Goal: Task Accomplishment & Management: Complete application form

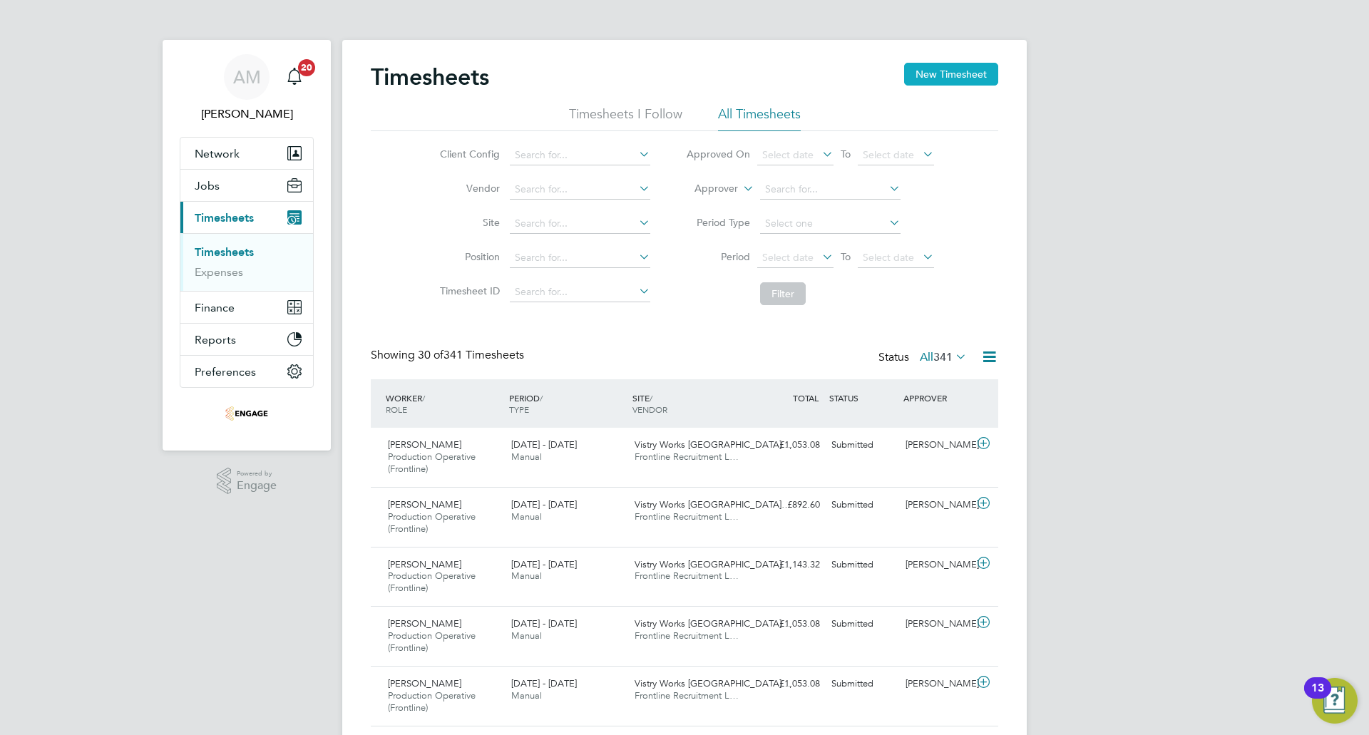
click at [930, 64] on button "New Timesheet" at bounding box center [951, 74] width 94 height 23
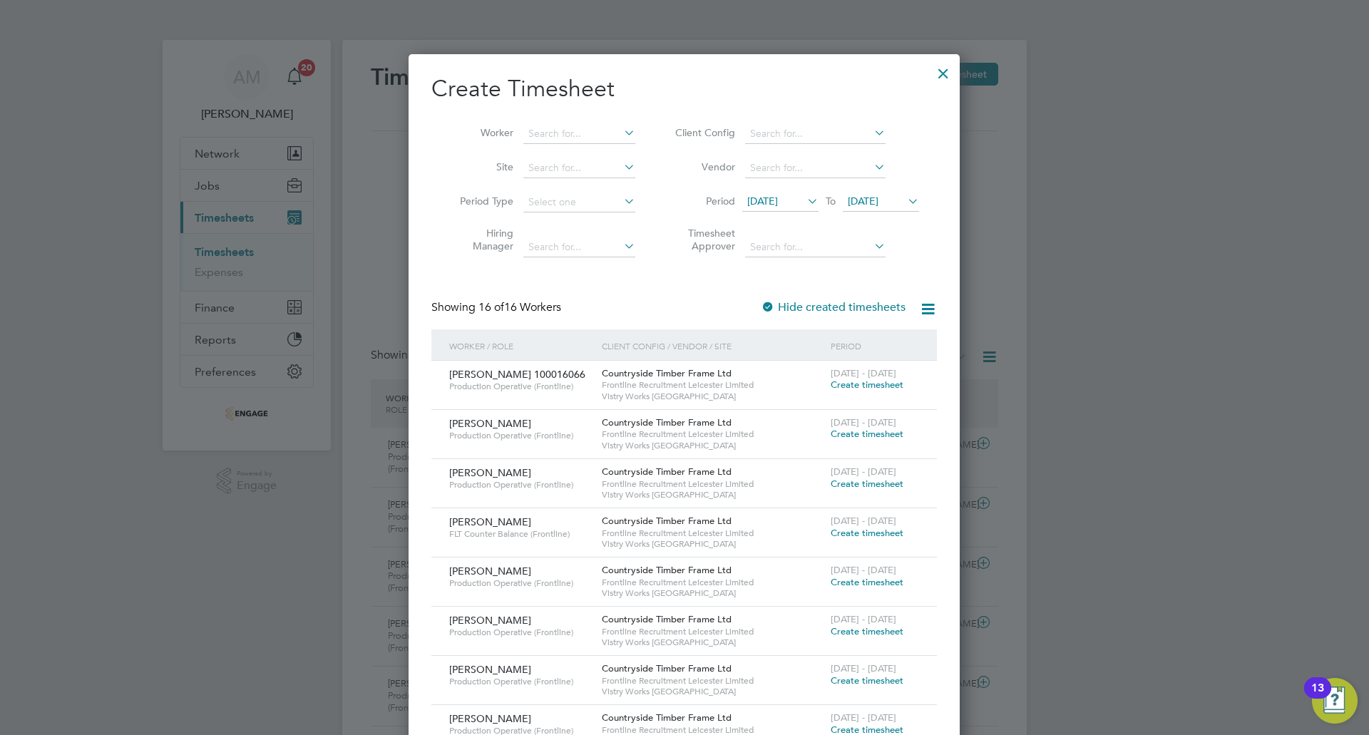
click at [778, 207] on span "28 Jul 2025" at bounding box center [762, 201] width 31 height 13
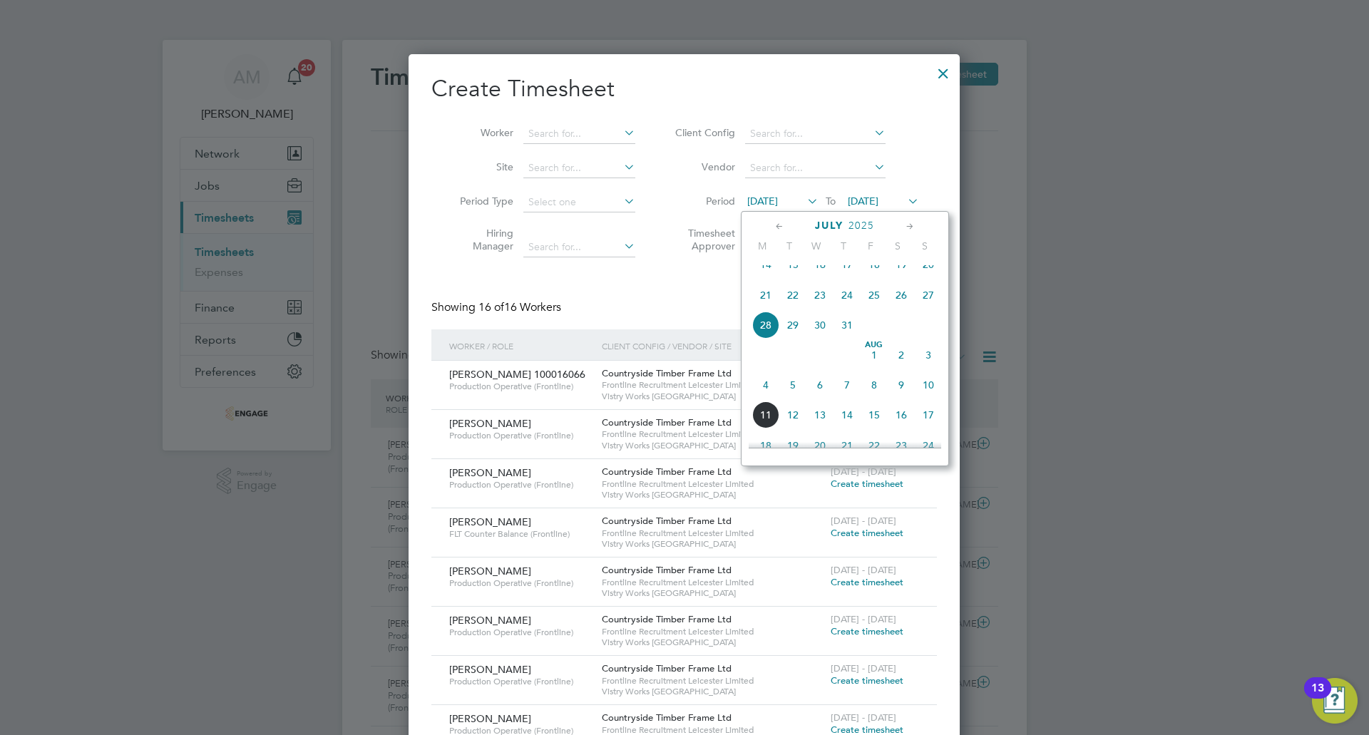
click at [774, 399] on span "4" at bounding box center [765, 384] width 27 height 27
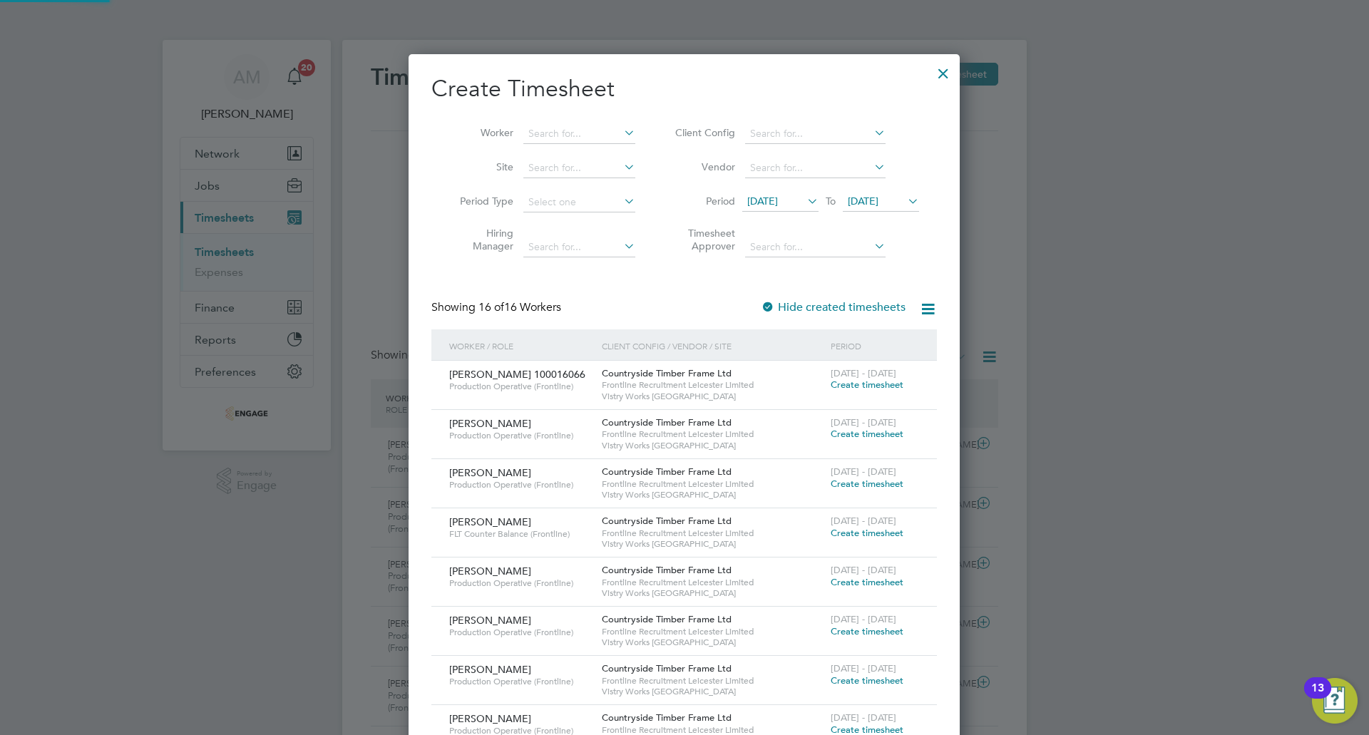
click at [878, 200] on span "04 Aug 2025" at bounding box center [863, 201] width 31 height 13
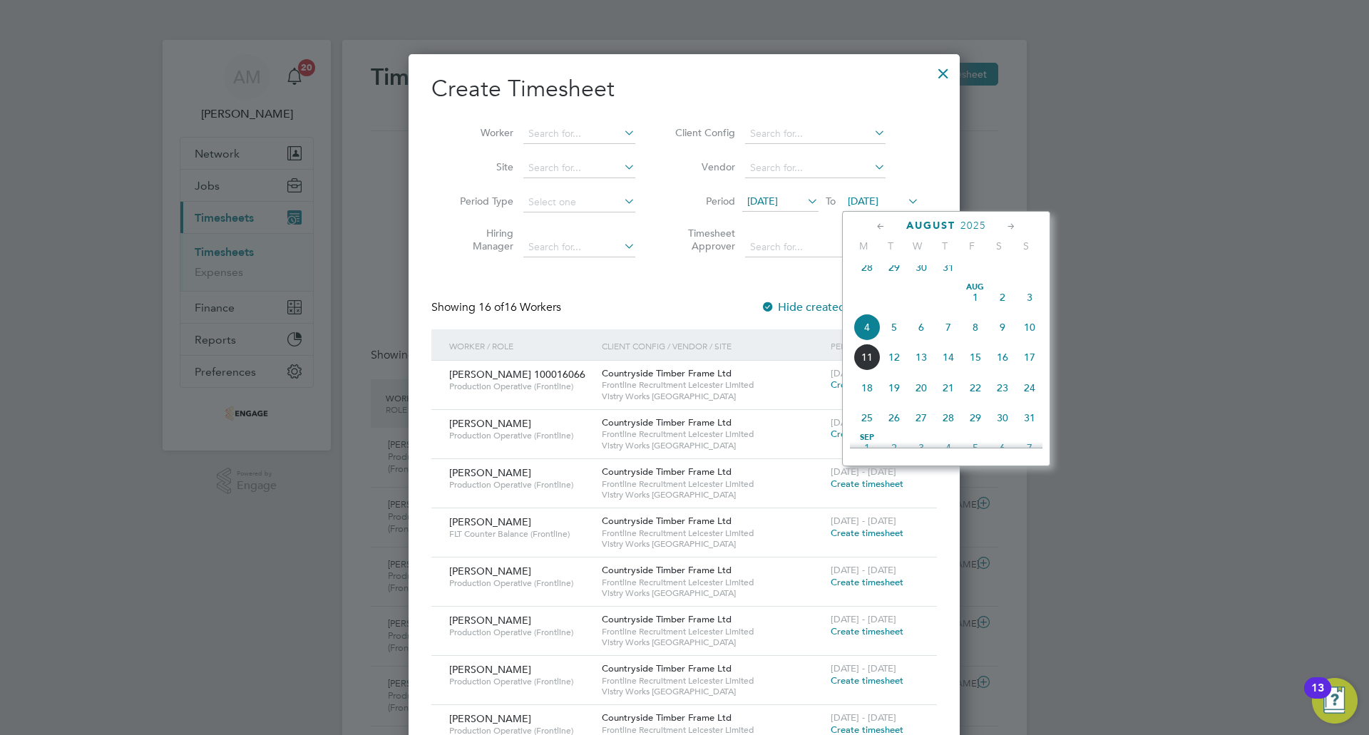
click at [1030, 339] on span "10" at bounding box center [1029, 327] width 27 height 27
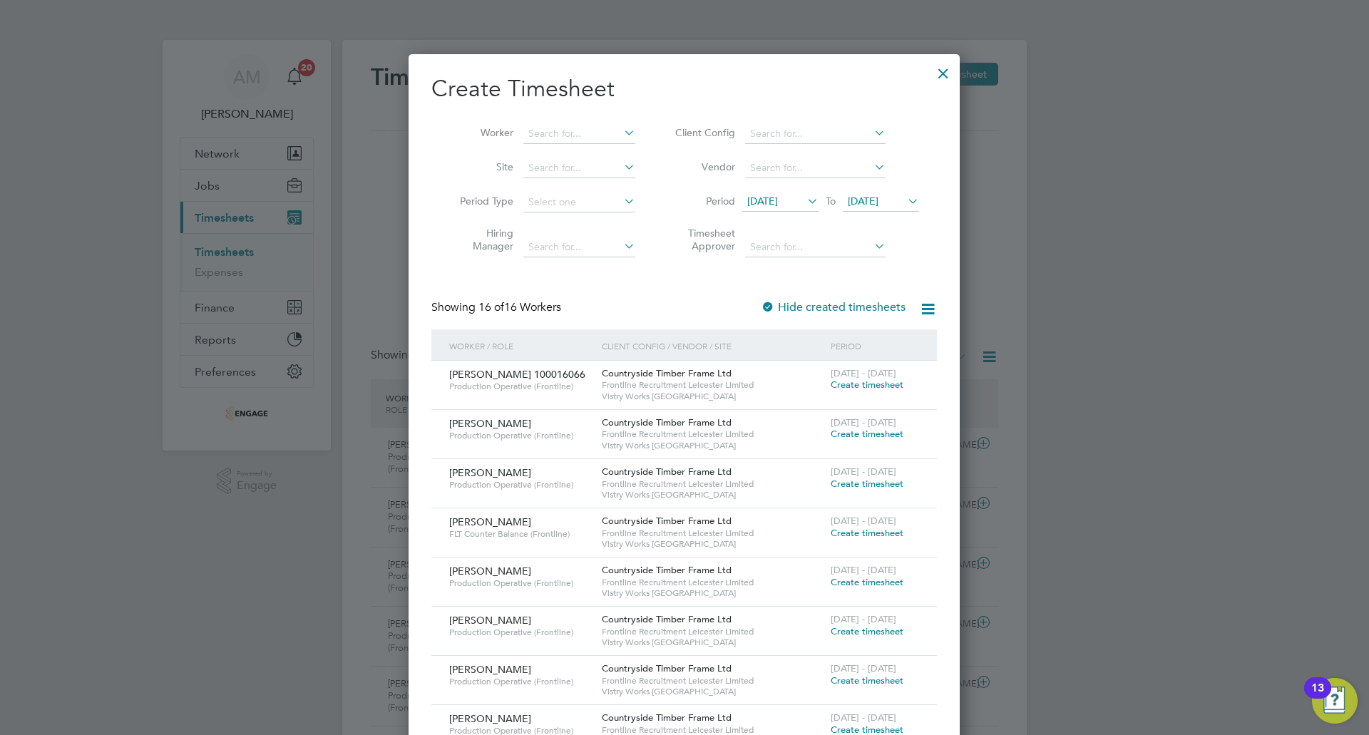
click at [890, 435] on span "Create timesheet" at bounding box center [867, 434] width 73 height 12
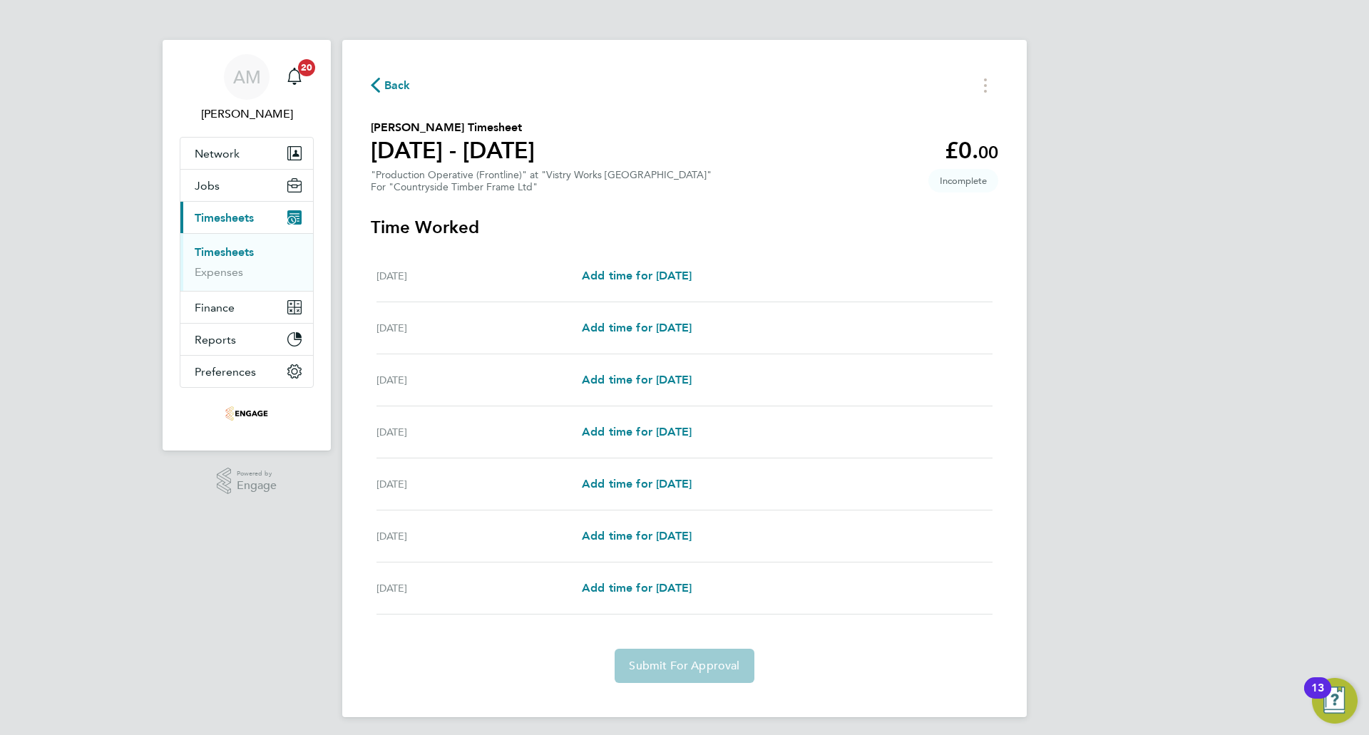
click at [376, 85] on icon "button" at bounding box center [375, 85] width 9 height 15
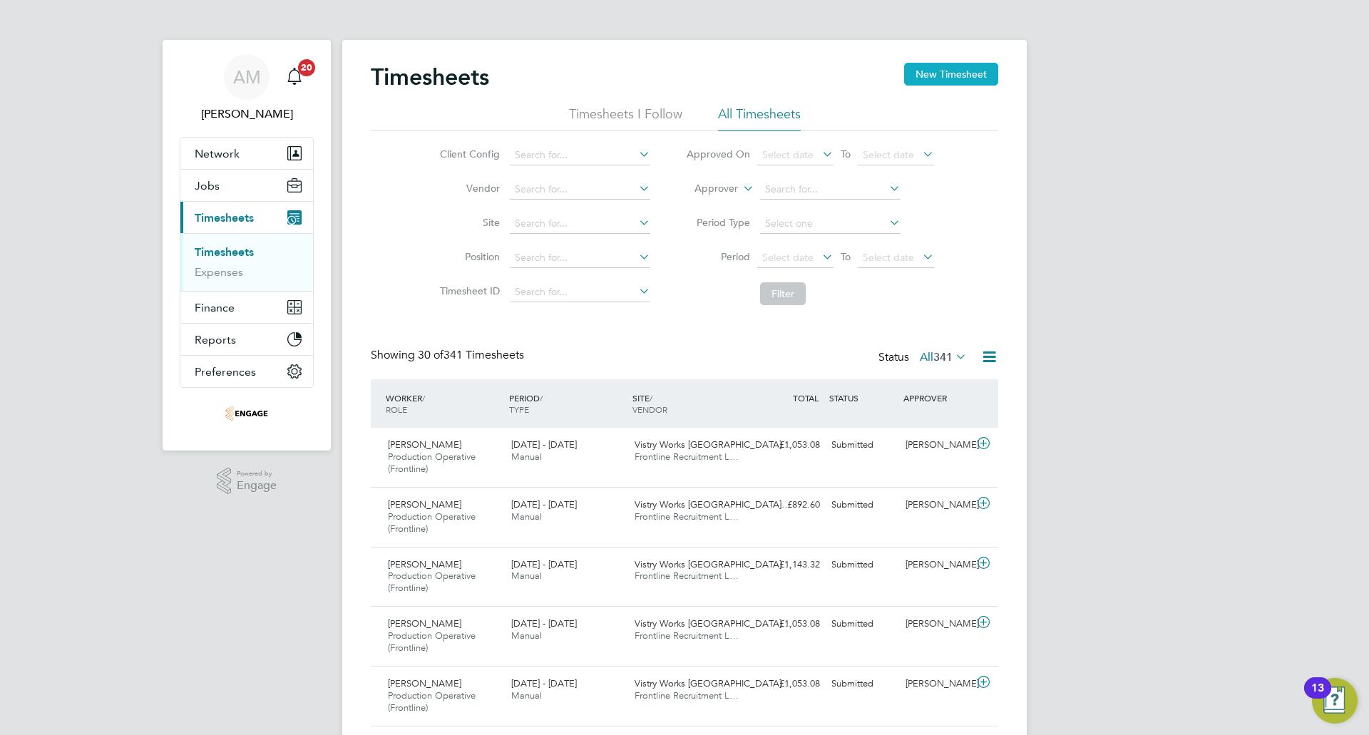
click at [943, 63] on button "New Timesheet" at bounding box center [951, 74] width 94 height 23
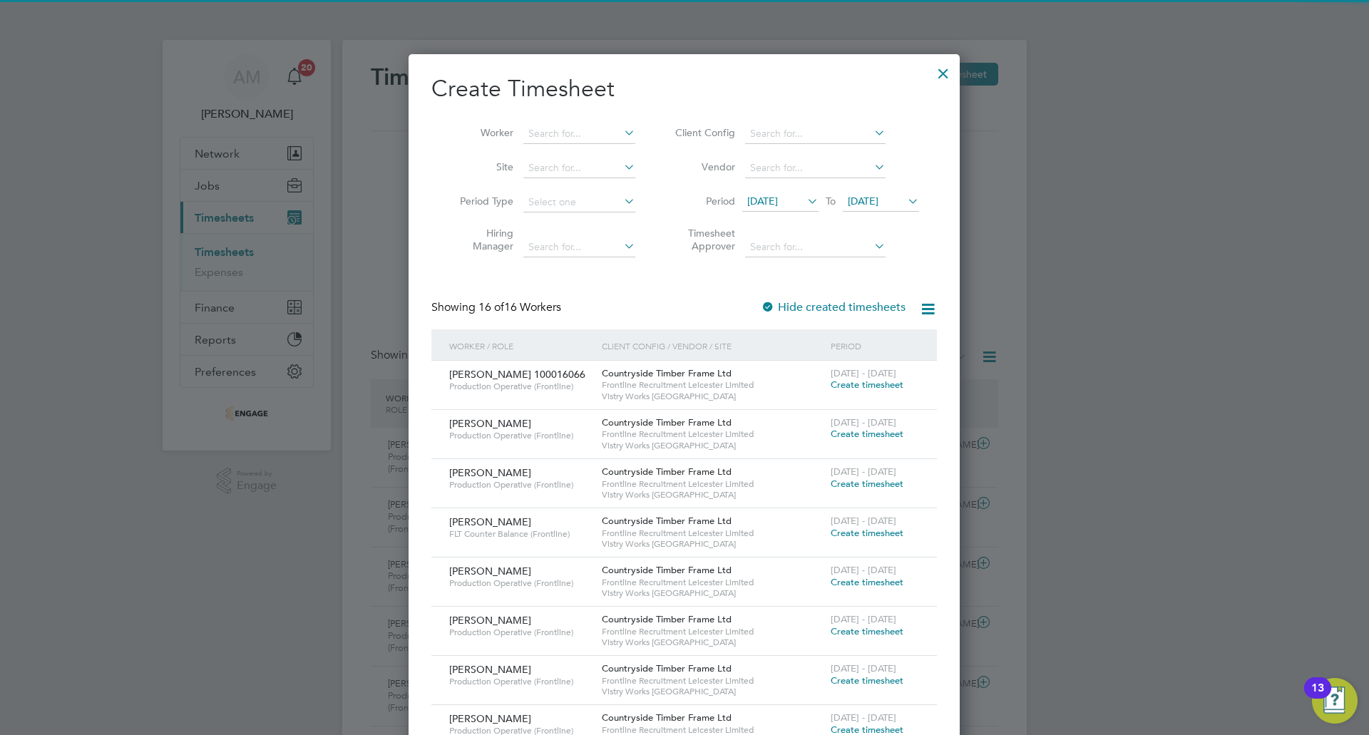
click at [778, 204] on span "28 Jul 2025" at bounding box center [762, 201] width 31 height 13
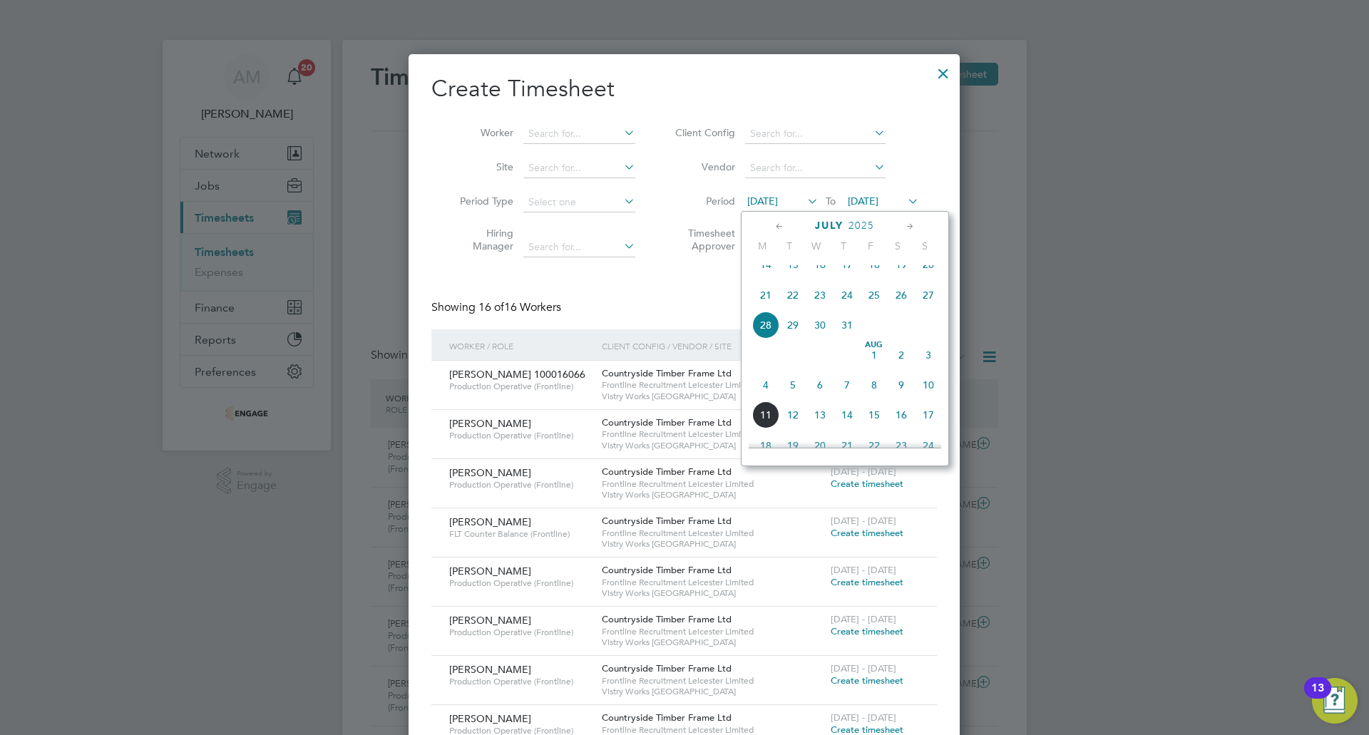
click at [767, 399] on span "4" at bounding box center [765, 384] width 27 height 27
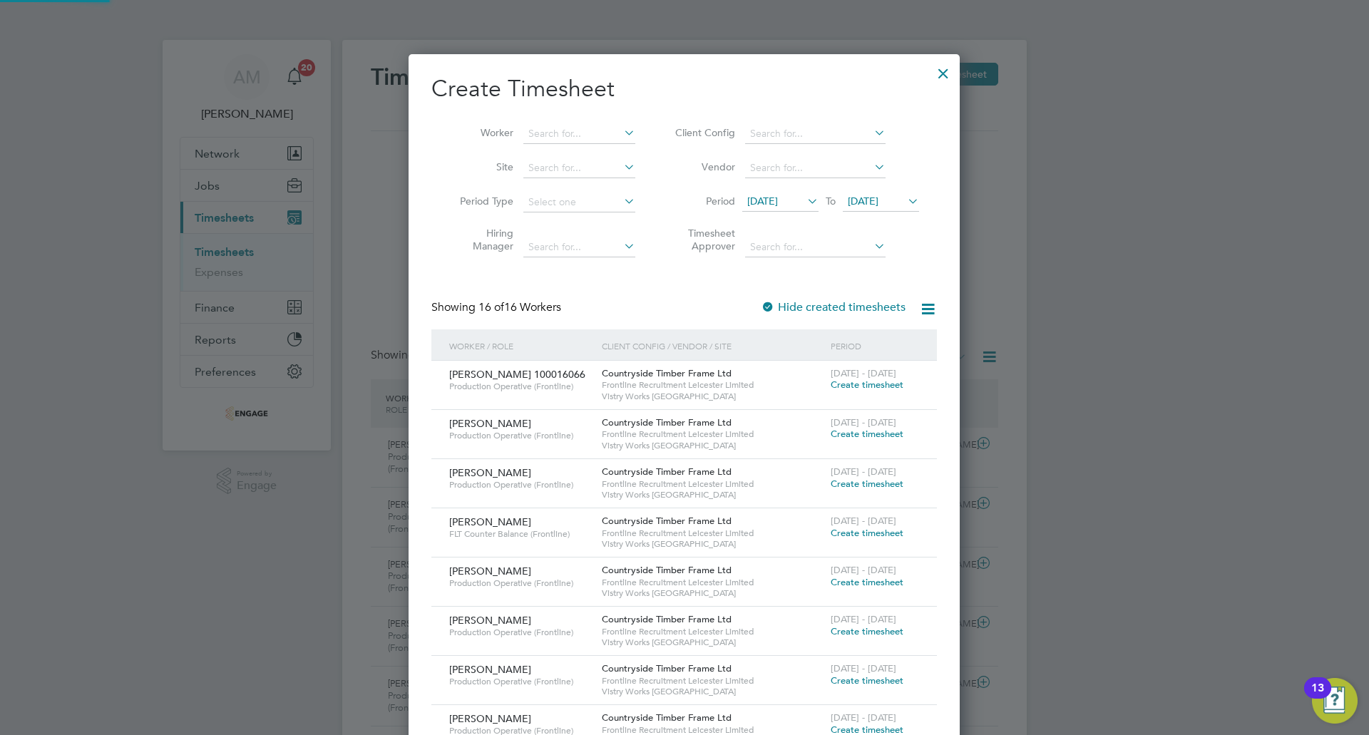
click at [875, 200] on span "04 Aug 2025" at bounding box center [863, 201] width 31 height 13
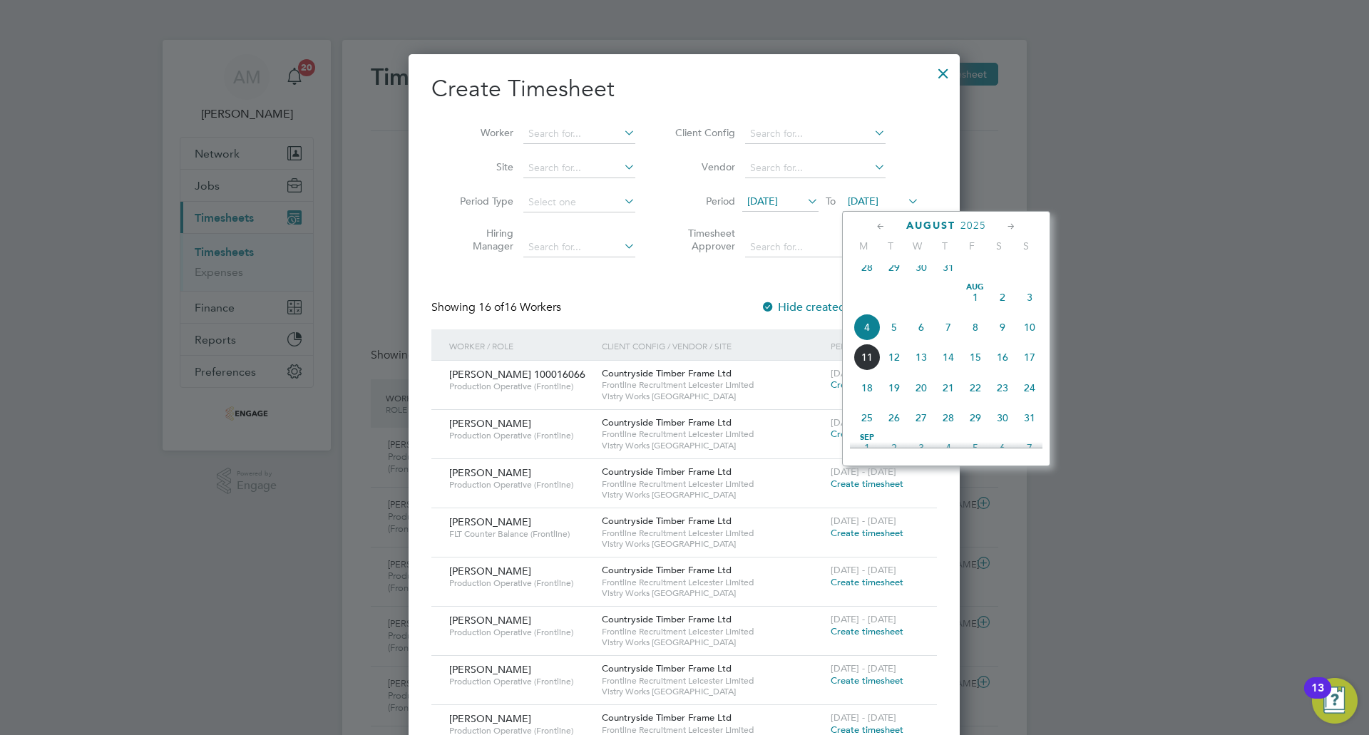
click at [1025, 336] on span "10" at bounding box center [1029, 327] width 27 height 27
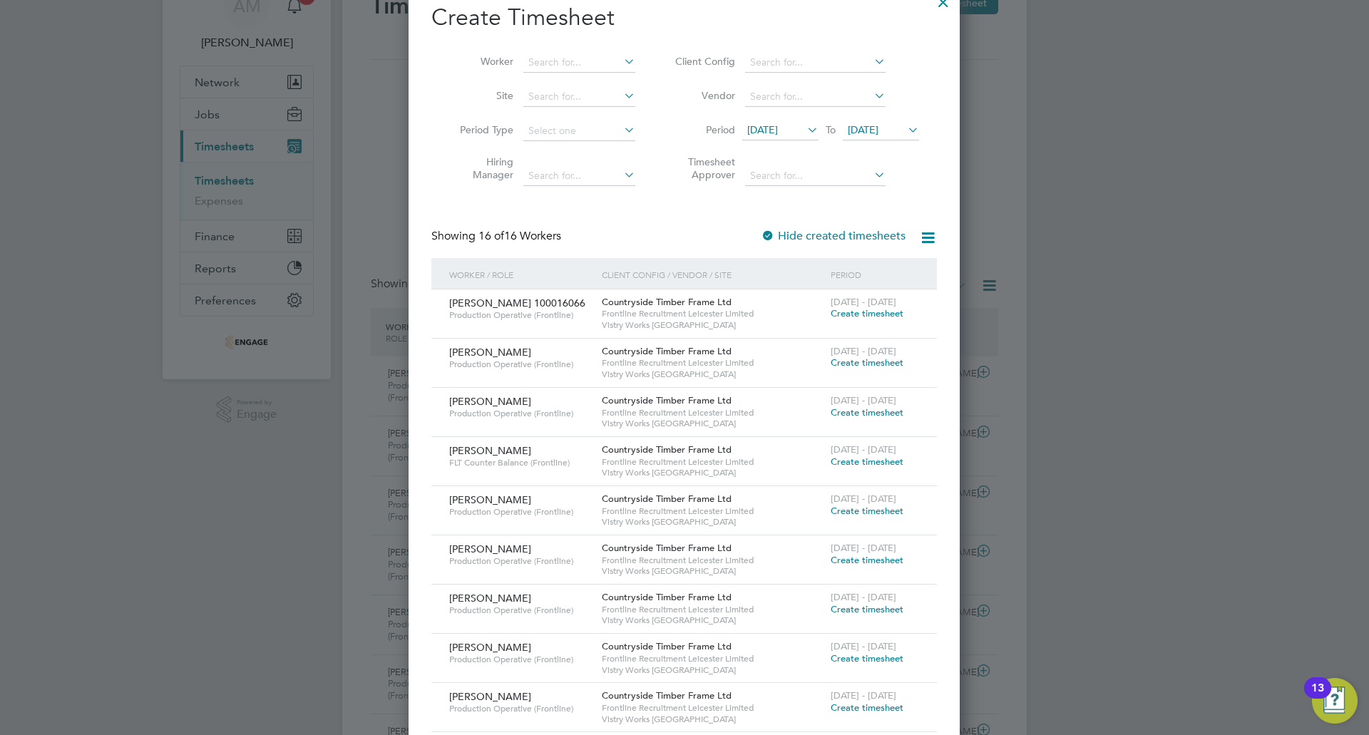
click at [856, 516] on div "4 - 10 Aug 2025 Create timesheet" at bounding box center [875, 505] width 96 height 38
click at [856, 509] on span "Create timesheet" at bounding box center [867, 511] width 73 height 12
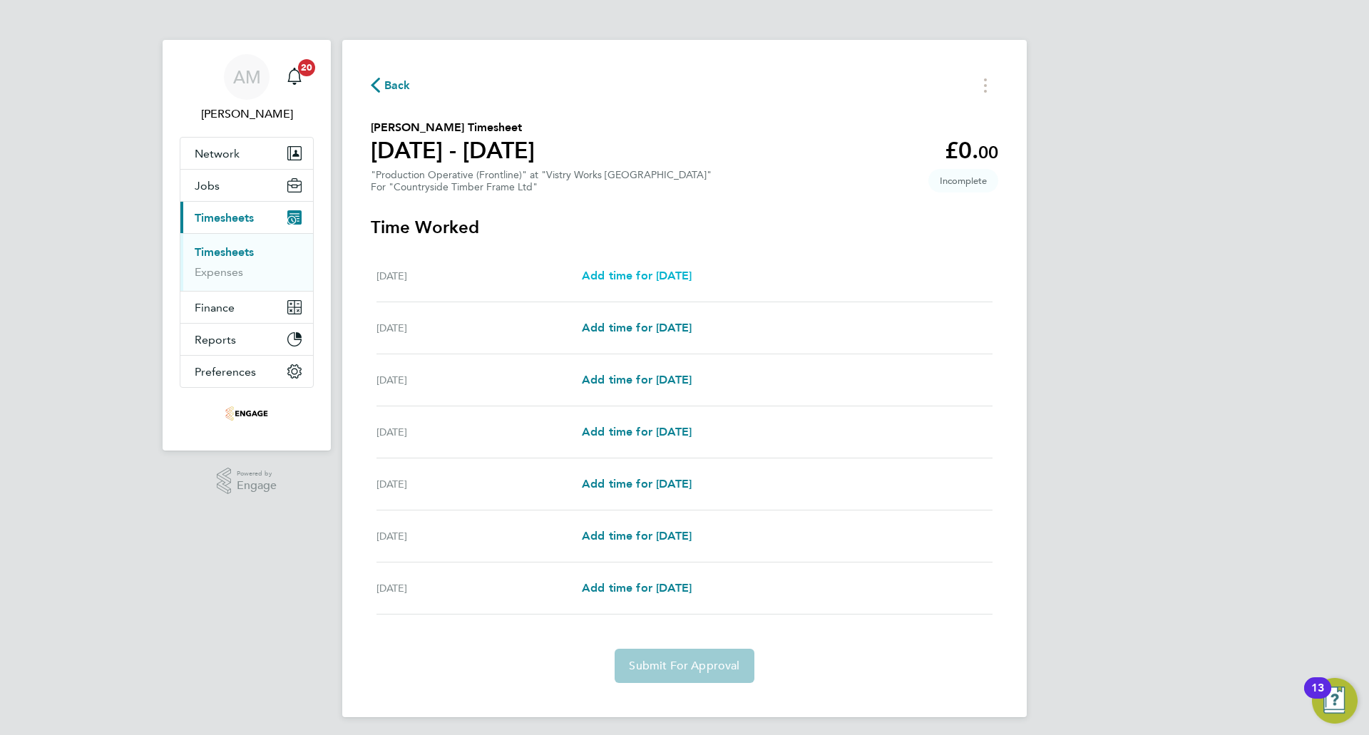
click at [692, 272] on span "Add time for Mon 04 Aug" at bounding box center [637, 276] width 110 height 14
select select "15"
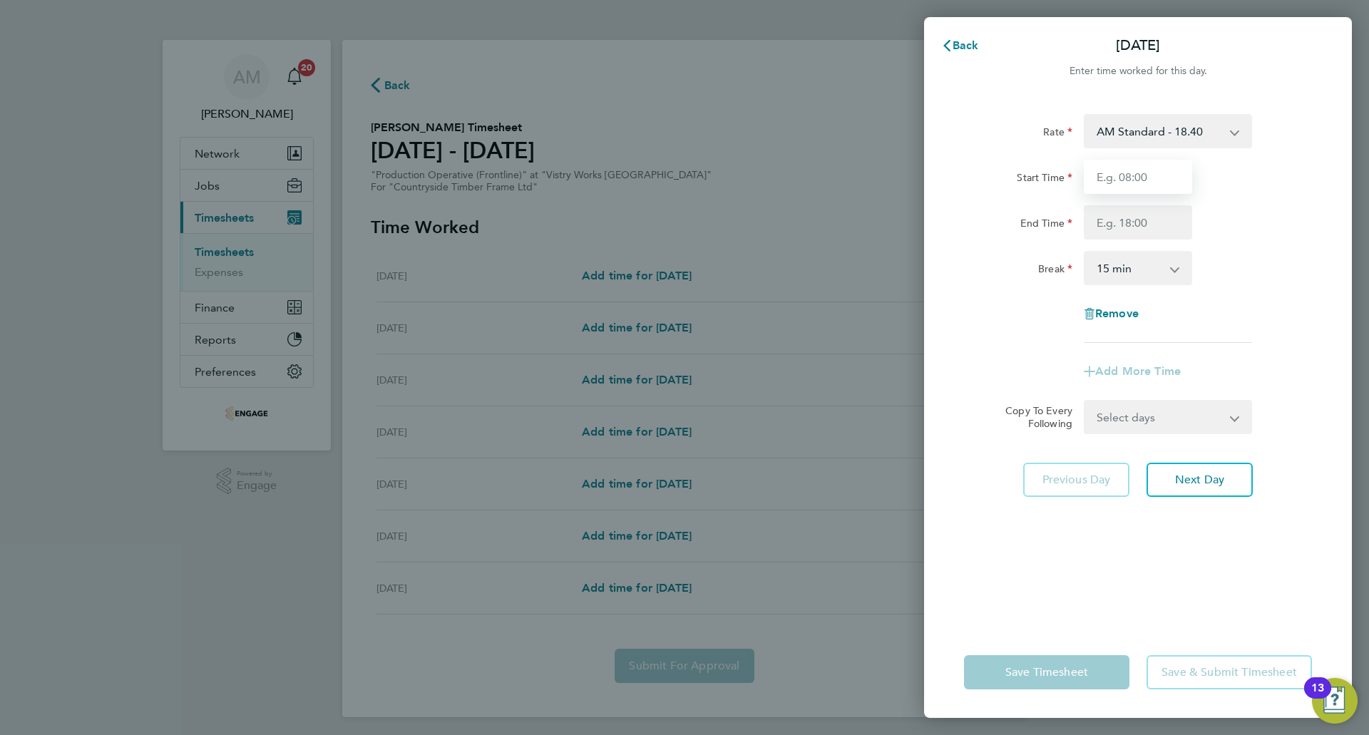
click at [1121, 178] on input "Start Time" at bounding box center [1138, 177] width 108 height 34
type input "06:00"
click at [1129, 230] on input "End Time" at bounding box center [1138, 222] width 108 height 34
type input "14:00"
click at [1133, 267] on select "0 min 15 min 30 min 45 min 60 min 75 min 90 min" at bounding box center [1129, 267] width 88 height 31
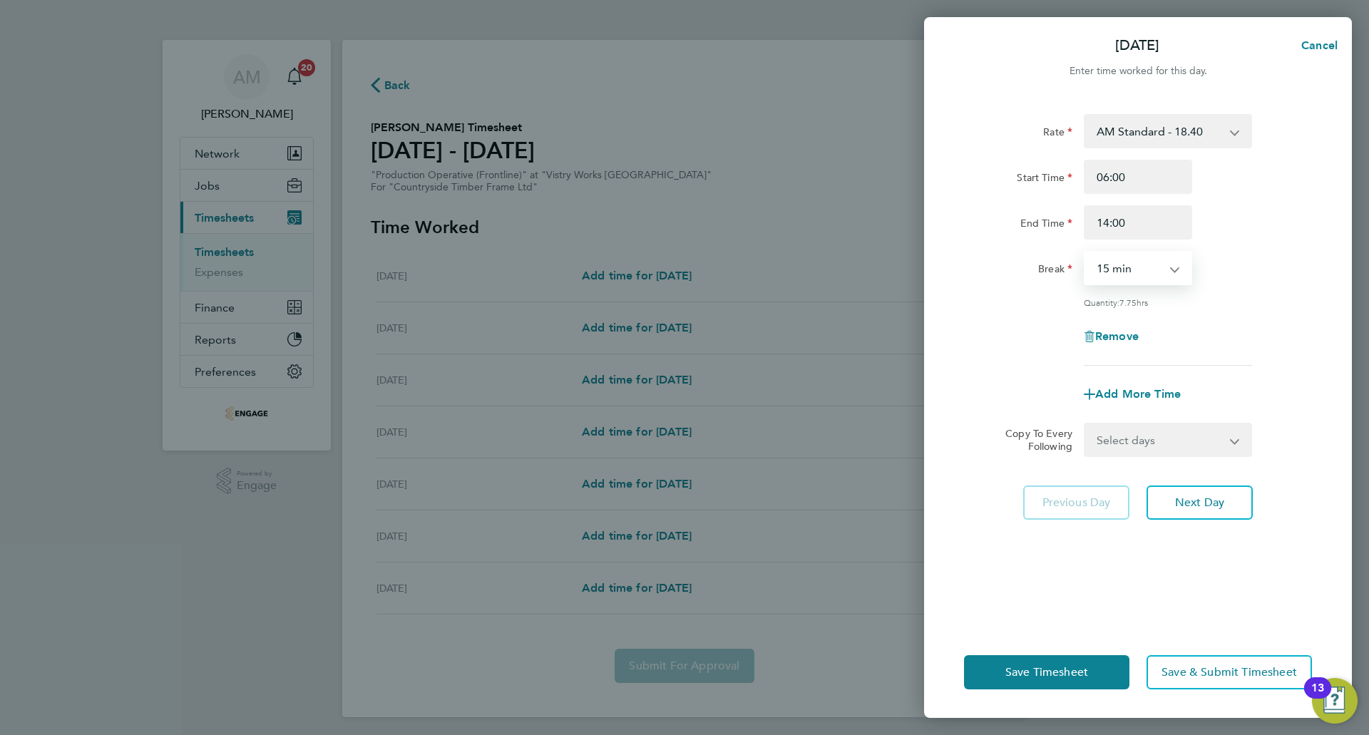
select select "30"
click at [1085, 252] on select "0 min 15 min 30 min 45 min 60 min 75 min 90 min" at bounding box center [1129, 267] width 88 height 31
click at [1122, 391] on span "Add More Time" at bounding box center [1138, 394] width 86 height 14
select select "null"
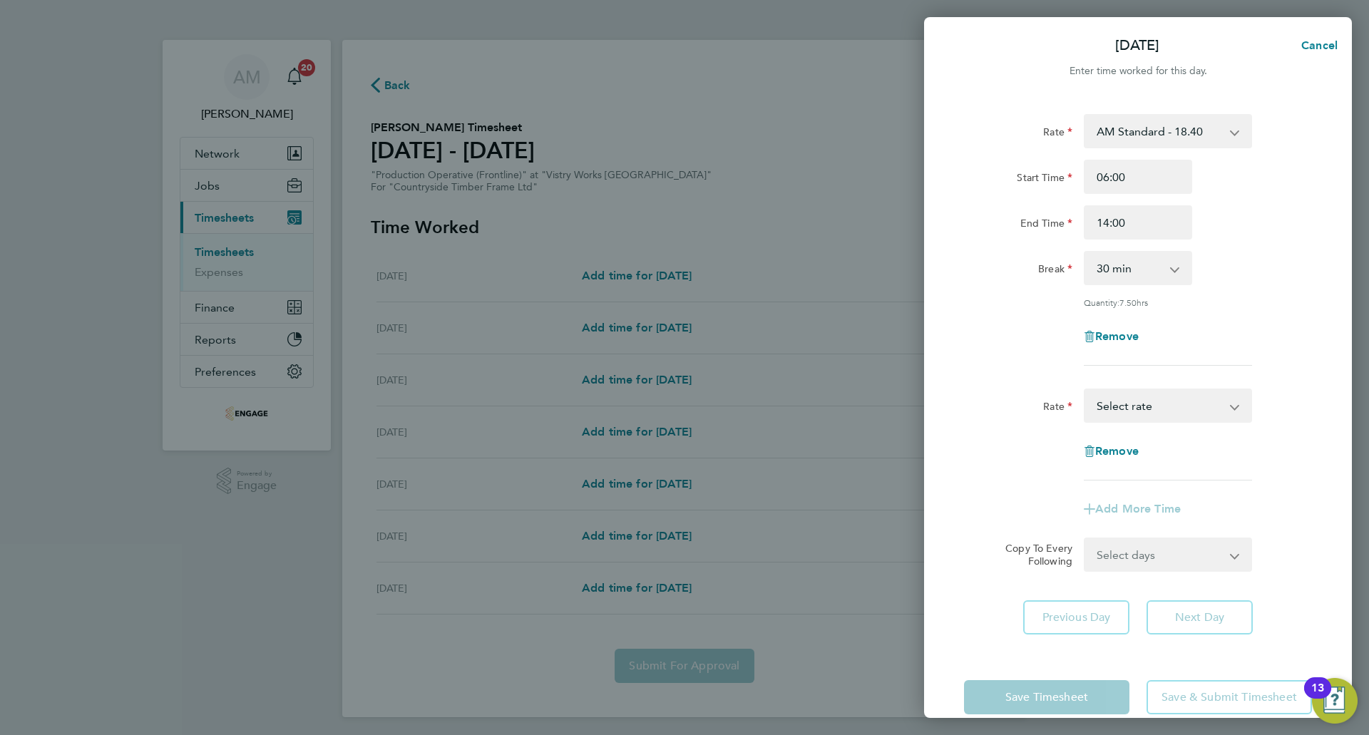
click at [1125, 416] on select "AM Standard - 18.40 PM OT 1 - 30.08 OT2 - 36.80 PM OT 2 - 40.11 OT 1 - 27.60 PM…" at bounding box center [1159, 405] width 148 height 31
select select "15"
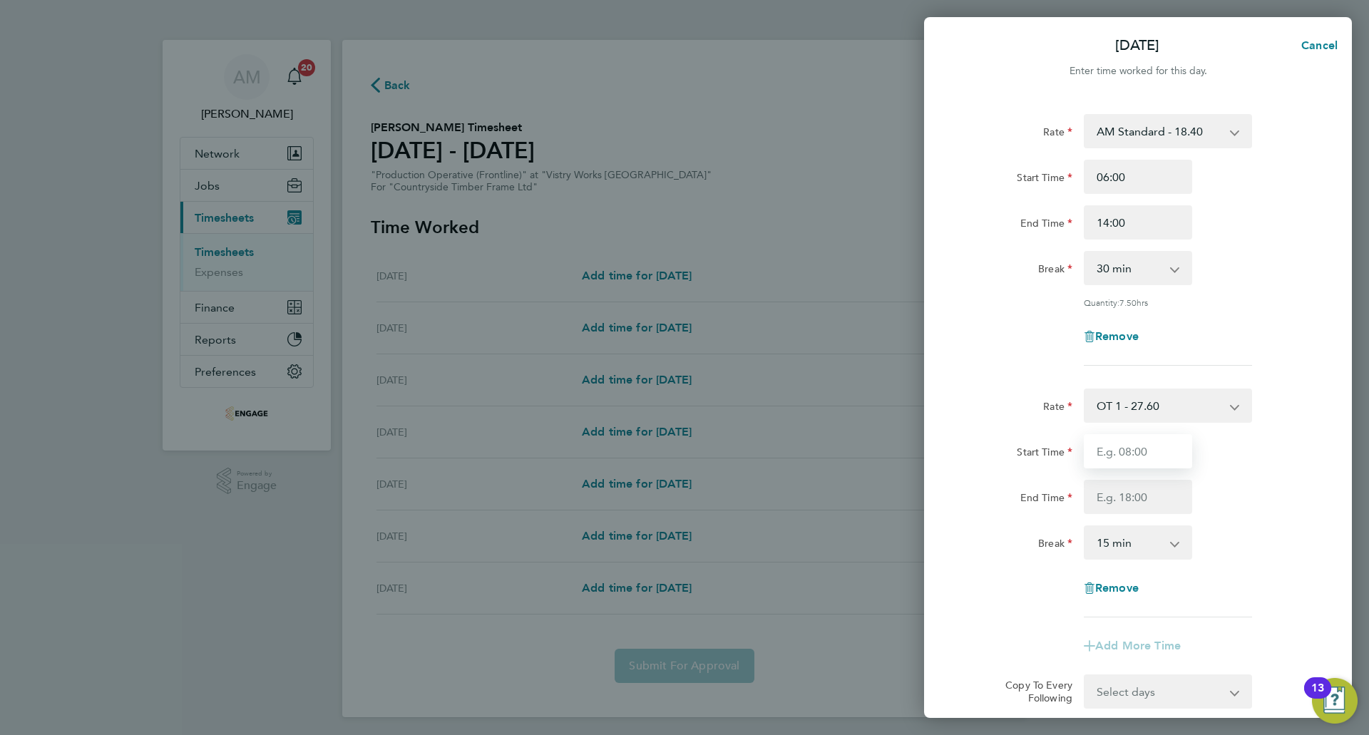
drag, startPoint x: 1132, startPoint y: 442, endPoint x: 1135, endPoint y: 466, distance: 23.7
click at [1132, 442] on input "Start Time" at bounding box center [1138, 451] width 108 height 34
type input "14:00"
click at [1121, 500] on input "End Time" at bounding box center [1138, 497] width 108 height 34
type input "15:00"
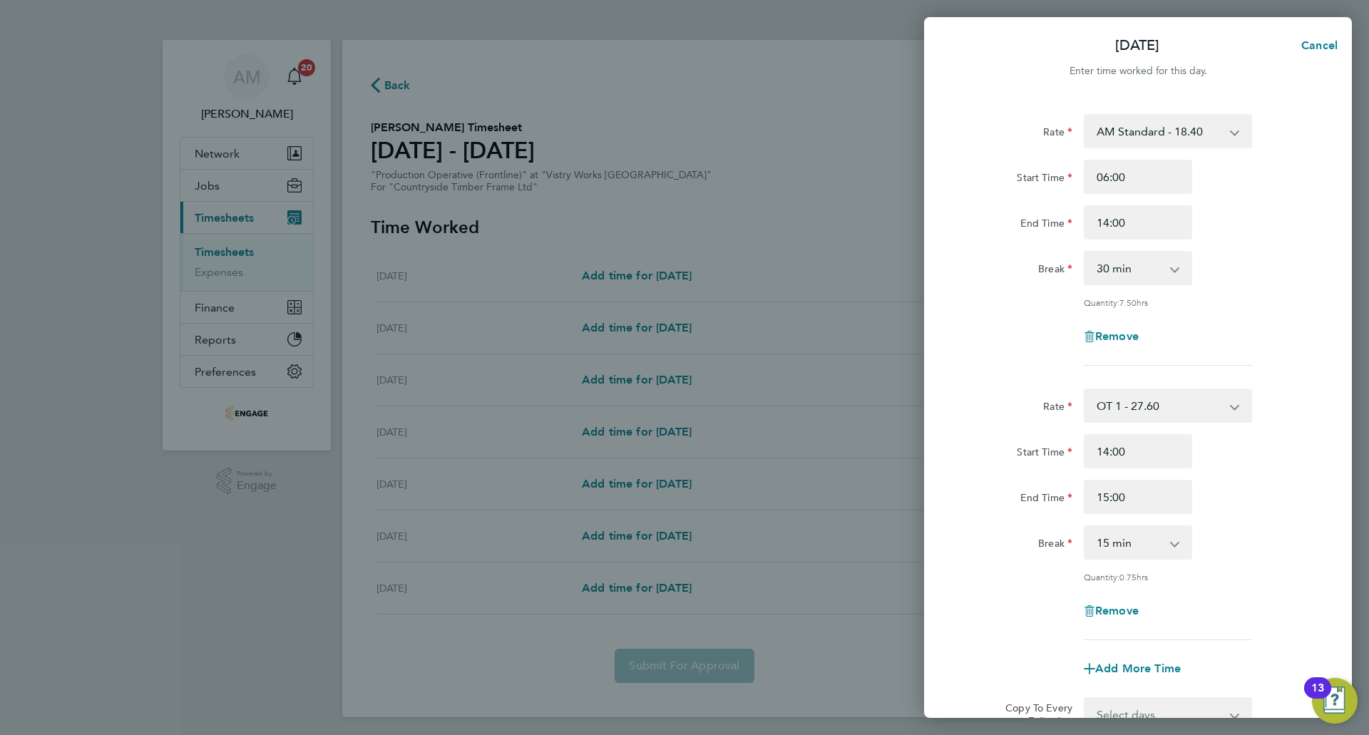
click at [1104, 525] on div "0 min 15 min 30 min 45 min" at bounding box center [1138, 542] width 108 height 34
click at [1119, 546] on select "0 min 15 min 30 min 45 min" at bounding box center [1129, 542] width 88 height 31
select select "0"
click at [1085, 527] on select "0 min 15 min 30 min 45 min" at bounding box center [1129, 542] width 88 height 31
click at [1213, 586] on div "Rate OT 1 - 27.60 AM Standard - 18.40 PM OT 1 - 30.08 OT2 - 36.80 PM OT 2 - 40.…" at bounding box center [1138, 515] width 348 height 252
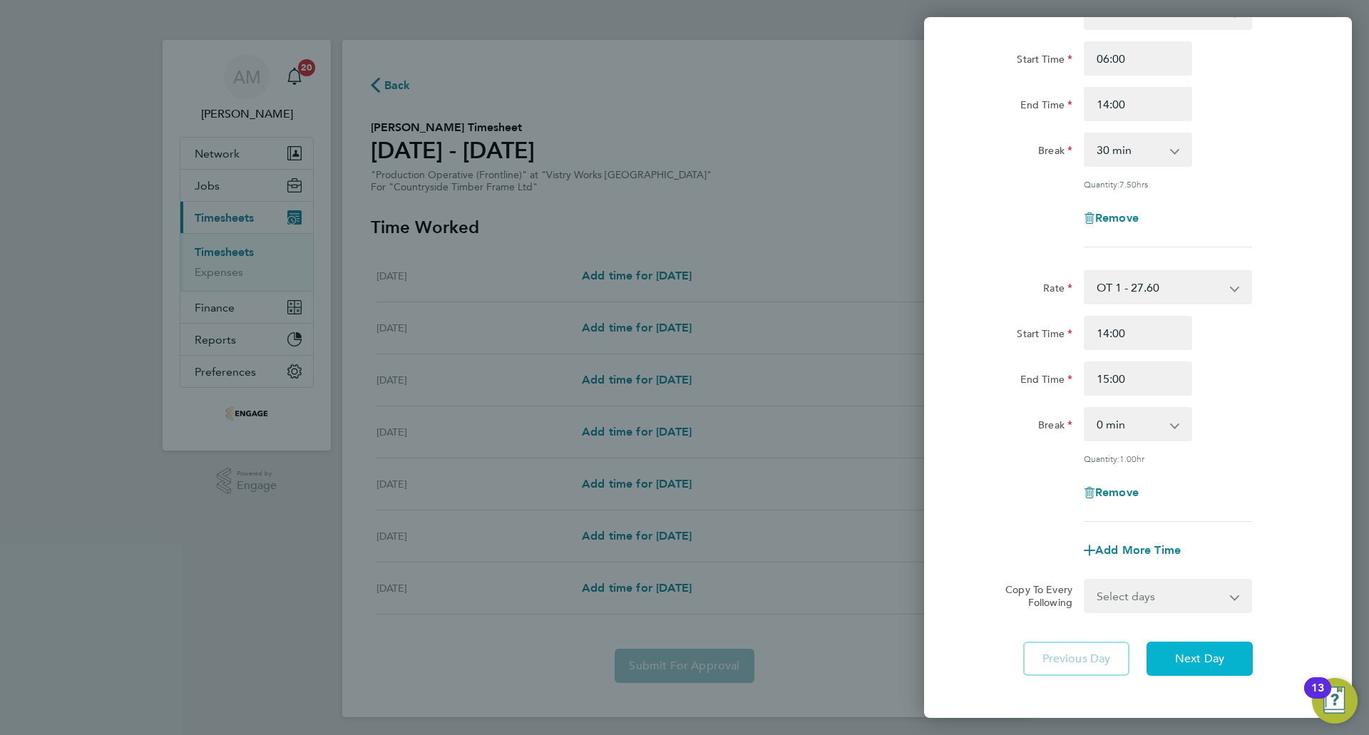
scroll to position [182, 0]
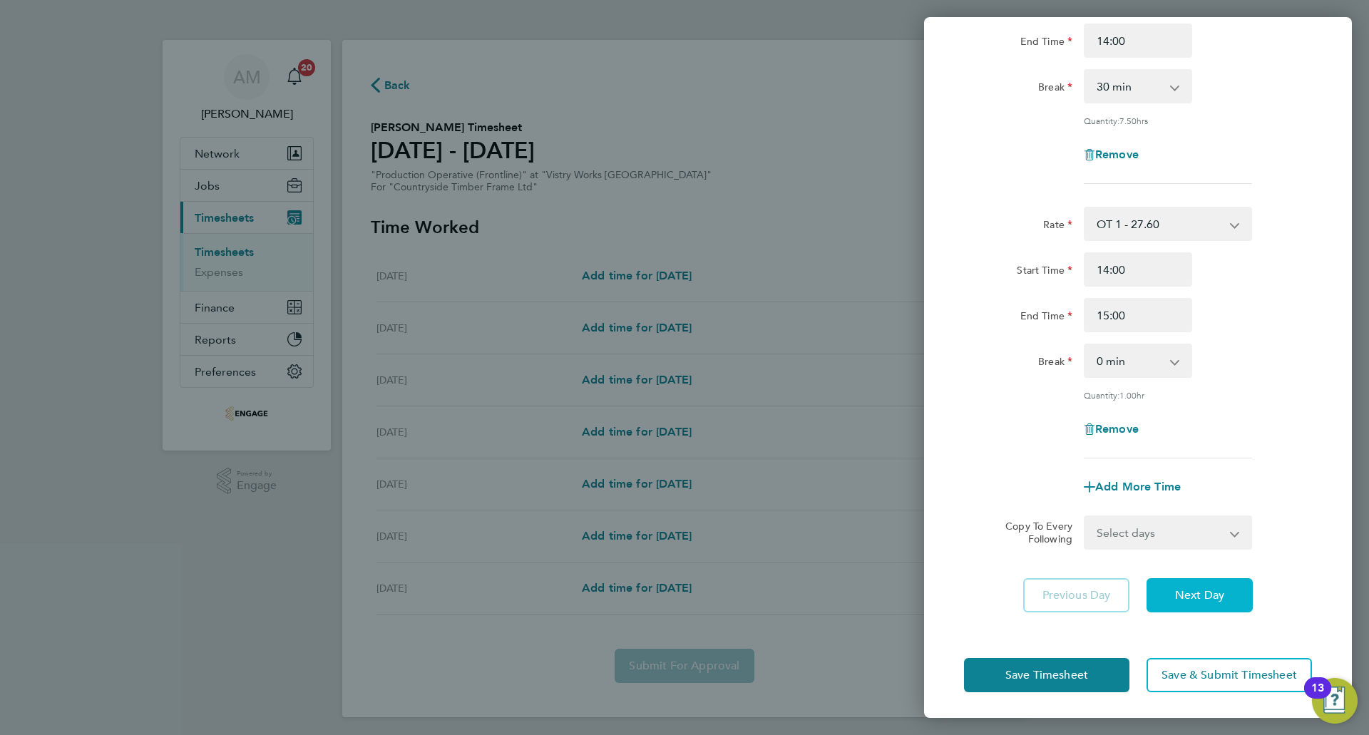
click at [1198, 597] on span "Next Day" at bounding box center [1199, 595] width 49 height 14
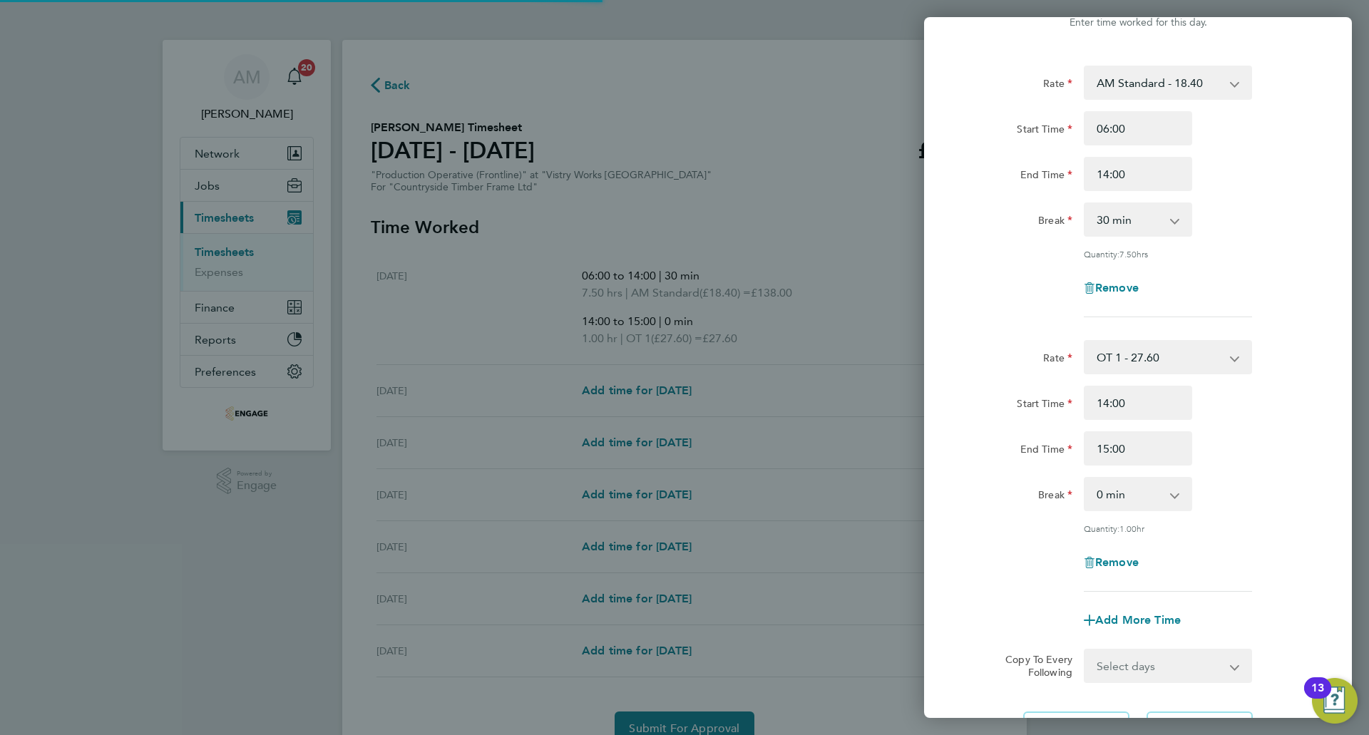
scroll to position [39, 0]
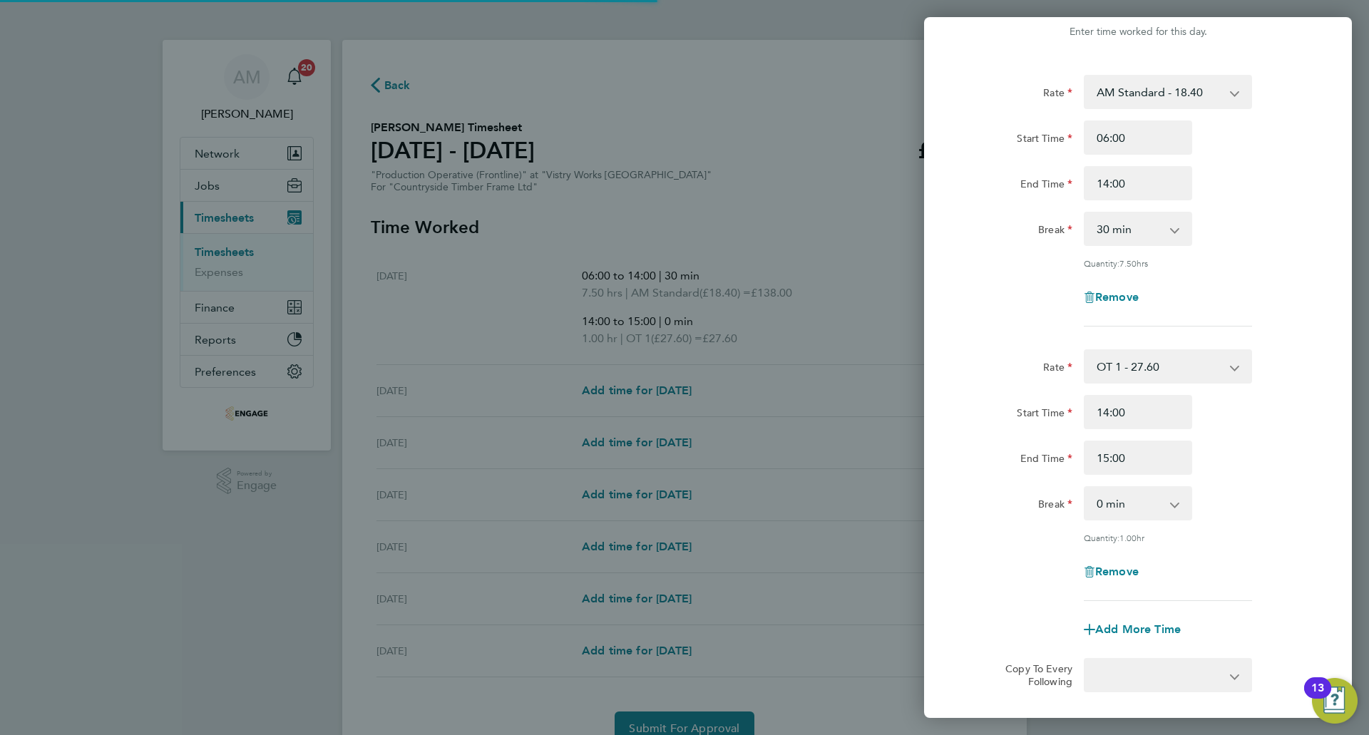
select select "15"
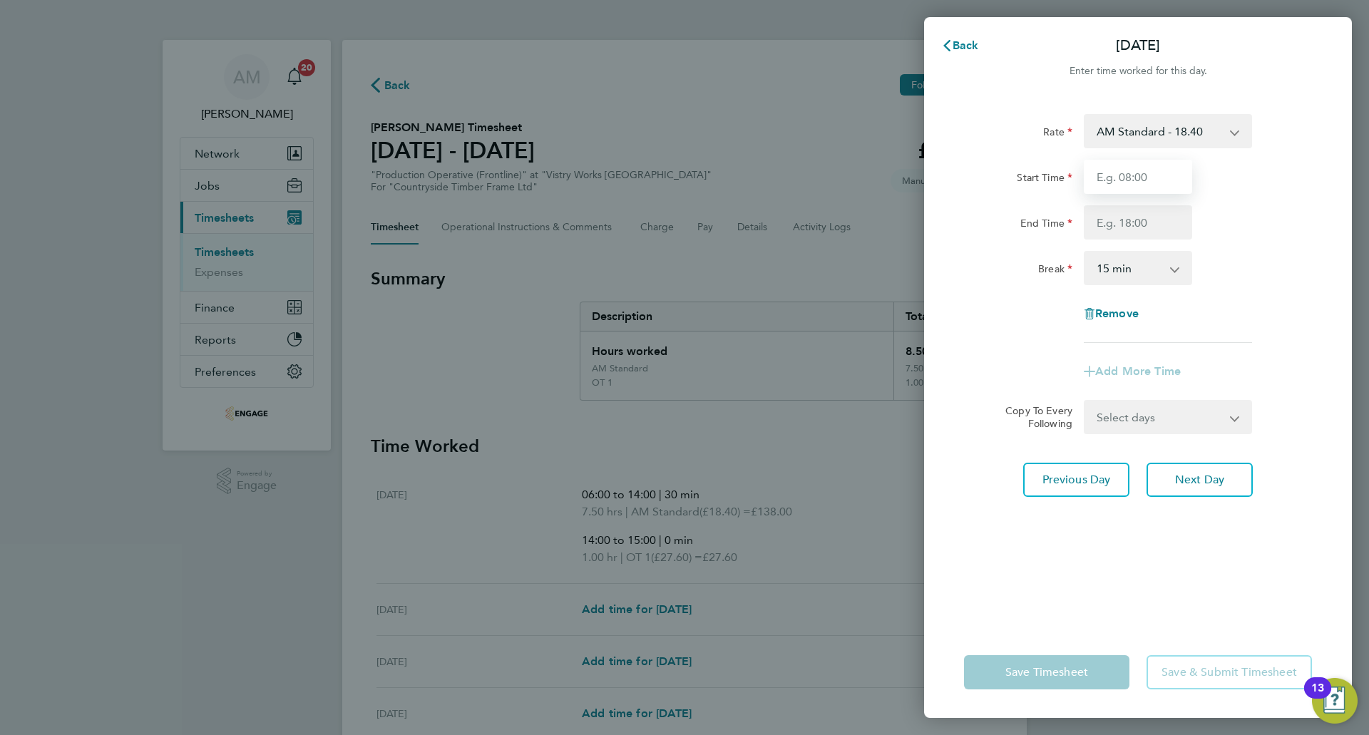
click at [1130, 173] on input "Start Time" at bounding box center [1138, 177] width 108 height 34
type input "06:00"
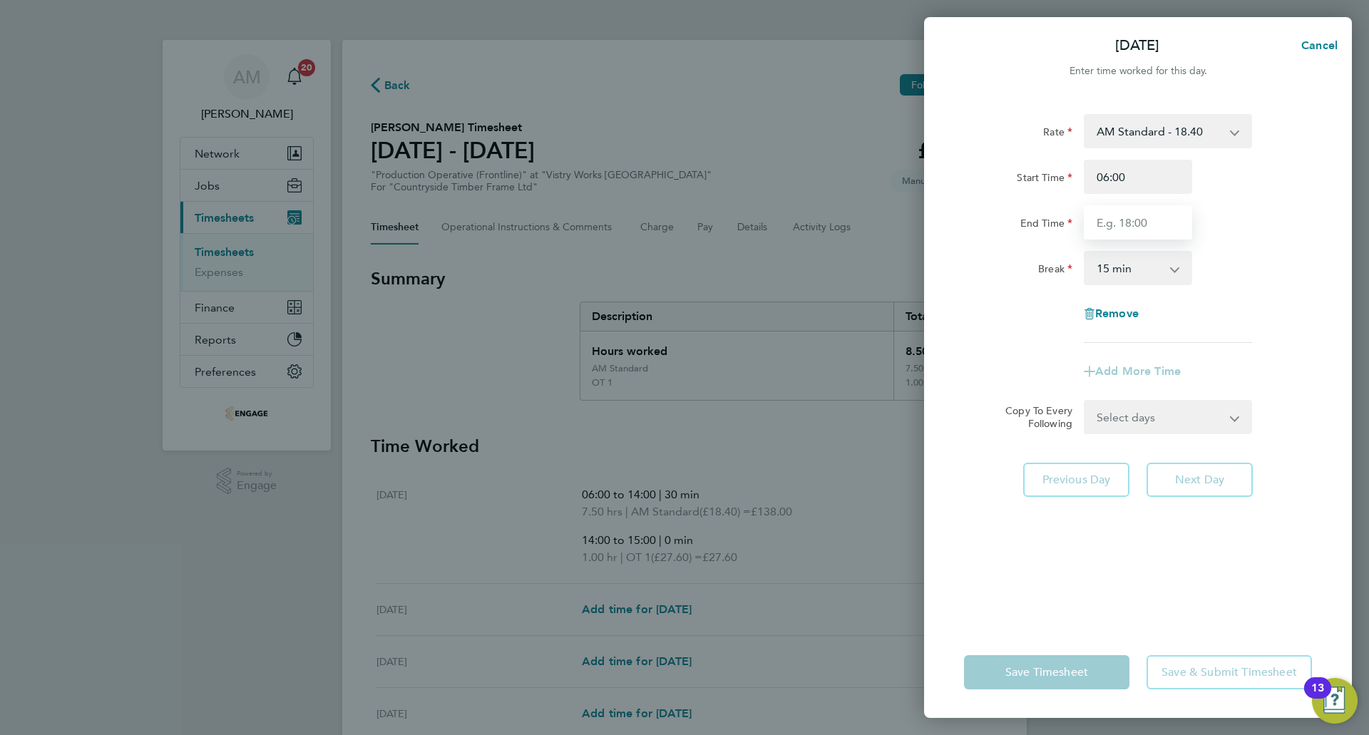
click at [1132, 217] on input "End Time" at bounding box center [1138, 222] width 108 height 34
type input "14:00"
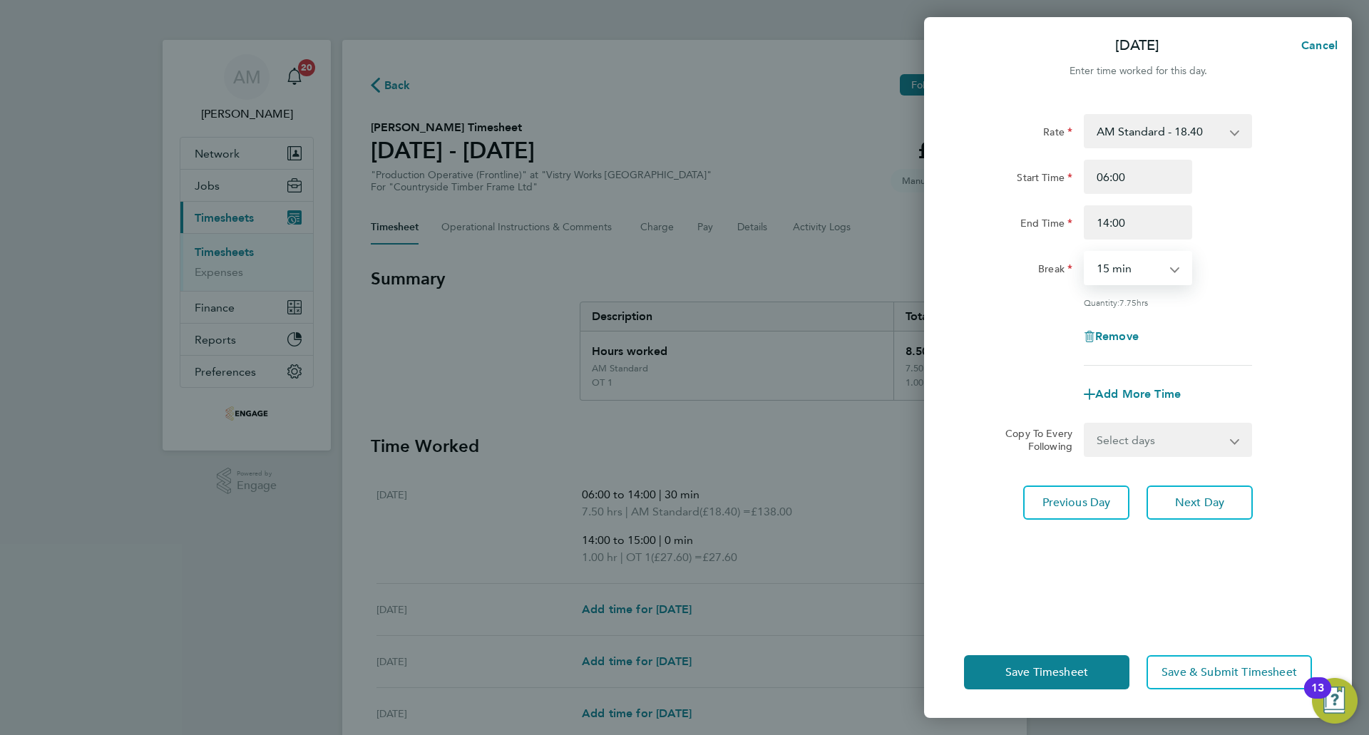
drag, startPoint x: 1130, startPoint y: 272, endPoint x: 1129, endPoint y: 279, distance: 8.0
click at [1130, 272] on select "0 min 15 min 30 min 45 min 60 min 75 min 90 min" at bounding box center [1129, 267] width 88 height 31
select select "30"
click at [1085, 252] on select "0 min 15 min 30 min 45 min 60 min 75 min 90 min" at bounding box center [1129, 267] width 88 height 31
click at [1164, 502] on button "Next Day" at bounding box center [1199, 502] width 106 height 34
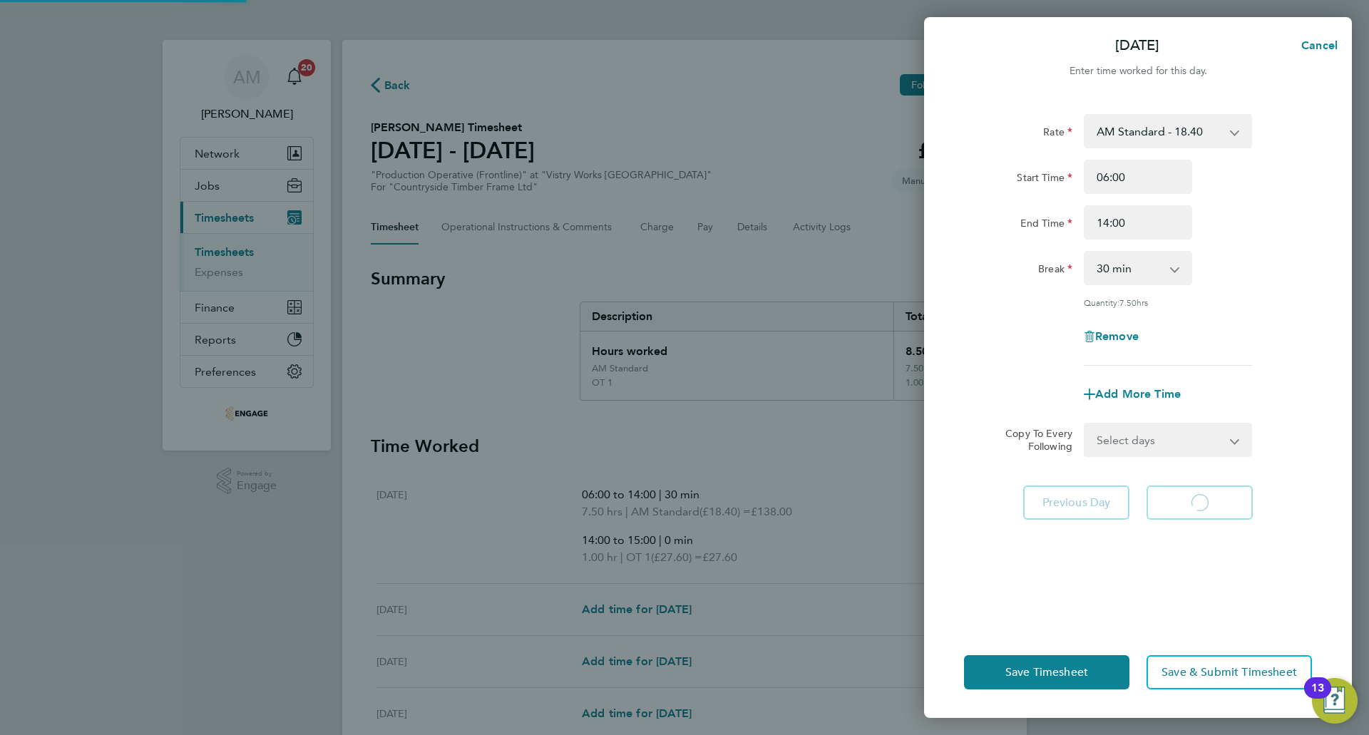
select select "15"
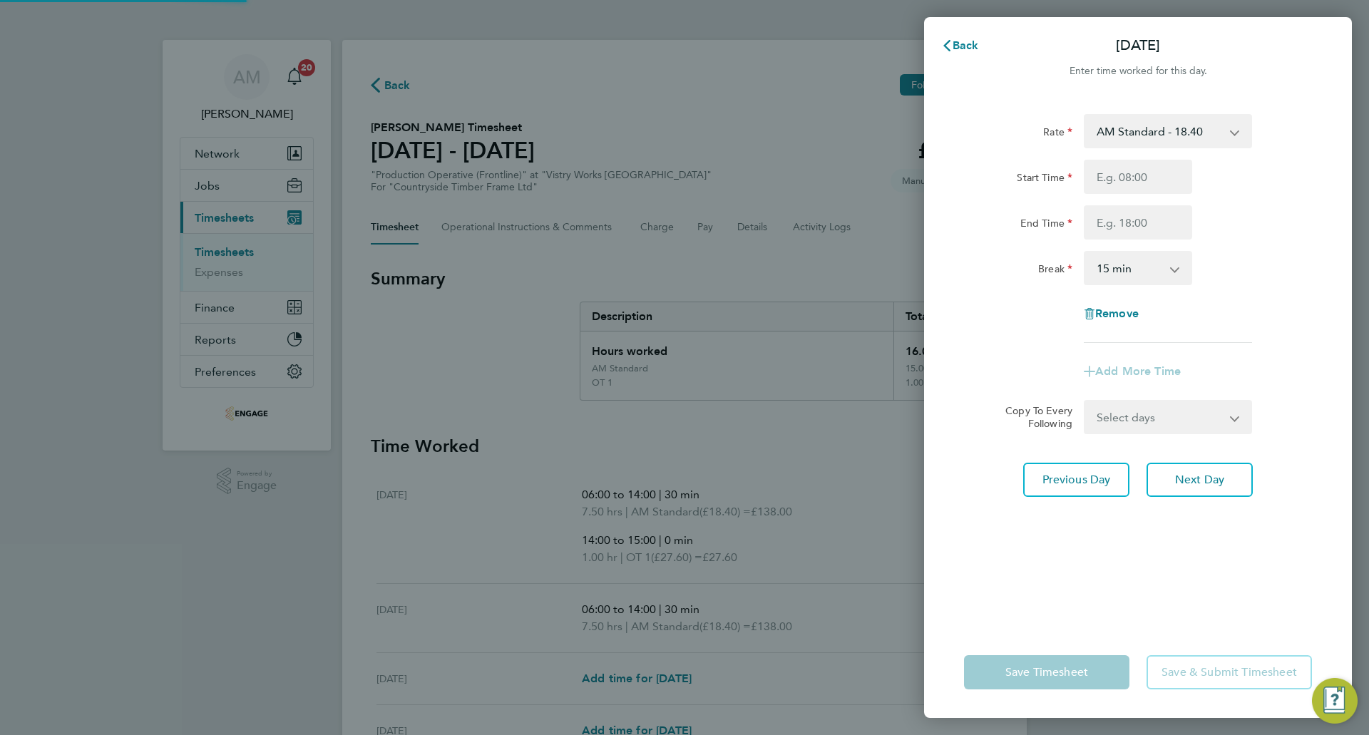
click at [1144, 120] on select "AM Standard - 18.40 PM OT 1 - 30.08 OT2 - 36.80 PM OT 2 - 40.11 OT 1 - 27.60 PM…" at bounding box center [1159, 130] width 148 height 31
click at [1293, 193] on div "Start Time" at bounding box center [1137, 177] width 359 height 34
click at [1165, 174] on input "Start Time" at bounding box center [1138, 177] width 108 height 34
type input "06:00"
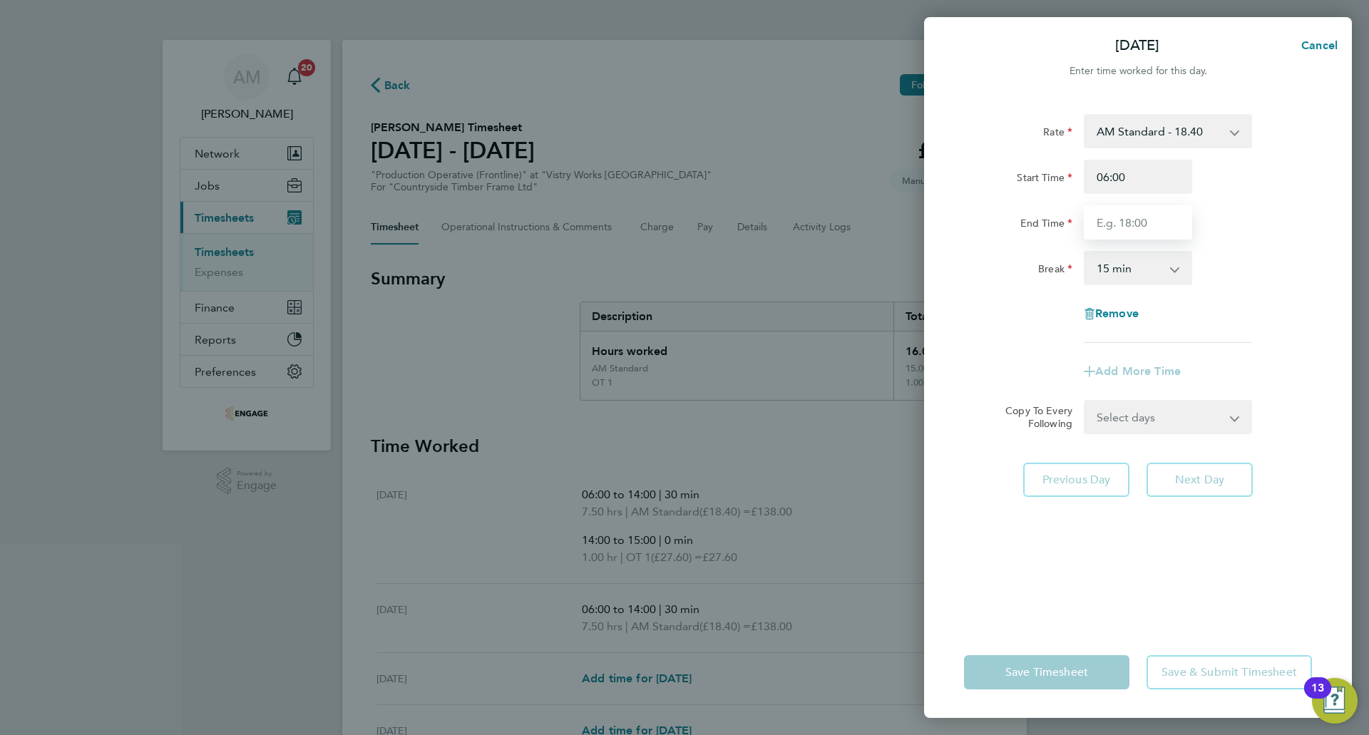
click at [1141, 223] on input "End Time" at bounding box center [1138, 222] width 108 height 34
type input "14:00"
click at [1135, 269] on select "0 min 15 min 30 min 45 min 60 min 75 min 90 min" at bounding box center [1129, 267] width 88 height 31
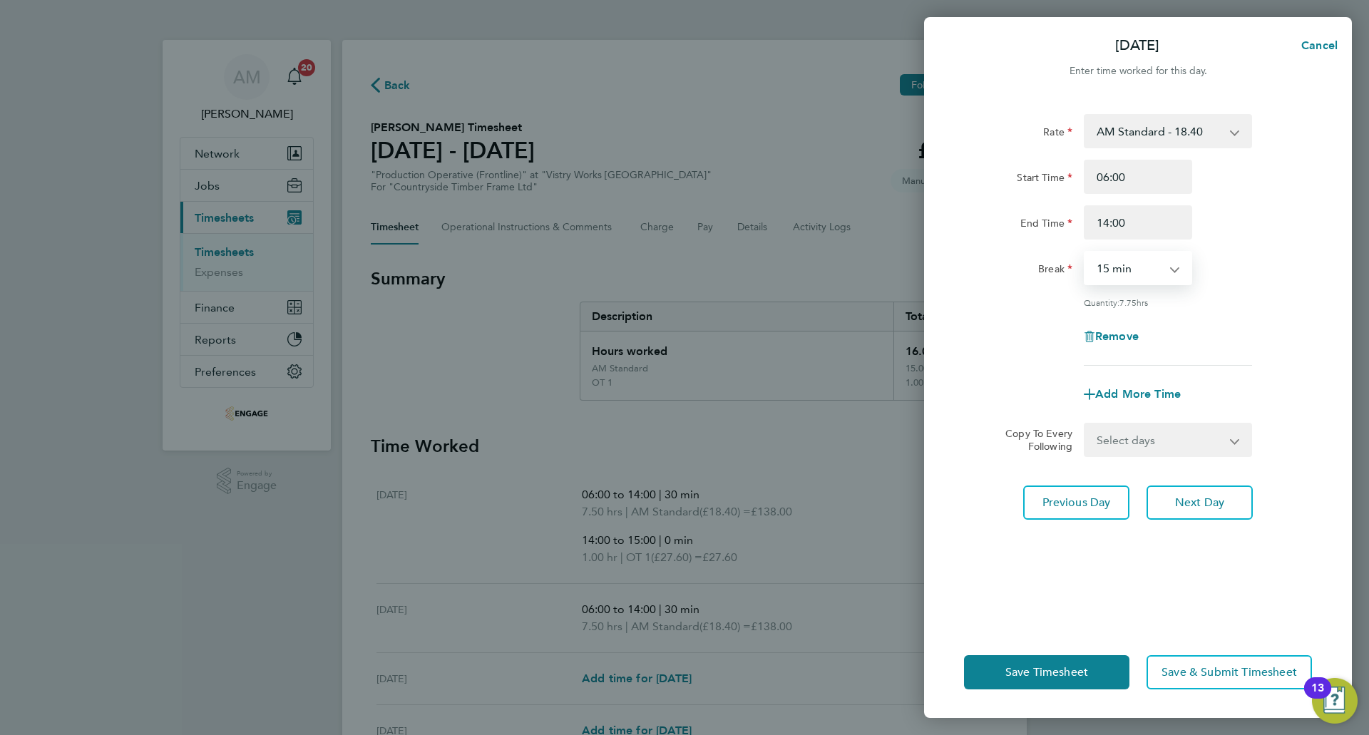
select select "30"
click at [1085, 252] on select "0 min 15 min 30 min 45 min 60 min 75 min 90 min" at bounding box center [1129, 267] width 88 height 31
click at [1195, 505] on span "Next Day" at bounding box center [1199, 502] width 49 height 14
select select "15"
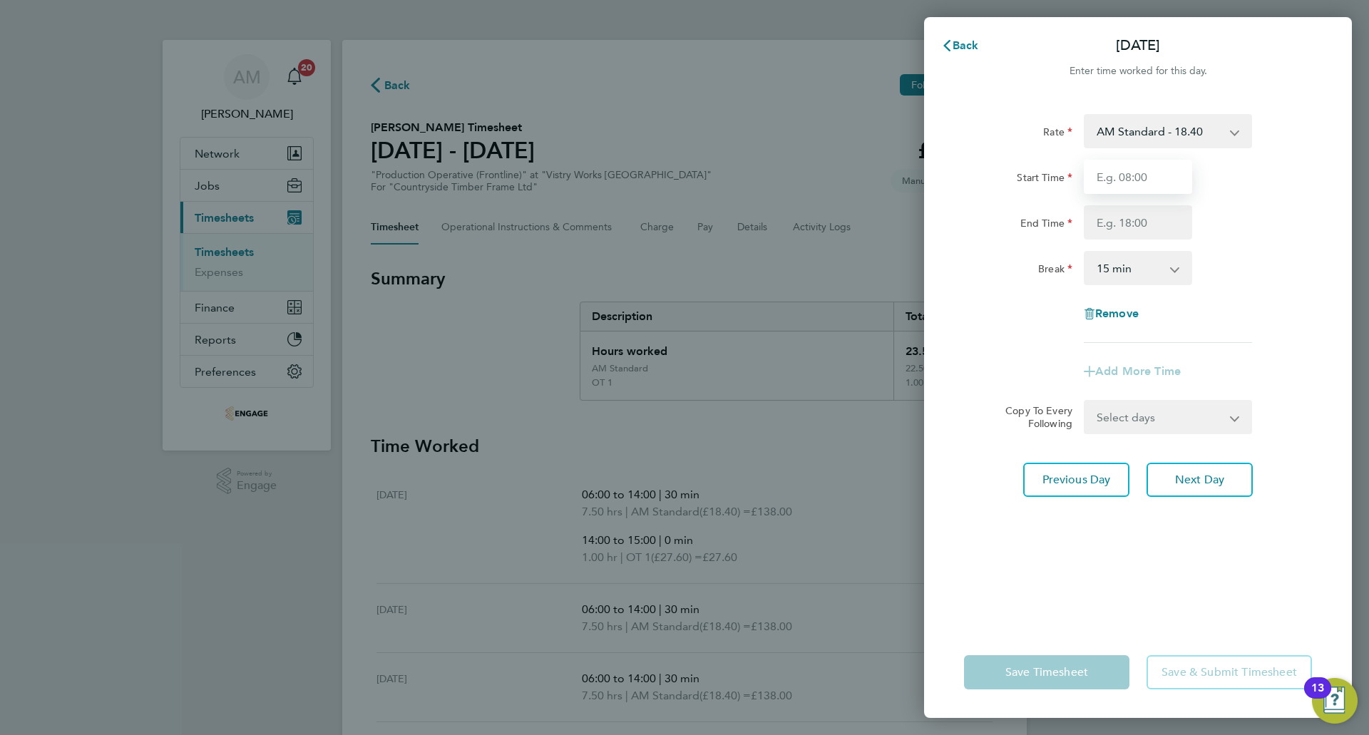
drag, startPoint x: 1144, startPoint y: 173, endPoint x: 1146, endPoint y: 192, distance: 18.6
click at [1144, 173] on input "Start Time" at bounding box center [1138, 177] width 108 height 34
type input "06:00"
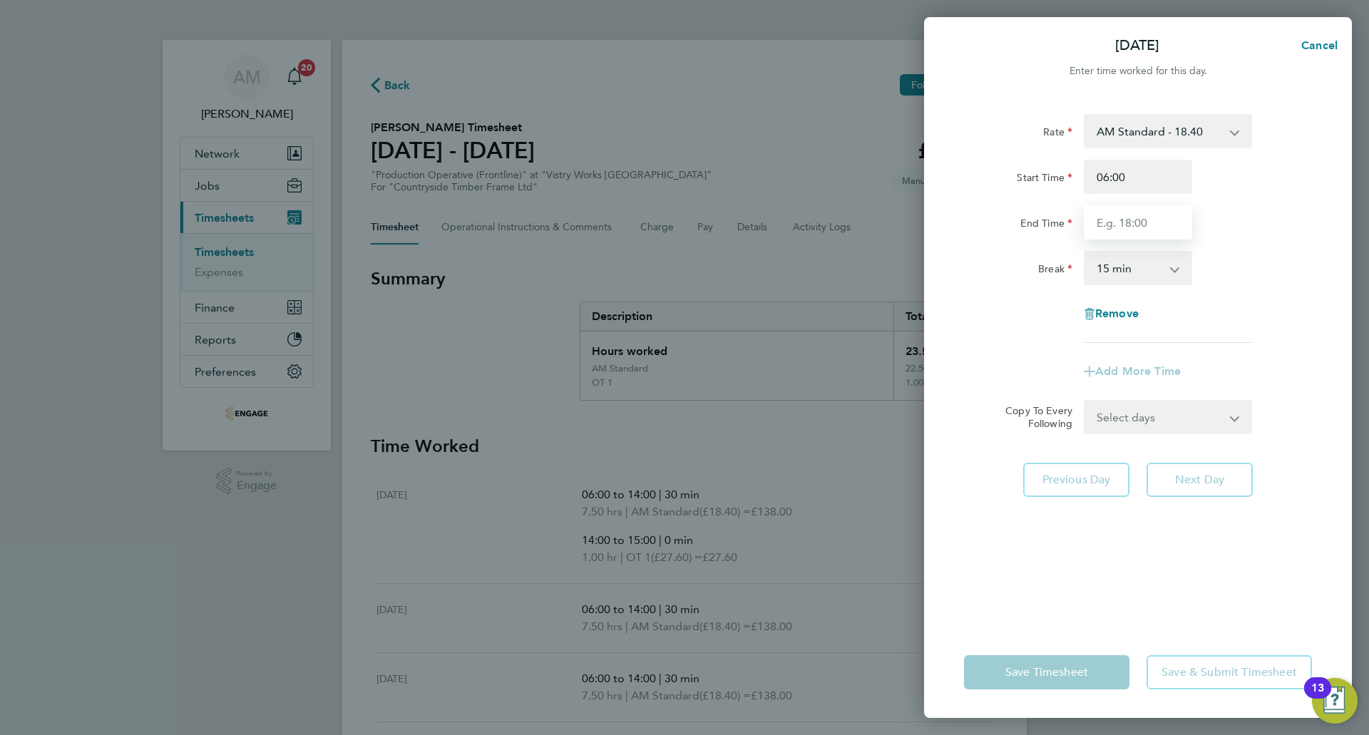
click at [1142, 224] on input "End Time" at bounding box center [1138, 222] width 108 height 34
type input "14:00"
click at [1131, 257] on select "0 min 15 min 30 min 45 min 60 min 75 min 90 min" at bounding box center [1129, 267] width 88 height 31
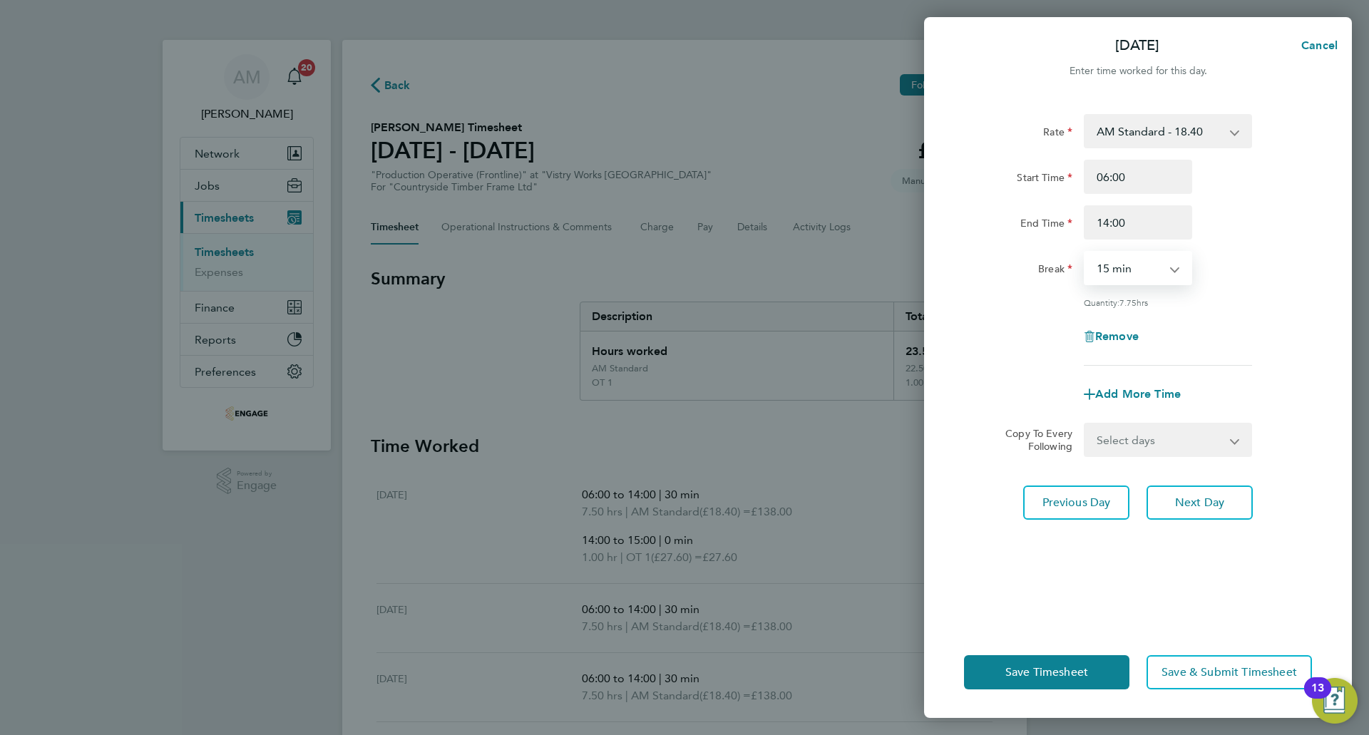
select select "30"
click at [1085, 252] on select "0 min 15 min 30 min 45 min 60 min 75 min 90 min" at bounding box center [1129, 267] width 88 height 31
click at [1178, 513] on button "Next Day" at bounding box center [1199, 502] width 106 height 34
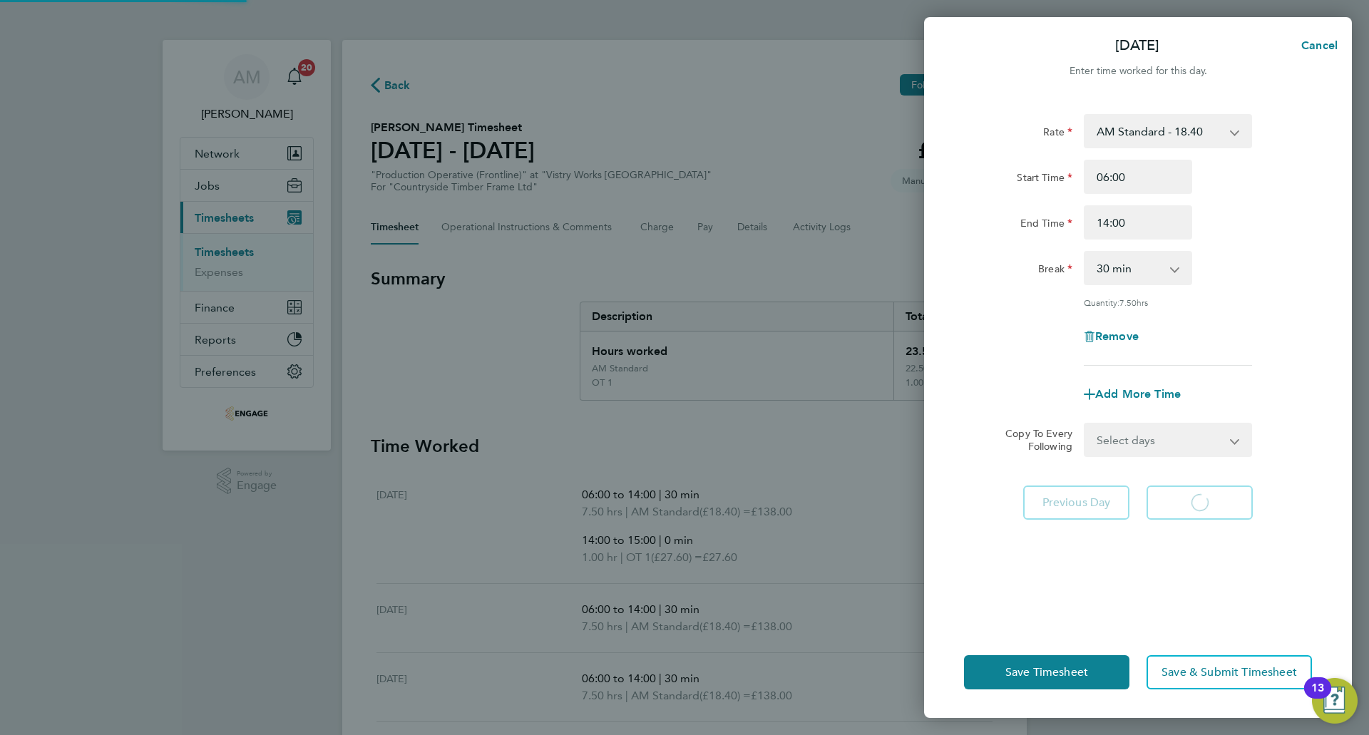
select select "15"
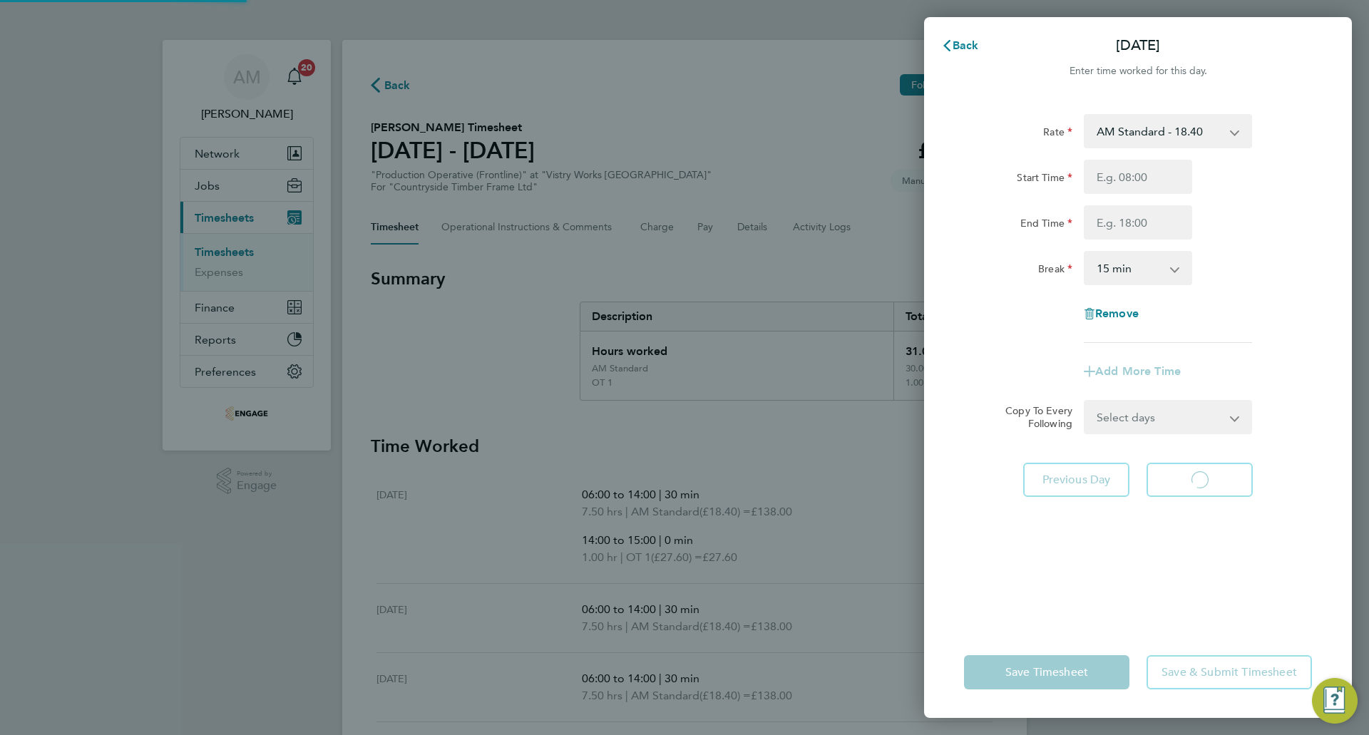
select select "15"
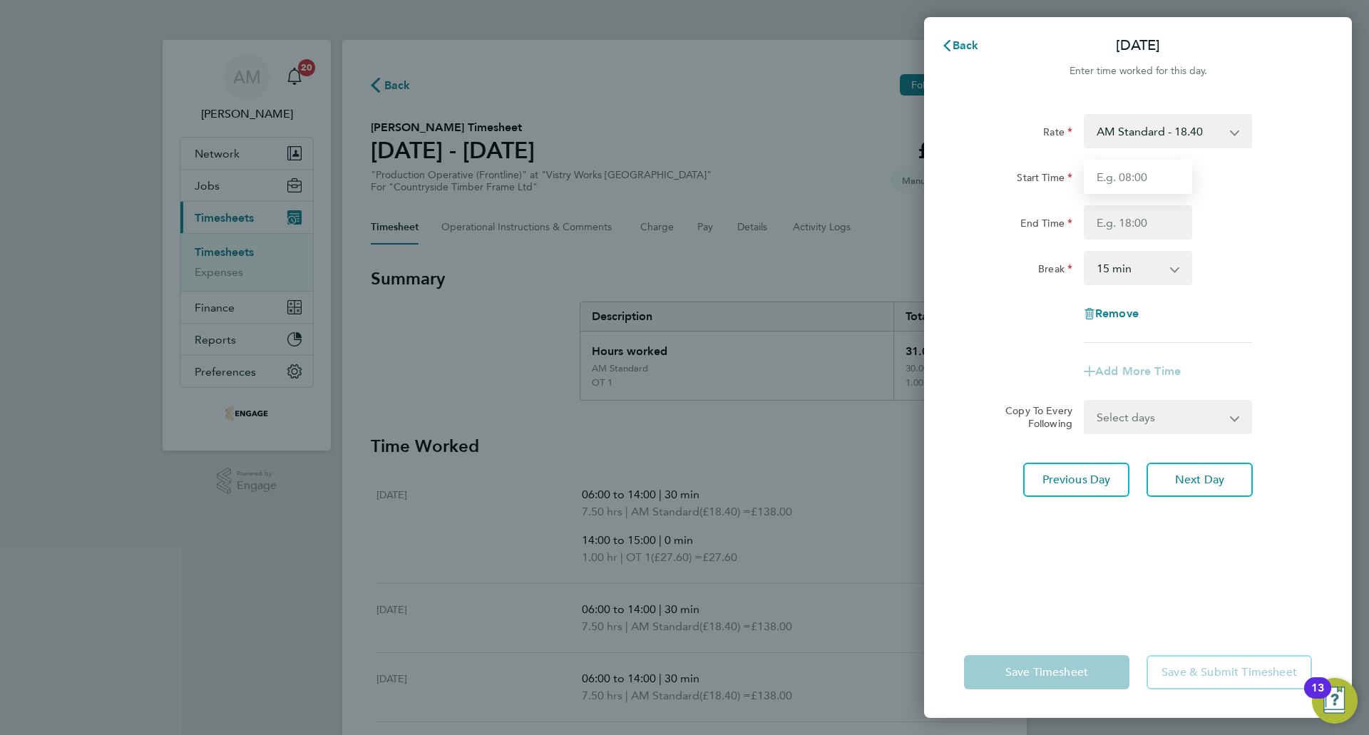
click at [1134, 170] on input "Start Time" at bounding box center [1138, 177] width 108 height 34
type input "06:00"
click at [1140, 217] on input "End Time" at bounding box center [1138, 222] width 108 height 34
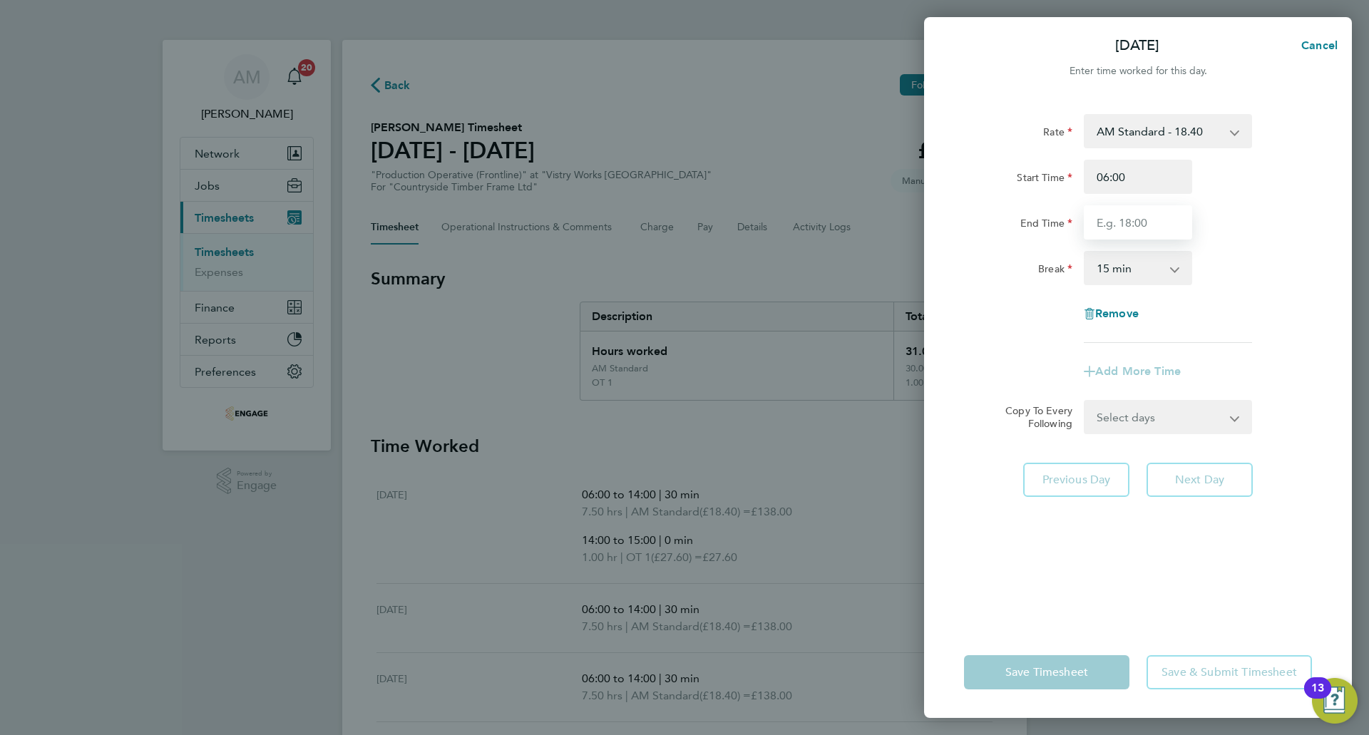
type input "14:00"
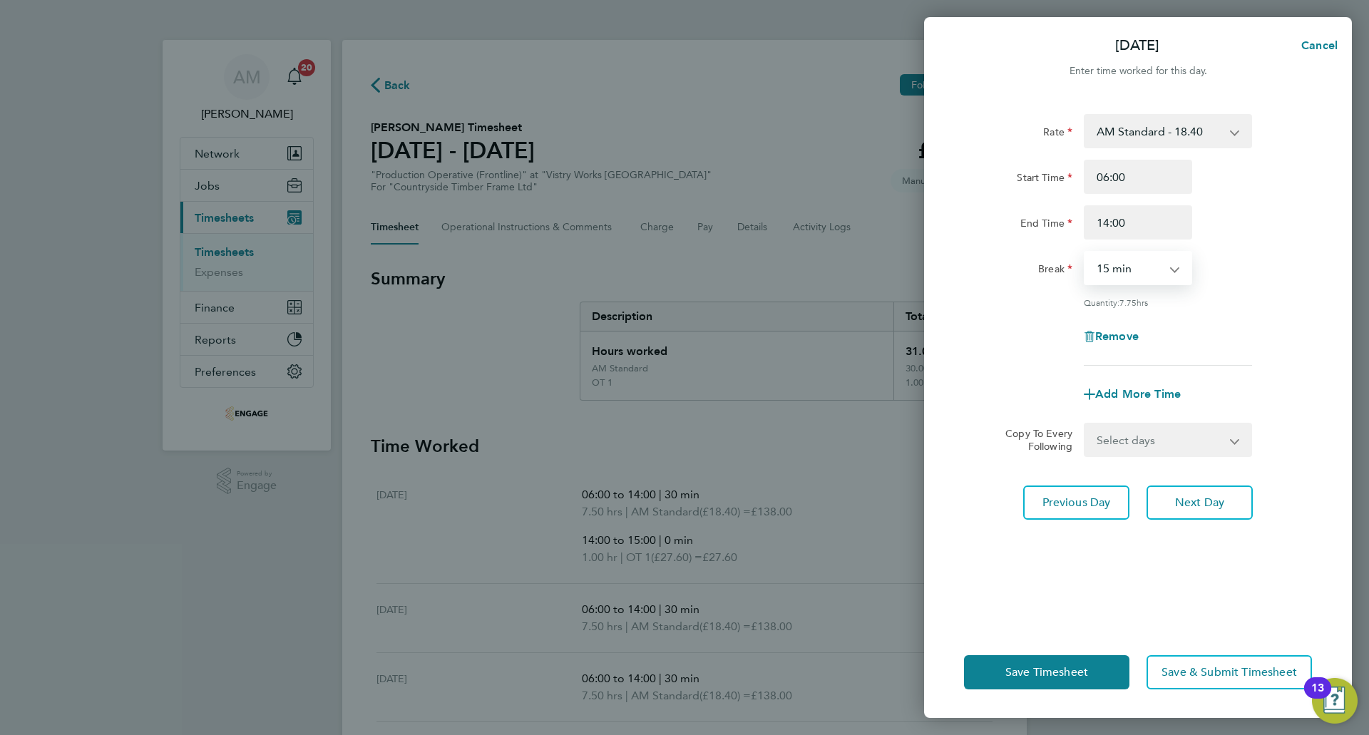
click at [1146, 271] on select "0 min 15 min 30 min 45 min 60 min 75 min 90 min" at bounding box center [1129, 267] width 88 height 31
click at [1085, 252] on select "0 min 15 min 30 min 45 min 60 min 75 min 90 min" at bounding box center [1129, 267] width 88 height 31
click at [1131, 277] on select "0 min 15 min 30 min 45 min 60 min 75 min 90 min" at bounding box center [1129, 267] width 88 height 31
select select "30"
click at [1085, 252] on select "0 min 15 min 30 min 45 min 60 min 75 min 90 min" at bounding box center [1129, 267] width 88 height 31
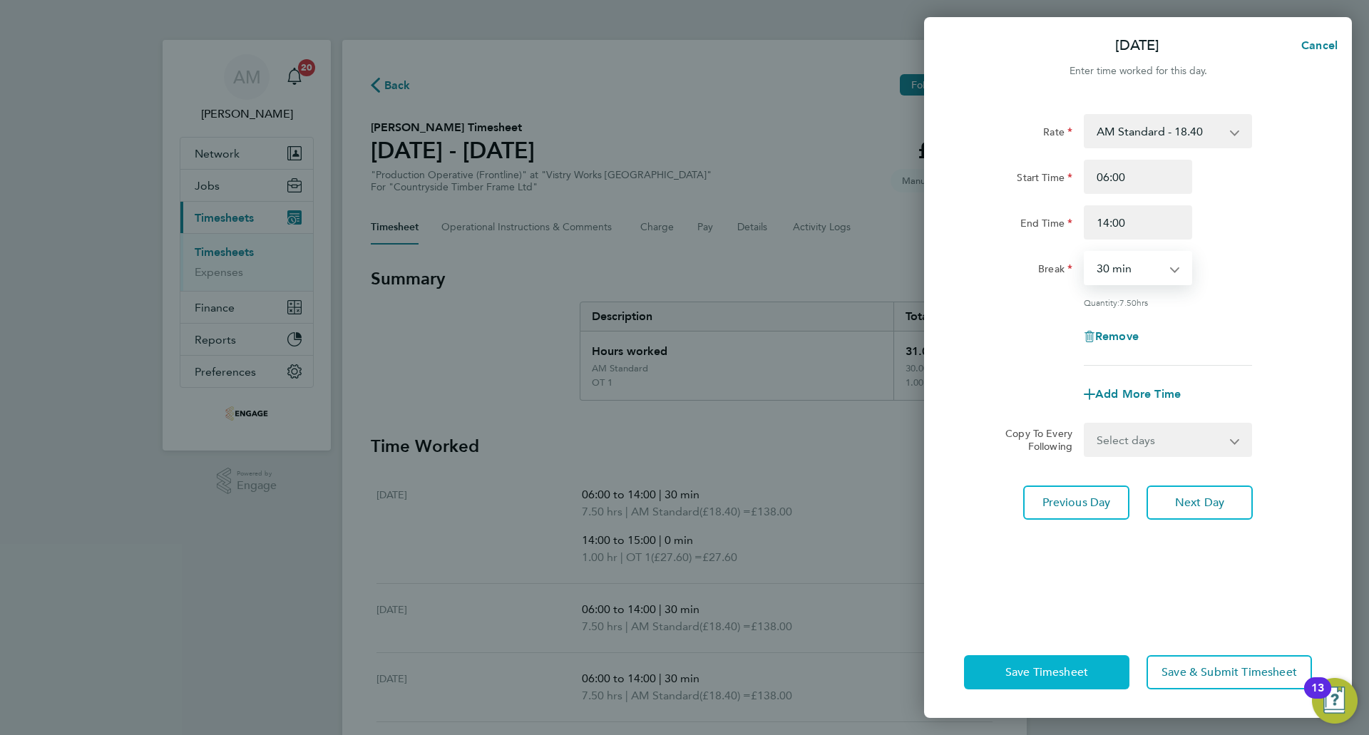
click at [1089, 679] on button "Save Timesheet" at bounding box center [1046, 672] width 165 height 34
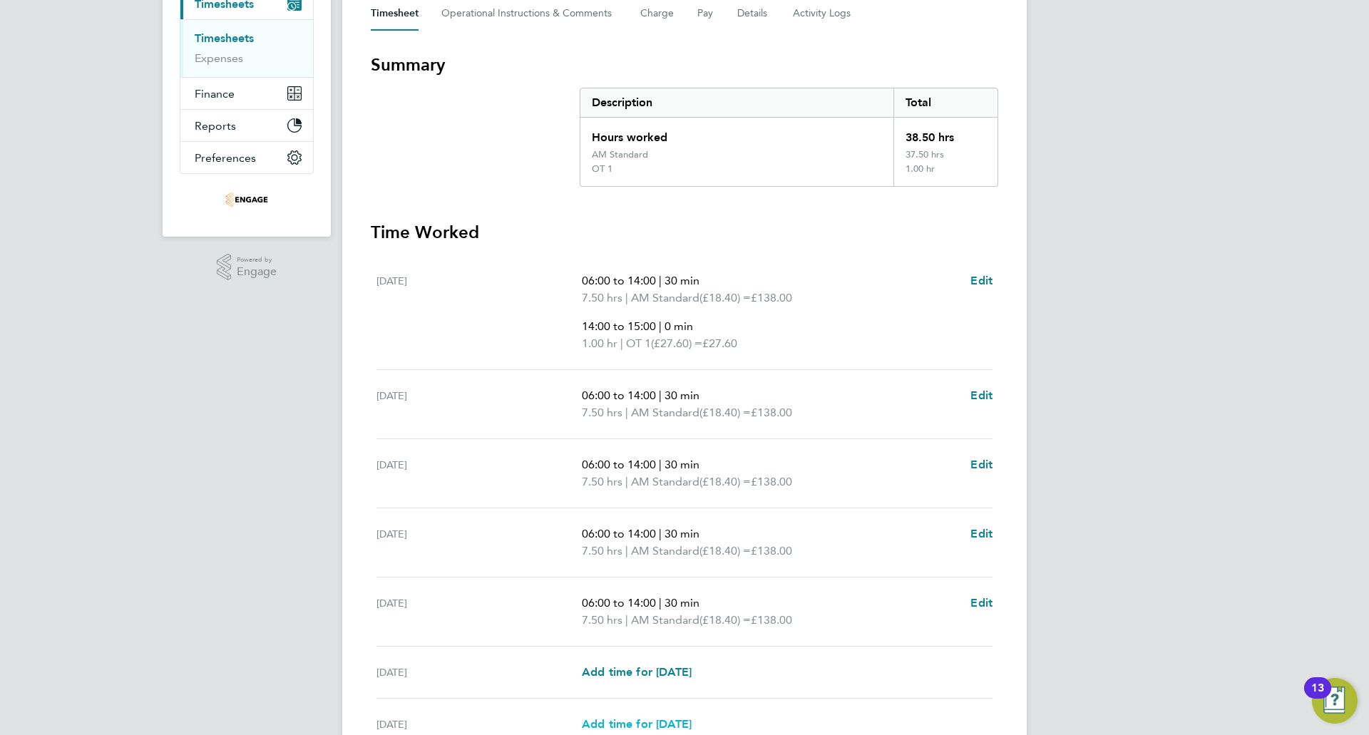
scroll to position [355, 0]
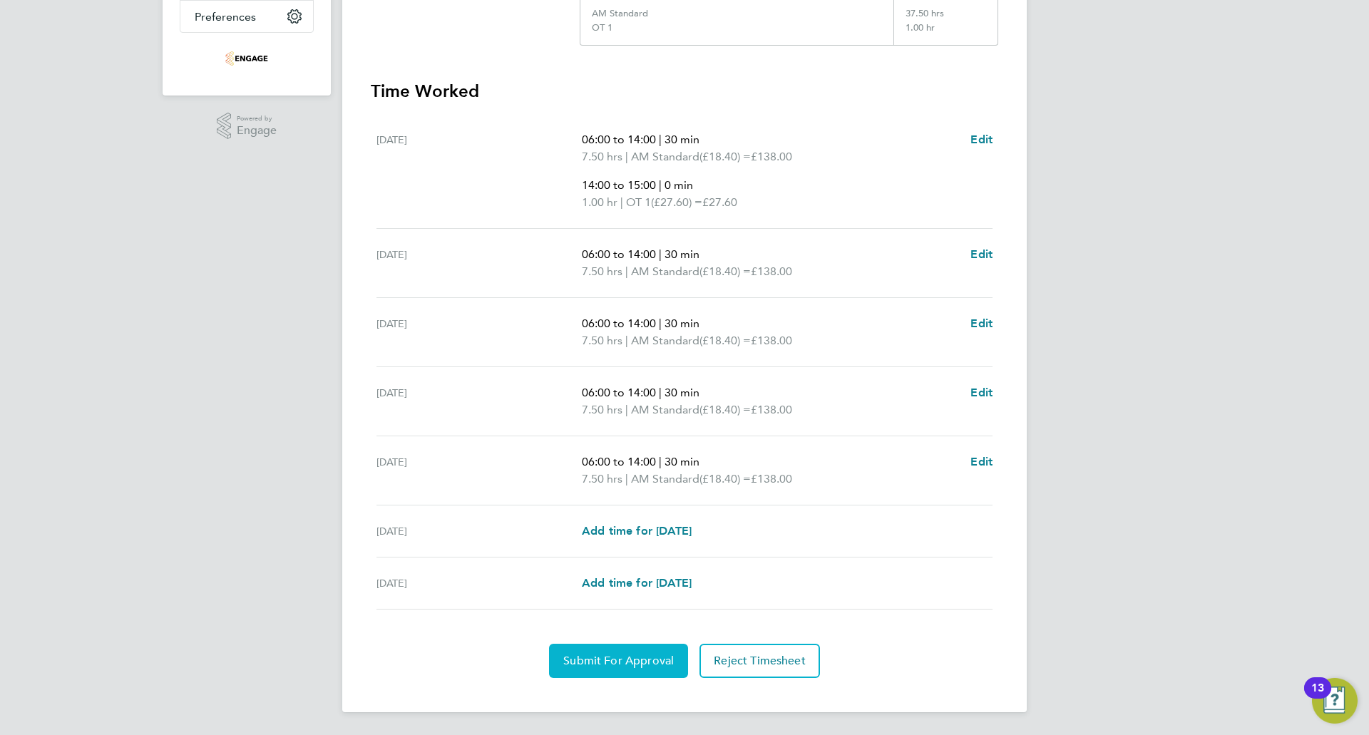
click at [594, 652] on button "Submit For Approval" at bounding box center [618, 661] width 139 height 34
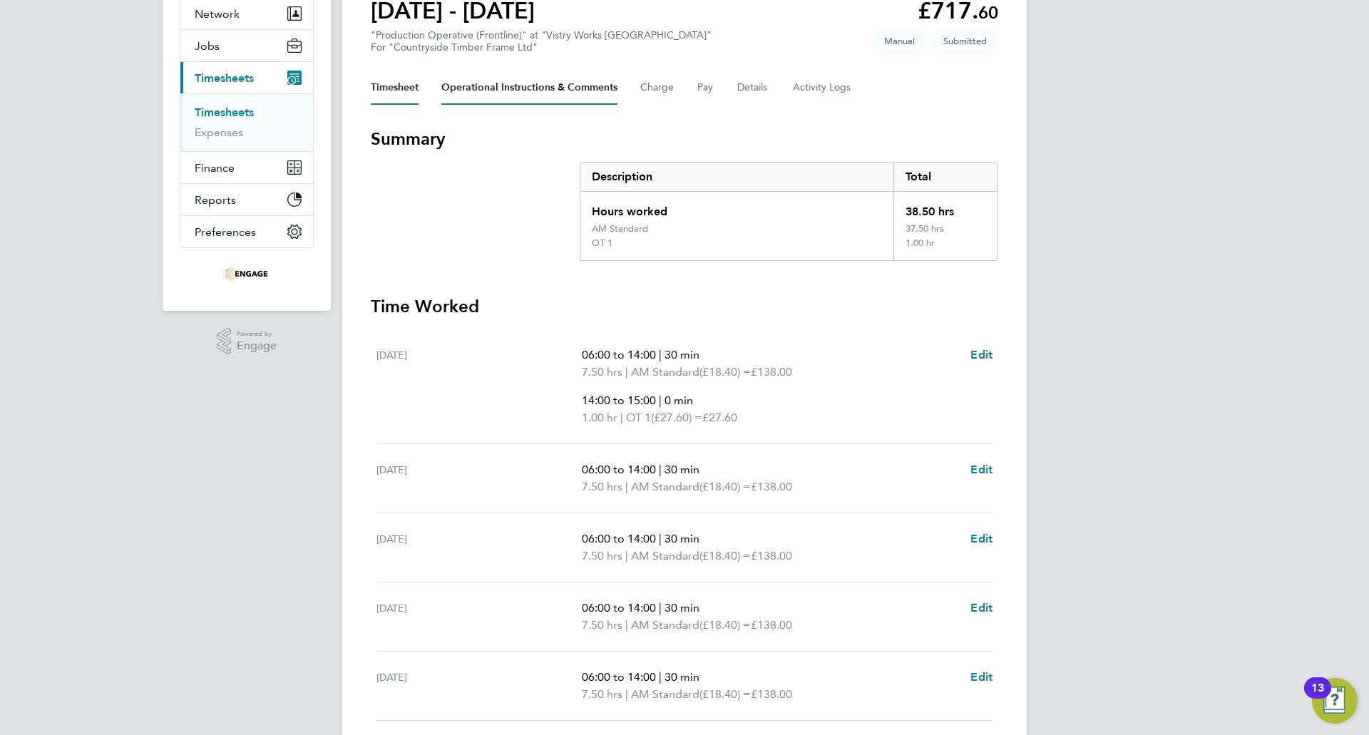
scroll to position [0, 0]
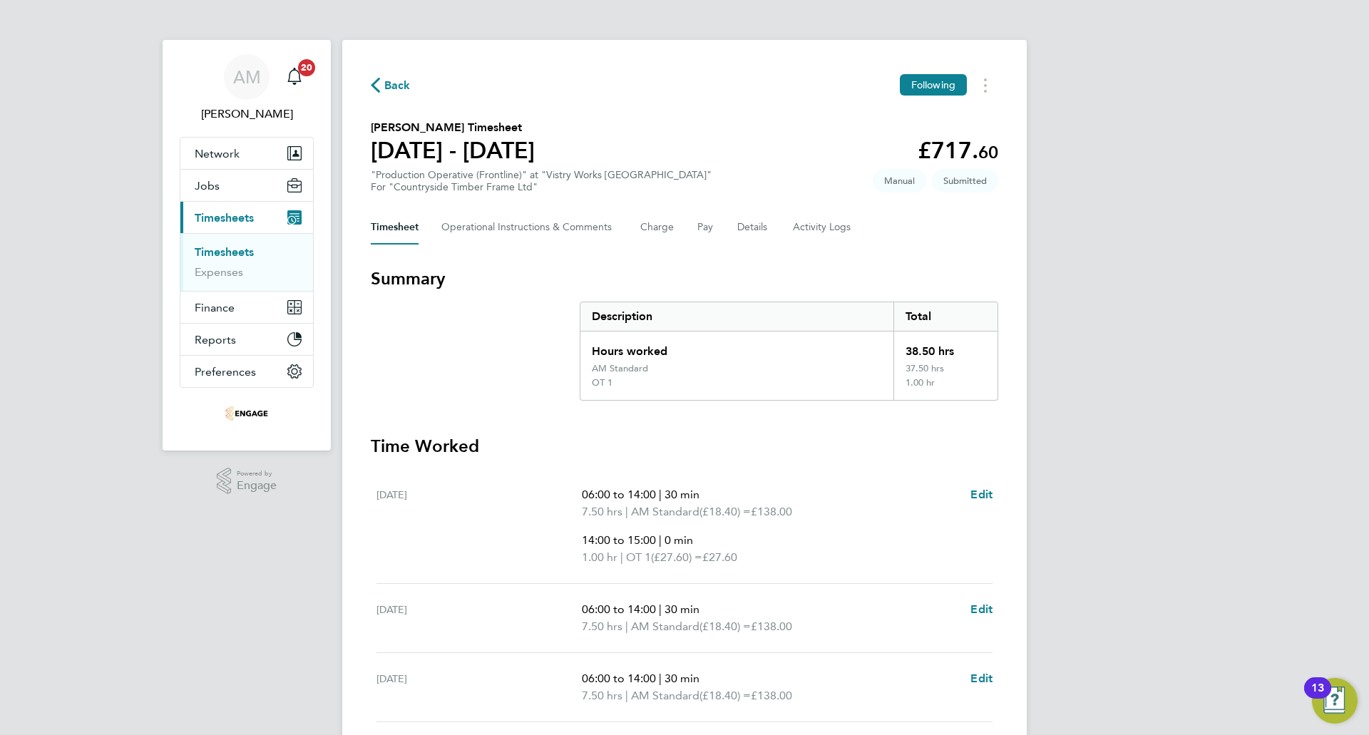
click at [391, 86] on span "Back" at bounding box center [397, 85] width 26 height 17
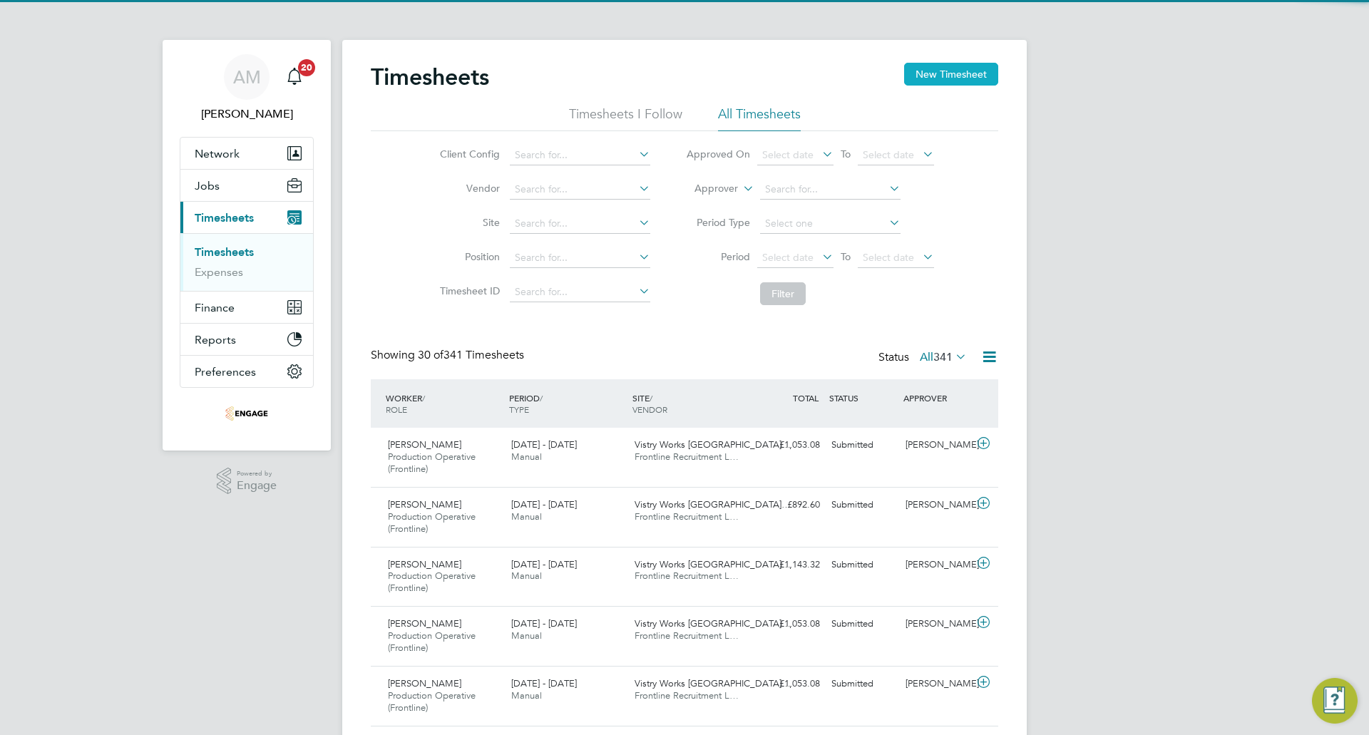
click at [966, 67] on button "New Timesheet" at bounding box center [951, 74] width 94 height 23
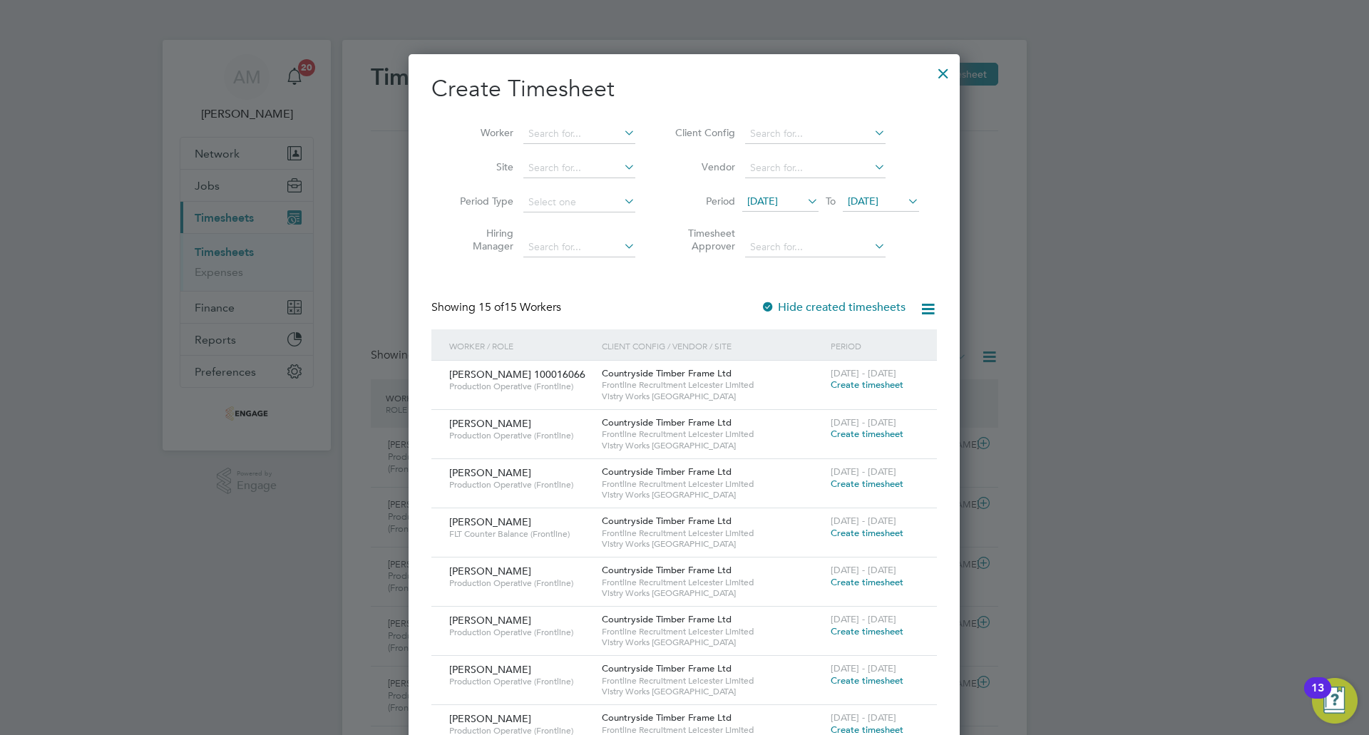
click at [804, 194] on icon at bounding box center [804, 201] width 0 height 20
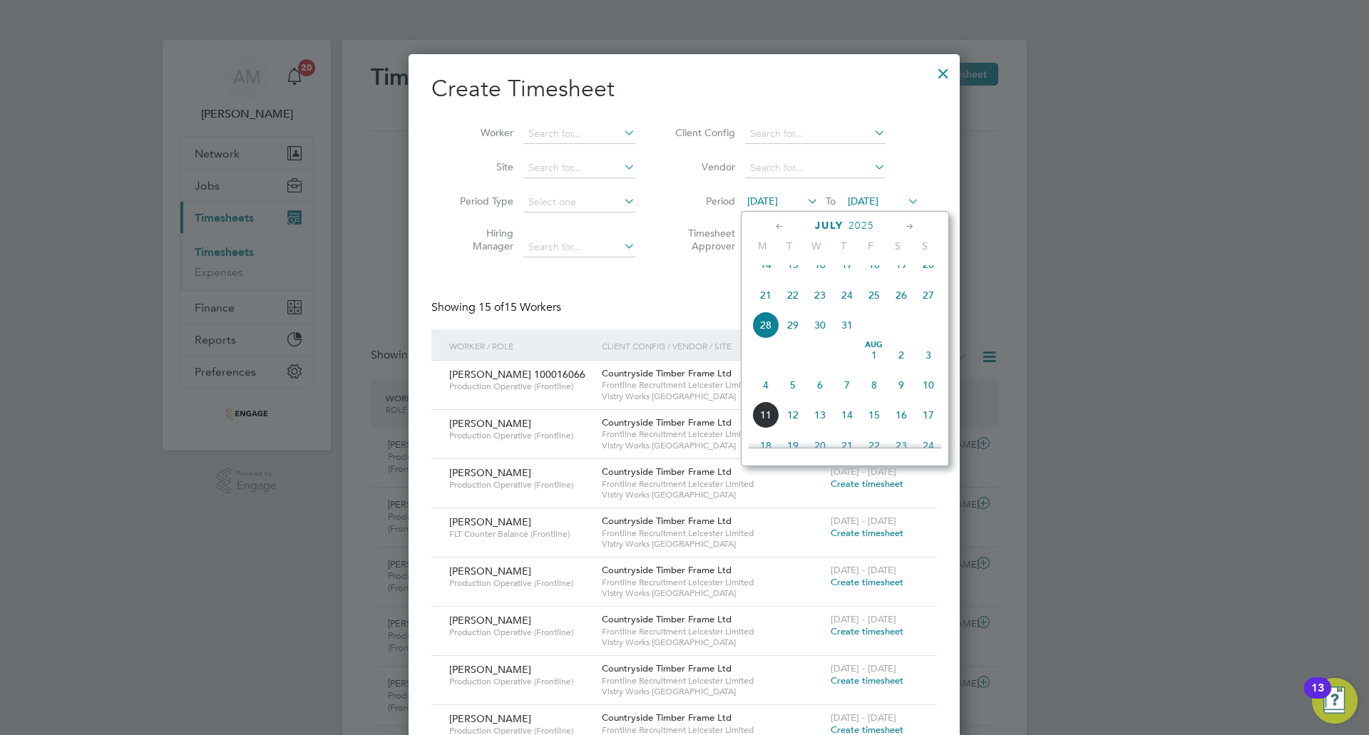
click at [764, 397] on span "4" at bounding box center [765, 384] width 27 height 27
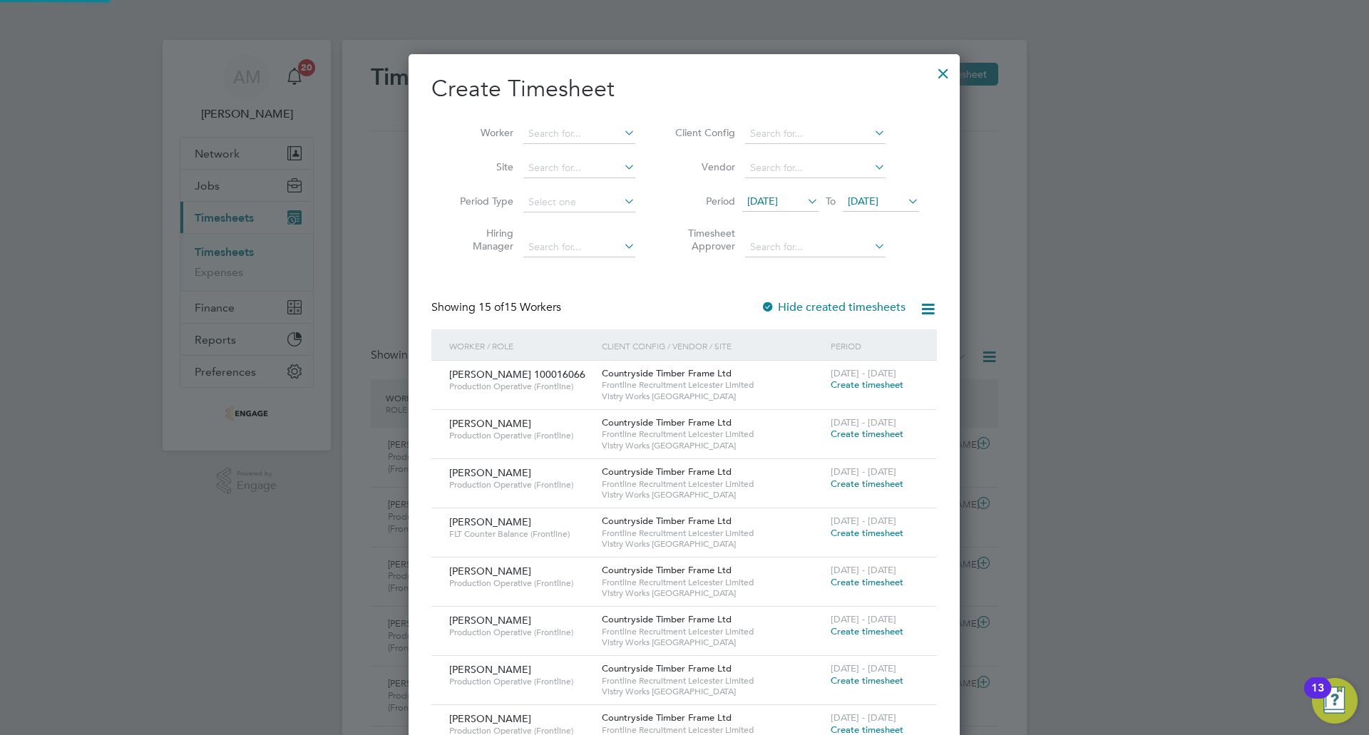
click at [905, 210] on icon at bounding box center [905, 201] width 0 height 20
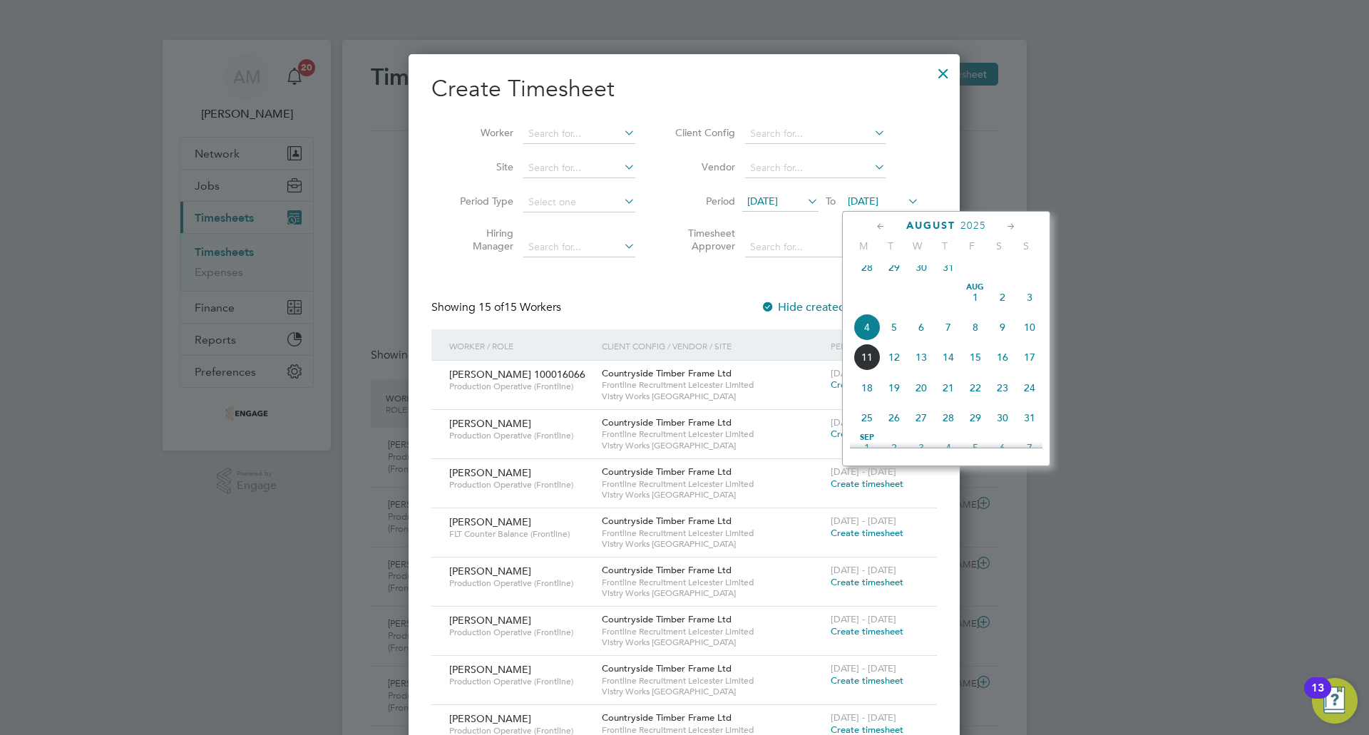
click at [1037, 326] on span "10" at bounding box center [1029, 327] width 27 height 27
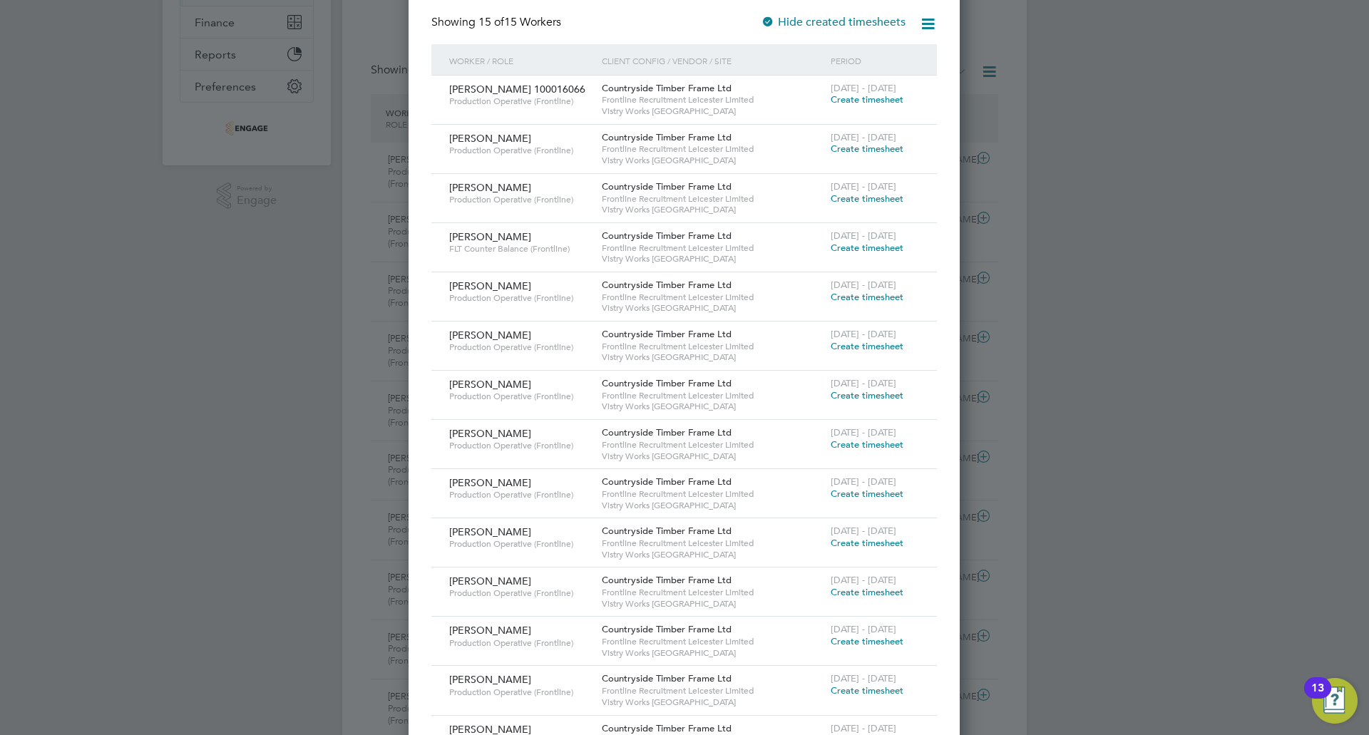
click at [843, 399] on span "Create timesheet" at bounding box center [867, 395] width 73 height 12
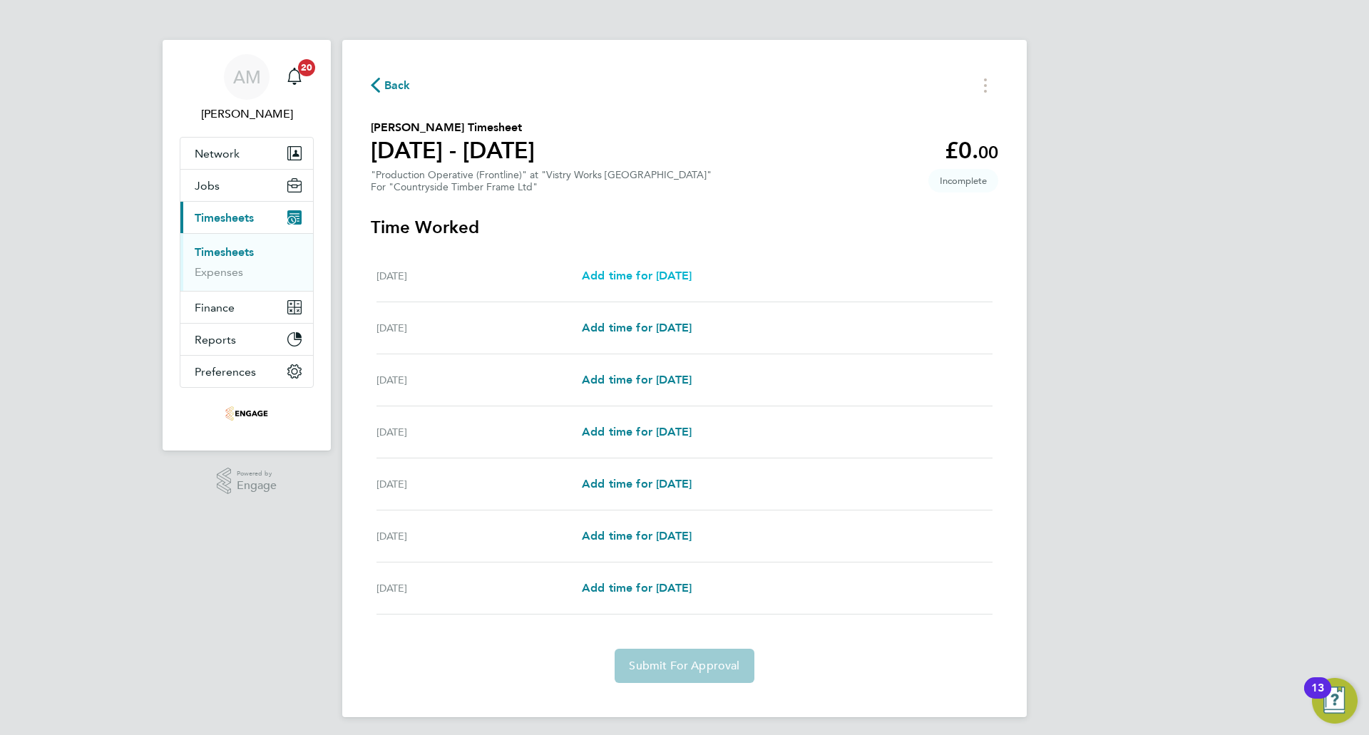
click at [629, 269] on span "Add time for Mon 04 Aug" at bounding box center [637, 276] width 110 height 14
select select "15"
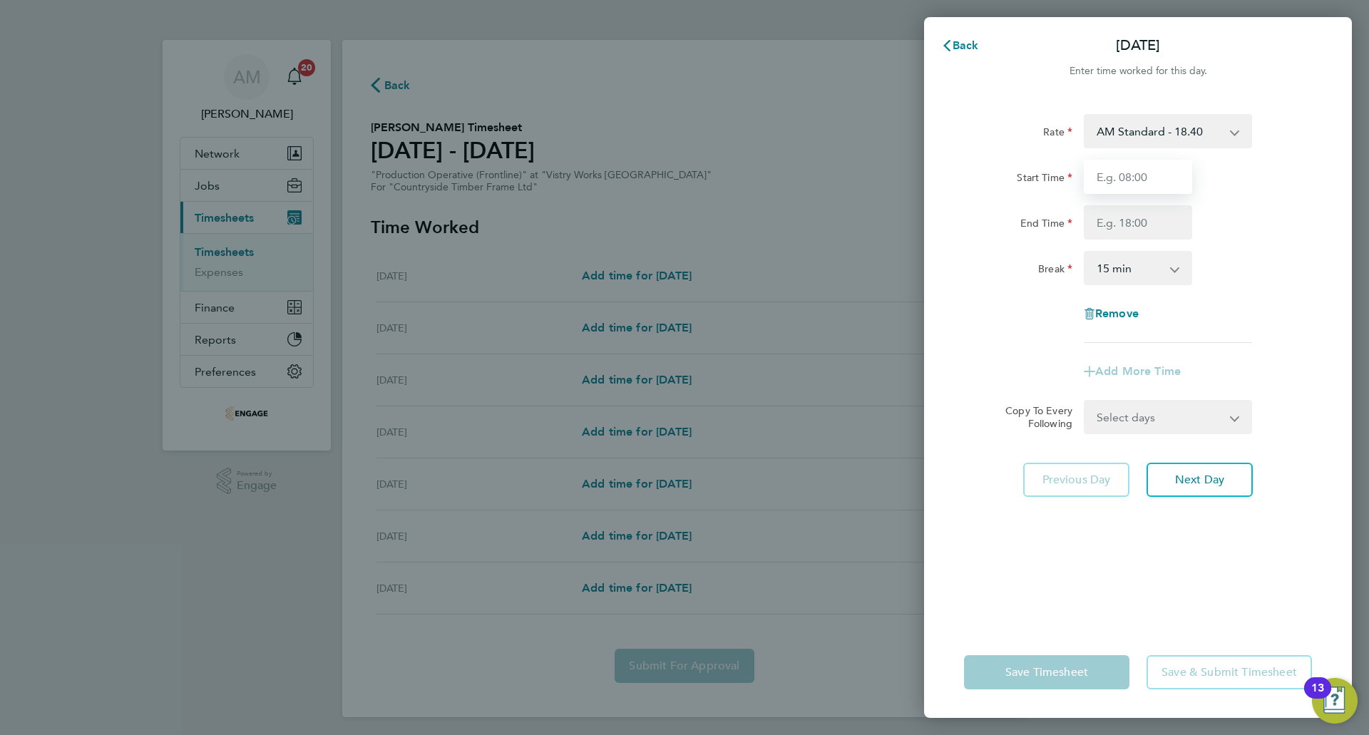
click at [1176, 170] on input "Start Time" at bounding box center [1138, 177] width 108 height 34
type input "06:00"
click at [1146, 222] on input "End Time" at bounding box center [1138, 222] width 108 height 34
type input "14:00"
click at [1121, 266] on select "0 min 15 min 30 min 45 min 60 min 75 min 90 min" at bounding box center [1129, 267] width 88 height 31
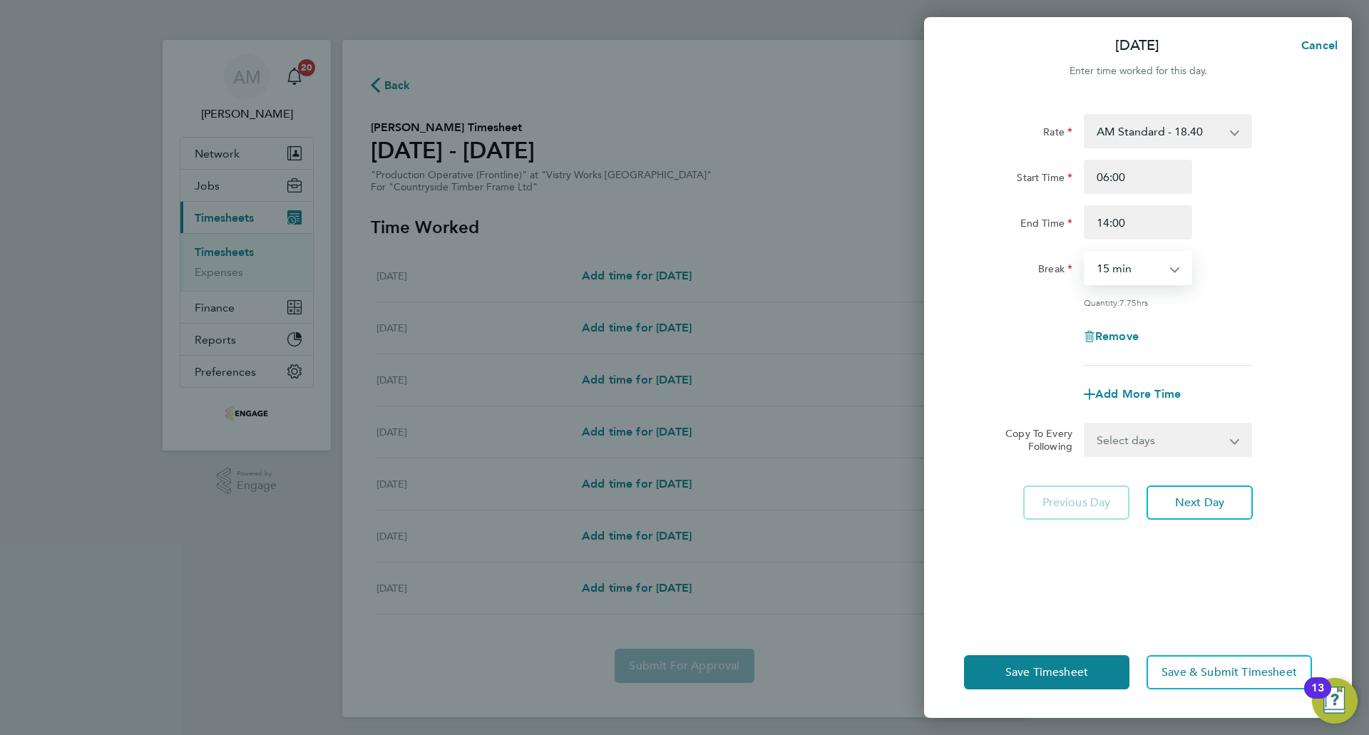
select select "30"
click at [1085, 252] on select "0 min 15 min 30 min 45 min 60 min 75 min 90 min" at bounding box center [1129, 267] width 88 height 31
drag, startPoint x: 1174, startPoint y: 438, endPoint x: 1172, endPoint y: 448, distance: 10.2
click at [1174, 438] on select "Select days Day Weekday (Mon-Fri) Weekend (Sat-Sun) Tuesday Wednesday Thursday …" at bounding box center [1160, 439] width 150 height 31
select select "WEEKDAY"
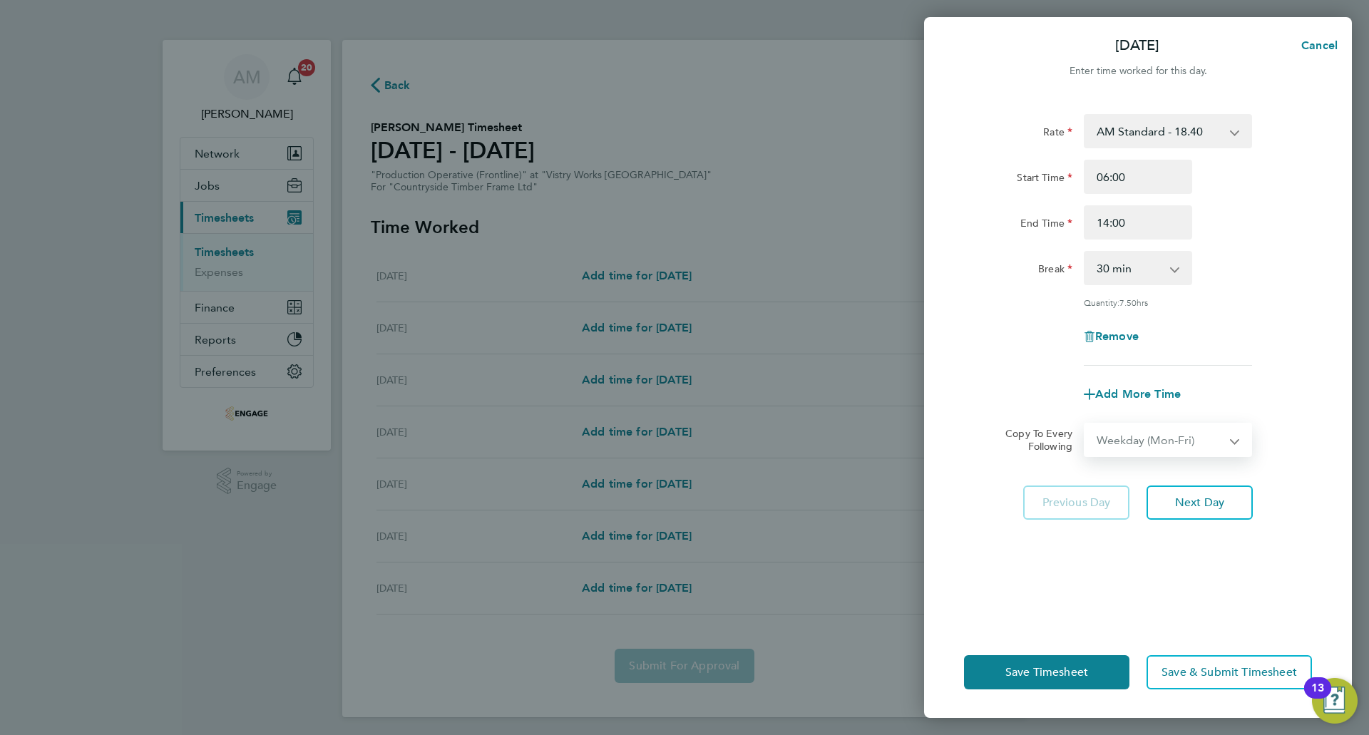
click at [1085, 424] on select "Select days Day Weekday (Mon-Fri) Weekend (Sat-Sun) Tuesday Wednesday Thursday …" at bounding box center [1160, 439] width 150 height 31
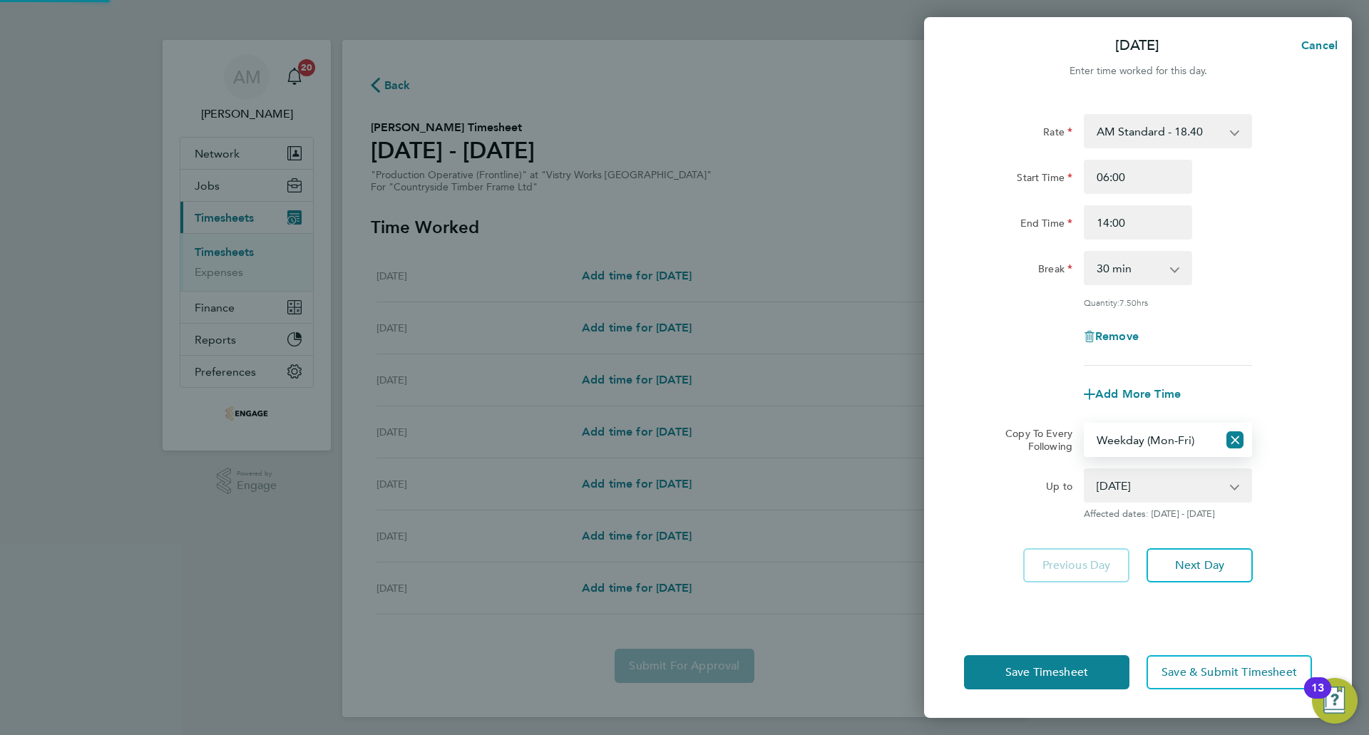
click at [1159, 480] on select "05 Aug 2025 06 Aug 2025 07 Aug 2025 08 Aug 2025 09 Aug 2025 10 Aug 2025" at bounding box center [1159, 485] width 148 height 31
select select "2025-08-06"
click at [1085, 470] on select "05 Aug 2025 06 Aug 2025 07 Aug 2025 08 Aug 2025 09 Aug 2025 10 Aug 2025" at bounding box center [1159, 485] width 148 height 31
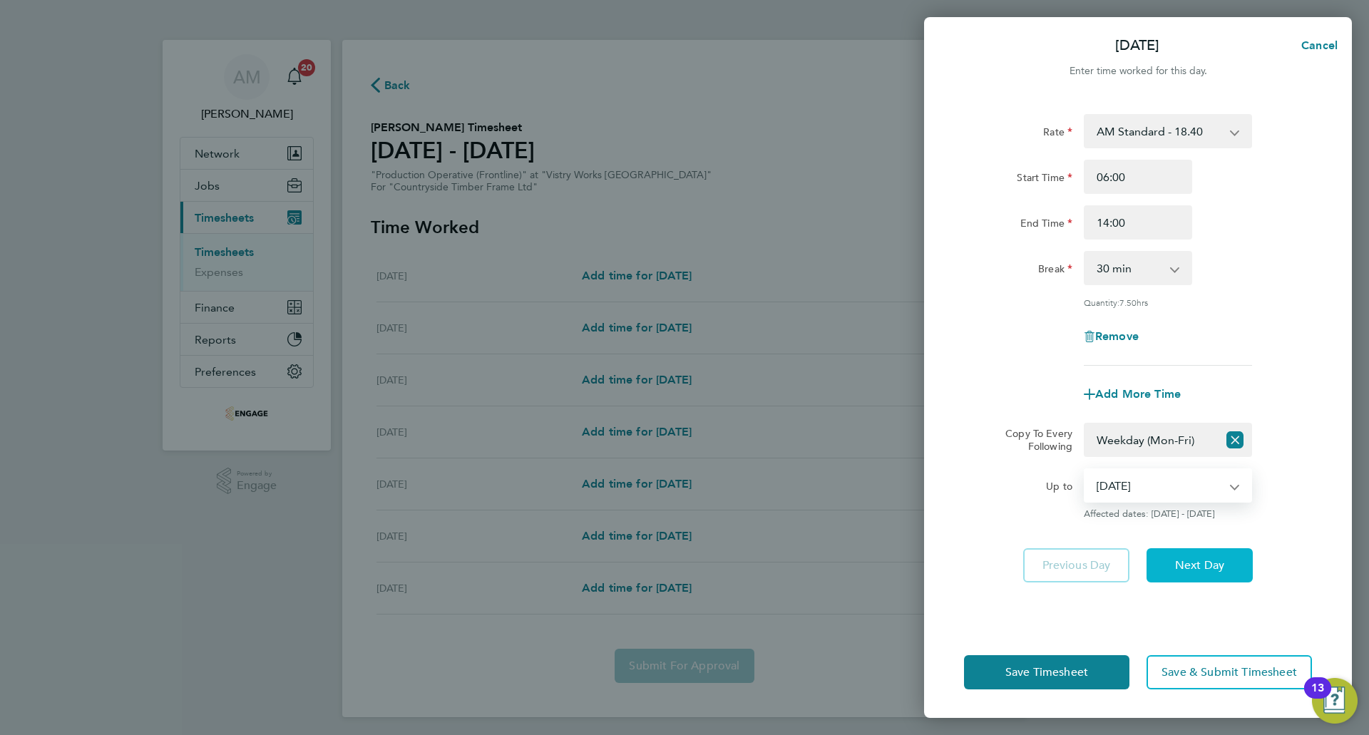
click at [1173, 555] on button "Next Day" at bounding box center [1199, 565] width 106 height 34
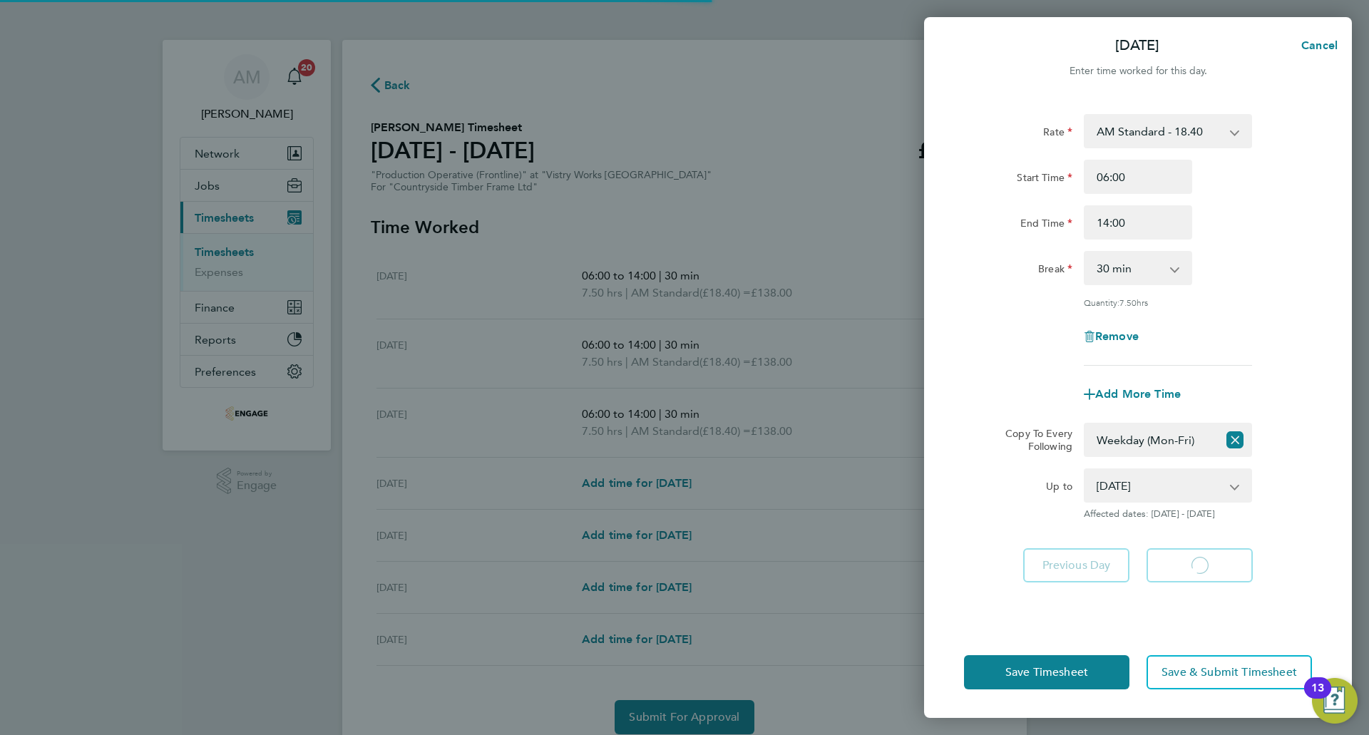
select select "30"
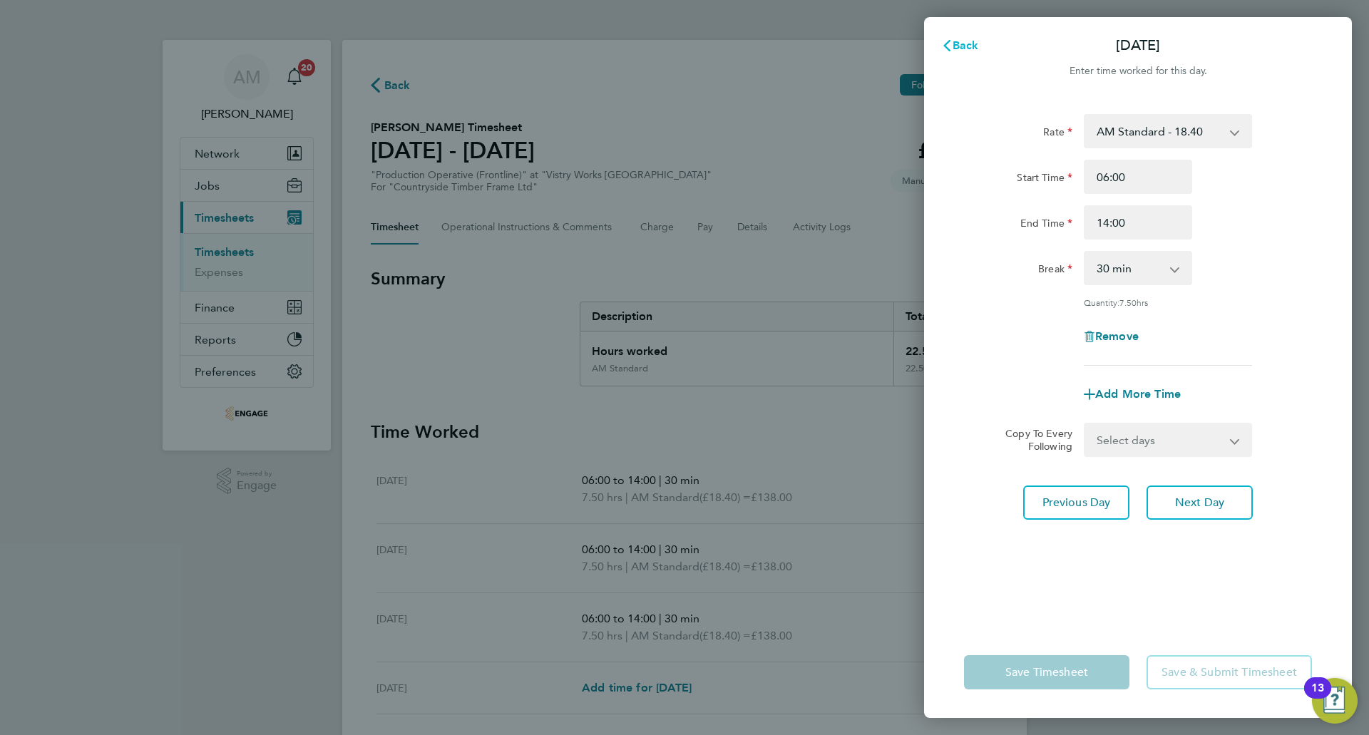
click at [945, 41] on icon "button" at bounding box center [946, 45] width 11 height 11
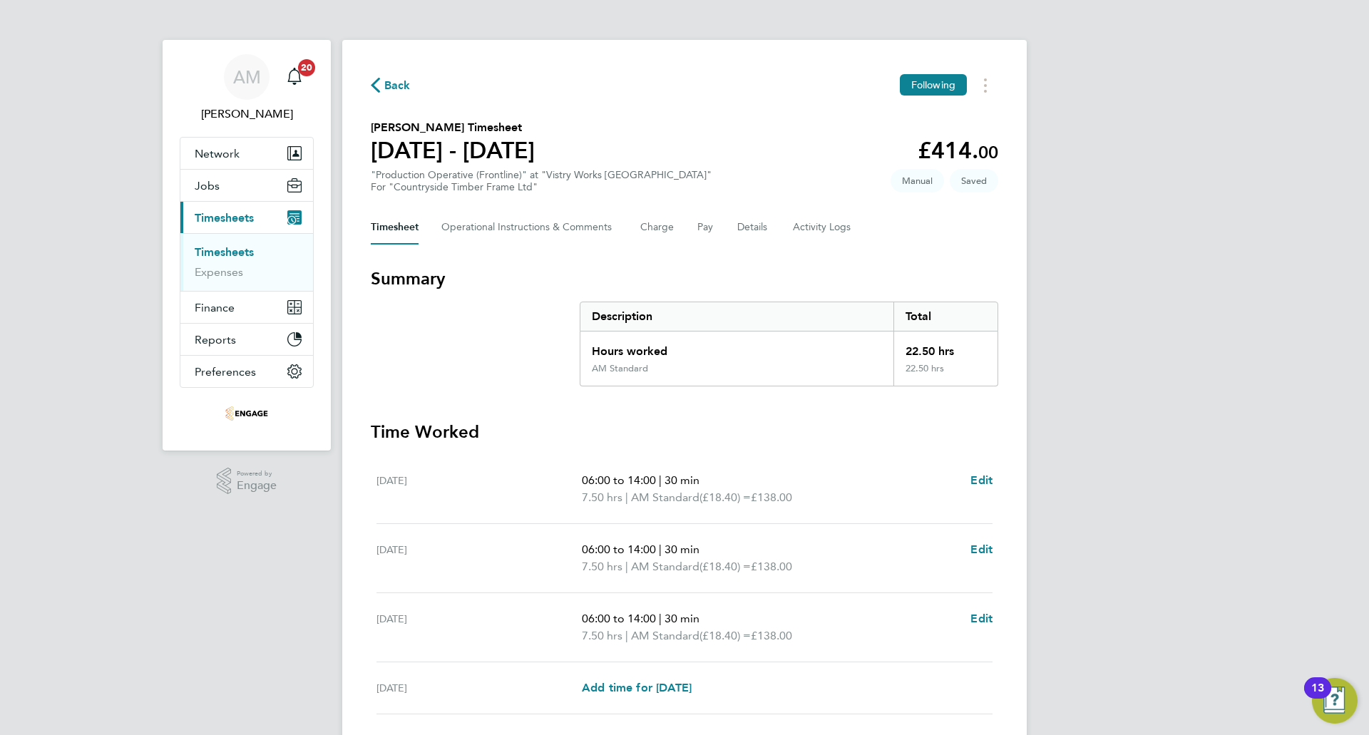
scroll to position [261, 0]
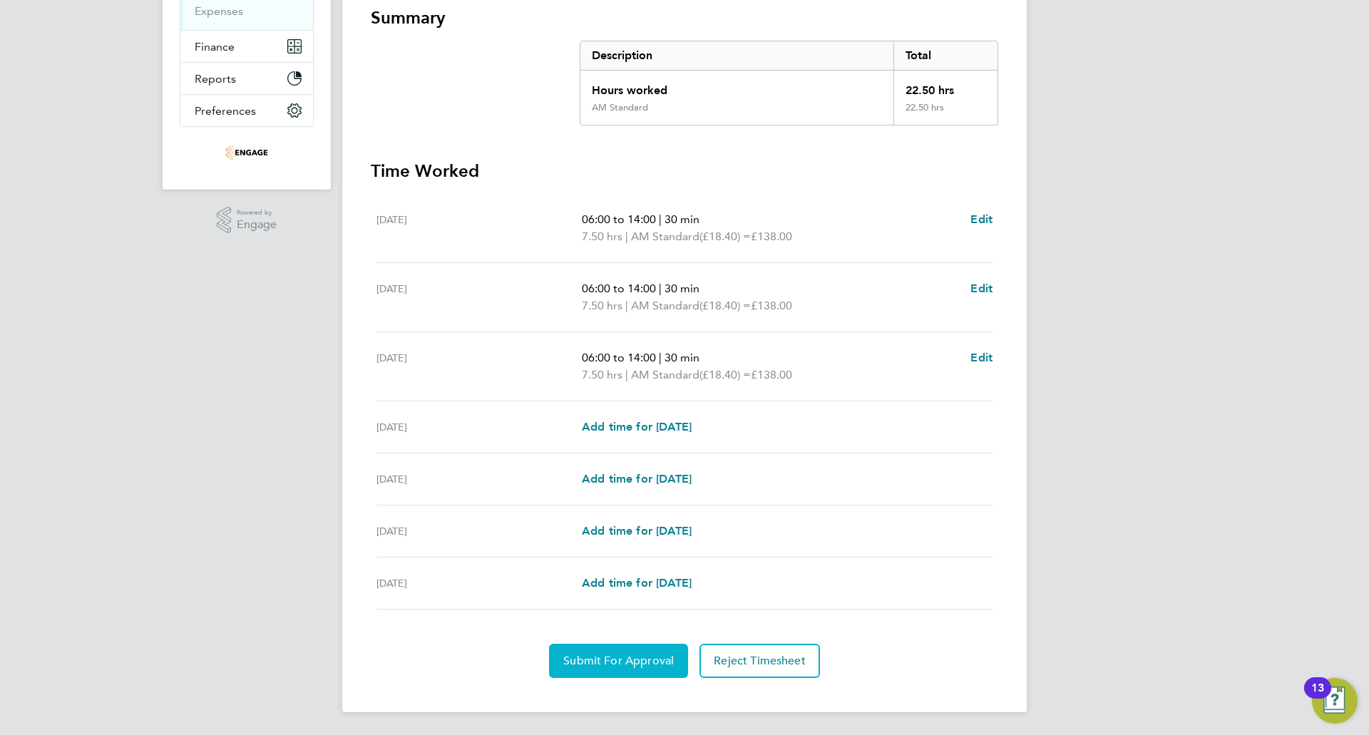
click at [642, 654] on span "Submit For Approval" at bounding box center [618, 661] width 110 height 14
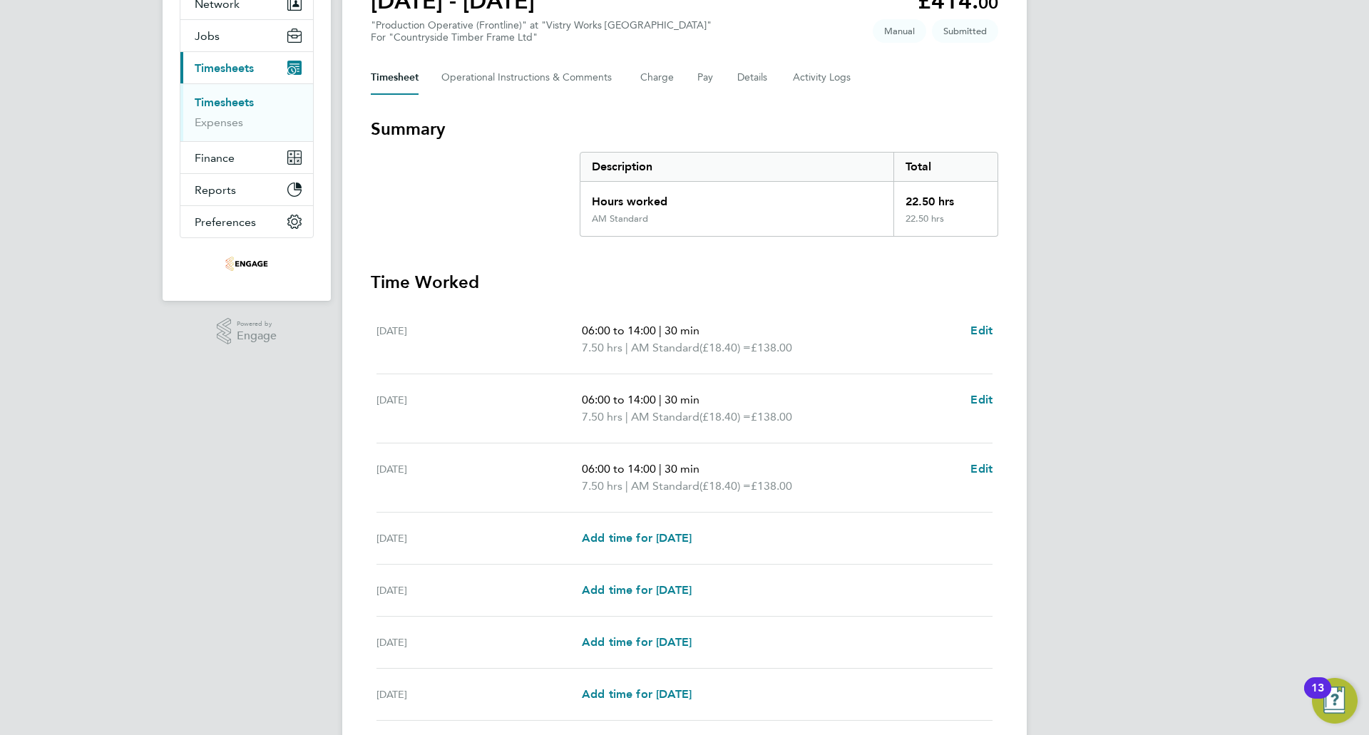
scroll to position [0, 0]
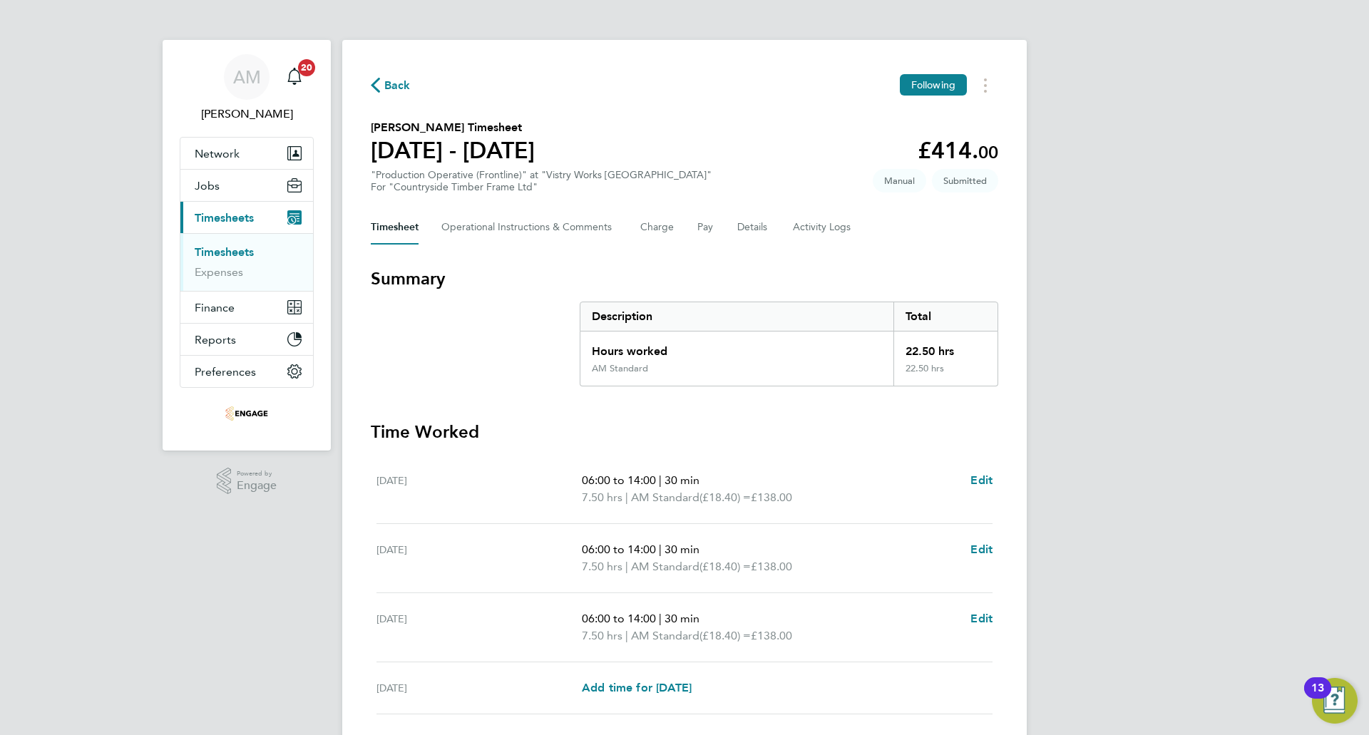
click at [397, 86] on span "Back" at bounding box center [397, 85] width 26 height 17
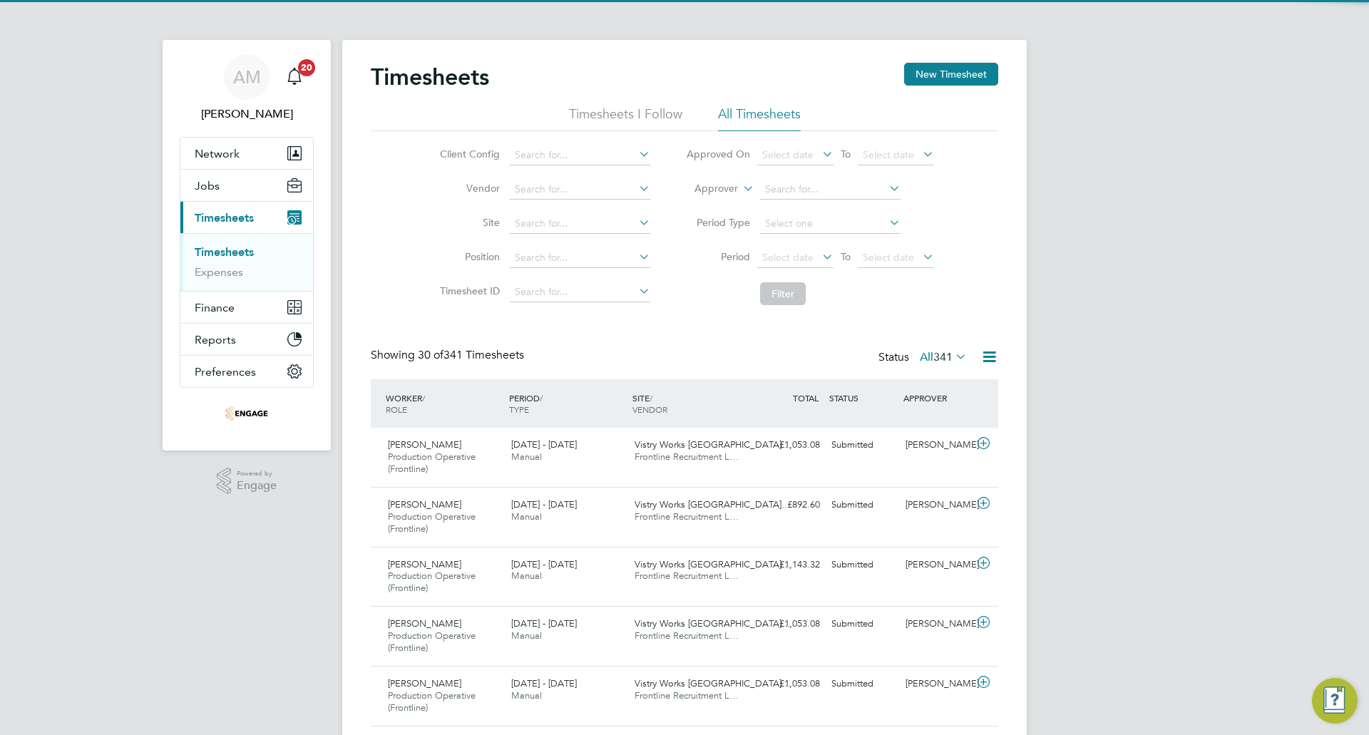
scroll to position [48, 124]
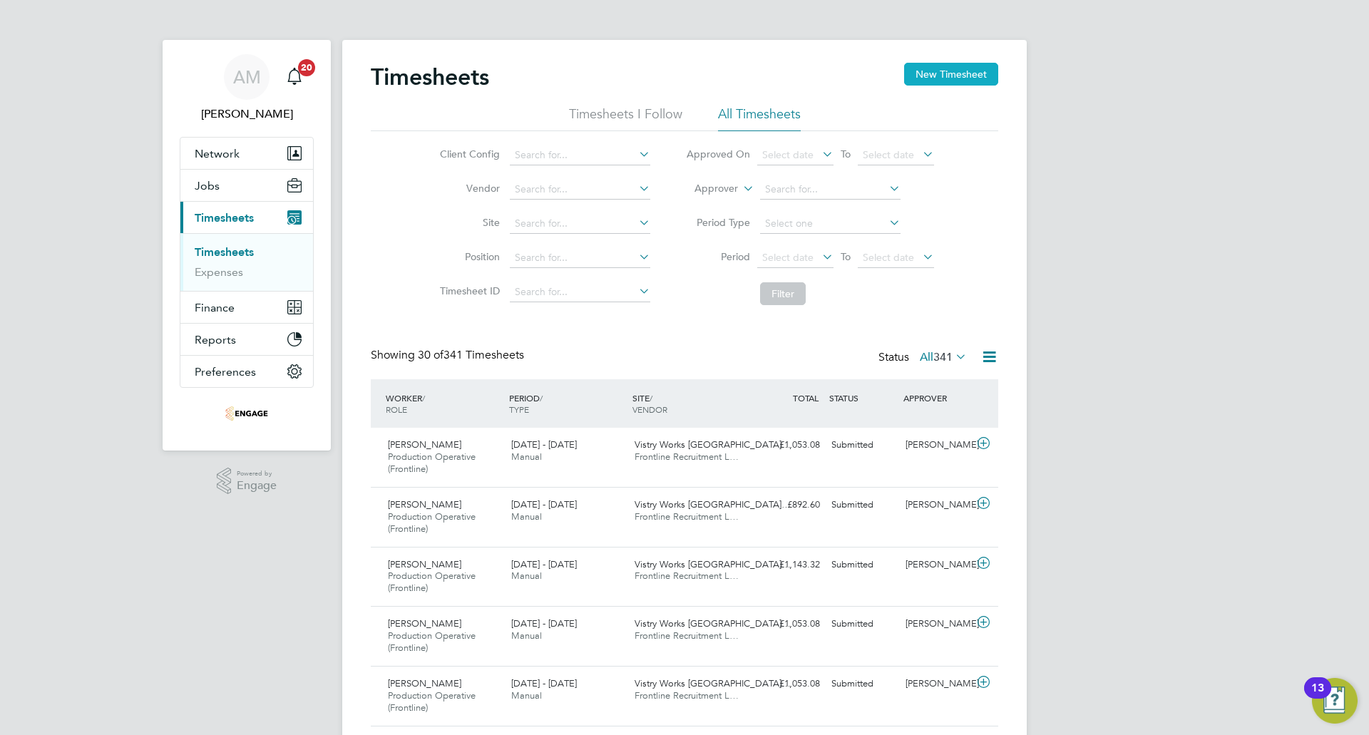
click at [920, 76] on button "New Timesheet" at bounding box center [951, 74] width 94 height 23
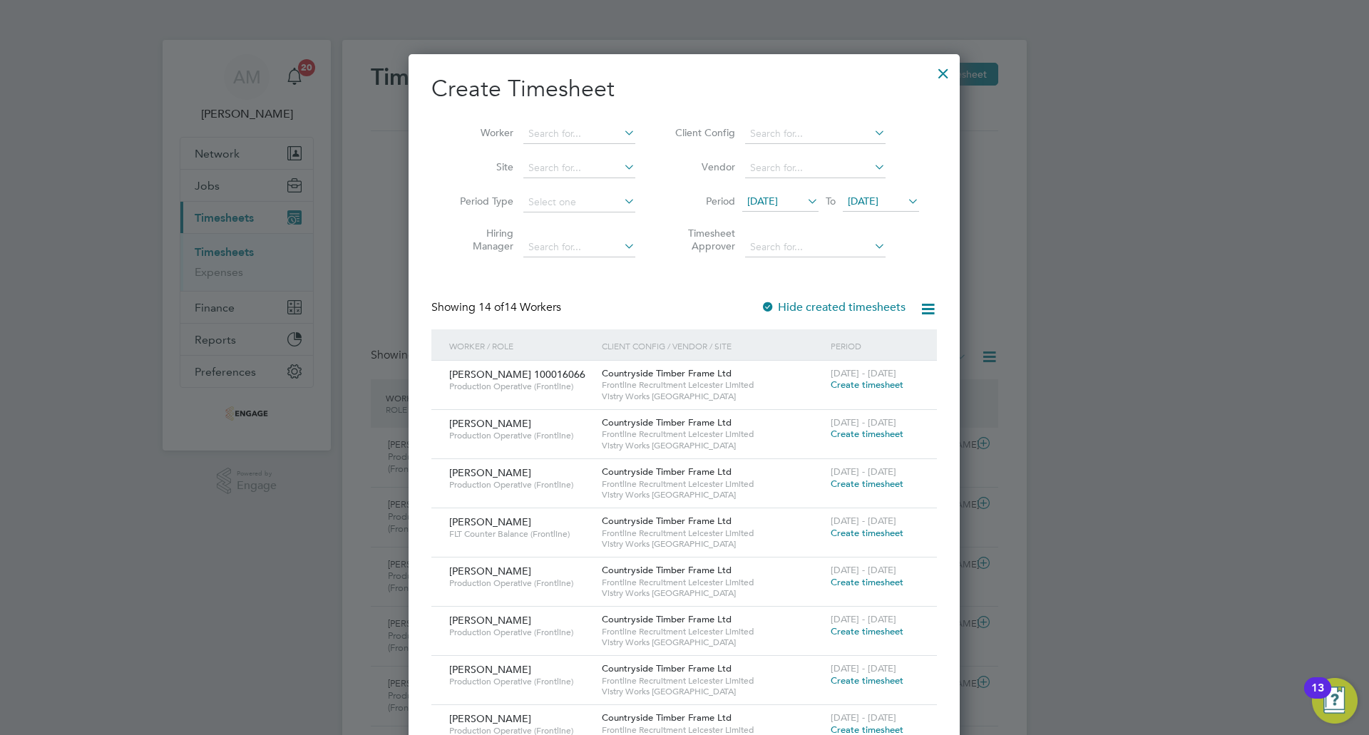
click at [778, 199] on span "28 Jul 2025" at bounding box center [762, 201] width 31 height 13
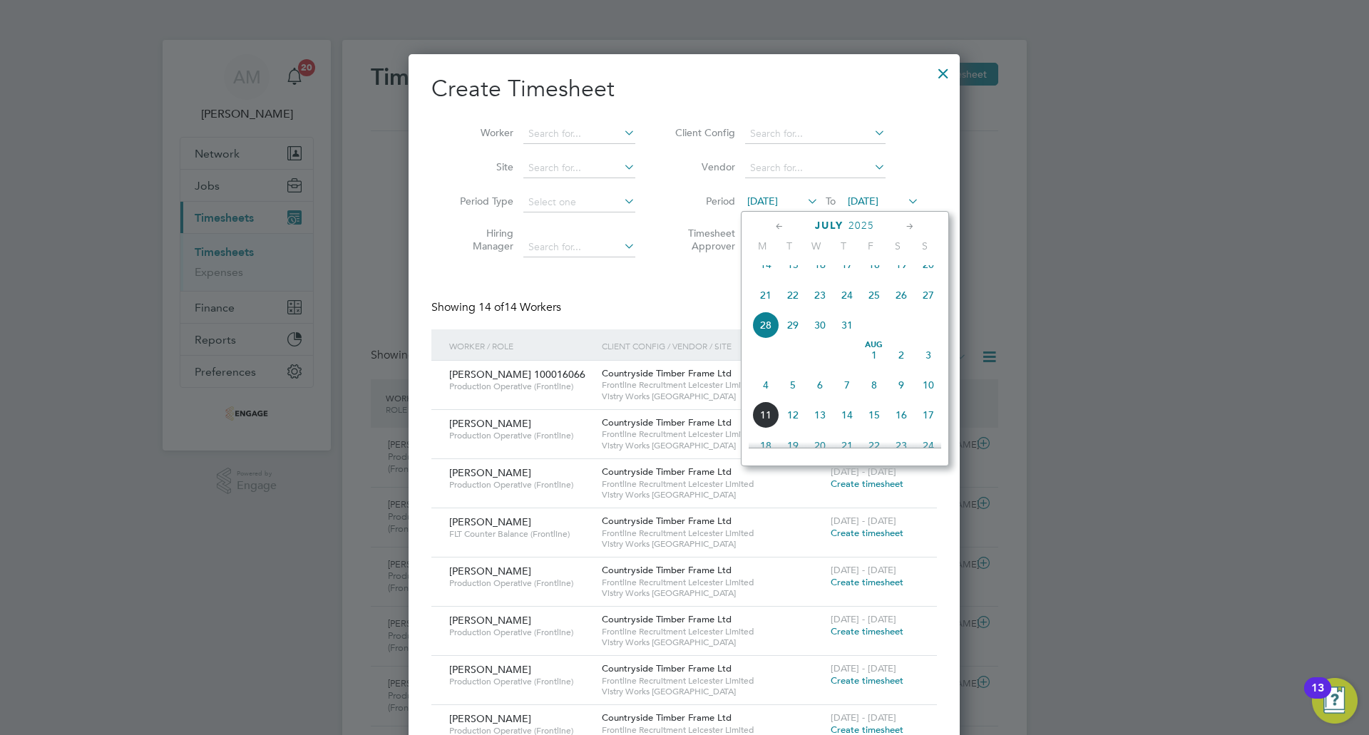
click at [771, 399] on span "4" at bounding box center [765, 384] width 27 height 27
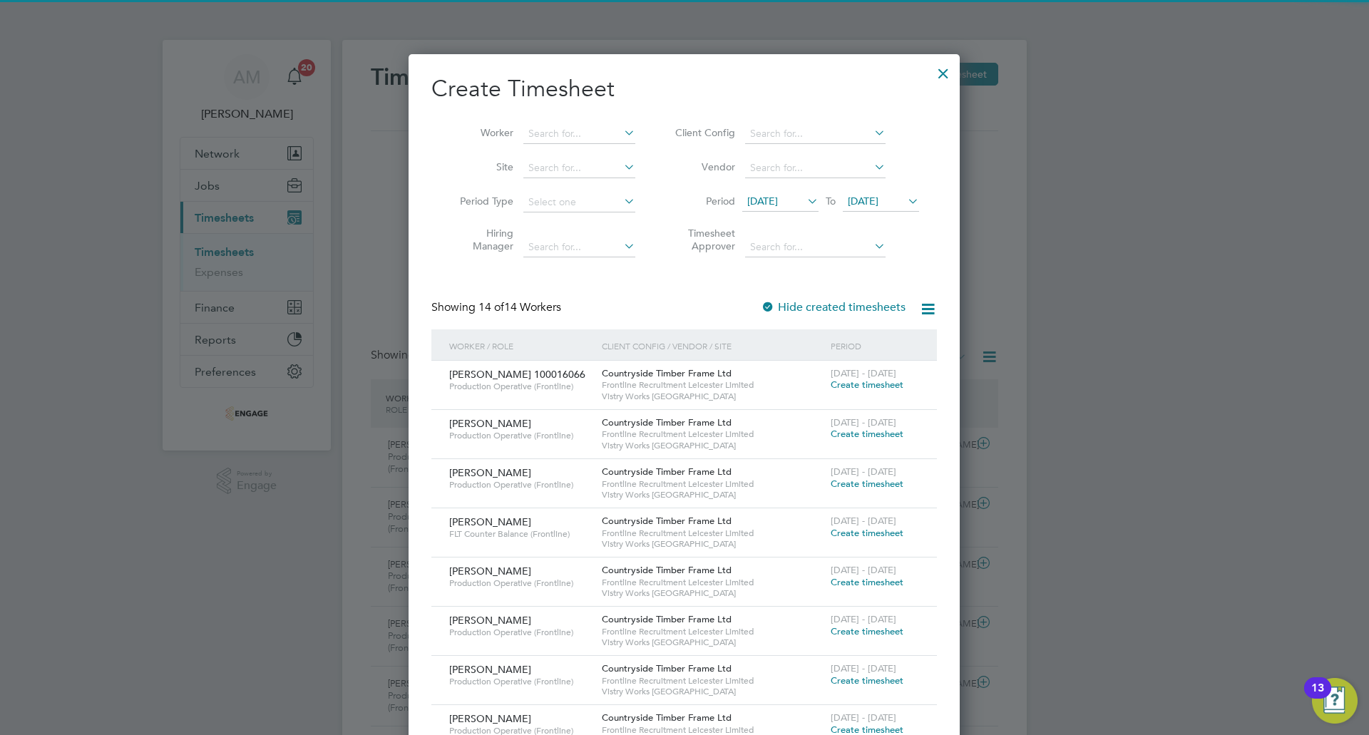
click at [878, 206] on span "04 Aug 2025" at bounding box center [863, 201] width 31 height 13
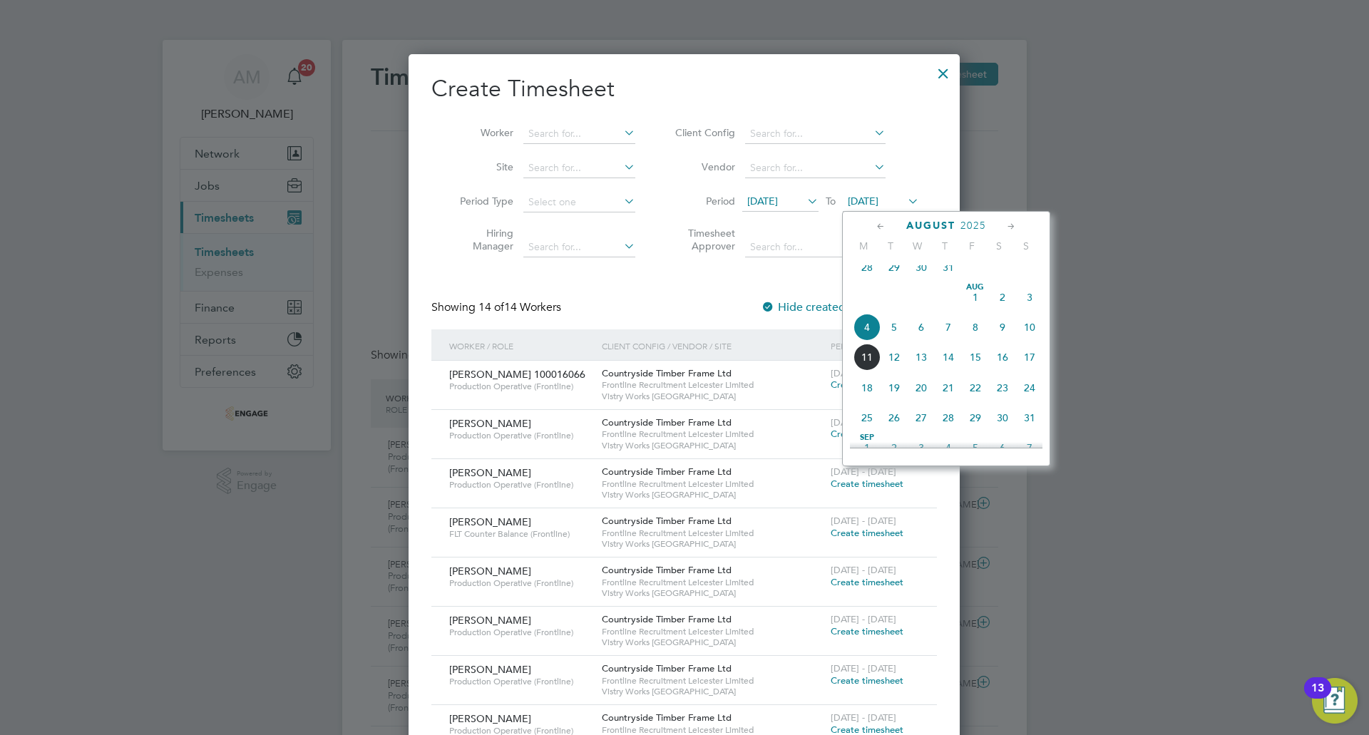
click at [1035, 334] on span "10" at bounding box center [1029, 327] width 27 height 27
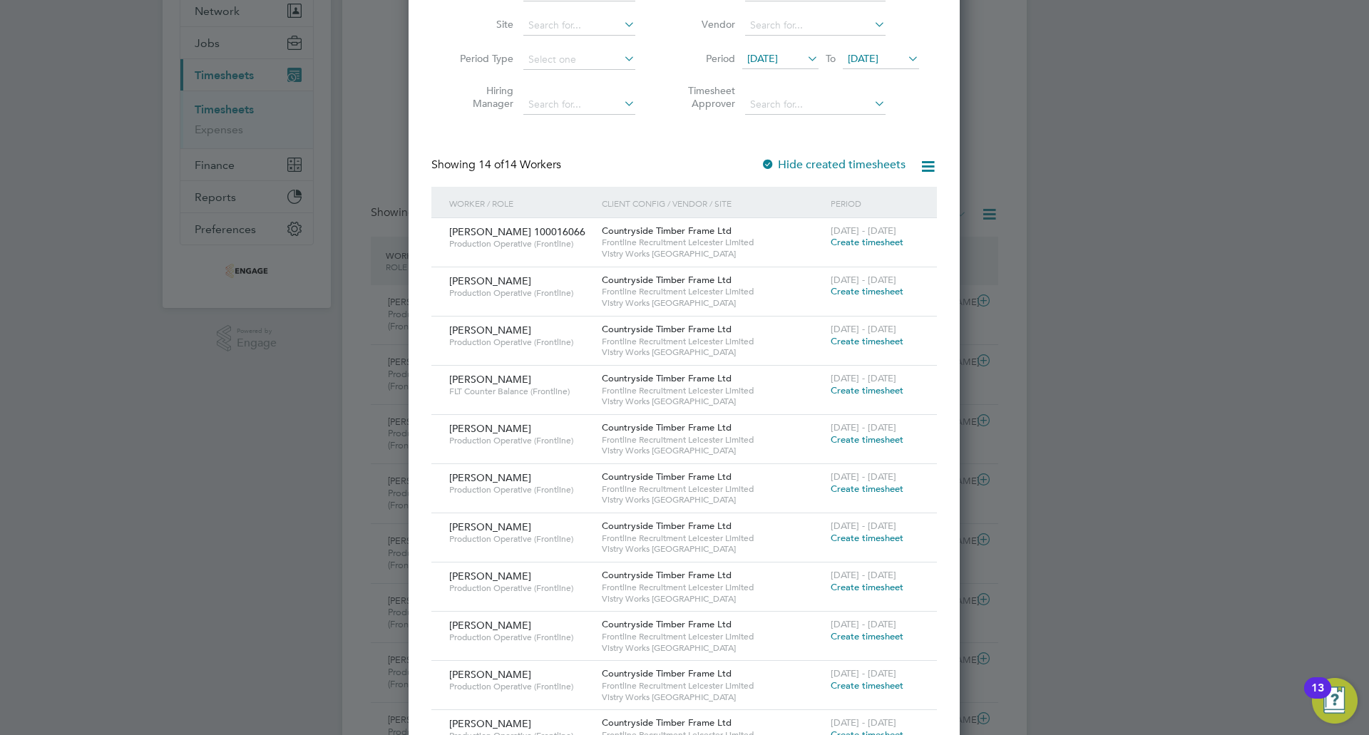
click at [870, 534] on span "Create timesheet" at bounding box center [867, 538] width 73 height 12
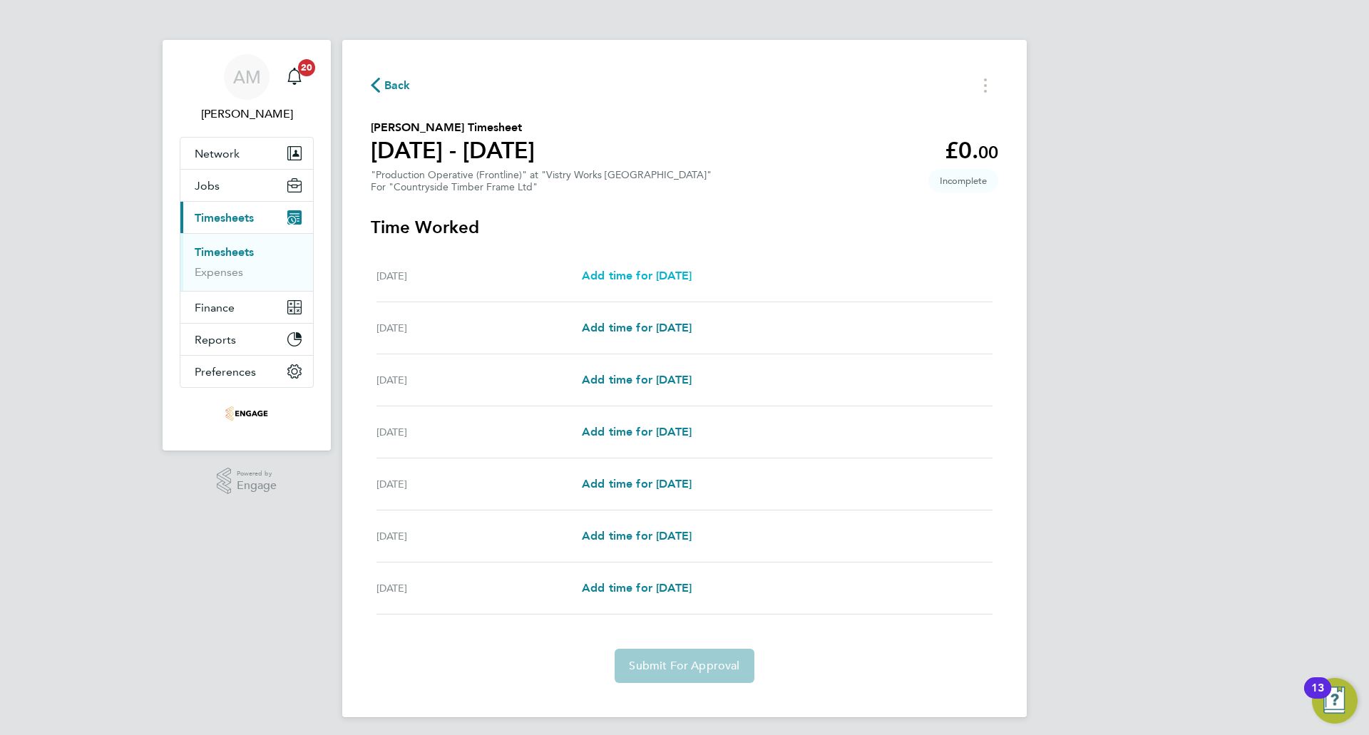
click at [687, 274] on span "Add time for Mon 04 Aug" at bounding box center [637, 276] width 110 height 14
select select "15"
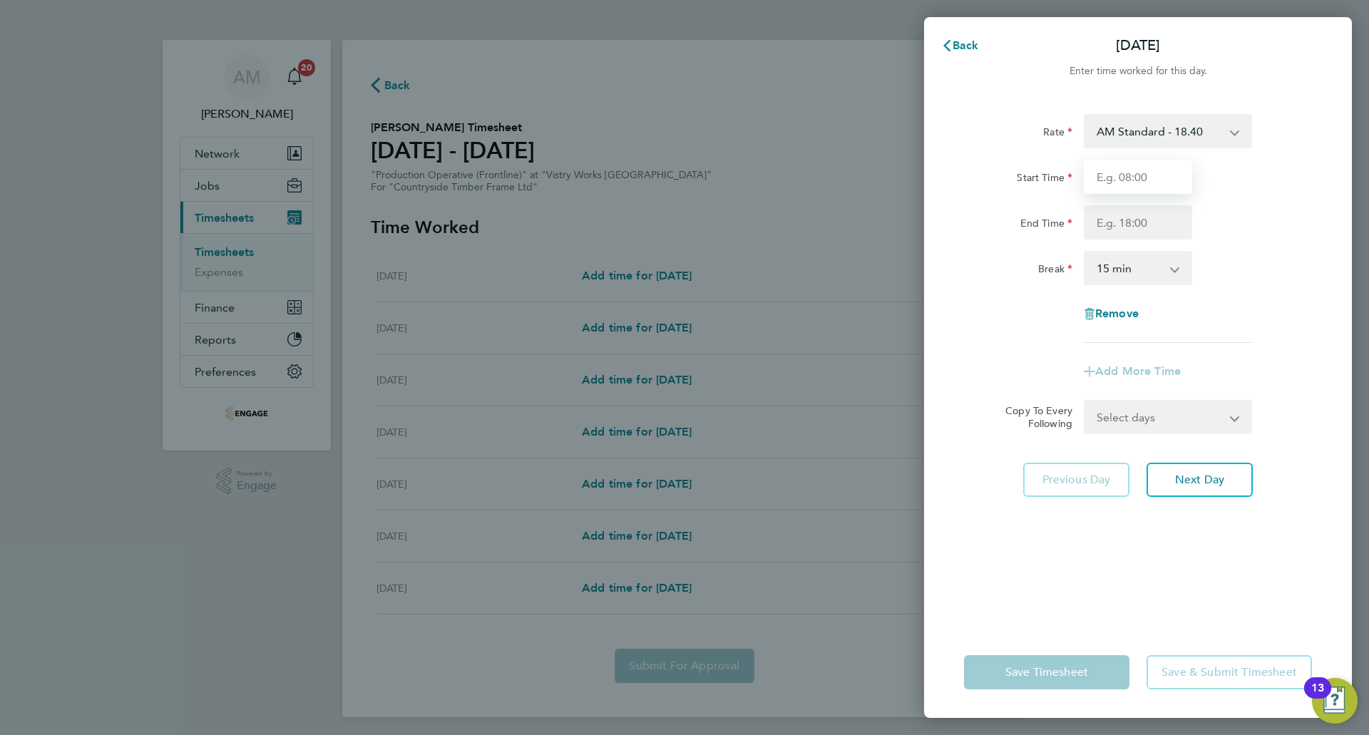
click at [1127, 174] on input "Start Time" at bounding box center [1138, 177] width 108 height 34
type input "06:00"
click at [1146, 222] on input "End Time" at bounding box center [1138, 222] width 108 height 34
type input "14:00"
click at [1143, 269] on select "0 min 15 min 30 min 45 min 60 min 75 min 90 min" at bounding box center [1129, 267] width 88 height 31
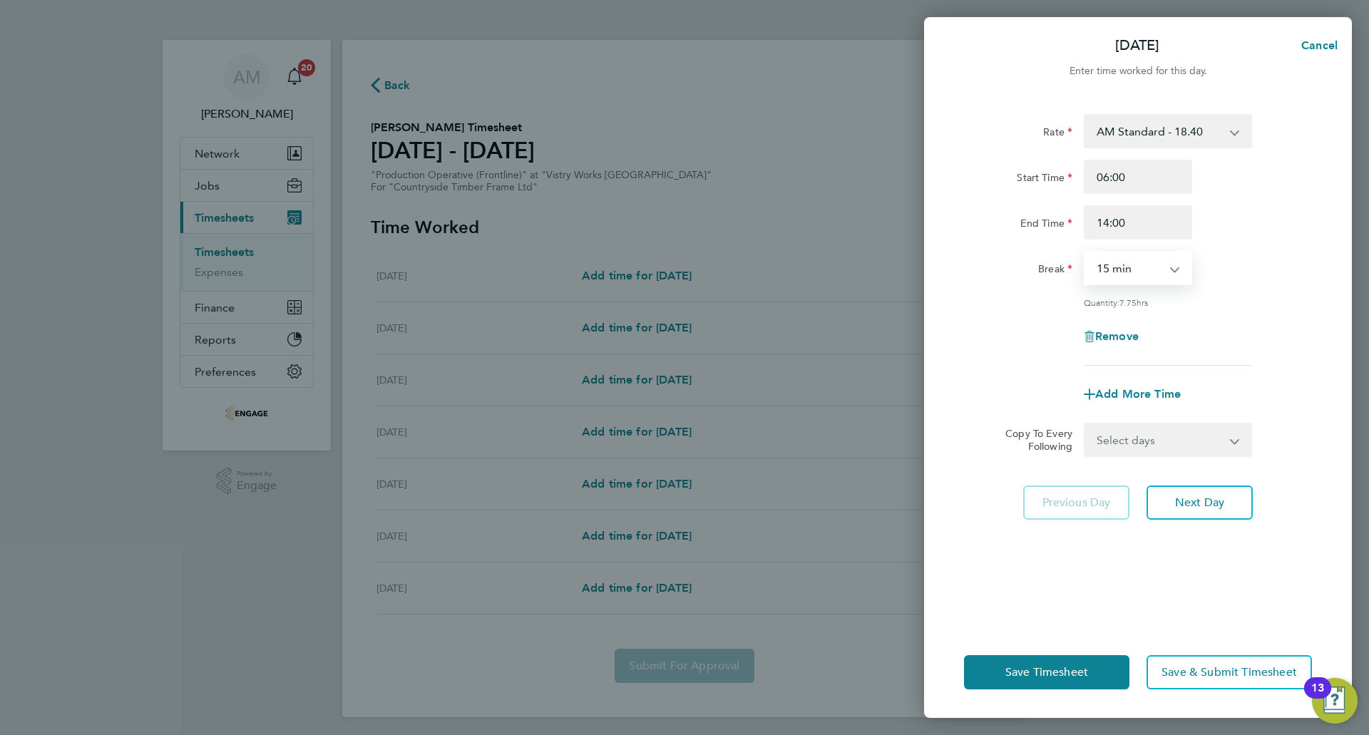
select select "30"
click at [1085, 252] on select "0 min 15 min 30 min 45 min 60 min 75 min 90 min" at bounding box center [1129, 267] width 88 height 31
click at [1129, 396] on span "Add More Time" at bounding box center [1138, 394] width 86 height 14
select select "null"
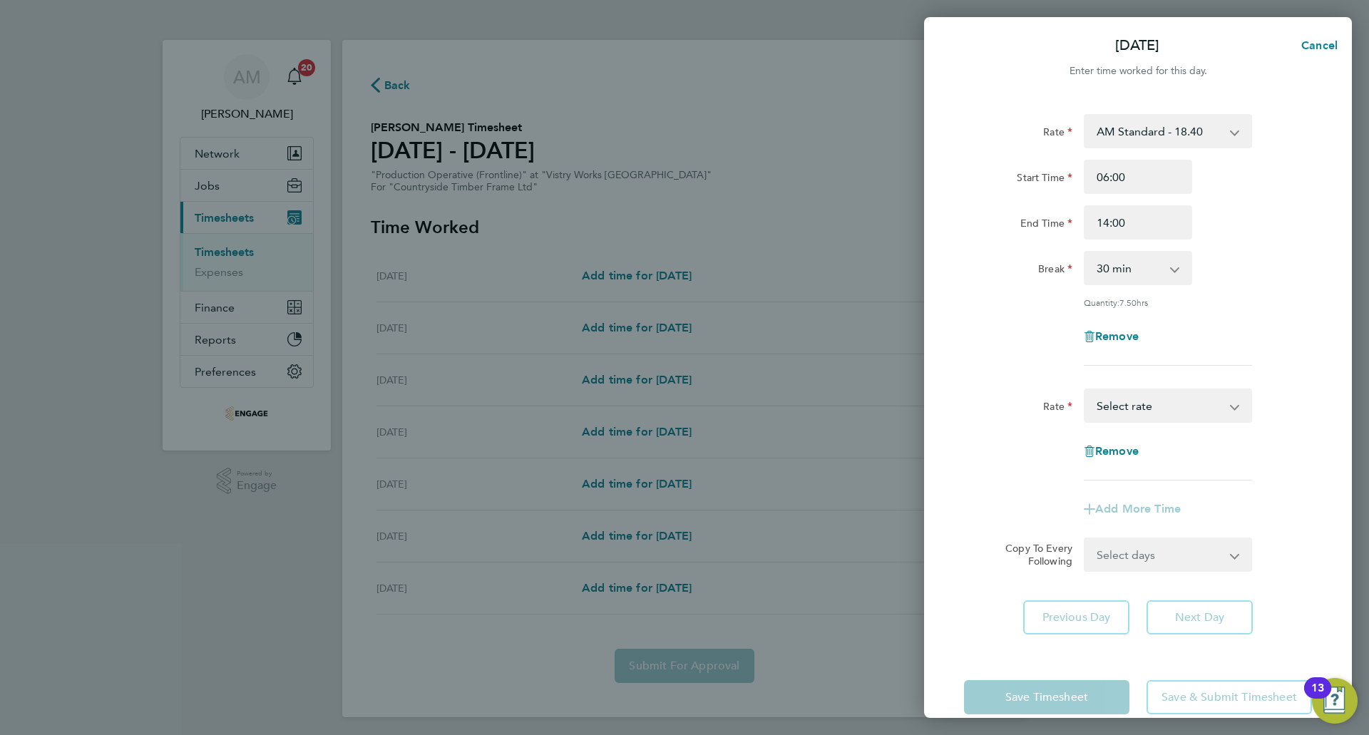
click at [1131, 400] on select "AM Standard - 18.40 PM Standard - 20.06 PM OT 1 - 30.08 PM OT 2 - 40.11 OT 1 - …" at bounding box center [1159, 405] width 148 height 31
select select "15"
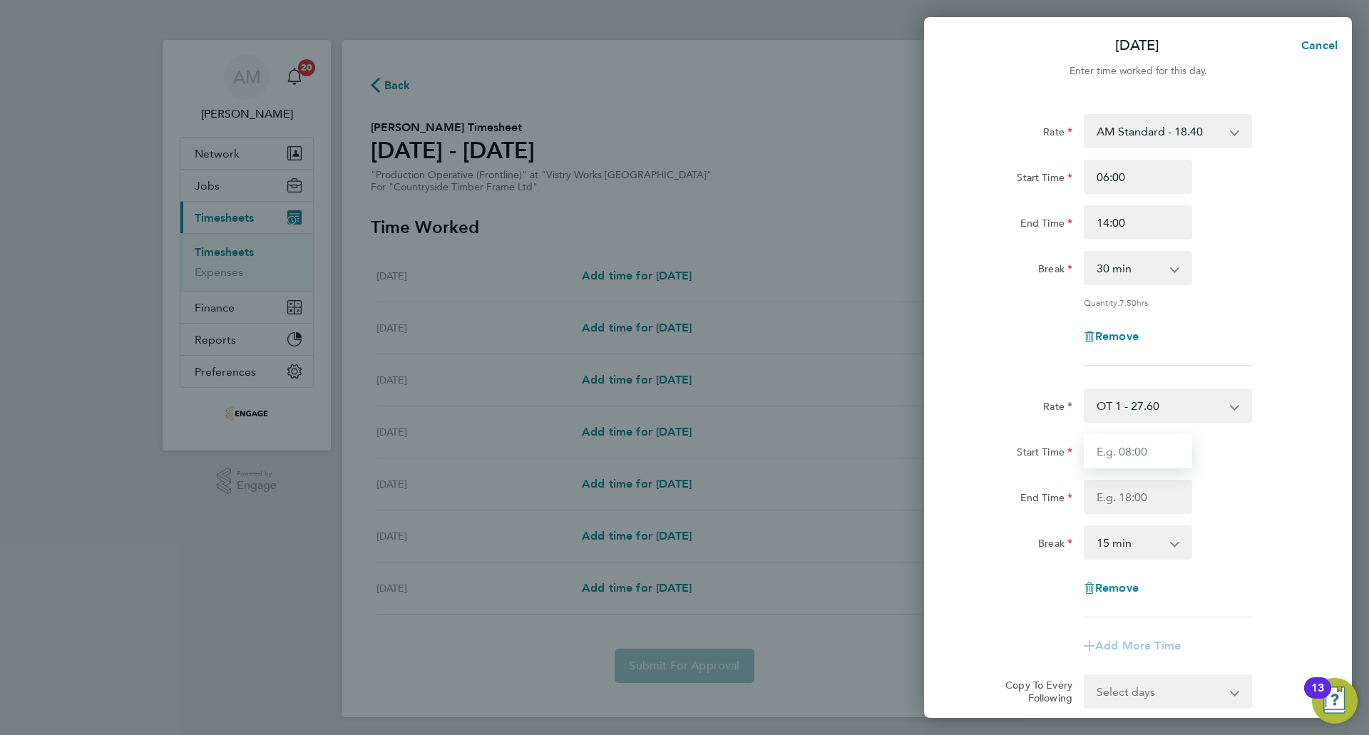
click at [1121, 440] on input "Start Time" at bounding box center [1138, 451] width 108 height 34
type input "14:00"
click at [1133, 491] on input "End Time" at bounding box center [1138, 497] width 108 height 34
click at [1112, 501] on input "End Time" at bounding box center [1138, 497] width 108 height 34
type input "16:00"
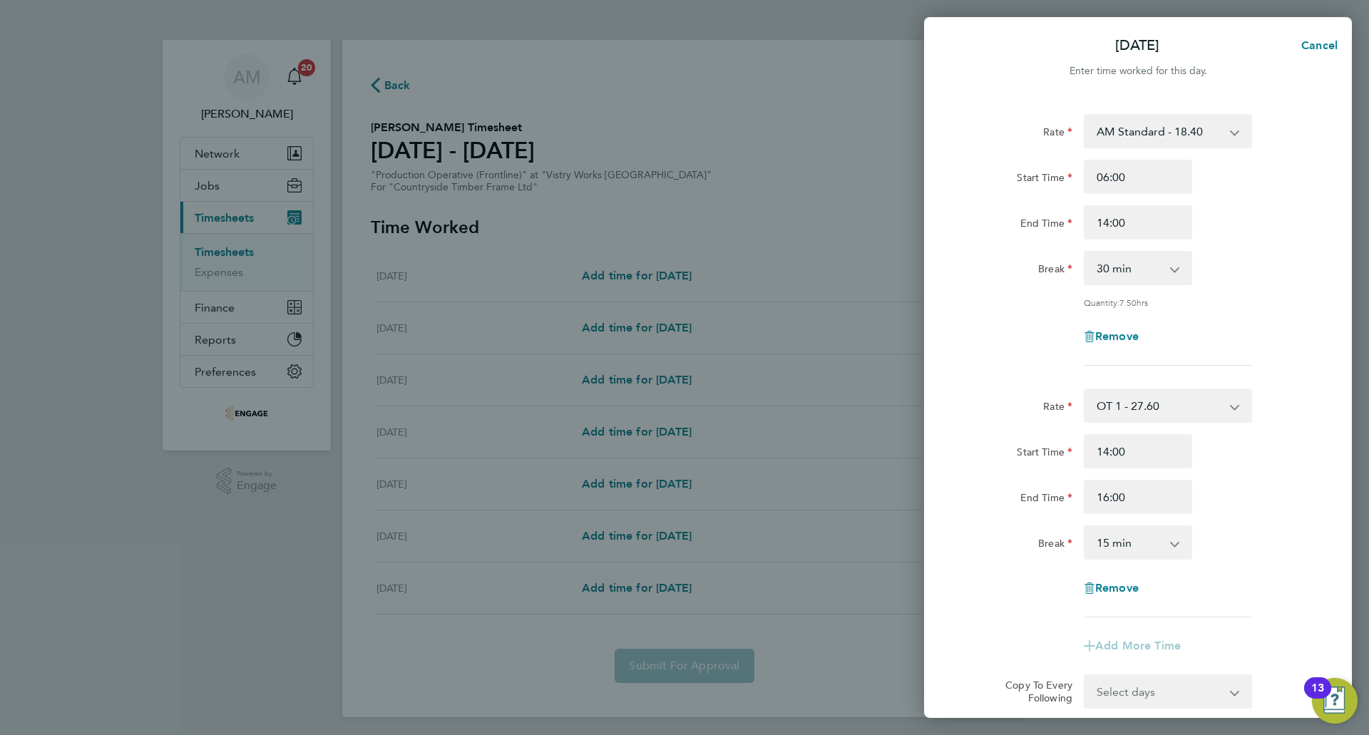
click at [1129, 533] on select "0 min 15 min 30 min 45 min 60 min 75 min 90 min" at bounding box center [1129, 542] width 88 height 31
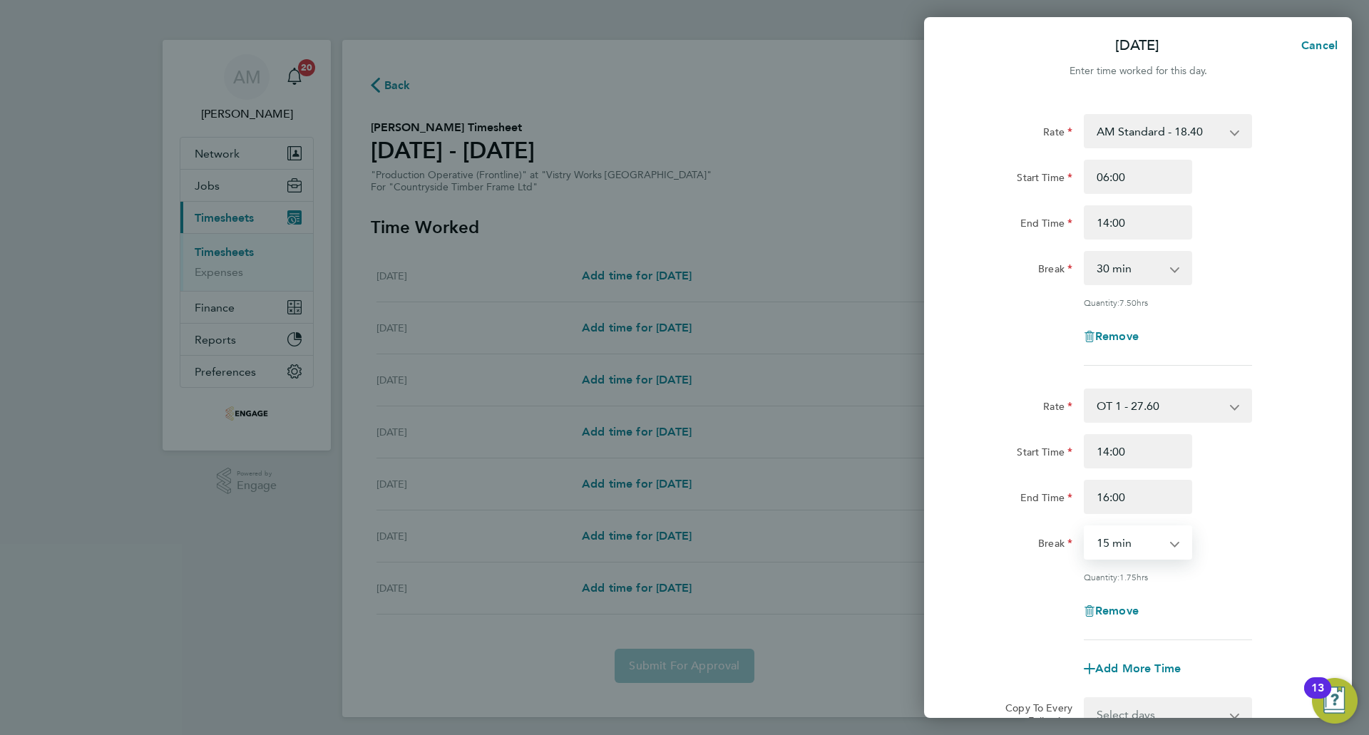
select select "0"
click at [1085, 527] on select "0 min 15 min 30 min 45 min 60 min 75 min 90 min" at bounding box center [1129, 542] width 88 height 31
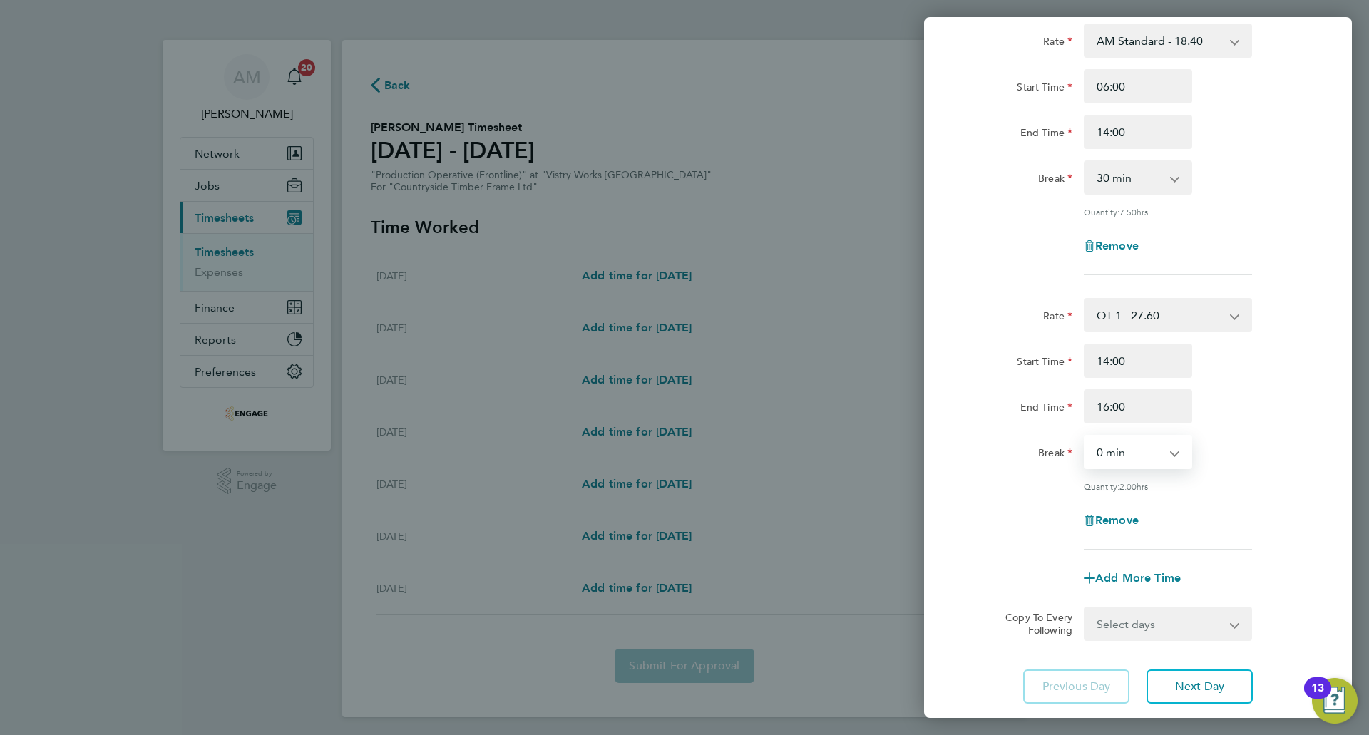
scroll to position [182, 0]
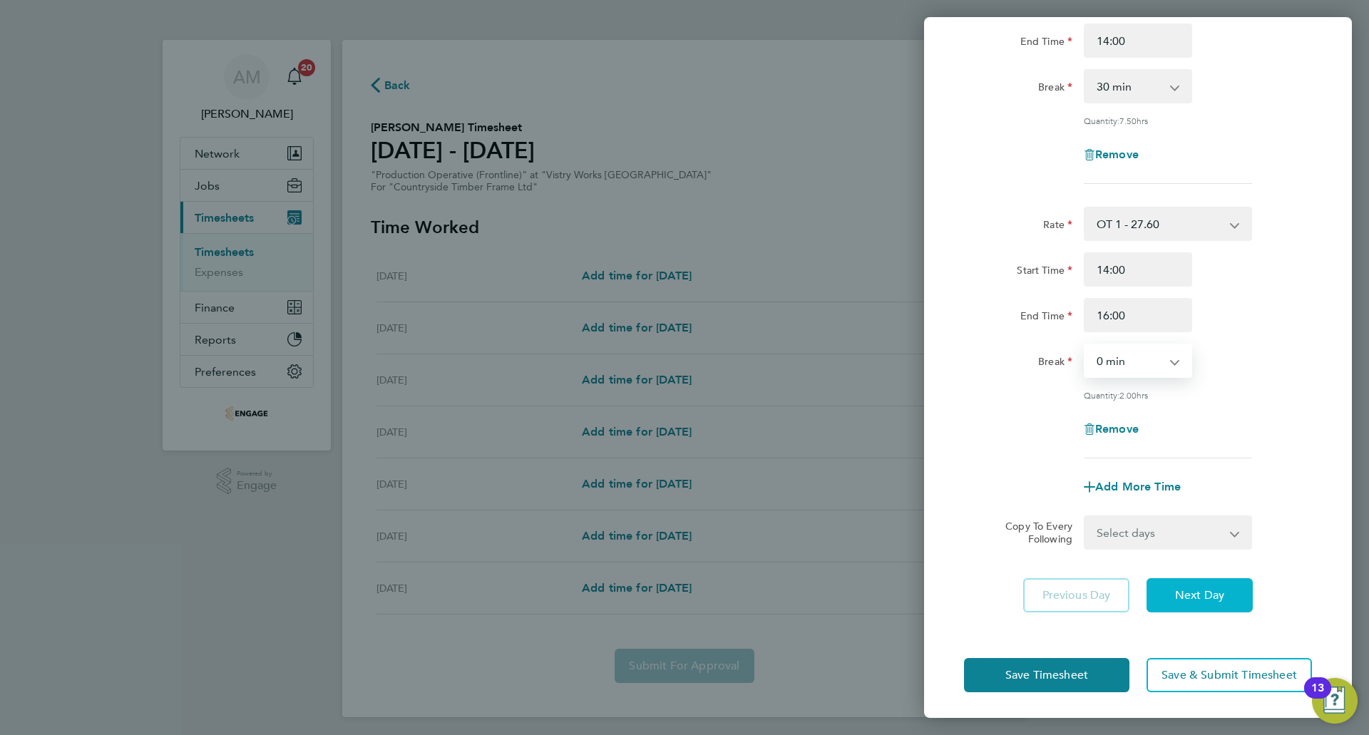
click at [1195, 588] on span "Next Day" at bounding box center [1199, 595] width 49 height 14
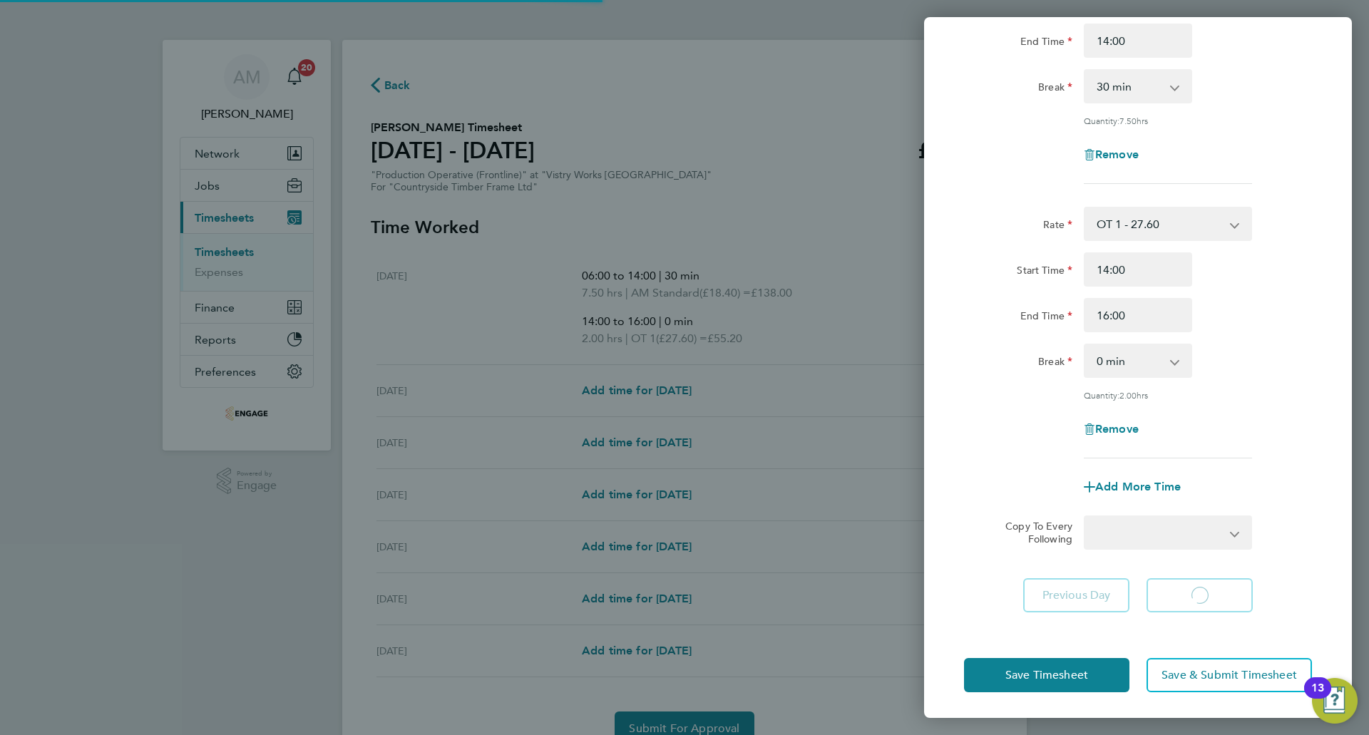
select select "15"
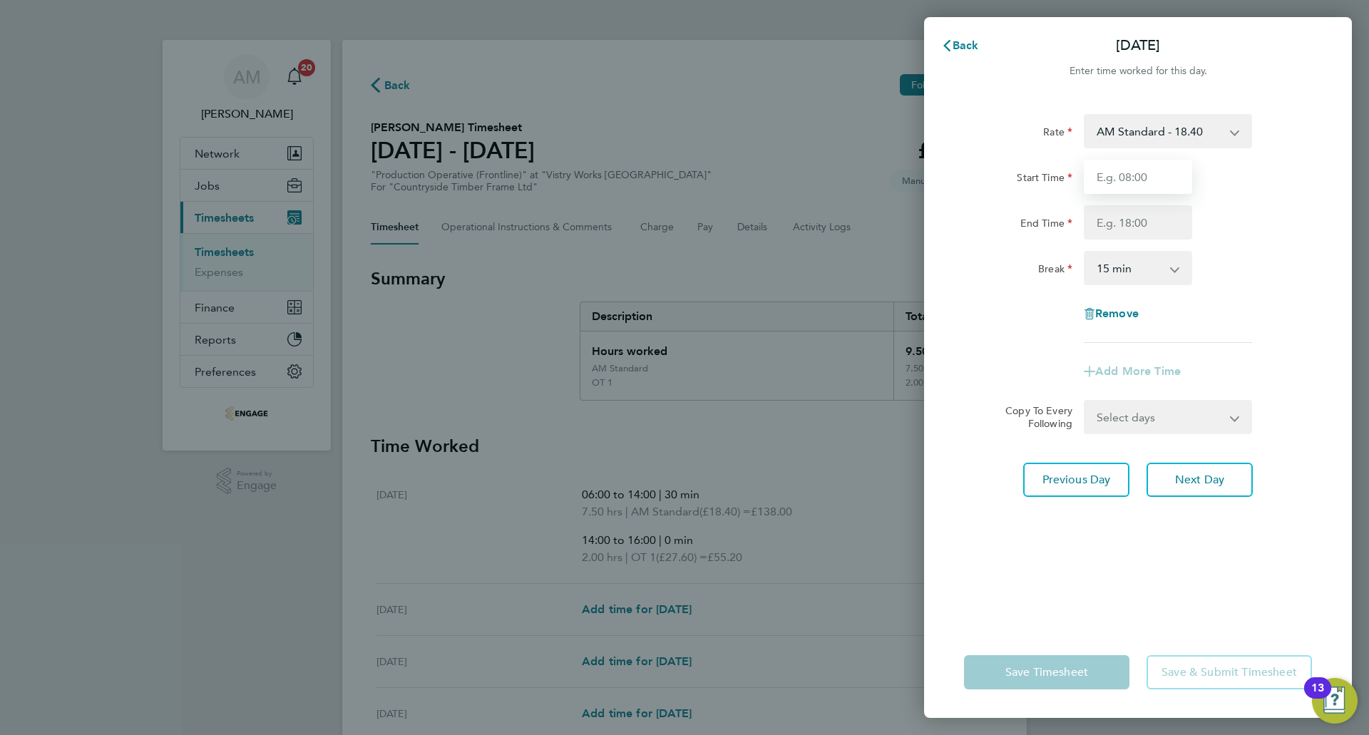
click at [1139, 175] on input "Start Time" at bounding box center [1138, 177] width 108 height 34
type input "06:00"
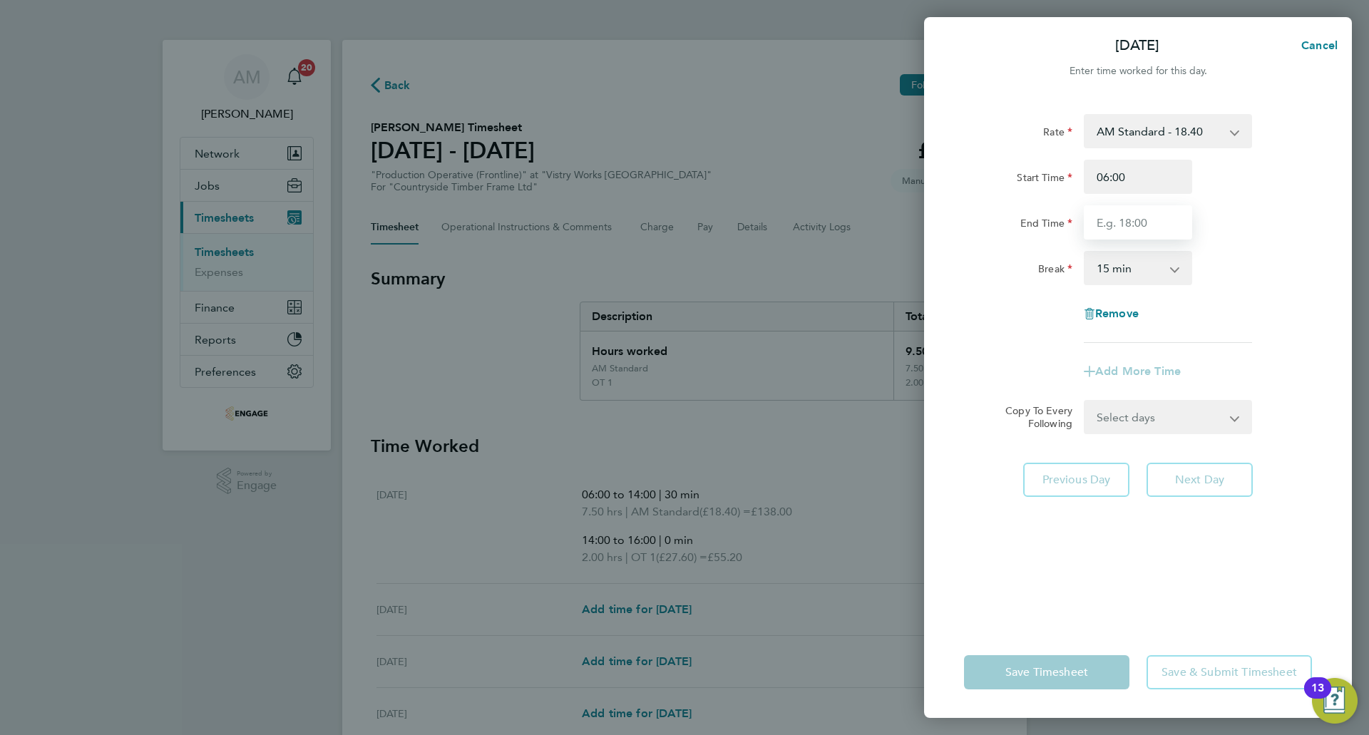
click at [1143, 220] on input "End Time" at bounding box center [1138, 222] width 108 height 34
type input "14:00"
click at [1148, 264] on select "0 min 15 min 30 min 45 min 60 min 75 min 90 min" at bounding box center [1129, 267] width 88 height 31
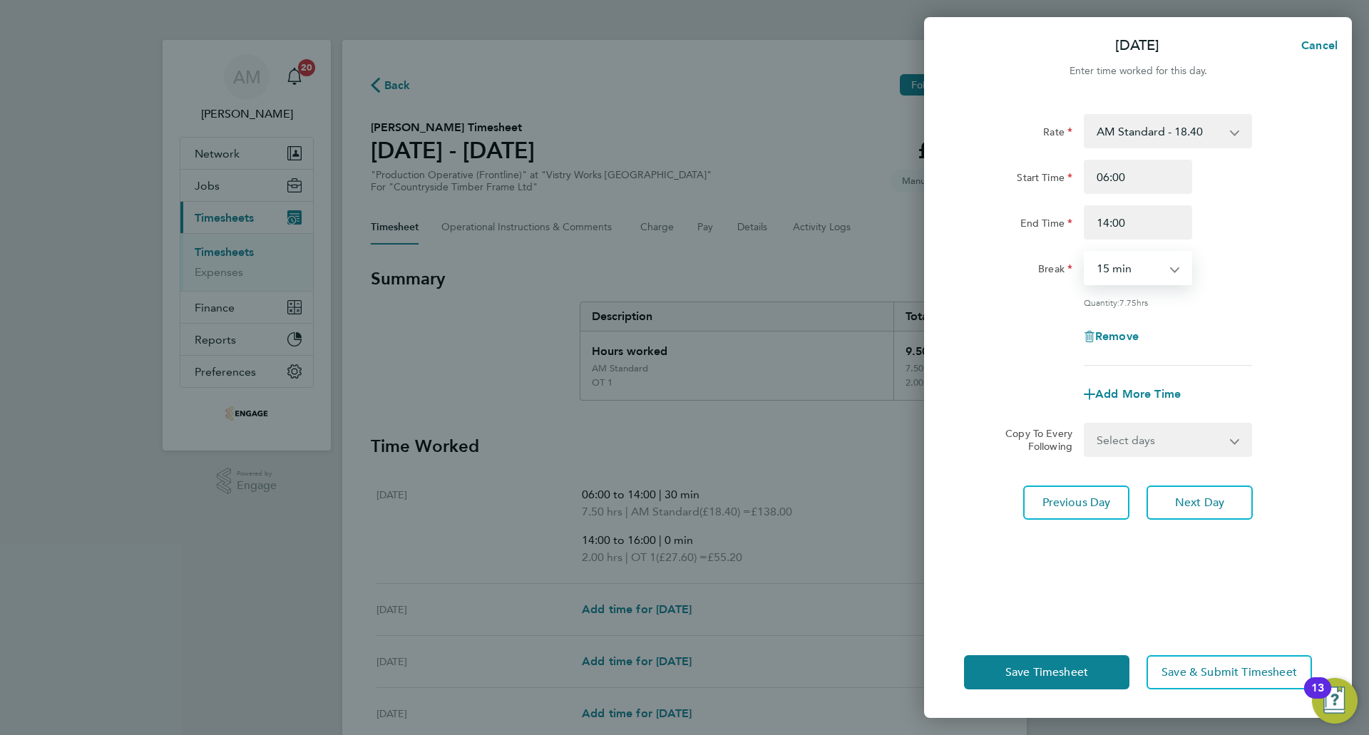
select select "30"
click at [1085, 252] on select "0 min 15 min 30 min 45 min 60 min 75 min 90 min" at bounding box center [1129, 267] width 88 height 31
click at [1195, 504] on span "Next Day" at bounding box center [1199, 502] width 49 height 14
select select "15"
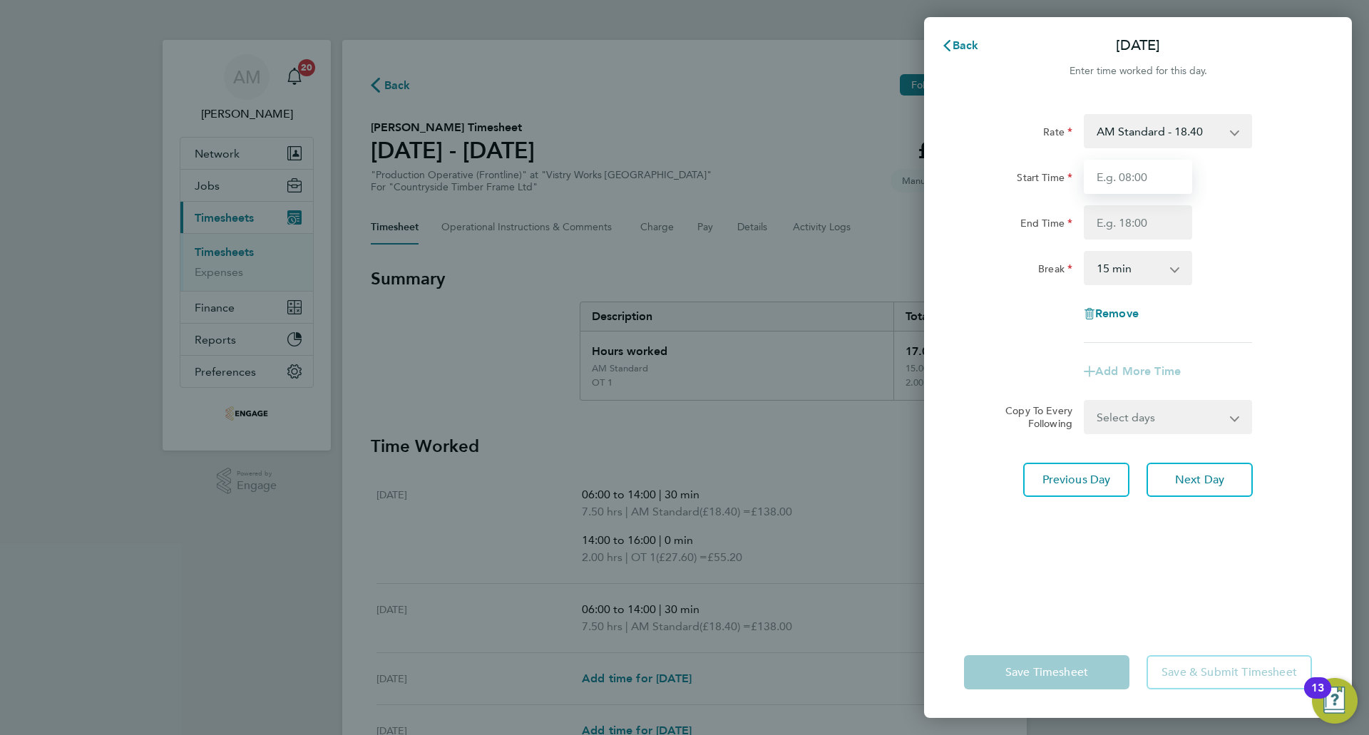
click at [1134, 189] on input "Start Time" at bounding box center [1138, 177] width 108 height 34
type input "06:00"
click at [1135, 221] on input "End Time" at bounding box center [1138, 222] width 108 height 34
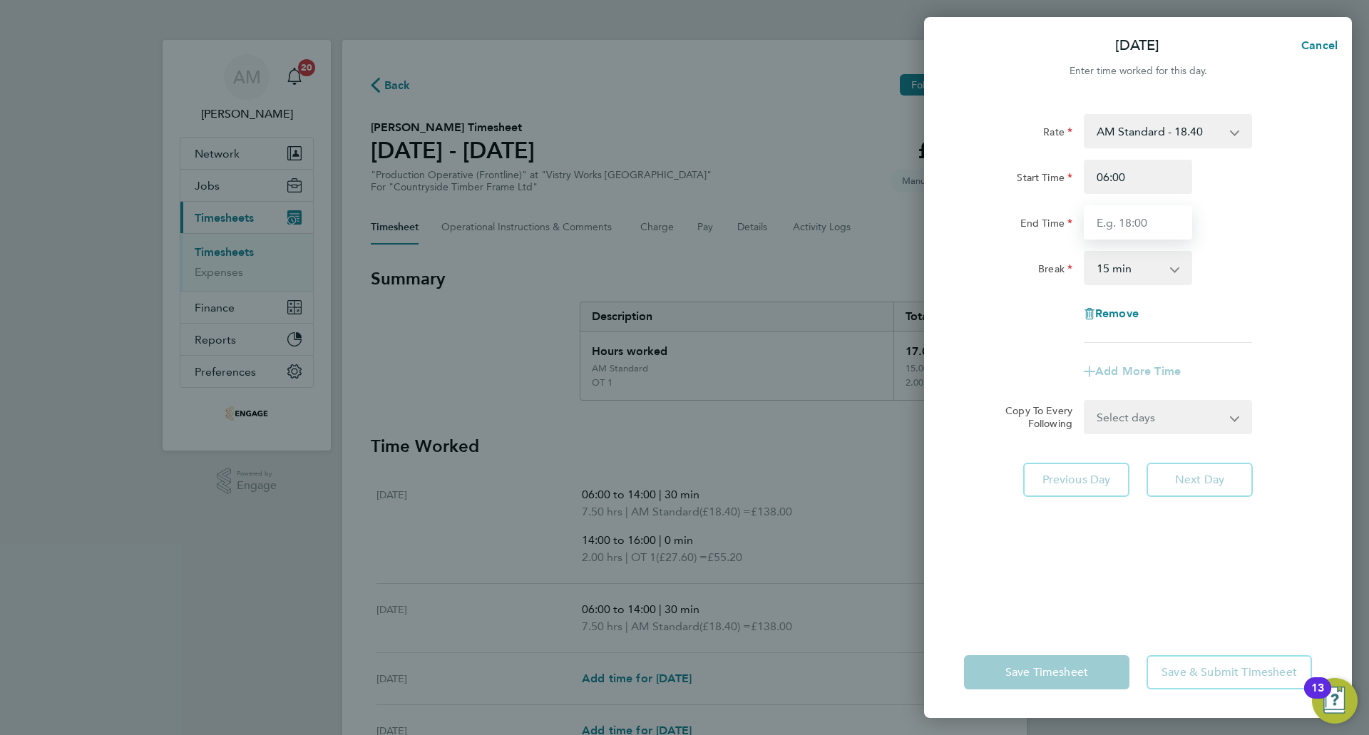
type input "14:00"
click at [1141, 265] on select "0 min 15 min 30 min 45 min 60 min 75 min 90 min" at bounding box center [1129, 267] width 88 height 31
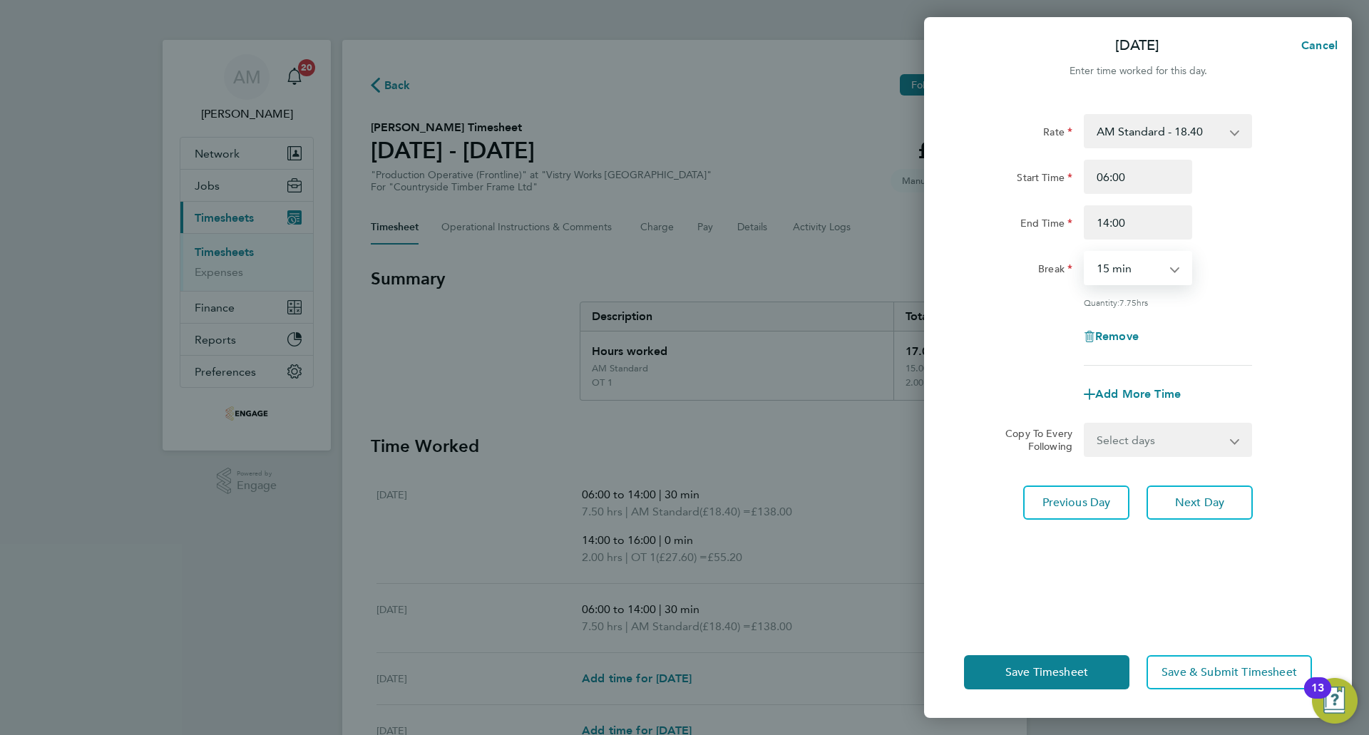
select select "30"
click at [1085, 252] on select "0 min 15 min 30 min 45 min 60 min 75 min 90 min" at bounding box center [1129, 267] width 88 height 31
click at [1194, 495] on span "Next Day" at bounding box center [1199, 502] width 49 height 14
select select "15"
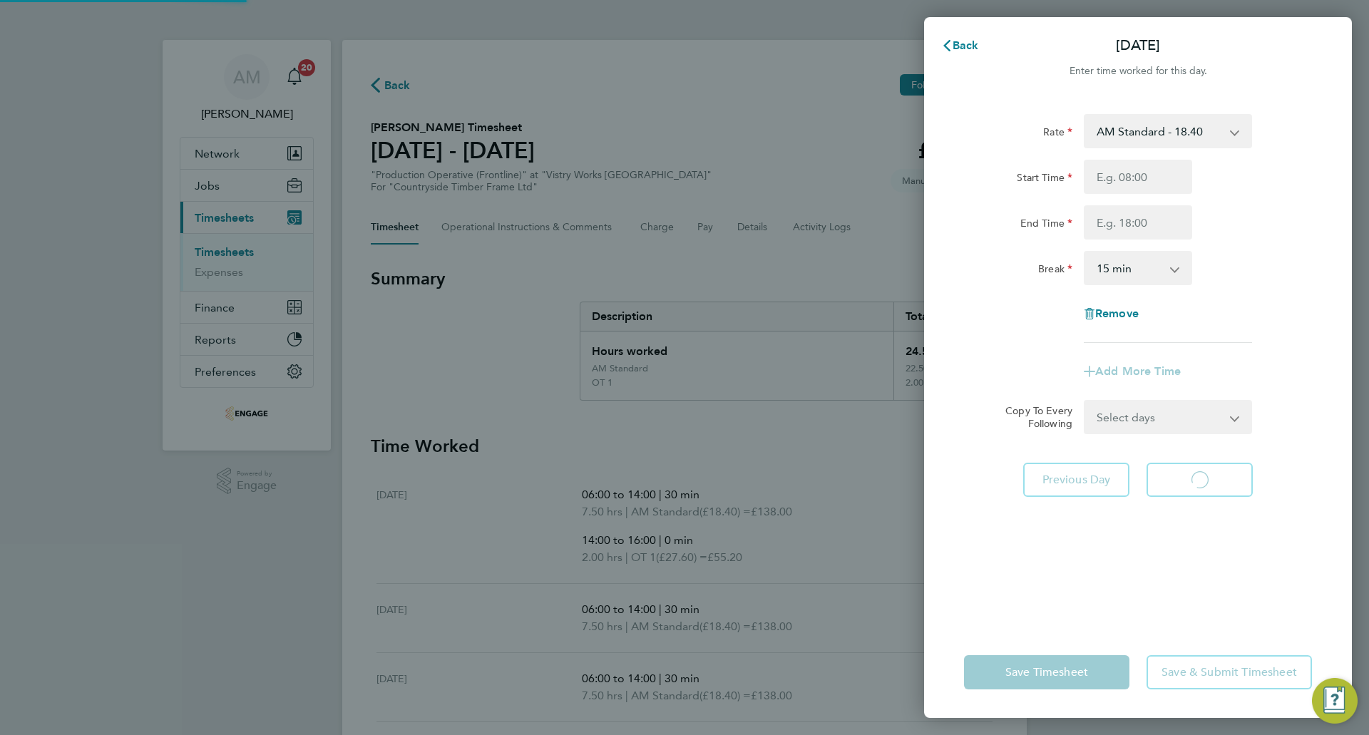
select select "15"
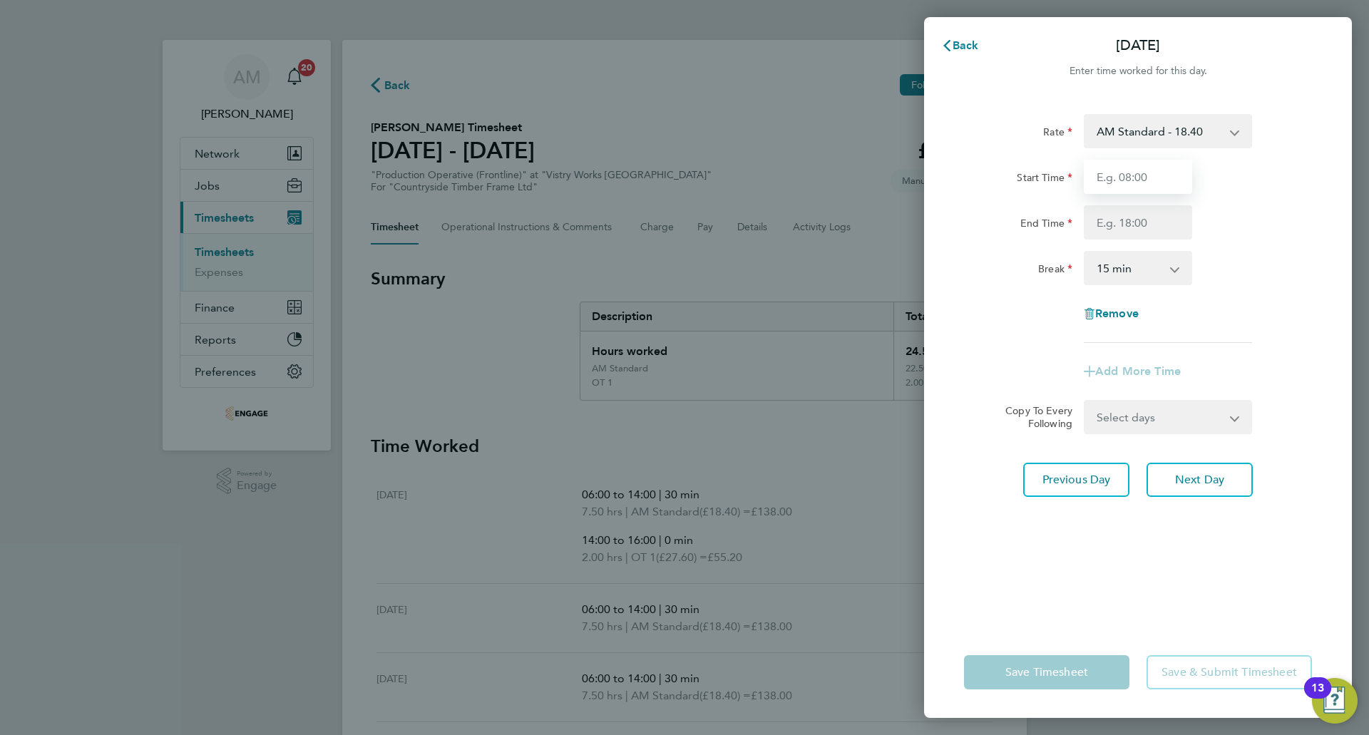
click at [1131, 175] on input "Start Time" at bounding box center [1138, 177] width 108 height 34
type input "06:00"
click at [1141, 226] on input "End Time" at bounding box center [1138, 222] width 108 height 34
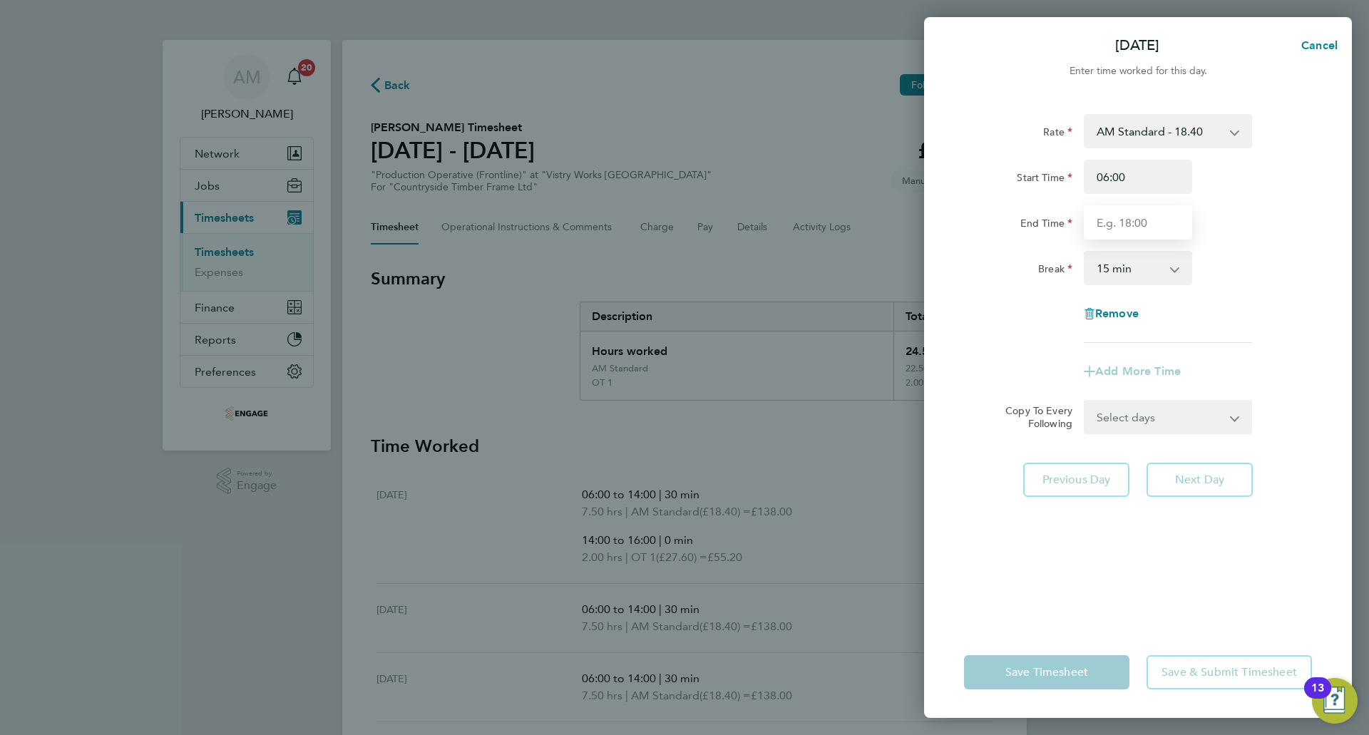
type input "14:00"
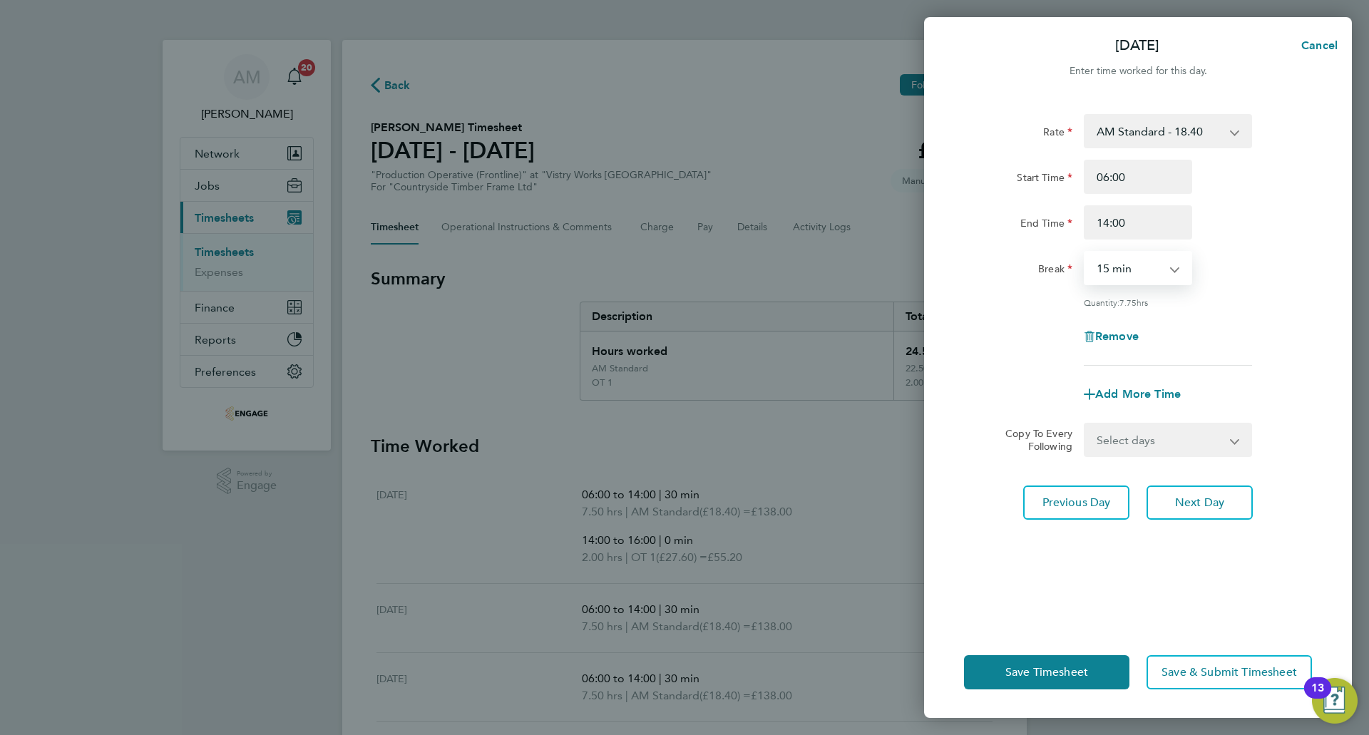
click at [1141, 260] on select "0 min 15 min 30 min 45 min 60 min 75 min 90 min" at bounding box center [1129, 267] width 88 height 31
click at [1085, 252] on select "0 min 15 min 30 min 45 min 60 min 75 min 90 min" at bounding box center [1129, 267] width 88 height 31
click at [1132, 273] on select "0 min 15 min 30 min 45 min 60 min 75 min 90 min" at bounding box center [1129, 267] width 88 height 31
select select "30"
click at [1085, 252] on select "0 min 15 min 30 min 45 min 60 min 75 min 90 min" at bounding box center [1129, 267] width 88 height 31
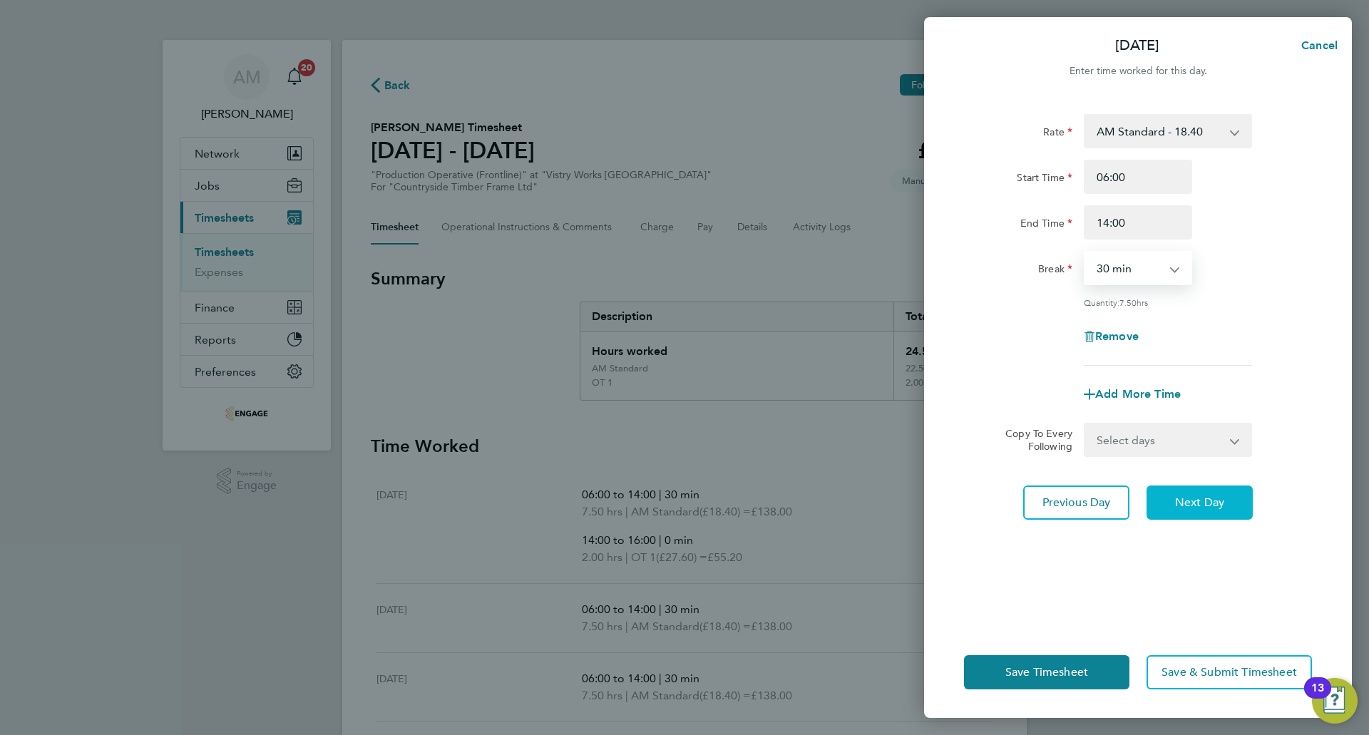
click at [1203, 495] on span "Next Day" at bounding box center [1199, 502] width 49 height 14
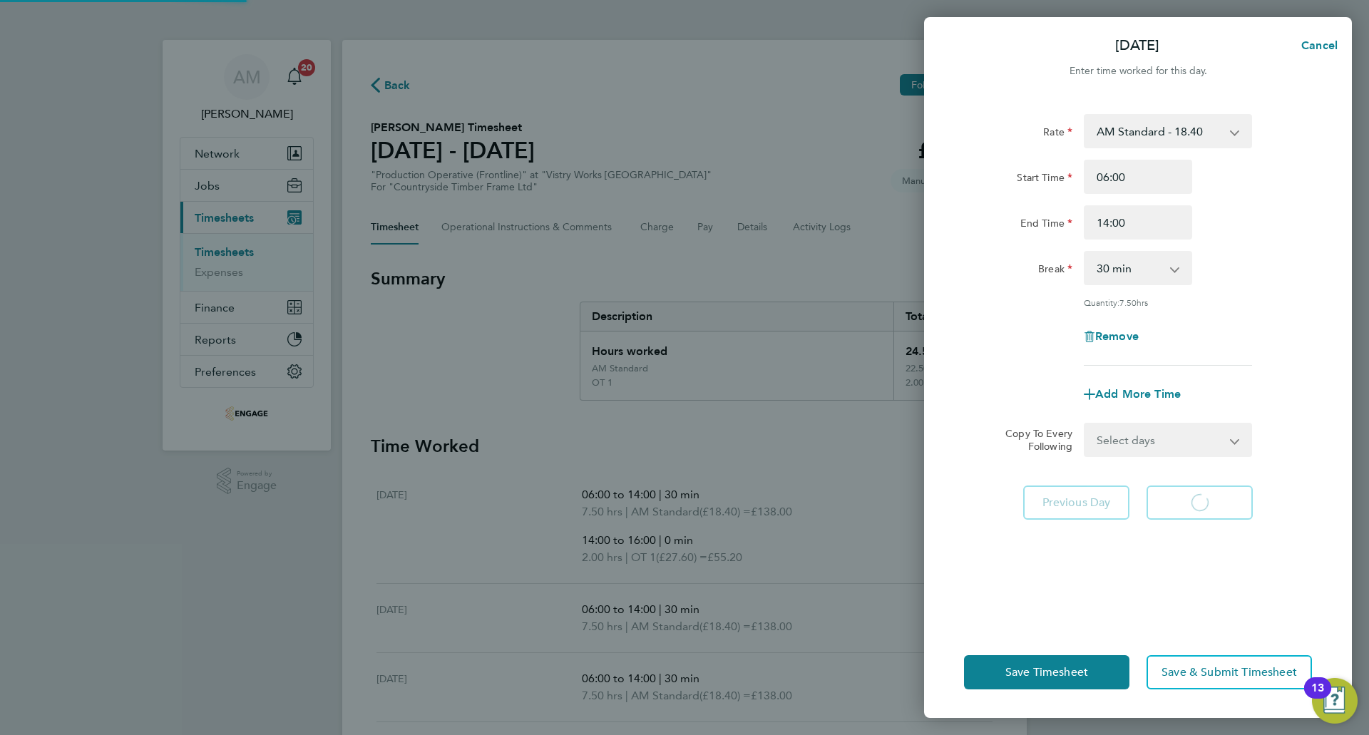
select select "15"
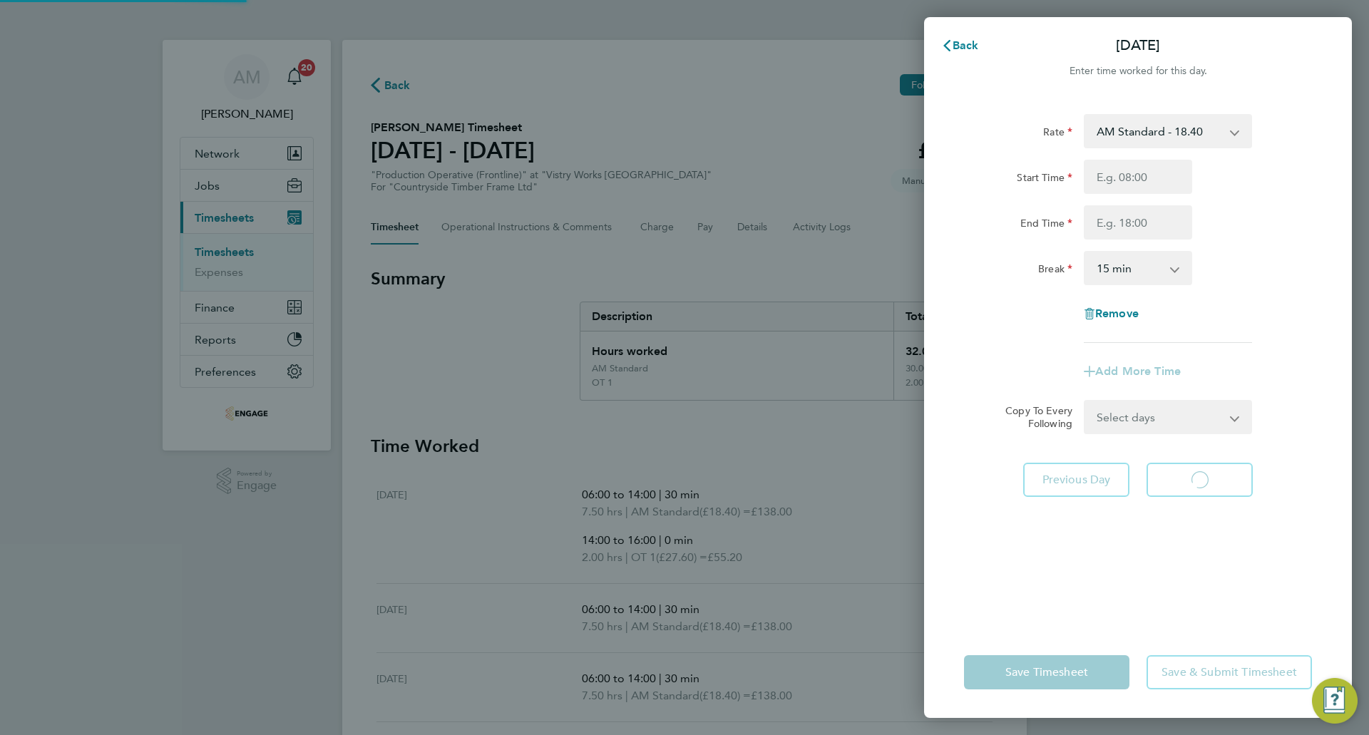
select select "15"
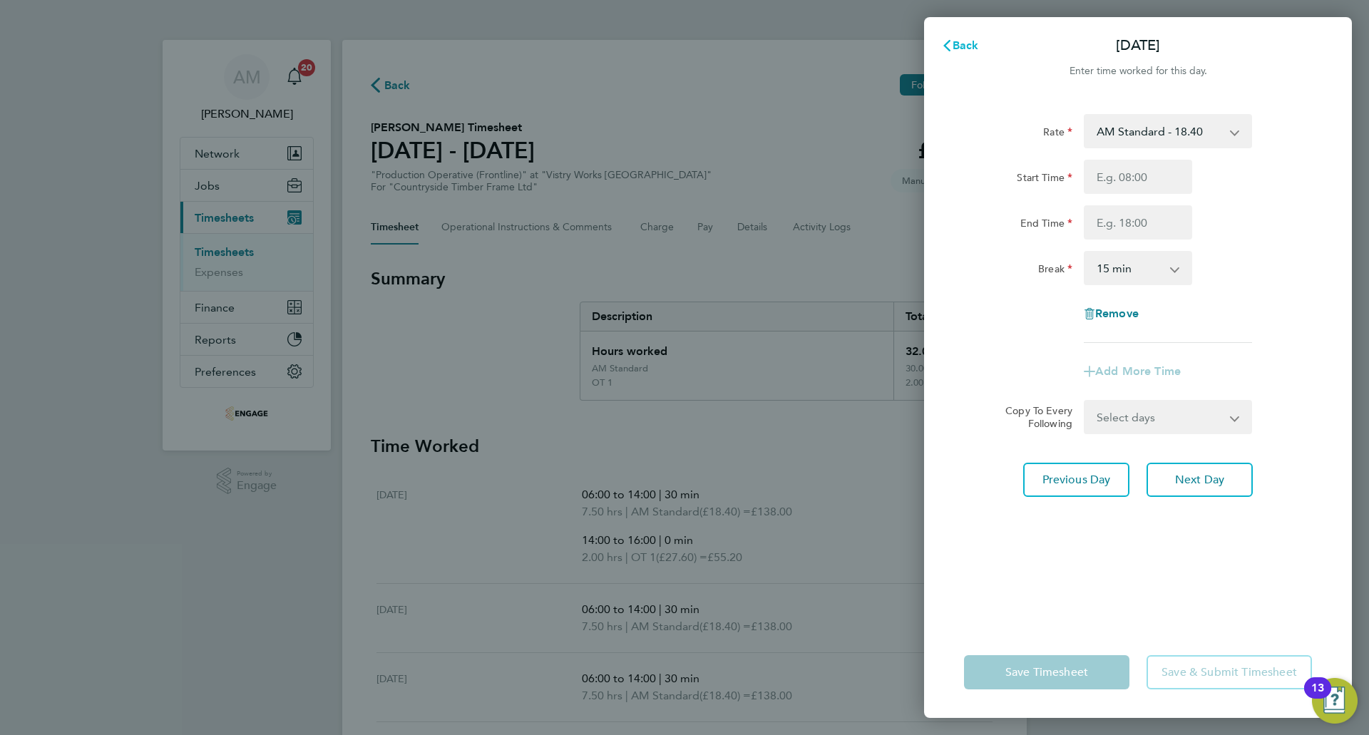
click at [967, 40] on span "Back" at bounding box center [965, 45] width 26 height 14
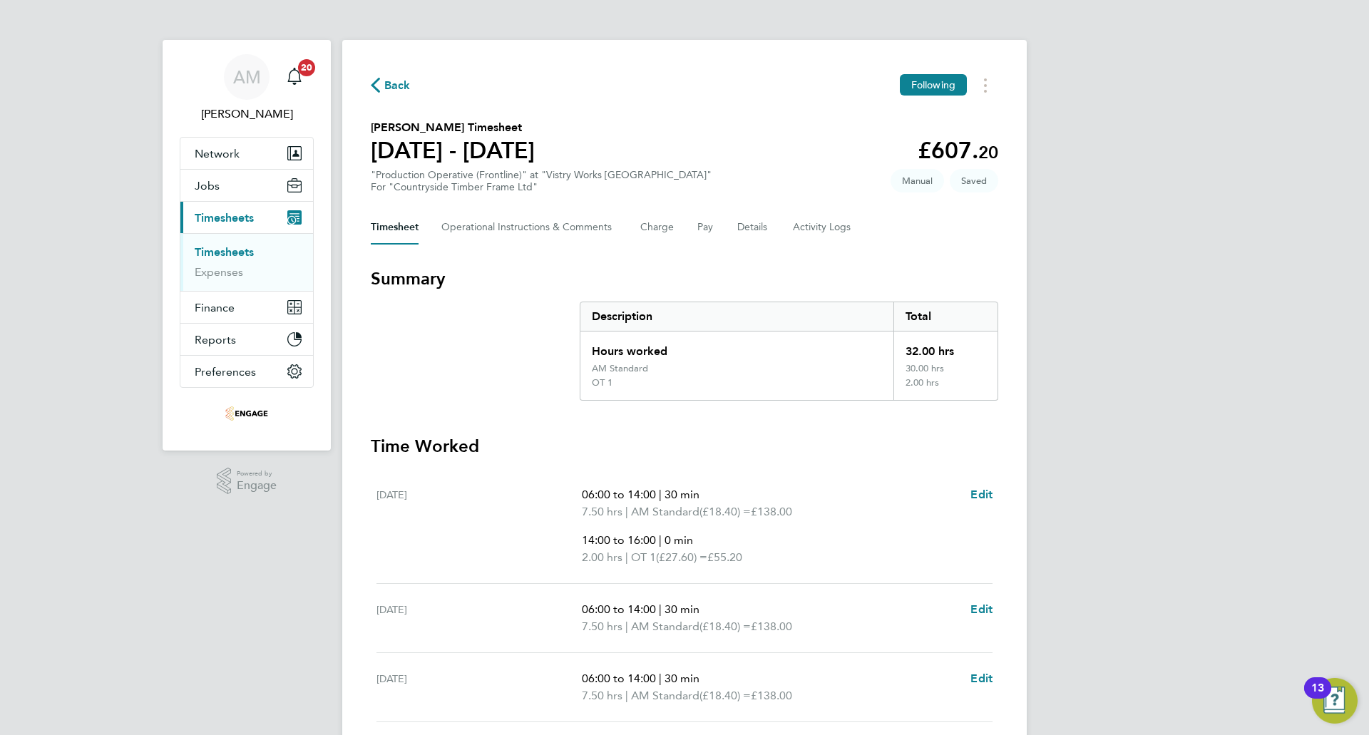
scroll to position [338, 0]
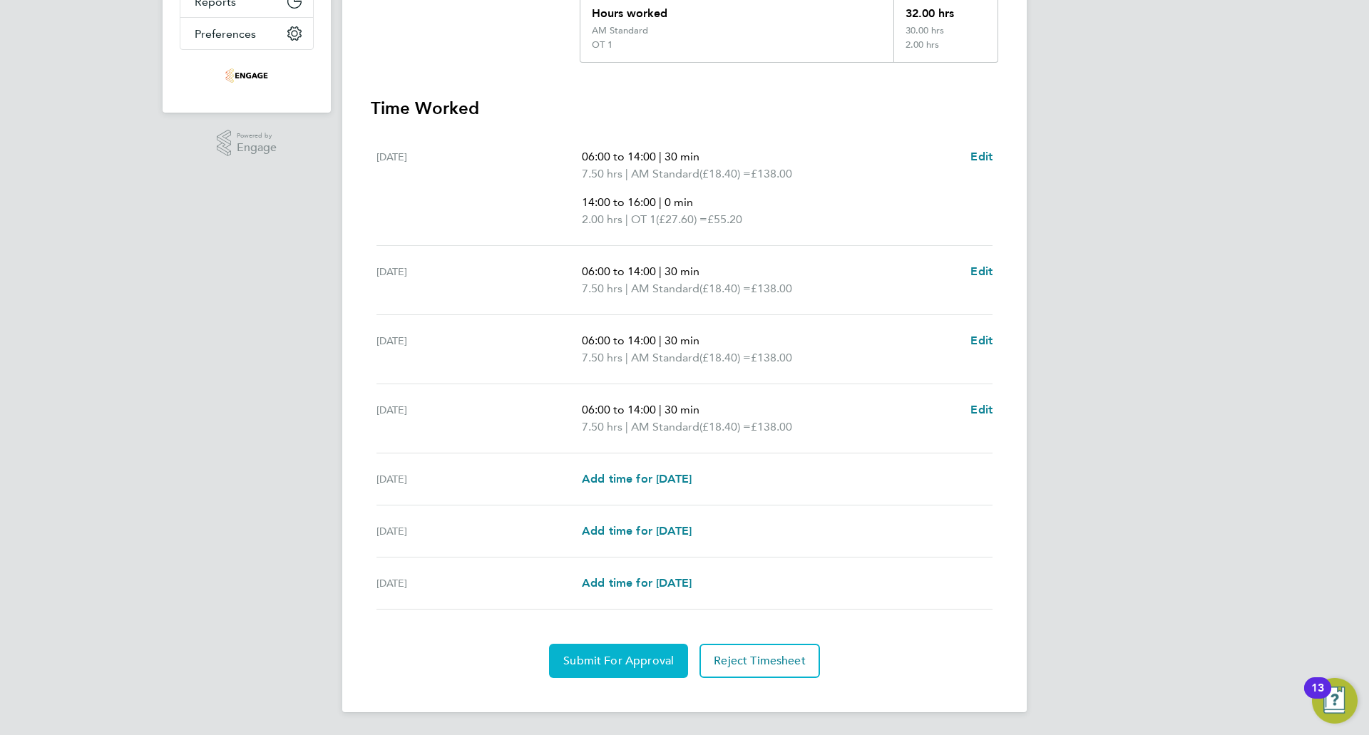
click at [607, 667] on span "Submit For Approval" at bounding box center [618, 661] width 110 height 14
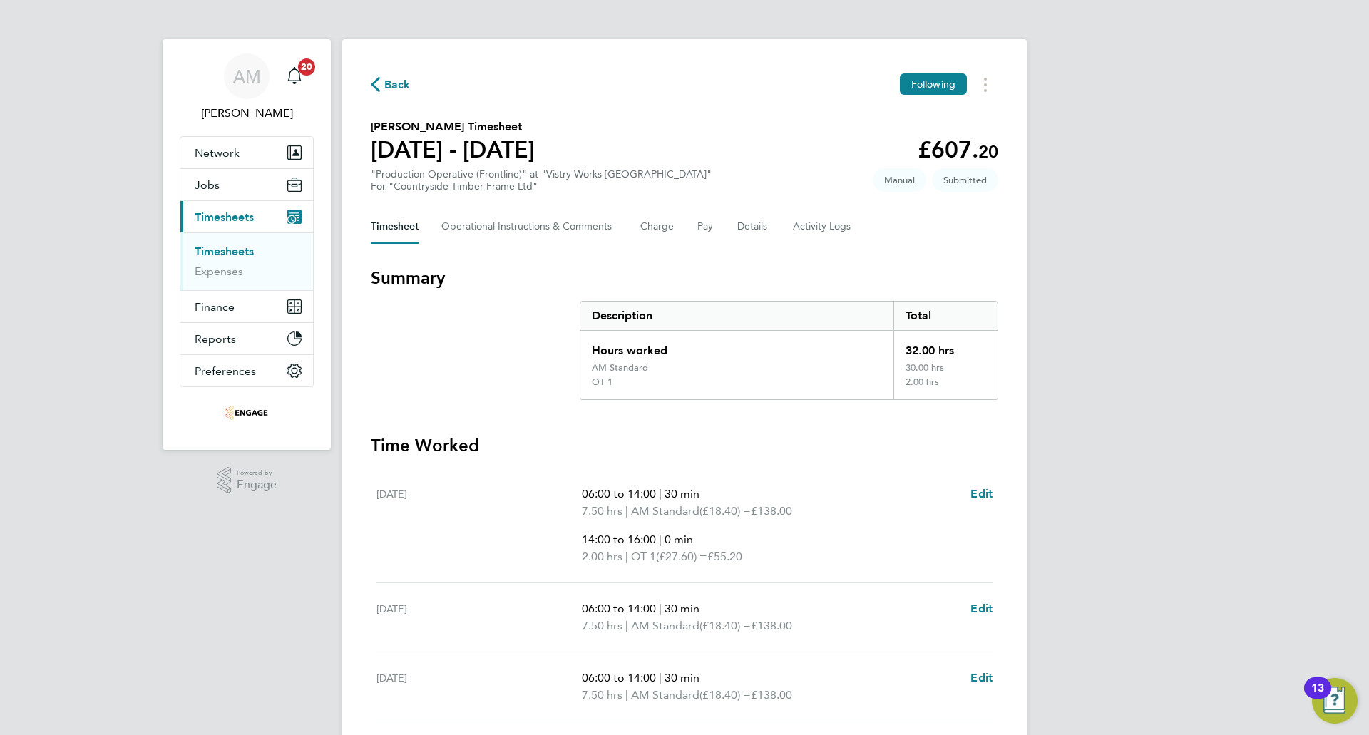
scroll to position [0, 0]
click at [393, 77] on span "Back" at bounding box center [397, 85] width 26 height 17
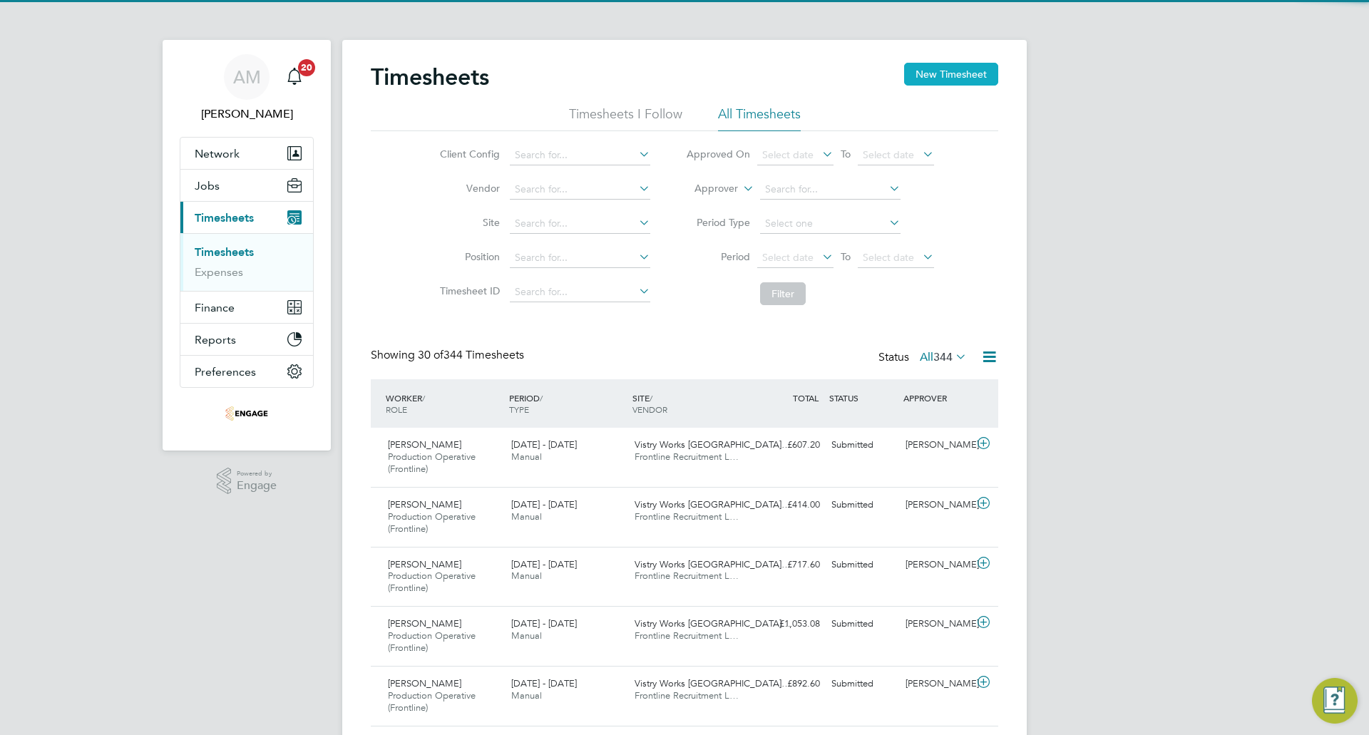
scroll to position [48, 124]
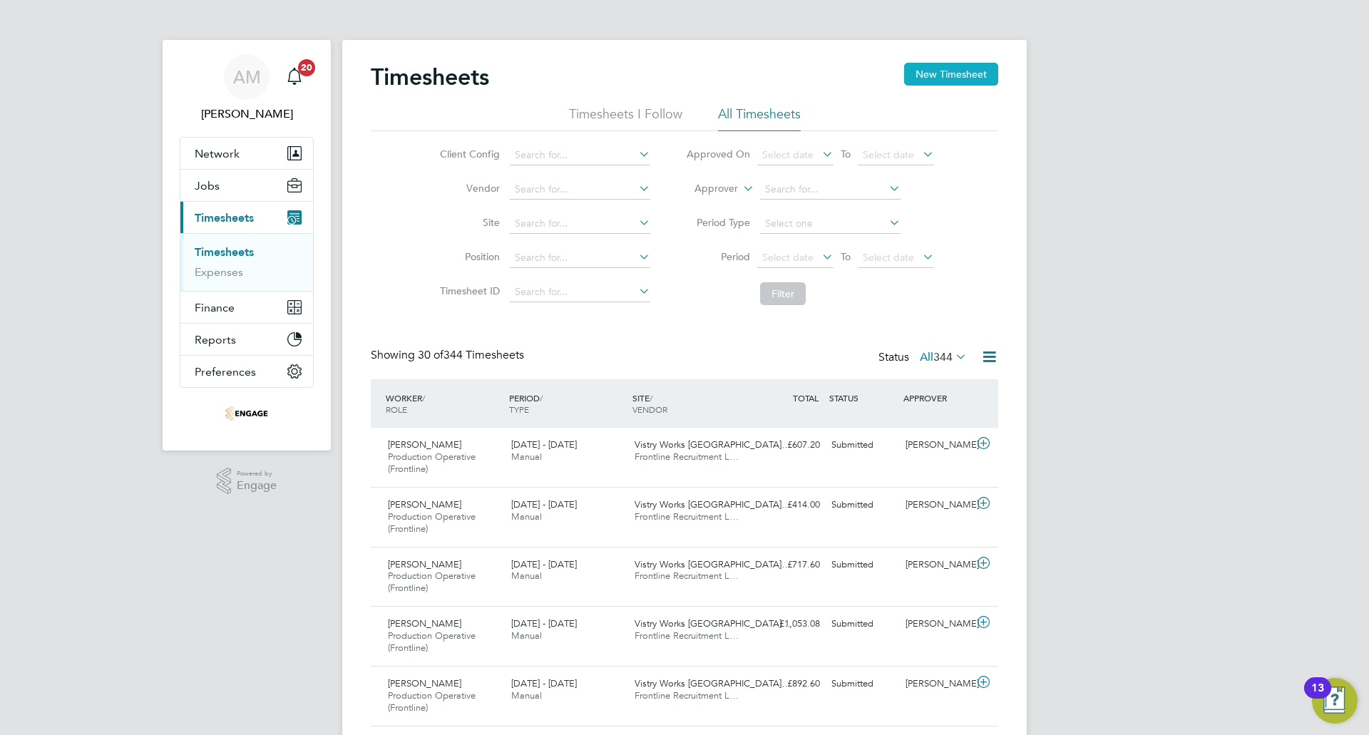
click at [970, 73] on button "New Timesheet" at bounding box center [951, 74] width 94 height 23
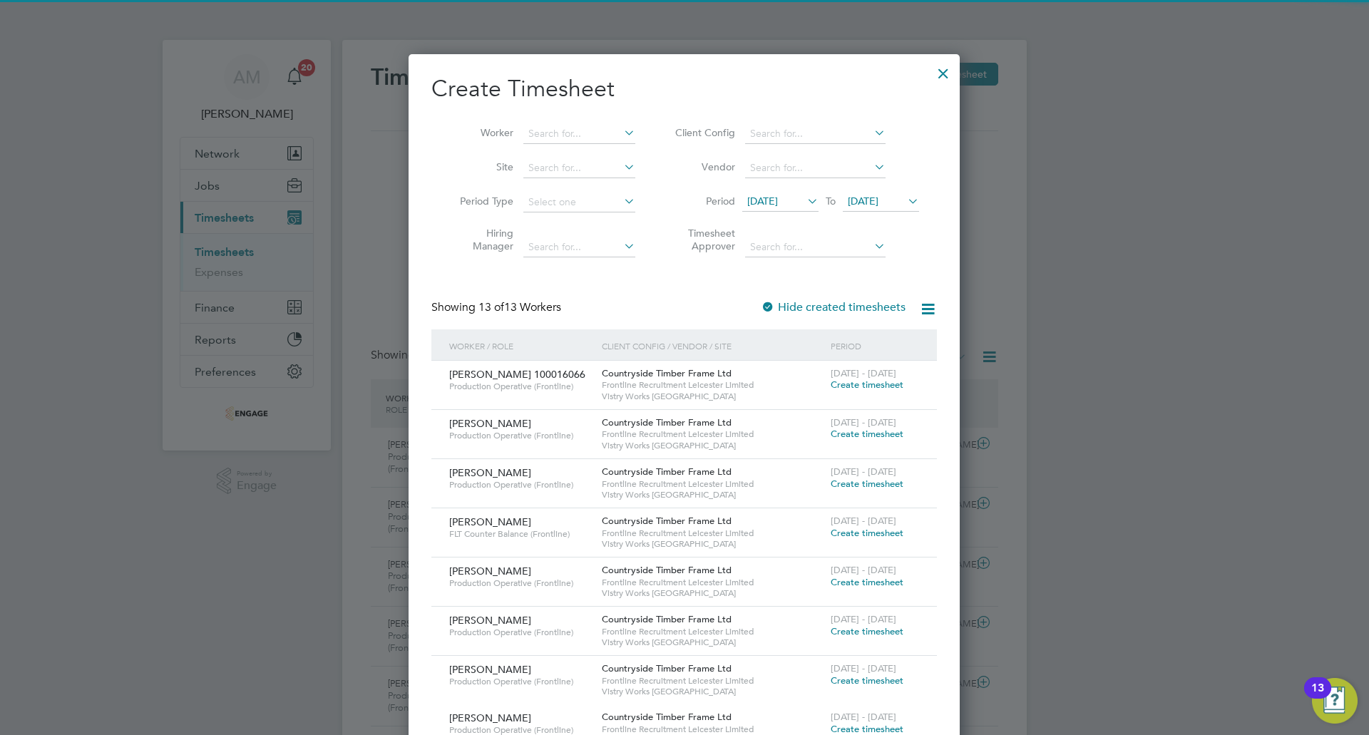
click at [765, 200] on span "28 Jul 2025" at bounding box center [762, 201] width 31 height 13
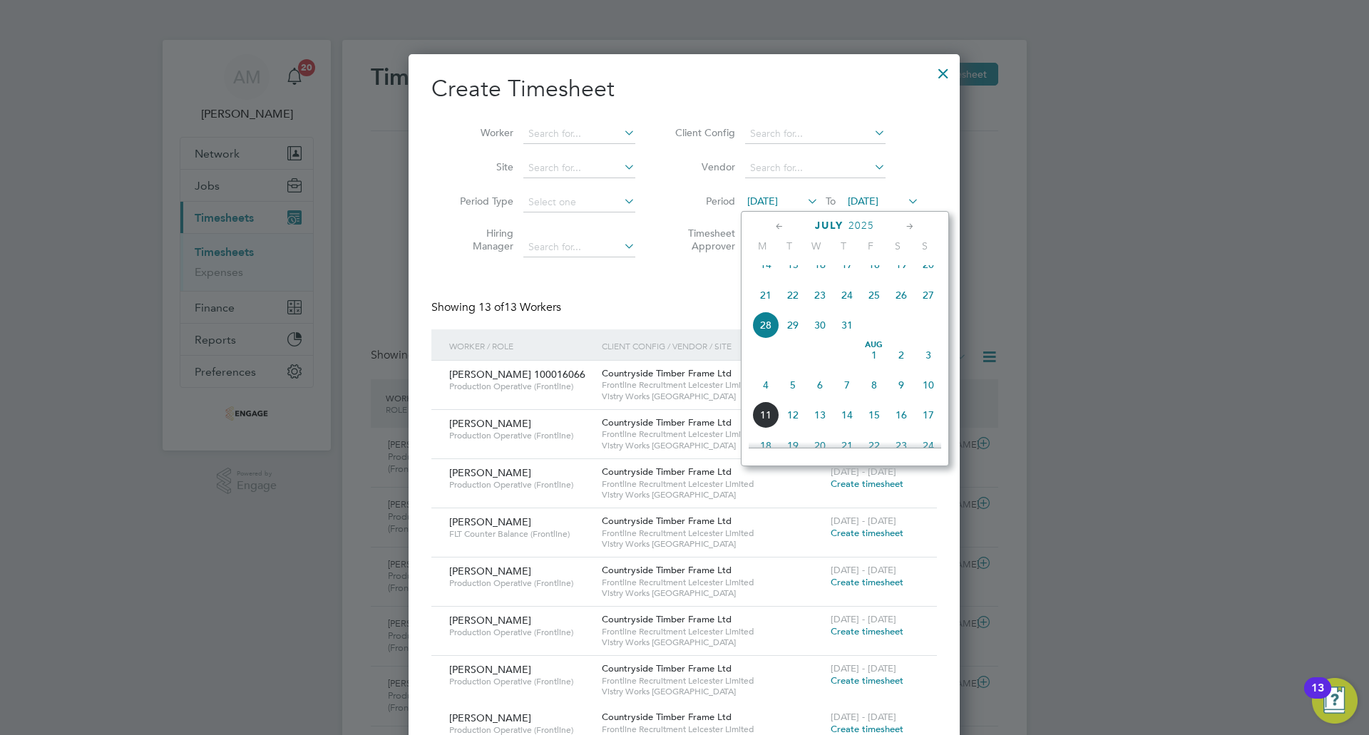
click at [760, 399] on span "4" at bounding box center [765, 384] width 27 height 27
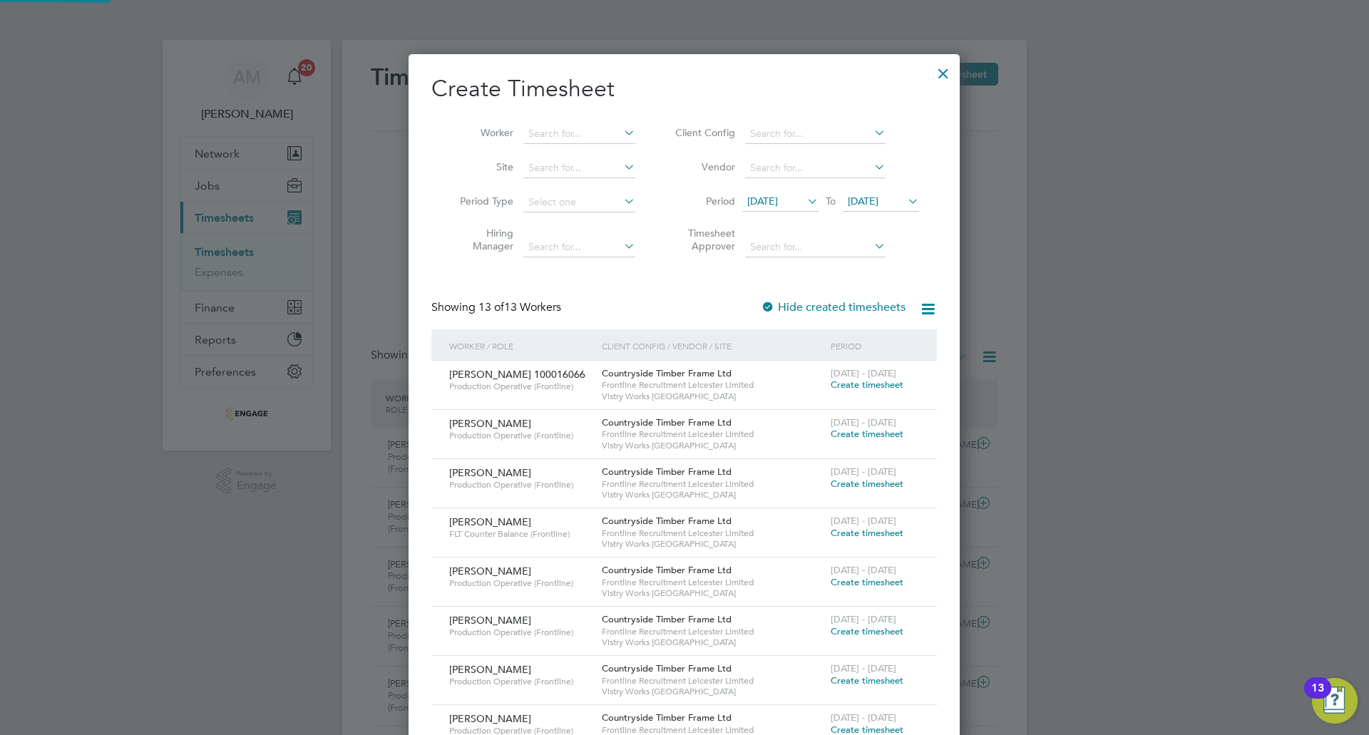
click at [850, 200] on span "04 Aug 2025" at bounding box center [863, 201] width 31 height 13
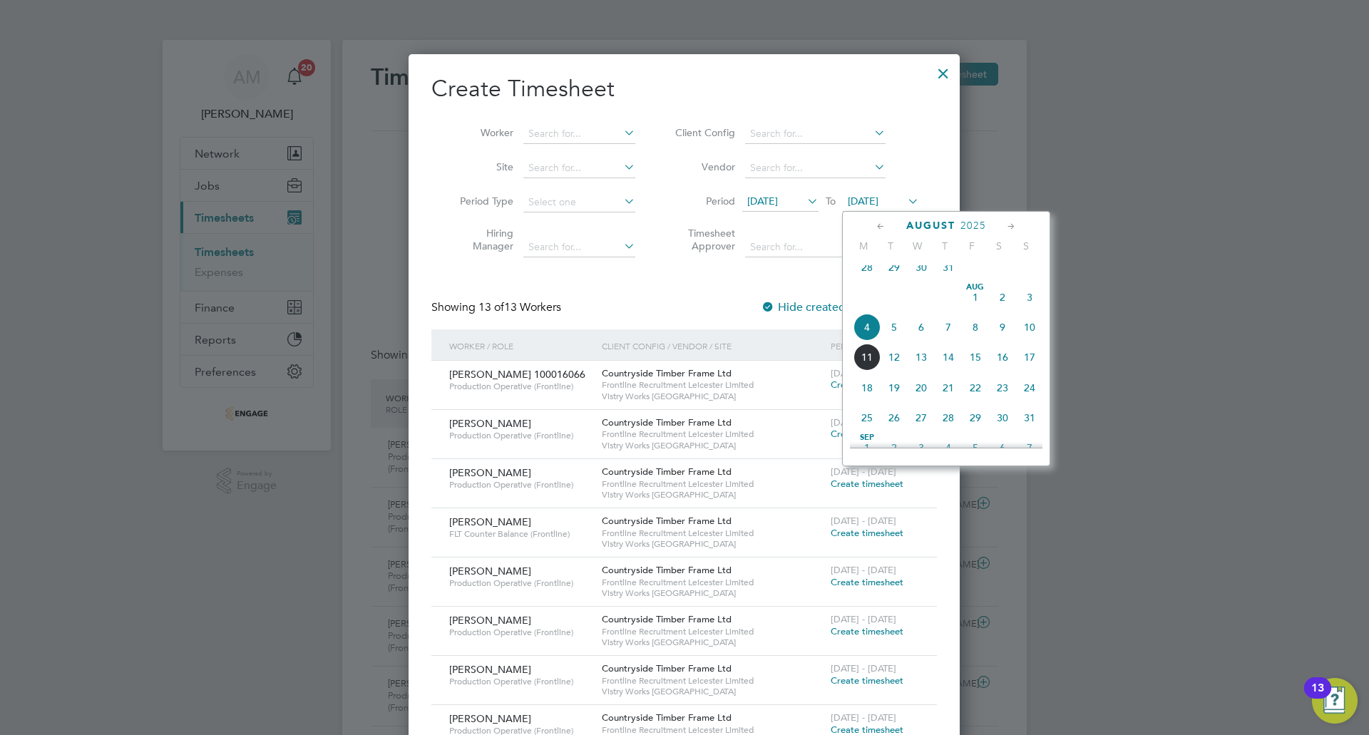
click at [1031, 336] on span "10" at bounding box center [1029, 327] width 27 height 27
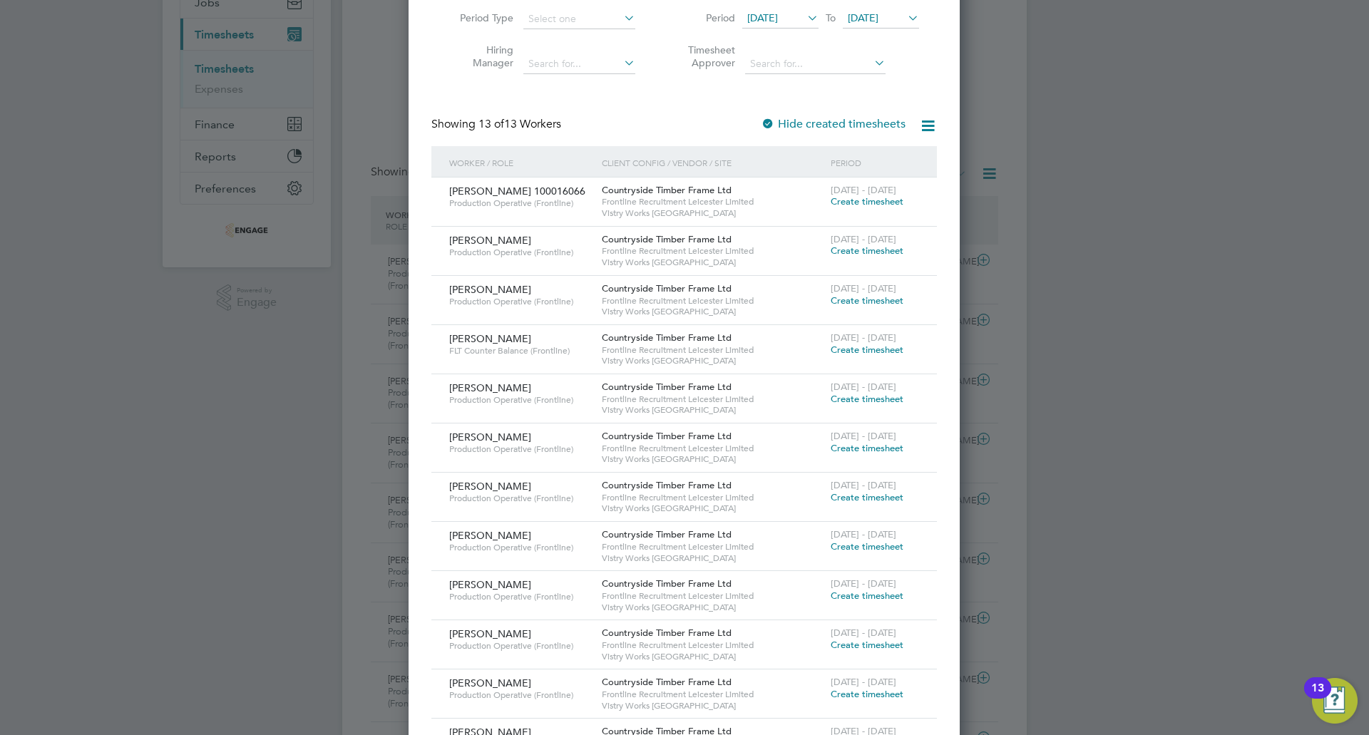
scroll to position [0, 0]
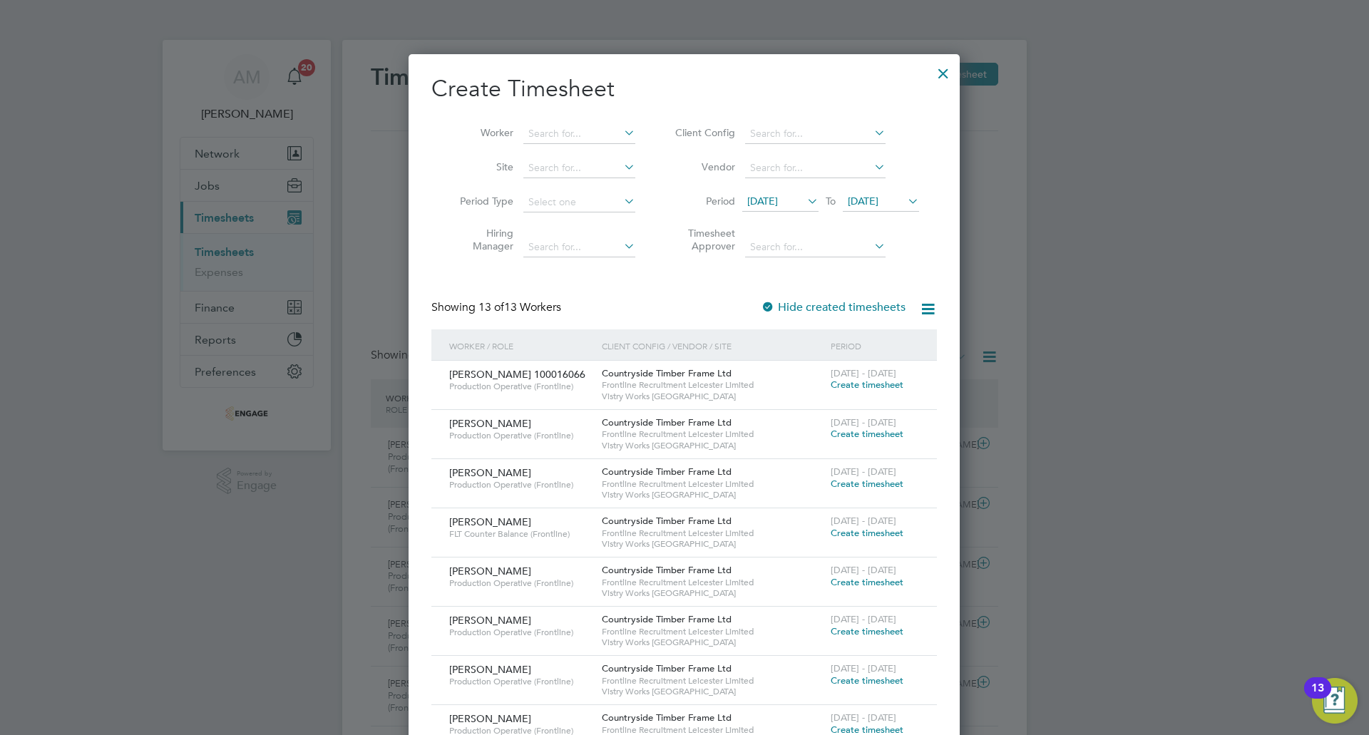
click at [944, 66] on div at bounding box center [943, 70] width 26 height 26
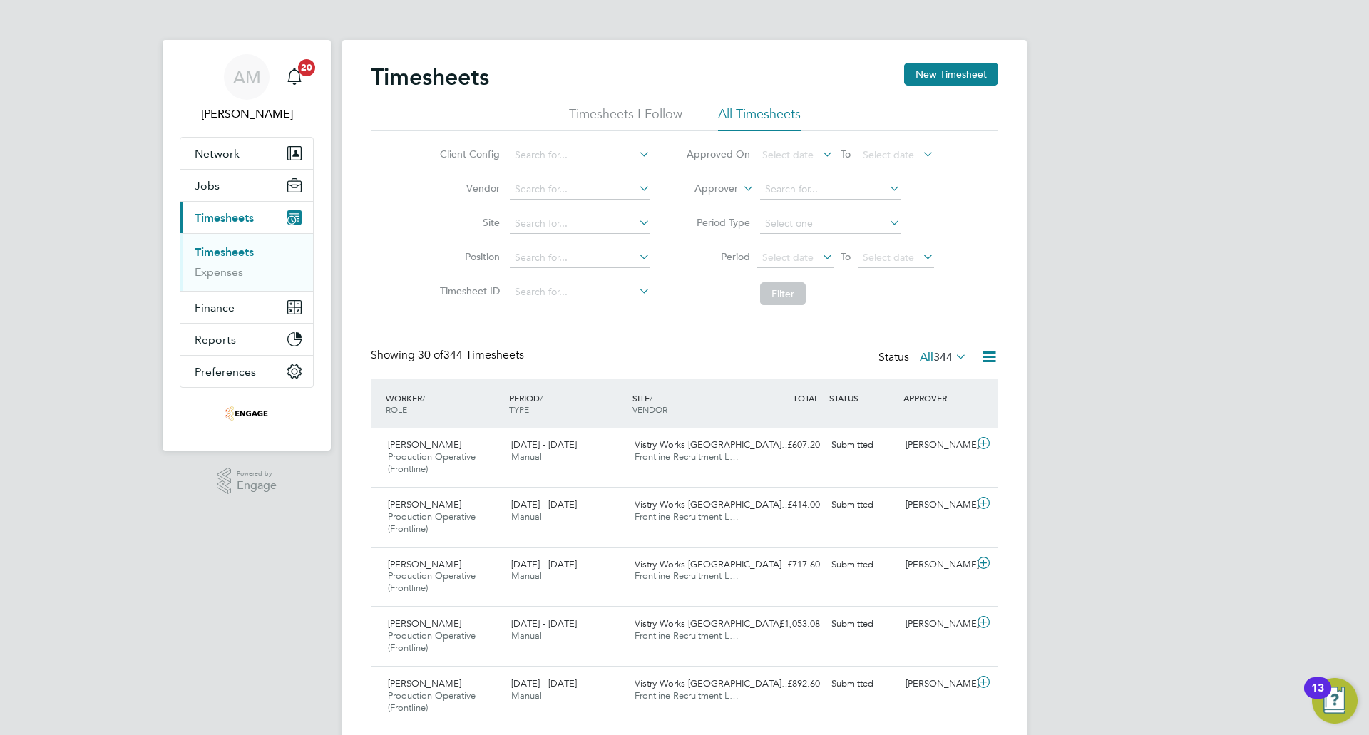
scroll to position [48, 124]
click at [220, 187] on button "Jobs" at bounding box center [246, 185] width 133 height 31
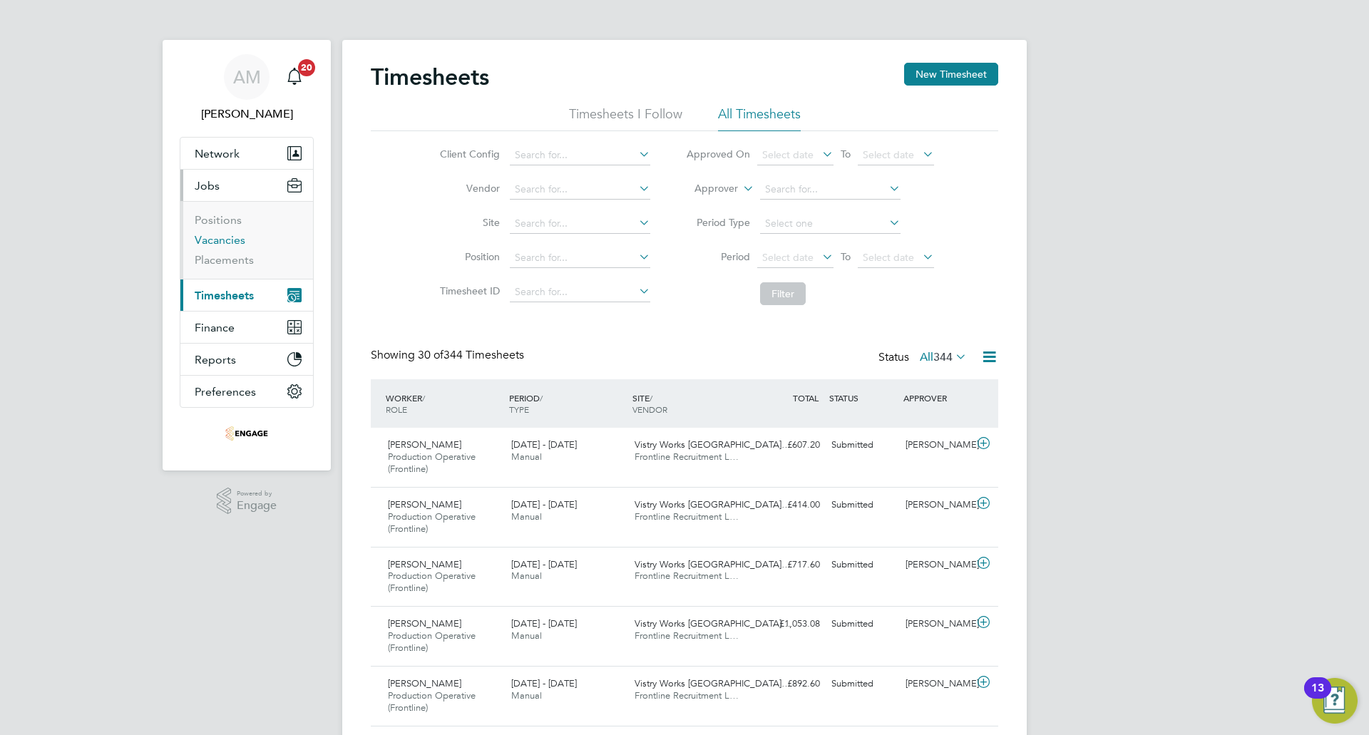
click at [221, 237] on link "Vacancies" at bounding box center [220, 240] width 51 height 14
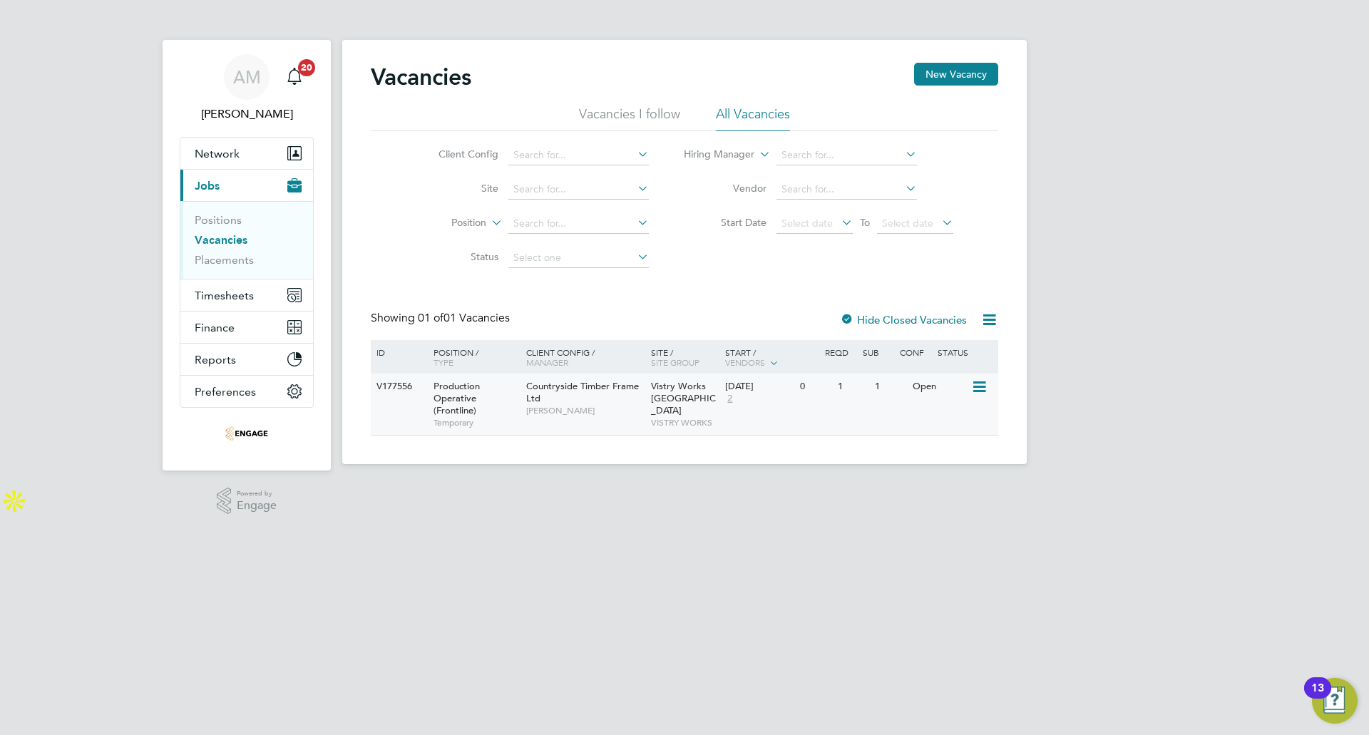
click at [930, 382] on div "Open" at bounding box center [940, 387] width 62 height 26
click at [232, 292] on span "Timesheets" at bounding box center [224, 296] width 59 height 14
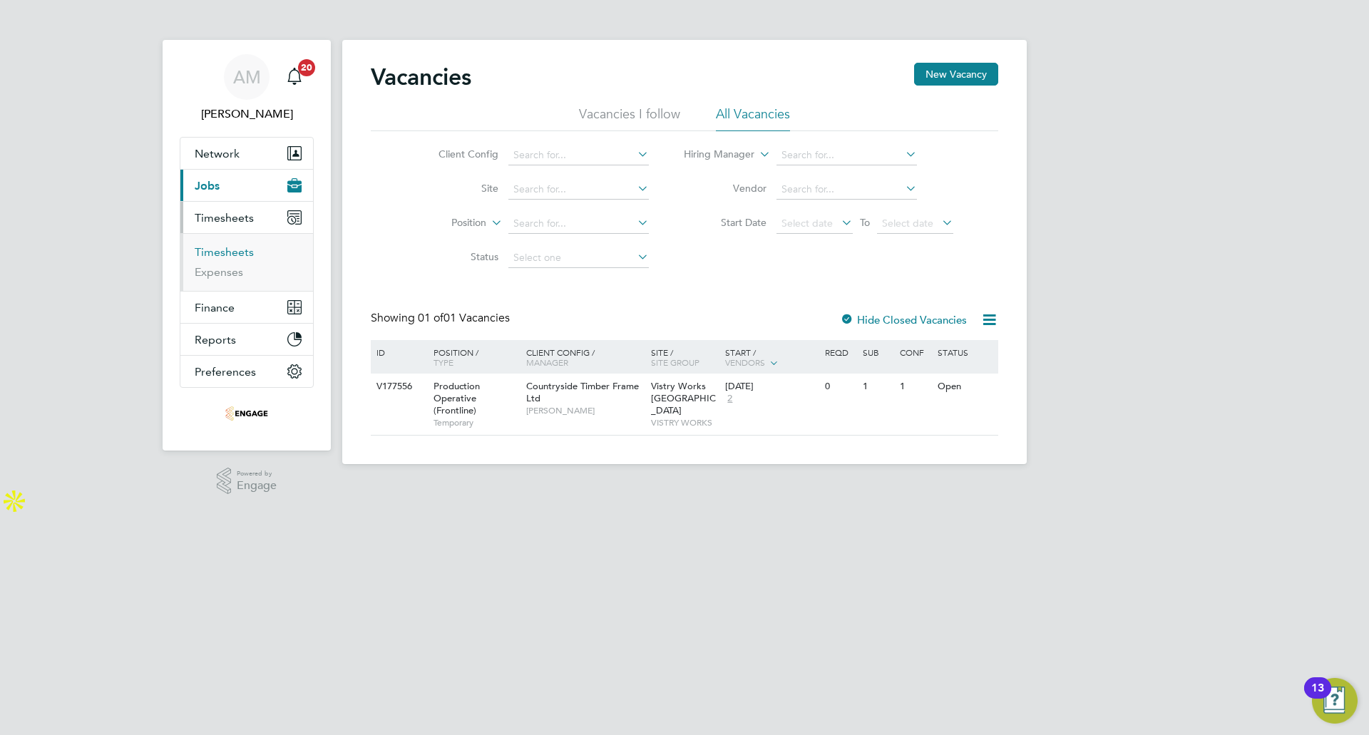
click at [226, 254] on link "Timesheets" at bounding box center [224, 252] width 59 height 14
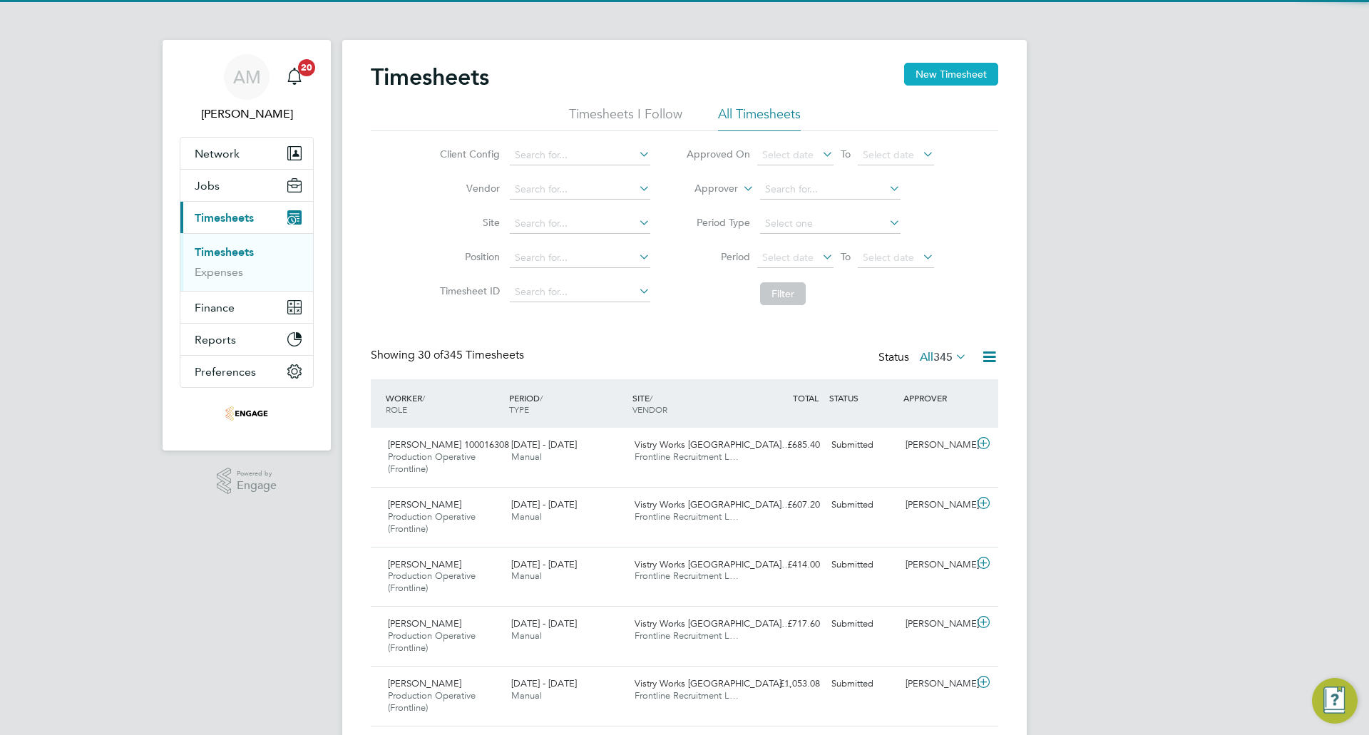
click at [943, 75] on button "New Timesheet" at bounding box center [951, 74] width 94 height 23
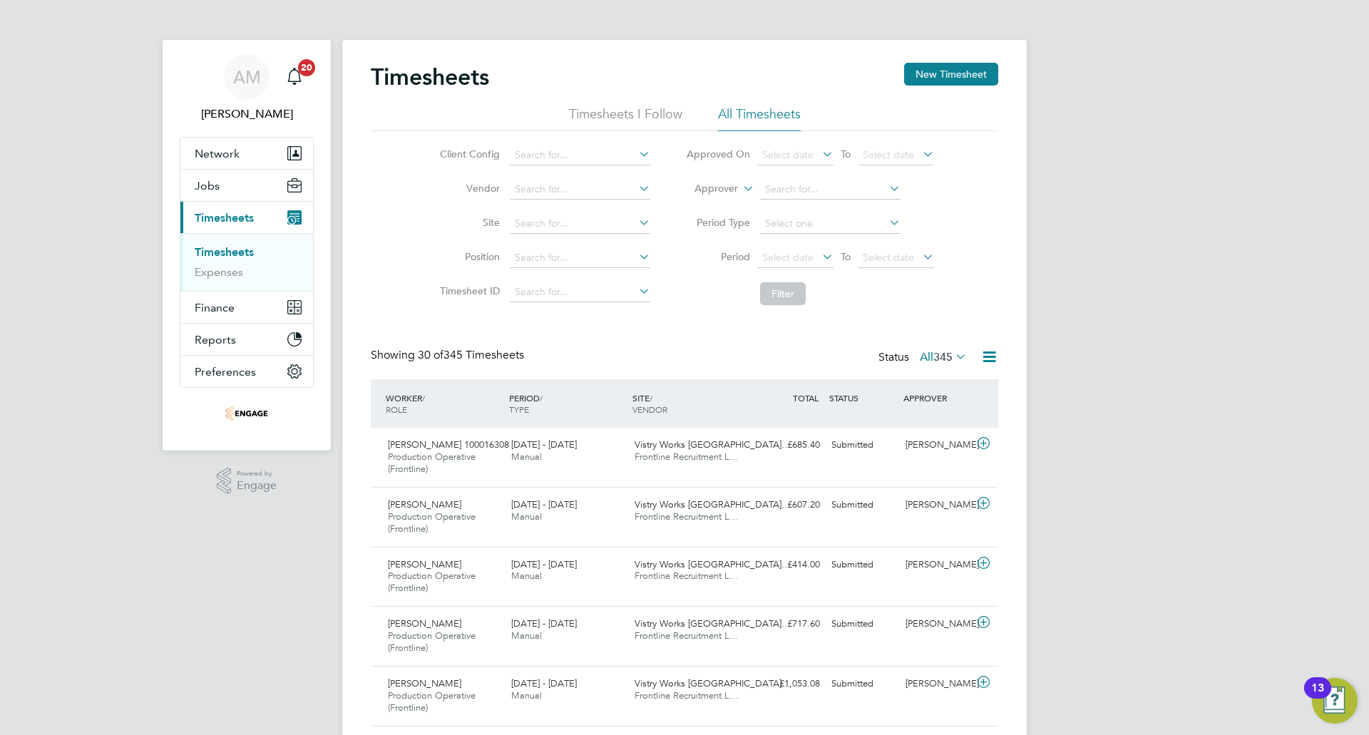
scroll to position [48, 124]
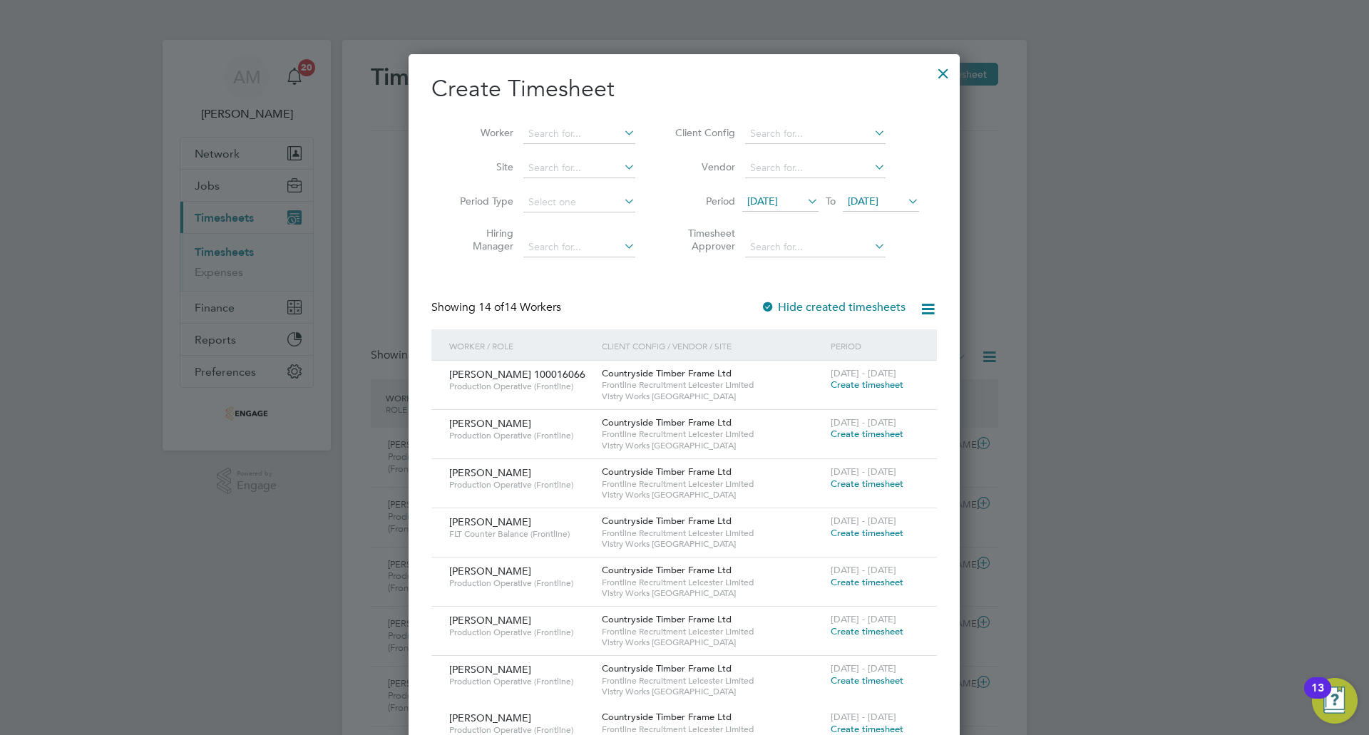
click at [773, 196] on span "28 Jul 2025" at bounding box center [762, 201] width 31 height 13
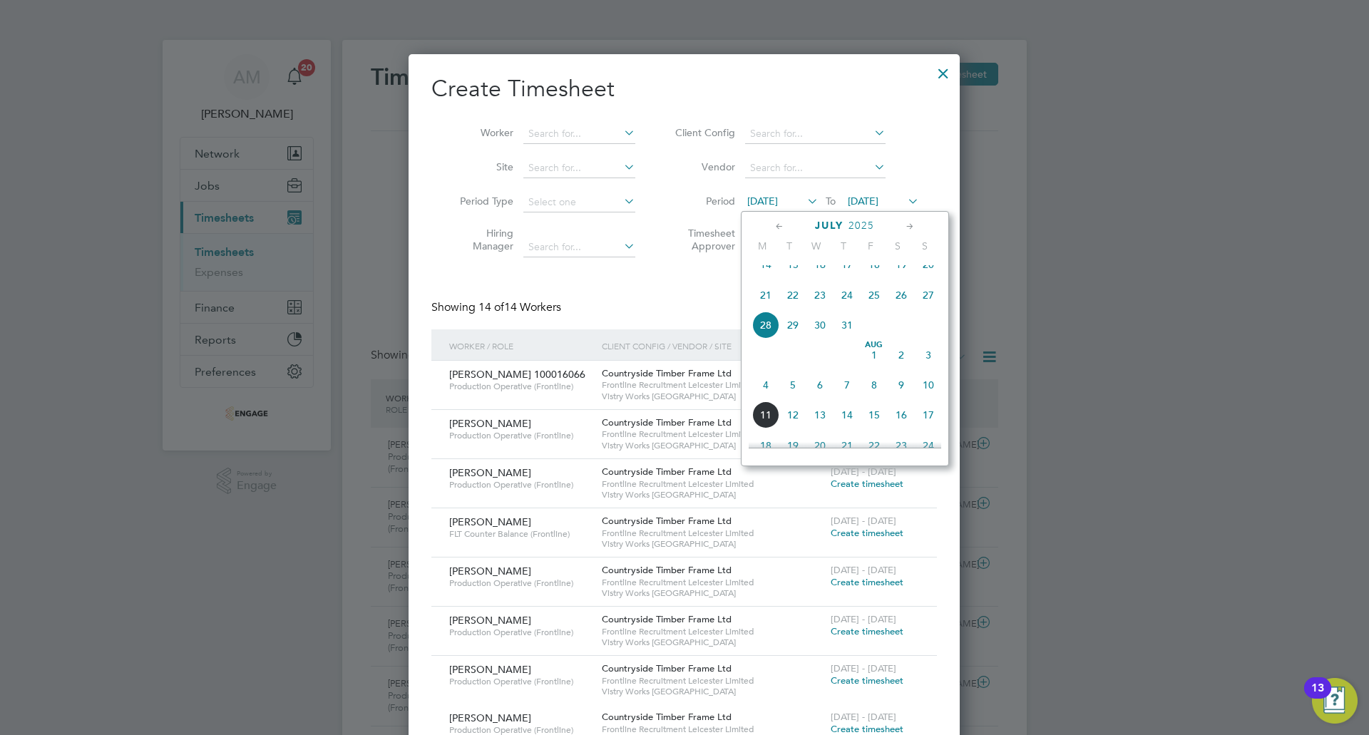
click at [766, 399] on span "4" at bounding box center [765, 384] width 27 height 27
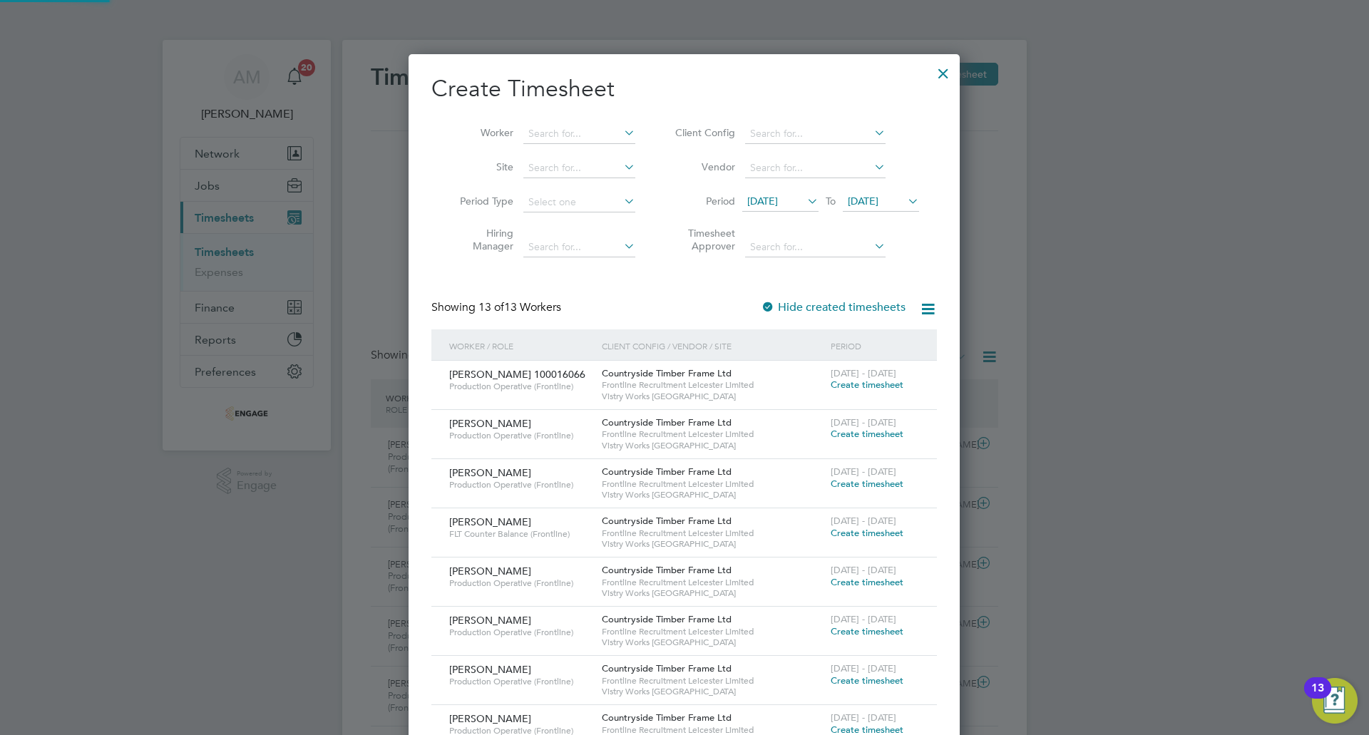
click at [873, 206] on span "04 Aug 2025" at bounding box center [863, 201] width 31 height 13
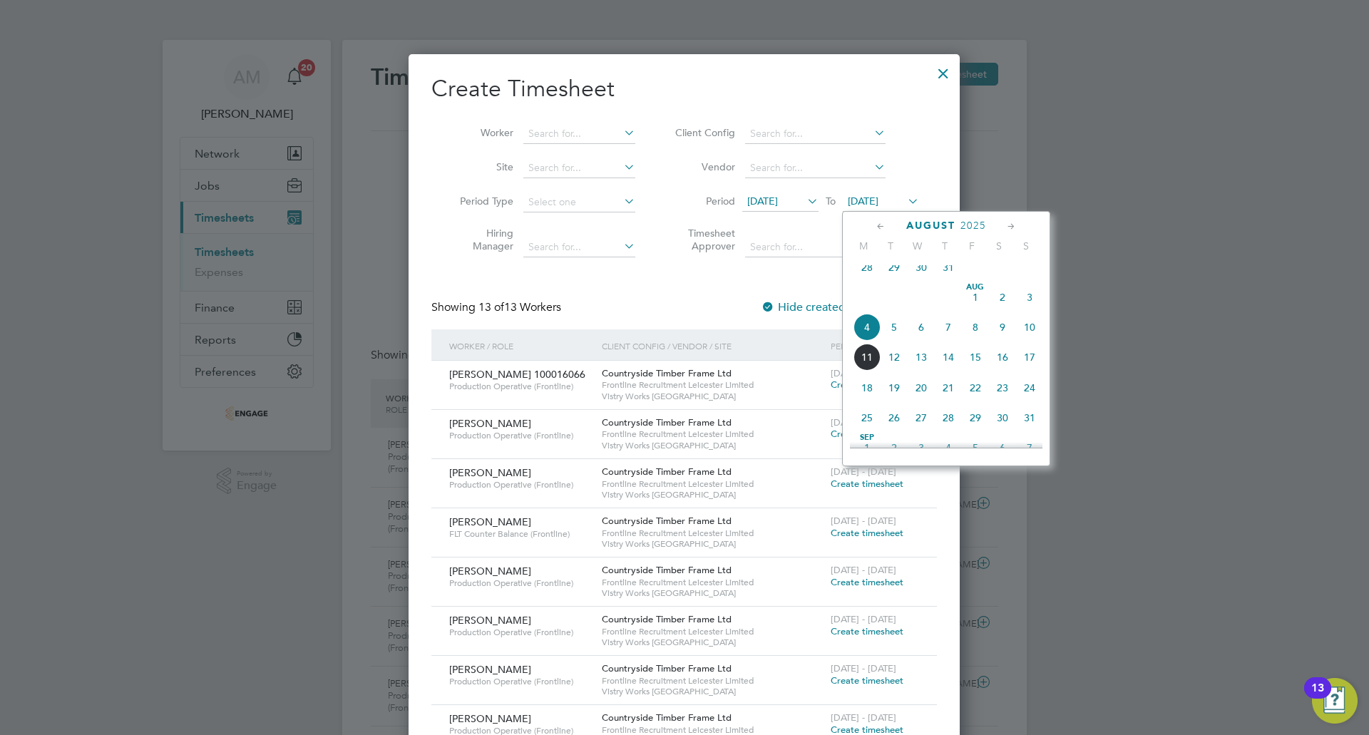
click at [1030, 338] on span "10" at bounding box center [1029, 327] width 27 height 27
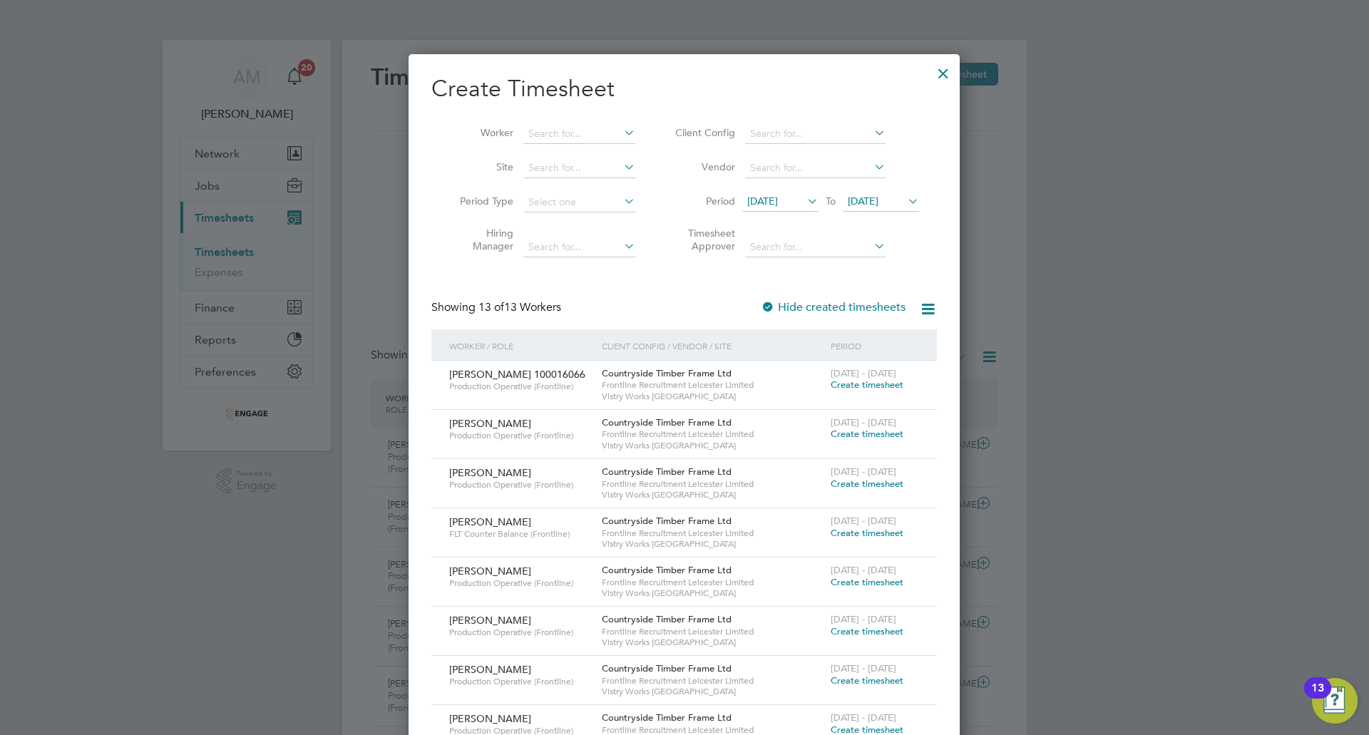
drag, startPoint x: 886, startPoint y: 486, endPoint x: 766, endPoint y: 353, distance: 179.2
click at [885, 486] on span "Create timesheet" at bounding box center [867, 484] width 73 height 12
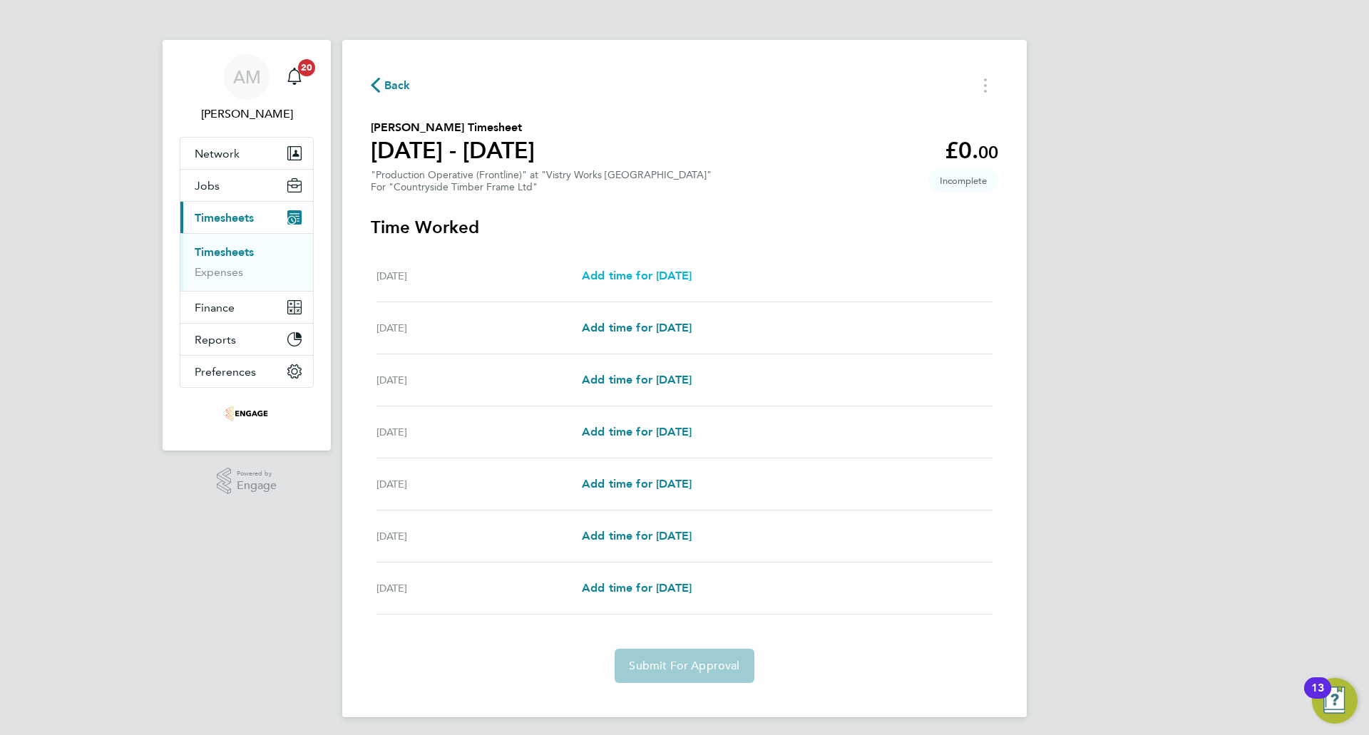
click at [692, 275] on span "Add time for Mon 04 Aug" at bounding box center [637, 276] width 110 height 14
select select "15"
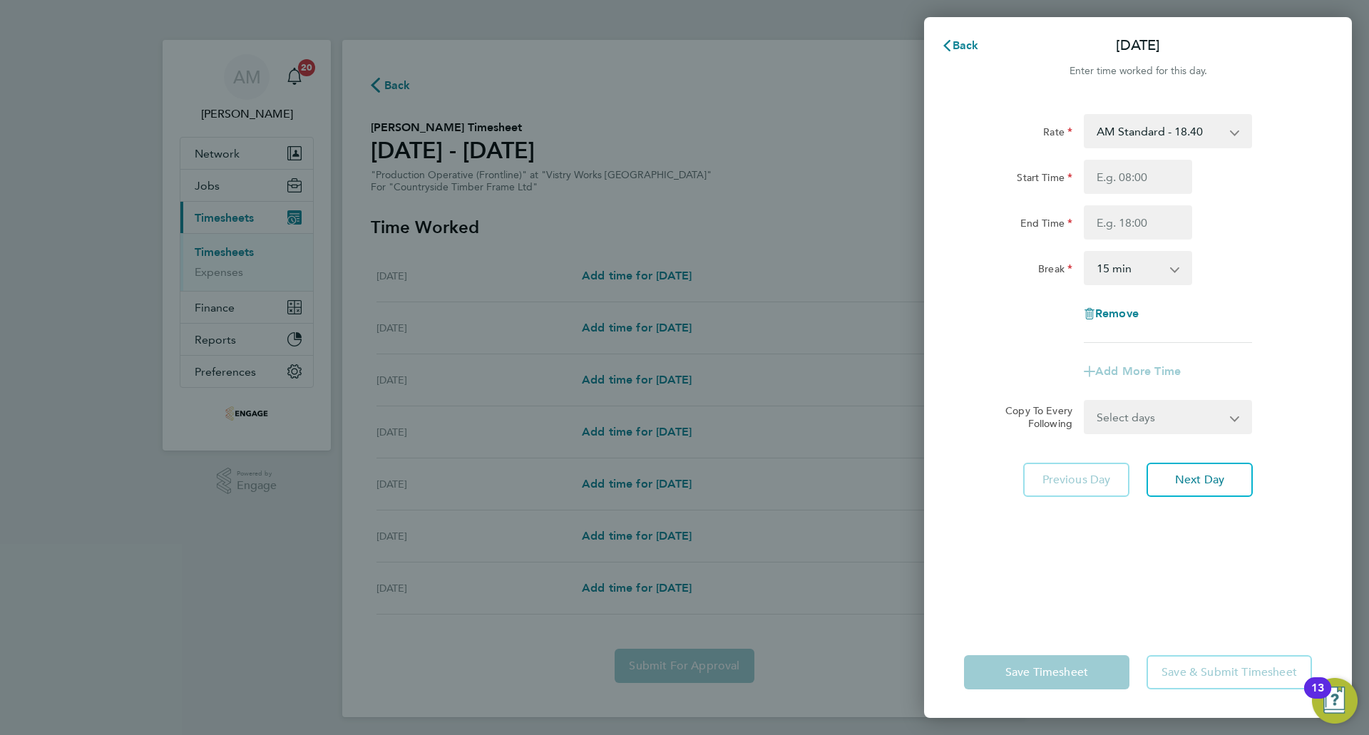
click at [1141, 134] on select "AM Standard - 18.40 PM OT 1 - 30.08 PM Standard - 20.06 PM OT 2 - 40.11 OT2 - 3…" at bounding box center [1159, 130] width 148 height 31
select select "15"
click at [1136, 181] on input "Start Time" at bounding box center [1138, 177] width 108 height 34
type input "14:00"
click at [1142, 229] on input "End Time" at bounding box center [1138, 222] width 108 height 34
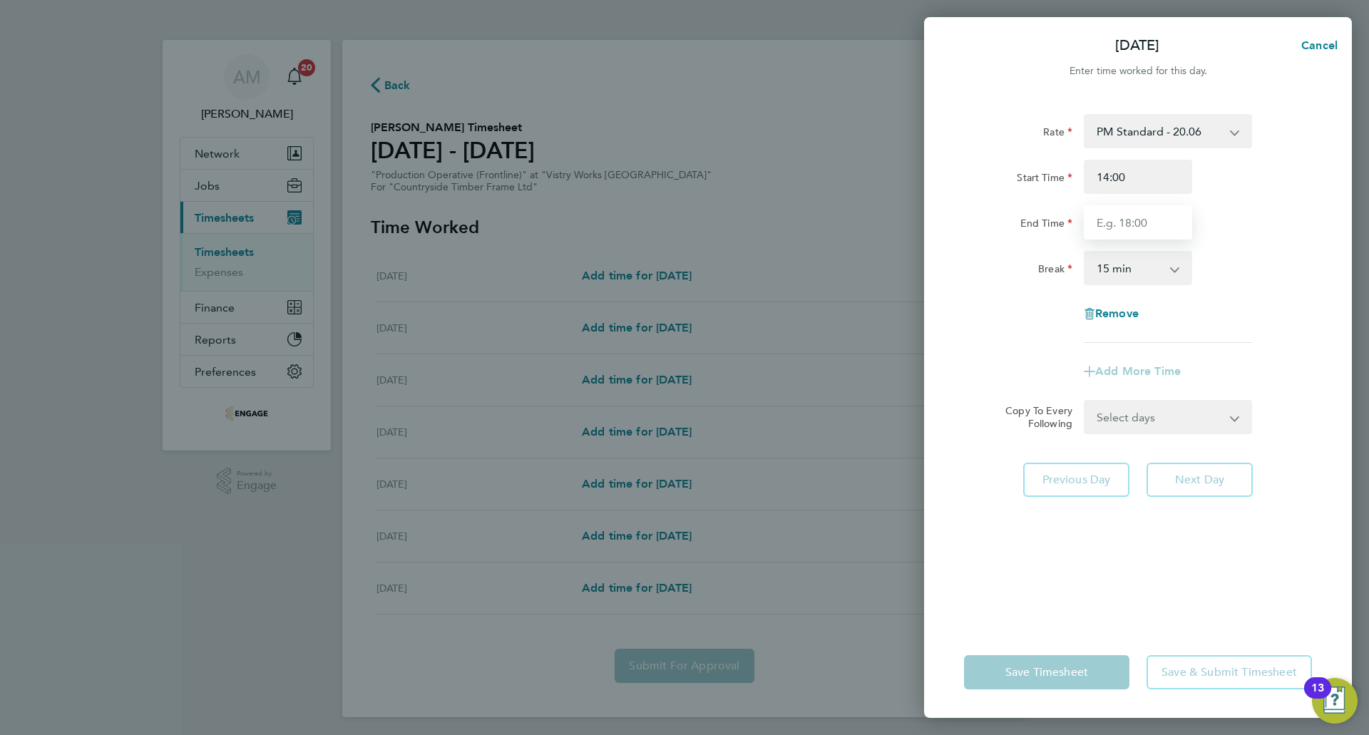
type input "22:30"
click at [1119, 277] on select "0 min 15 min 30 min 45 min 60 min 75 min 90 min" at bounding box center [1129, 267] width 88 height 31
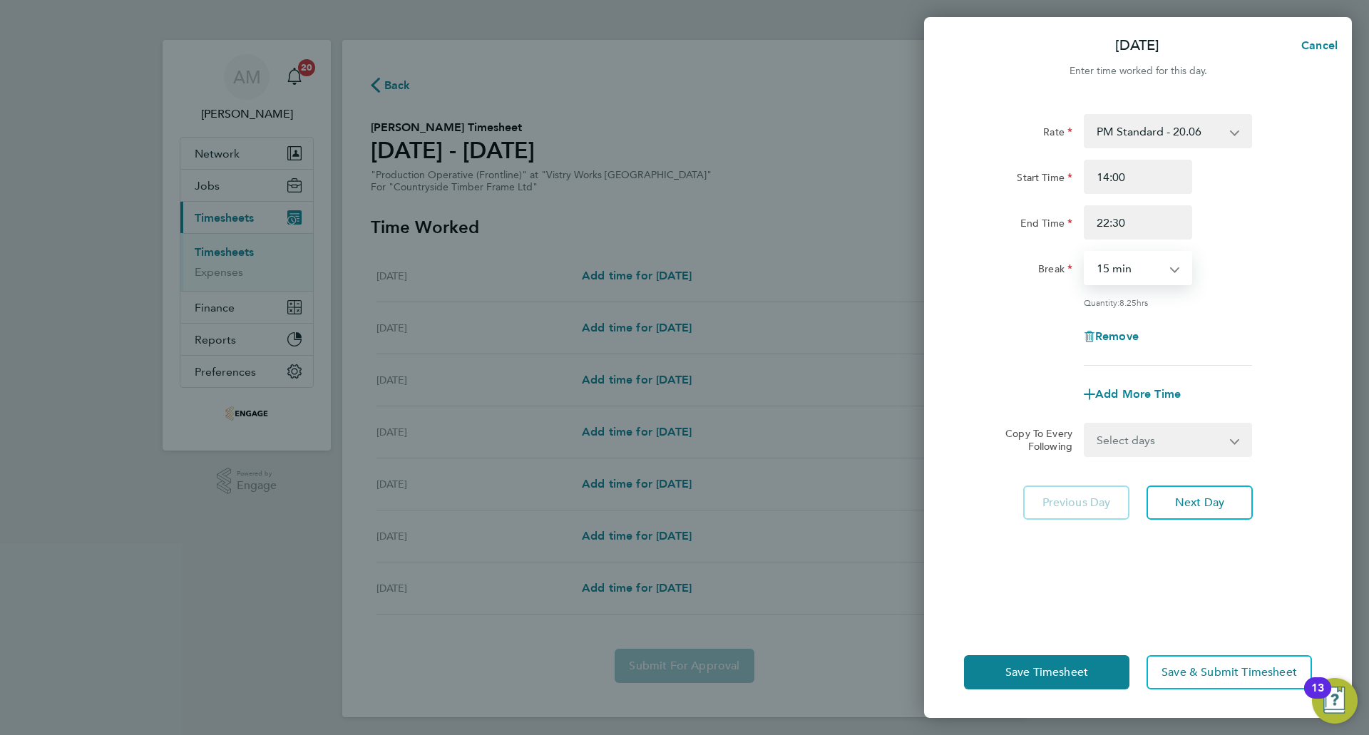
select select "30"
click at [1085, 252] on select "0 min 15 min 30 min 45 min 60 min 75 min 90 min" at bounding box center [1129, 267] width 88 height 31
click at [1173, 505] on button "Next Day" at bounding box center [1199, 502] width 106 height 34
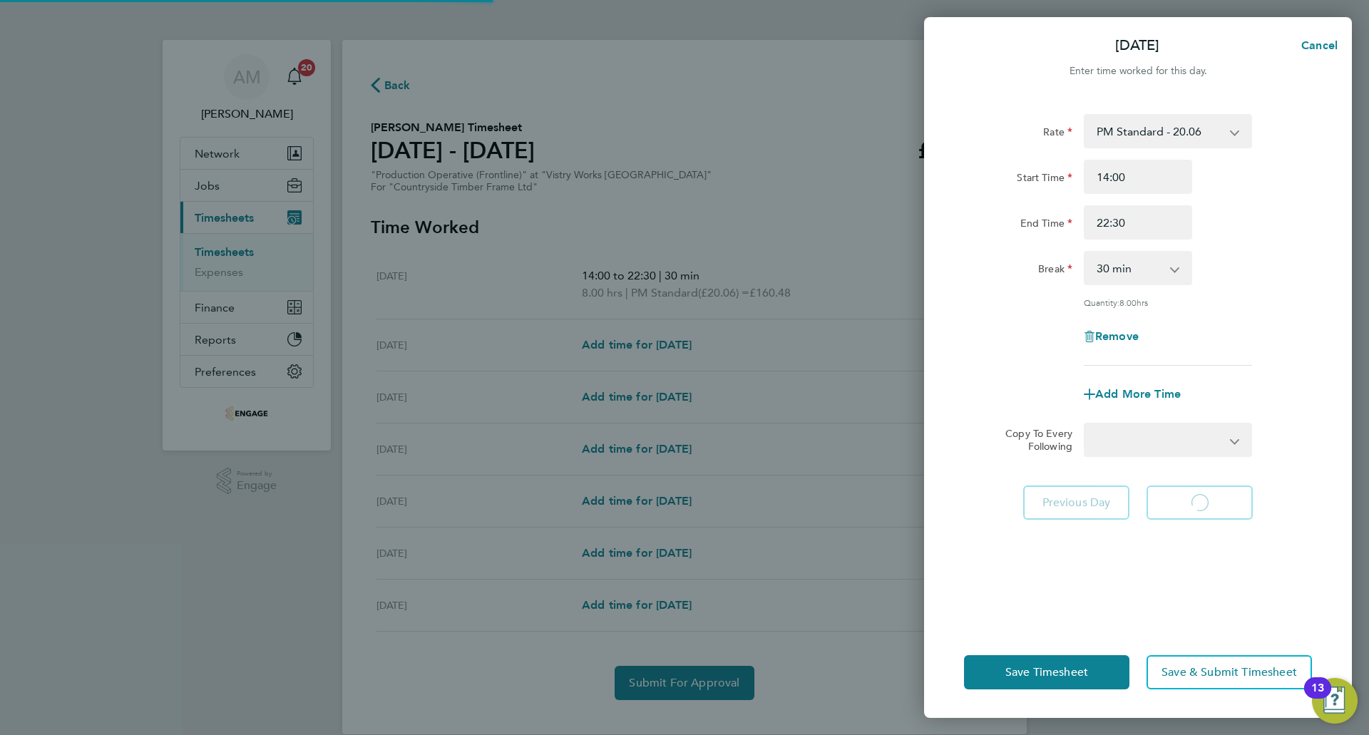
select select "15"
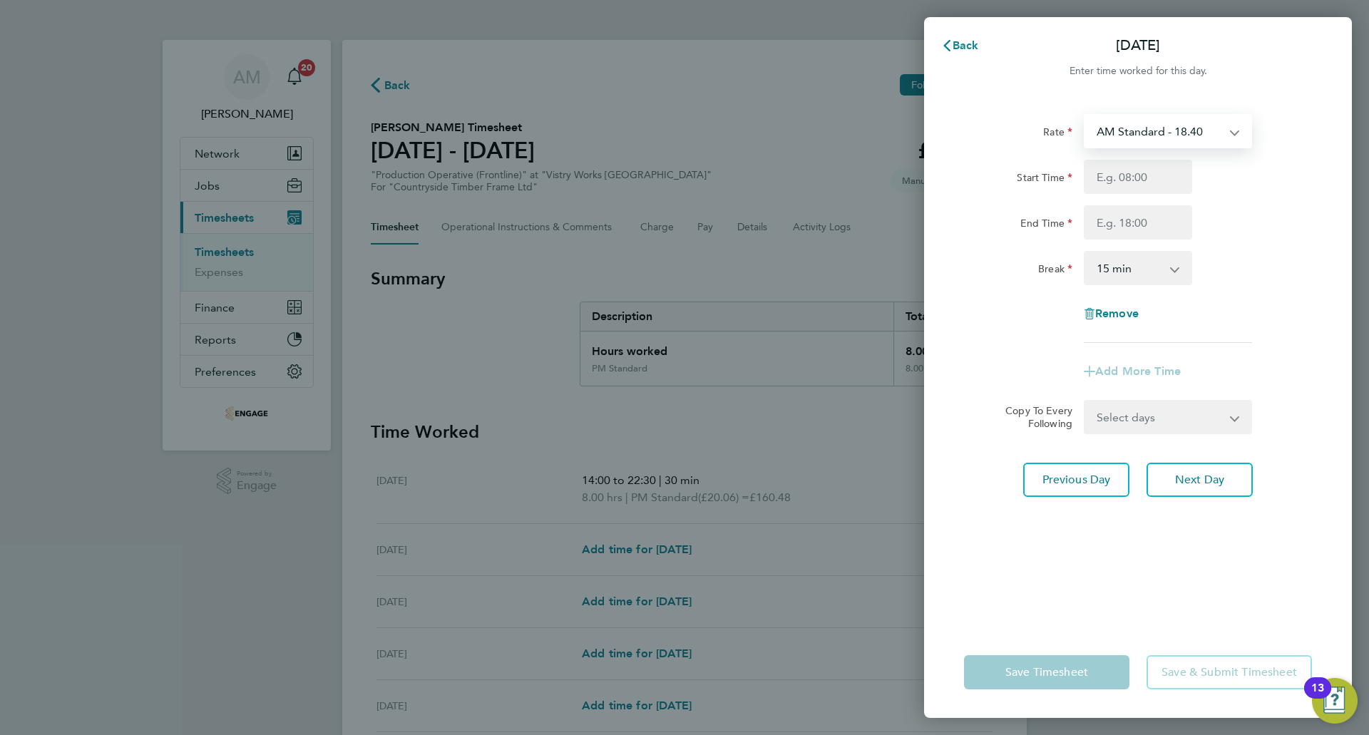
click at [1131, 135] on select "AM Standard - 18.40 PM OT 1 - 30.08 PM Standard - 20.06 PM OT 2 - 40.11 OT2 - 3…" at bounding box center [1159, 130] width 148 height 31
select select "15"
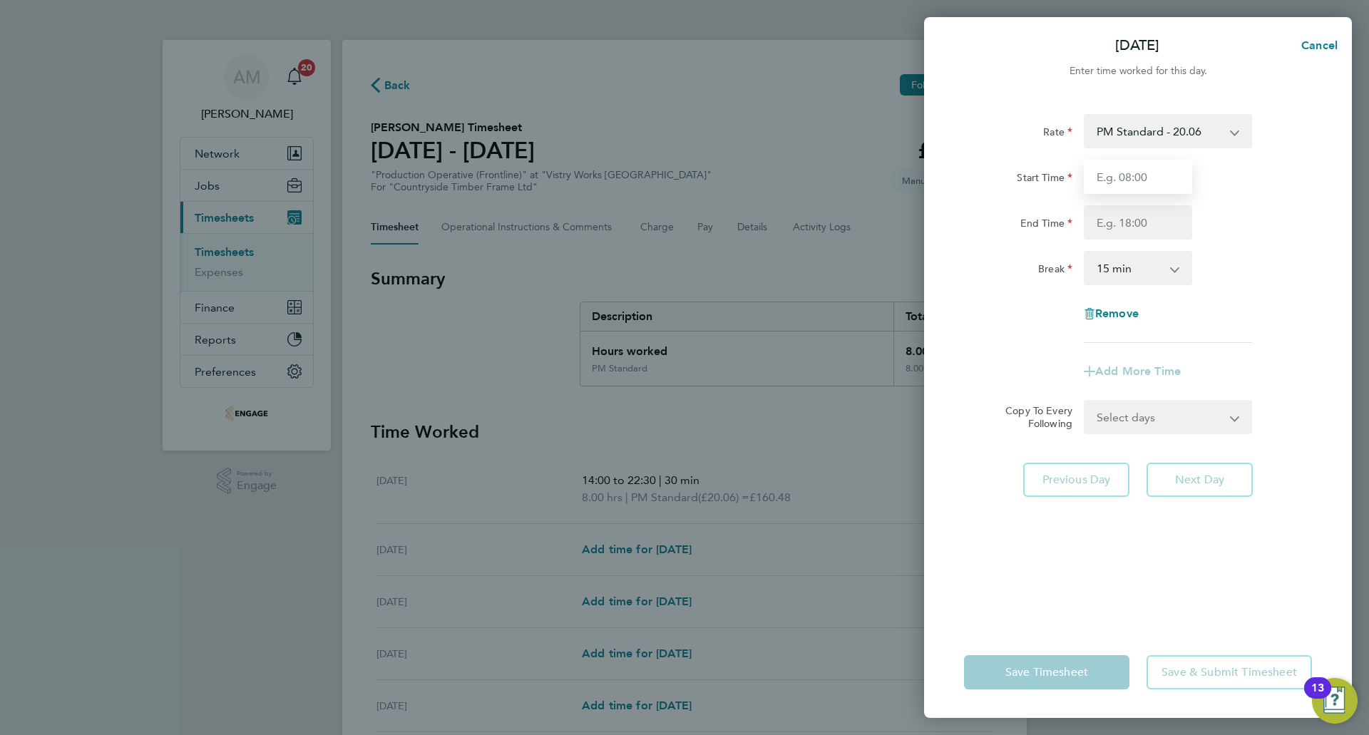
drag, startPoint x: 1136, startPoint y: 186, endPoint x: 1141, endPoint y: 194, distance: 8.9
click at [1136, 186] on input "Start Time" at bounding box center [1138, 177] width 108 height 34
type input "14:00"
click at [1145, 220] on input "End Time" at bounding box center [1138, 222] width 108 height 34
type input "22:30"
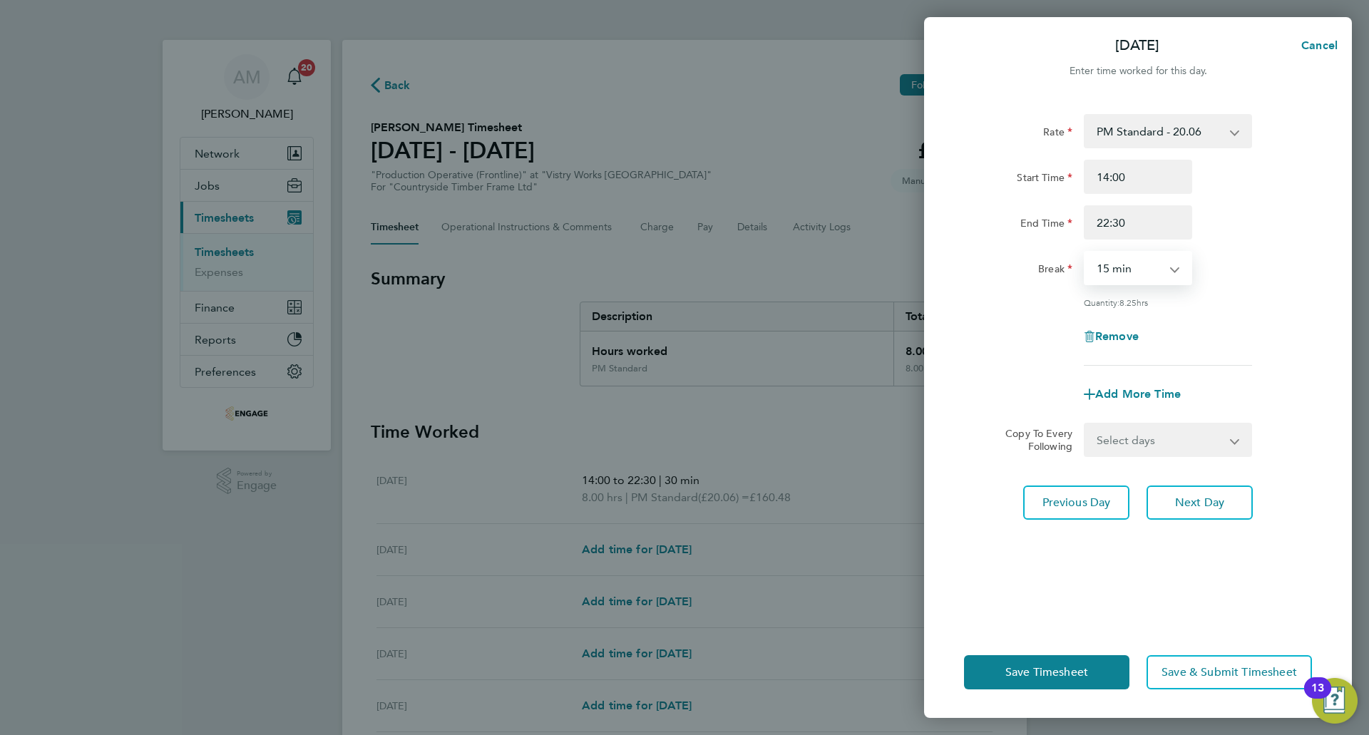
click at [1135, 262] on select "0 min 15 min 30 min 45 min 60 min 75 min 90 min" at bounding box center [1129, 267] width 88 height 31
select select "30"
click at [1085, 252] on select "0 min 15 min 30 min 45 min 60 min 75 min 90 min" at bounding box center [1129, 267] width 88 height 31
click at [1181, 500] on span "Next Day" at bounding box center [1199, 502] width 49 height 14
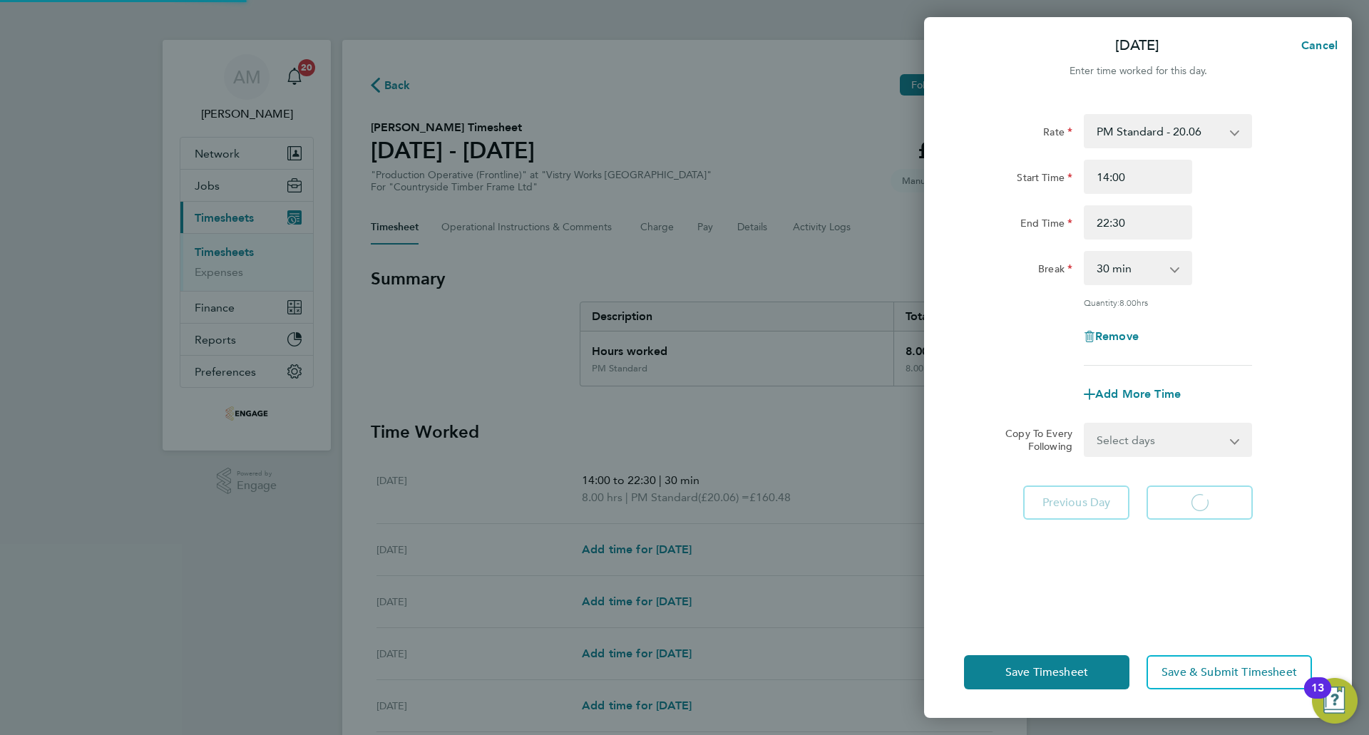
select select "15"
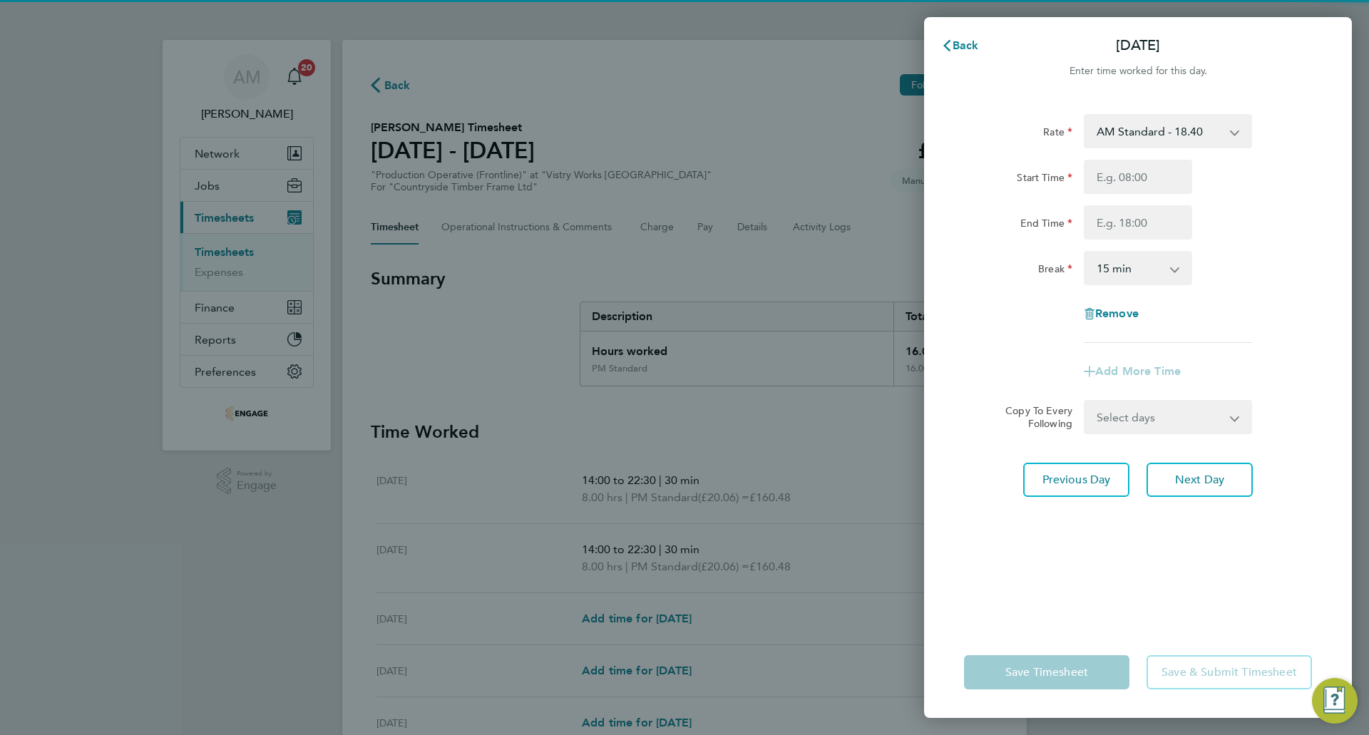
click at [1136, 140] on select "AM Standard - 18.40 PM OT 1 - 30.08 PM Standard - 20.06 PM OT 2 - 40.11 OT2 - 3…" at bounding box center [1159, 130] width 148 height 31
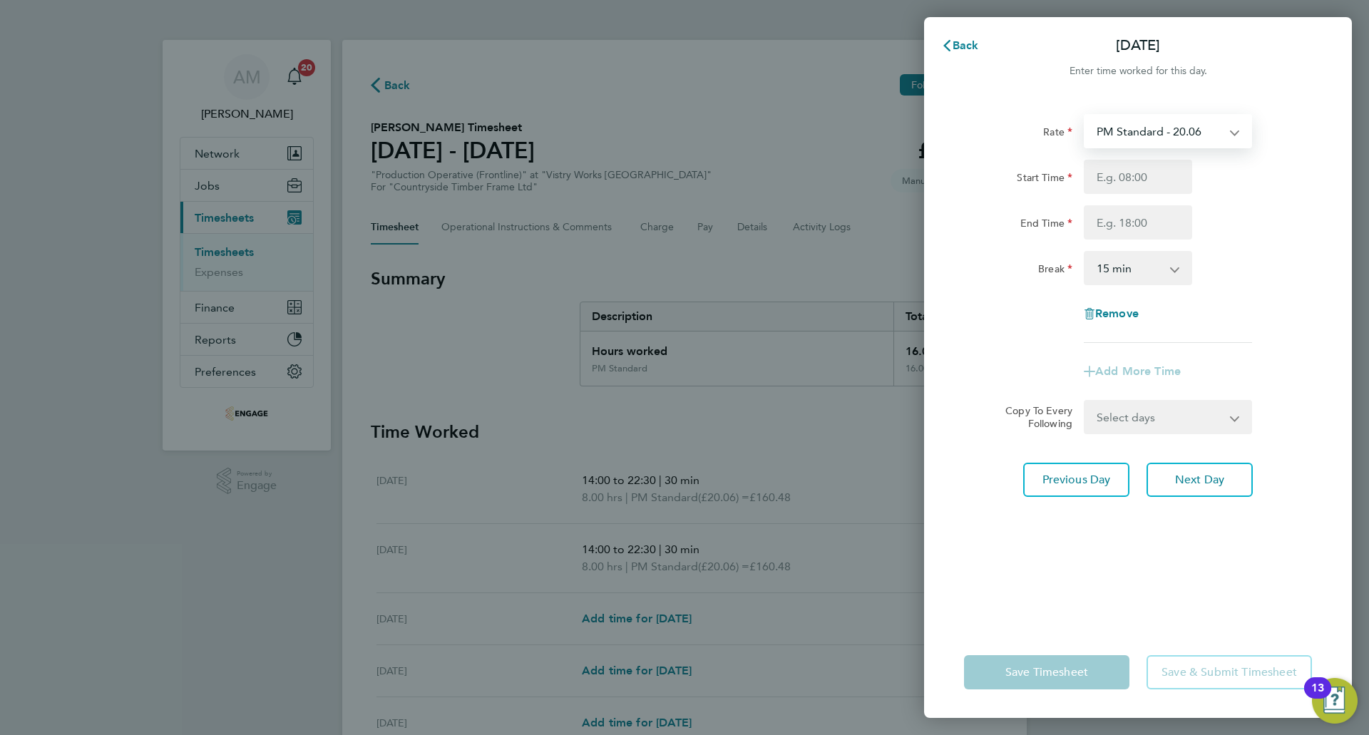
select select "15"
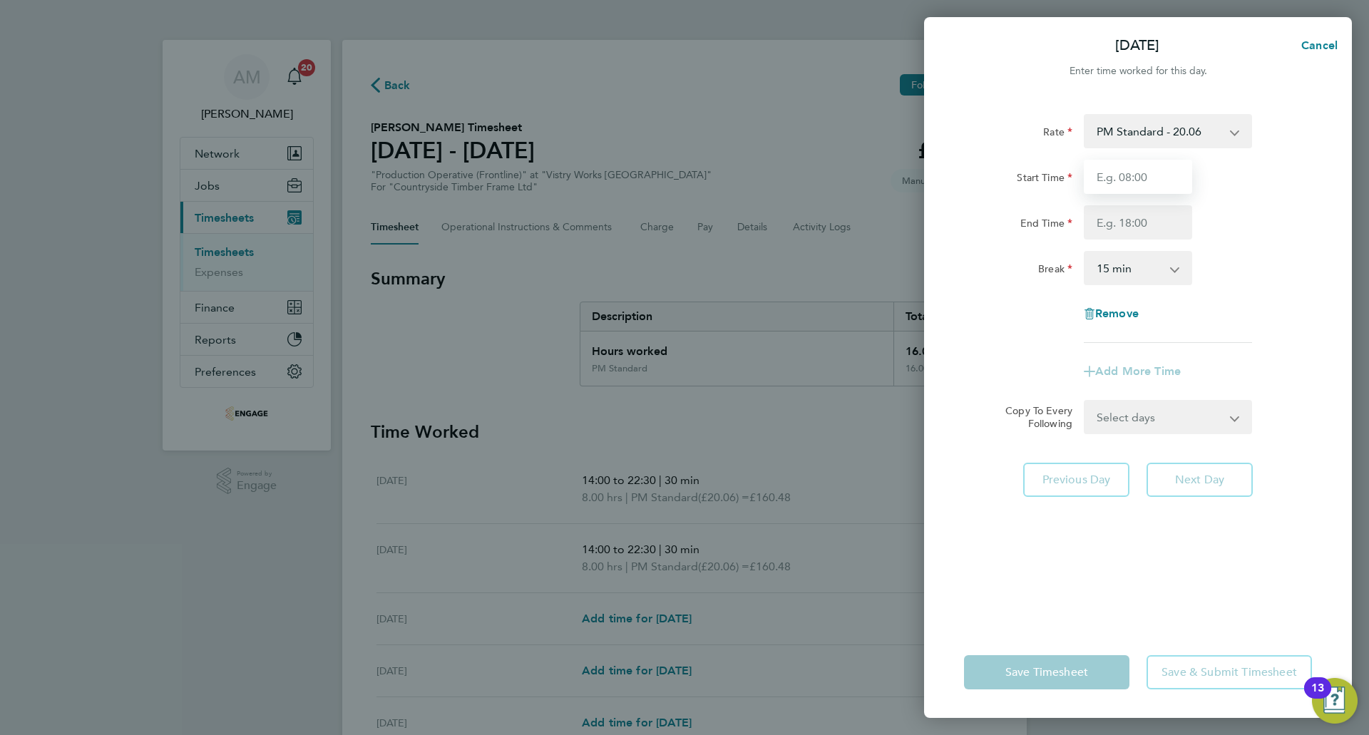
click at [1140, 184] on input "Start Time" at bounding box center [1138, 177] width 108 height 34
type input "14:00"
click at [1146, 228] on input "End Time" at bounding box center [1138, 222] width 108 height 34
type input "22:30"
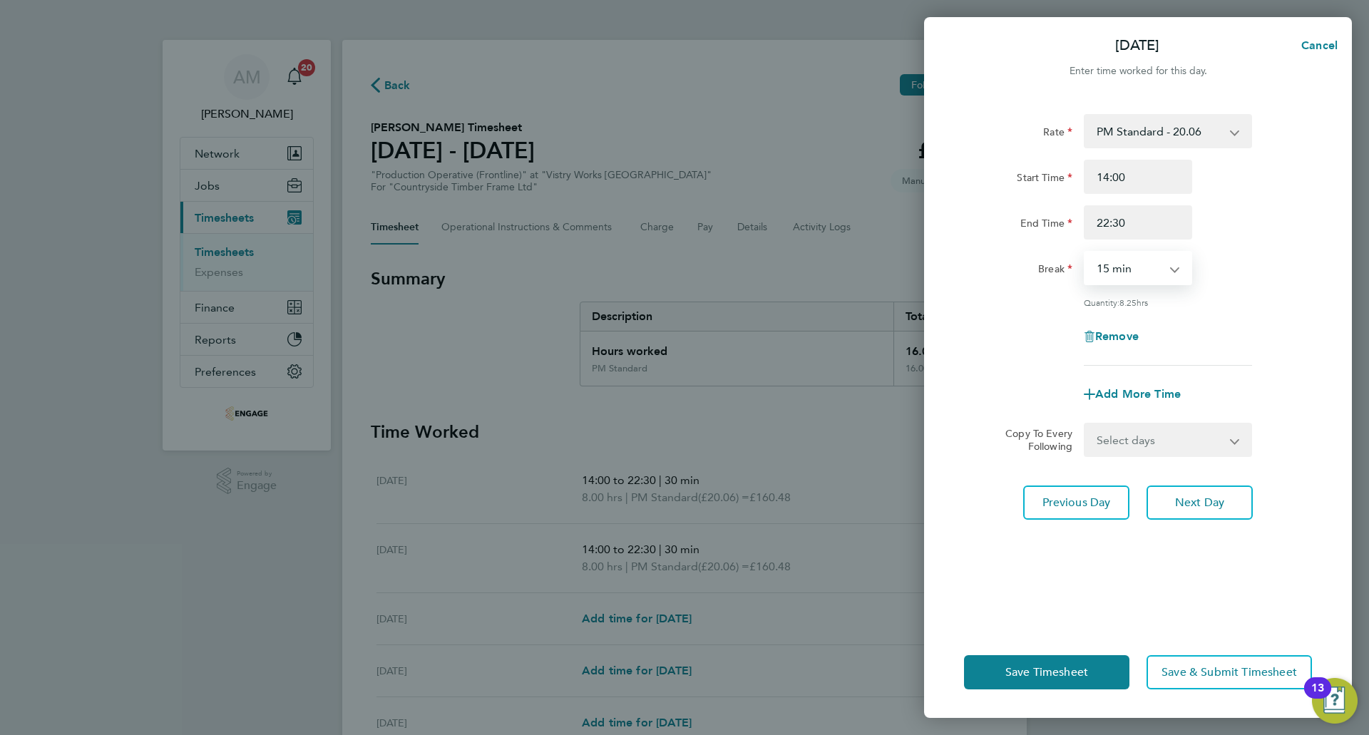
click at [1135, 264] on select "0 min 15 min 30 min 45 min 60 min 75 min 90 min" at bounding box center [1129, 267] width 88 height 31
select select "30"
click at [1085, 252] on select "0 min 15 min 30 min 45 min 60 min 75 min 90 min" at bounding box center [1129, 267] width 88 height 31
drag, startPoint x: 1192, startPoint y: 498, endPoint x: 1193, endPoint y: 489, distance: 8.6
click at [1193, 498] on span "Next Day" at bounding box center [1199, 502] width 49 height 14
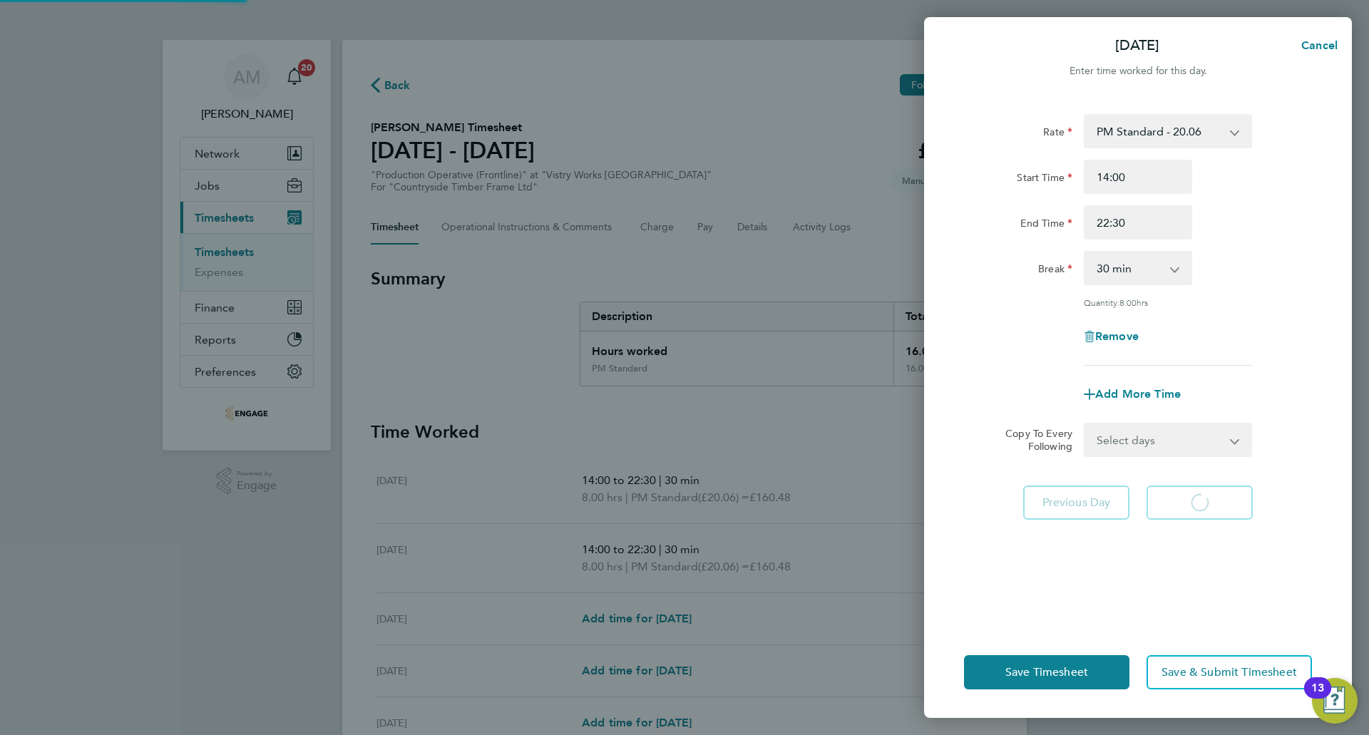
select select "15"
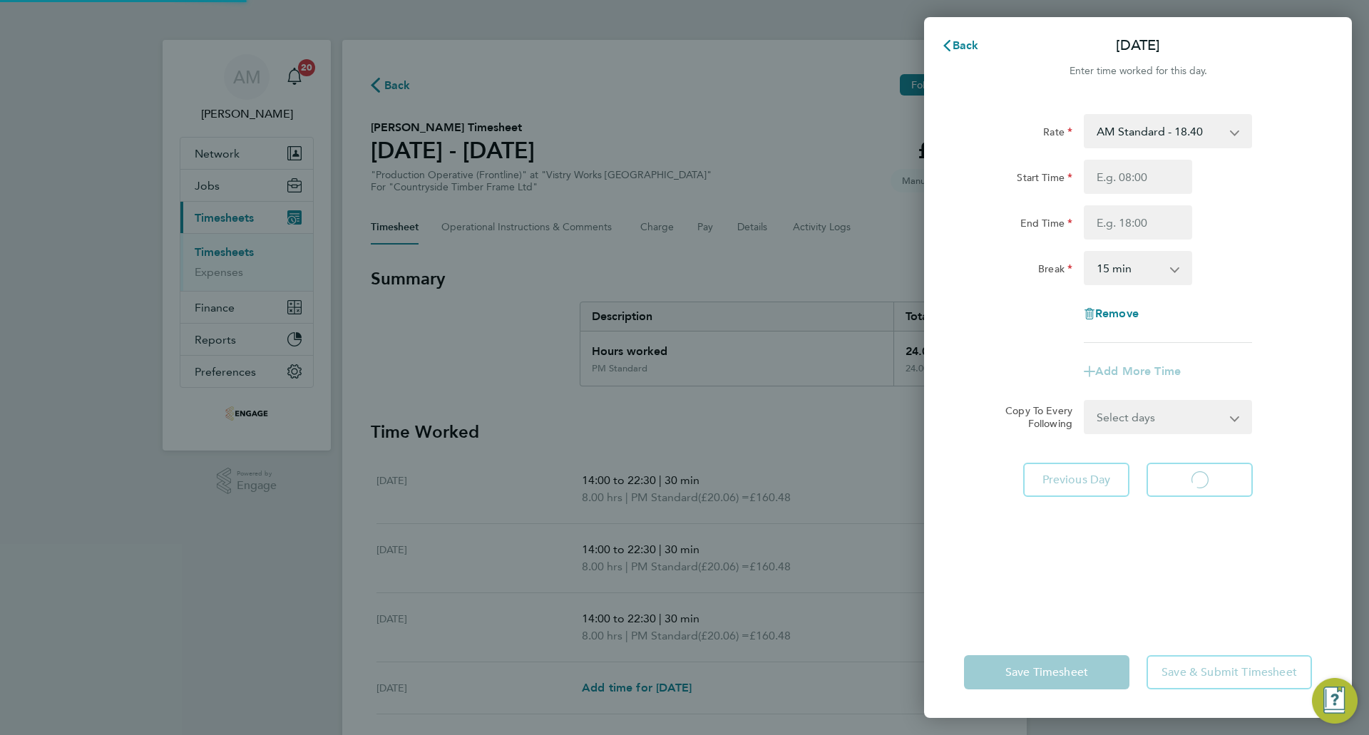
select select "15"
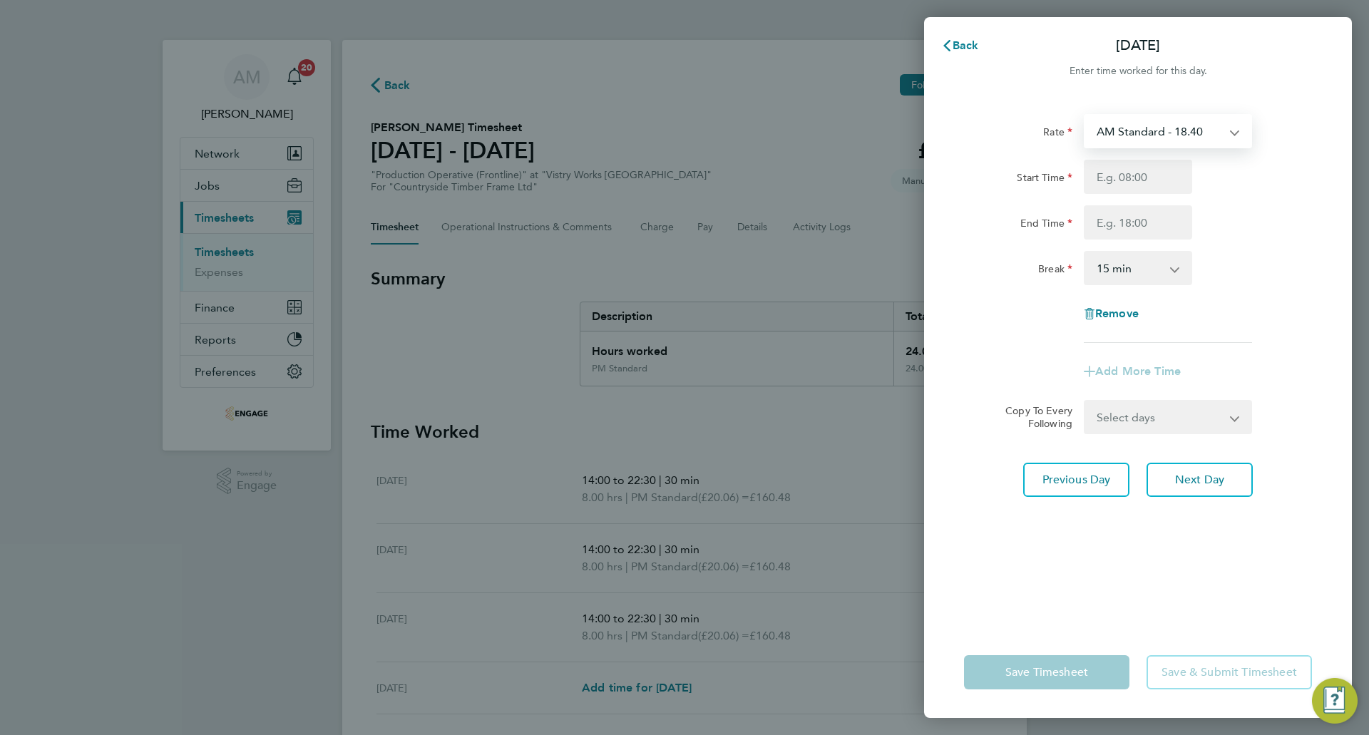
drag, startPoint x: 1141, startPoint y: 133, endPoint x: 1143, endPoint y: 145, distance: 13.0
click at [1141, 133] on select "AM Standard - 18.40 PM OT 1 - 30.08 PM Standard - 20.06 PM OT 2 - 40.11 OT2 - 3…" at bounding box center [1159, 130] width 148 height 31
select select "15"
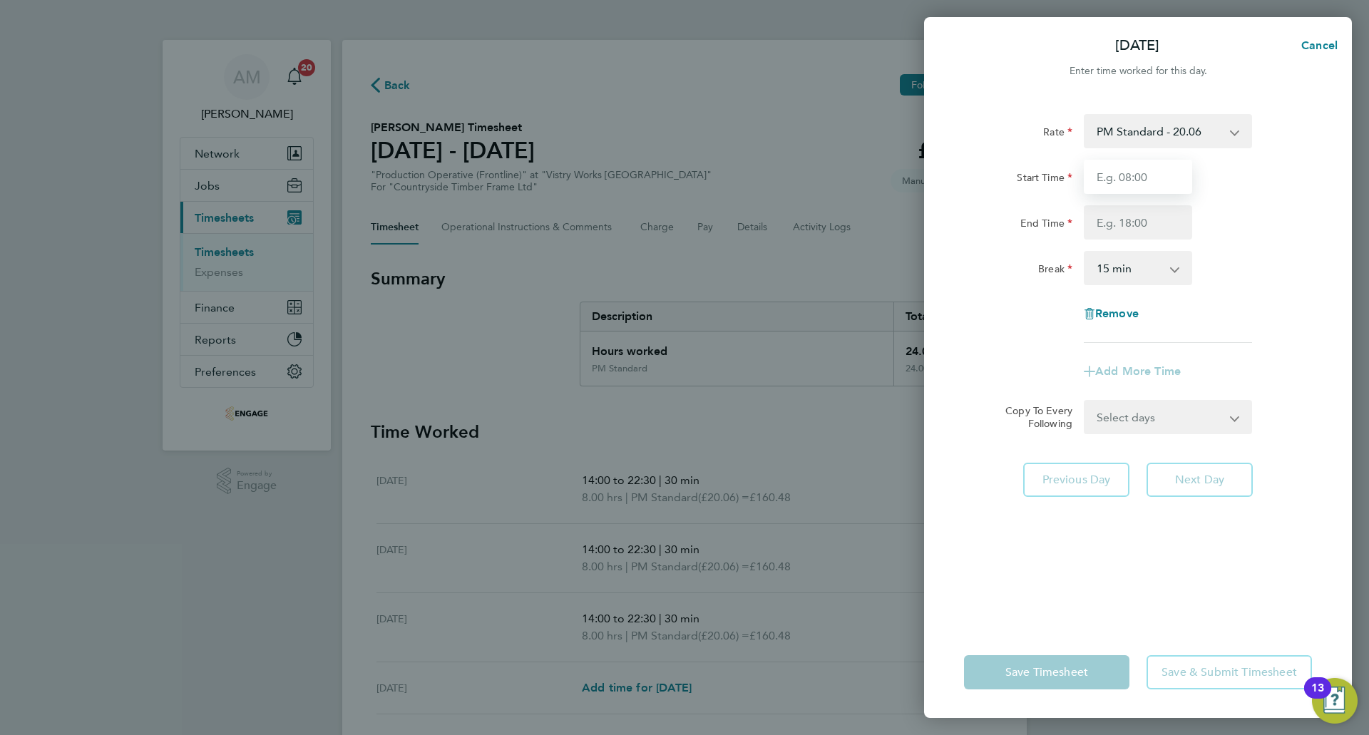
click at [1136, 180] on input "Start Time" at bounding box center [1138, 177] width 108 height 34
type input "14:00"
click at [1130, 217] on input "End Time" at bounding box center [1138, 222] width 108 height 34
type input "22:30"
click at [1124, 270] on select "0 min 15 min 30 min 45 min 60 min 75 min 90 min" at bounding box center [1129, 267] width 88 height 31
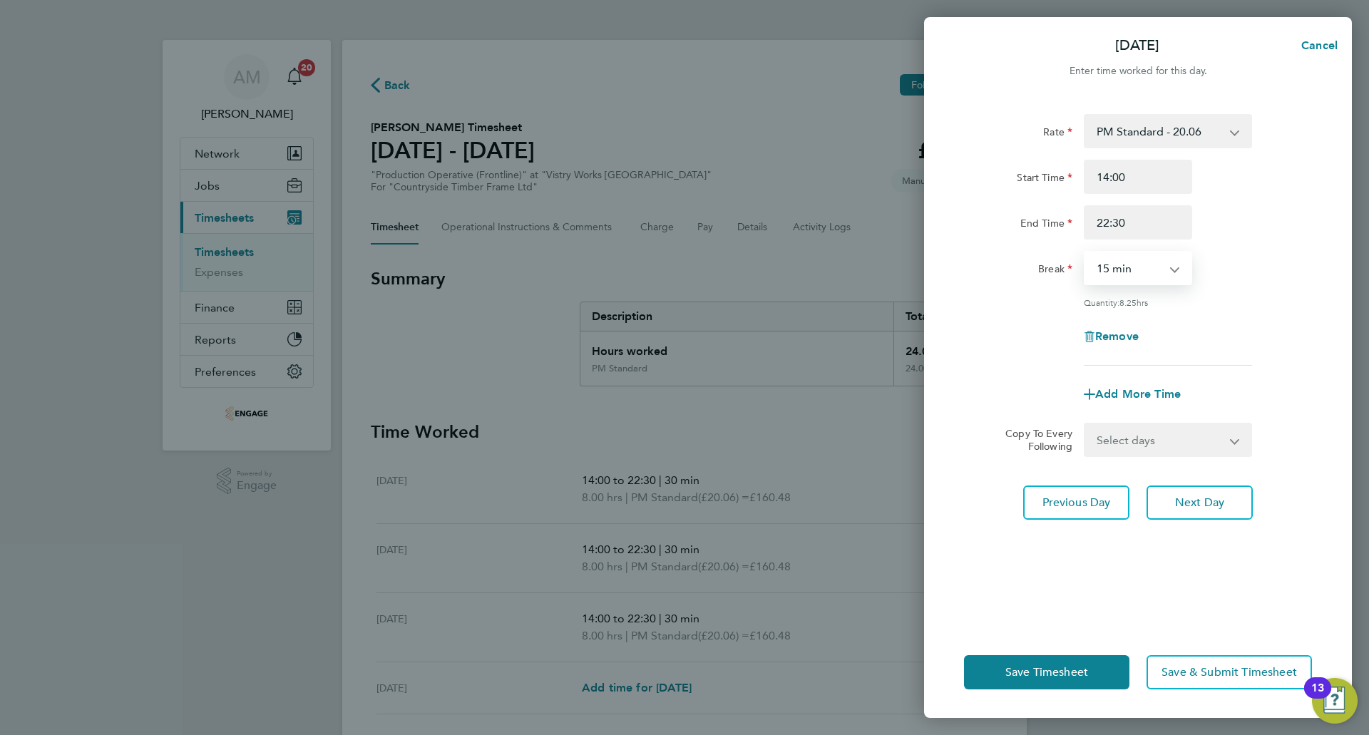
select select "30"
click at [1085, 252] on select "0 min 15 min 30 min 45 min 60 min 75 min 90 min" at bounding box center [1129, 267] width 88 height 31
click at [1184, 498] on span "Next Day" at bounding box center [1199, 502] width 49 height 14
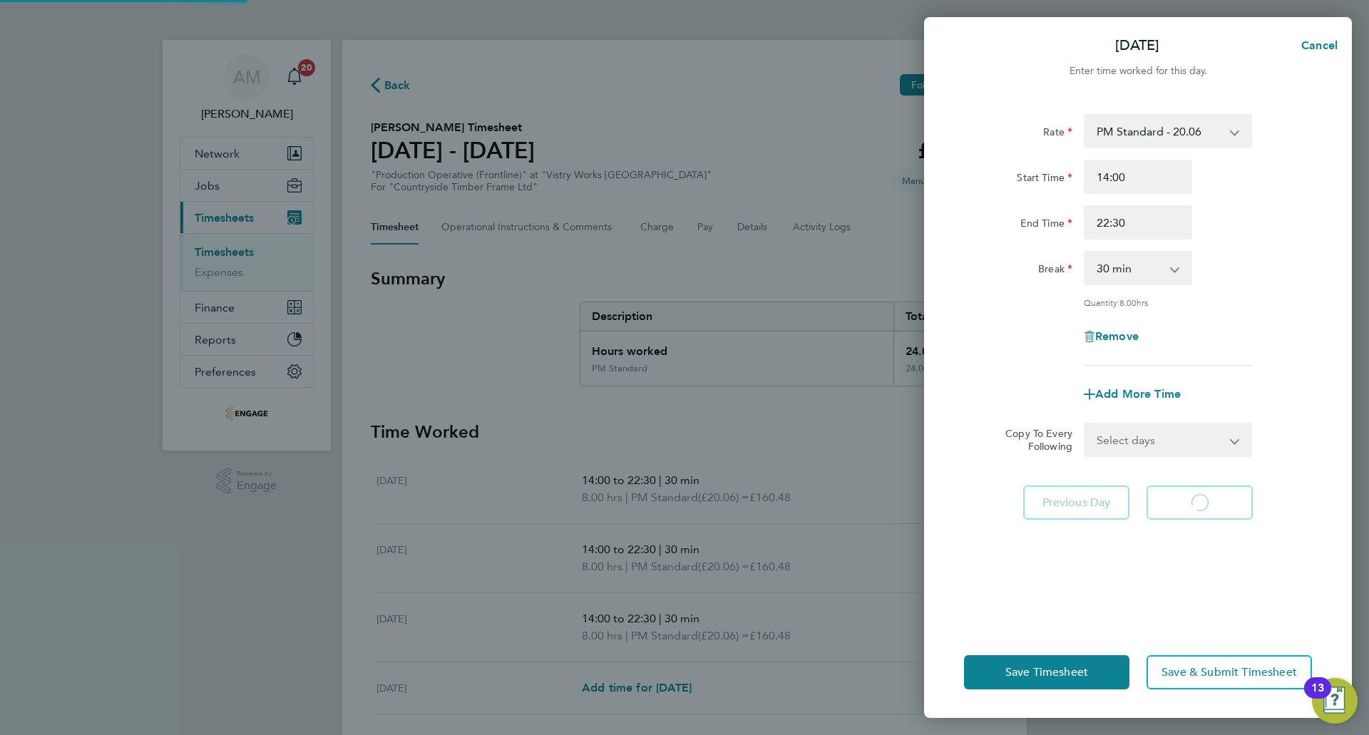
select select "15"
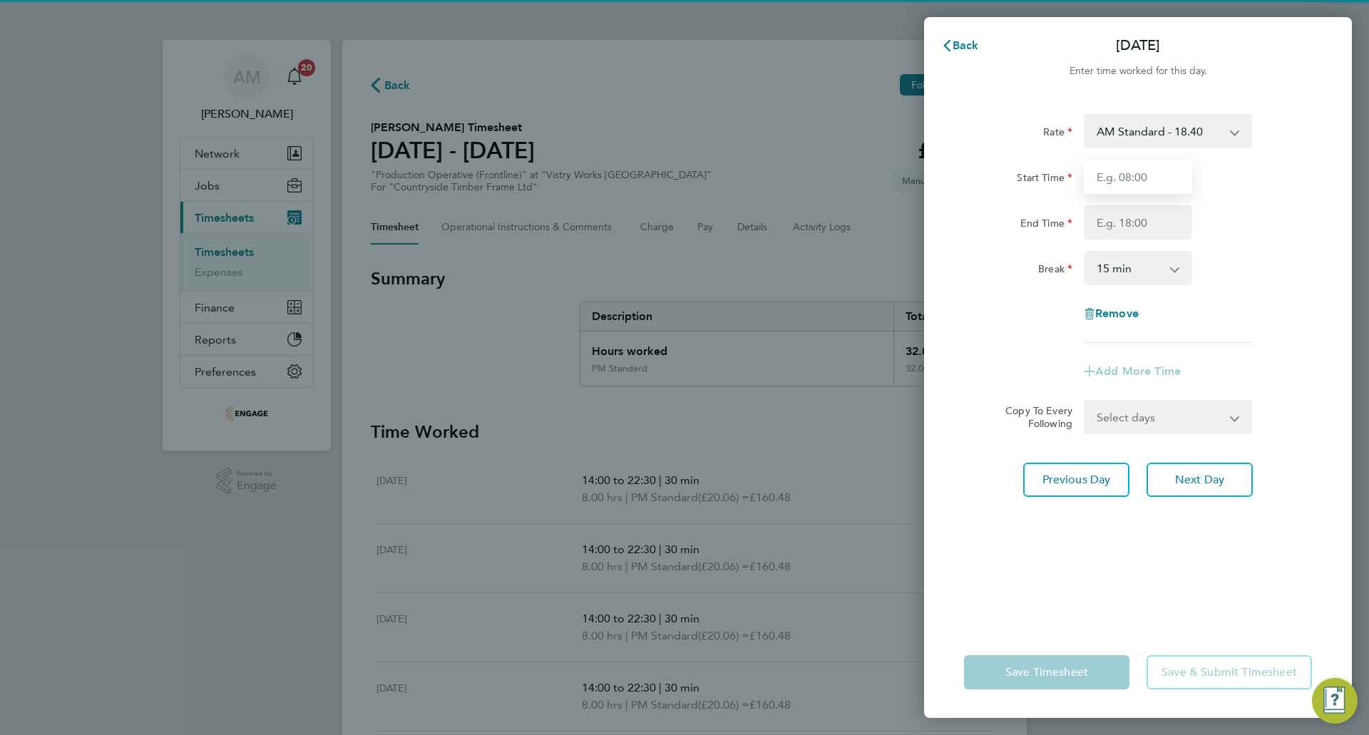
click at [1126, 187] on input "Start Time" at bounding box center [1138, 177] width 108 height 34
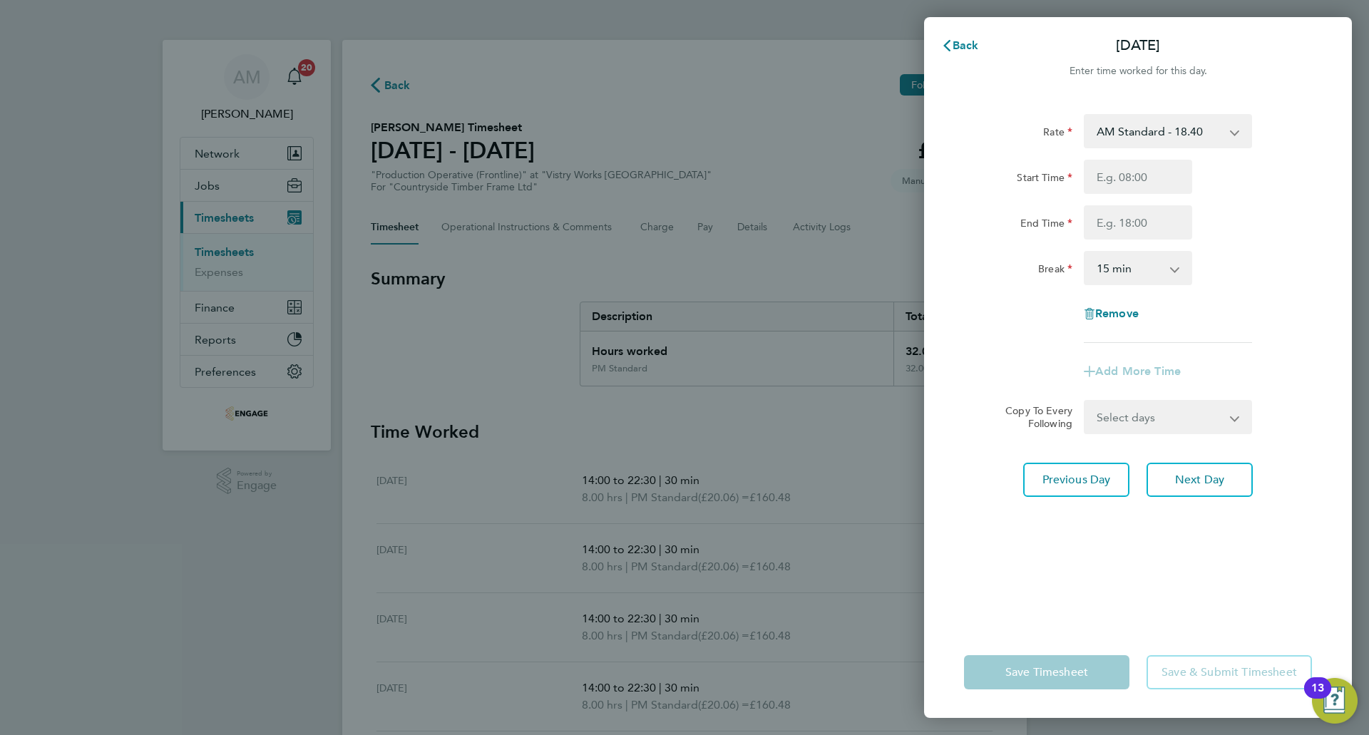
click at [1121, 141] on select "AM Standard - 18.40 PM OT 1 - 30.08 PM Standard - 20.06 PM OT 2 - 40.11 OT2 - 3…" at bounding box center [1159, 130] width 148 height 31
select select "15"
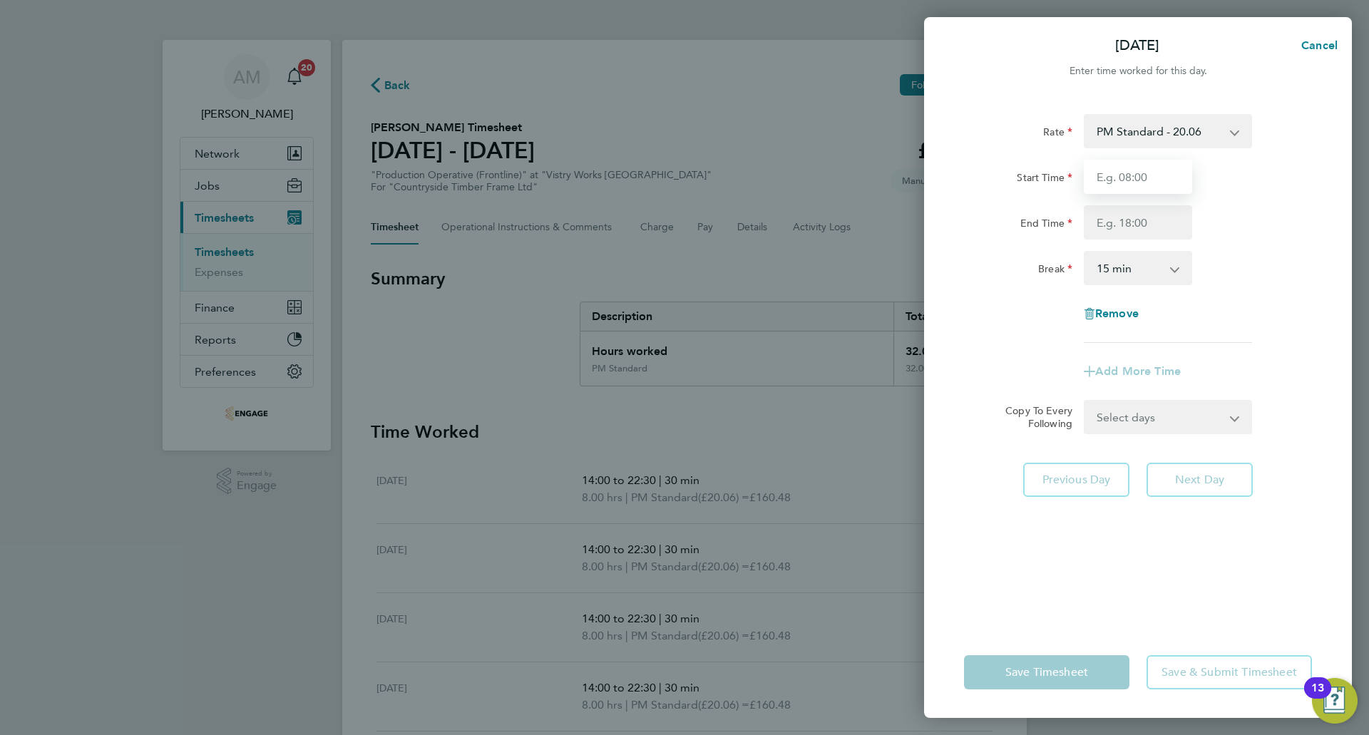
click at [1129, 184] on input "Start Time" at bounding box center [1138, 177] width 108 height 34
type input "14:00"
click at [1138, 227] on input "End Time" at bounding box center [1138, 222] width 108 height 34
type input "20:00"
click at [1145, 260] on select "0 min 15 min 30 min 45 min 60 min 75 min 90 min" at bounding box center [1129, 267] width 88 height 31
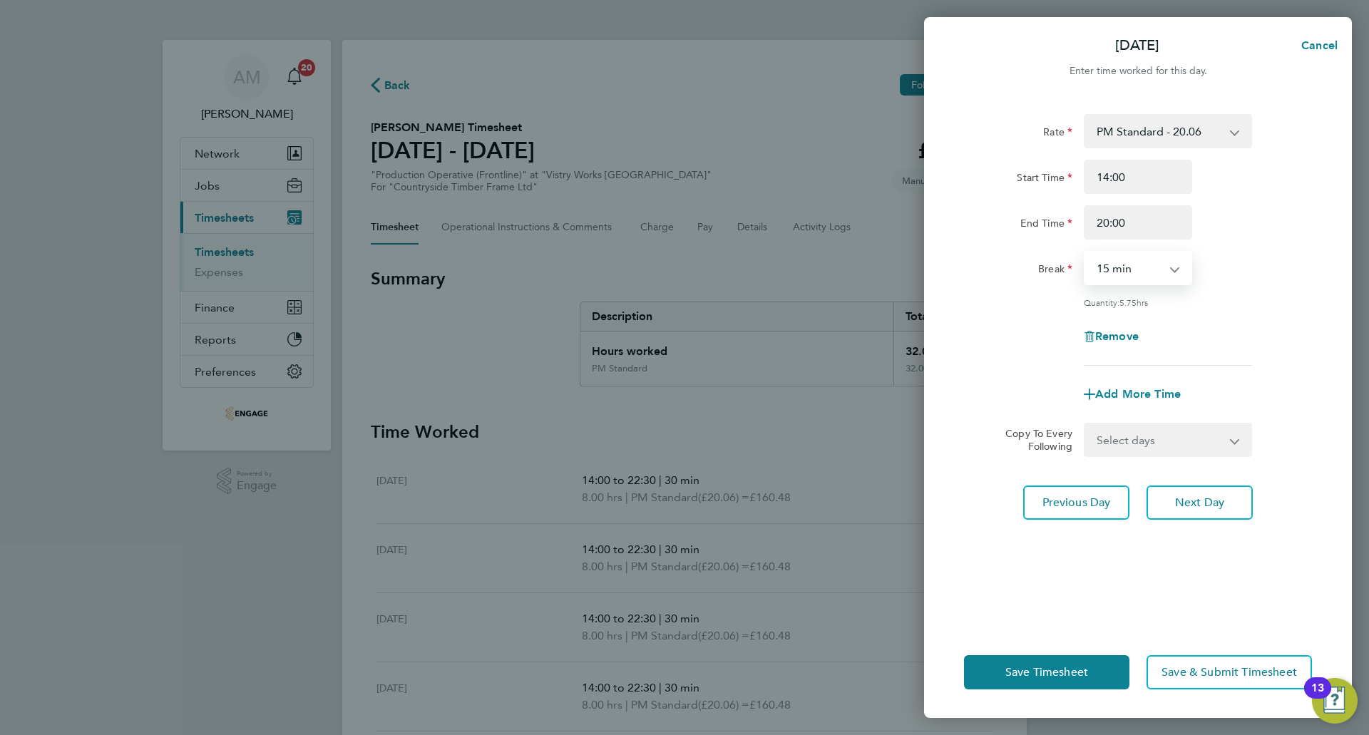
select select "30"
click at [1085, 252] on select "0 min 15 min 30 min 45 min 60 min 75 min 90 min" at bounding box center [1129, 267] width 88 height 31
click at [1207, 496] on span "Next Day" at bounding box center [1199, 502] width 49 height 14
select select "15"
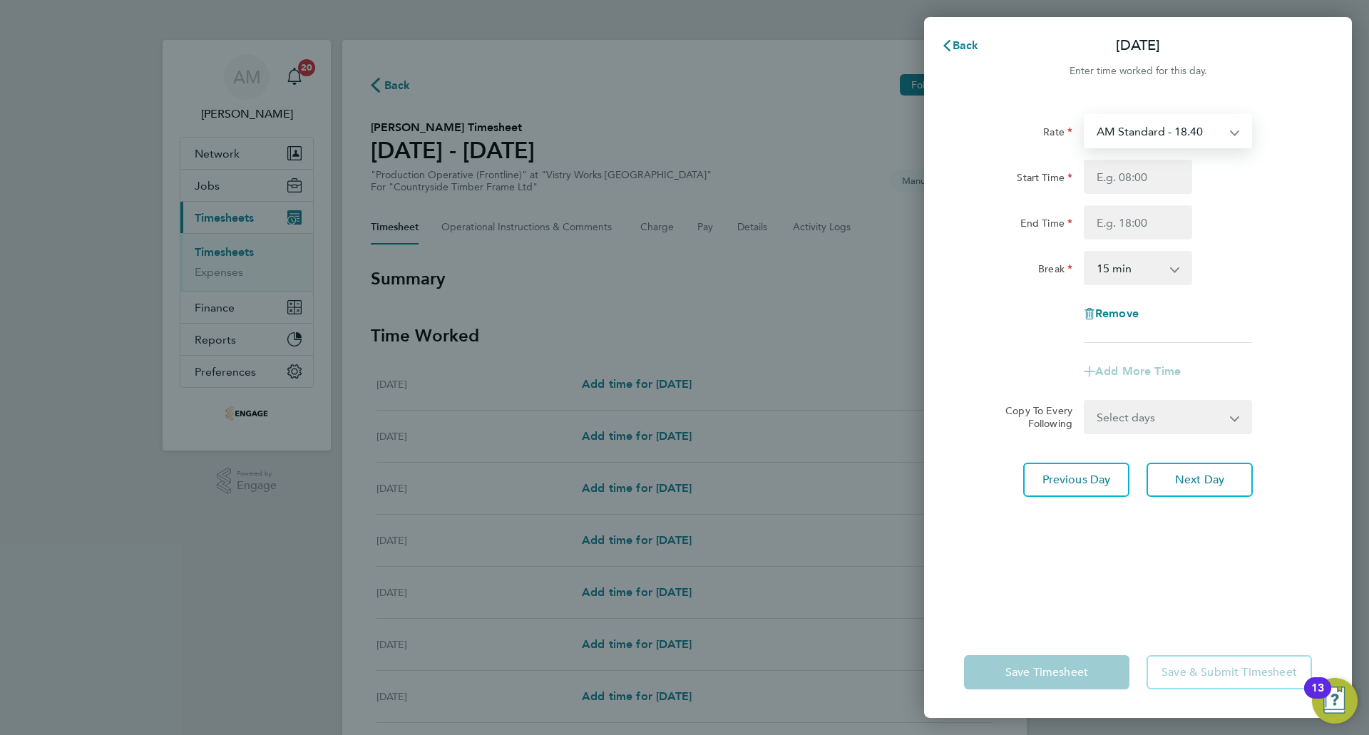
click at [1126, 137] on select "AM Standard - 18.40 PM OT 1 - 30.08 PM Standard - 20.06 PM OT 2 - 40.11 OT2 - 3…" at bounding box center [1159, 130] width 148 height 31
select select "15"
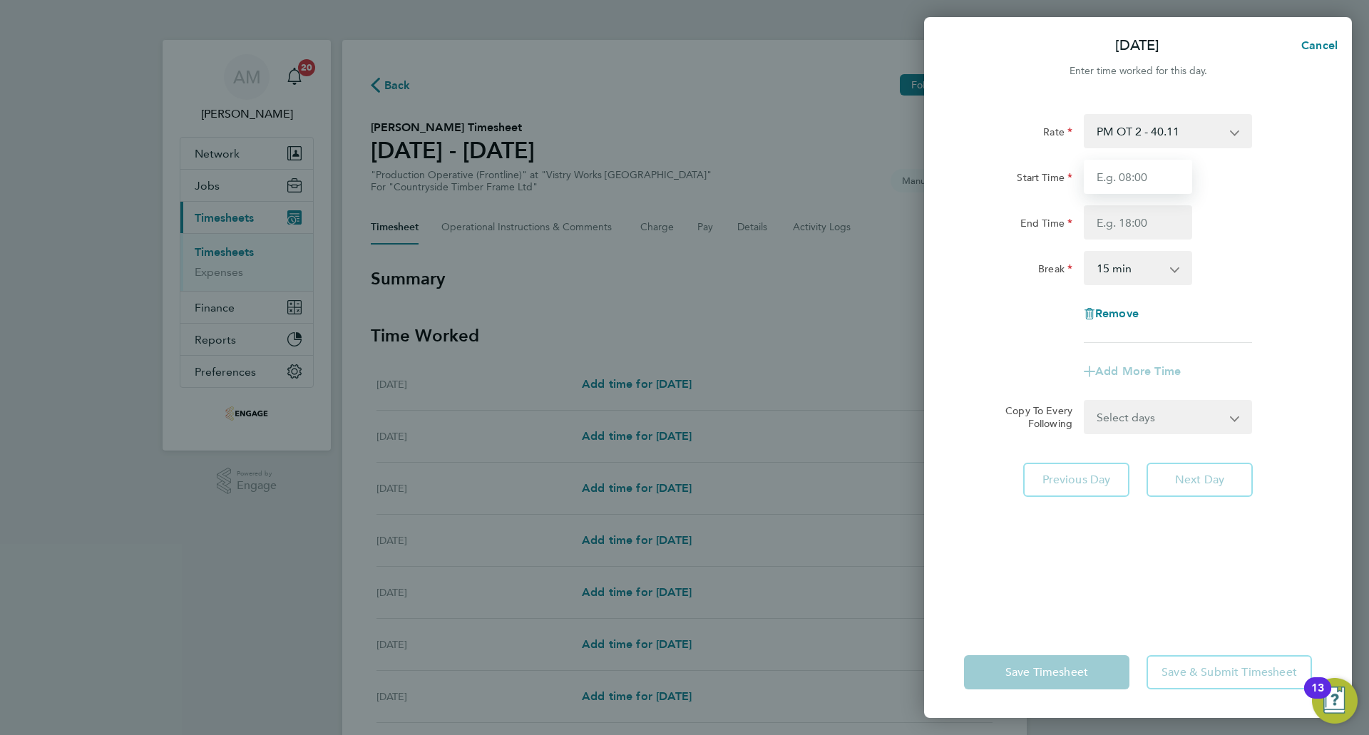
click at [1131, 170] on input "Start Time" at bounding box center [1138, 177] width 108 height 34
type input "07:00"
click at [1136, 232] on input "End Time" at bounding box center [1138, 222] width 108 height 34
type input "15:00"
click at [1138, 279] on select "0 min 15 min 30 min 45 min 60 min 75 min 90 min" at bounding box center [1129, 267] width 88 height 31
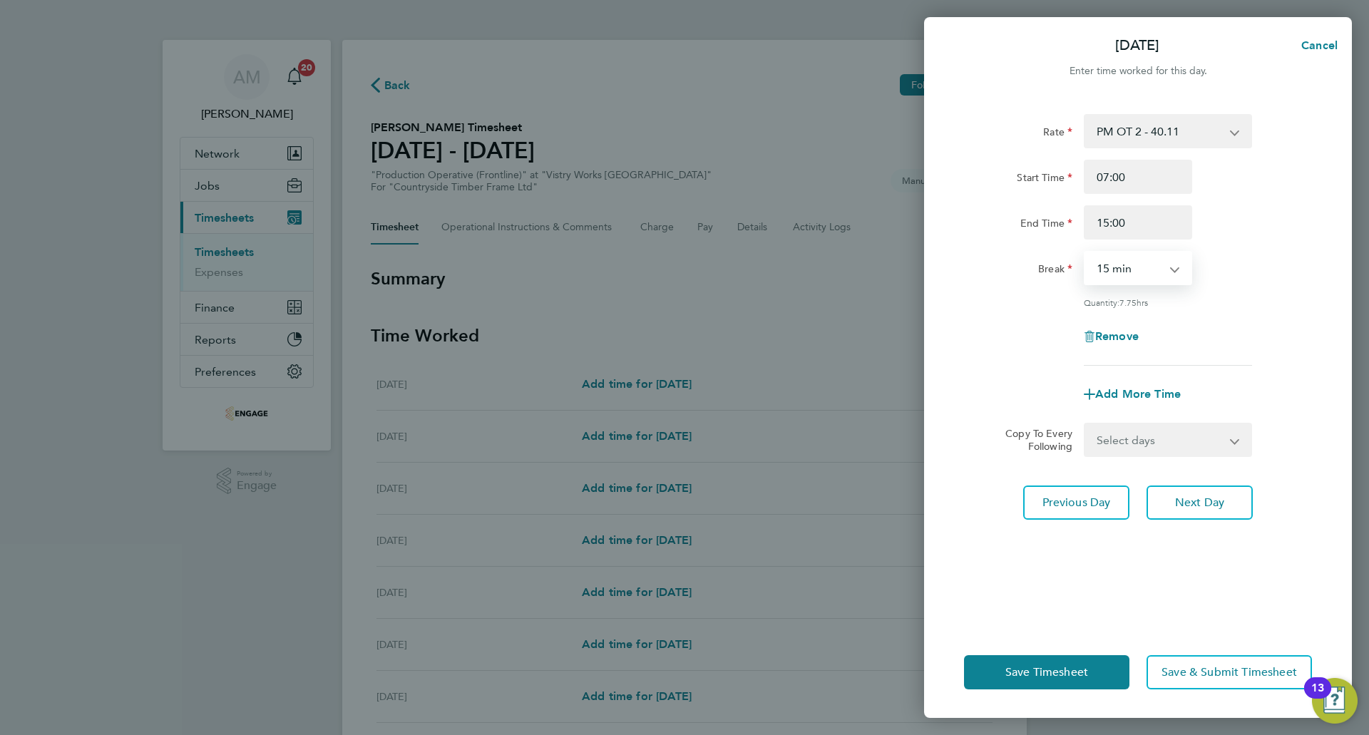
select select "30"
click at [1085, 252] on select "0 min 15 min 30 min 45 min 60 min 75 min 90 min" at bounding box center [1129, 267] width 88 height 31
click at [1061, 673] on span "Save Timesheet" at bounding box center [1046, 672] width 83 height 14
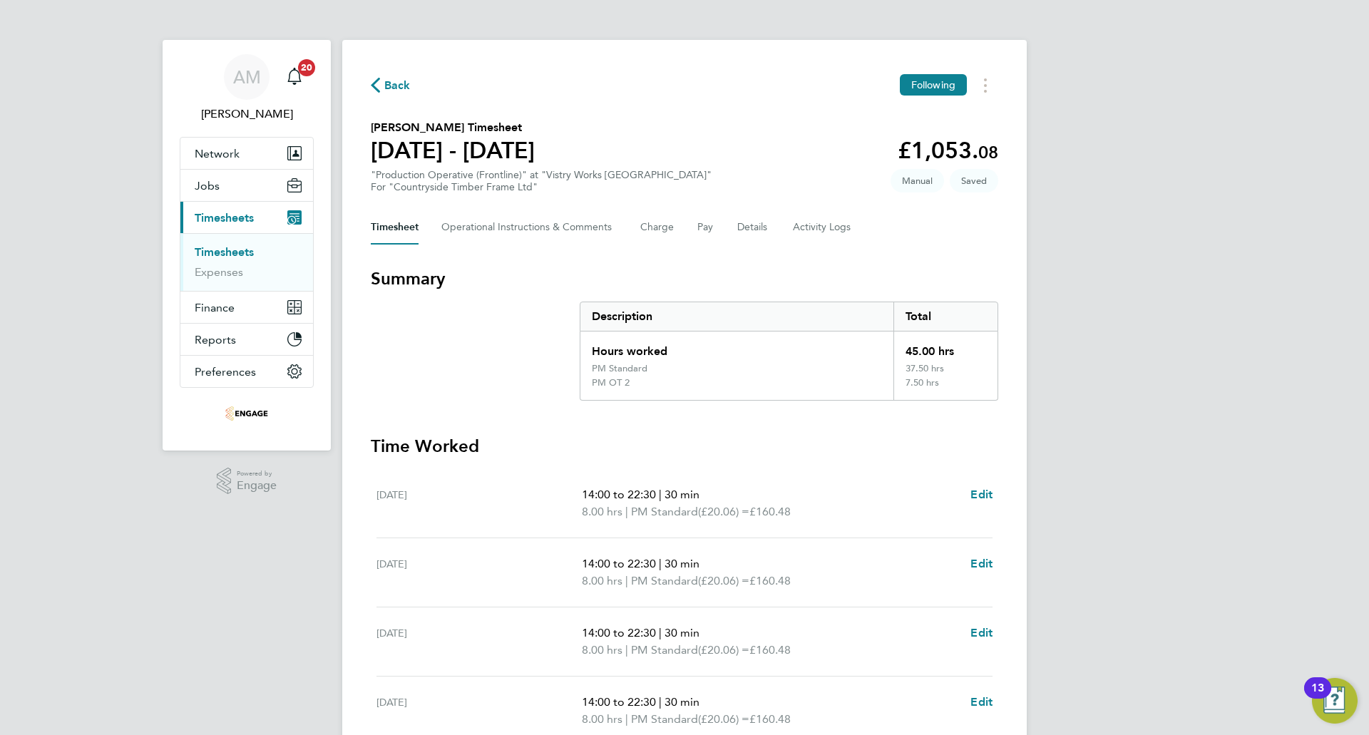
scroll to position [285, 0]
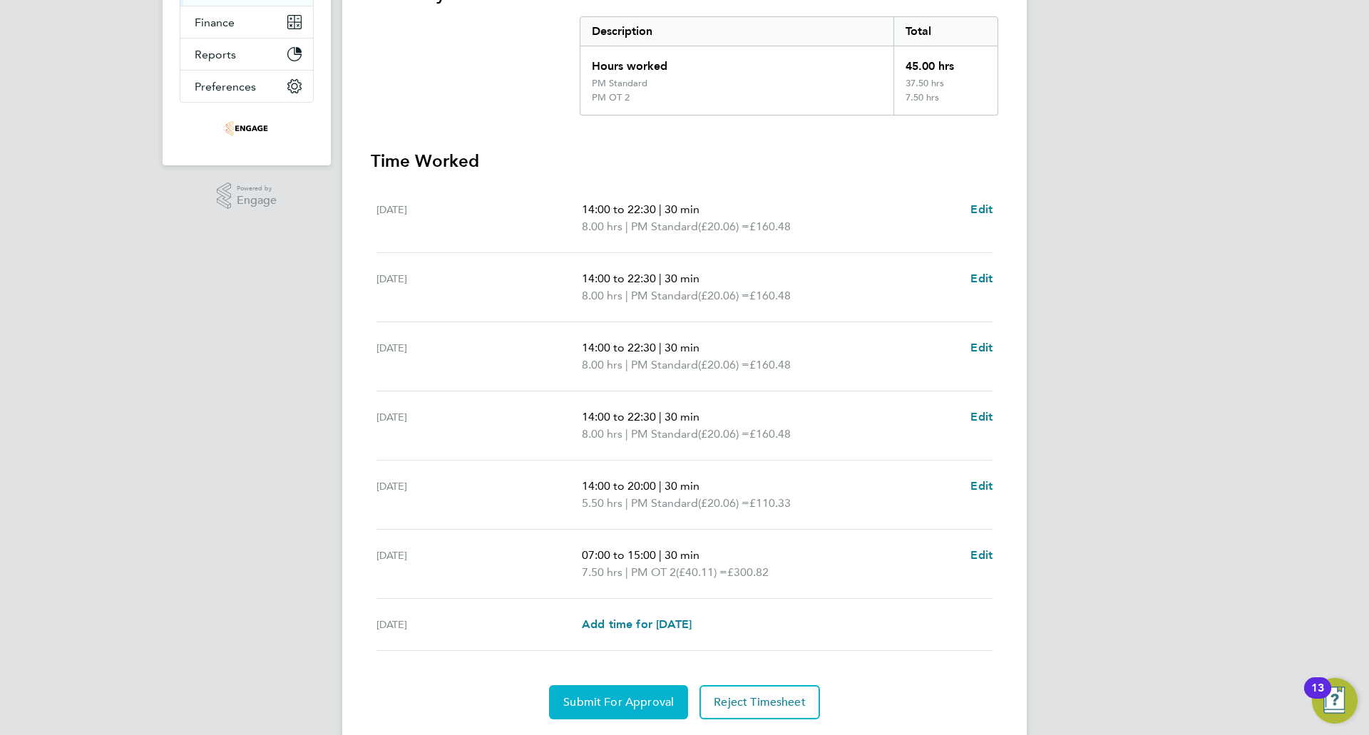
click at [590, 691] on button "Submit For Approval" at bounding box center [618, 702] width 139 height 34
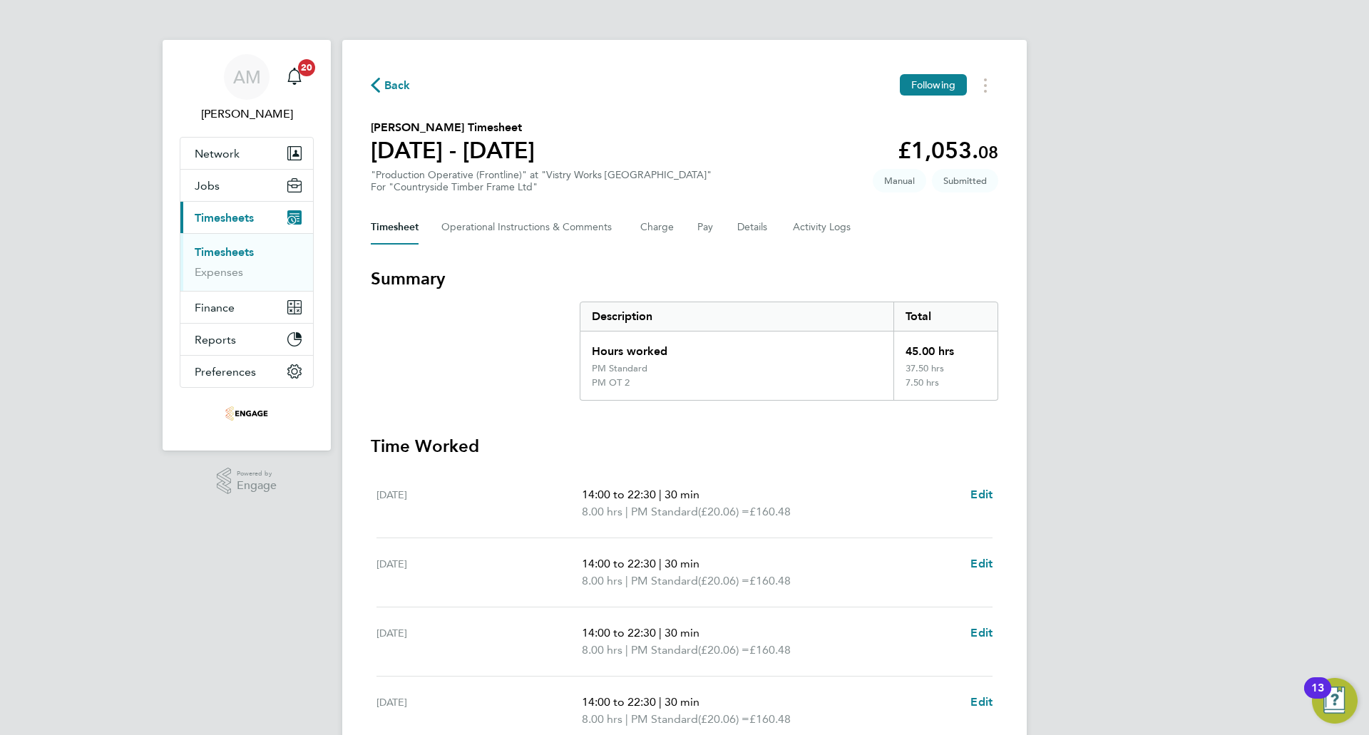
click at [394, 87] on span "Back" at bounding box center [397, 85] width 26 height 17
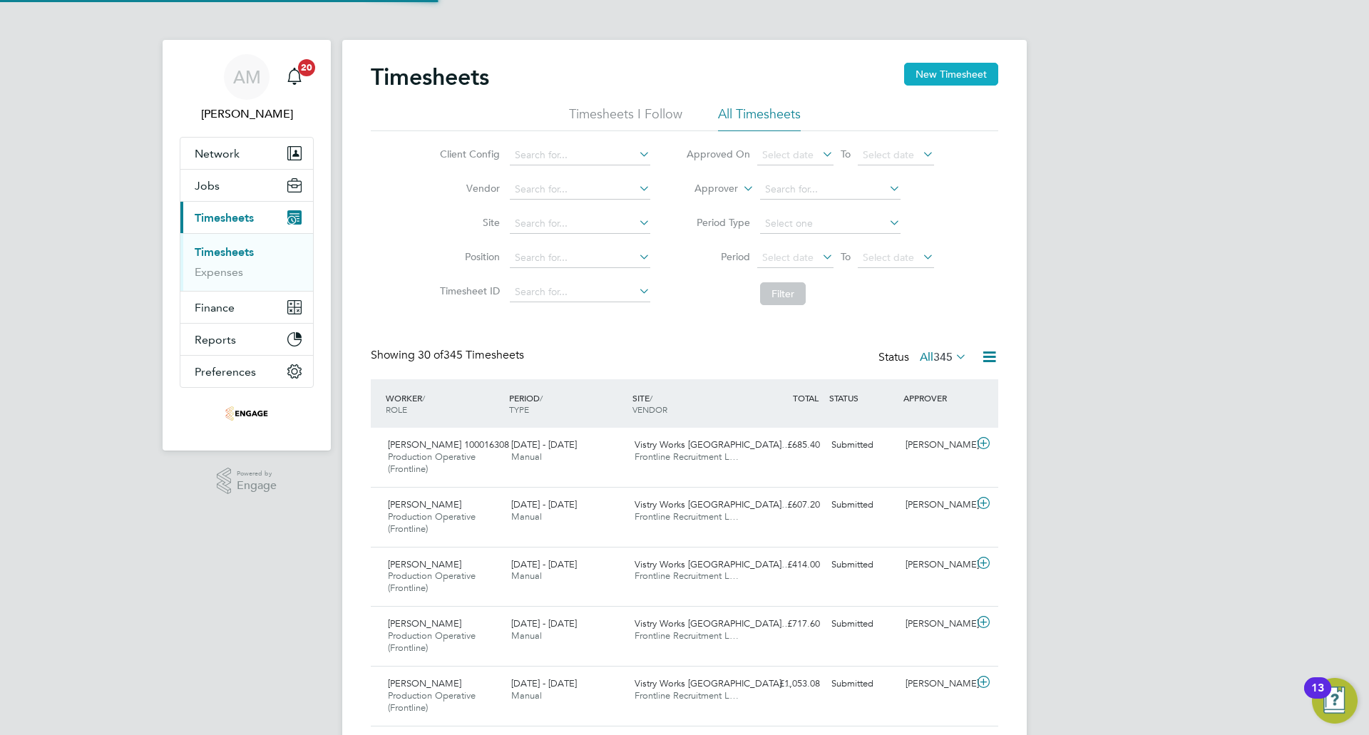
scroll to position [48, 124]
click at [920, 79] on button "New Timesheet" at bounding box center [951, 74] width 94 height 23
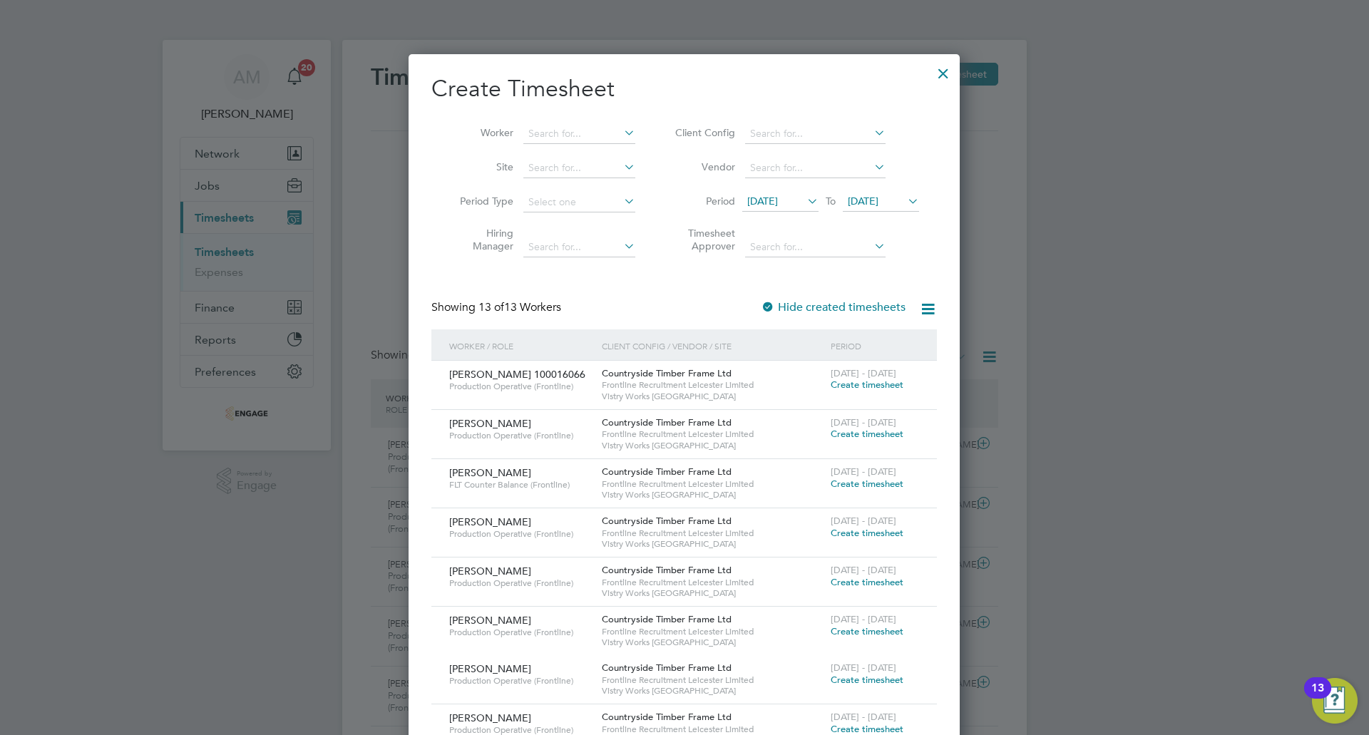
click at [757, 202] on span "28 Jul 2025" at bounding box center [762, 201] width 31 height 13
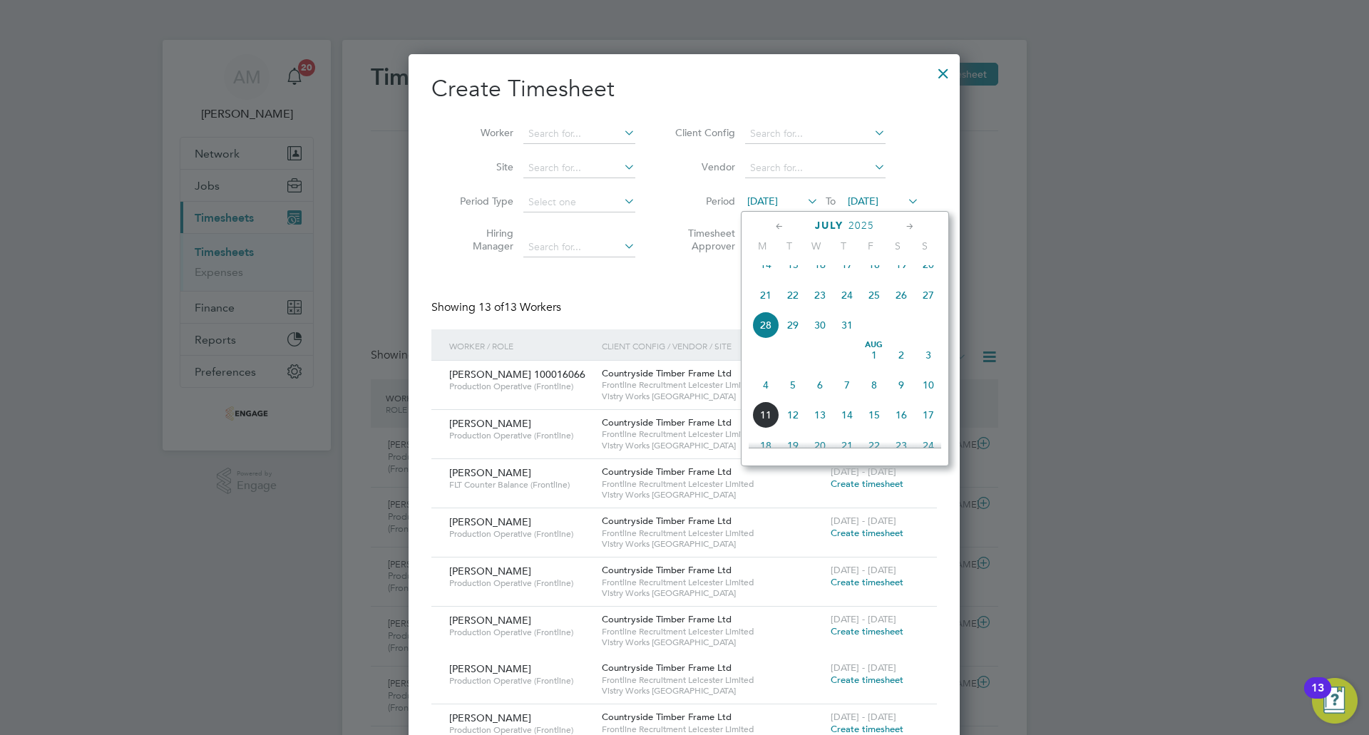
click at [776, 399] on span "4" at bounding box center [765, 384] width 27 height 27
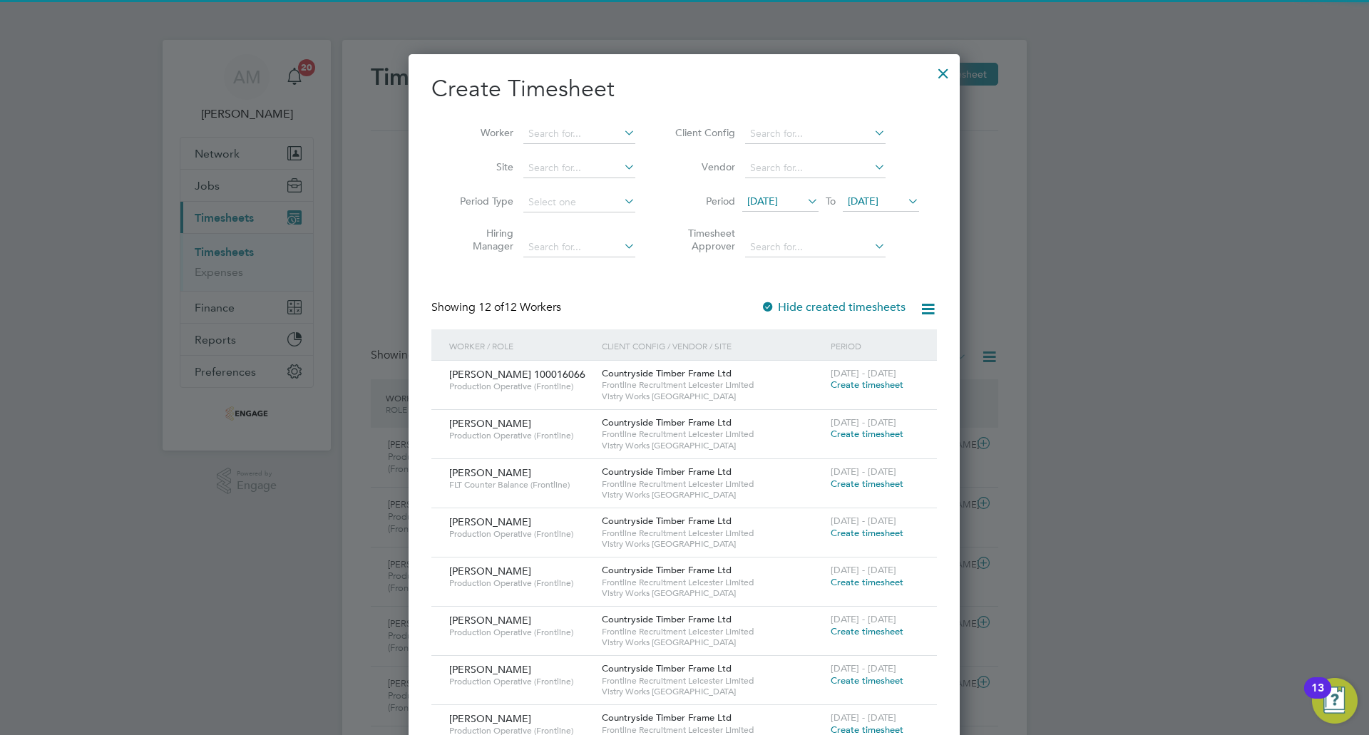
click at [873, 190] on li "Period 04 Aug 2025 To 04 Aug 2025" at bounding box center [795, 202] width 284 height 34
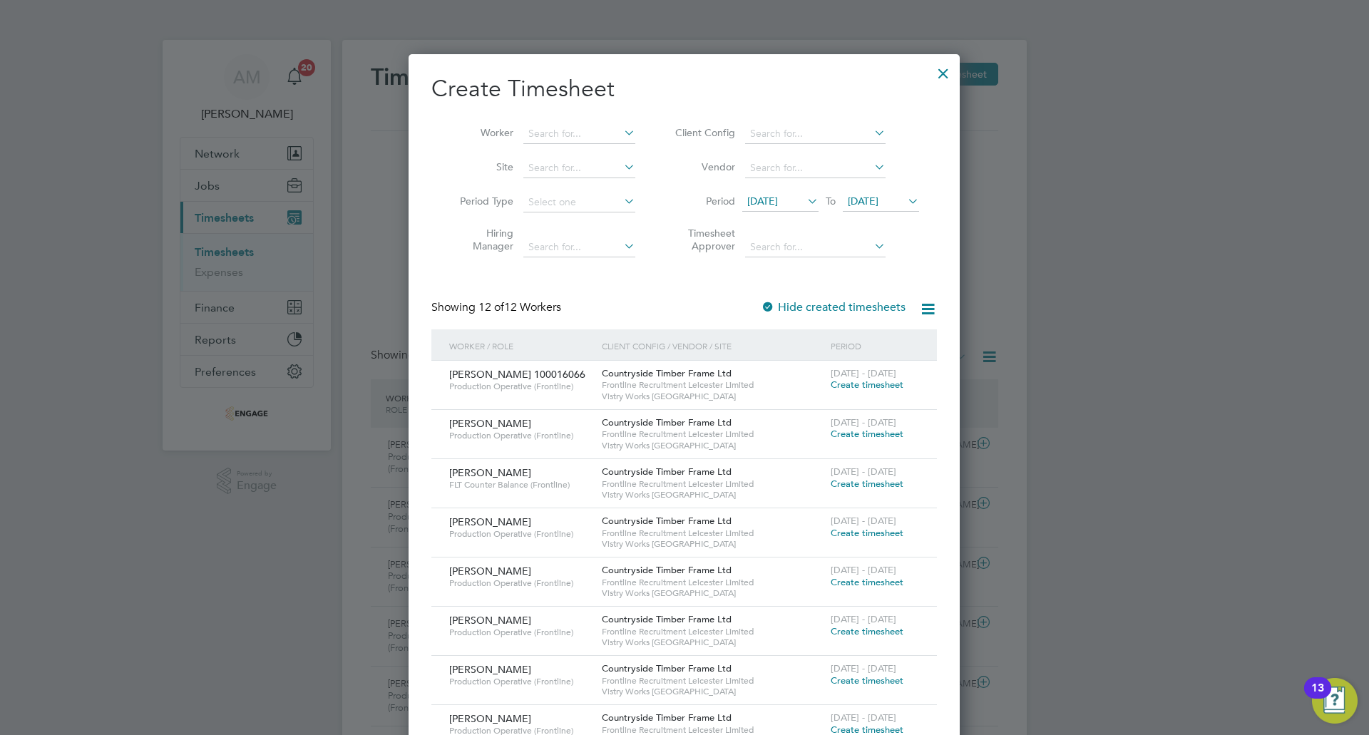
click at [867, 196] on span "04 Aug 2025" at bounding box center [863, 201] width 31 height 13
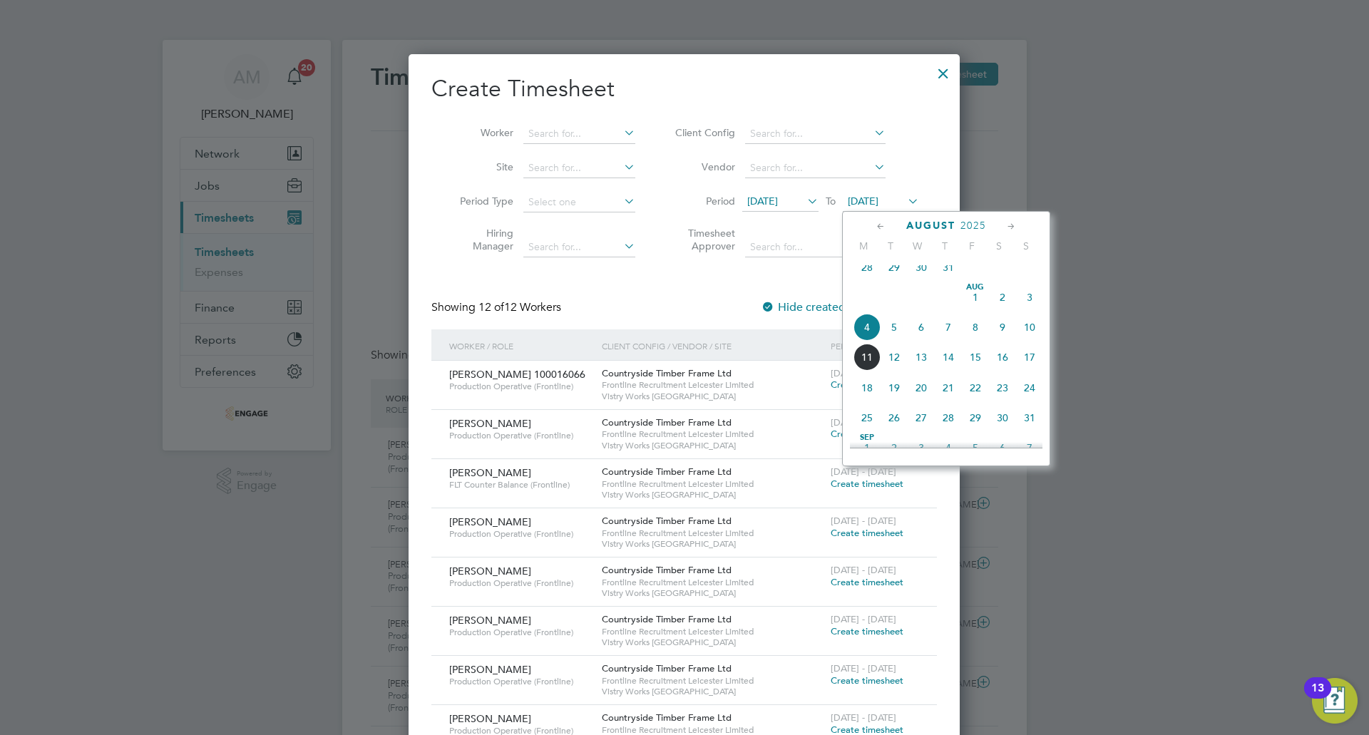
click at [1022, 340] on span "10" at bounding box center [1029, 327] width 27 height 27
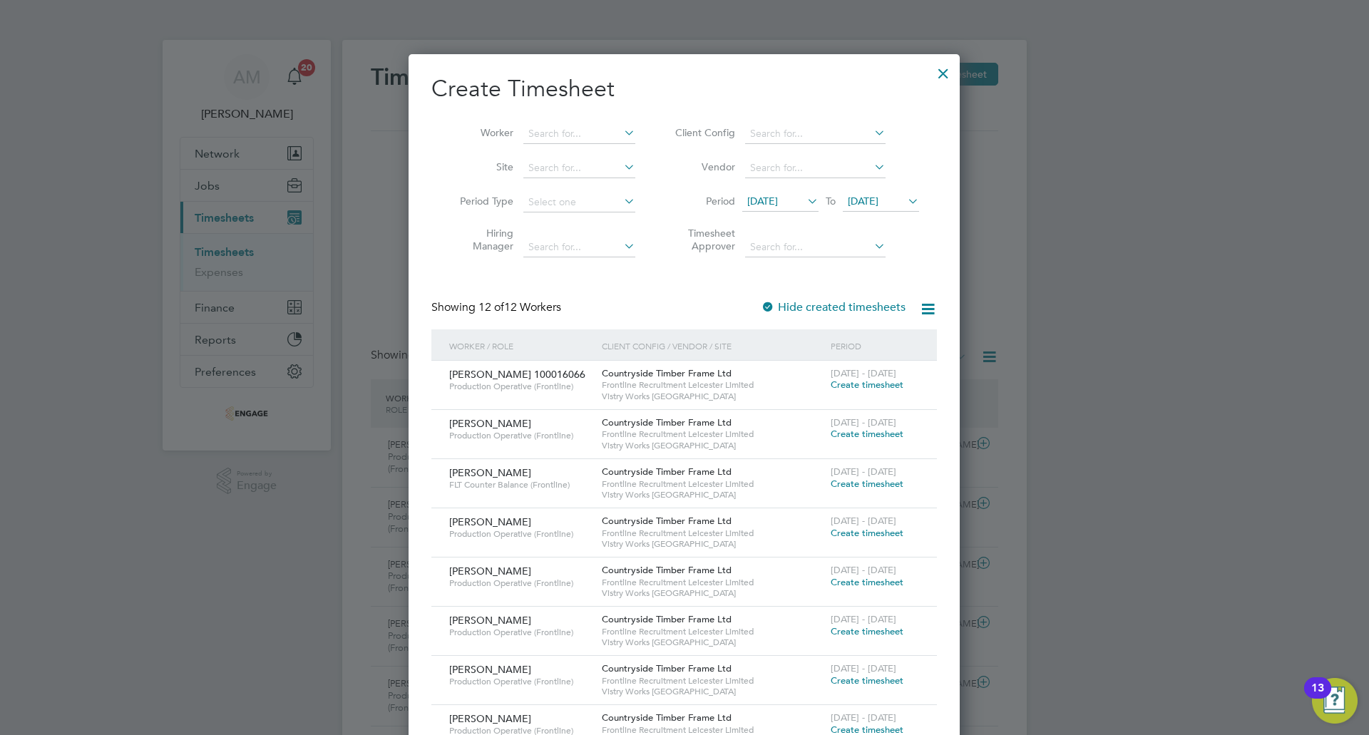
click at [863, 485] on span "Create timesheet" at bounding box center [867, 484] width 73 height 12
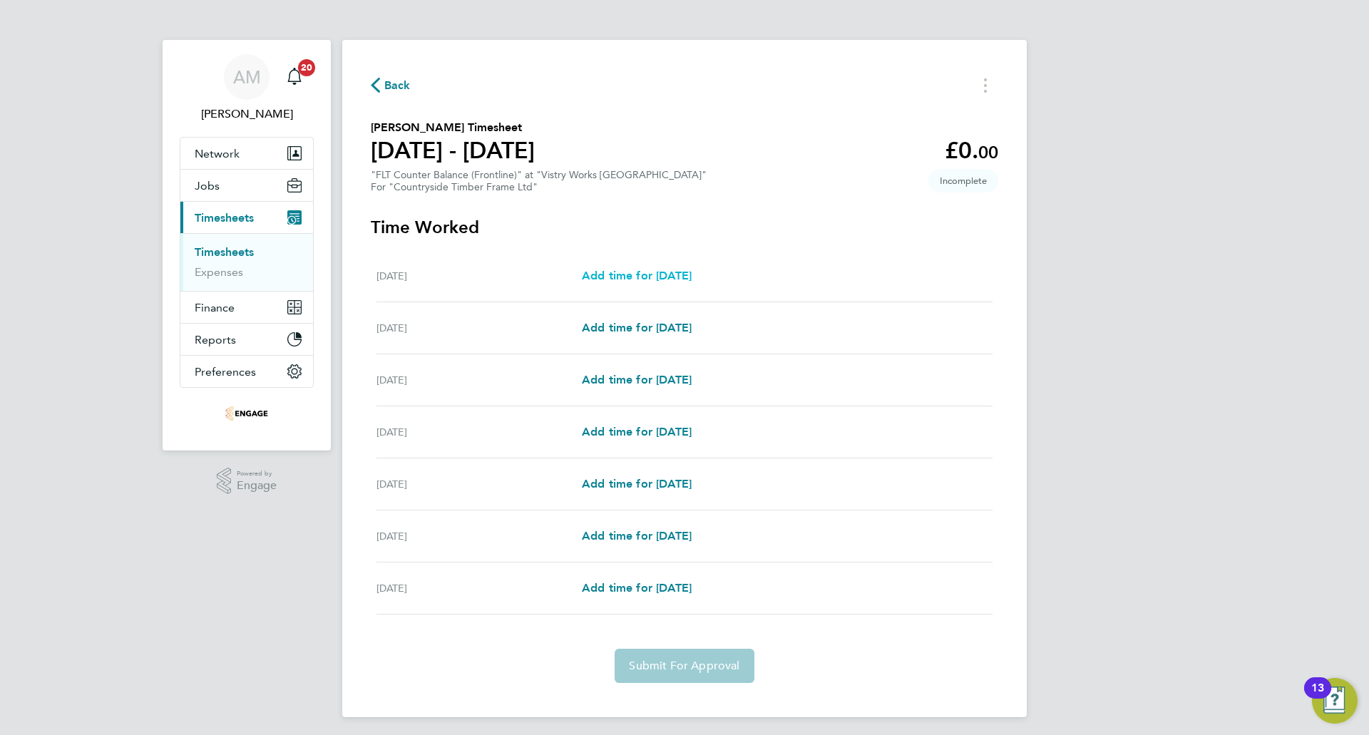
click at [670, 272] on span "Add time for Mon 04 Aug" at bounding box center [637, 276] width 110 height 14
select select "15"
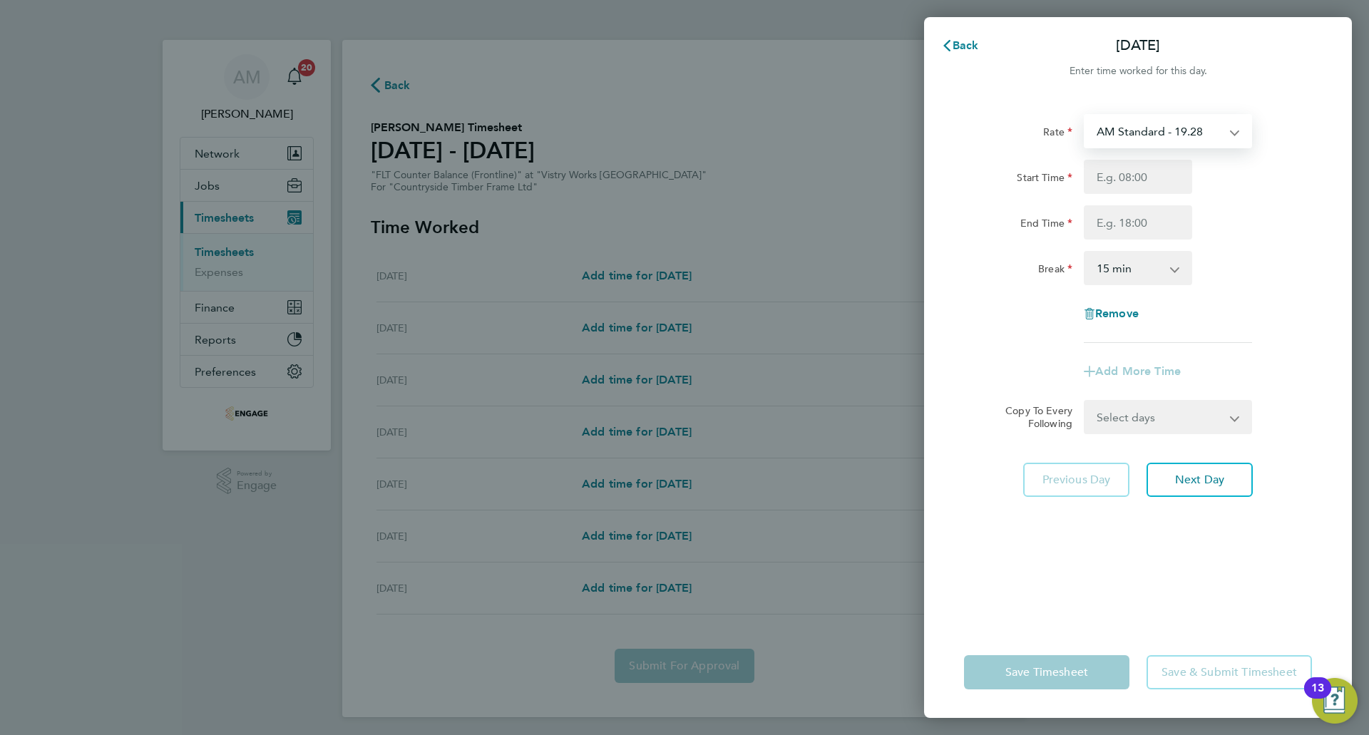
click at [1131, 135] on select "AM Standard - 19.28 PM OT 1 - 31.52 PM OT 2 - 42.03 PM Standard - 21.02 OT2 AM …" at bounding box center [1159, 130] width 148 height 31
select select "15"
click at [1129, 180] on input "Start Time" at bounding box center [1138, 177] width 108 height 34
type input "14:00"
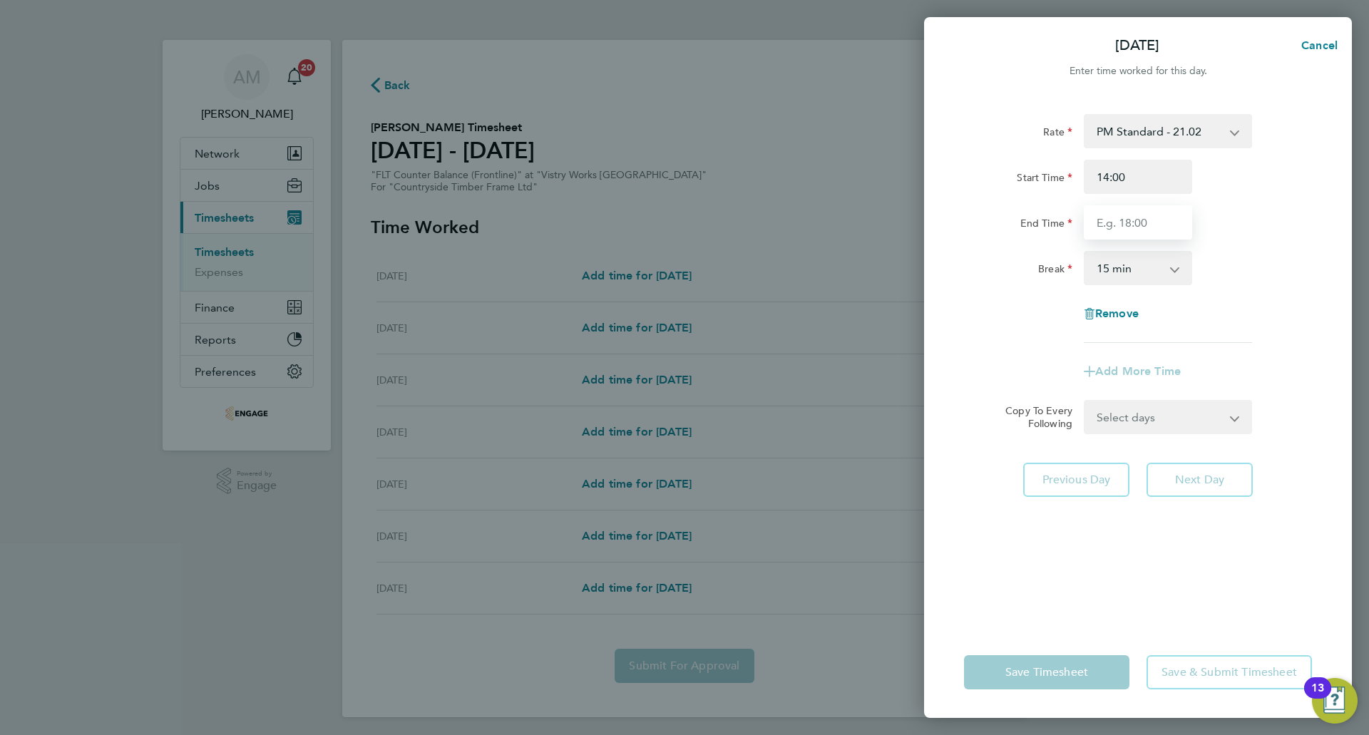
click at [1141, 222] on input "End Time" at bounding box center [1138, 222] width 108 height 34
type input "22:30"
click at [1131, 272] on select "0 min 15 min 30 min 45 min 60 min 75 min 90 min" at bounding box center [1129, 267] width 88 height 31
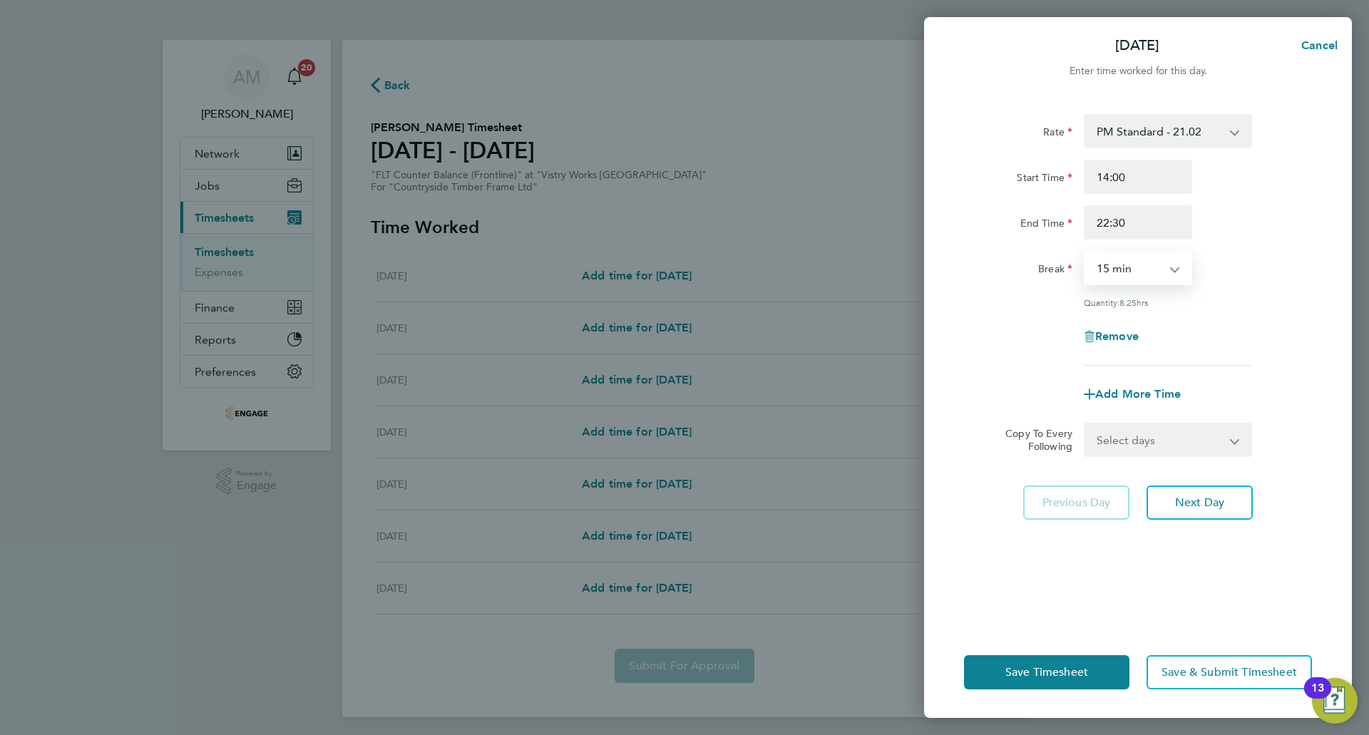
select select "30"
click at [1085, 252] on select "0 min 15 min 30 min 45 min 60 min 75 min 90 min" at bounding box center [1129, 267] width 88 height 31
click at [1145, 438] on select "Select days Day Weekday (Mon-Fri) Weekend (Sat-Sun) Tuesday Wednesday Thursday …" at bounding box center [1160, 439] width 150 height 31
select select "WEEKDAY"
click at [1085, 424] on select "Select days Day Weekday (Mon-Fri) Weekend (Sat-Sun) Tuesday Wednesday Thursday …" at bounding box center [1160, 439] width 150 height 31
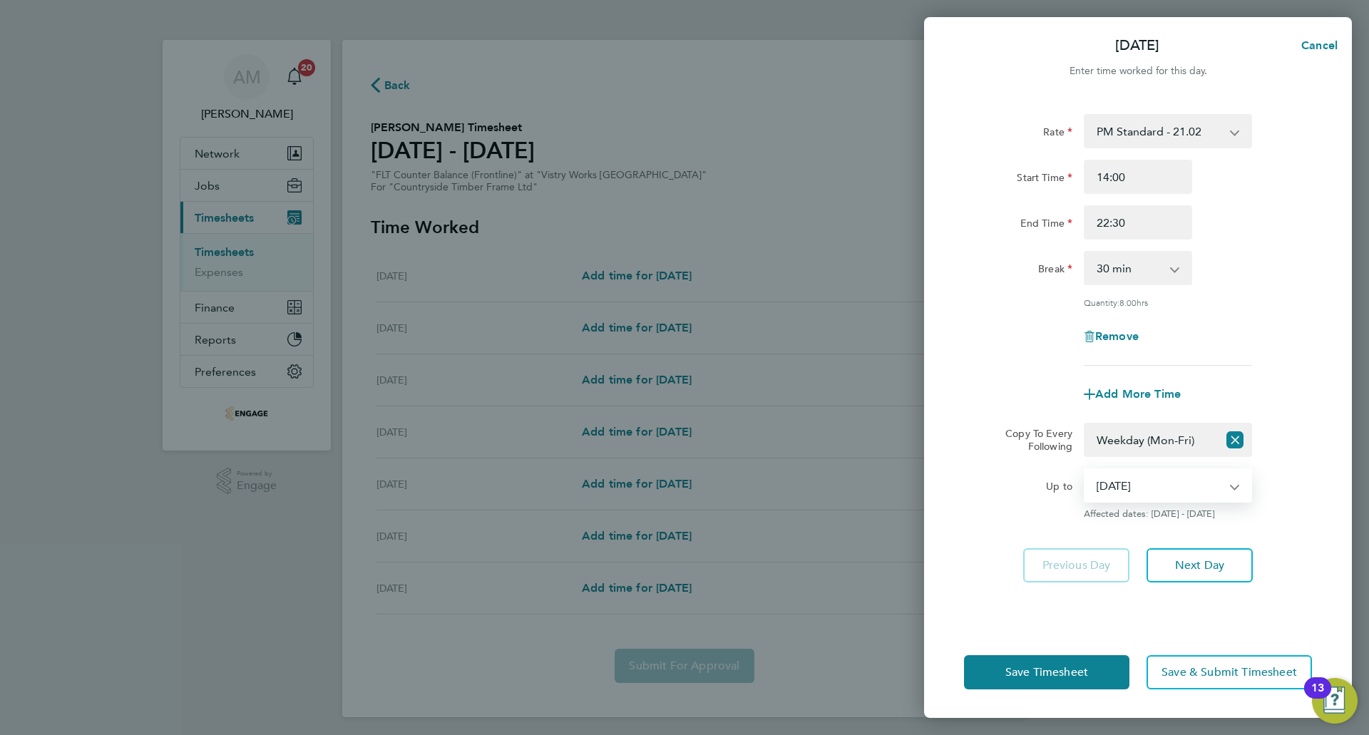
click at [1153, 489] on select "05 Aug 2025 06 Aug 2025 07 Aug 2025 08 Aug 2025 09 Aug 2025 10 Aug 2025" at bounding box center [1159, 485] width 148 height 31
select select "2025-08-07"
click at [1085, 470] on select "05 Aug 2025 06 Aug 2025 07 Aug 2025 08 Aug 2025 09 Aug 2025 10 Aug 2025" at bounding box center [1159, 485] width 148 height 31
click at [1198, 567] on span "Next Day" at bounding box center [1199, 565] width 49 height 14
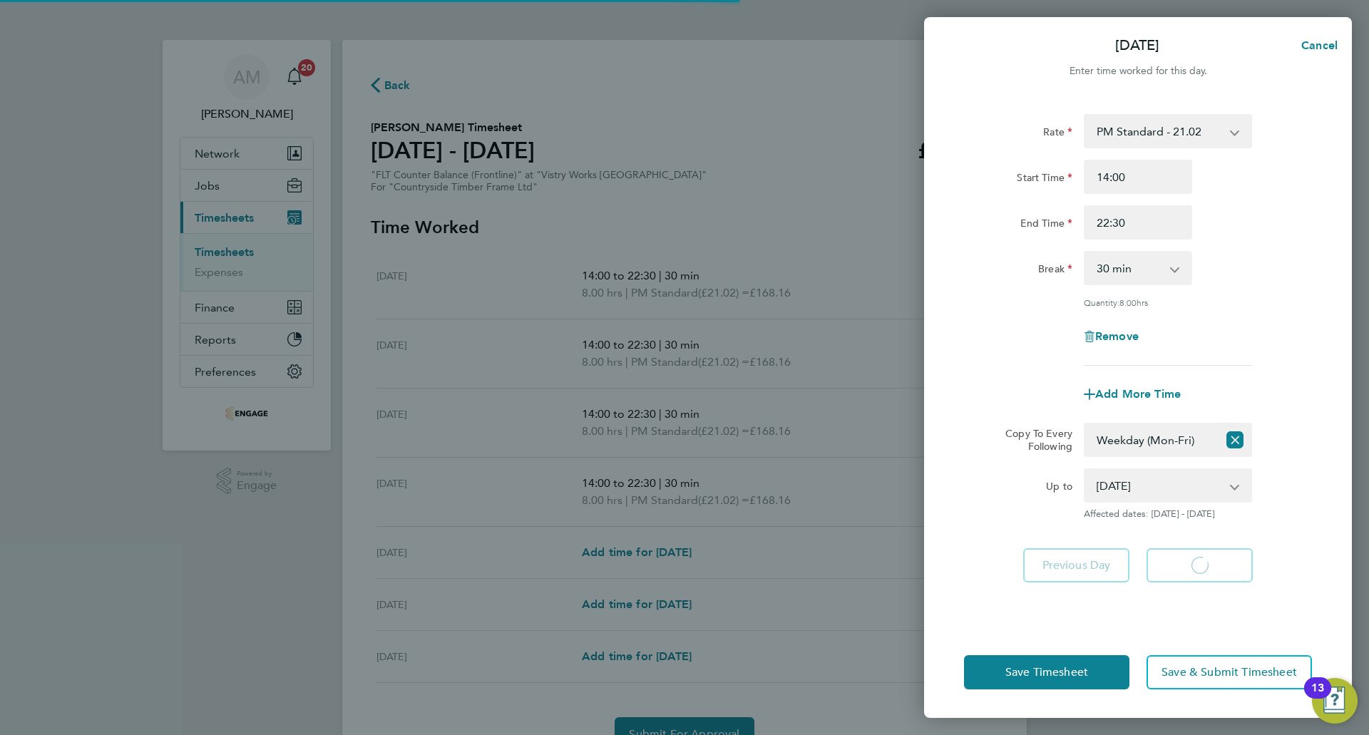
select select "30"
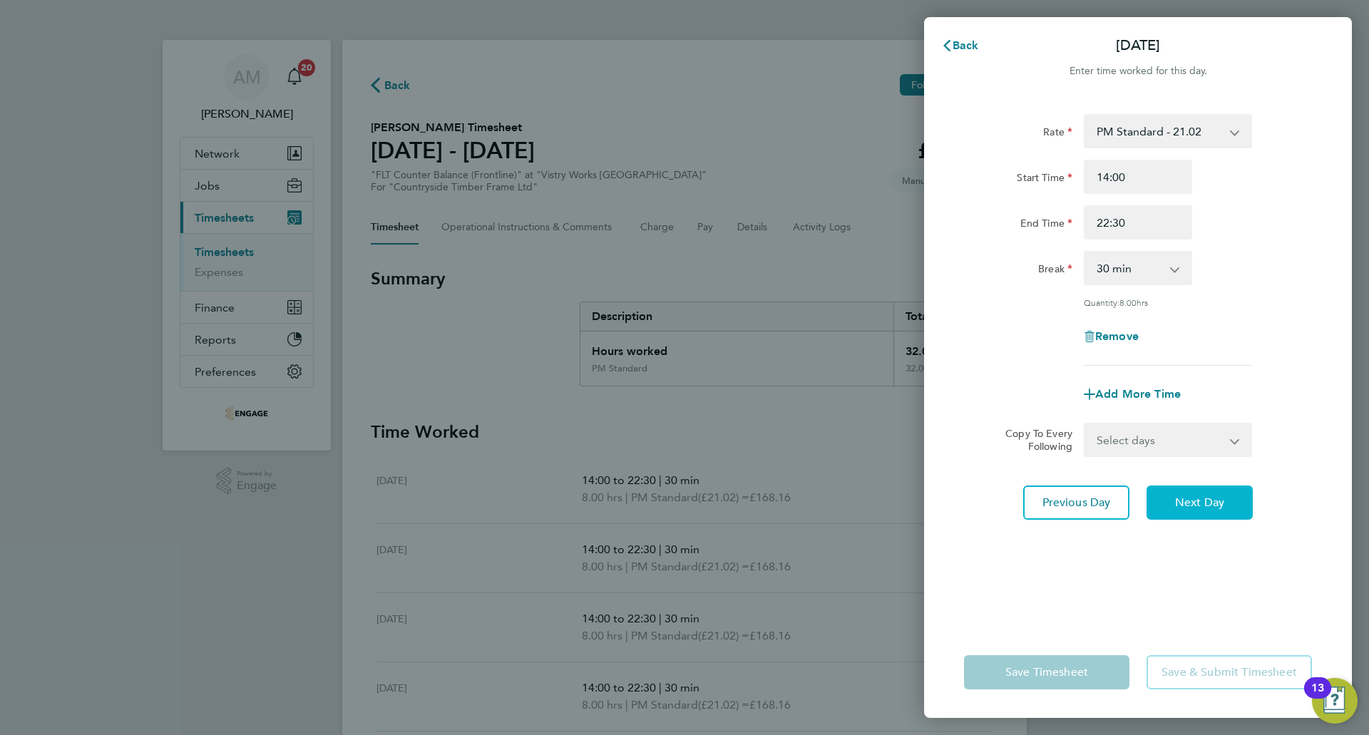
click at [1196, 510] on button "Next Day" at bounding box center [1199, 502] width 106 height 34
select select "30"
click at [1196, 510] on button "Next Day" at bounding box center [1199, 502] width 106 height 34
select select "30"
click at [1196, 510] on button "Next Day" at bounding box center [1199, 502] width 106 height 34
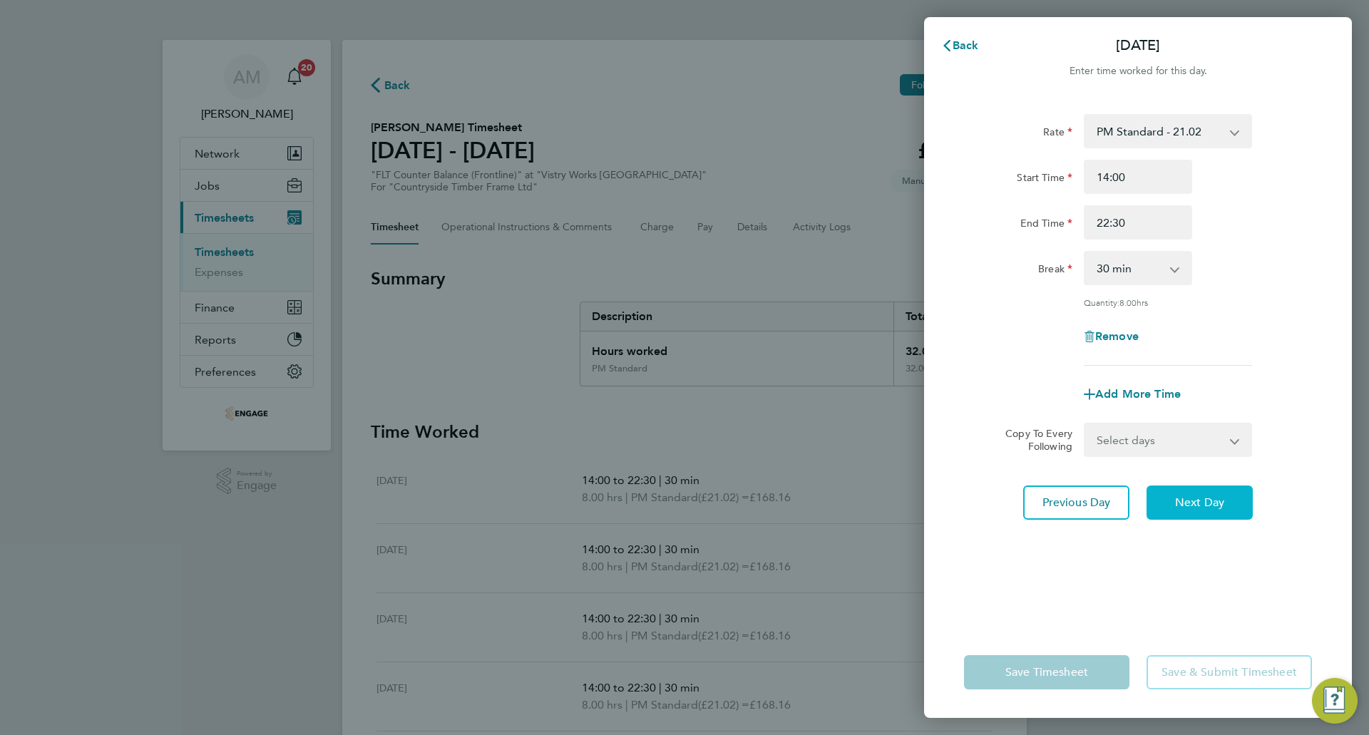
select select "15"
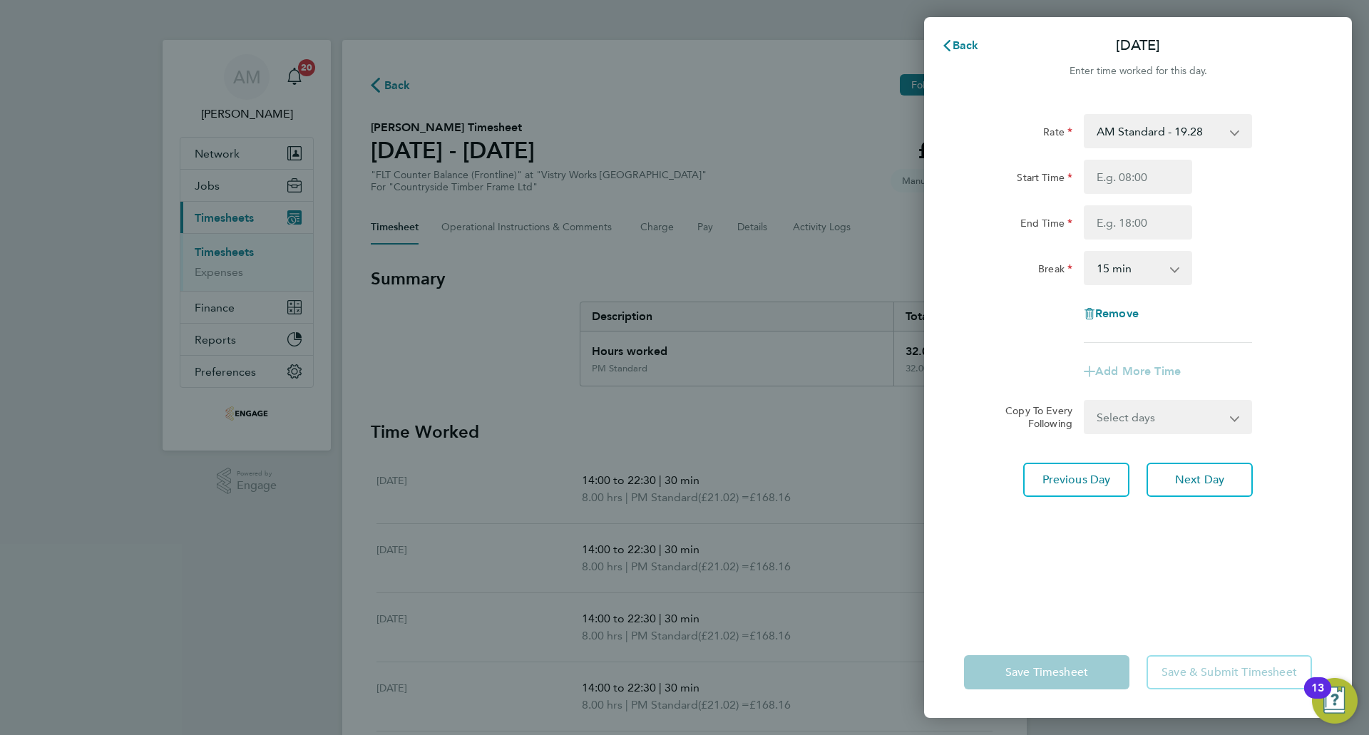
click at [1111, 140] on select "AM Standard - 19.28 PM OT 1 - 31.52 PM OT 2 - 42.03 PM Standard - 21.02 OT2 AM …" at bounding box center [1159, 130] width 148 height 31
select select "15"
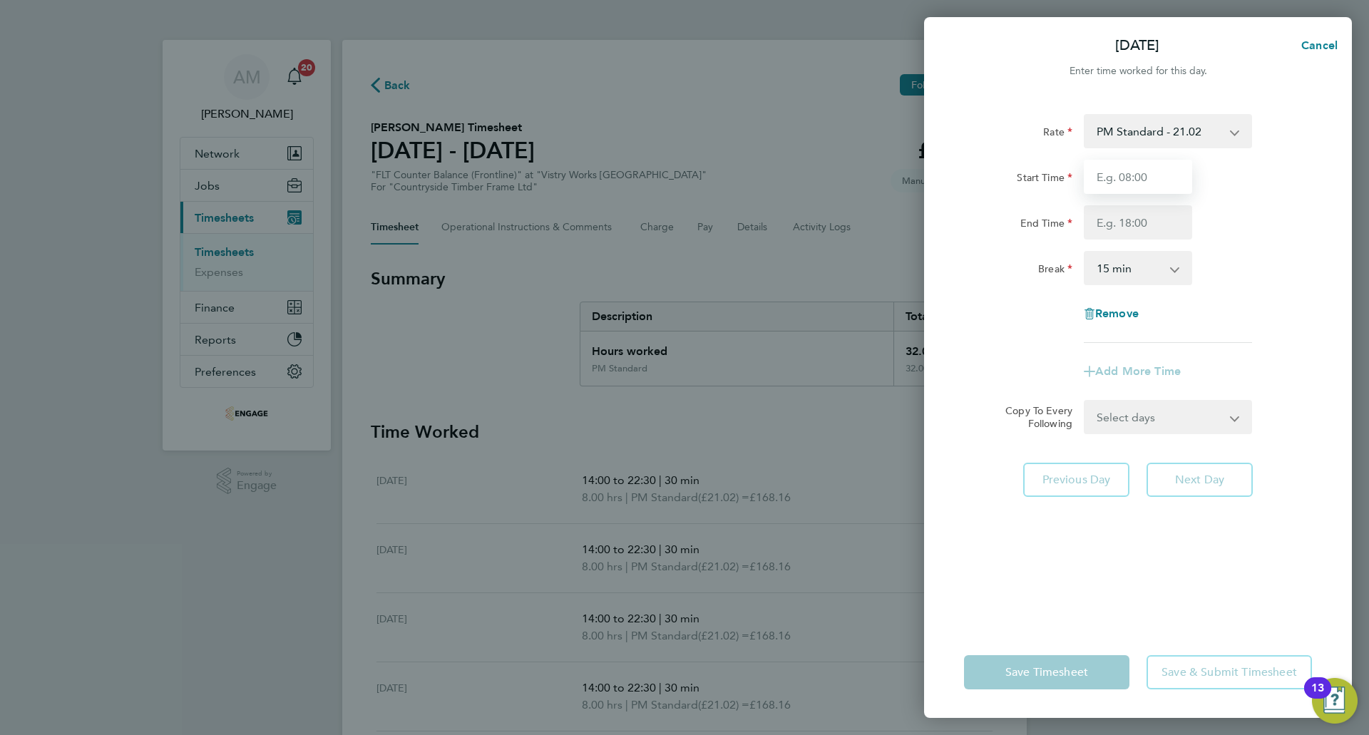
drag, startPoint x: 1114, startPoint y: 146, endPoint x: 1124, endPoint y: 183, distance: 38.4
click at [1124, 183] on input "Start Time" at bounding box center [1138, 177] width 108 height 34
type input "14:00"
click at [1131, 229] on input "End Time" at bounding box center [1138, 222] width 108 height 34
type input "20:00"
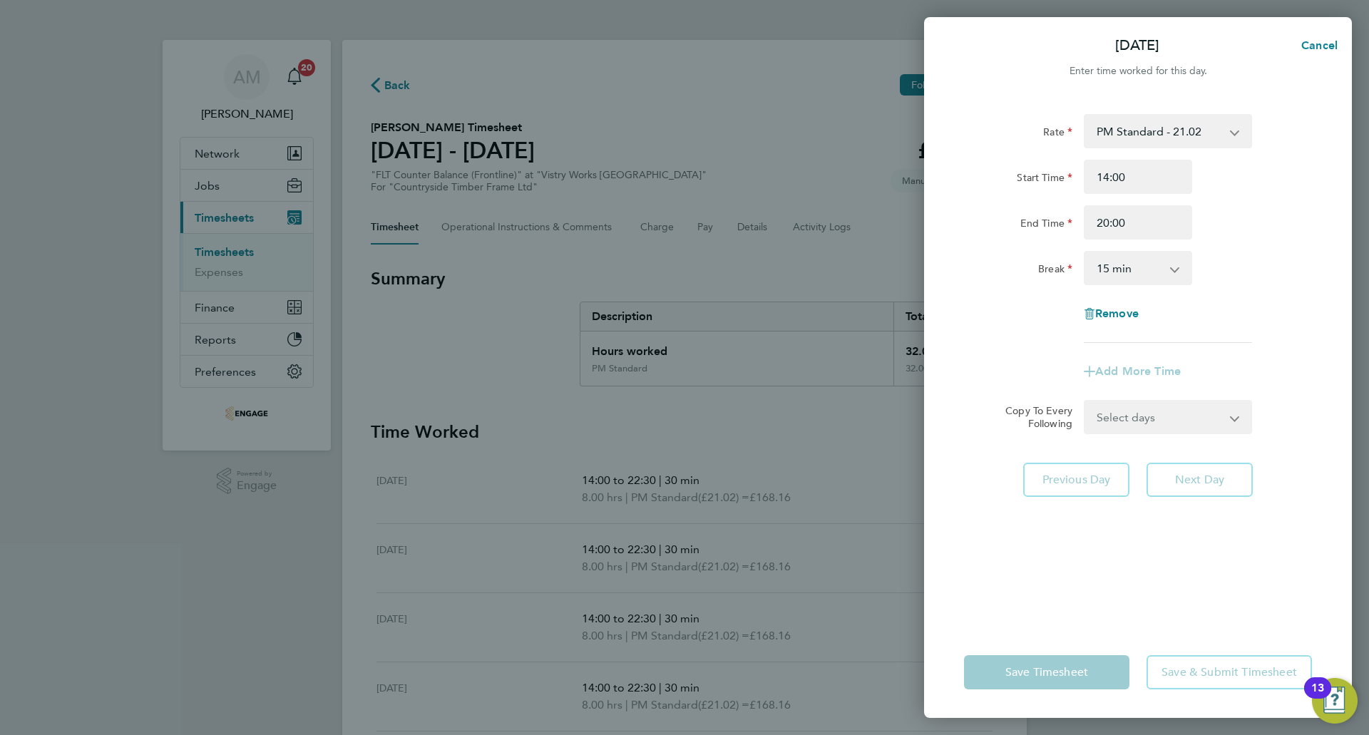
click at [1125, 269] on select "0 min 15 min 30 min 45 min 60 min 75 min 90 min" at bounding box center [1129, 267] width 88 height 31
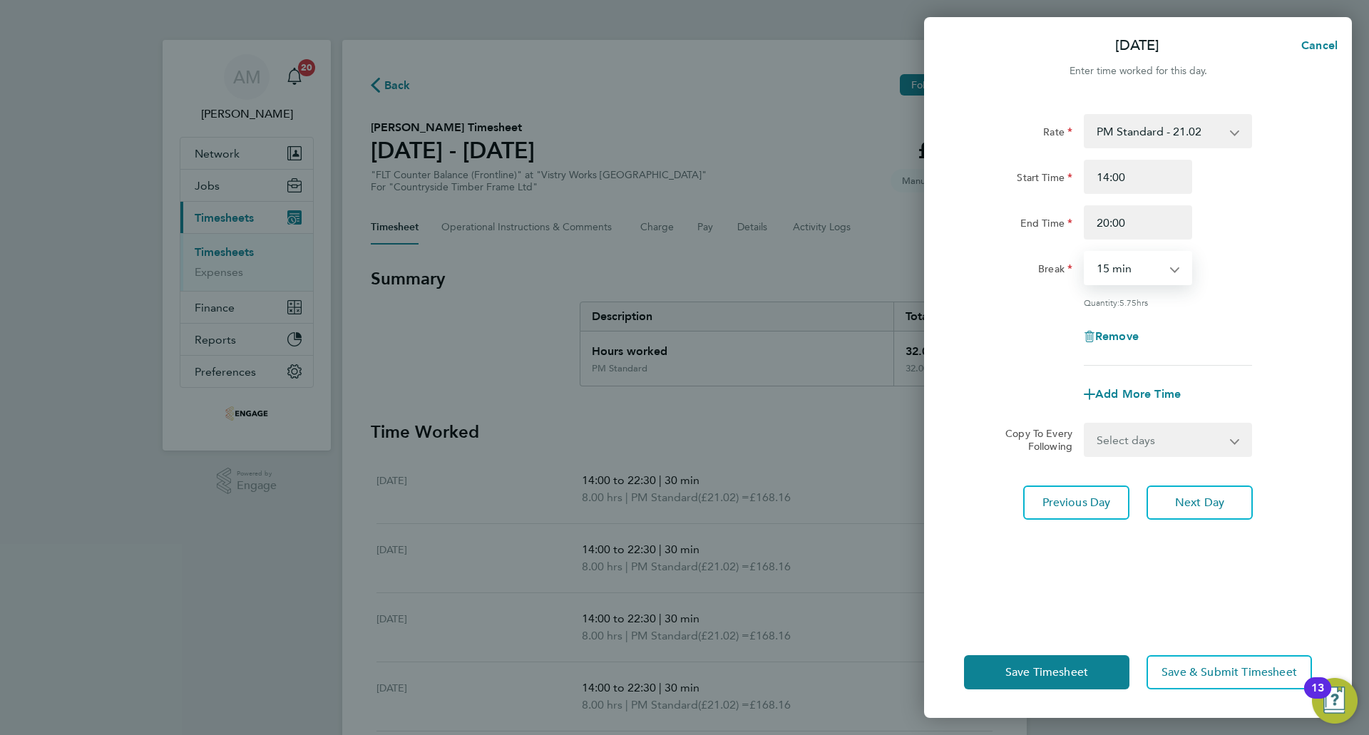
select select "30"
click at [1085, 252] on select "0 min 15 min 30 min 45 min 60 min 75 min 90 min" at bounding box center [1129, 267] width 88 height 31
click at [1176, 491] on button "Next Day" at bounding box center [1199, 502] width 106 height 34
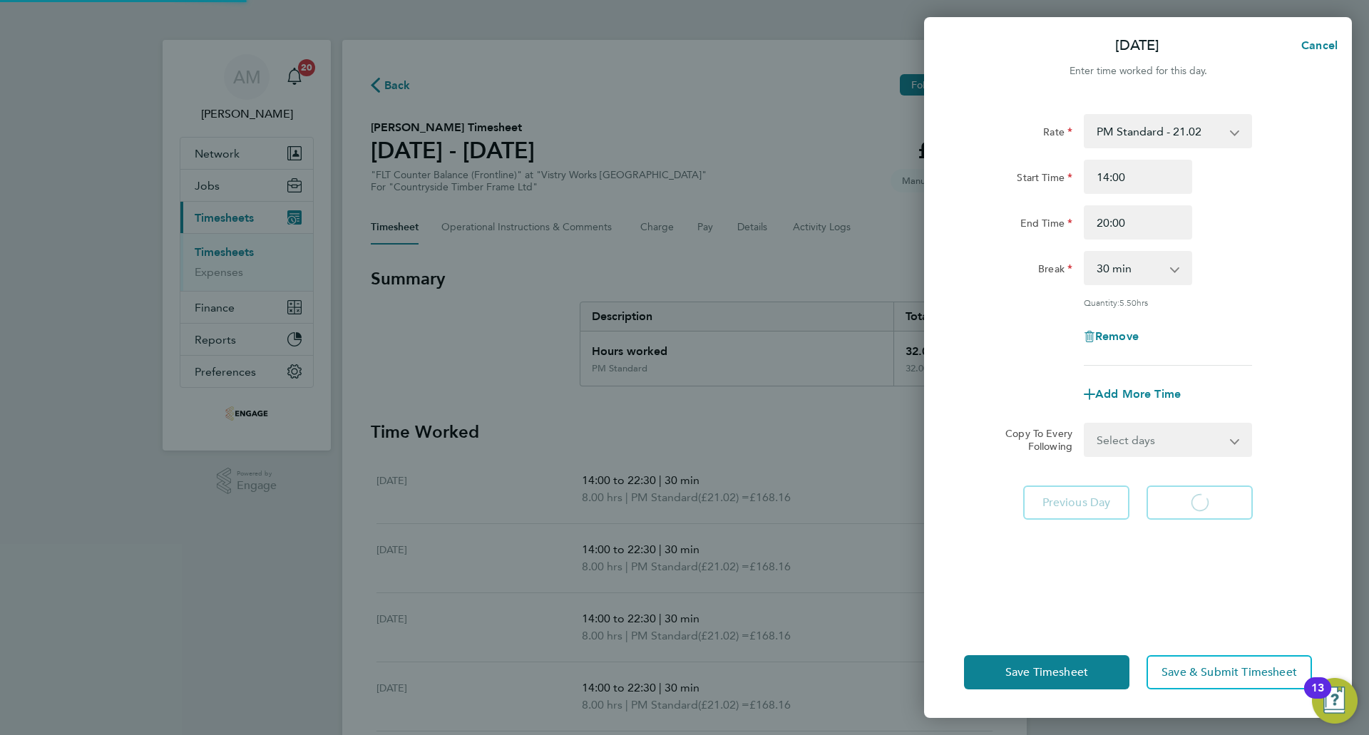
select select "15"
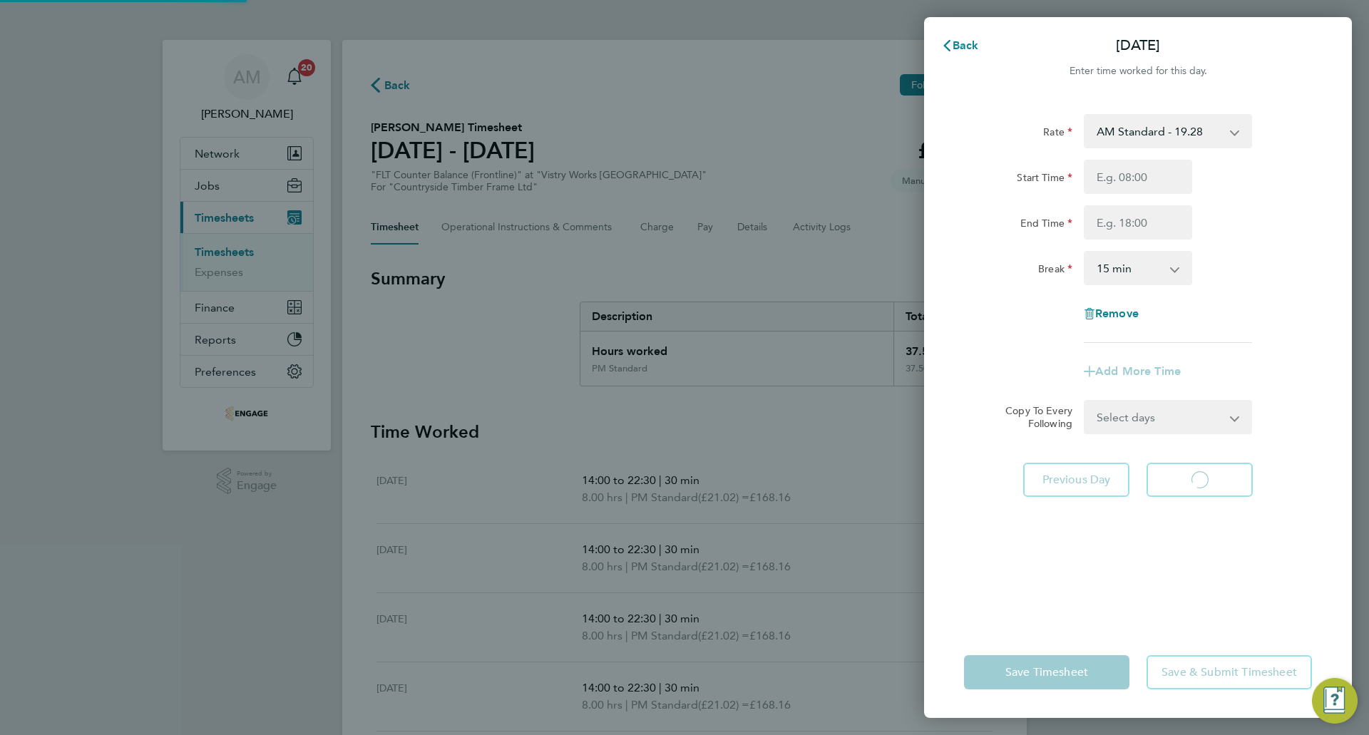
select select "15"
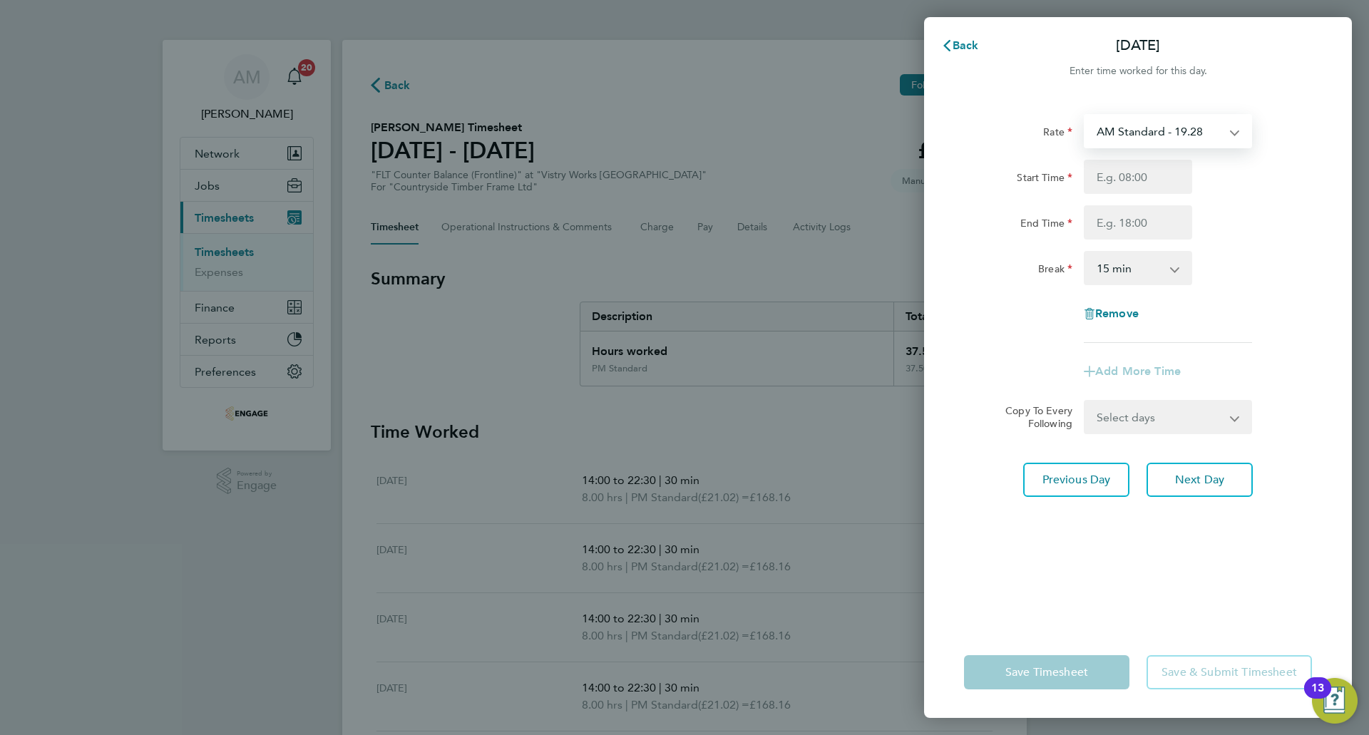
click at [1141, 130] on select "AM Standard - 19.28 PM OT 1 - 31.52 PM OT 2 - 42.03 PM Standard - 21.02 OT2 AM …" at bounding box center [1159, 130] width 148 height 31
select select "15"
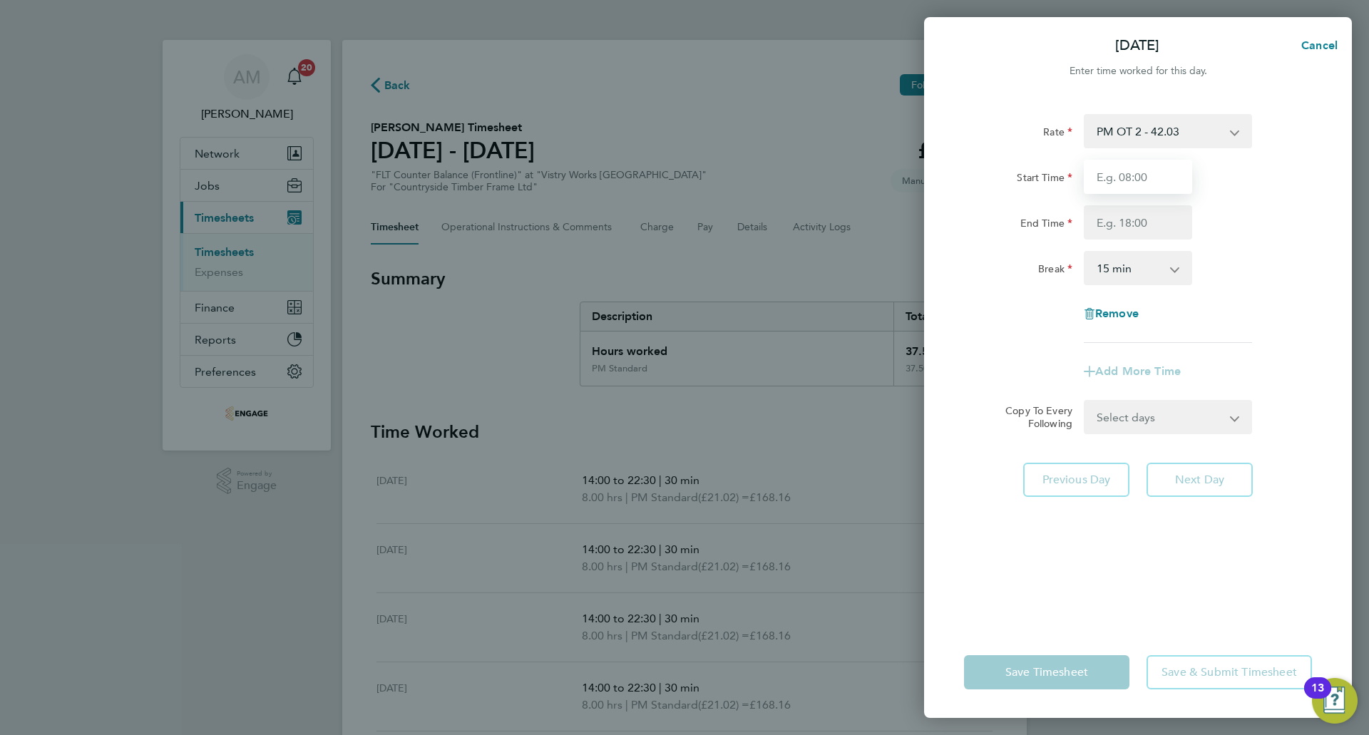
drag, startPoint x: 1143, startPoint y: 144, endPoint x: 1146, endPoint y: 178, distance: 33.6
click at [1146, 178] on input "Start Time" at bounding box center [1138, 177] width 108 height 34
type input "07:00"
click at [1143, 227] on input "End Time" at bounding box center [1138, 222] width 108 height 34
type input "15:00"
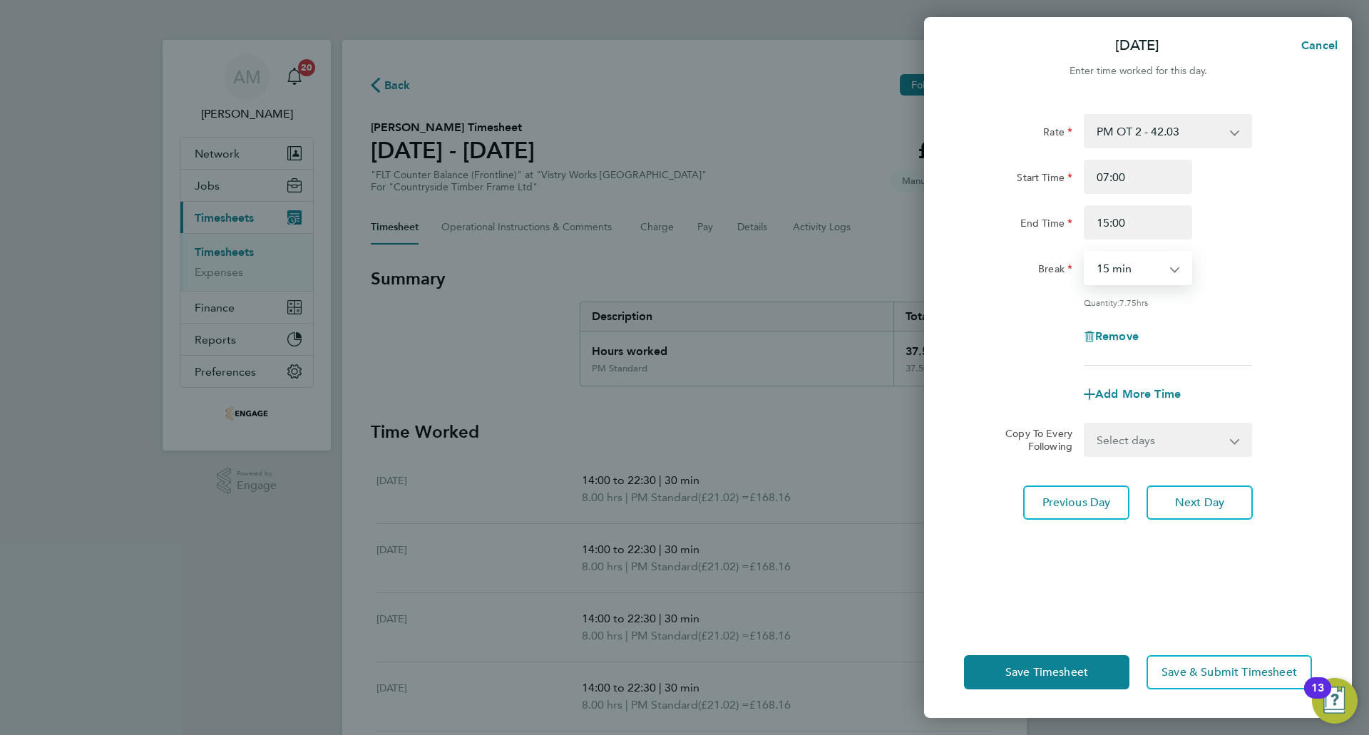
drag, startPoint x: 1121, startPoint y: 272, endPoint x: 1121, endPoint y: 282, distance: 9.3
click at [1121, 272] on select "0 min 15 min 30 min 45 min 60 min 75 min 90 min" at bounding box center [1129, 267] width 88 height 31
select select "30"
click at [1085, 252] on select "0 min 15 min 30 min 45 min 60 min 75 min 90 min" at bounding box center [1129, 267] width 88 height 31
click at [1062, 667] on span "Save Timesheet" at bounding box center [1046, 672] width 83 height 14
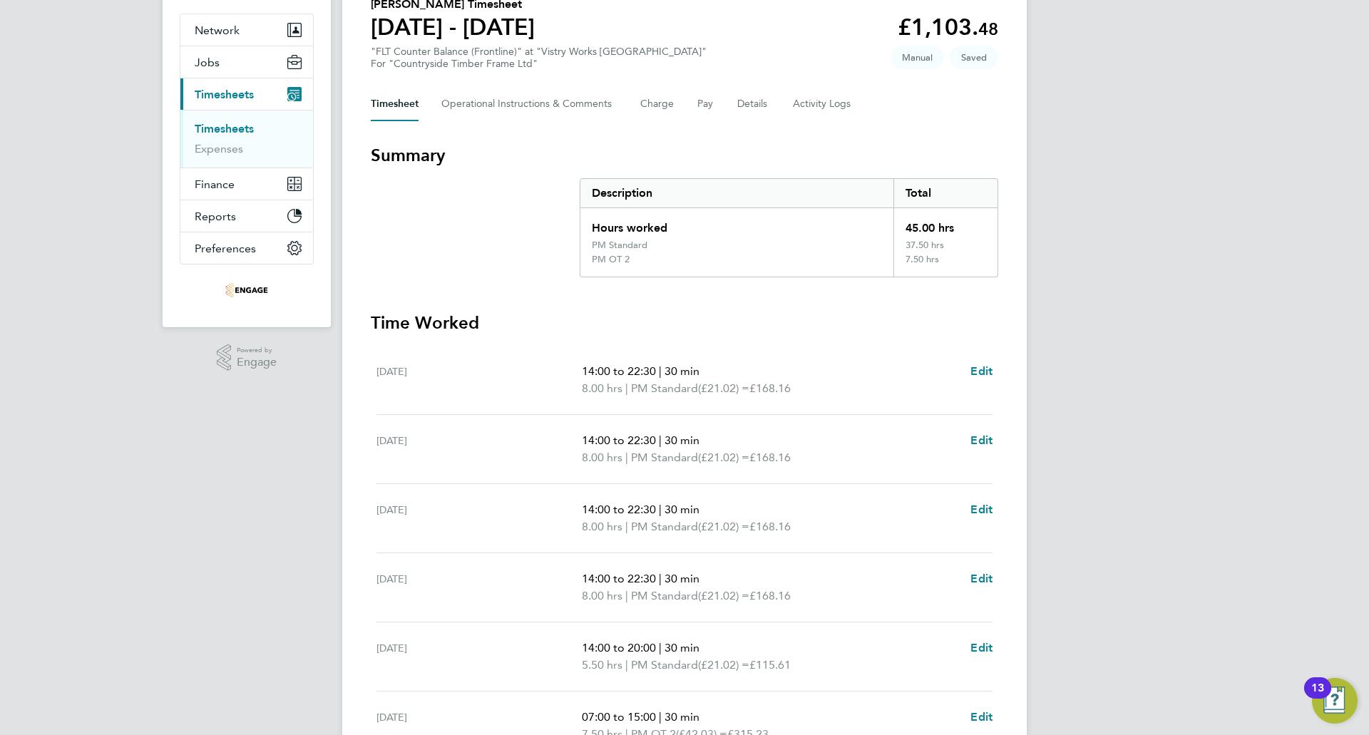
scroll to position [285, 0]
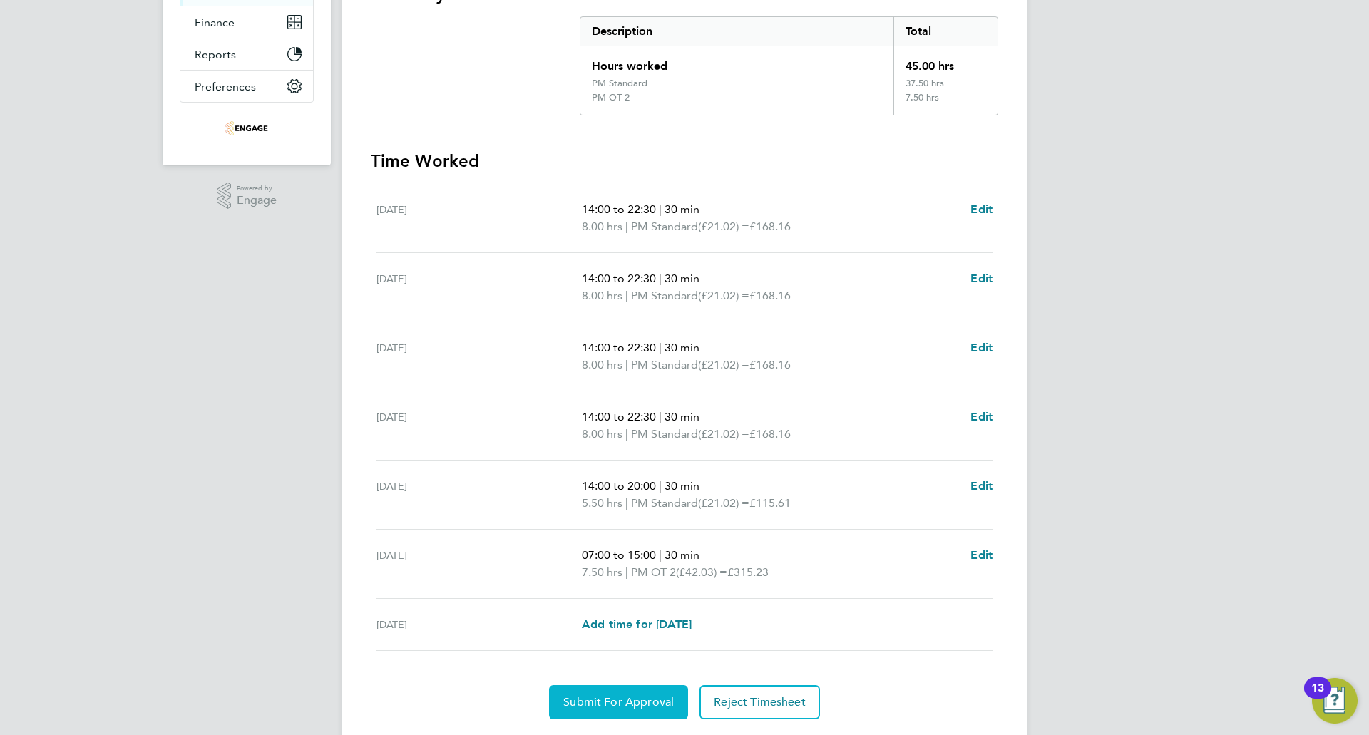
click at [638, 704] on span "Submit For Approval" at bounding box center [618, 702] width 110 height 14
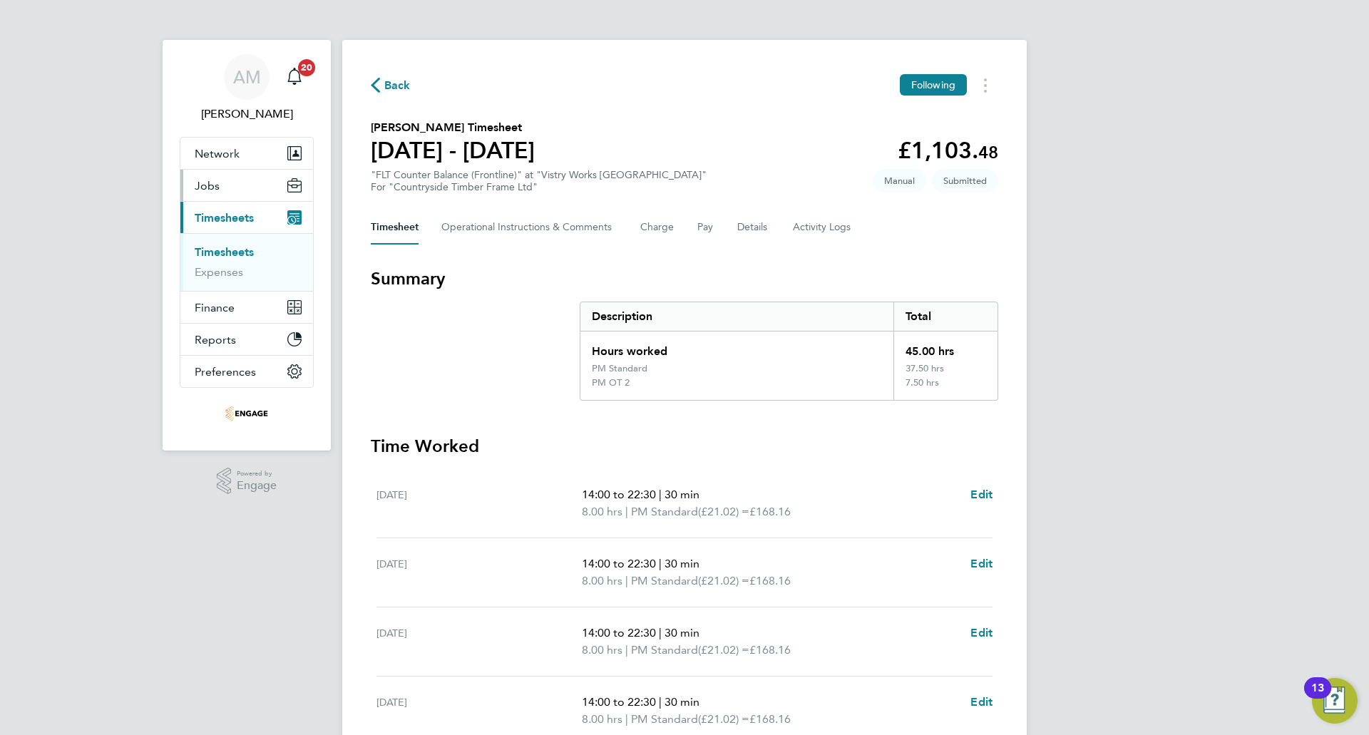
click at [238, 186] on button "Jobs" at bounding box center [246, 185] width 133 height 31
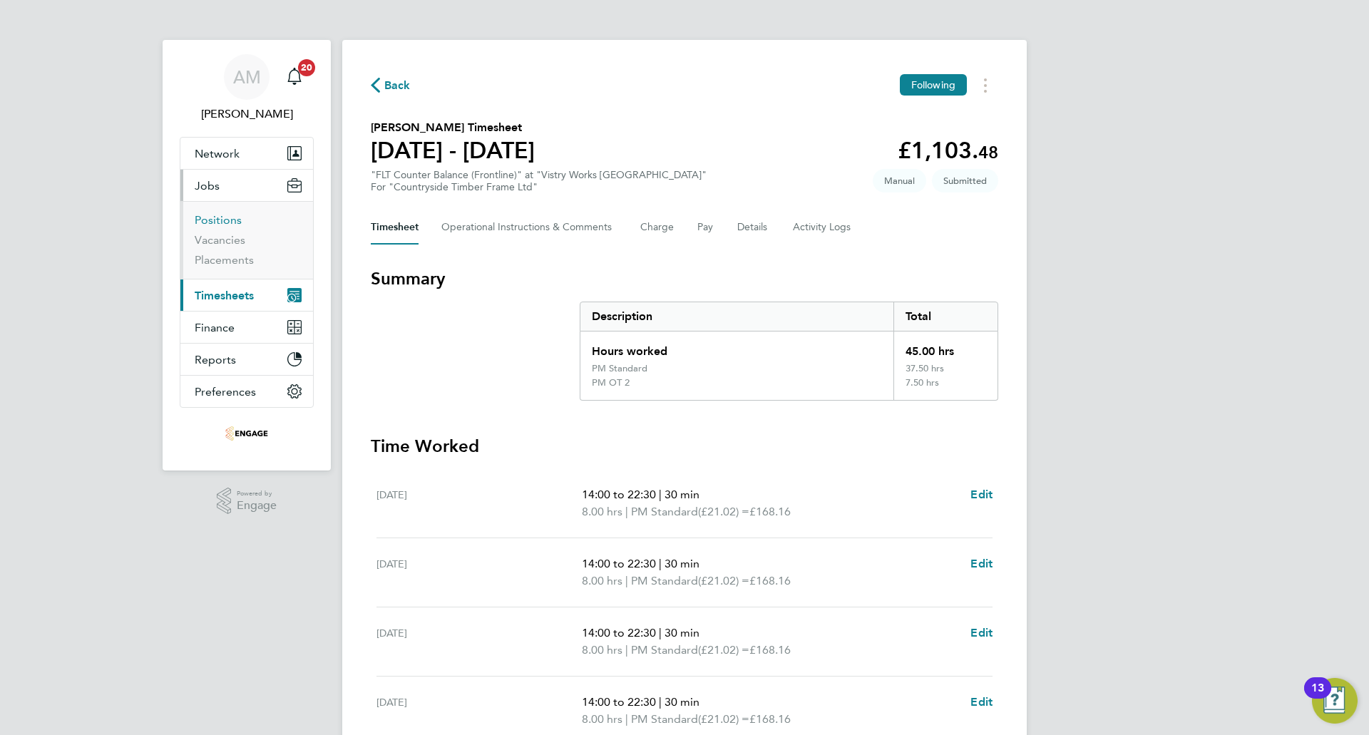
click at [230, 220] on link "Positions" at bounding box center [218, 220] width 47 height 14
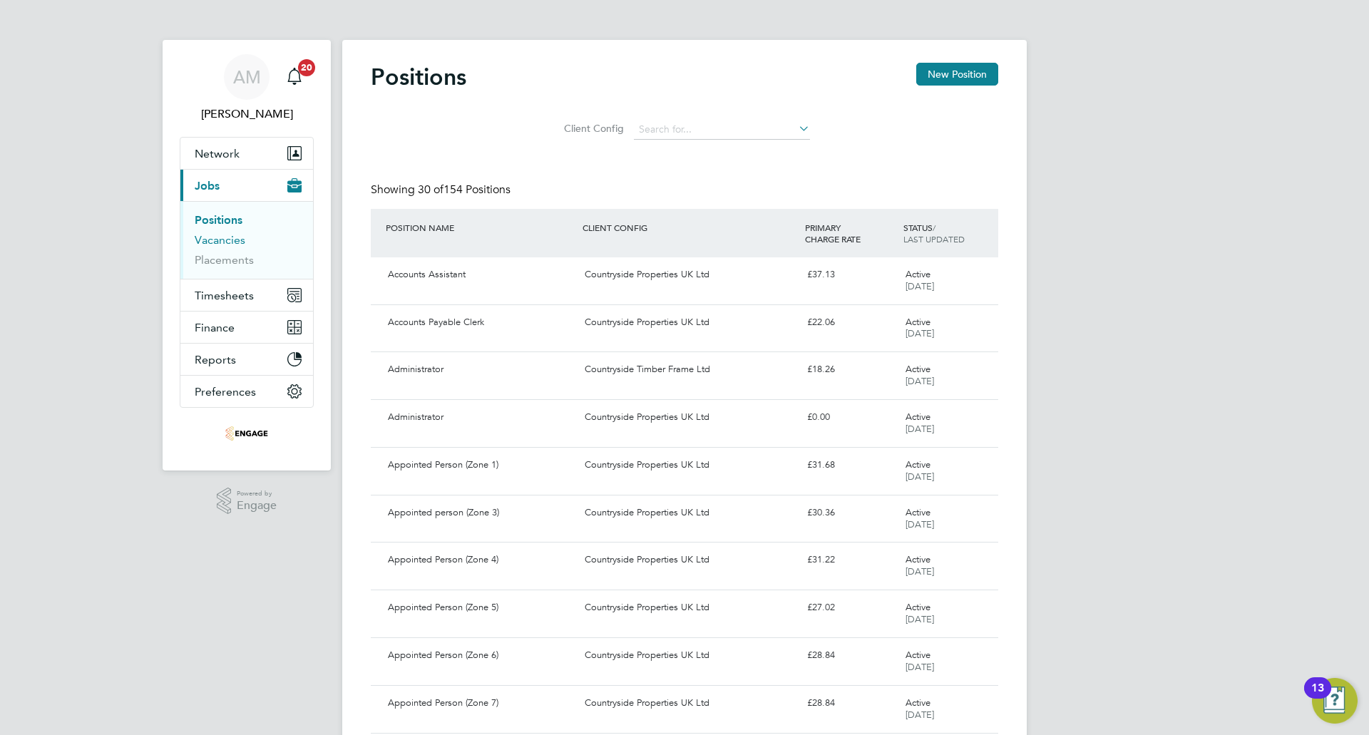
click at [228, 242] on link "Vacancies" at bounding box center [220, 240] width 51 height 14
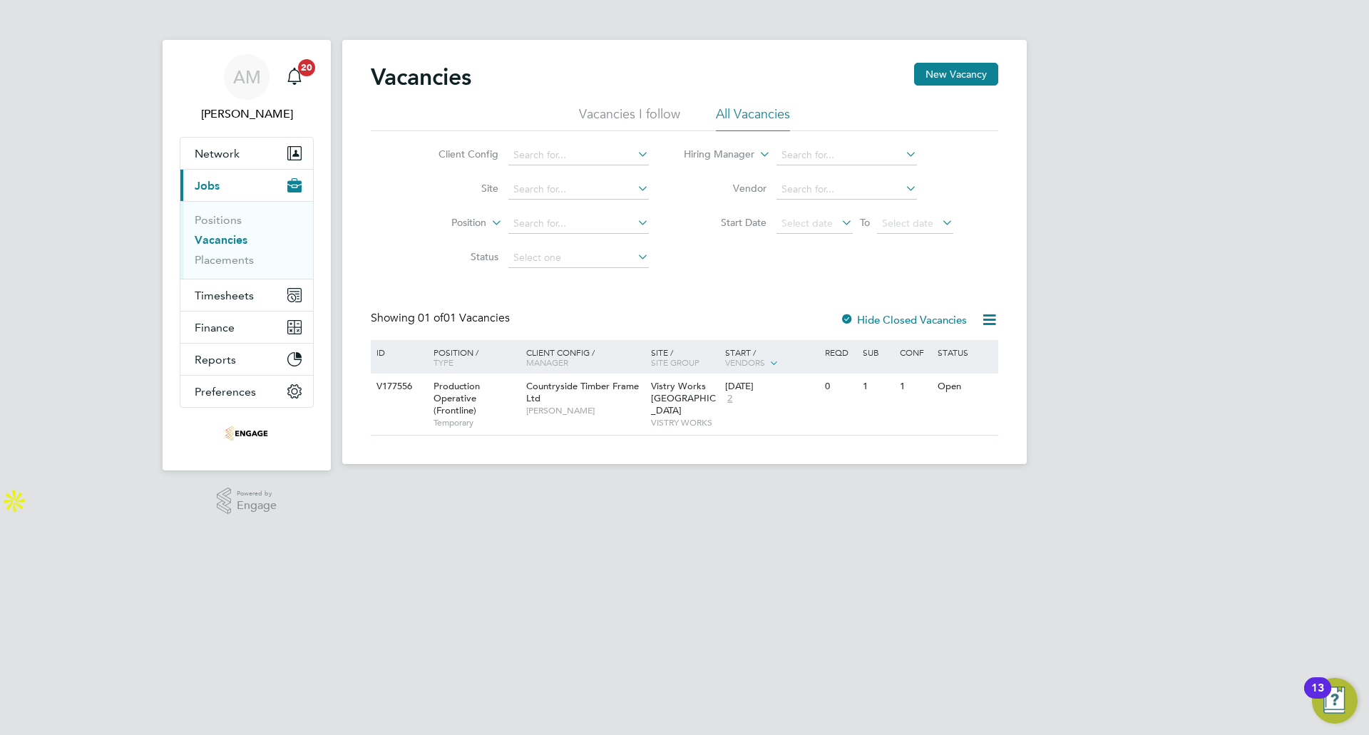
click at [877, 317] on label "Hide Closed Vacancies" at bounding box center [903, 320] width 127 height 14
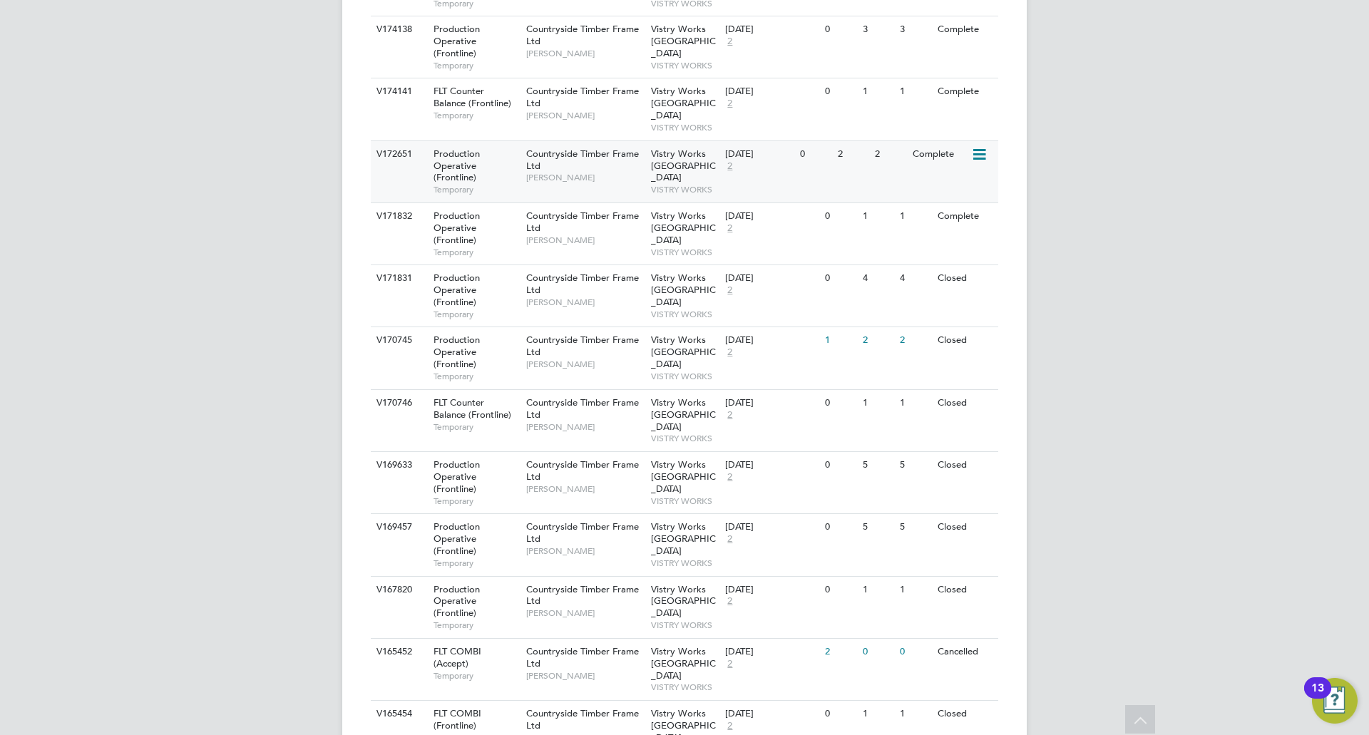
scroll to position [924, 0]
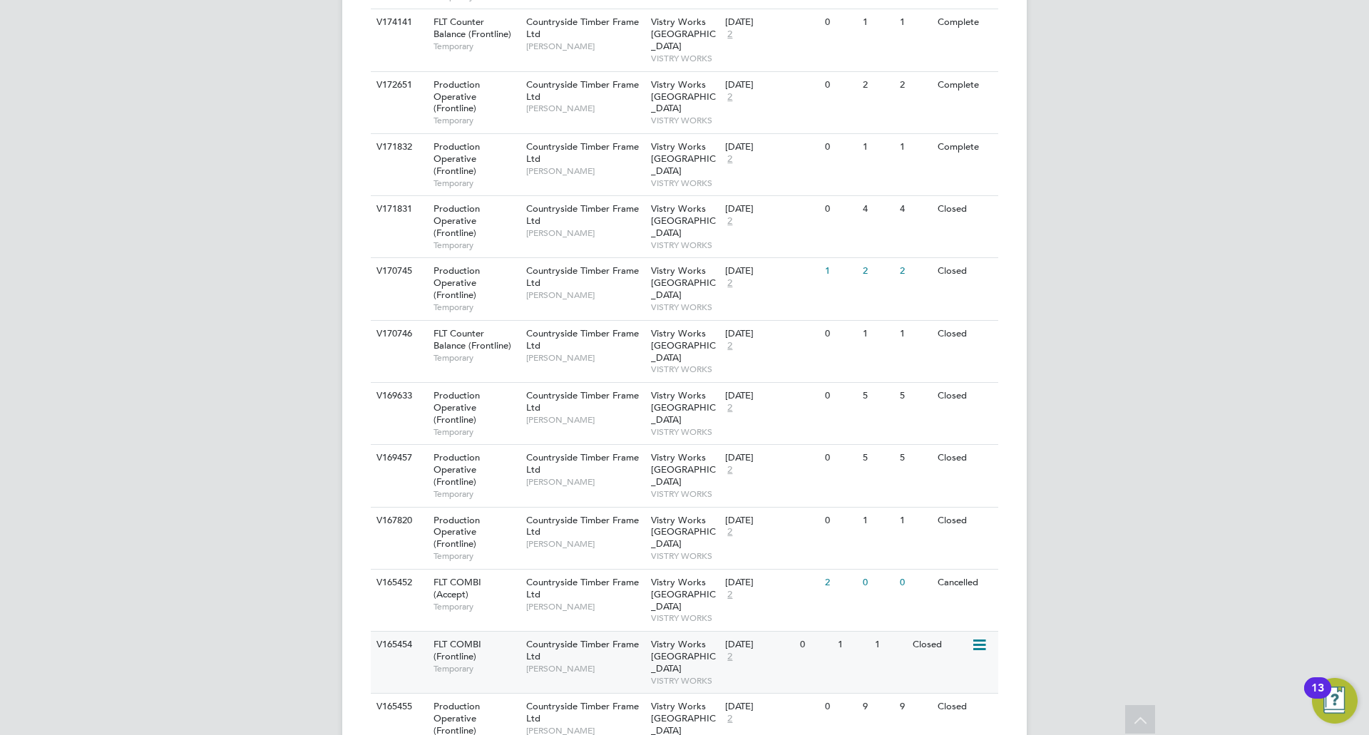
click at [927, 632] on div "Closed" at bounding box center [940, 645] width 62 height 26
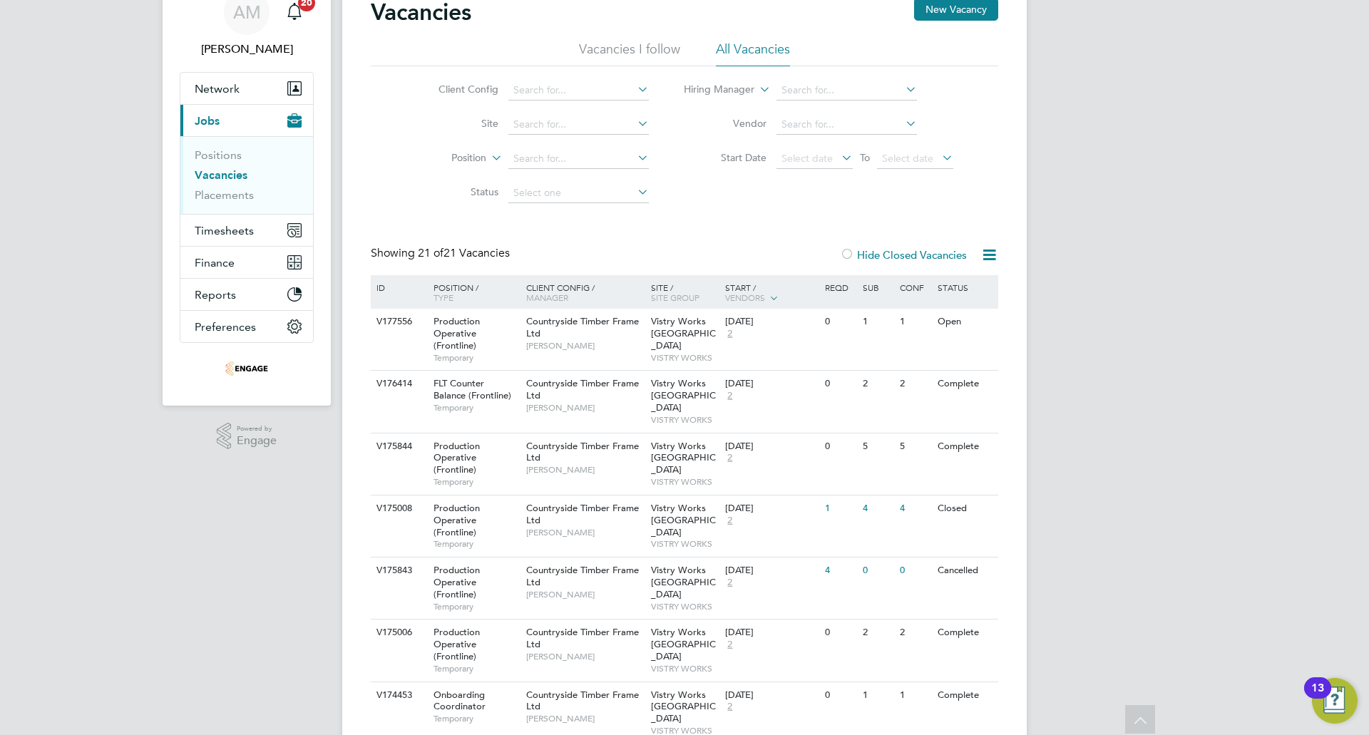
scroll to position [0, 0]
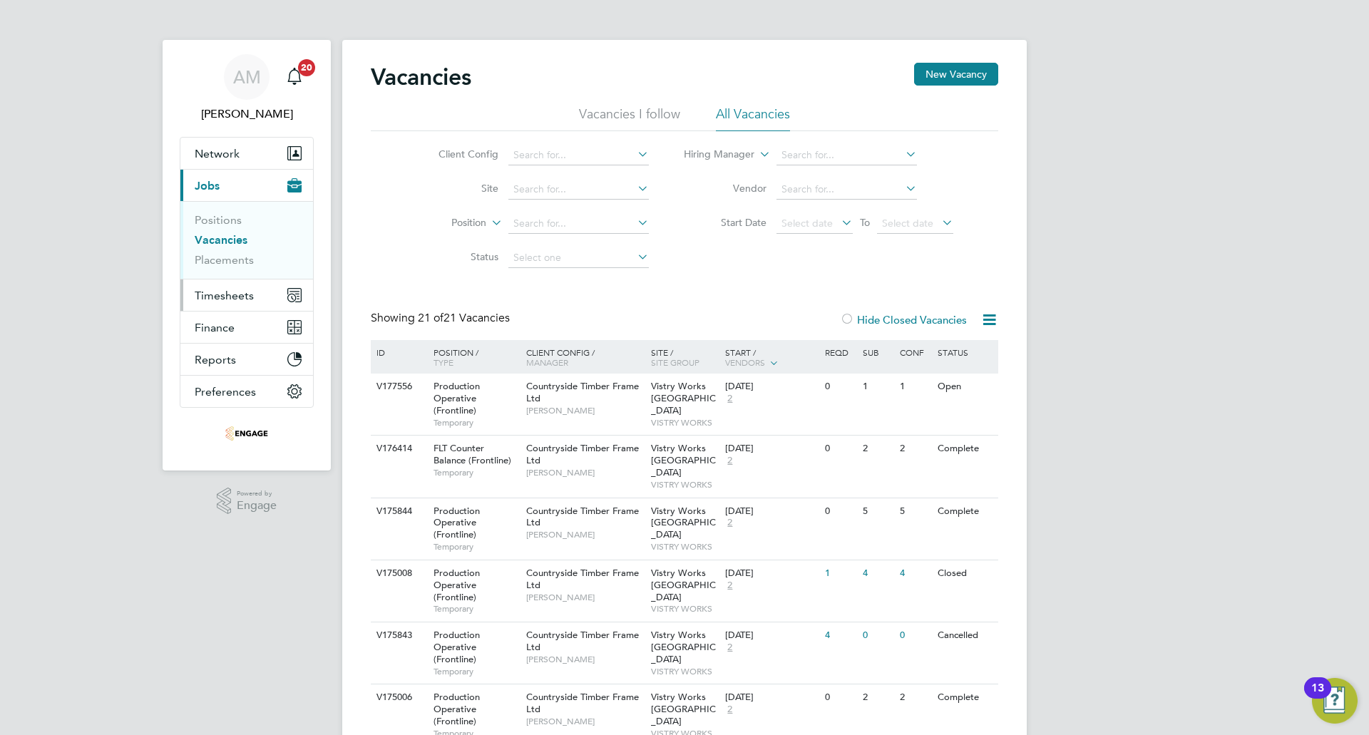
click at [243, 294] on span "Timesheets" at bounding box center [224, 296] width 59 height 14
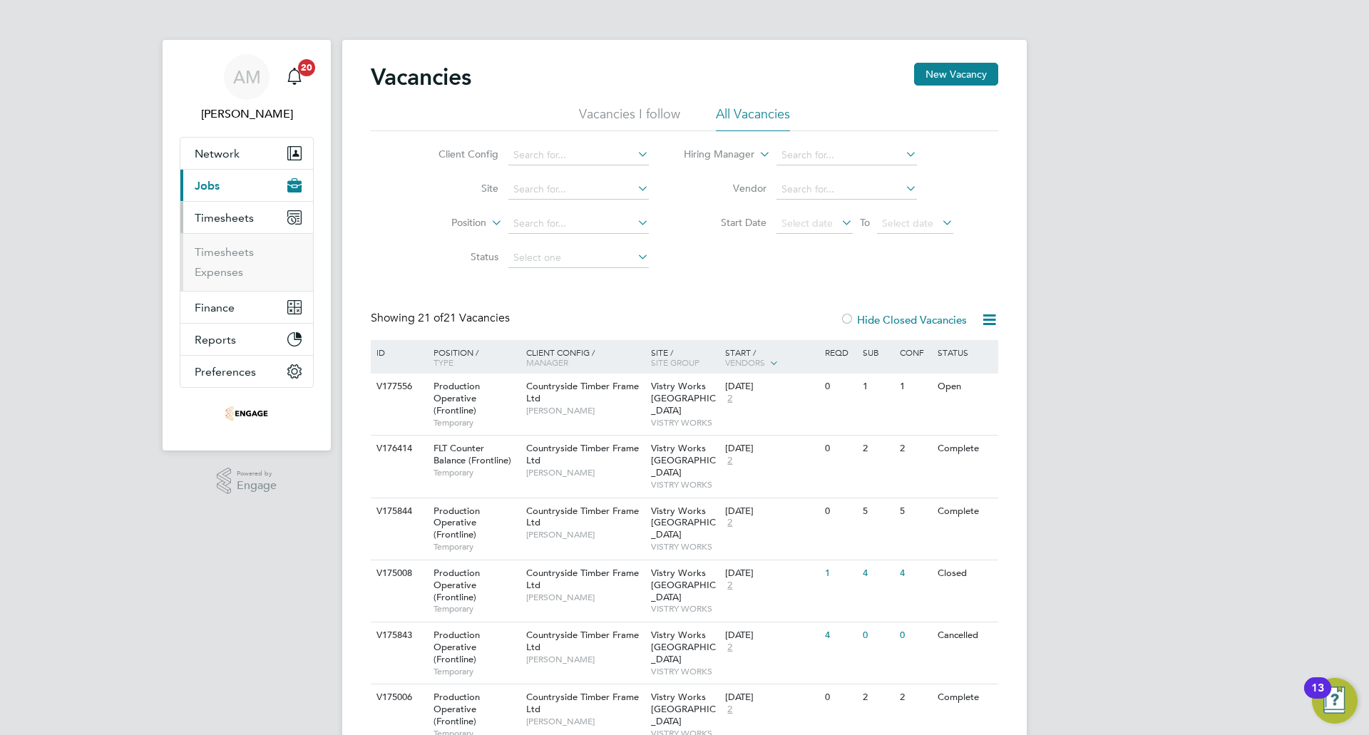
click at [226, 242] on ul "Timesheets Expenses" at bounding box center [246, 262] width 133 height 58
click at [232, 248] on link "Timesheets" at bounding box center [224, 252] width 59 height 14
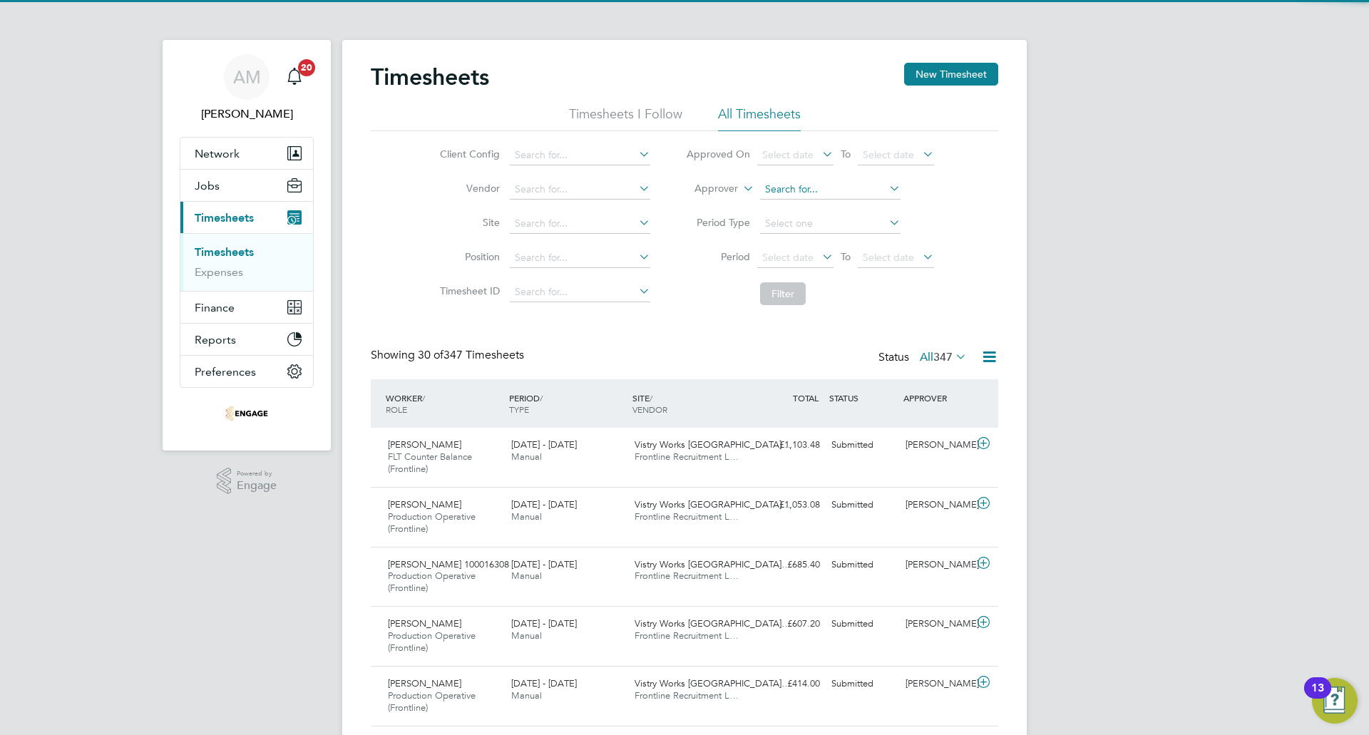
scroll to position [48, 124]
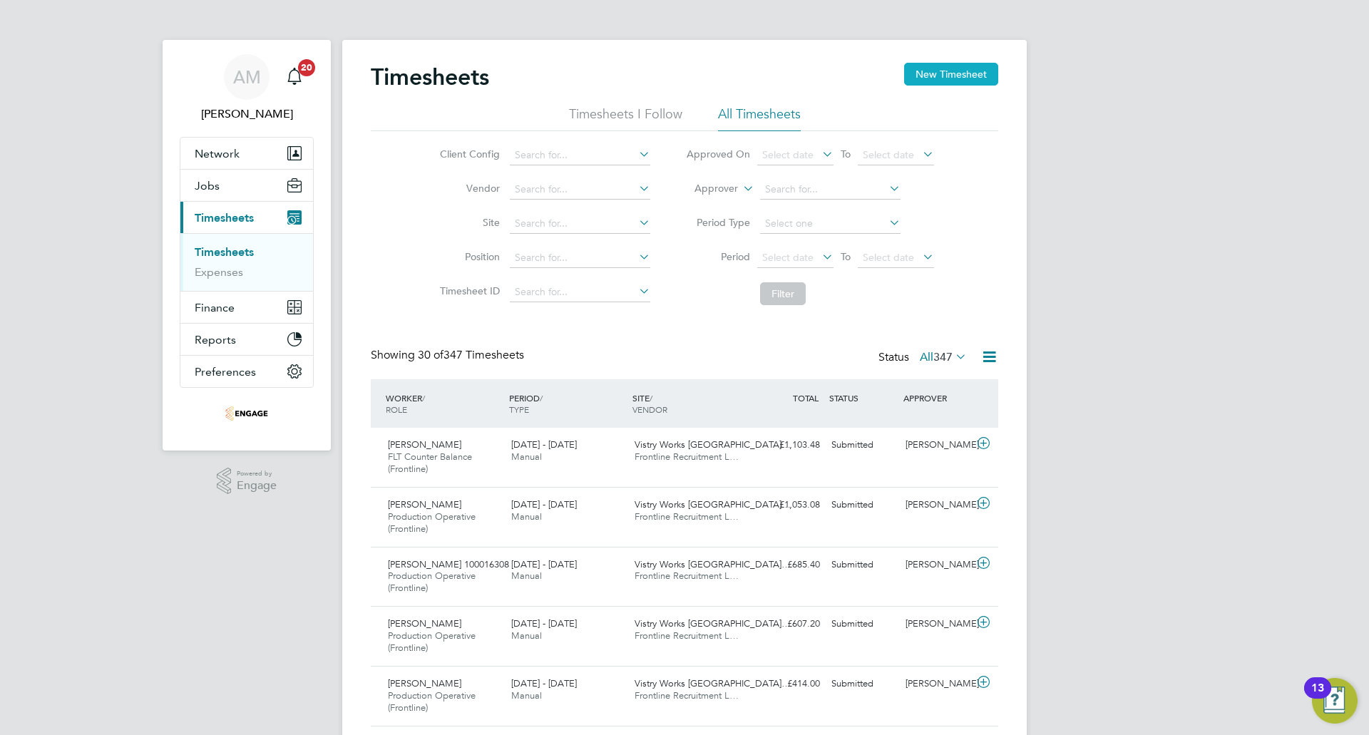
click at [917, 76] on button "New Timesheet" at bounding box center [951, 74] width 94 height 23
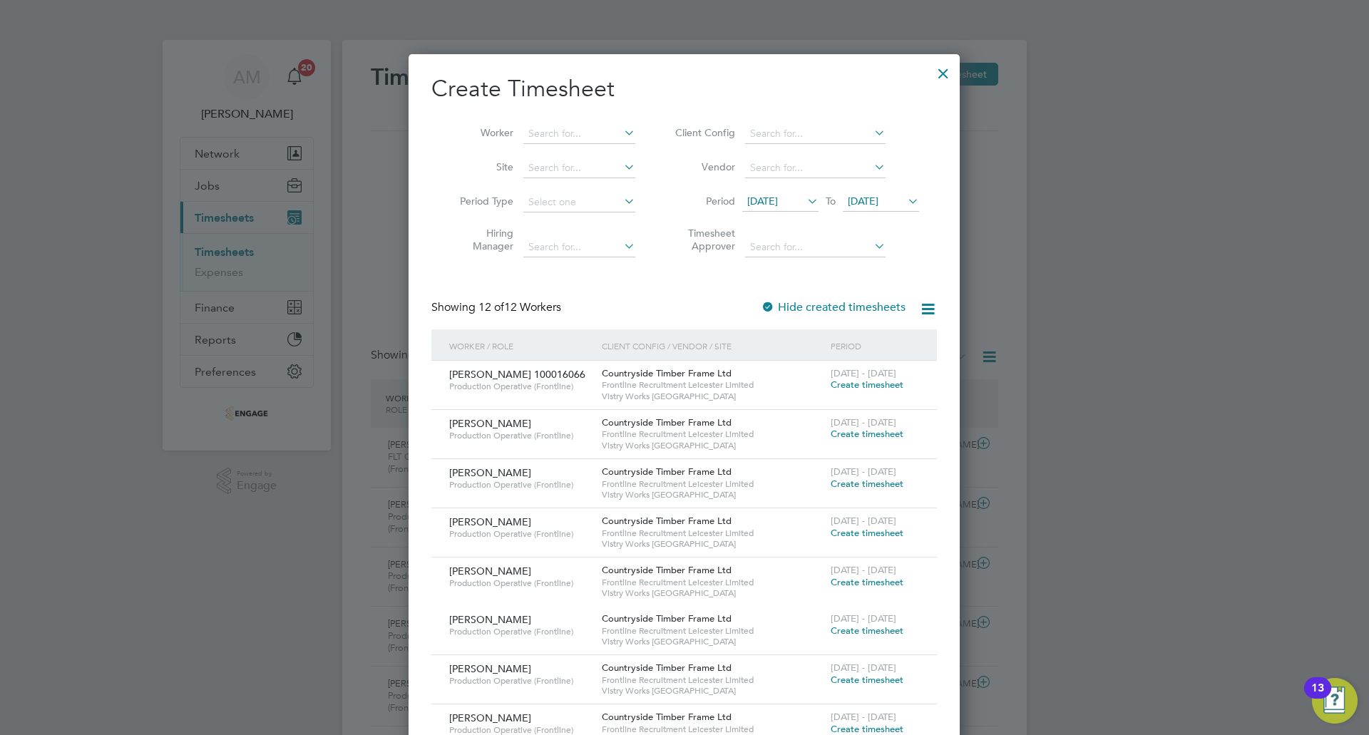
click at [771, 204] on span "28 Jul 2025" at bounding box center [762, 201] width 31 height 13
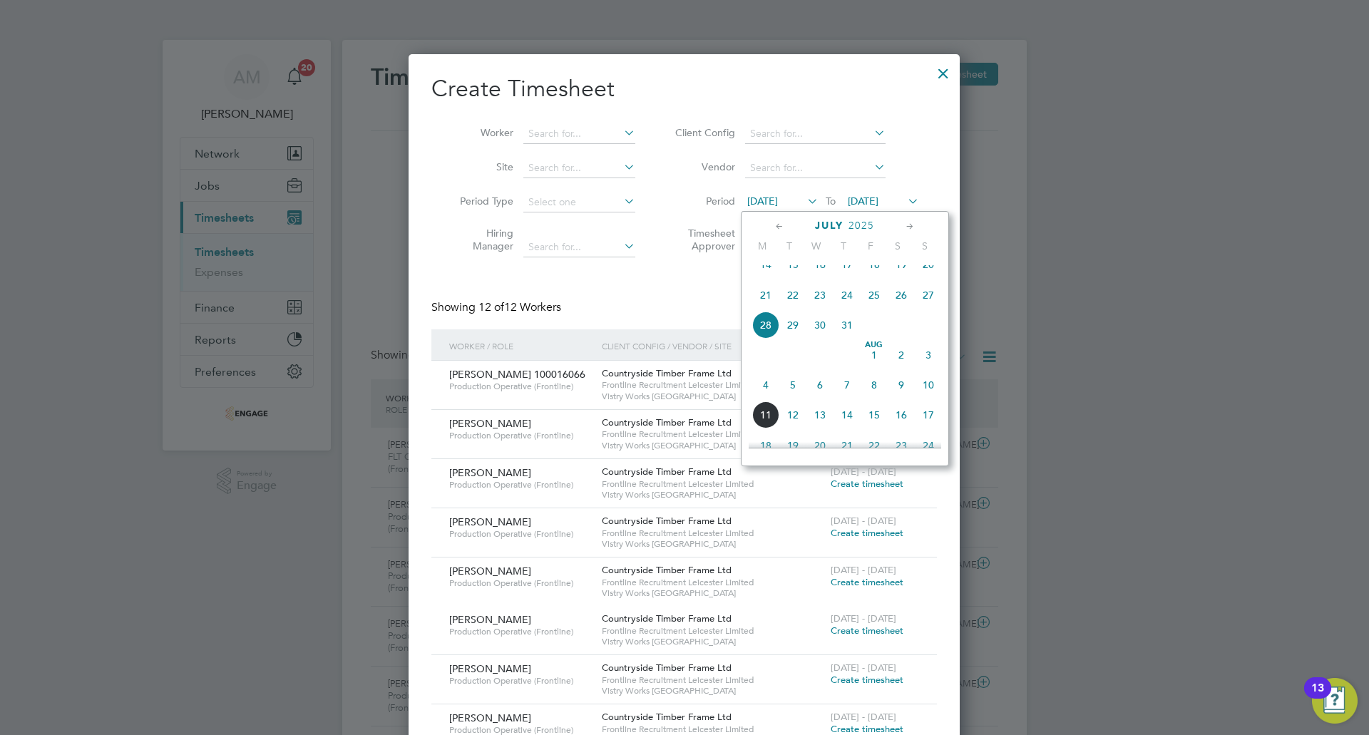
click at [770, 399] on span "4" at bounding box center [765, 384] width 27 height 27
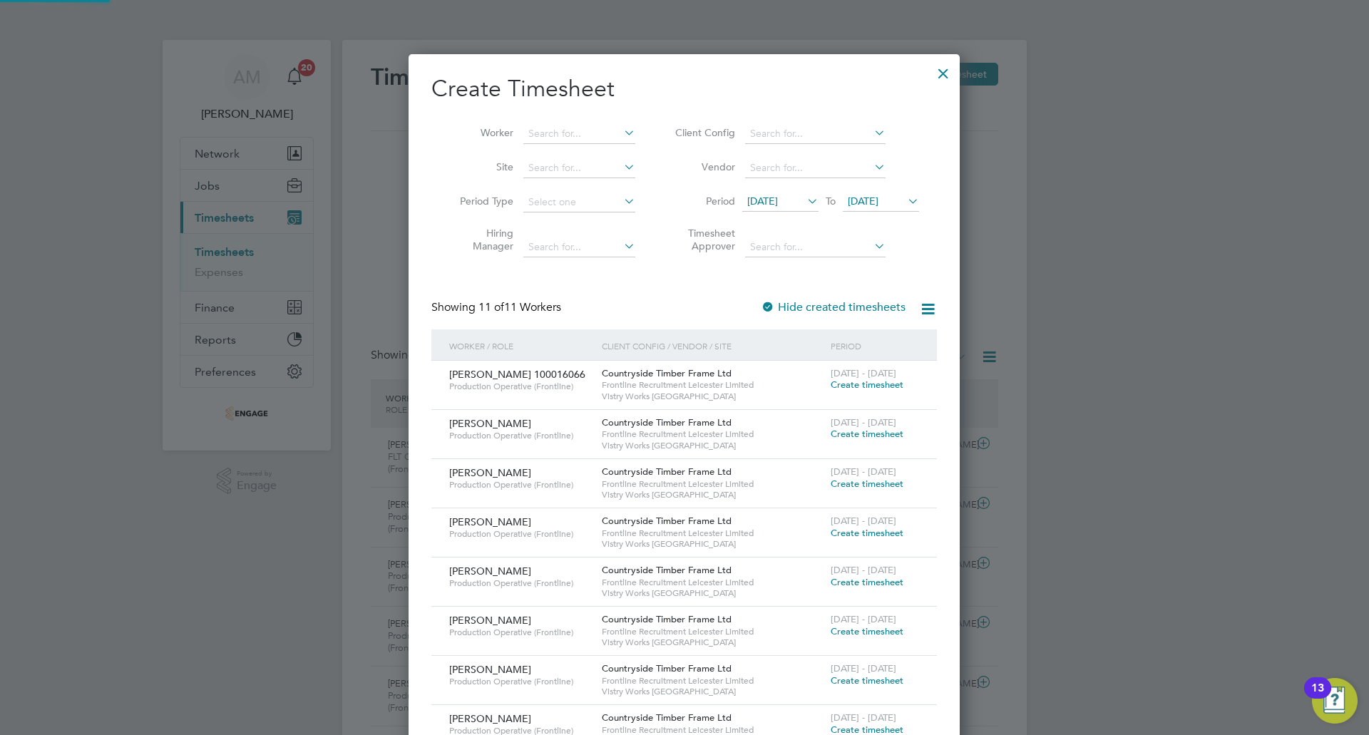
click at [864, 198] on span "04 Aug 2025" at bounding box center [863, 201] width 31 height 13
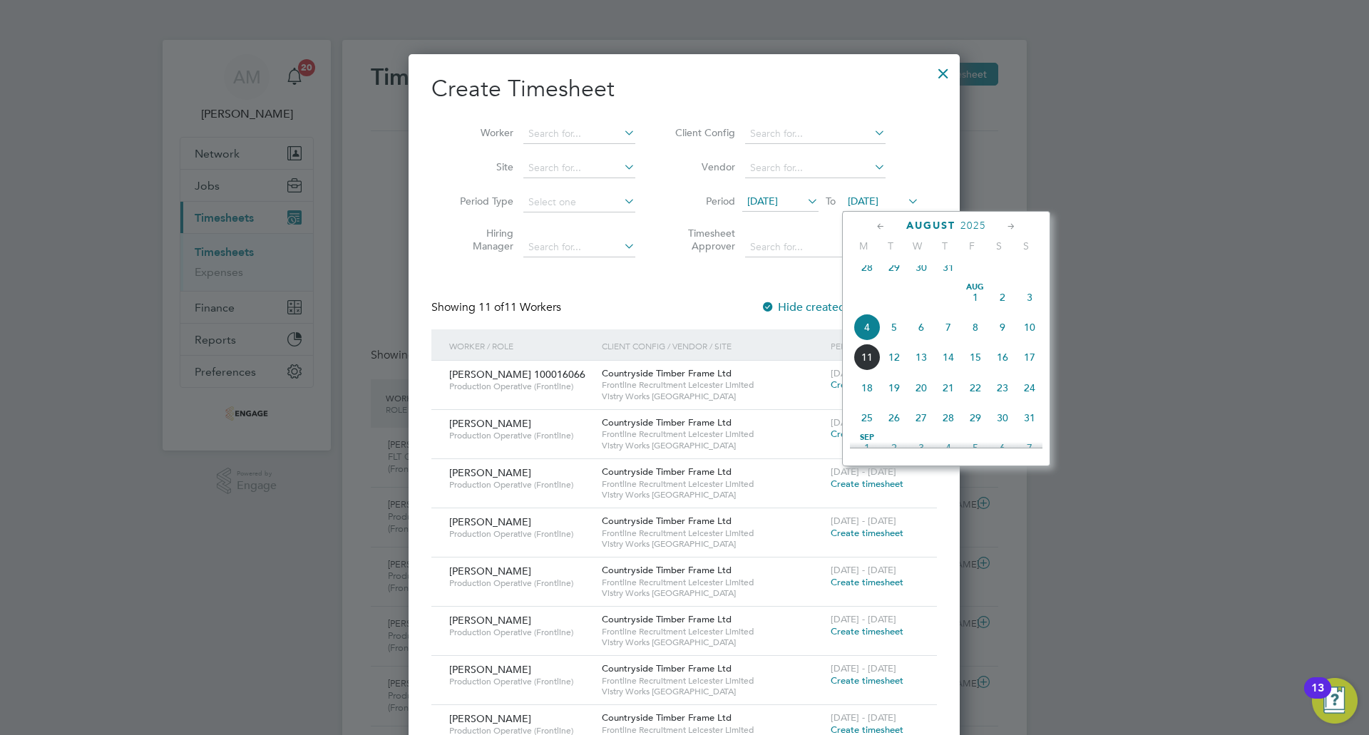
click at [1030, 334] on span "10" at bounding box center [1029, 327] width 27 height 27
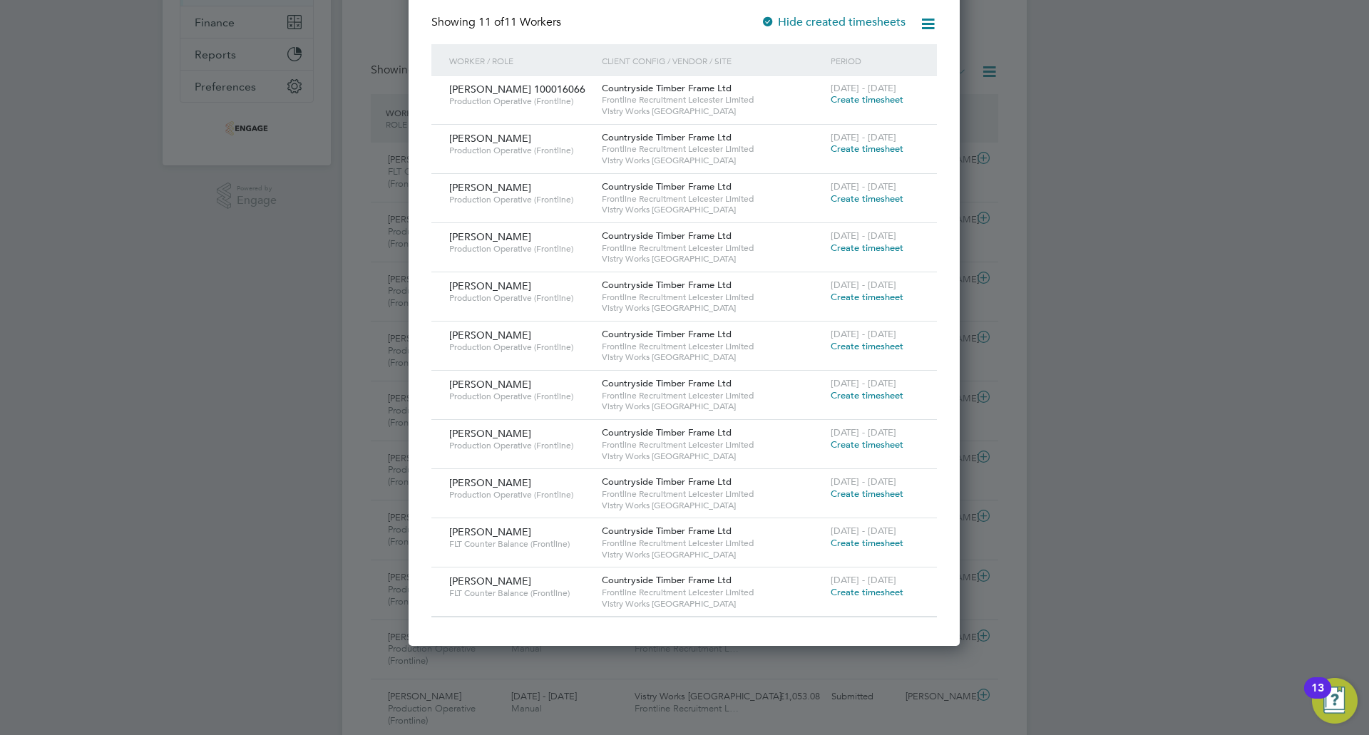
drag, startPoint x: 877, startPoint y: 589, endPoint x: 609, endPoint y: 331, distance: 372.1
click at [877, 590] on span "Create timesheet" at bounding box center [867, 592] width 73 height 12
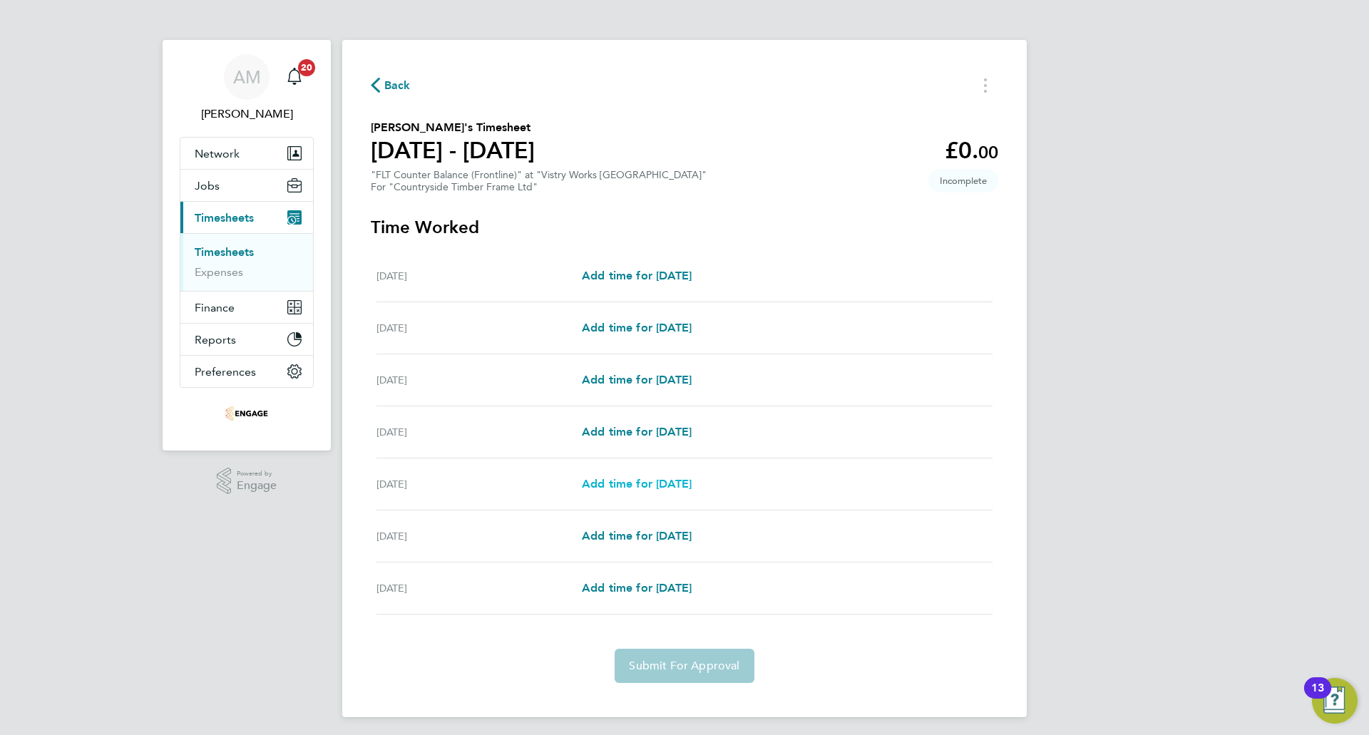
click at [632, 486] on span "Add time for Fri 08 Aug" at bounding box center [637, 484] width 110 height 14
select select "15"
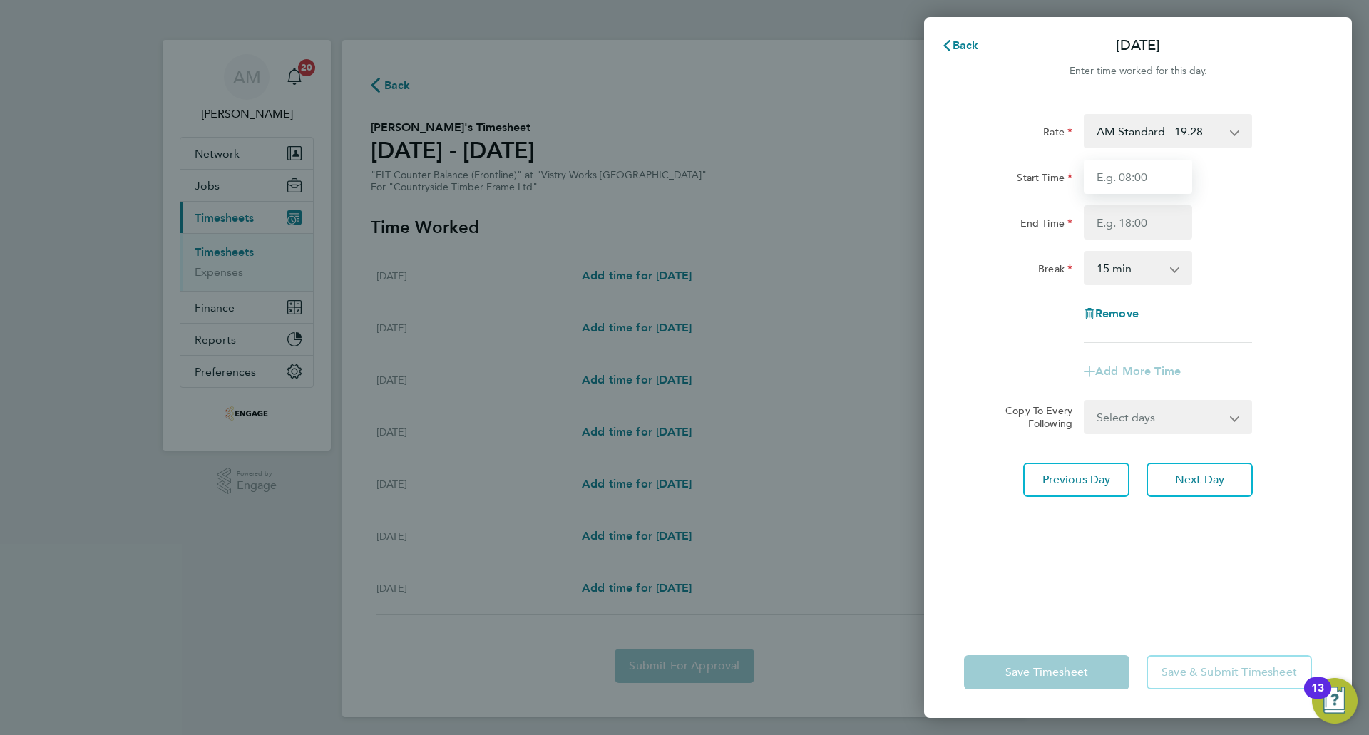
click at [1139, 176] on input "Start Time" at bounding box center [1138, 177] width 108 height 34
type input "06:00"
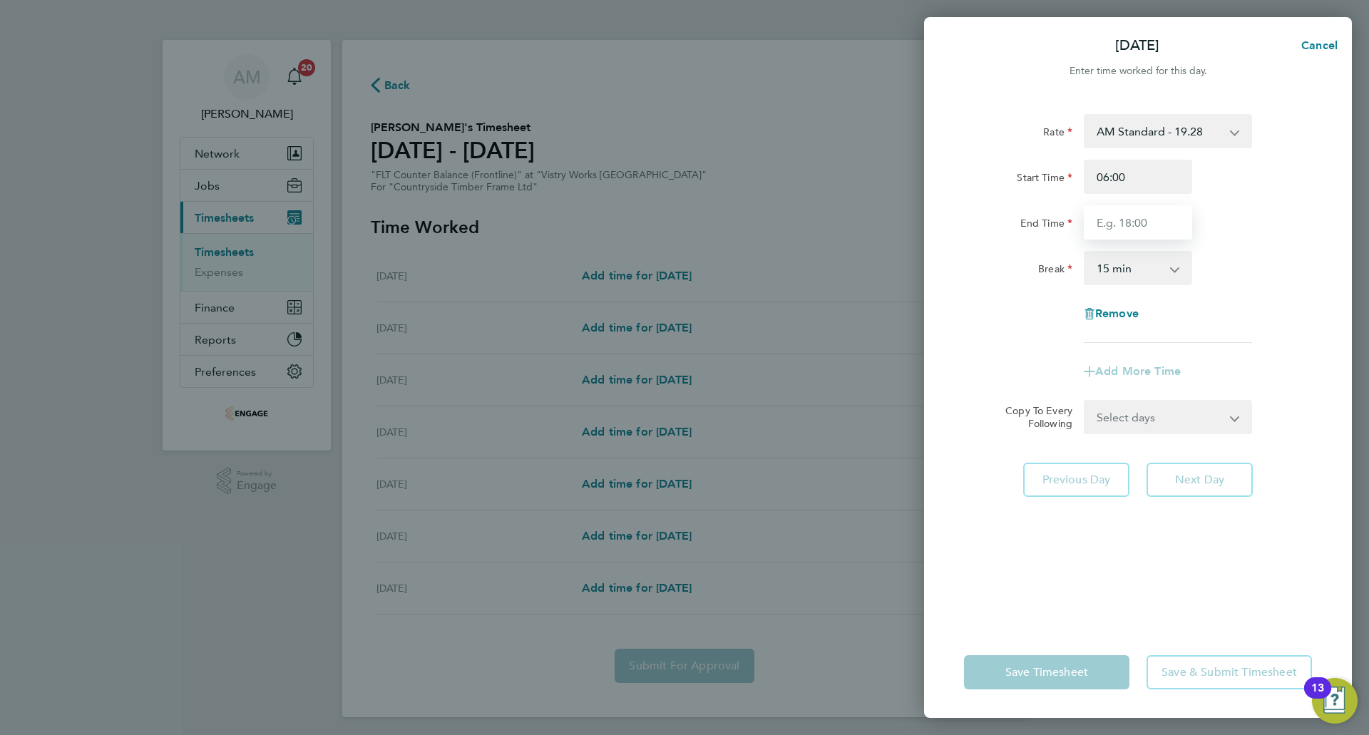
drag, startPoint x: 1138, startPoint y: 194, endPoint x: 1137, endPoint y: 214, distance: 20.0
click at [1137, 214] on input "End Time" at bounding box center [1138, 222] width 108 height 34
type input "14:00"
click at [1137, 266] on select "0 min 15 min 30 min 45 min 60 min 75 min 90 min" at bounding box center [1129, 267] width 88 height 31
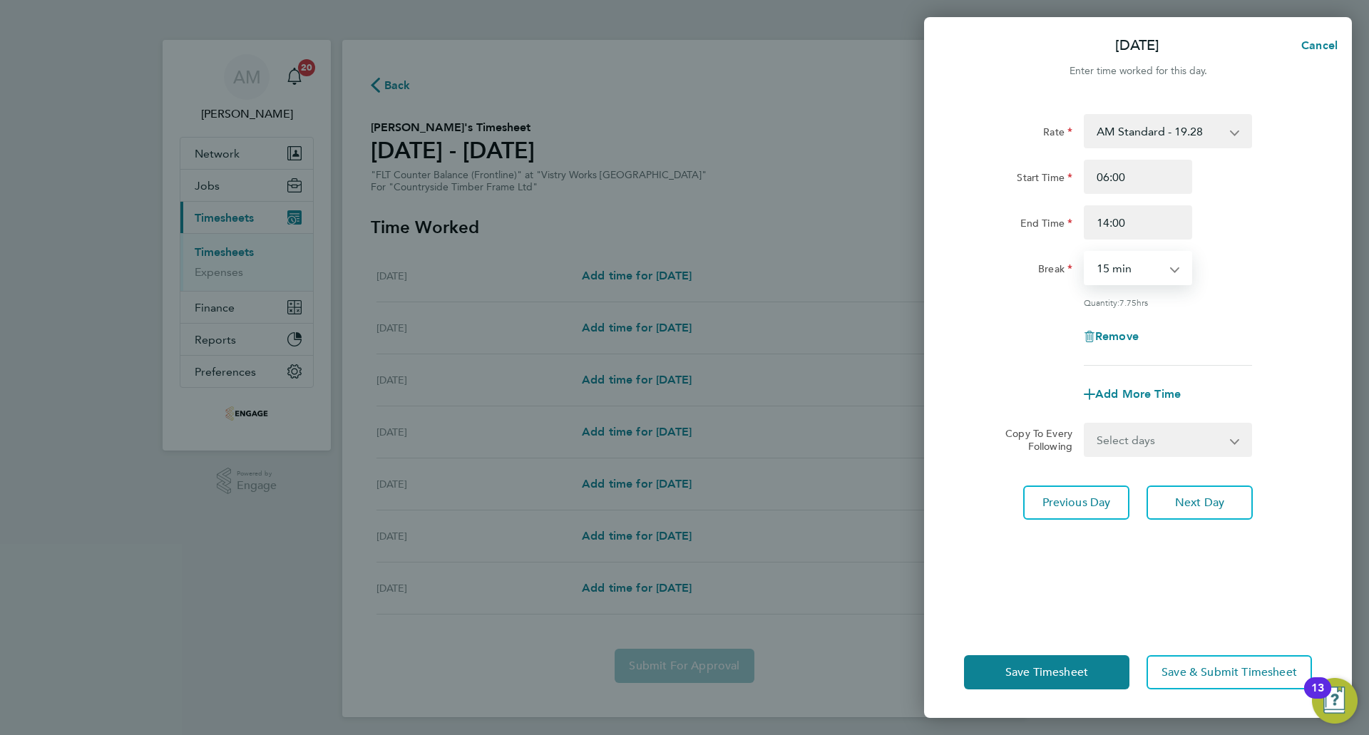
select select "30"
click at [1085, 252] on select "0 min 15 min 30 min 45 min 60 min 75 min 90 min" at bounding box center [1129, 267] width 88 height 31
click at [1075, 667] on span "Save Timesheet" at bounding box center [1046, 672] width 83 height 14
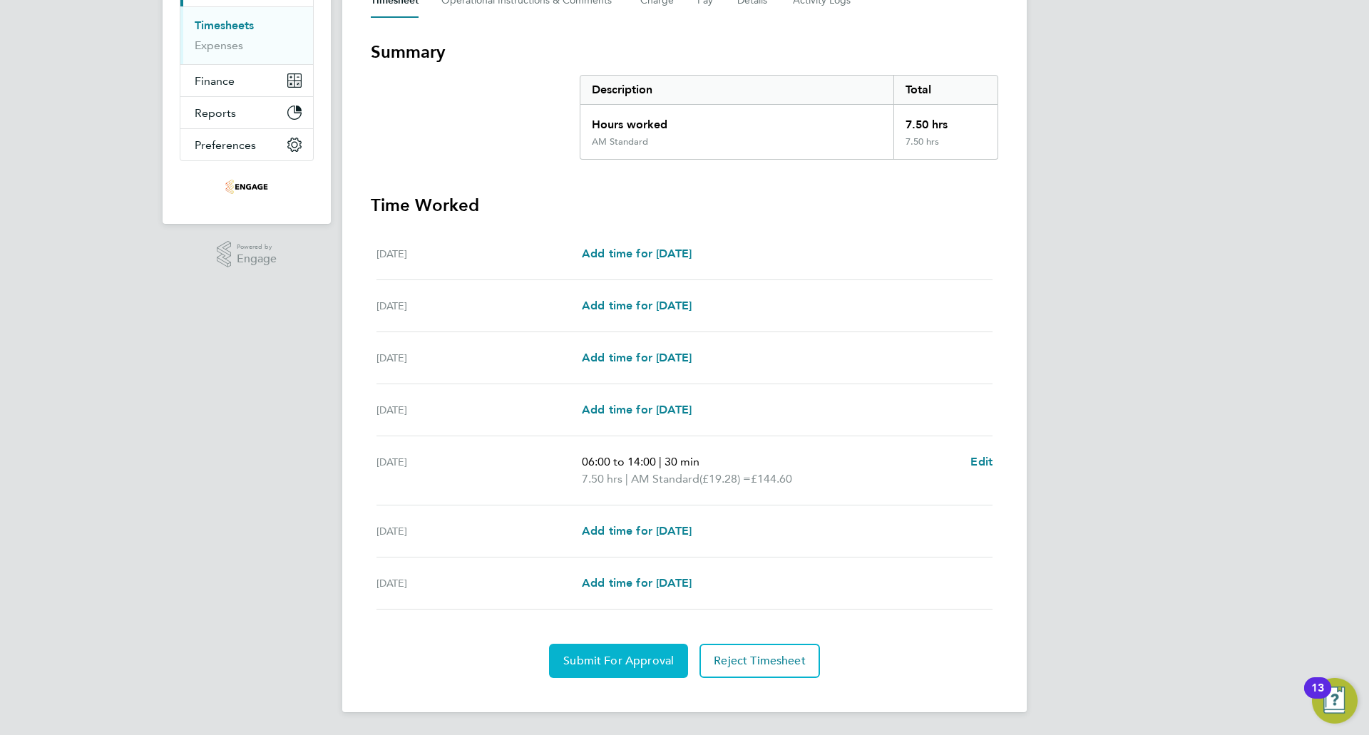
click at [583, 666] on span "Submit For Approval" at bounding box center [618, 661] width 110 height 14
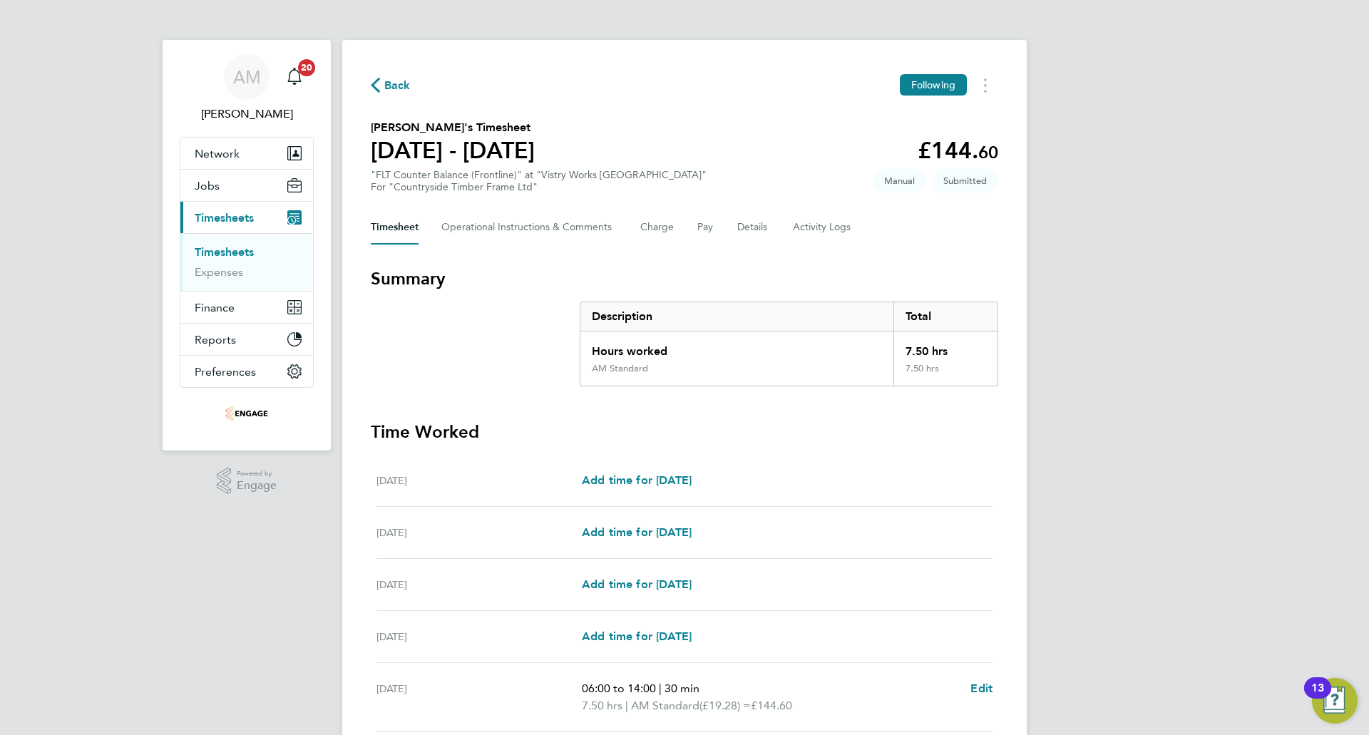
click at [403, 81] on span "Back" at bounding box center [397, 85] width 26 height 17
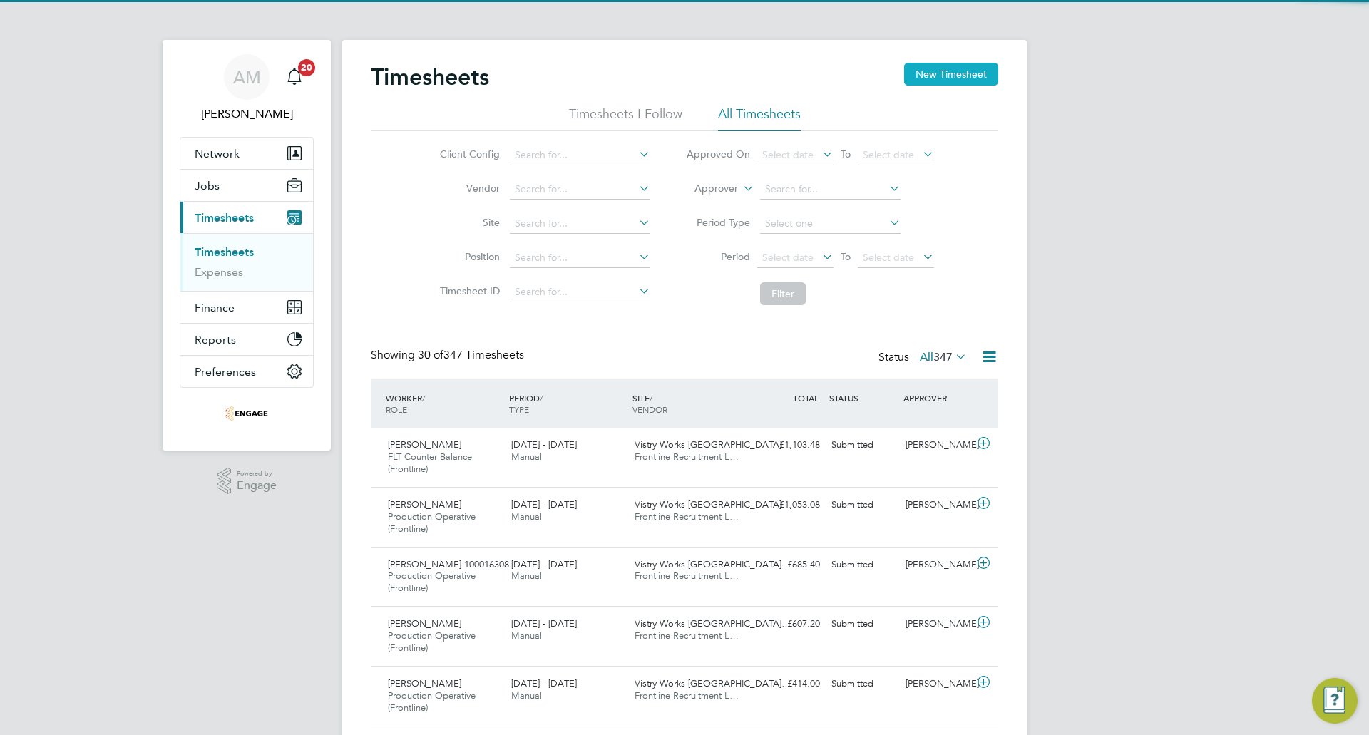
click at [952, 67] on button "New Timesheet" at bounding box center [951, 74] width 94 height 23
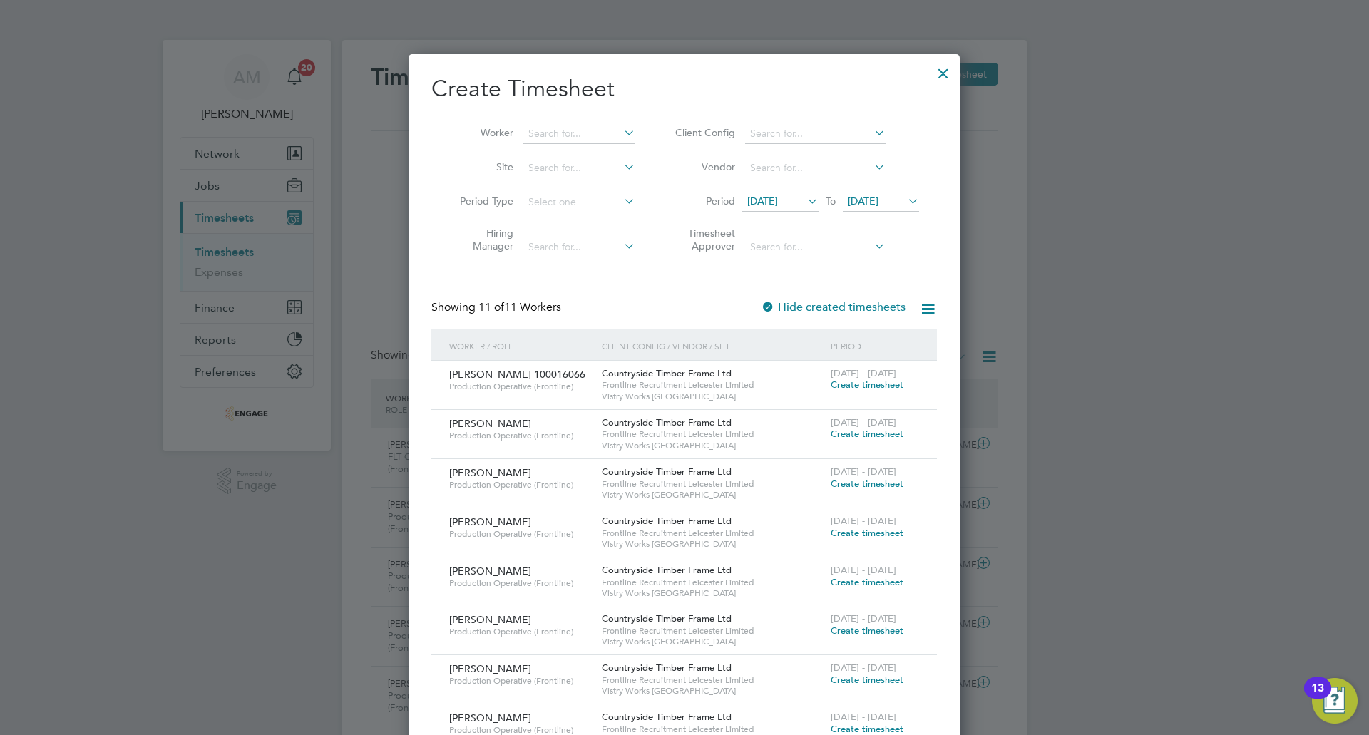
click at [778, 197] on span "28 Jul 2025" at bounding box center [762, 201] width 31 height 13
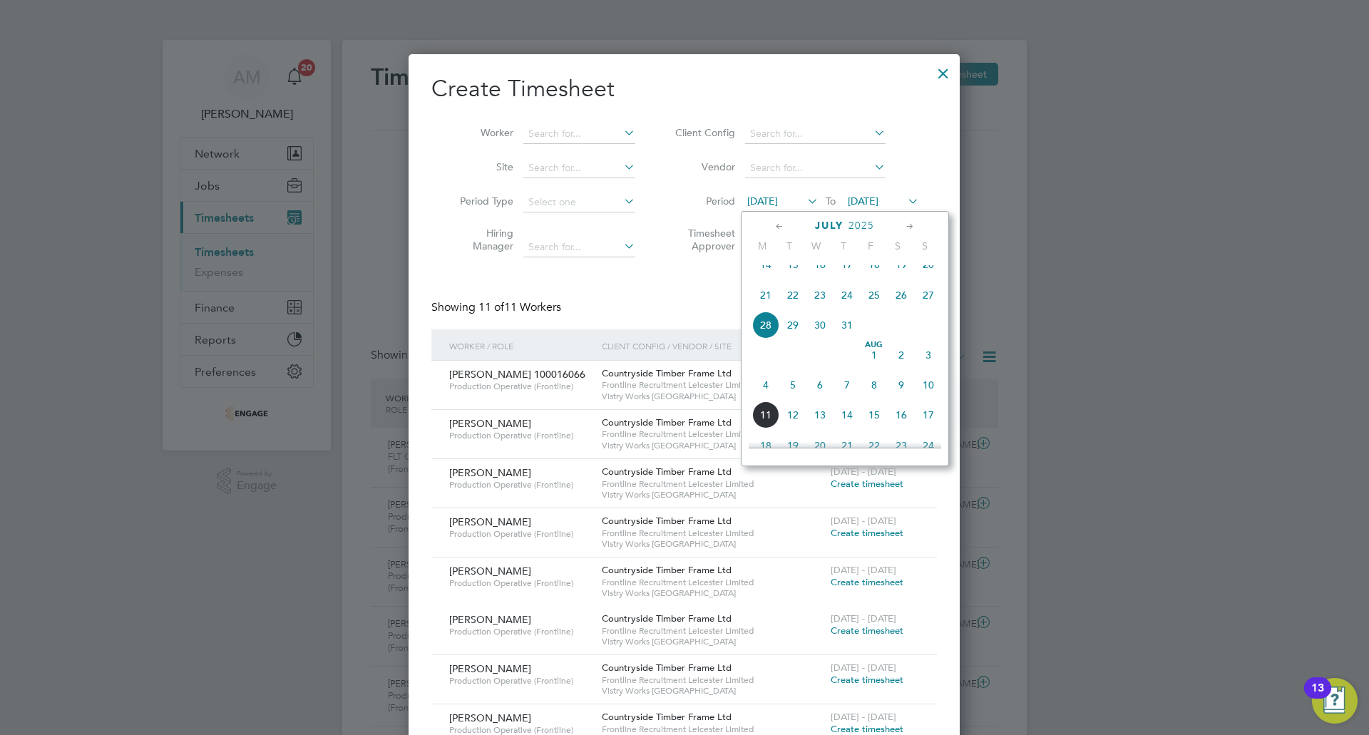
click at [763, 396] on span "4" at bounding box center [765, 384] width 27 height 27
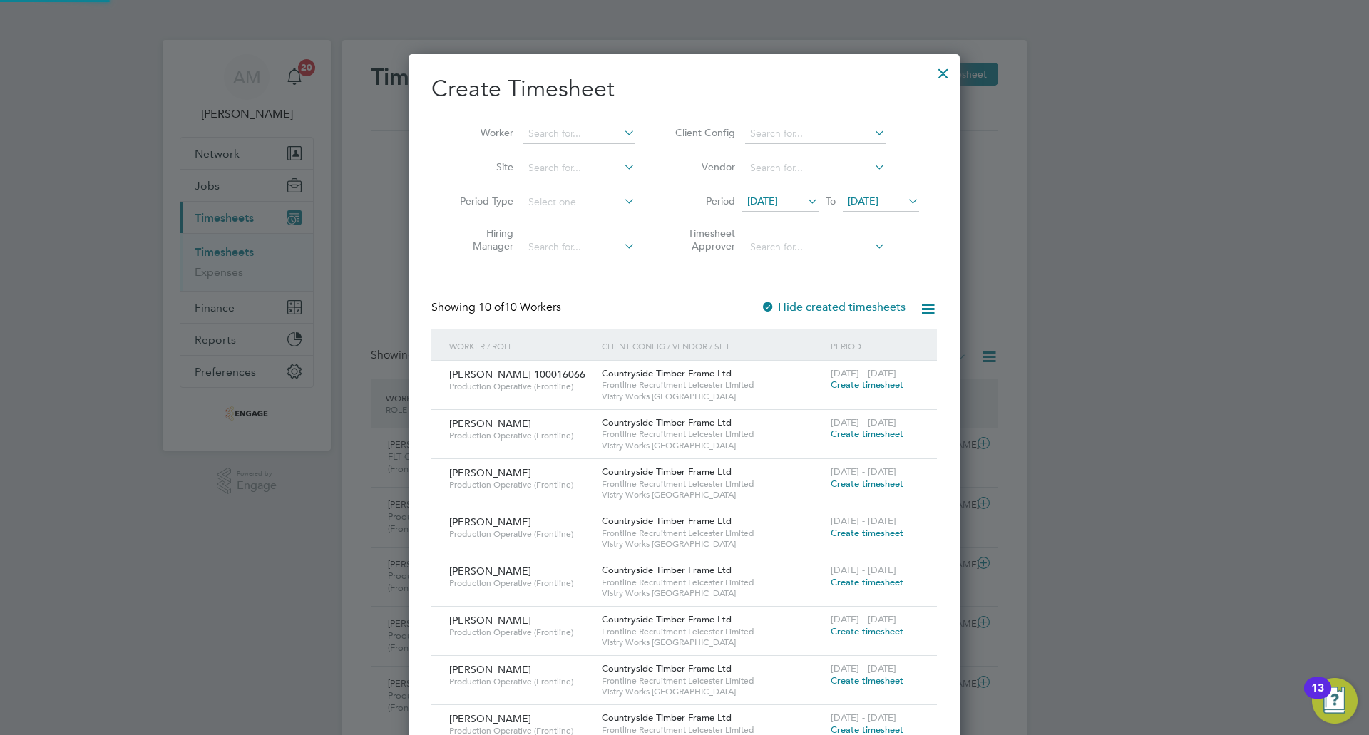
click at [865, 201] on span "04 Aug 2025" at bounding box center [863, 201] width 31 height 13
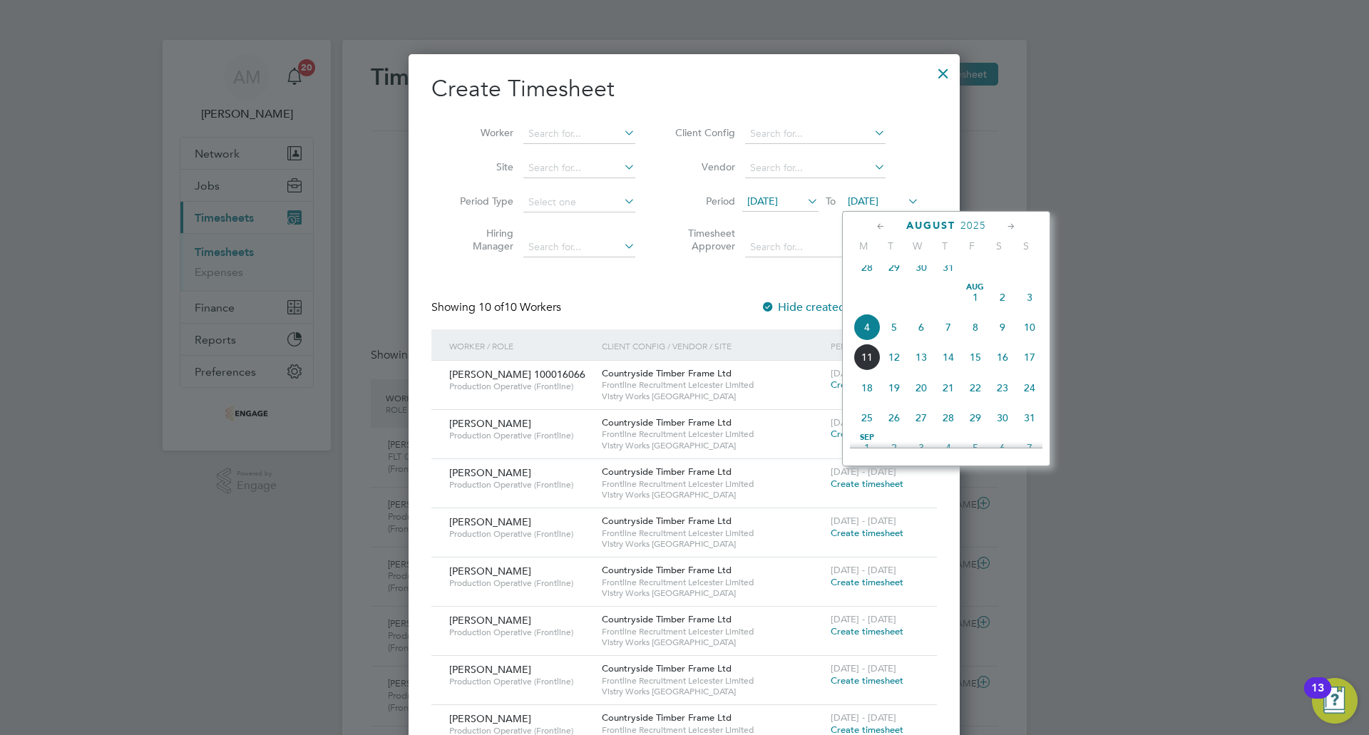
click at [1029, 337] on span "10" at bounding box center [1029, 327] width 27 height 27
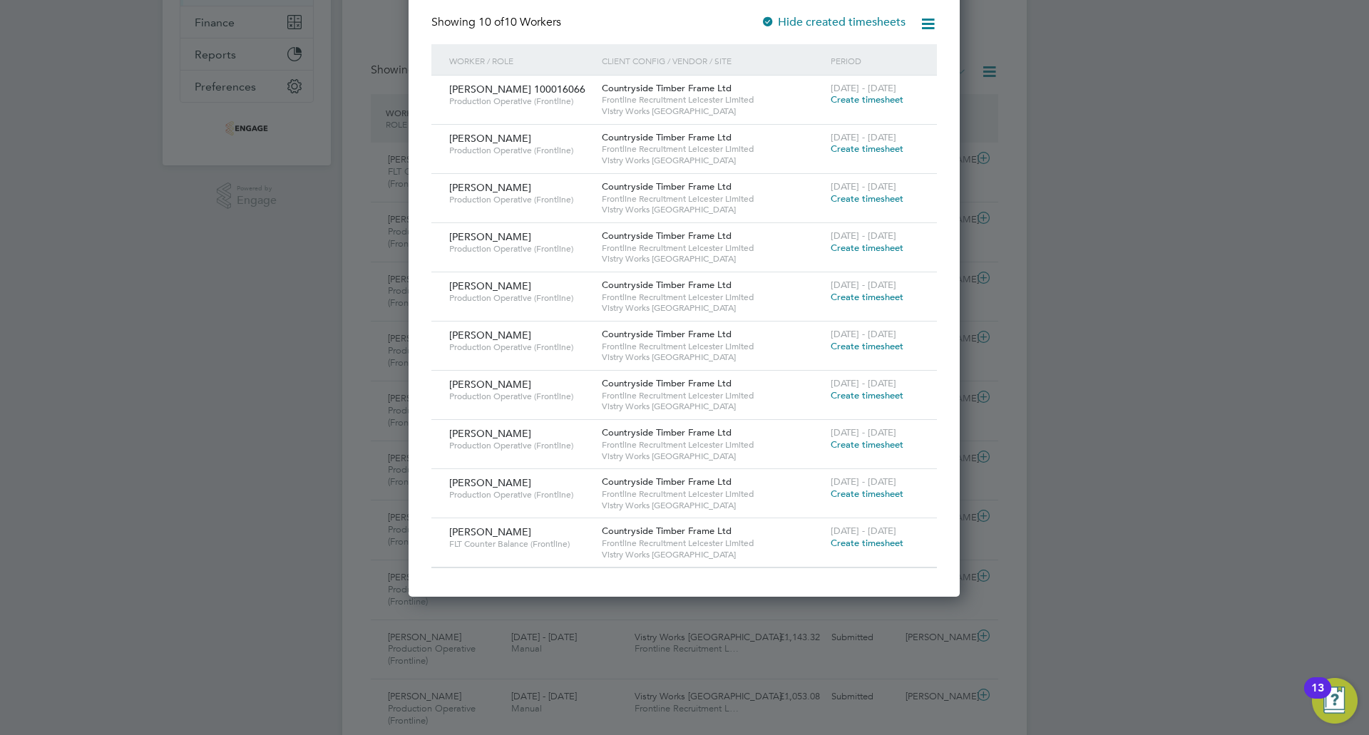
click at [871, 493] on span "Create timesheet" at bounding box center [867, 494] width 73 height 12
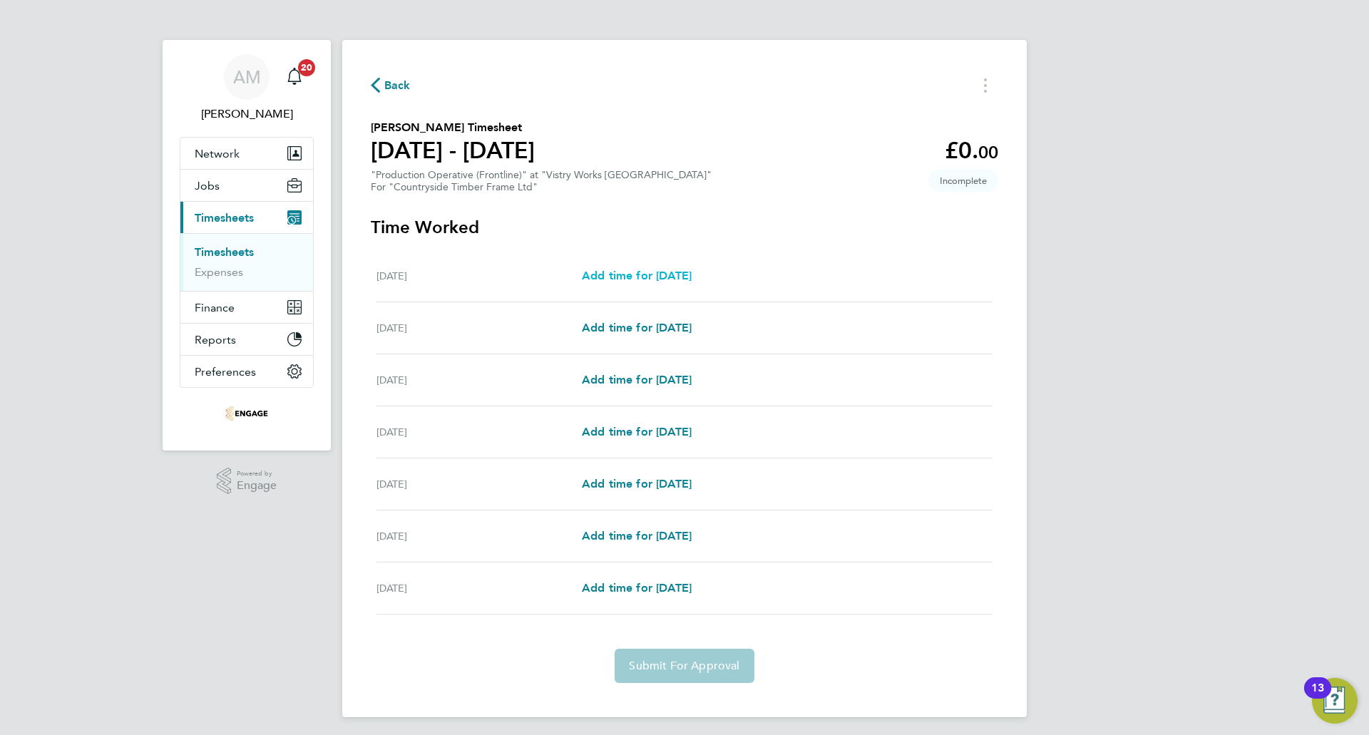
click at [688, 273] on span "Add time for Mon 04 Aug" at bounding box center [637, 276] width 110 height 14
select select "15"
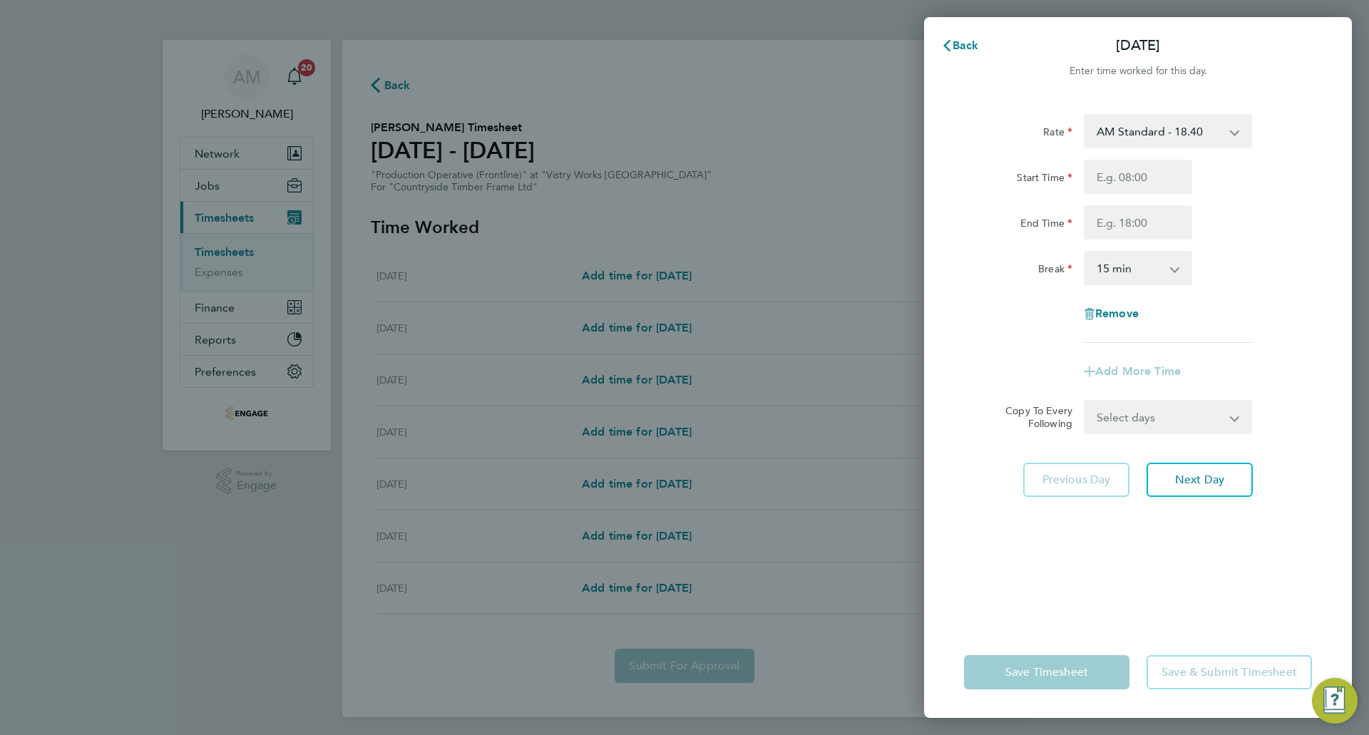
click at [1172, 130] on select "AM Standard - 18.40 OT2 - 36.80 OT 1 - 27.60 PM OT 2 - 40.11 PM OT 1 - 30.08 PM…" at bounding box center [1159, 130] width 148 height 31
select select "15"
drag, startPoint x: 1123, startPoint y: 178, endPoint x: 1126, endPoint y: 191, distance: 13.1
click at [1123, 178] on input "Start Time" at bounding box center [1138, 177] width 108 height 34
type input "14:00"
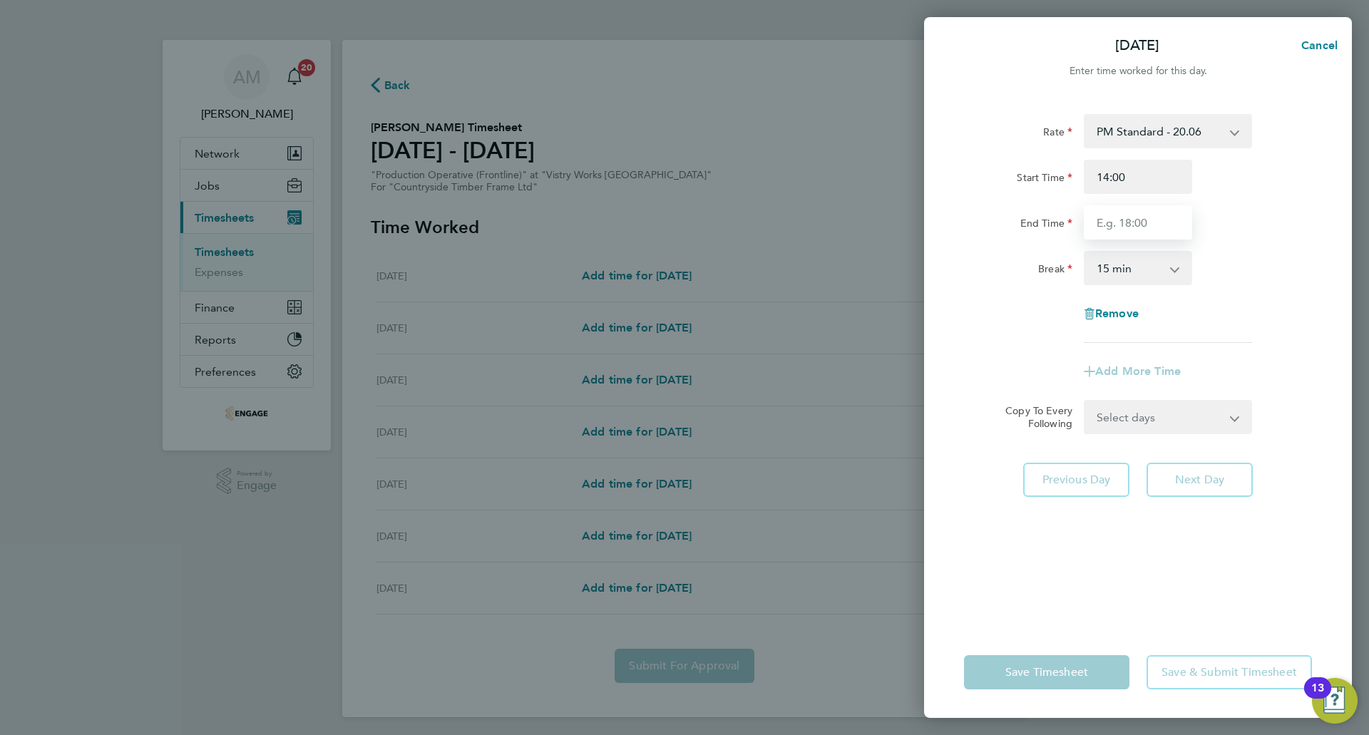
click at [1113, 225] on input "End Time" at bounding box center [1138, 222] width 108 height 34
type input "22:30"
click at [1126, 277] on select "0 min 15 min 30 min 45 min 60 min 75 min 90 min" at bounding box center [1129, 267] width 88 height 31
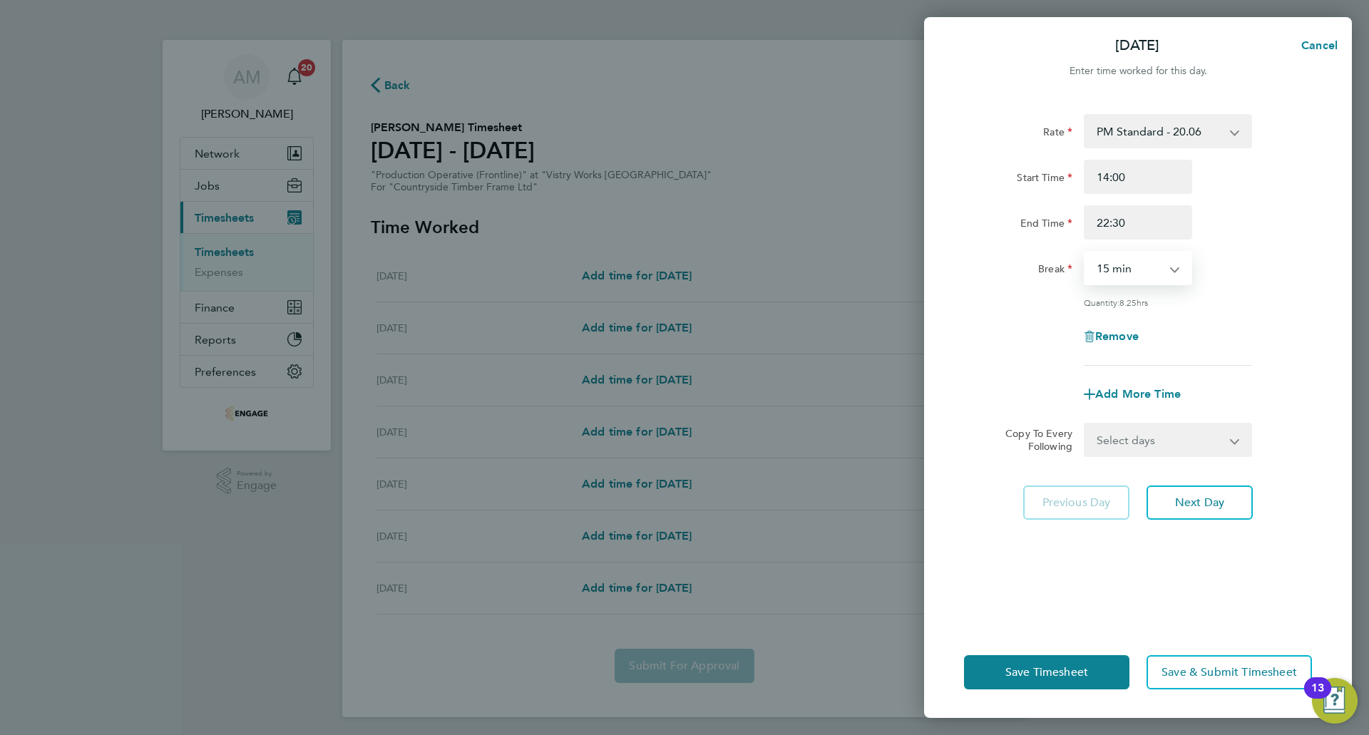
select select "30"
click at [1085, 252] on select "0 min 15 min 30 min 45 min 60 min 75 min 90 min" at bounding box center [1129, 267] width 88 height 31
click at [1152, 457] on div "Rate PM Standard - 20.06 AM Standard - 18.40 OT2 - 36.80 OT 1 - 27.60 PM OT 2 -…" at bounding box center [1138, 362] width 428 height 530
click at [1155, 443] on select "Select days Day Weekday (Mon-Fri) Weekend (Sat-Sun) Tuesday Wednesday Thursday …" at bounding box center [1160, 439] width 150 height 31
select select "WEEKDAY"
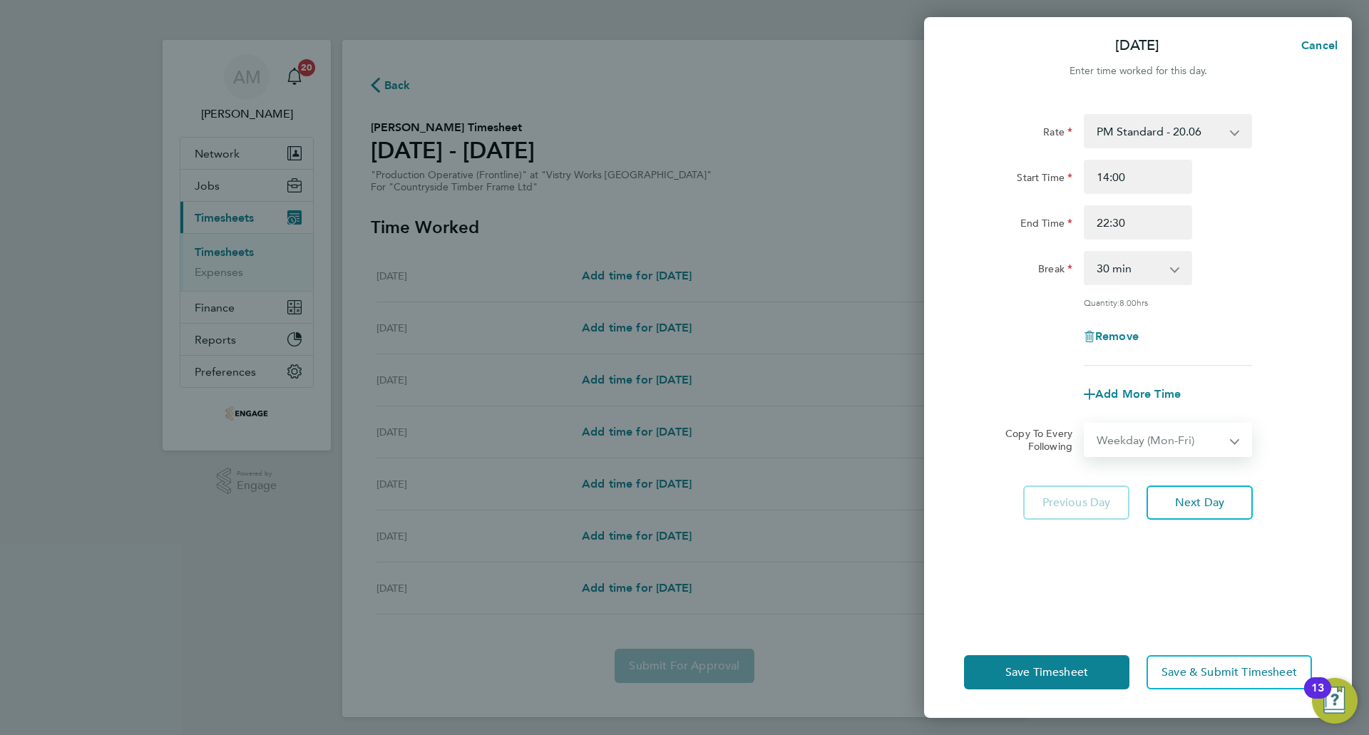
click at [1085, 424] on select "Select days Day Weekday (Mon-Fri) Weekend (Sat-Sun) Tuesday Wednesday Thursday …" at bounding box center [1160, 439] width 150 height 31
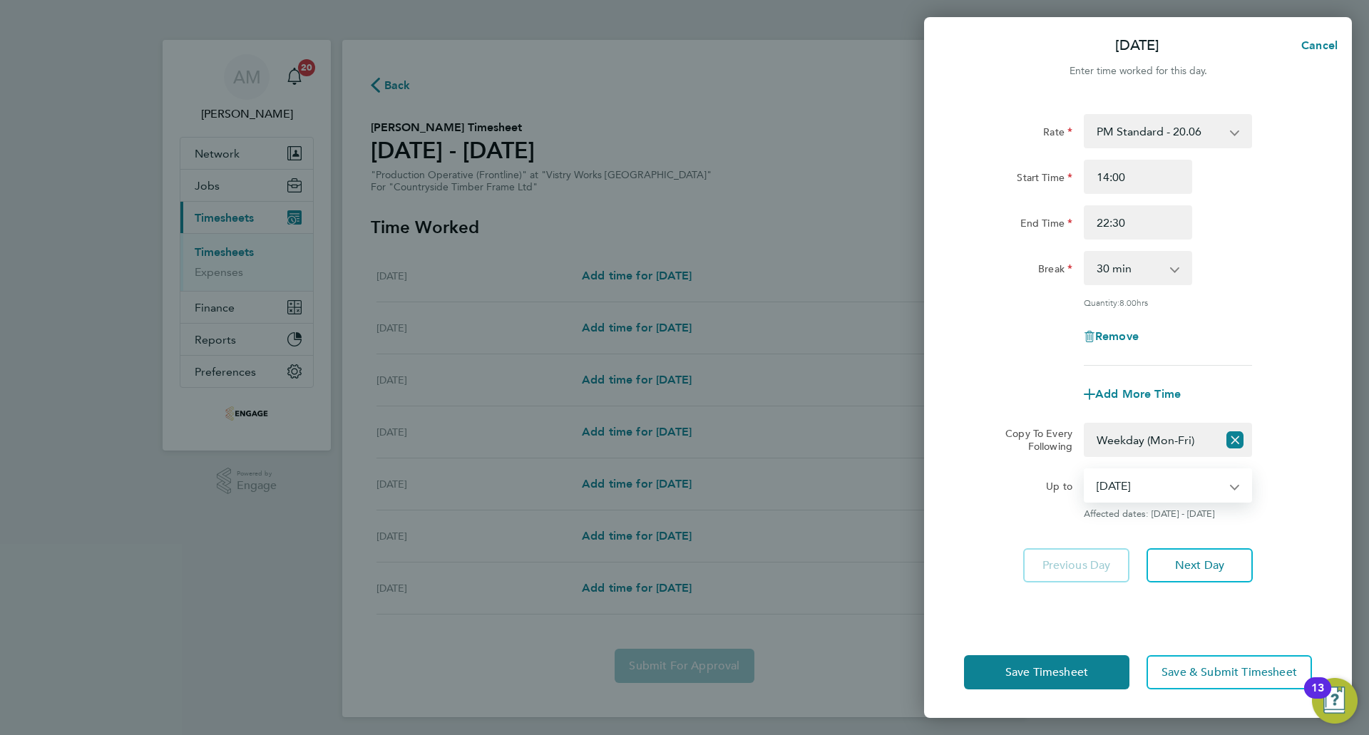
click at [1146, 489] on select "05 Aug 2025 06 Aug 2025 07 Aug 2025 08 Aug 2025 09 Aug 2025 10 Aug 2025" at bounding box center [1159, 485] width 148 height 31
select select "2025-08-07"
click at [1085, 470] on select "05 Aug 2025 06 Aug 2025 07 Aug 2025 08 Aug 2025 09 Aug 2025 10 Aug 2025" at bounding box center [1159, 485] width 148 height 31
click at [1187, 558] on span "Next Day" at bounding box center [1199, 565] width 49 height 14
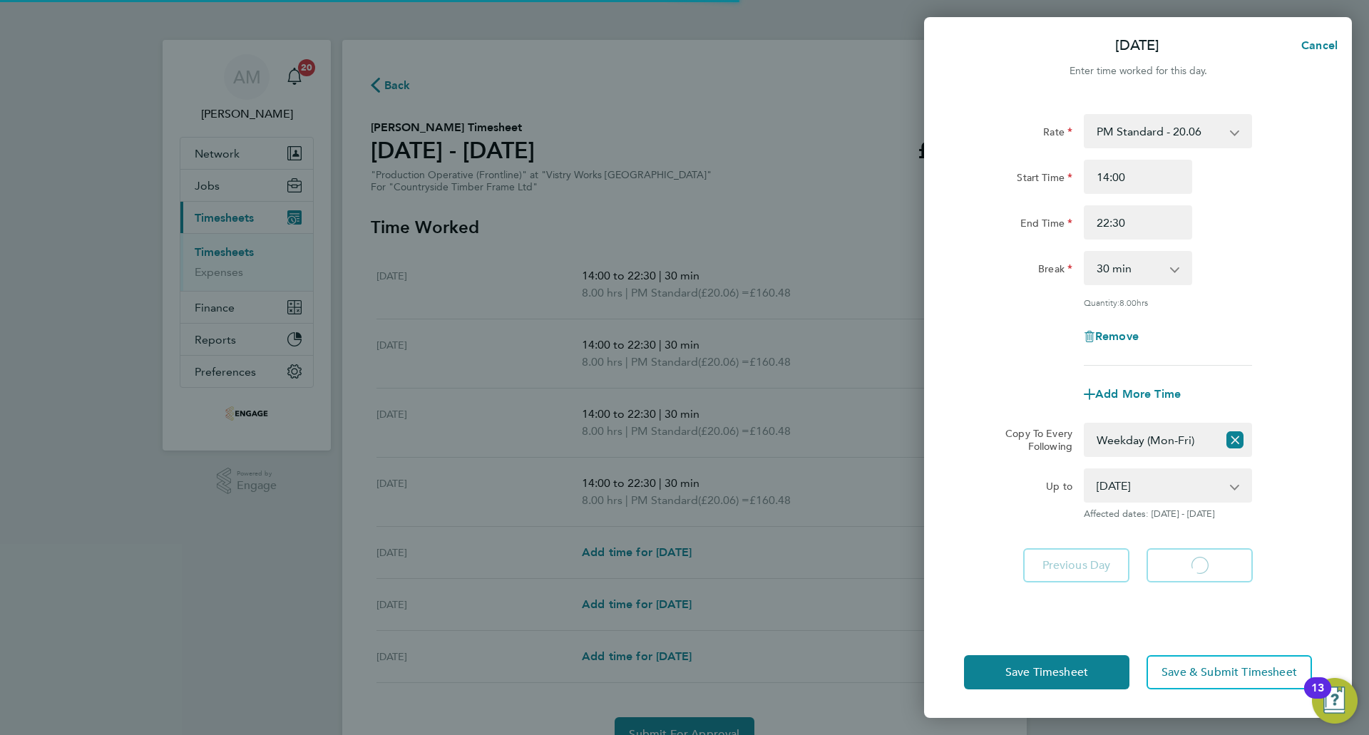
select select "30"
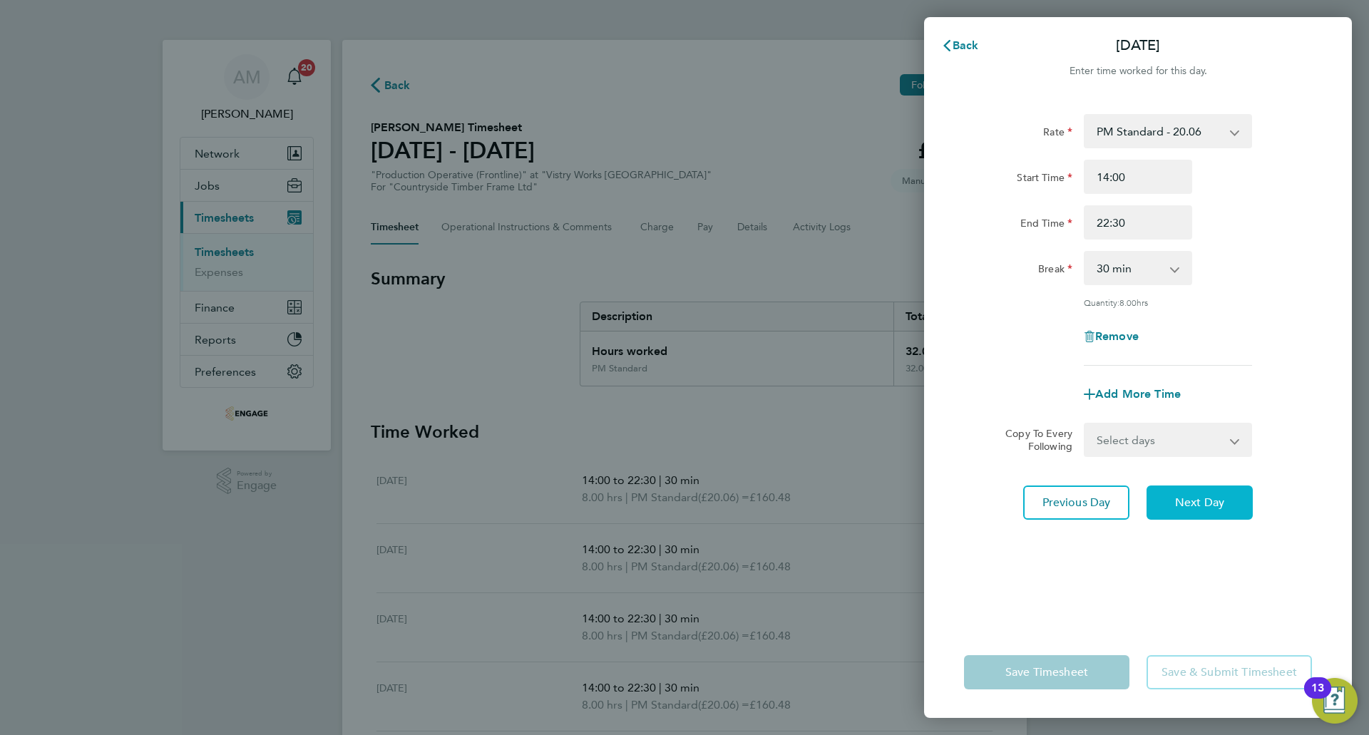
click at [1181, 516] on button "Next Day" at bounding box center [1199, 502] width 106 height 34
select select "30"
click at [1188, 502] on span "Next Day" at bounding box center [1199, 502] width 49 height 14
select select "30"
click at [1188, 502] on span "Next Day" at bounding box center [1199, 502] width 49 height 14
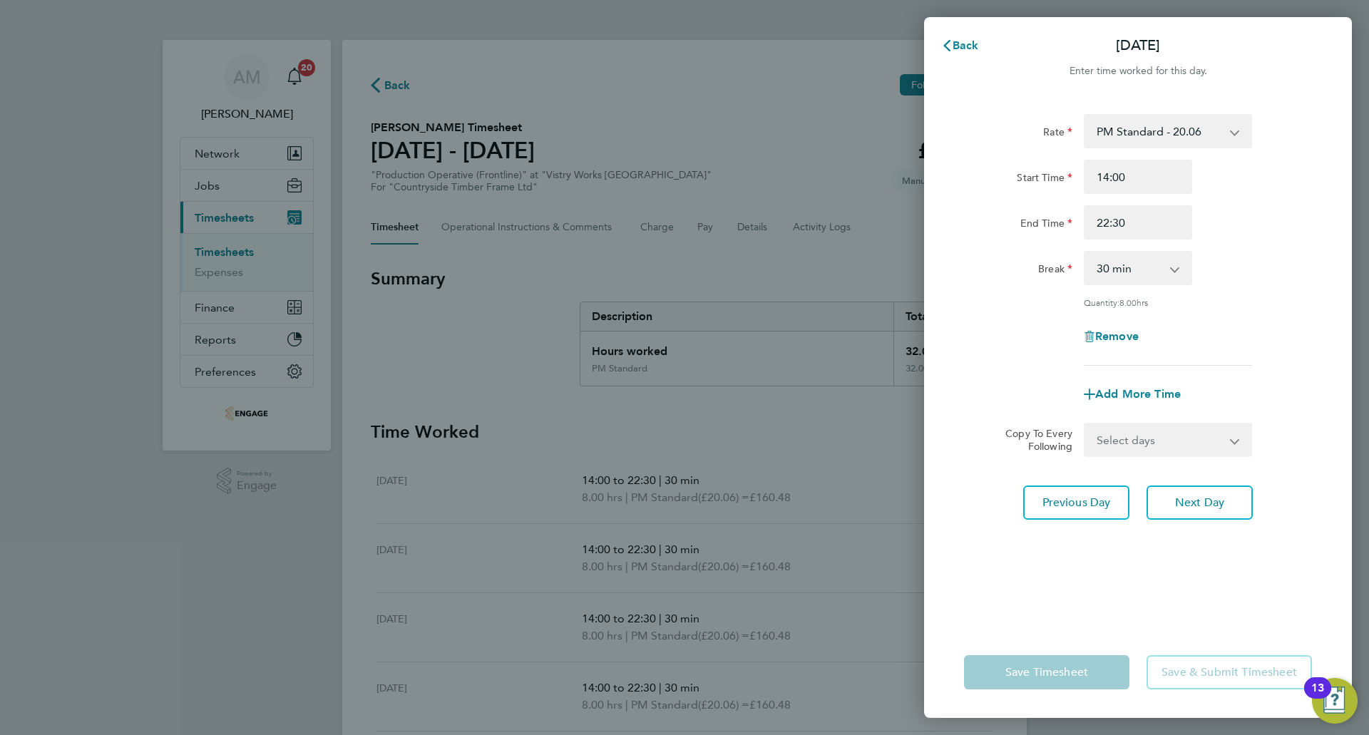
select select "15"
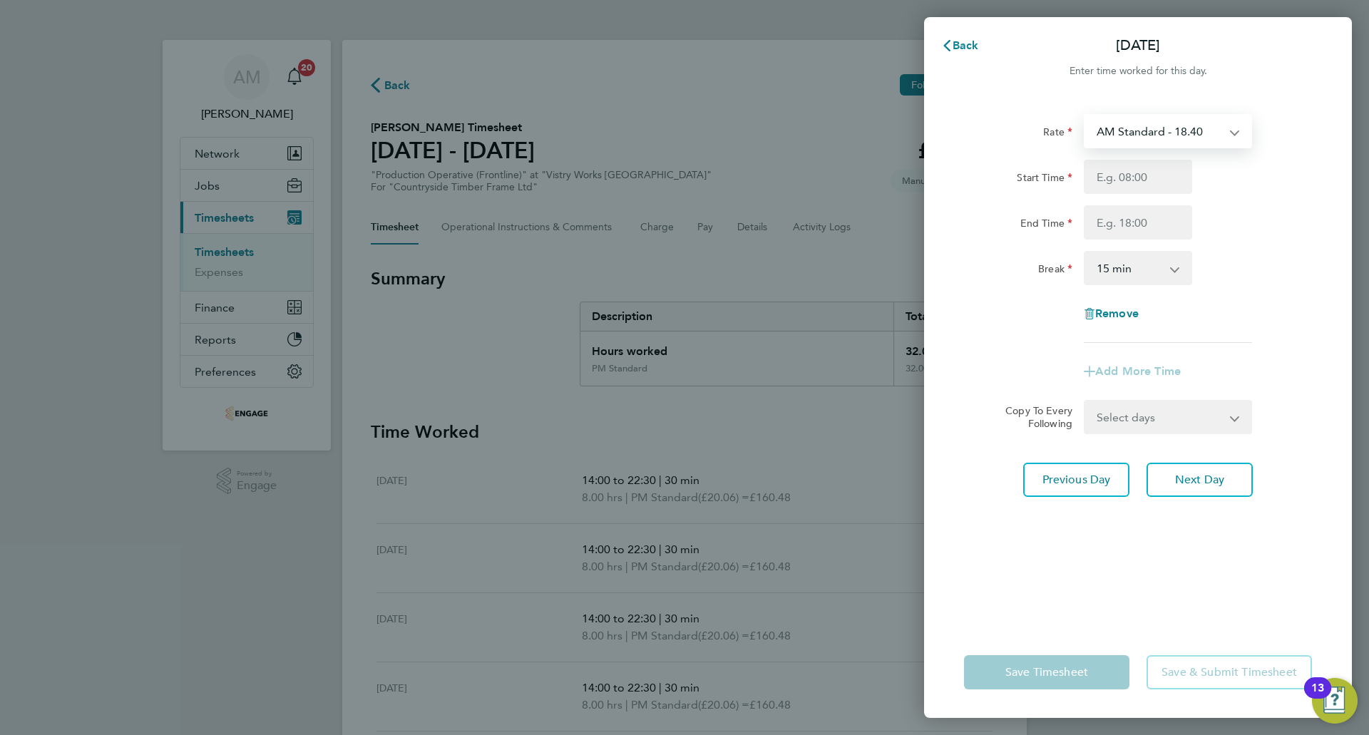
click at [1119, 140] on select "AM Standard - 18.40 OT2 - 36.80 OT 1 - 27.60 PM OT 2 - 40.11 PM OT 1 - 30.08 PM…" at bounding box center [1159, 130] width 148 height 31
select select "15"
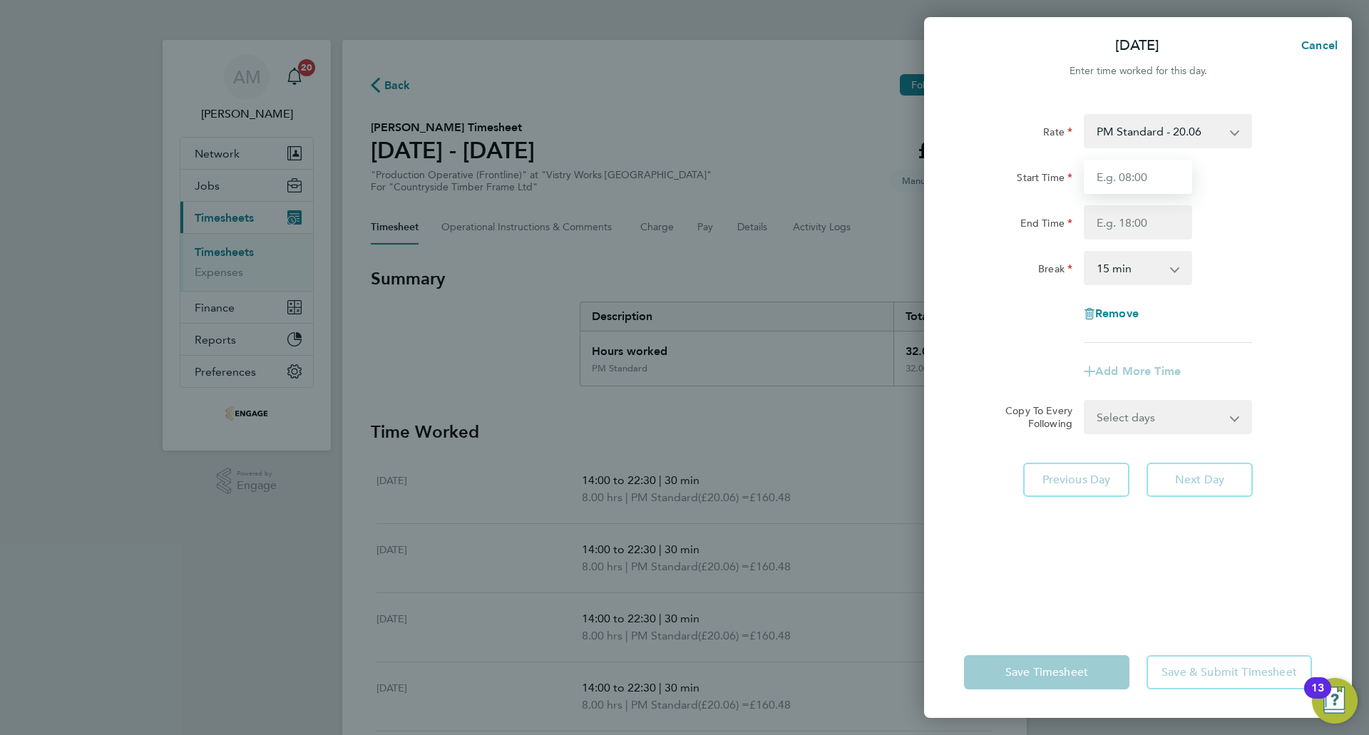
click at [1128, 166] on input "Start Time" at bounding box center [1138, 177] width 108 height 34
type input "14:00"
click at [1131, 233] on input "End Time" at bounding box center [1138, 222] width 108 height 34
type input "20:00"
click at [1136, 270] on select "0 min 15 min 30 min 45 min 60 min 75 min 90 min" at bounding box center [1129, 267] width 88 height 31
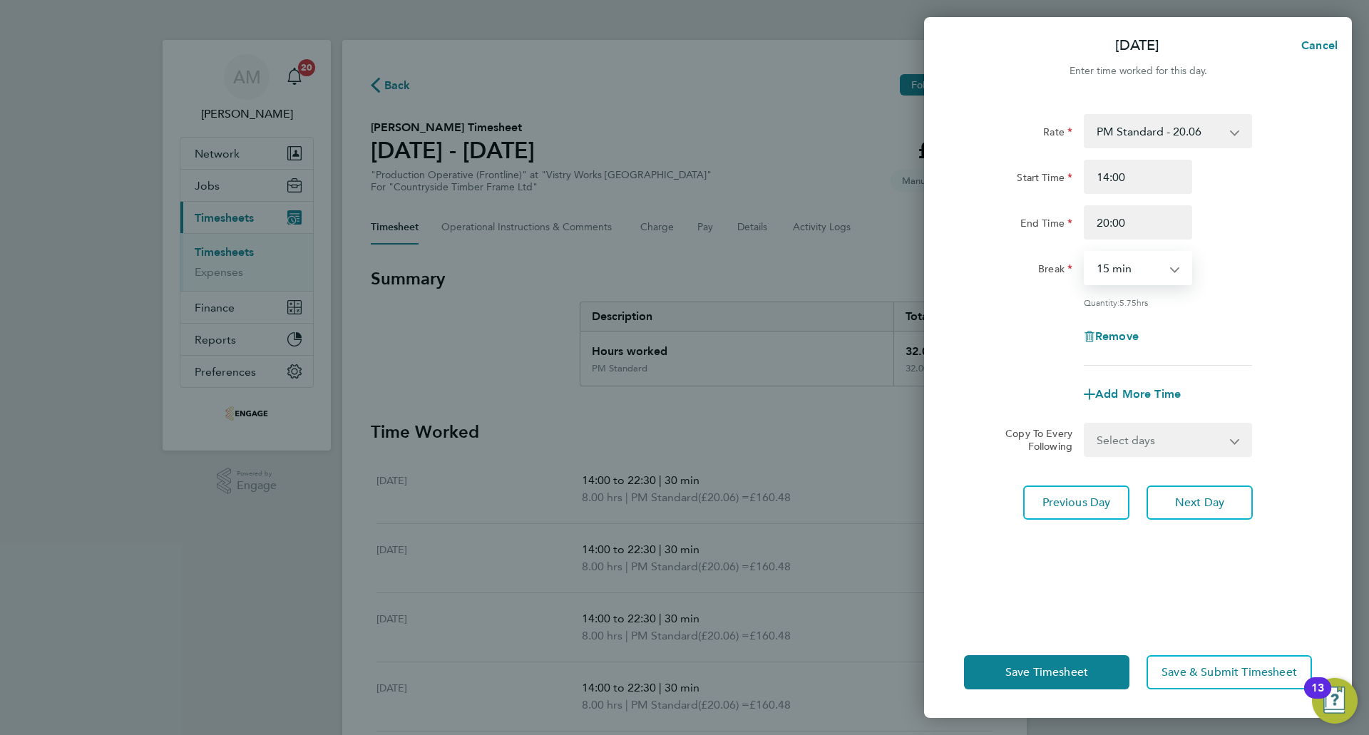
select select "30"
click at [1085, 252] on select "0 min 15 min 30 min 45 min 60 min 75 min 90 min" at bounding box center [1129, 267] width 88 height 31
click at [1048, 676] on span "Save Timesheet" at bounding box center [1046, 672] width 83 height 14
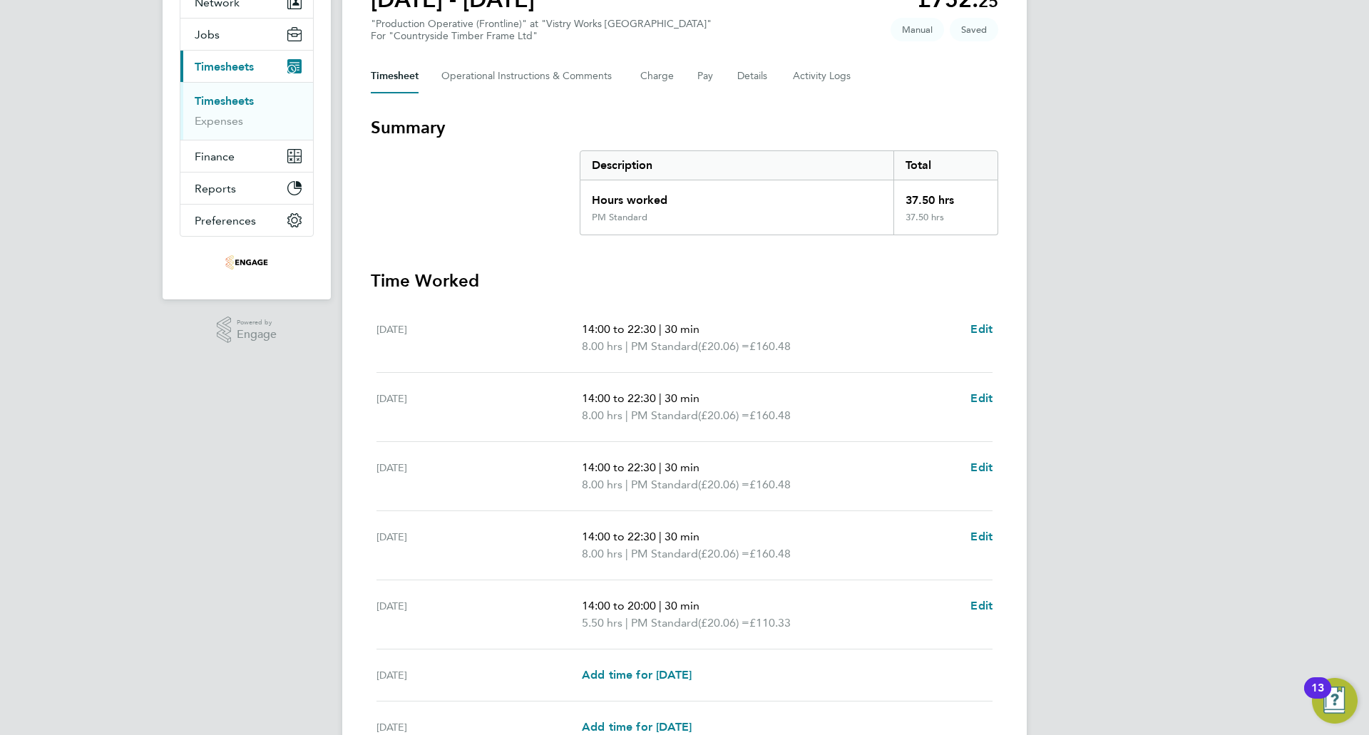
scroll to position [295, 0]
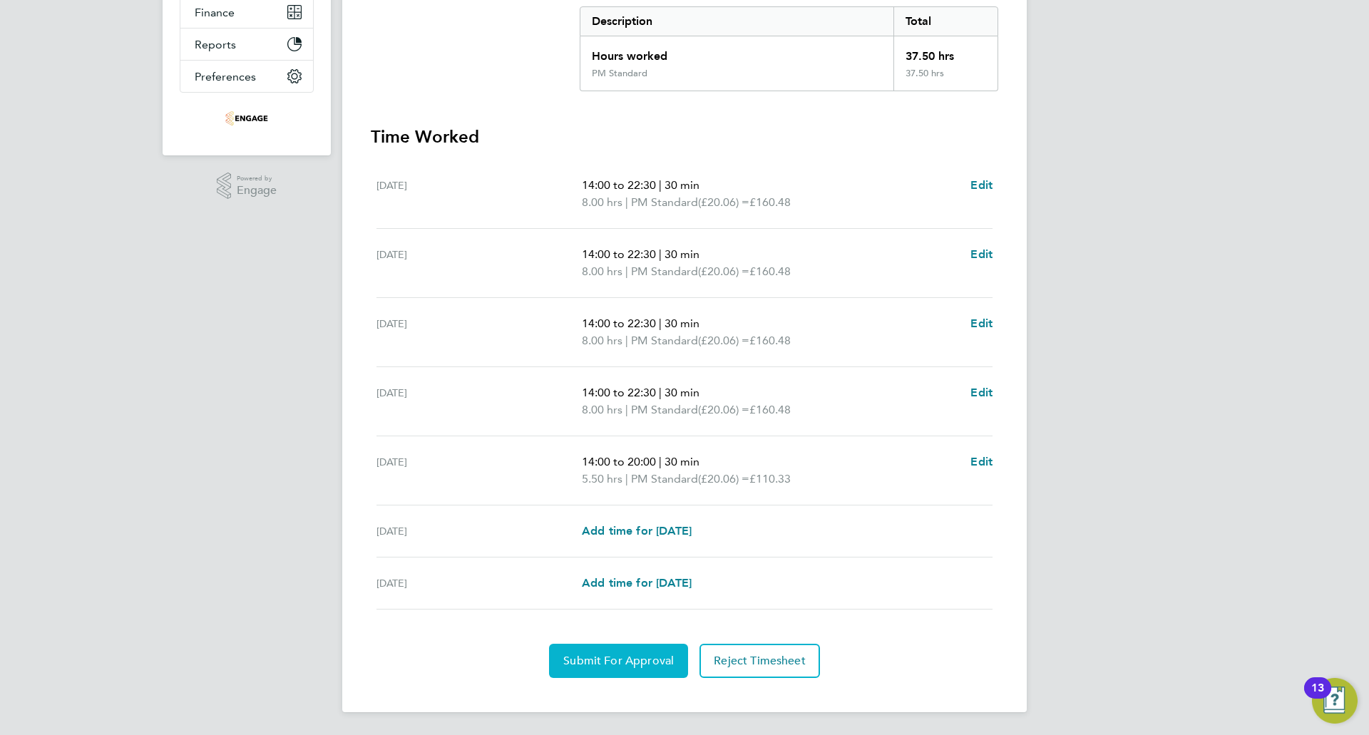
click at [610, 667] on span "Submit For Approval" at bounding box center [618, 661] width 110 height 14
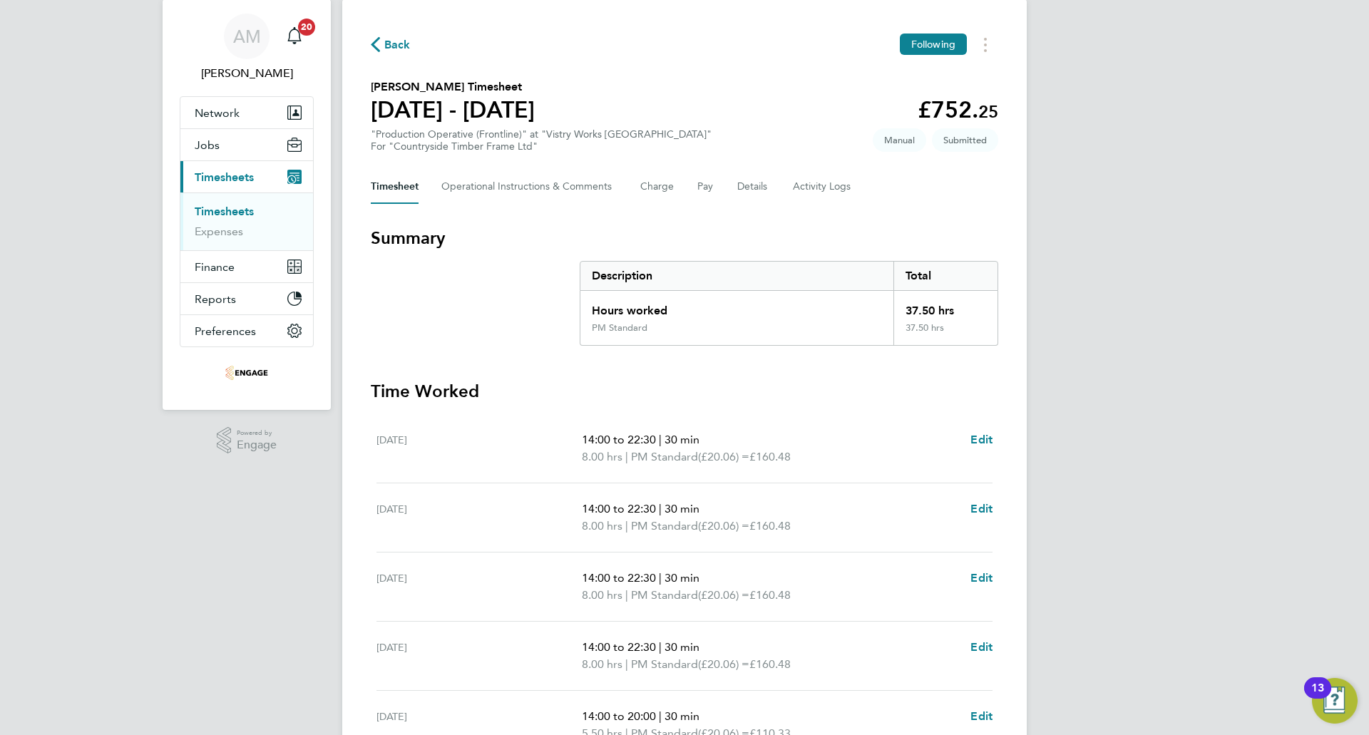
scroll to position [0, 0]
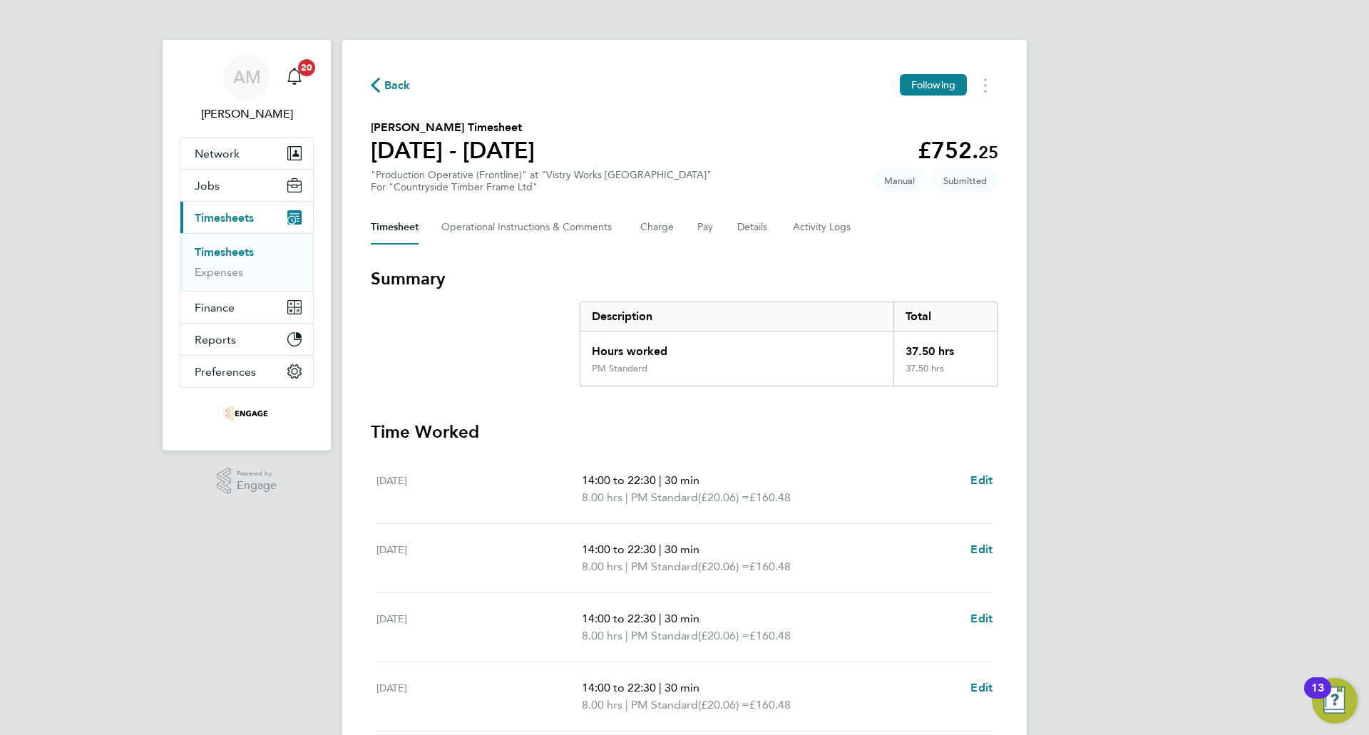
click at [397, 82] on span "Back" at bounding box center [397, 85] width 26 height 17
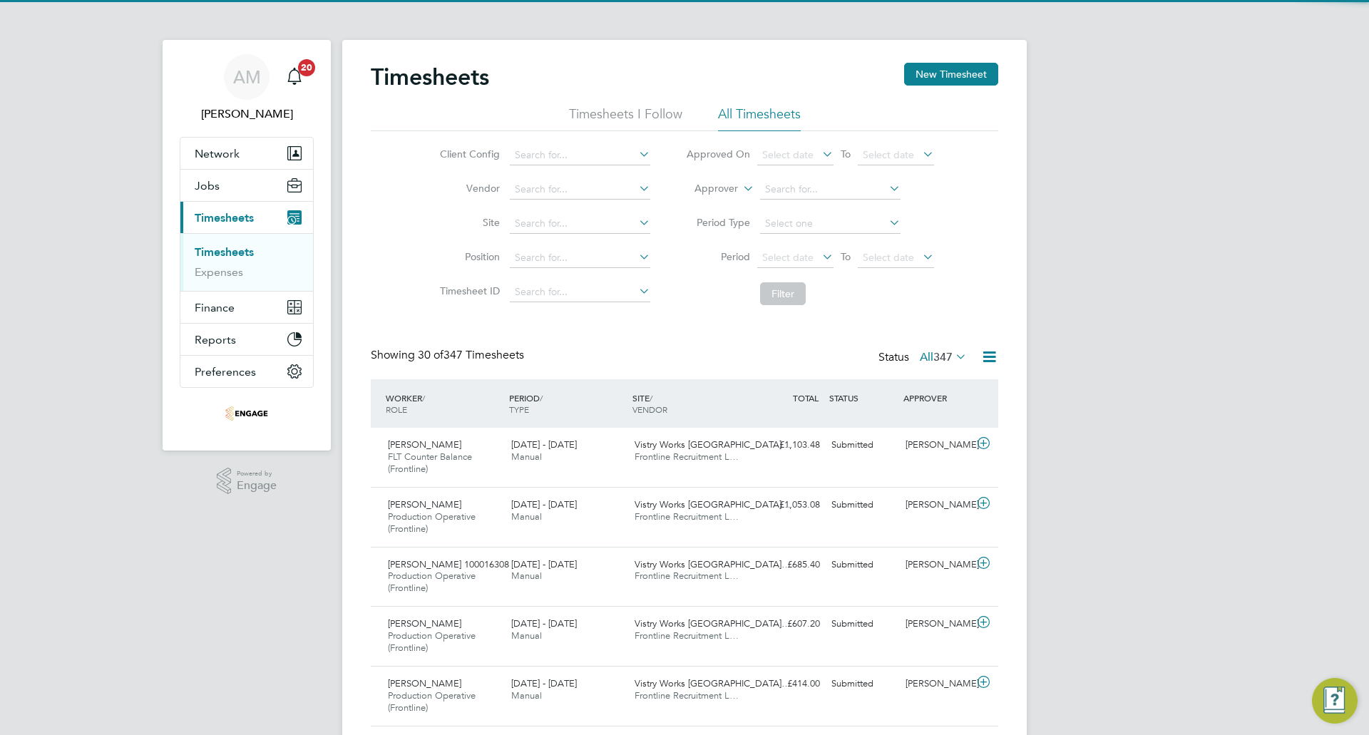
scroll to position [48, 124]
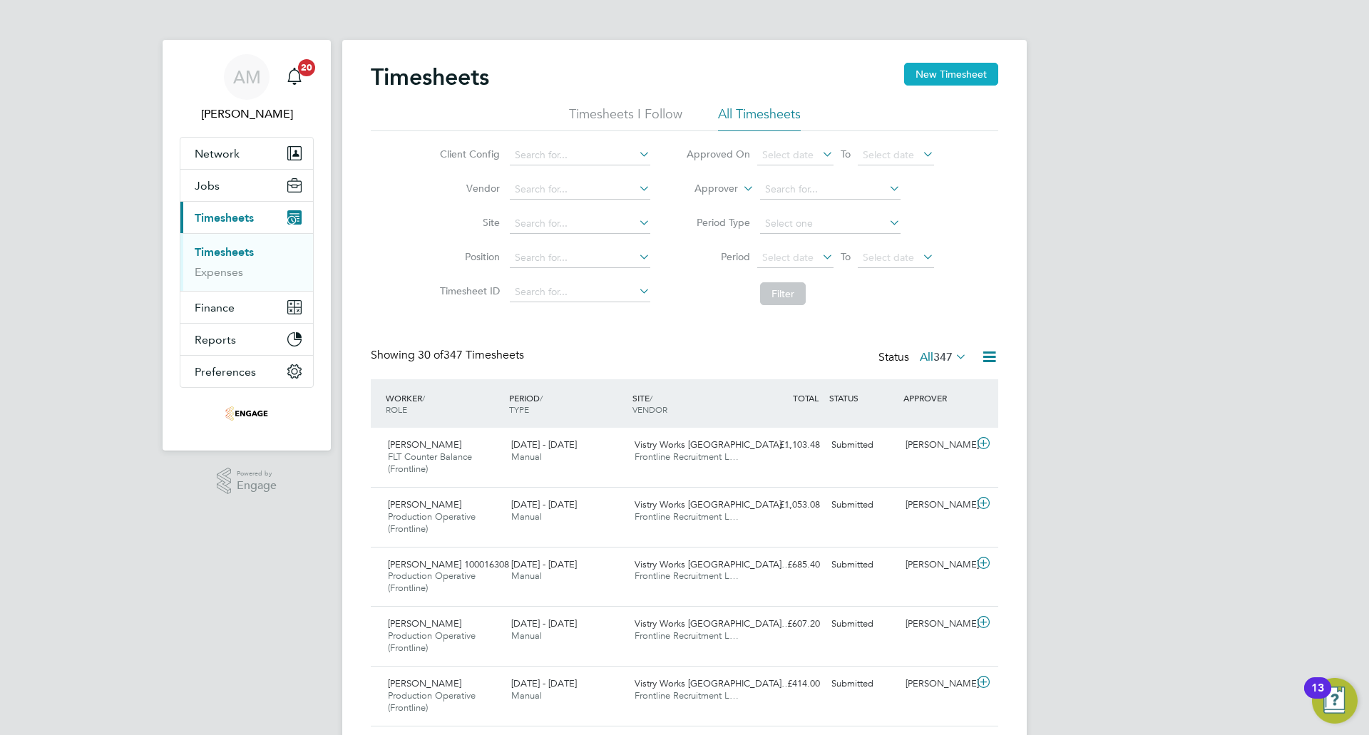
click at [970, 68] on button "New Timesheet" at bounding box center [951, 74] width 94 height 23
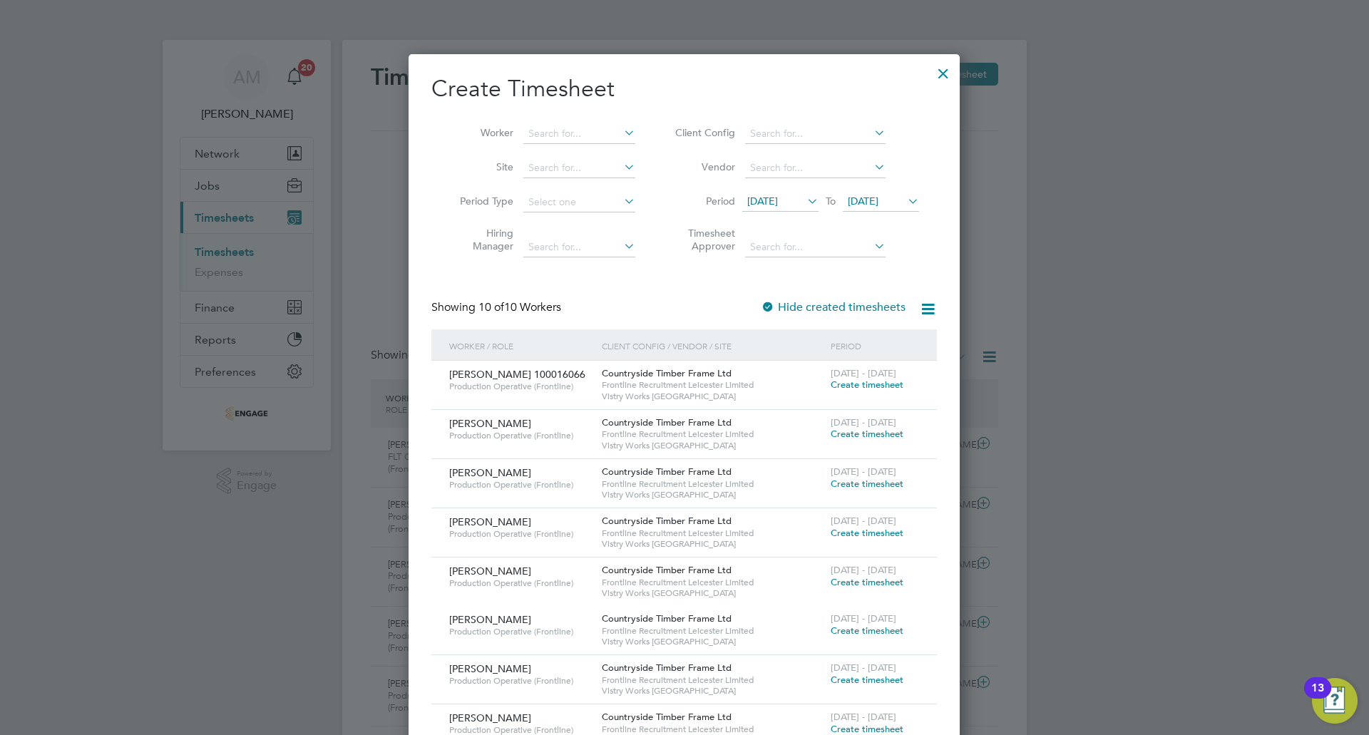
click at [778, 202] on span "28 Jul 2025" at bounding box center [762, 201] width 31 height 13
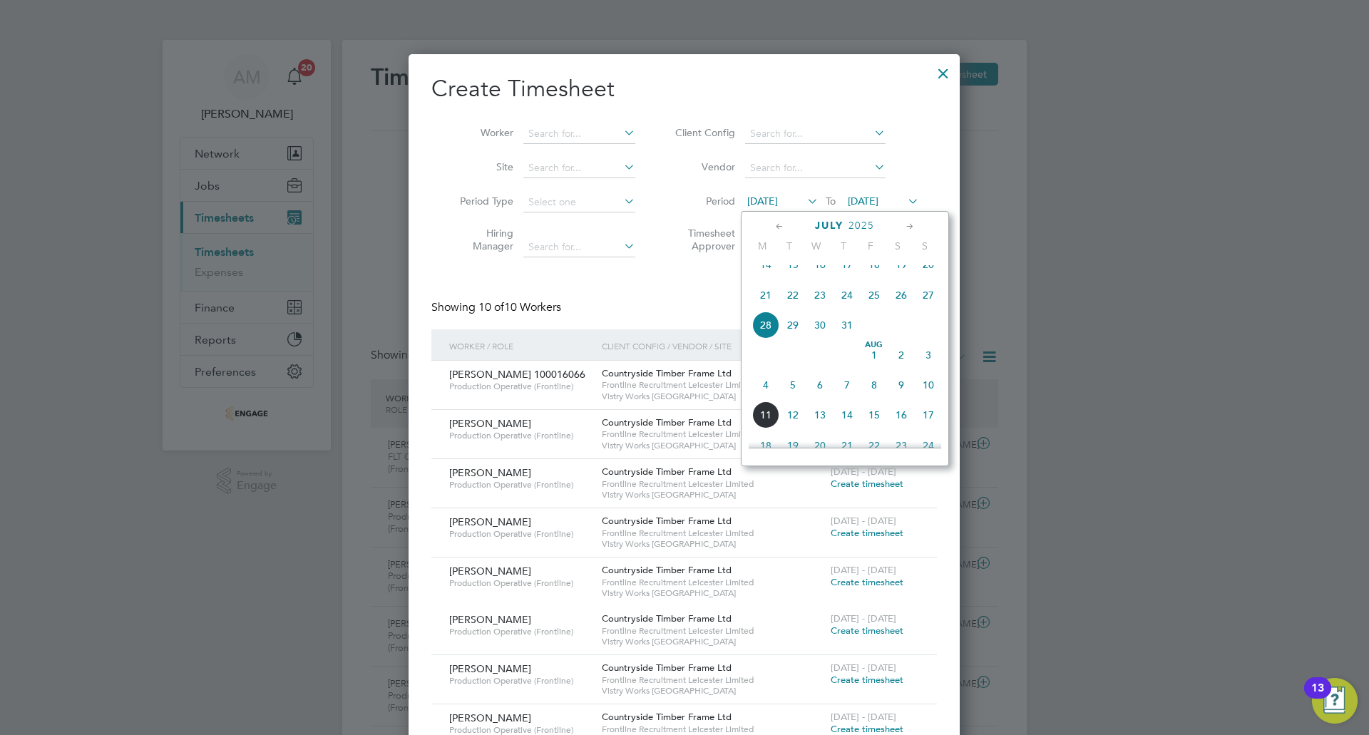
click at [765, 399] on span "4" at bounding box center [765, 384] width 27 height 27
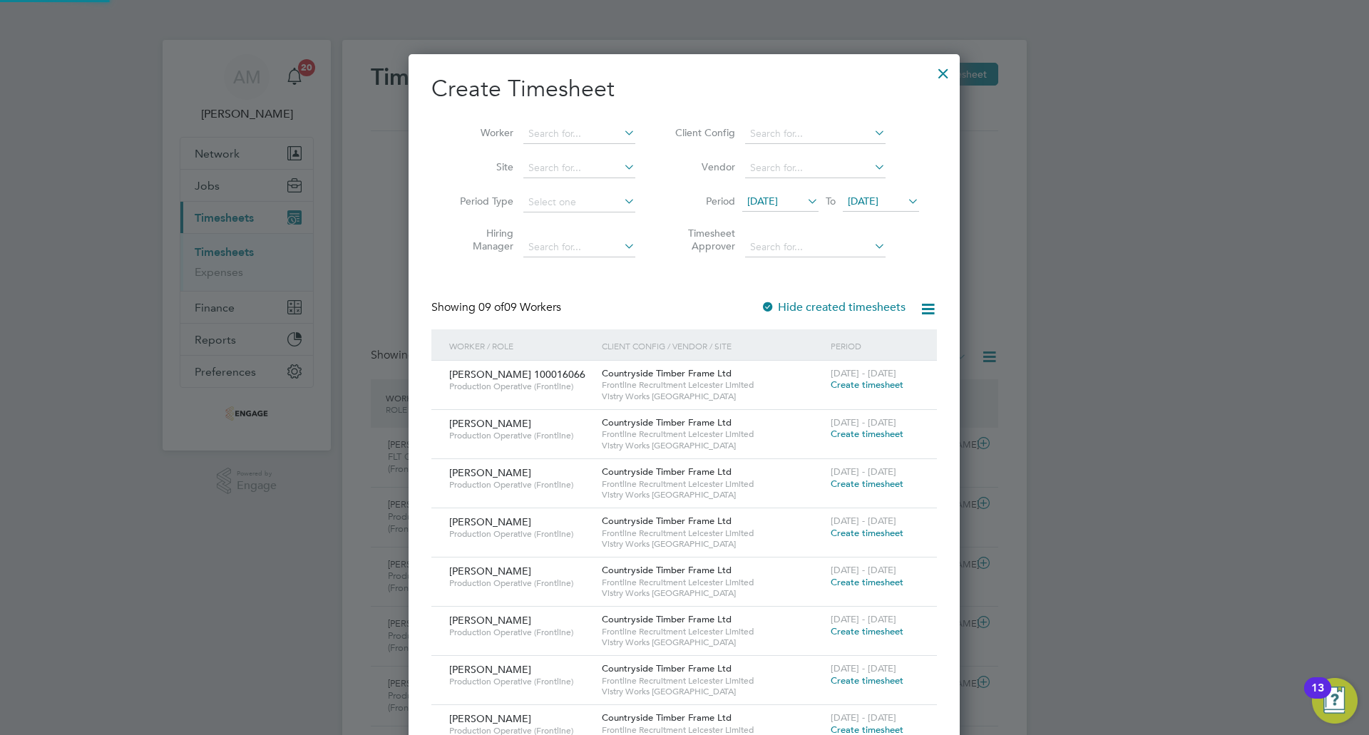
click at [917, 186] on li "Period 04 Aug 2025 To 04 Aug 2025" at bounding box center [795, 202] width 284 height 34
click at [878, 197] on span "04 Aug 2025" at bounding box center [863, 201] width 31 height 13
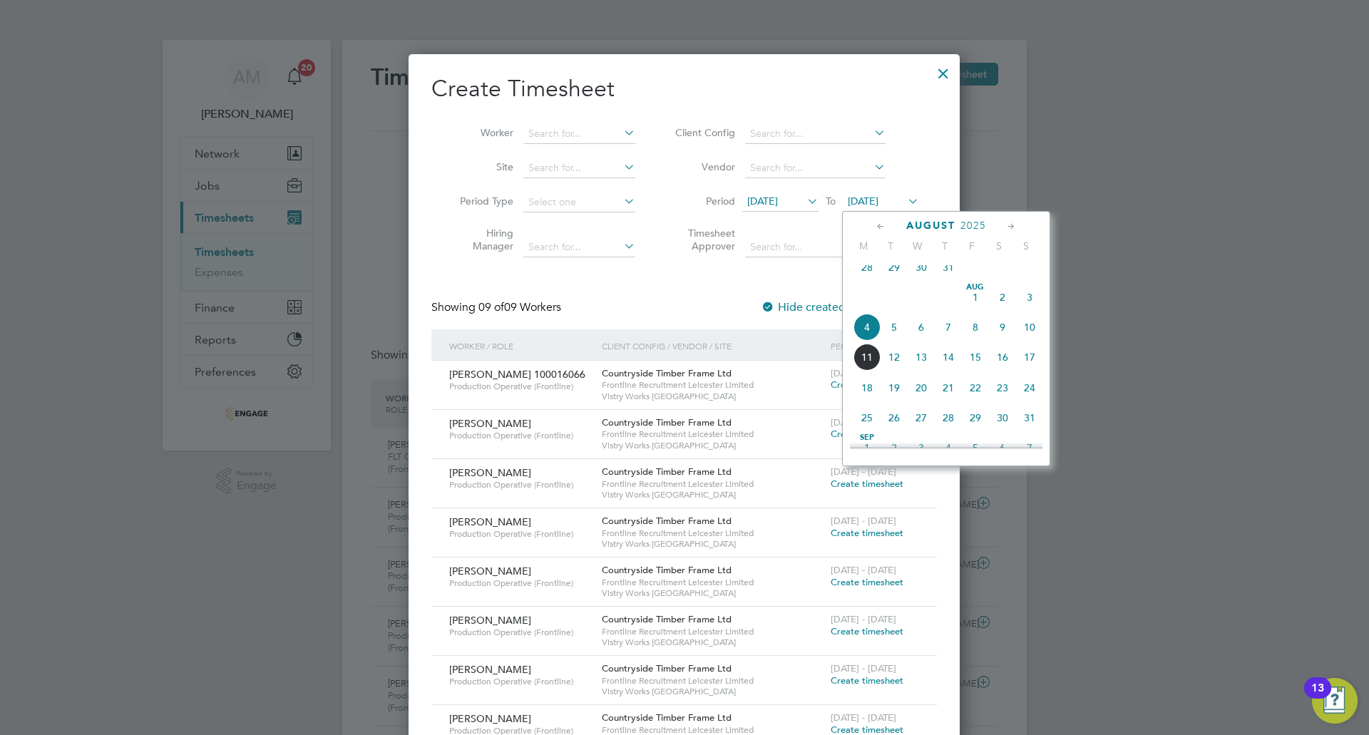
click at [1037, 335] on span "10" at bounding box center [1029, 327] width 27 height 27
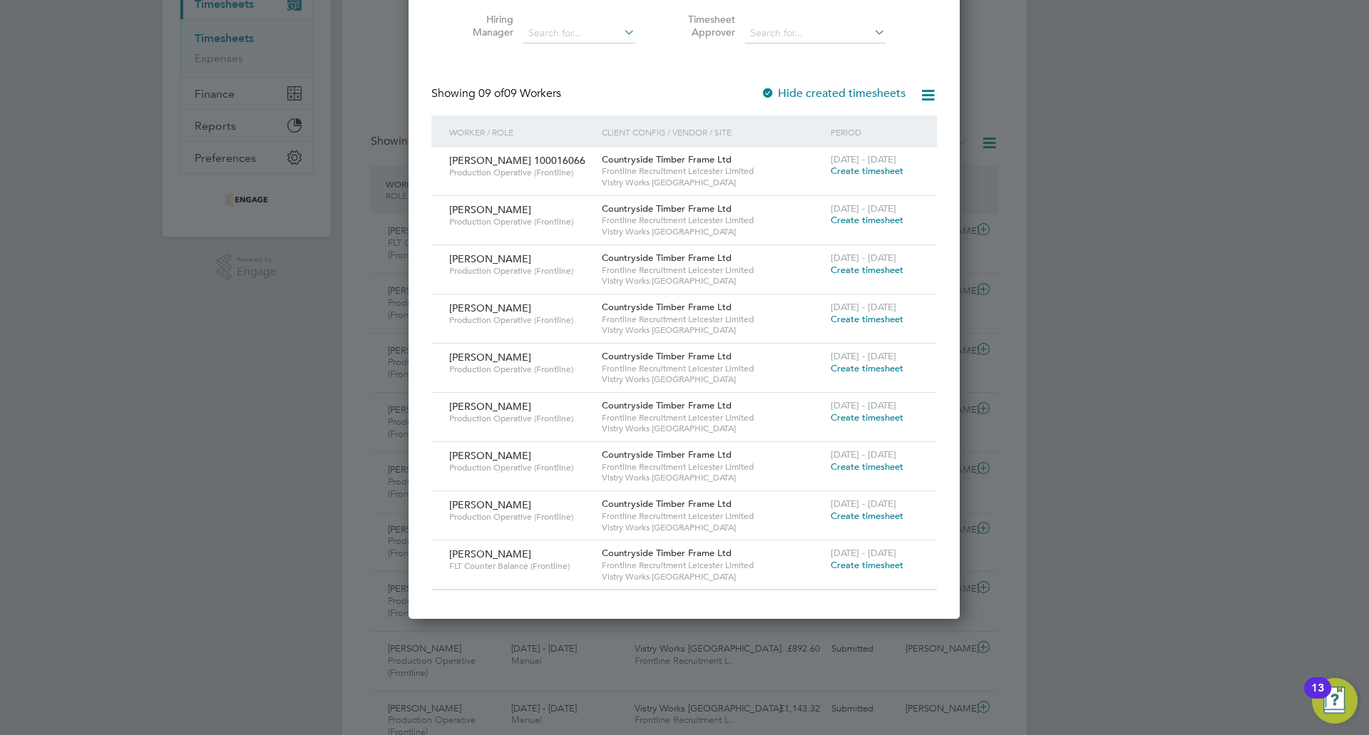
click at [855, 272] on span "Create timesheet" at bounding box center [867, 270] width 73 height 12
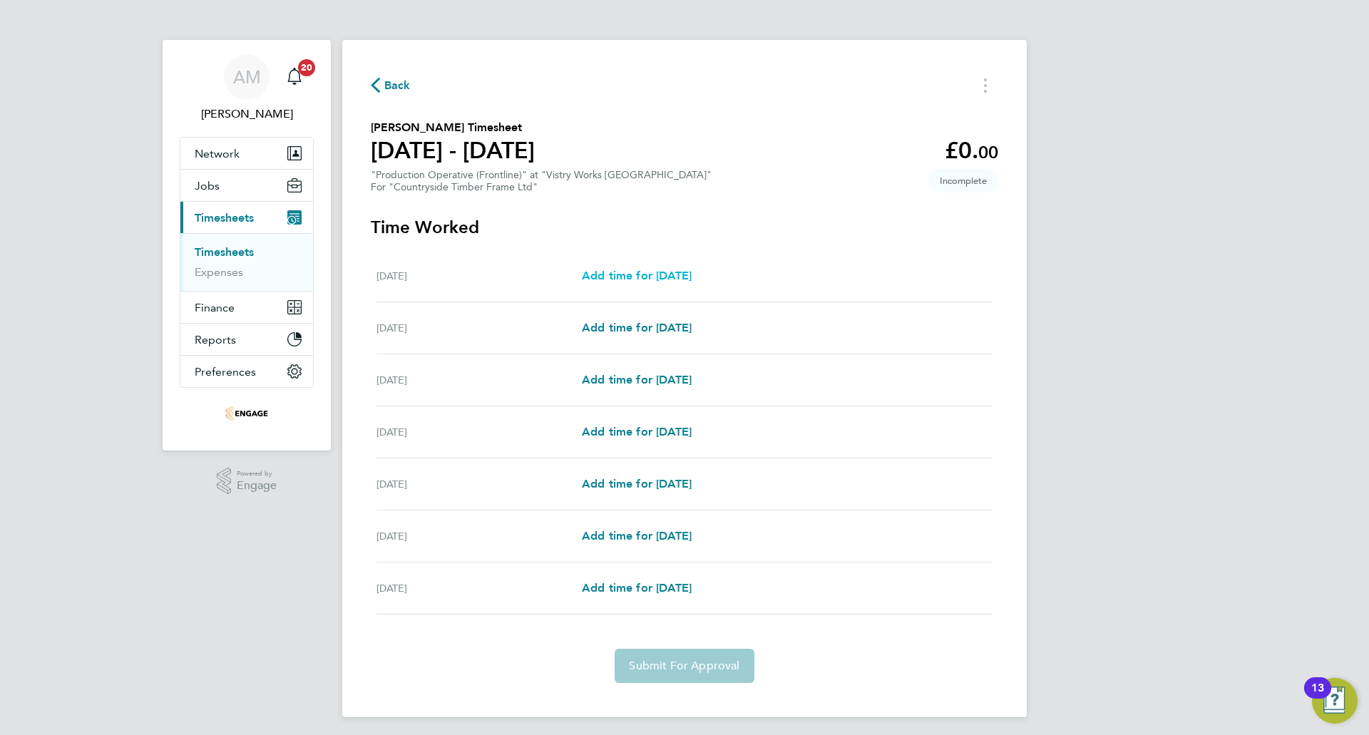
click at [664, 276] on span "Add time for Mon 04 Aug" at bounding box center [637, 276] width 110 height 14
select select "15"
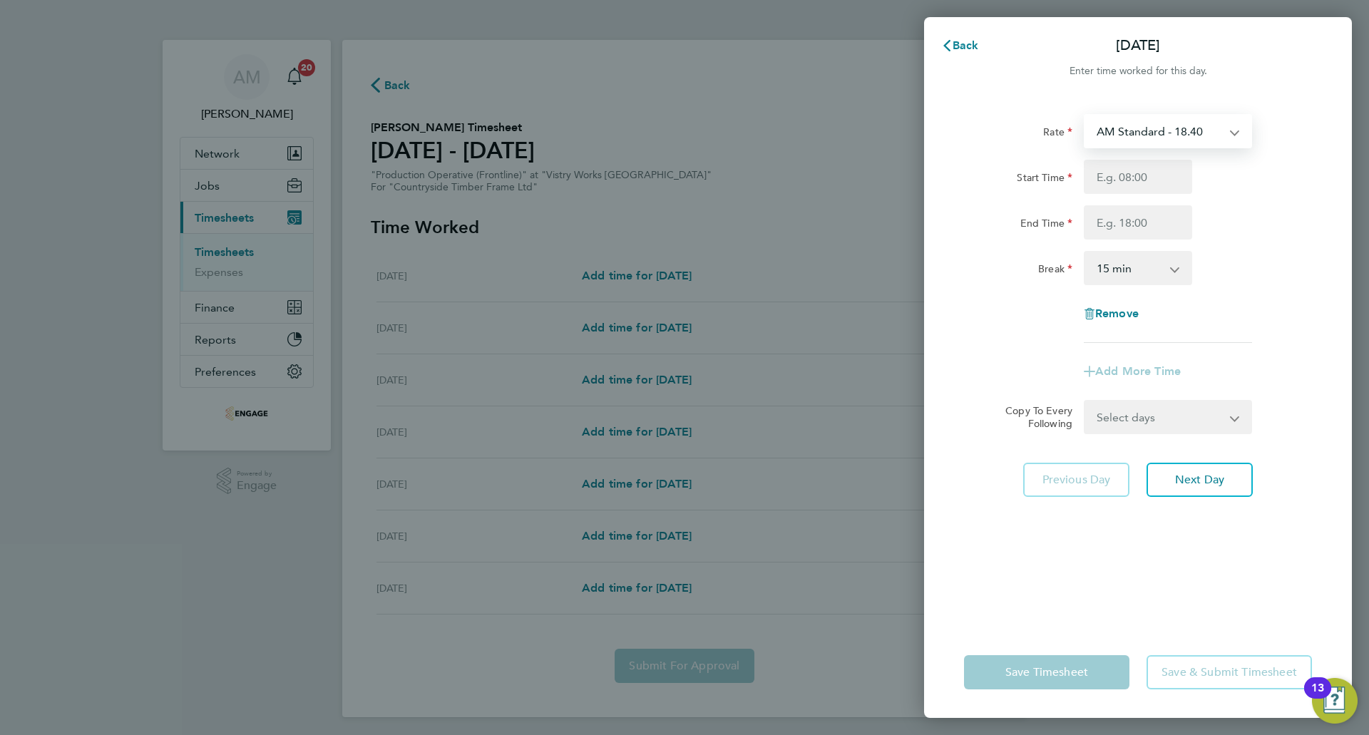
click at [1174, 118] on select "AM Standard - 18.40 OT 1 - 27.60 PM OT 2 - 40.11 OT2 - 36.80 PM OT 1 - 30.08 PM…" at bounding box center [1159, 130] width 148 height 31
select select "15"
click at [1141, 180] on input "Start Time" at bounding box center [1138, 177] width 108 height 34
type input "14:00"
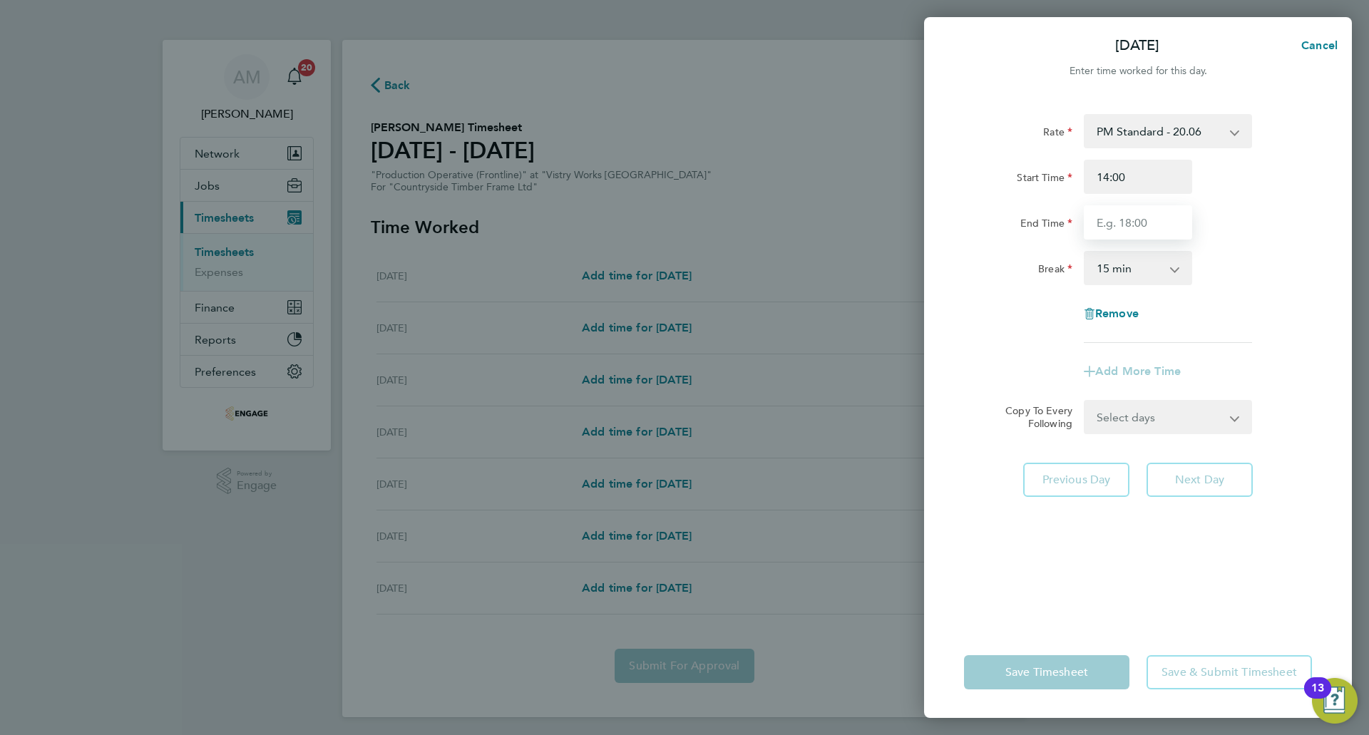
drag, startPoint x: 1141, startPoint y: 194, endPoint x: 1134, endPoint y: 213, distance: 20.3
click at [1134, 213] on input "End Time" at bounding box center [1138, 222] width 108 height 34
type input "22:30"
click at [1136, 276] on select "0 min 15 min 30 min 45 min 60 min 75 min 90 min" at bounding box center [1129, 267] width 88 height 31
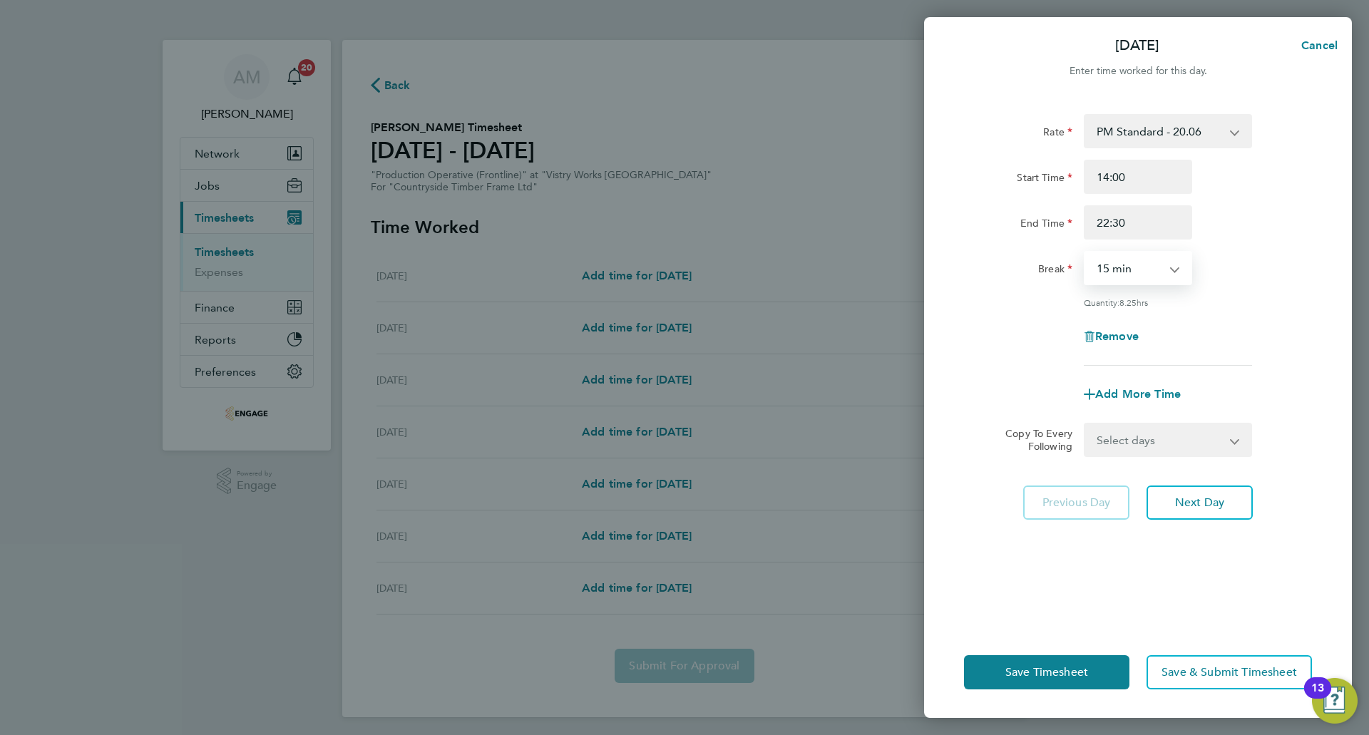
select select "30"
click at [1085, 252] on select "0 min 15 min 30 min 45 min 60 min 75 min 90 min" at bounding box center [1129, 267] width 88 height 31
click at [1144, 443] on select "Select days Day Weekday (Mon-Fri) Weekend (Sat-Sun) Tuesday Wednesday Thursday …" at bounding box center [1160, 439] width 150 height 31
select select "WEEKDAY"
click at [1085, 424] on select "Select days Day Weekday (Mon-Fri) Weekend (Sat-Sun) Tuesday Wednesday Thursday …" at bounding box center [1160, 439] width 150 height 31
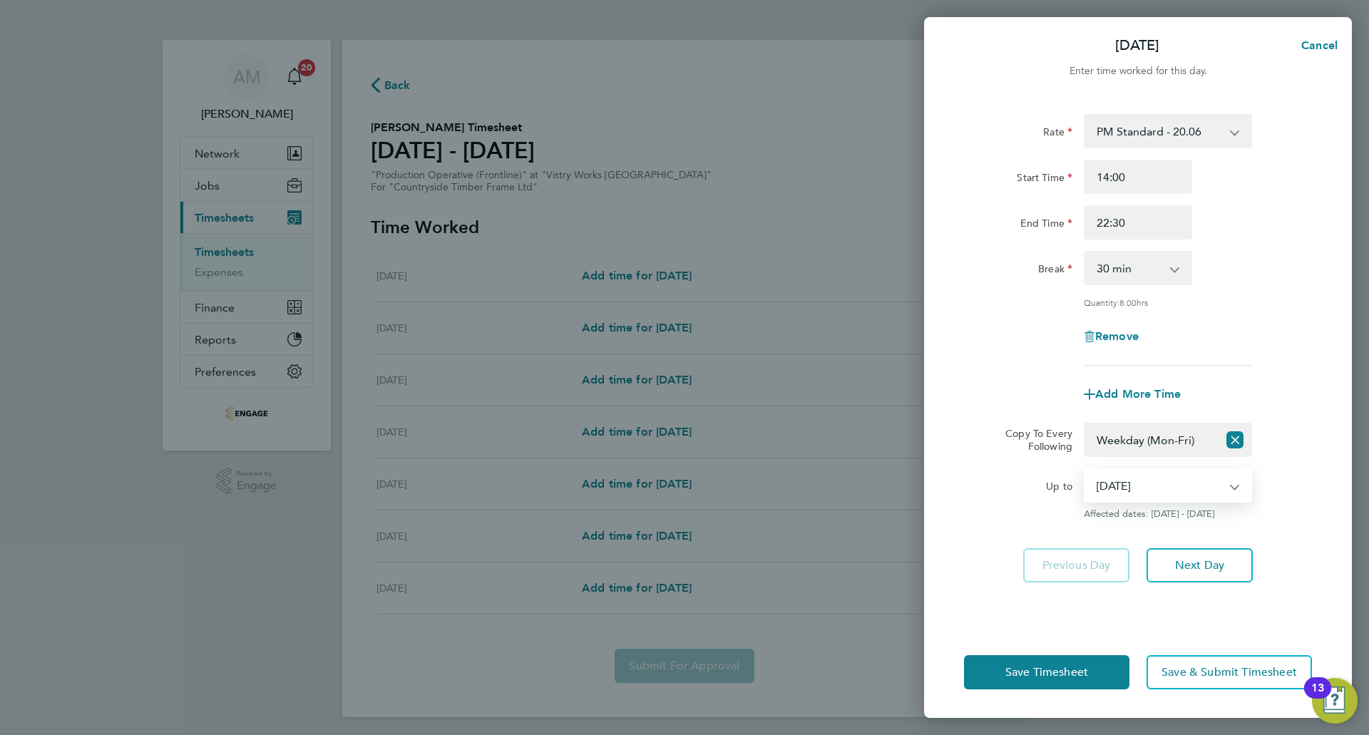
click at [1143, 485] on select "05 Aug 2025 06 Aug 2025 07 Aug 2025 08 Aug 2025 09 Aug 2025 10 Aug 2025" at bounding box center [1159, 485] width 148 height 31
select select "2025-08-07"
click at [1085, 470] on select "05 Aug 2025 06 Aug 2025 07 Aug 2025 08 Aug 2025 09 Aug 2025 10 Aug 2025" at bounding box center [1159, 485] width 148 height 31
click at [1175, 570] on span "Next Day" at bounding box center [1199, 565] width 49 height 14
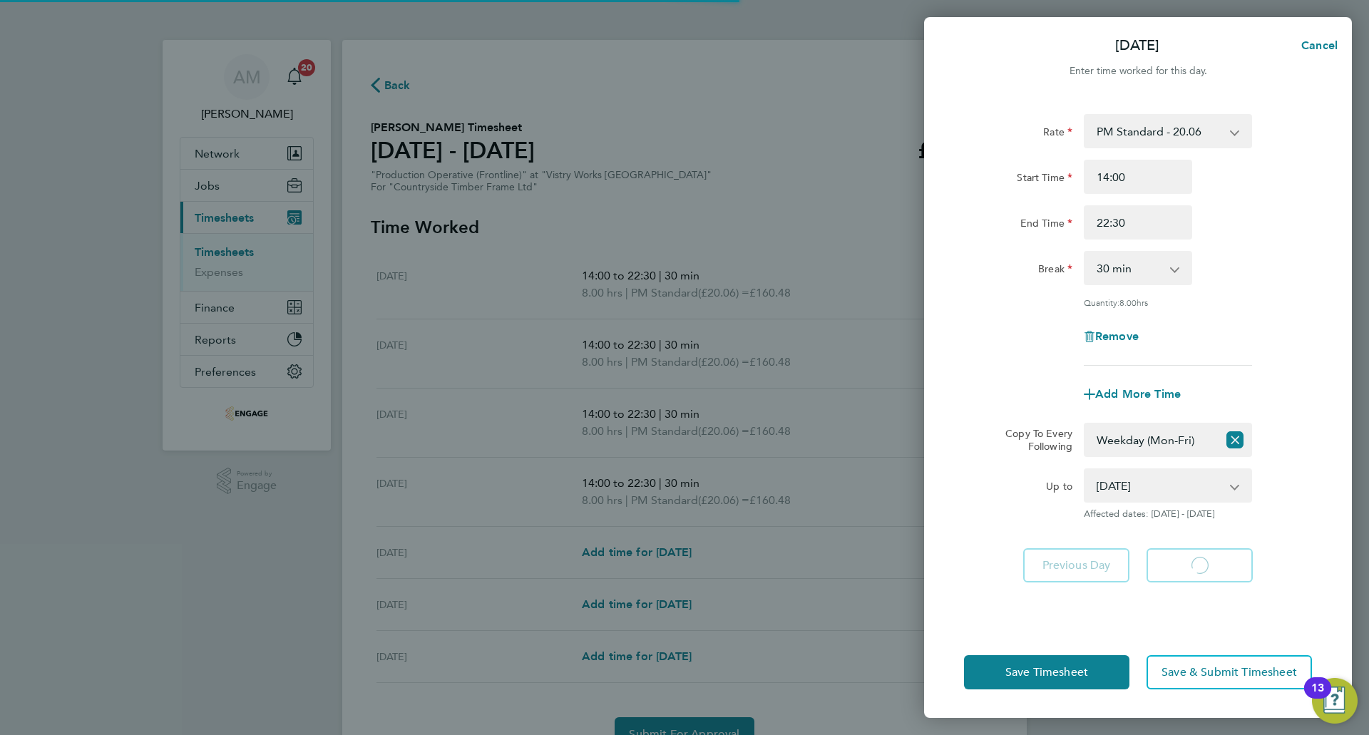
select select "30"
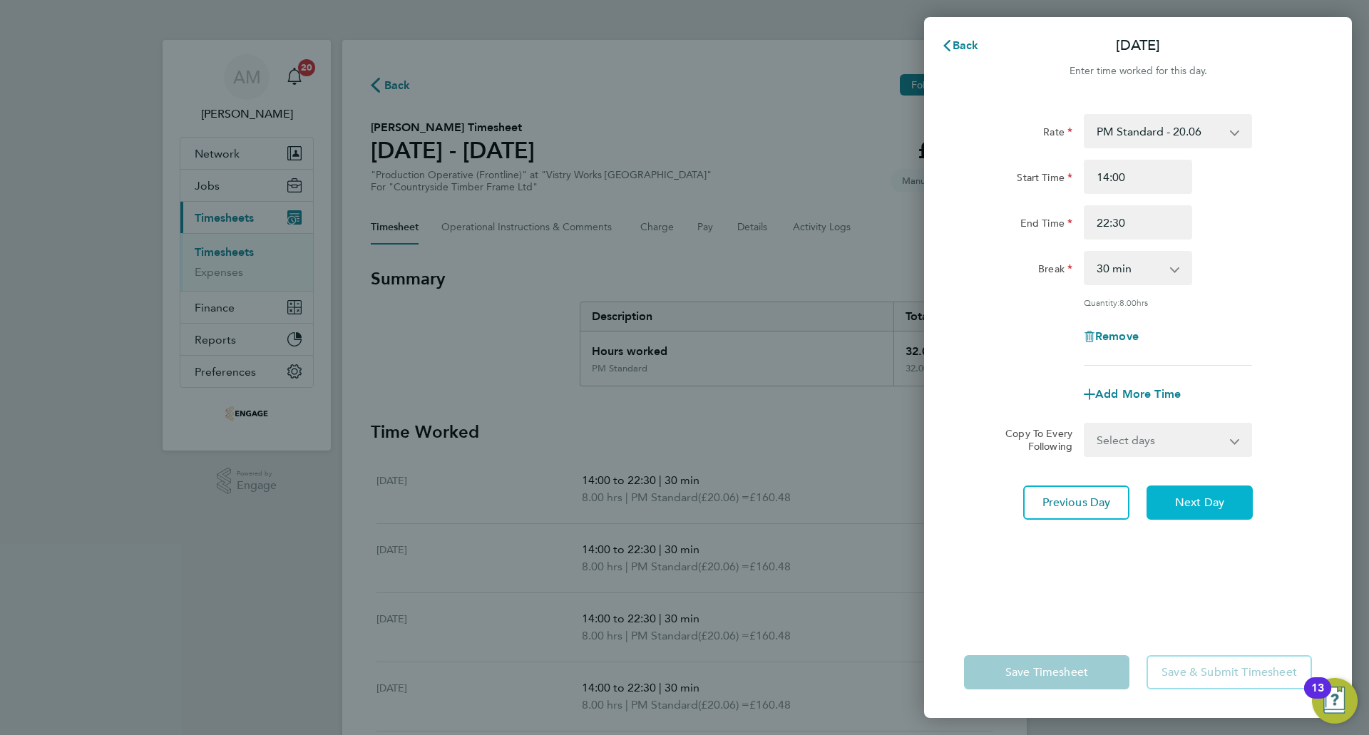
click at [1205, 505] on span "Next Day" at bounding box center [1199, 502] width 49 height 14
select select "30"
click at [1205, 505] on span "Next Day" at bounding box center [1199, 502] width 49 height 14
select select "30"
click at [1205, 505] on span "Next Day" at bounding box center [1199, 502] width 49 height 14
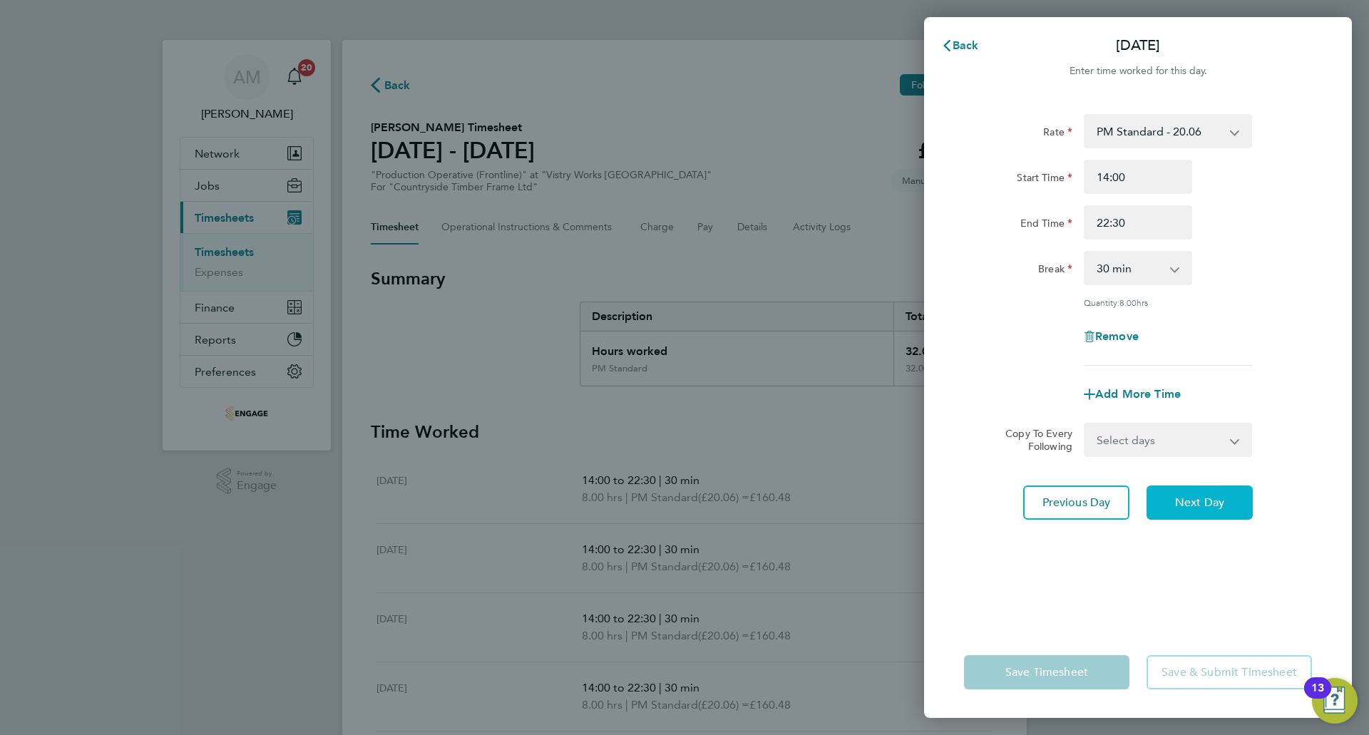
select select "15"
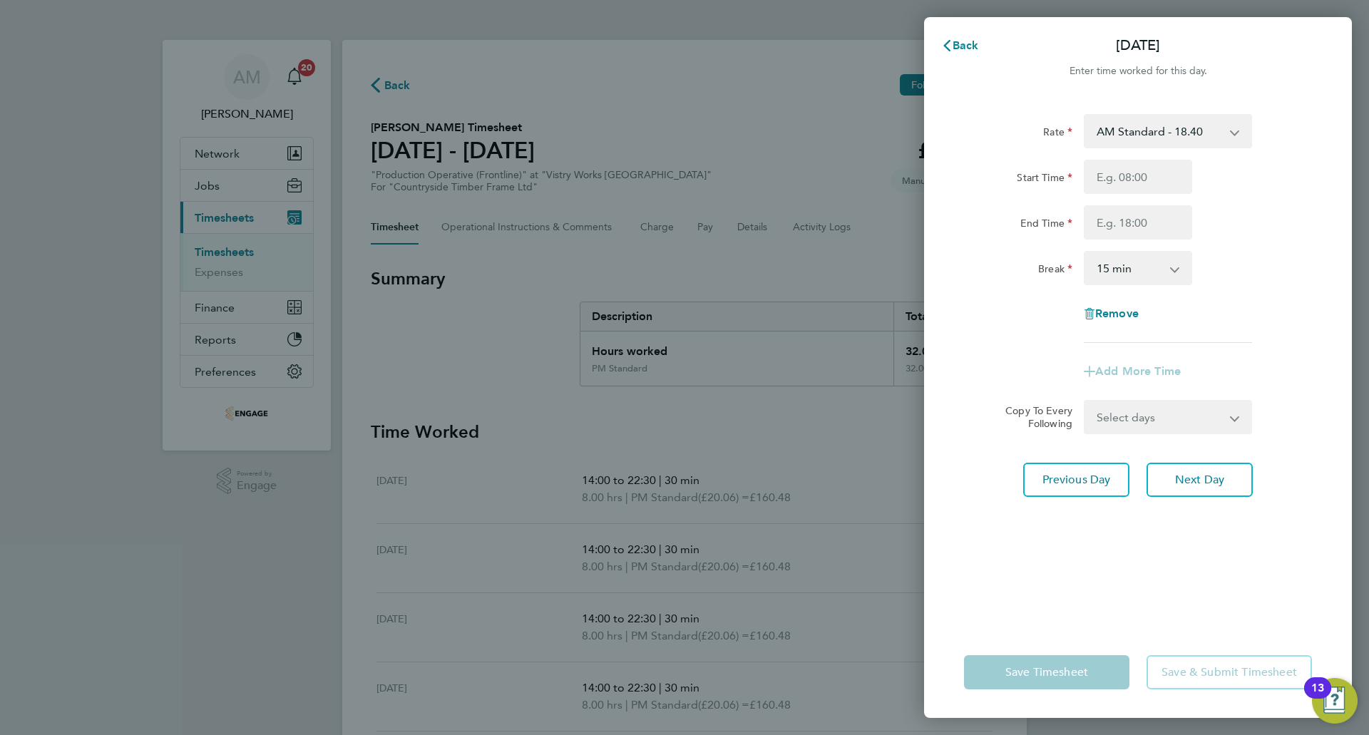
click at [1138, 127] on select "AM Standard - 18.40 OT 1 - 27.60 PM OT 2 - 40.11 OT2 - 36.80 PM OT 1 - 30.08 PM…" at bounding box center [1159, 130] width 148 height 31
select select "15"
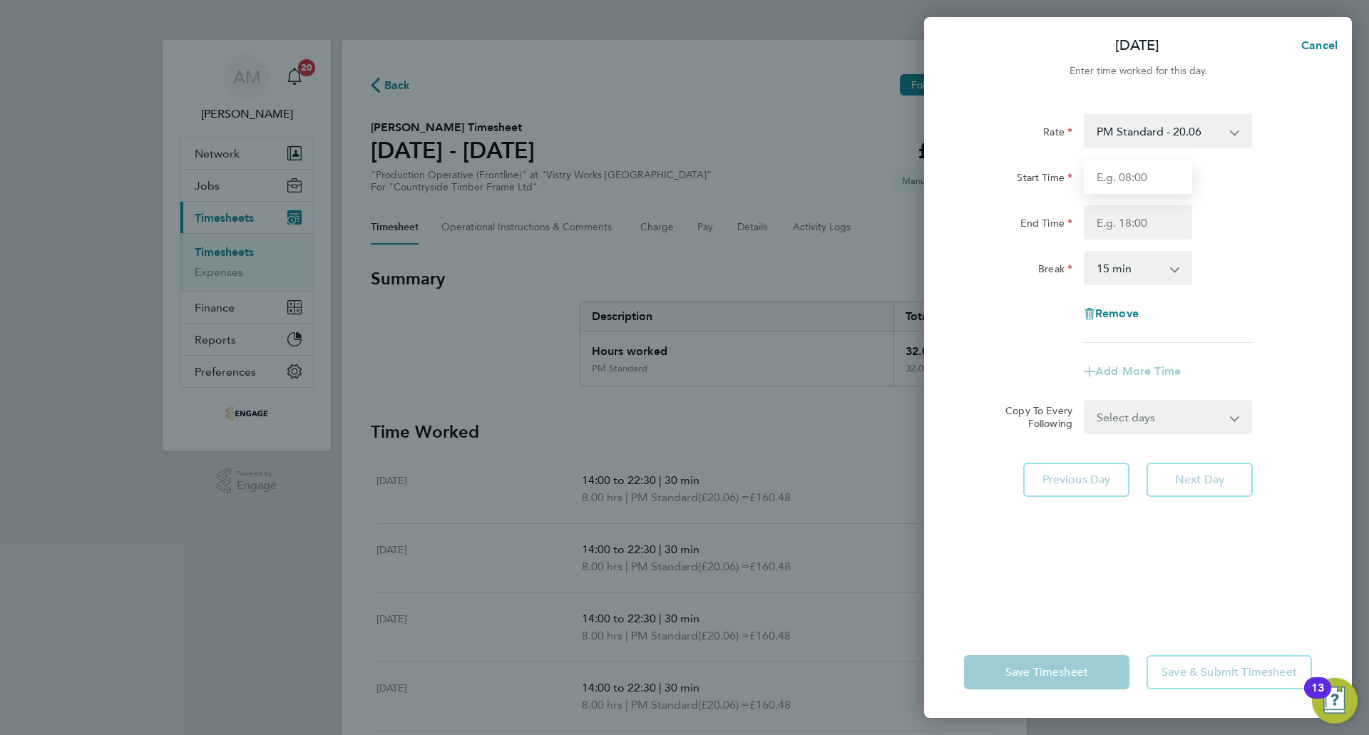
click at [1141, 177] on input "Start Time" at bounding box center [1138, 177] width 108 height 34
type input "14:30"
click at [1136, 217] on input "End Time" at bounding box center [1138, 222] width 108 height 34
type input "20:00"
click at [1141, 263] on select "0 min 15 min 30 min 45 min 60 min 75 min 90 min" at bounding box center [1129, 267] width 88 height 31
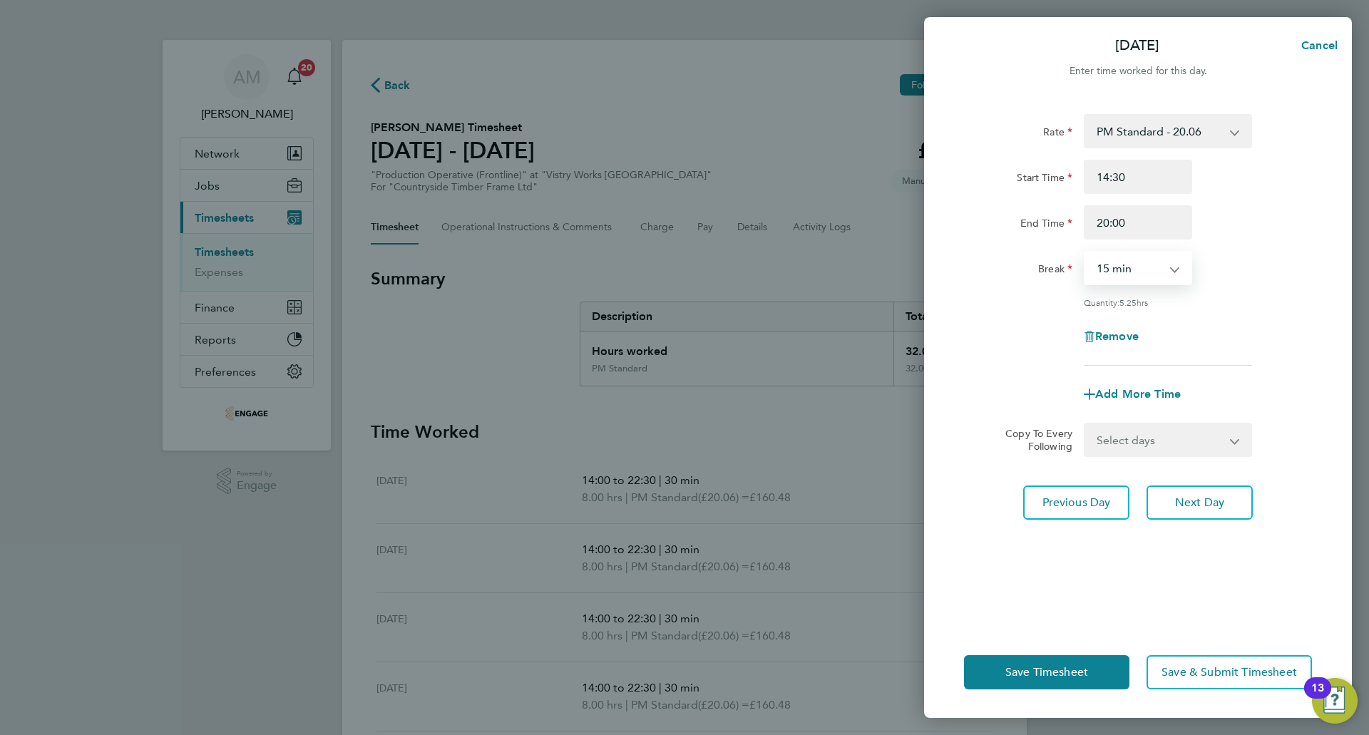
select select "30"
click at [1085, 252] on select "0 min 15 min 30 min 45 min 60 min 75 min 90 min" at bounding box center [1129, 267] width 88 height 31
click at [1045, 663] on button "Save Timesheet" at bounding box center [1046, 672] width 165 height 34
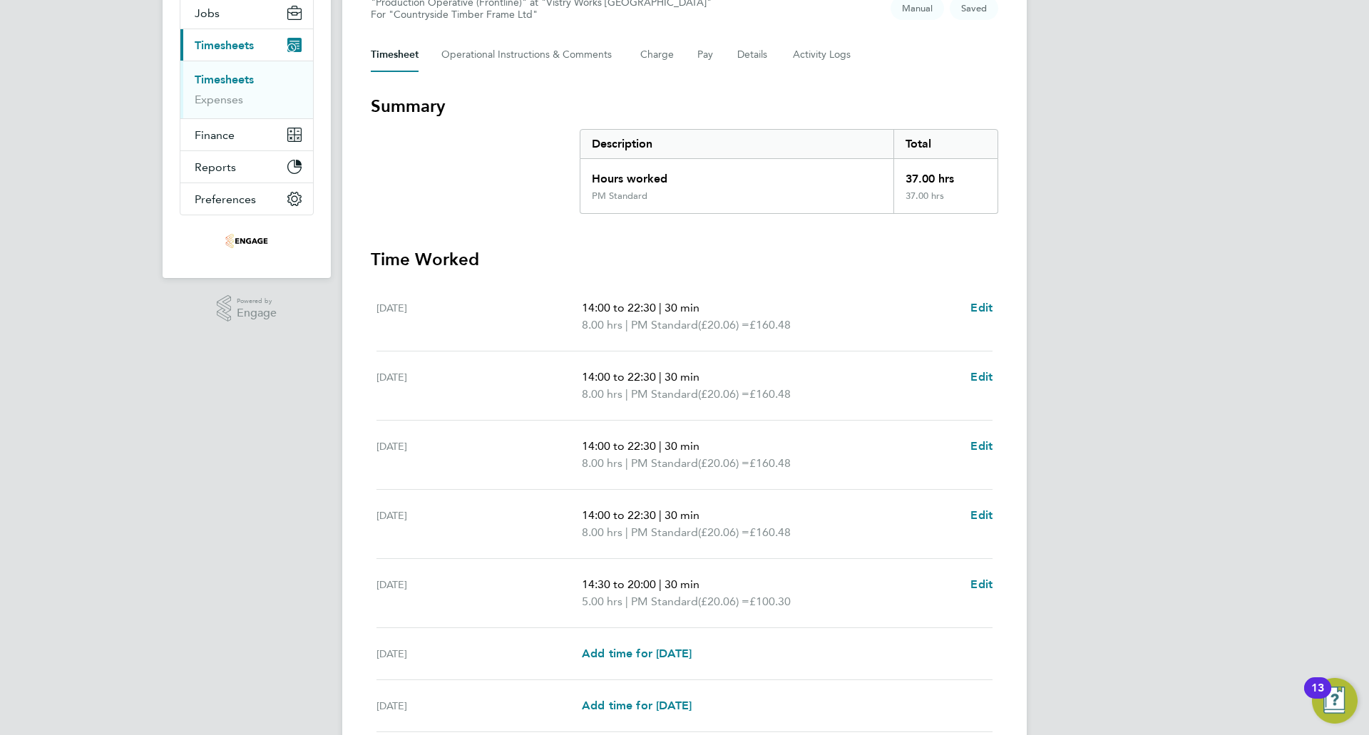
scroll to position [295, 0]
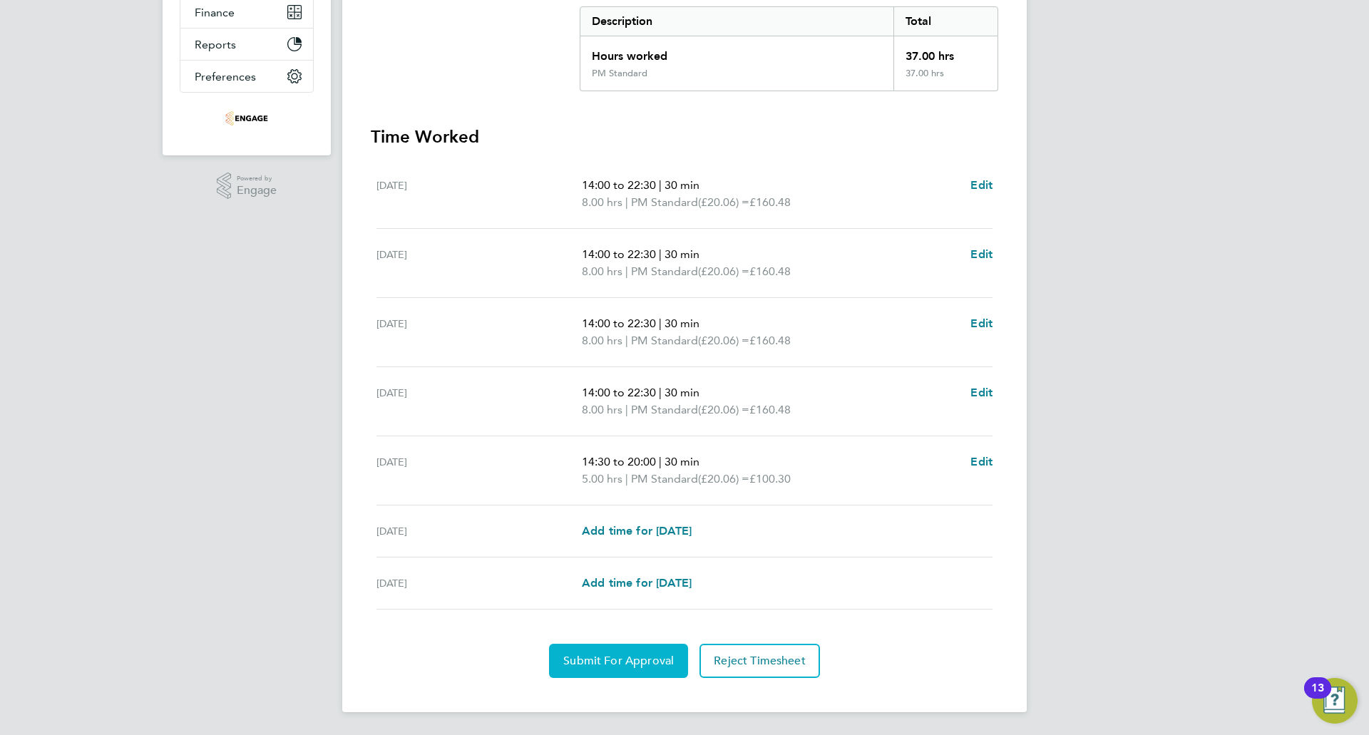
click at [606, 655] on span "Submit For Approval" at bounding box center [618, 661] width 110 height 14
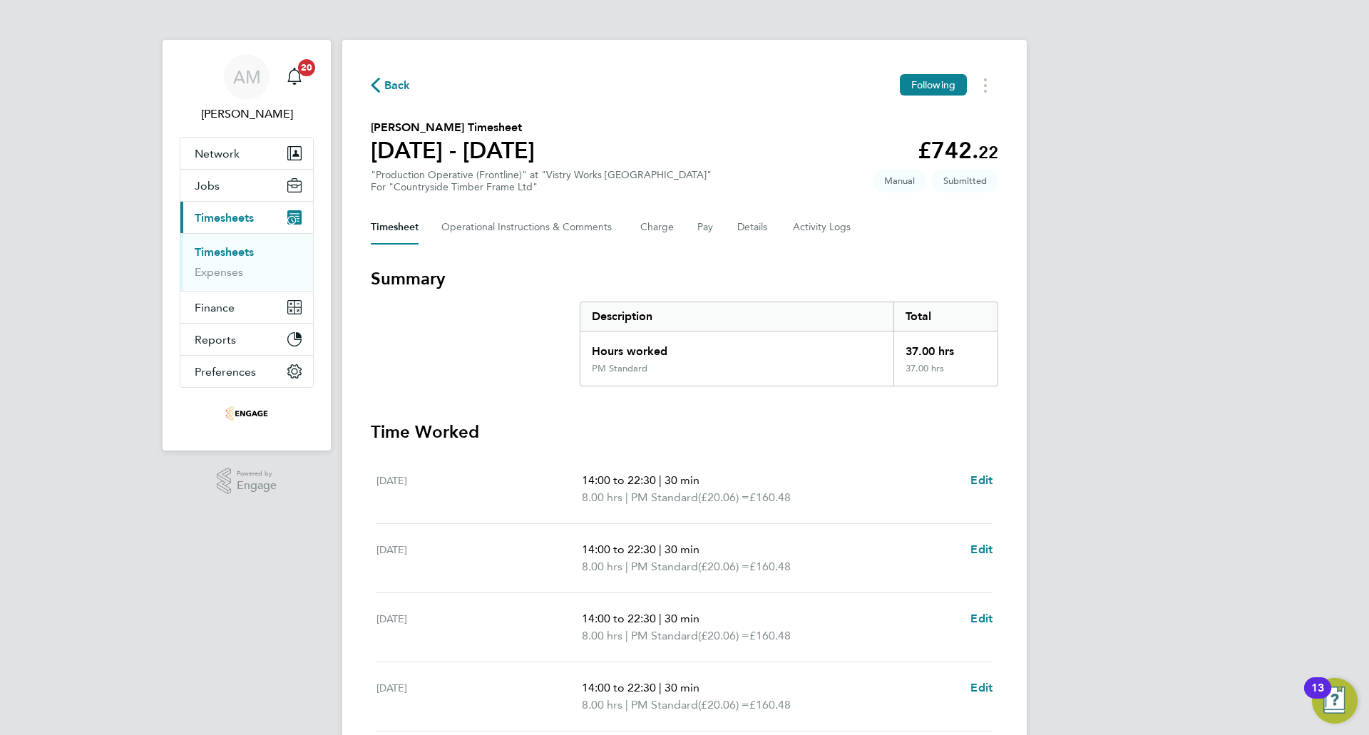
click at [382, 78] on span "Back" at bounding box center [391, 85] width 40 height 14
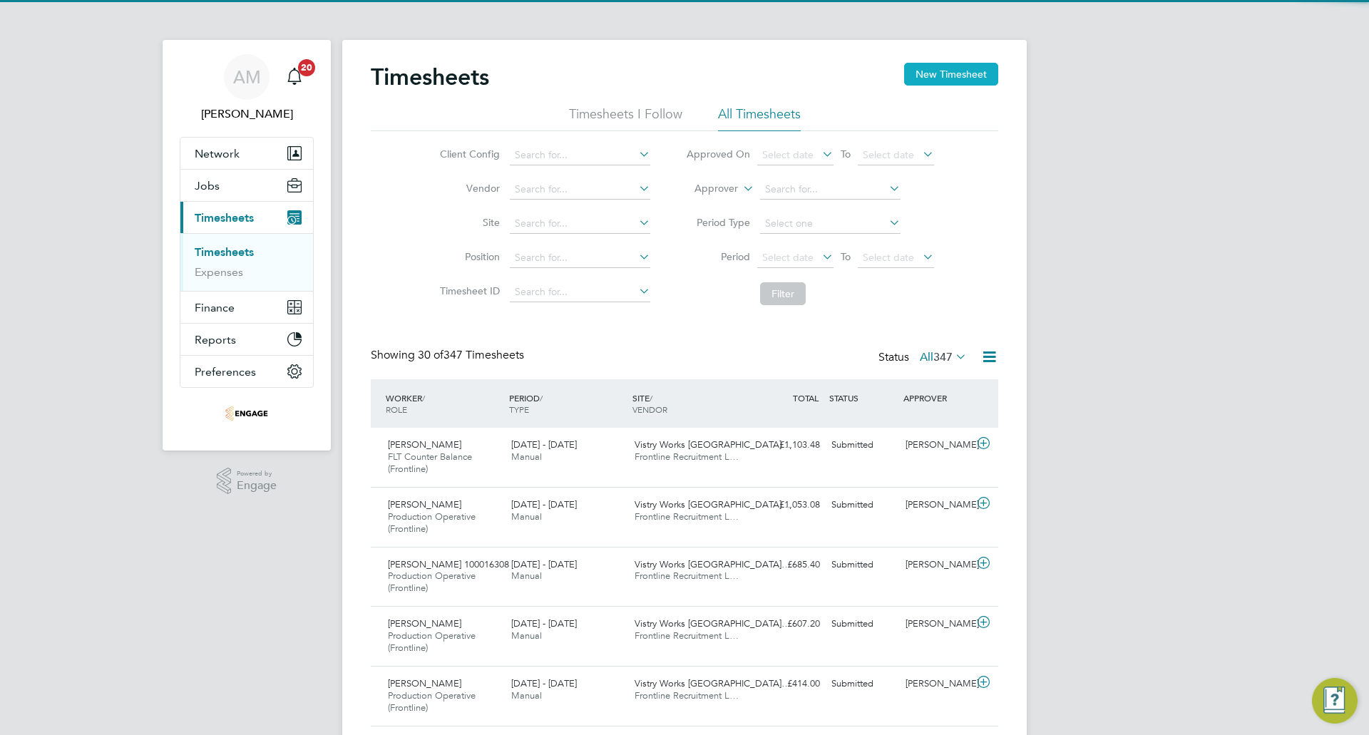
scroll to position [48, 124]
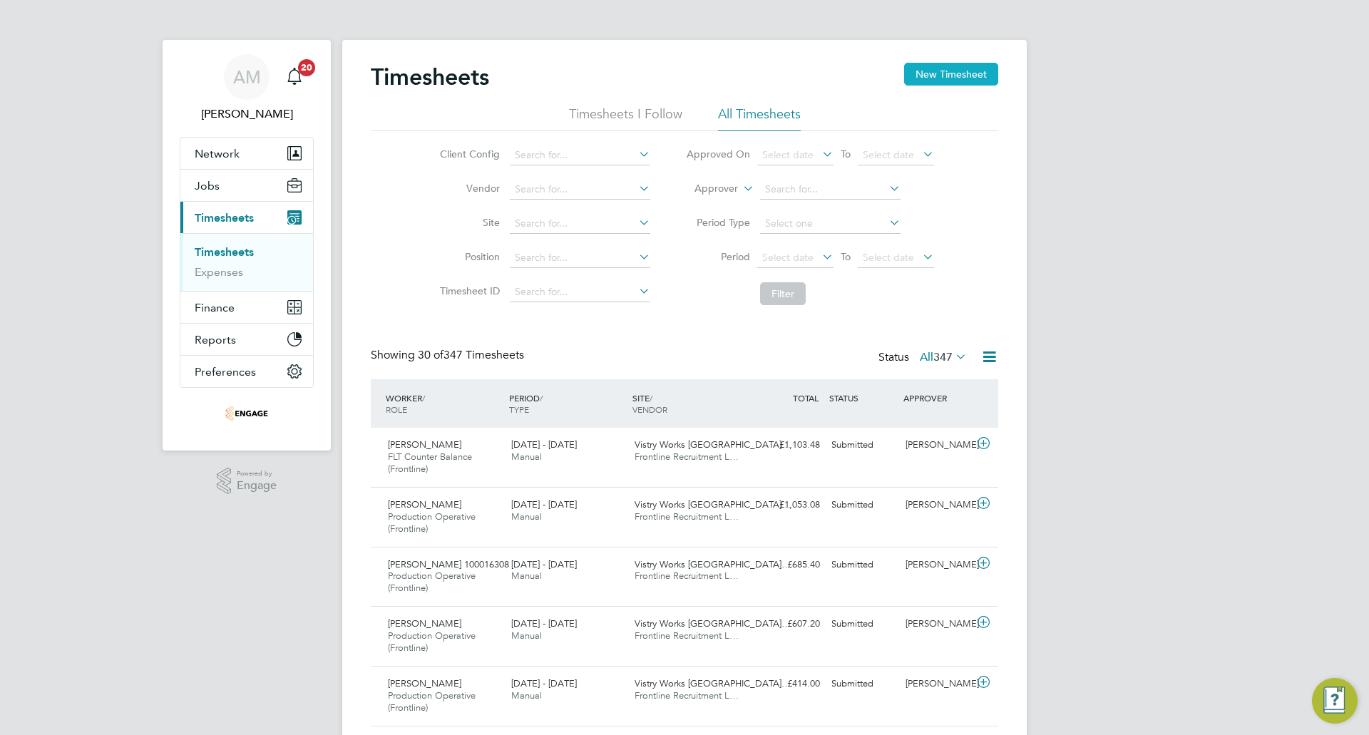
click at [961, 66] on button "New Timesheet" at bounding box center [951, 74] width 94 height 23
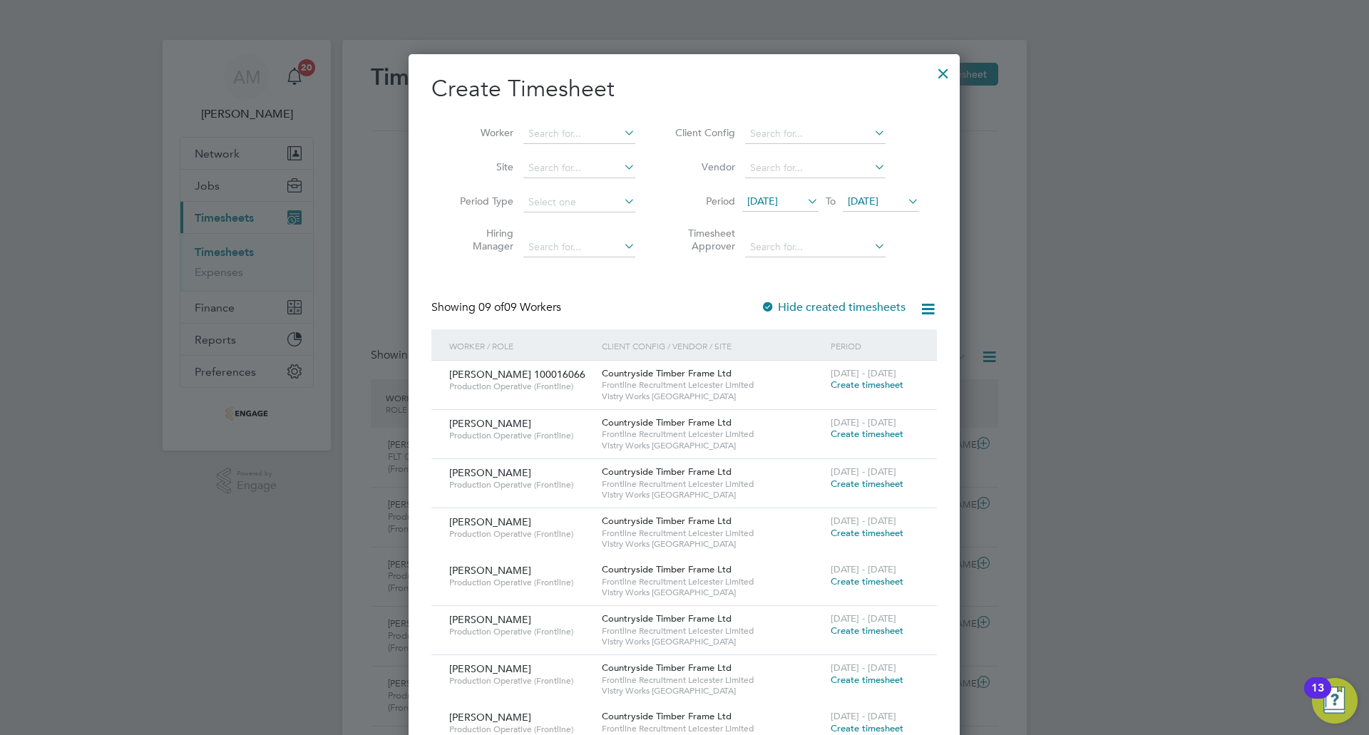
click at [778, 202] on span "28 Jul 2025" at bounding box center [762, 201] width 31 height 13
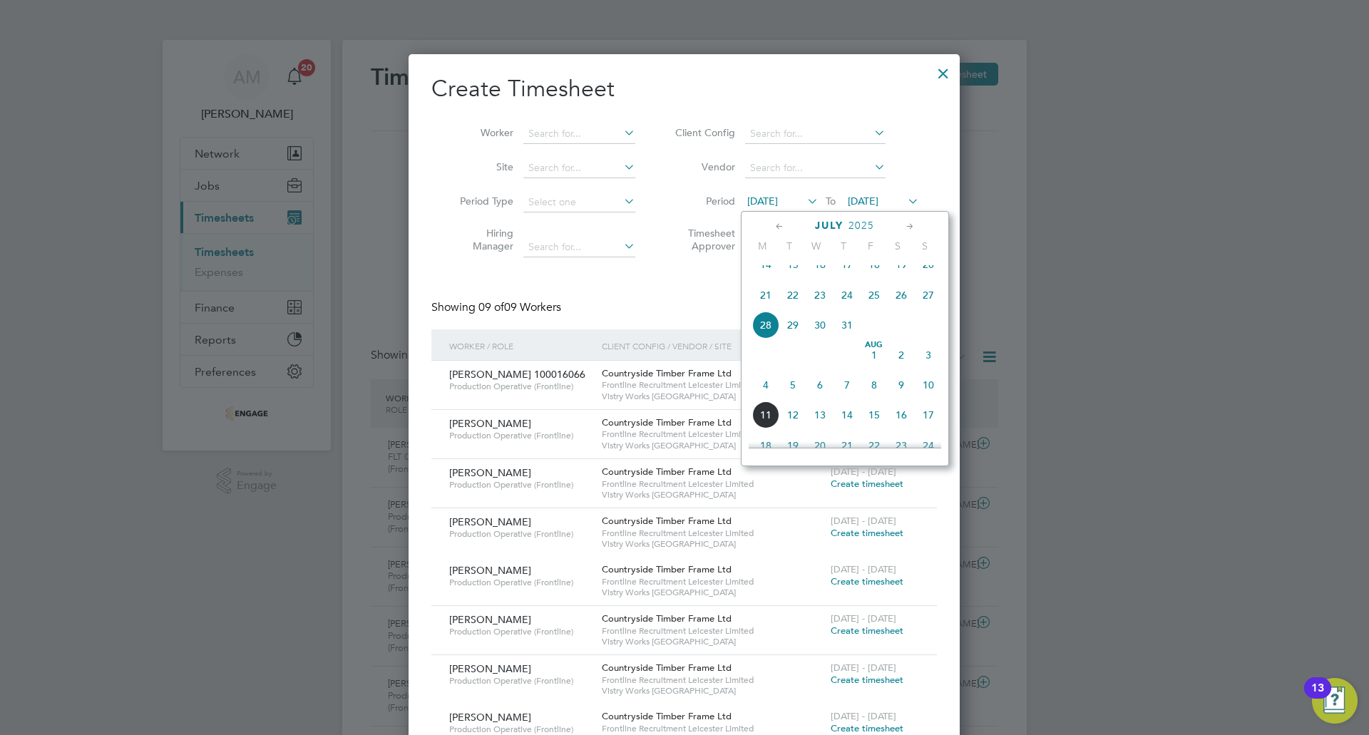
click at [946, 68] on div at bounding box center [943, 70] width 26 height 26
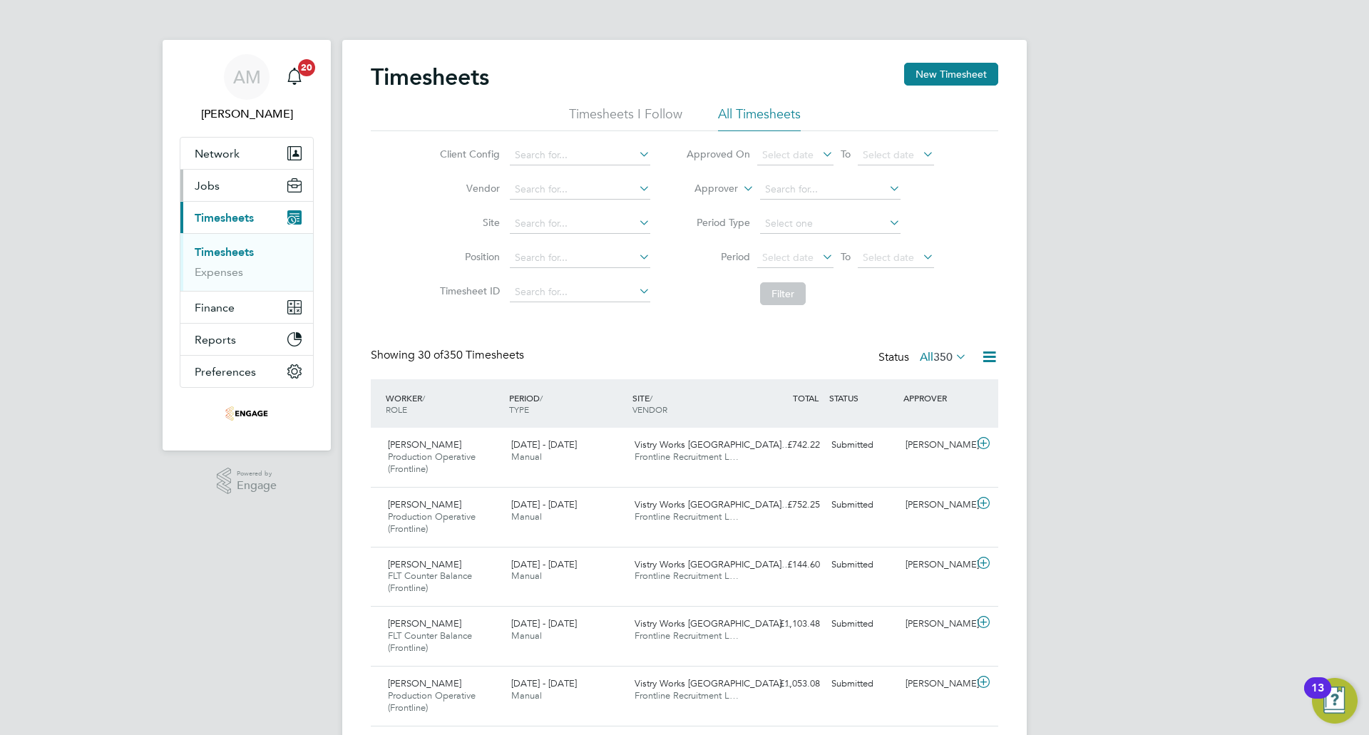
click at [232, 183] on button "Jobs" at bounding box center [246, 185] width 133 height 31
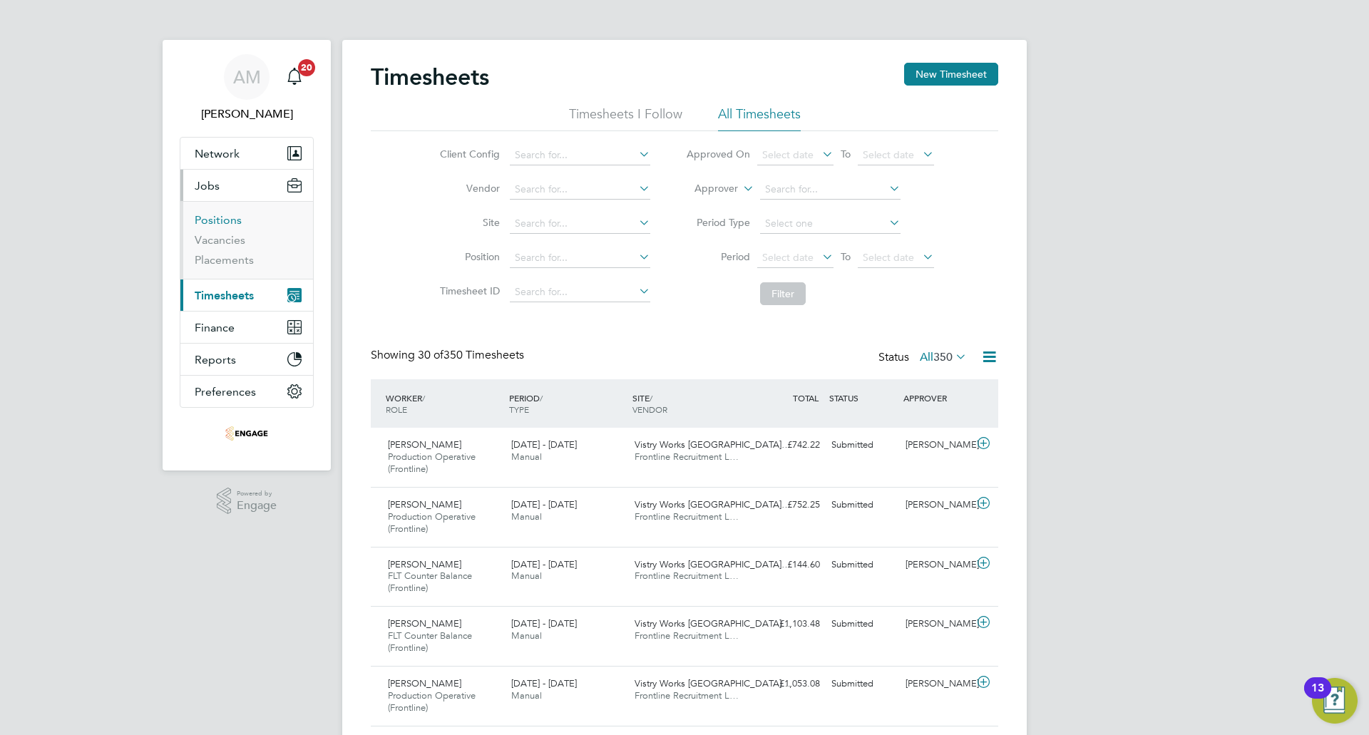
click at [234, 217] on link "Positions" at bounding box center [218, 220] width 47 height 14
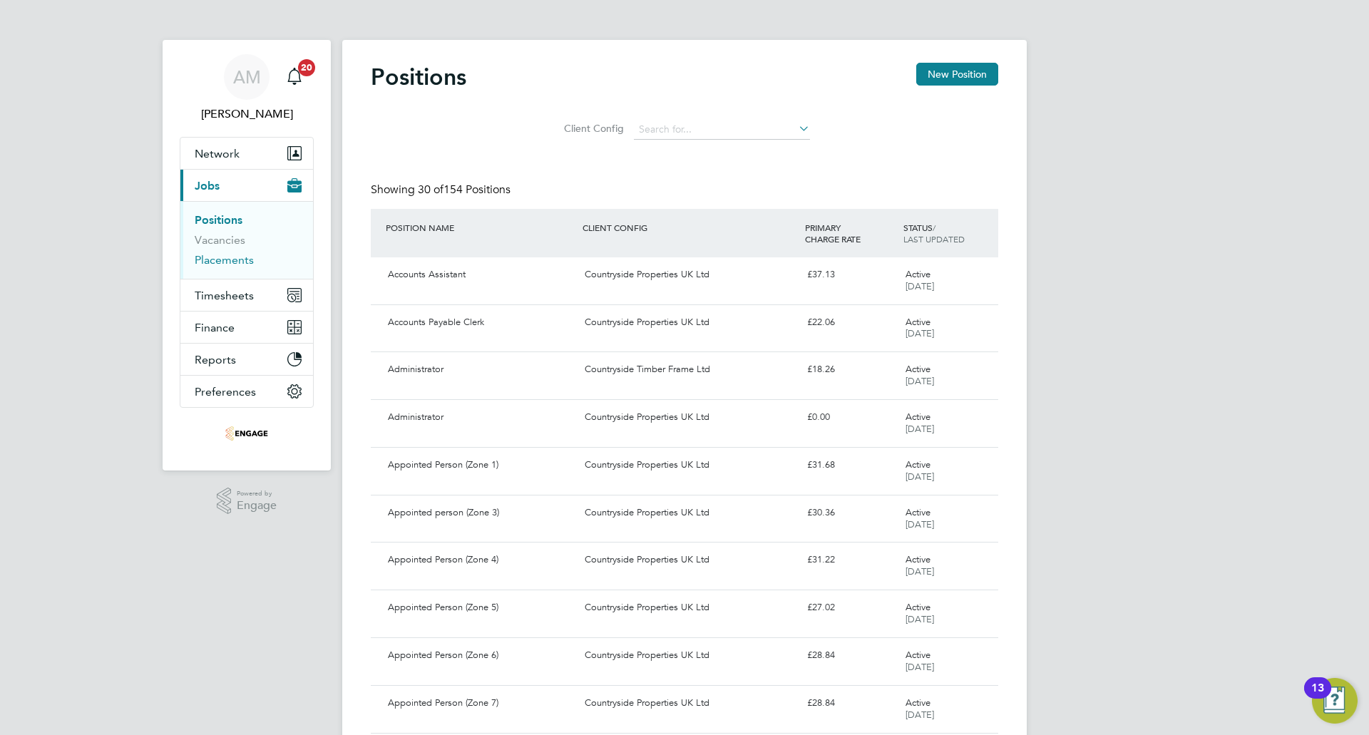
click at [240, 255] on link "Placements" at bounding box center [224, 260] width 59 height 14
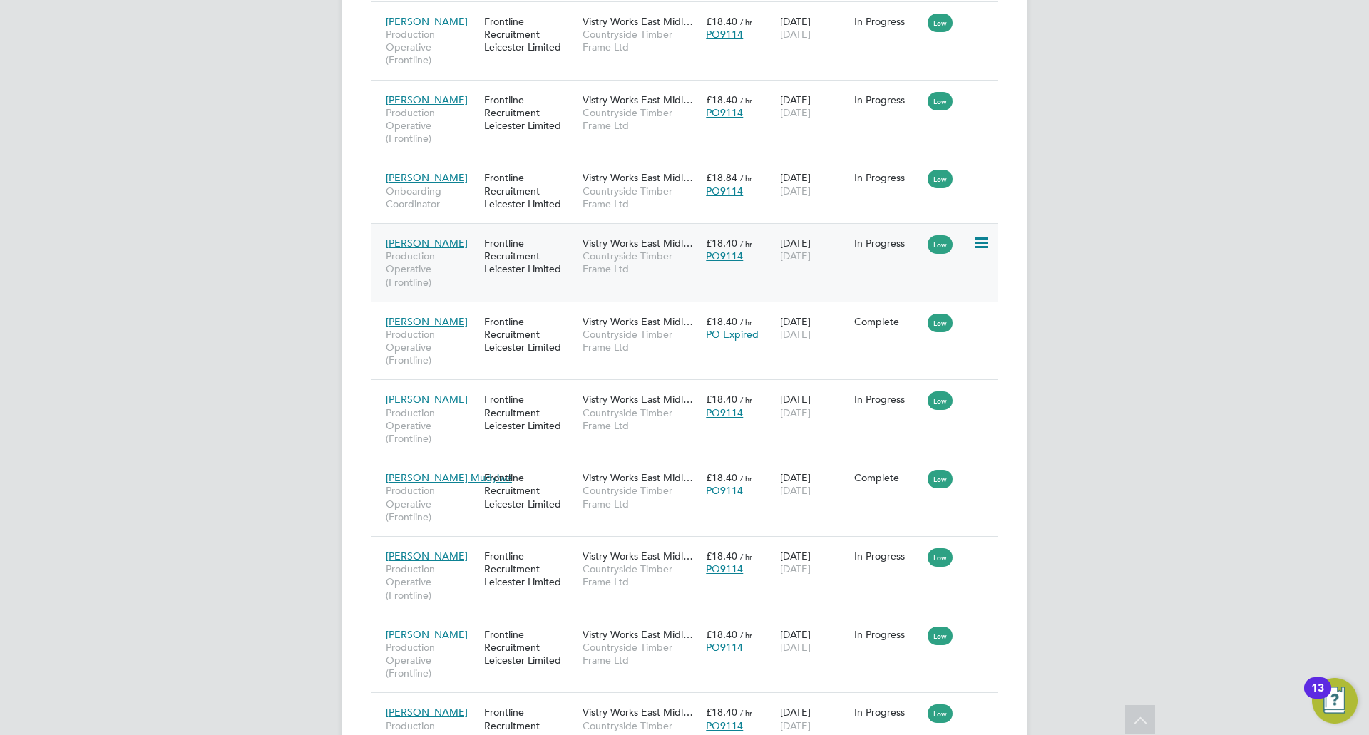
click at [979, 240] on icon at bounding box center [980, 243] width 14 height 17
click at [784, 255] on span "[DATE]" at bounding box center [795, 256] width 31 height 13
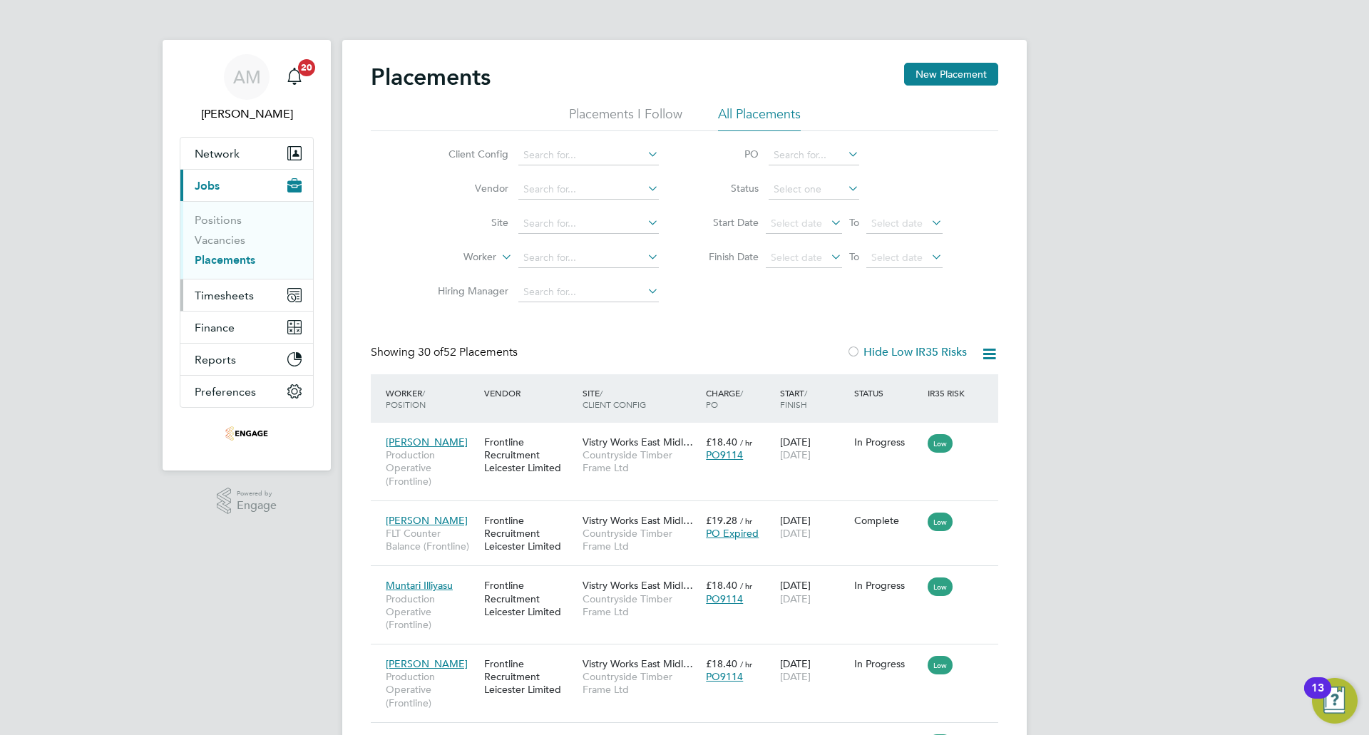
click at [251, 290] on span "Timesheets" at bounding box center [224, 296] width 59 height 14
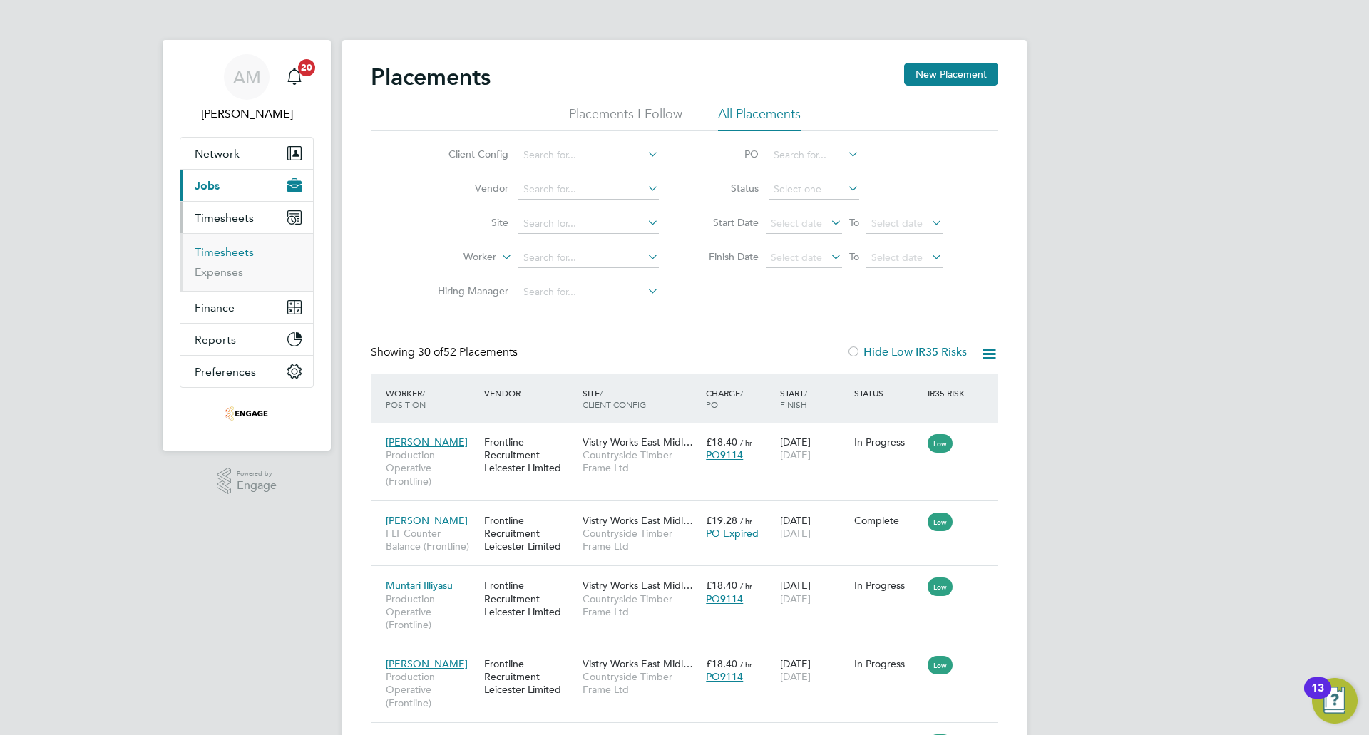
click at [235, 252] on link "Timesheets" at bounding box center [224, 252] width 59 height 14
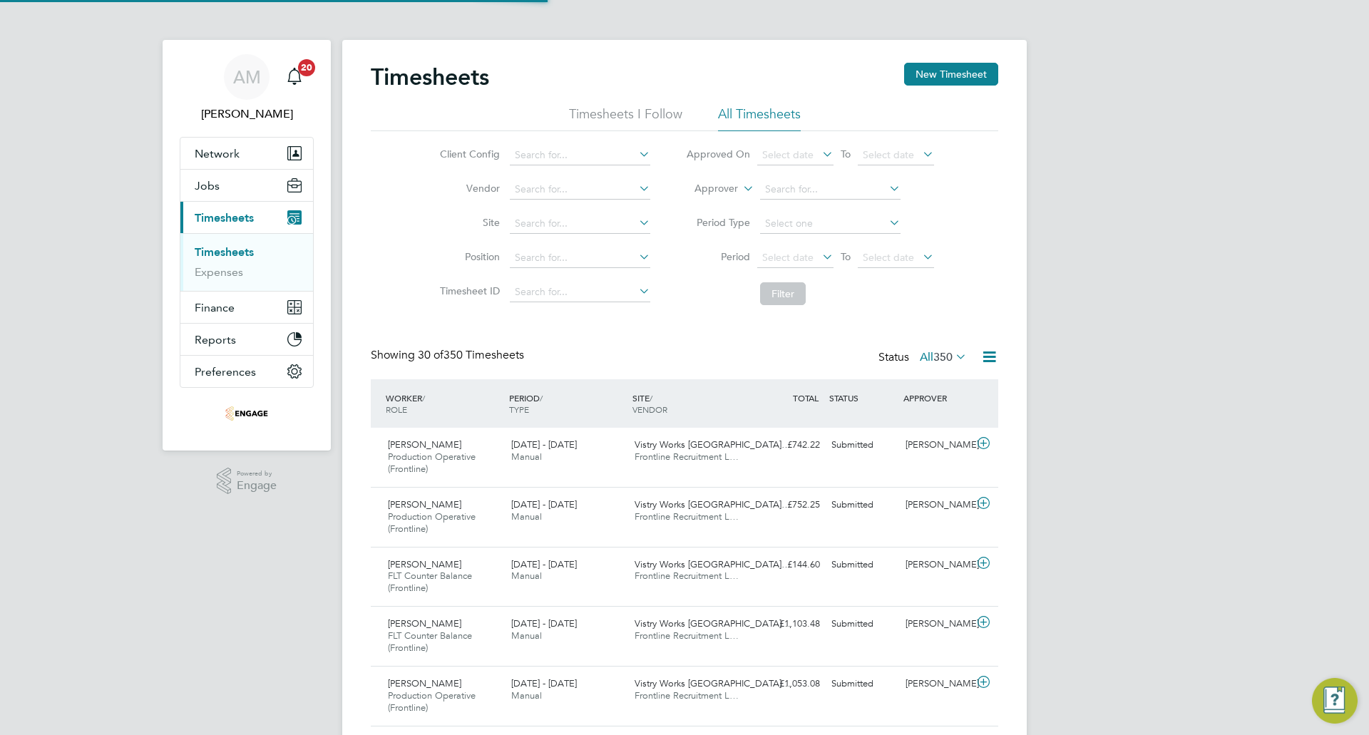
scroll to position [48, 124]
click at [942, 81] on button "New Timesheet" at bounding box center [951, 74] width 94 height 23
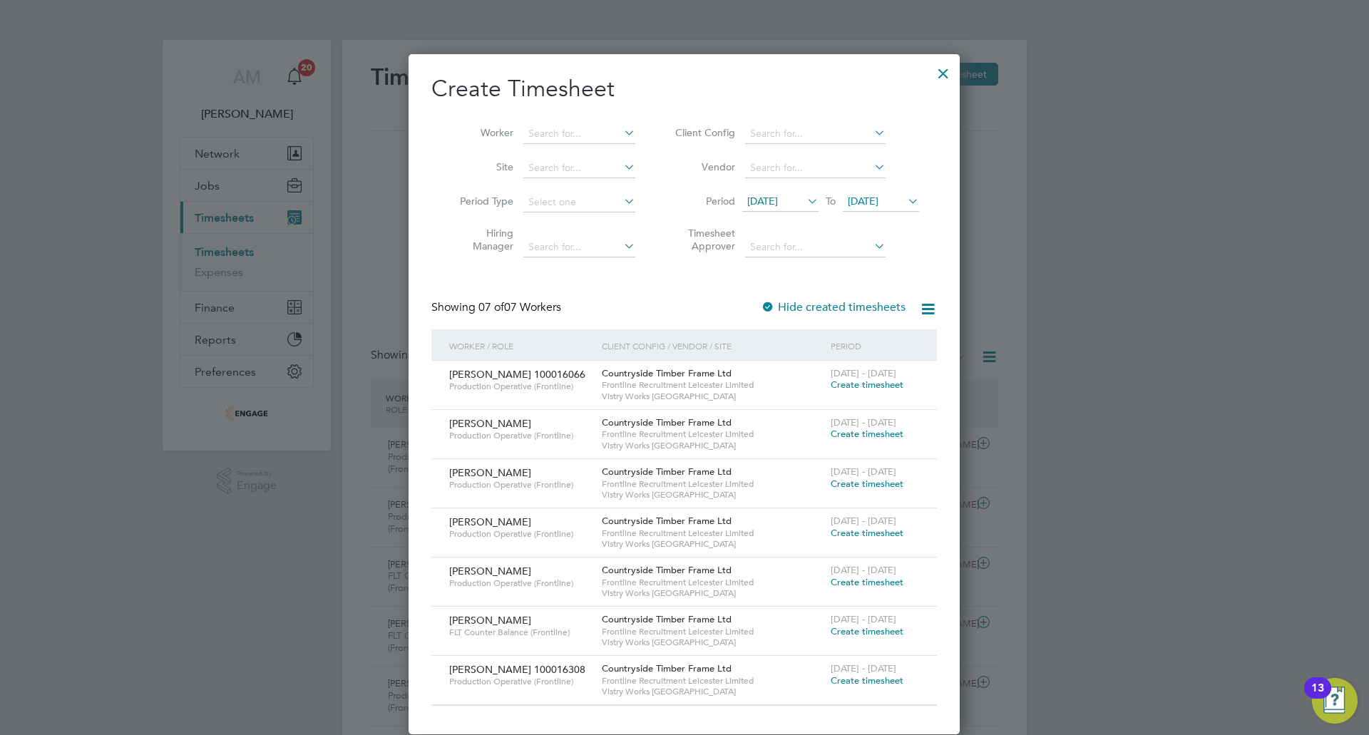
click at [937, 71] on div at bounding box center [943, 70] width 26 height 26
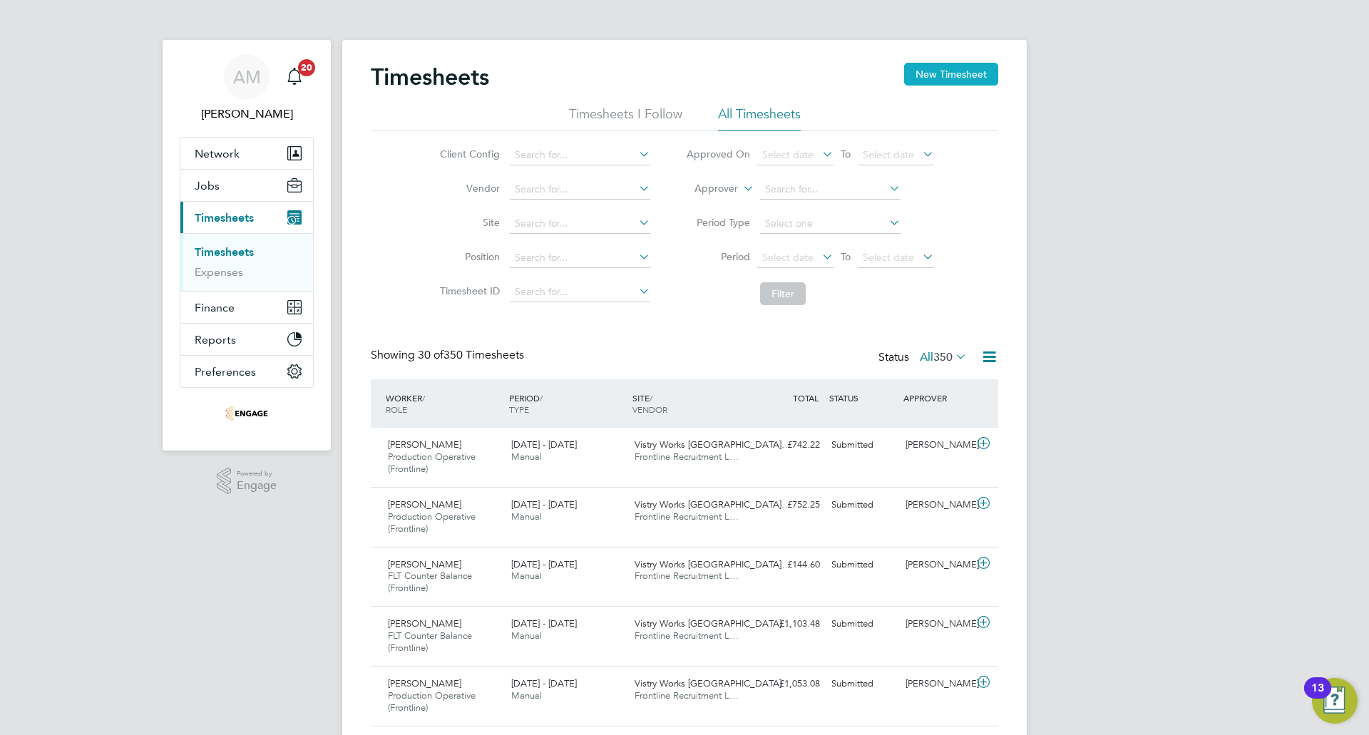
click at [941, 77] on button "New Timesheet" at bounding box center [951, 74] width 94 height 23
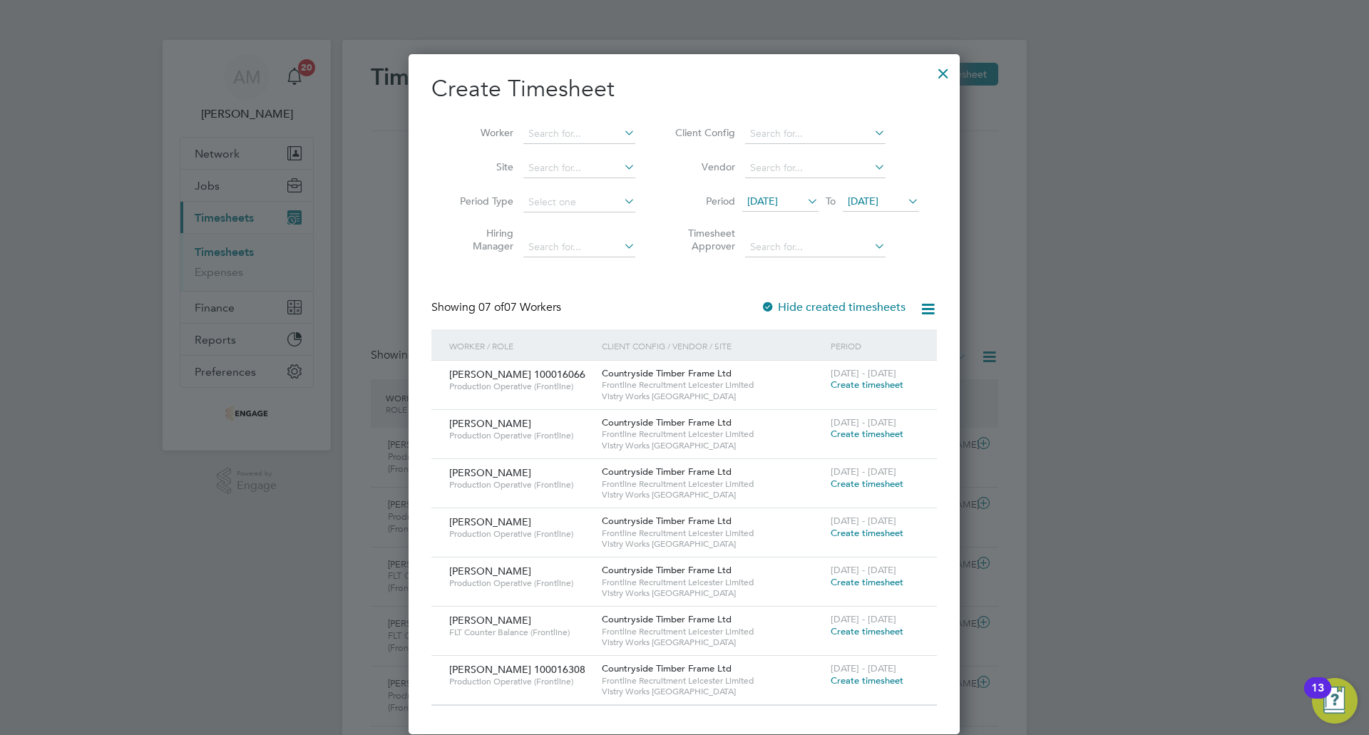
click at [778, 202] on span "28 Jul 2025" at bounding box center [762, 201] width 31 height 13
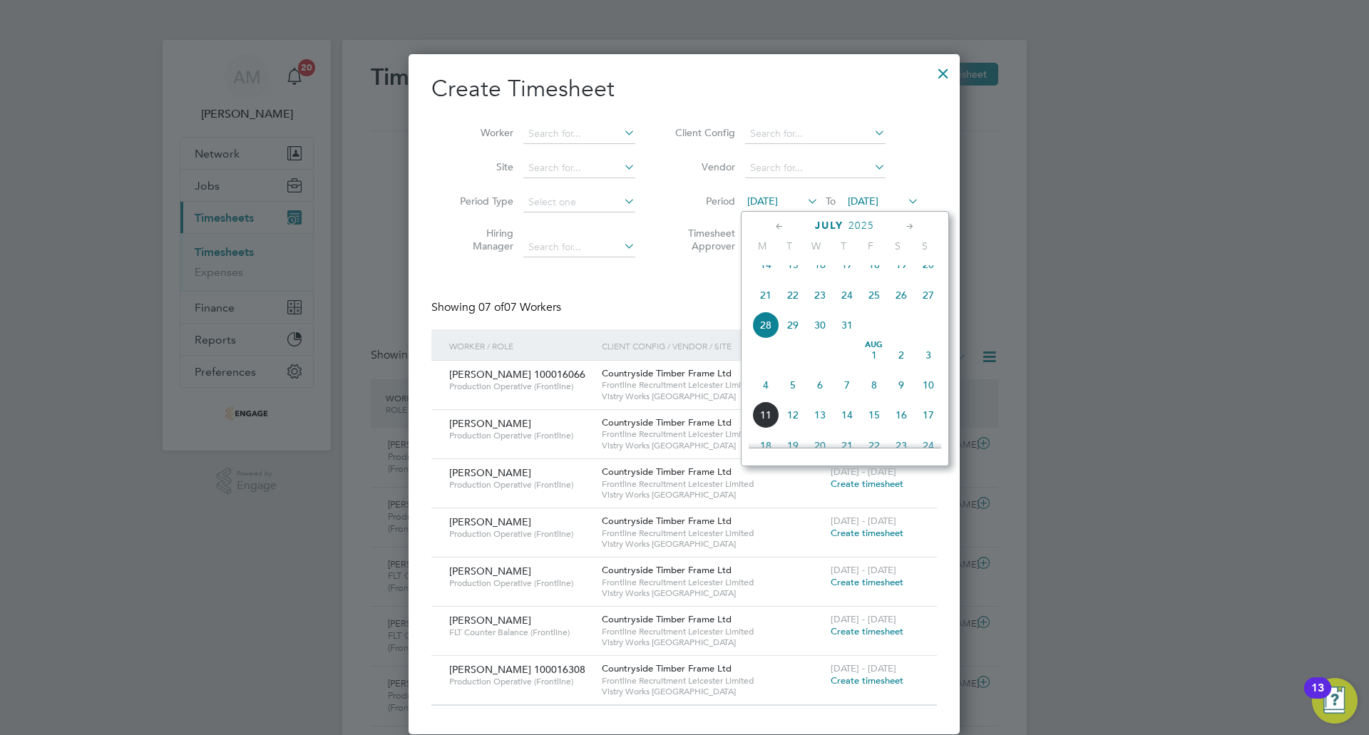
click at [765, 399] on span "4" at bounding box center [765, 384] width 27 height 27
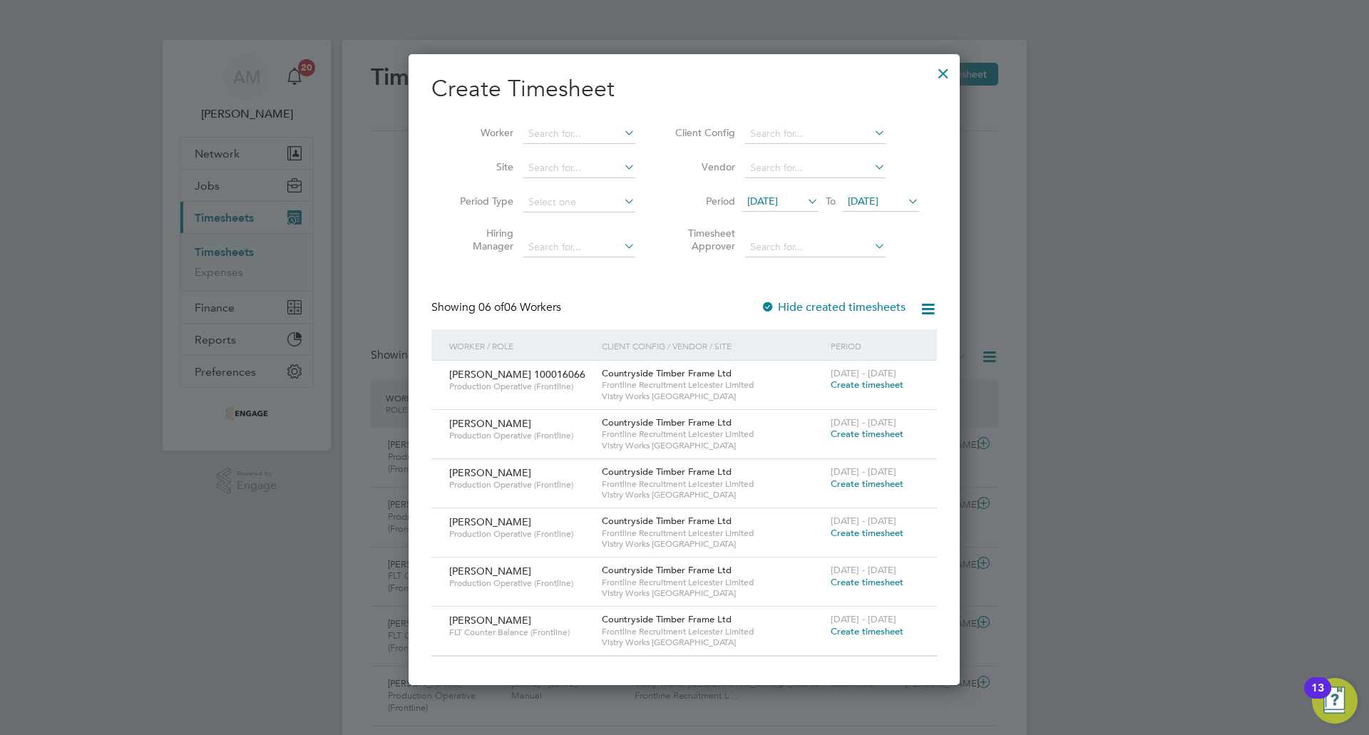
click at [867, 209] on span "04 Aug 2025" at bounding box center [881, 201] width 76 height 19
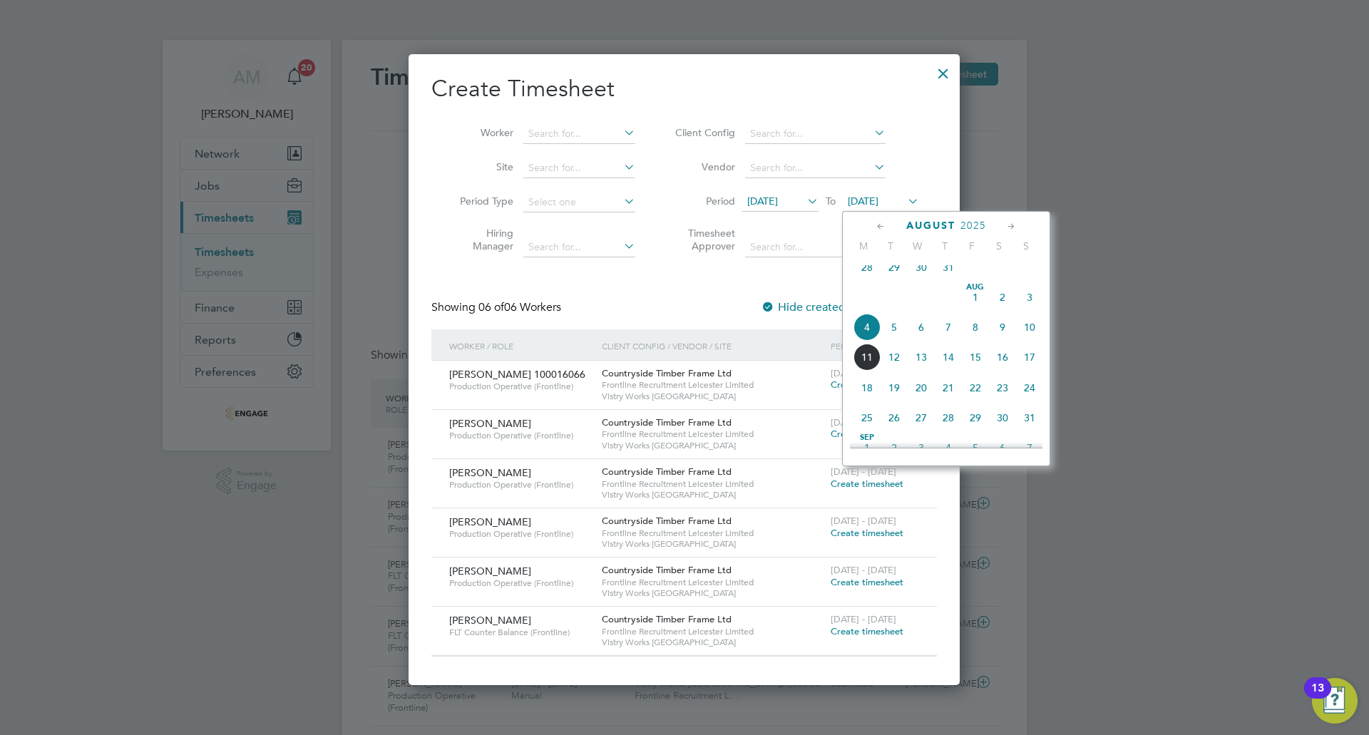
click at [1024, 333] on span "10" at bounding box center [1029, 327] width 27 height 27
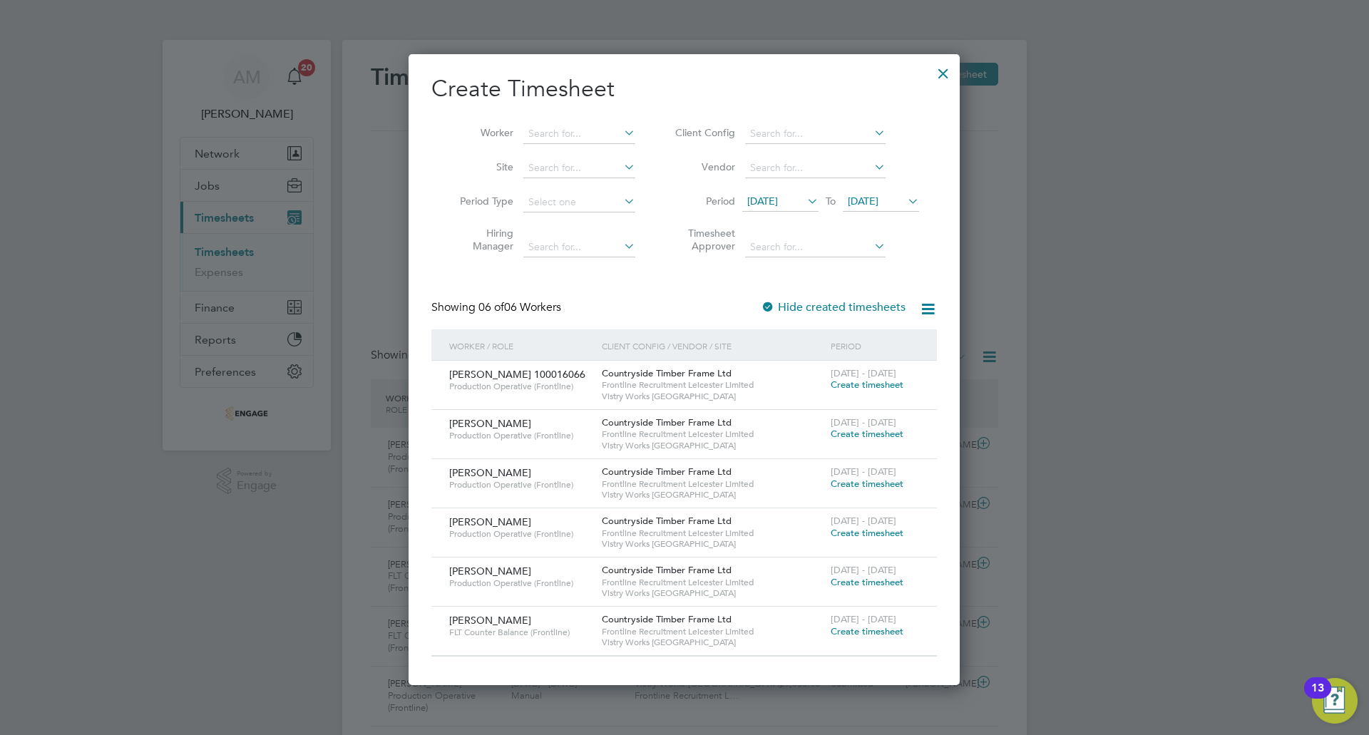
click at [890, 480] on span "Create timesheet" at bounding box center [867, 484] width 73 height 12
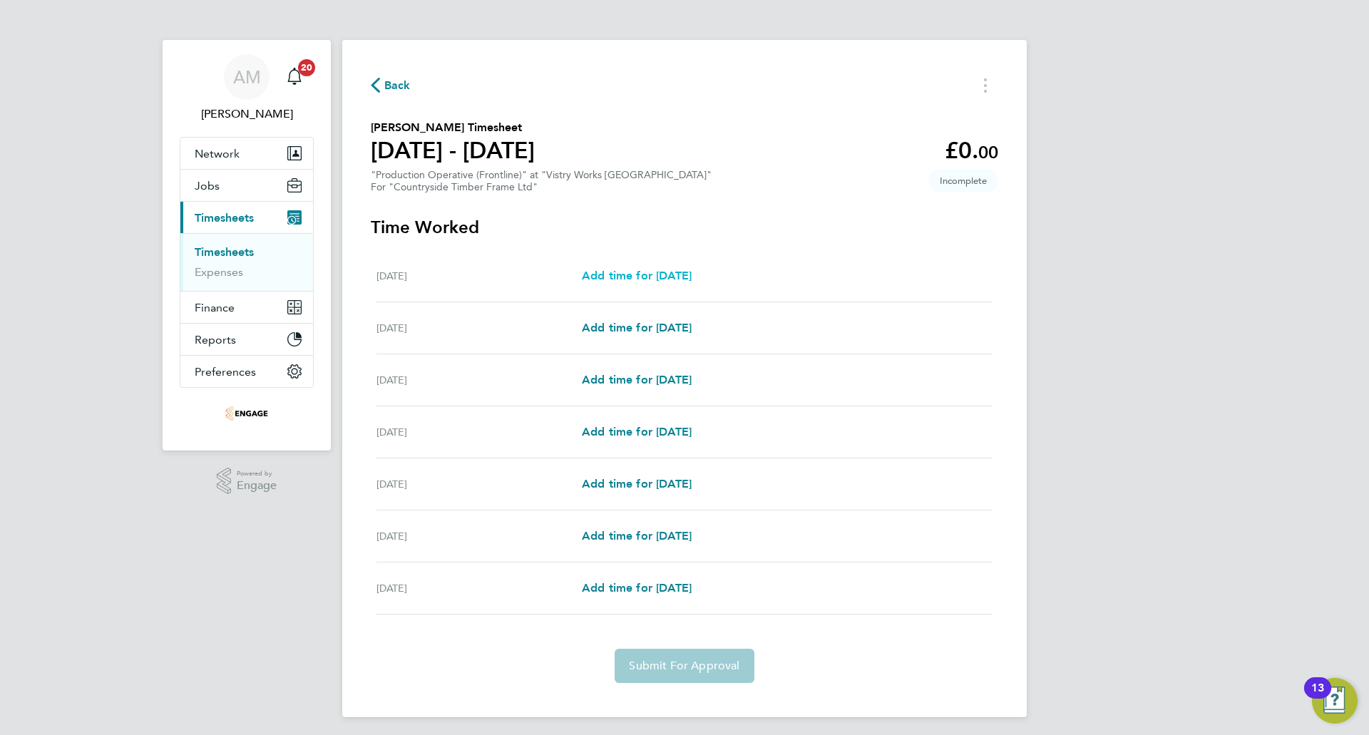
click at [692, 269] on span "Add time for Mon 04 Aug" at bounding box center [637, 276] width 110 height 14
select select "15"
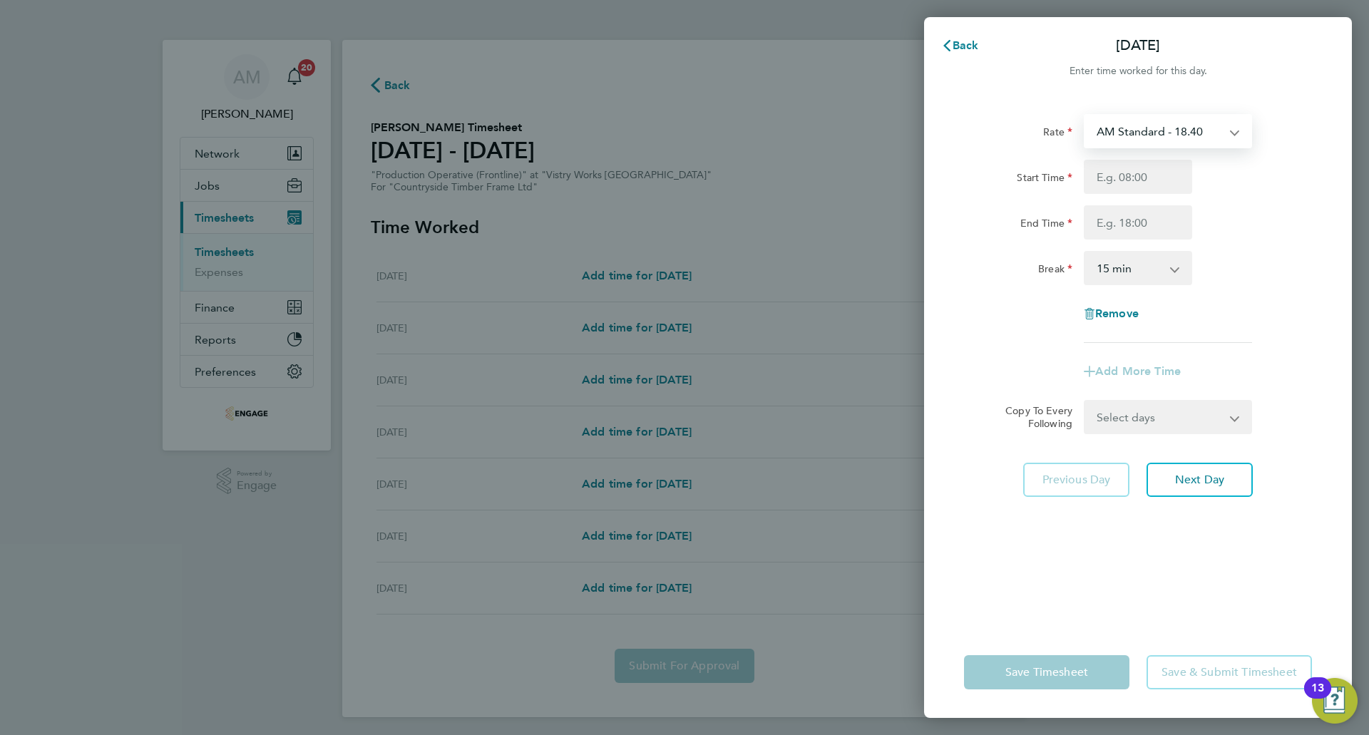
click at [1180, 131] on select "AM Standard - 18.40 PM Standard - 20.06 OT2 - 36.80 PM OT 1 - 30.08 PM OT 2 - 4…" at bounding box center [1159, 130] width 148 height 31
select select "15"
click at [1130, 182] on input "Start Time" at bounding box center [1138, 177] width 108 height 34
type input "14:00"
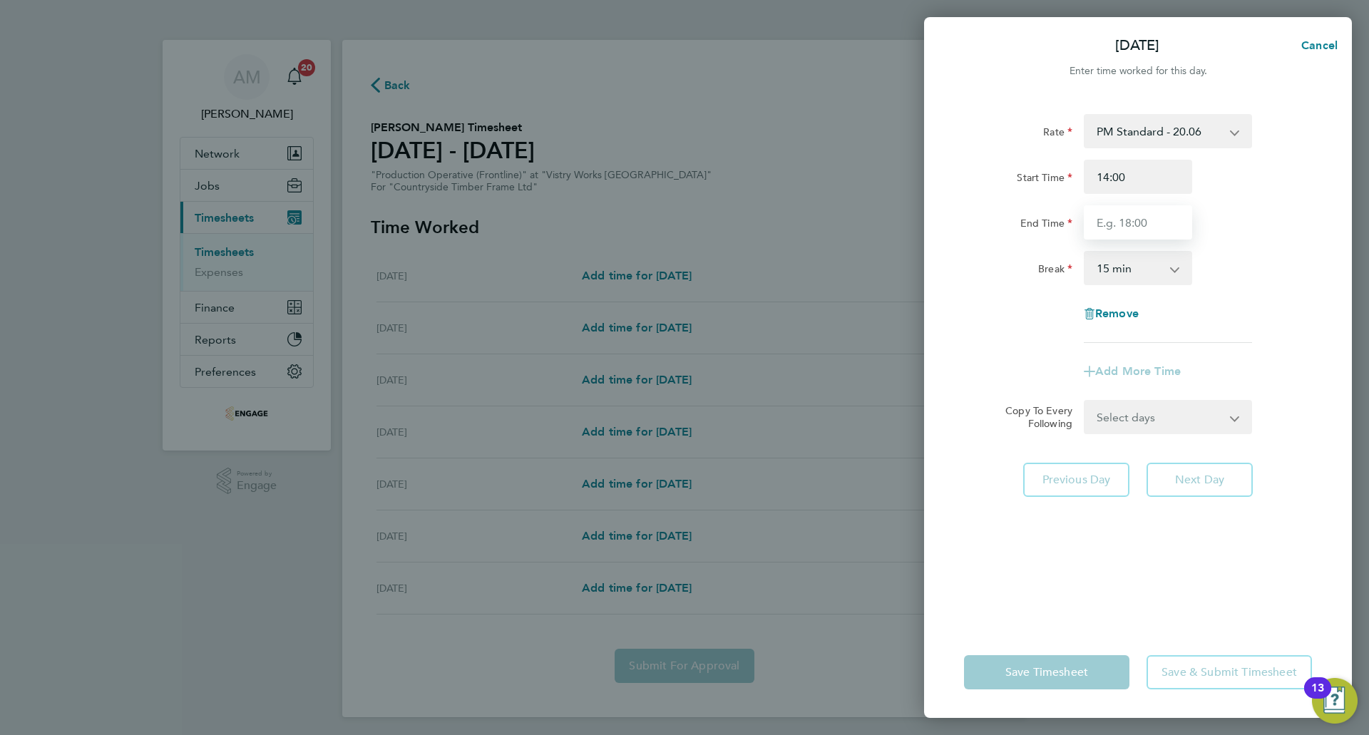
click at [1139, 227] on input "End Time" at bounding box center [1138, 222] width 108 height 34
type input "22:30"
click at [1139, 266] on select "0 min 15 min 30 min 45 min 60 min 75 min 90 min" at bounding box center [1129, 267] width 88 height 31
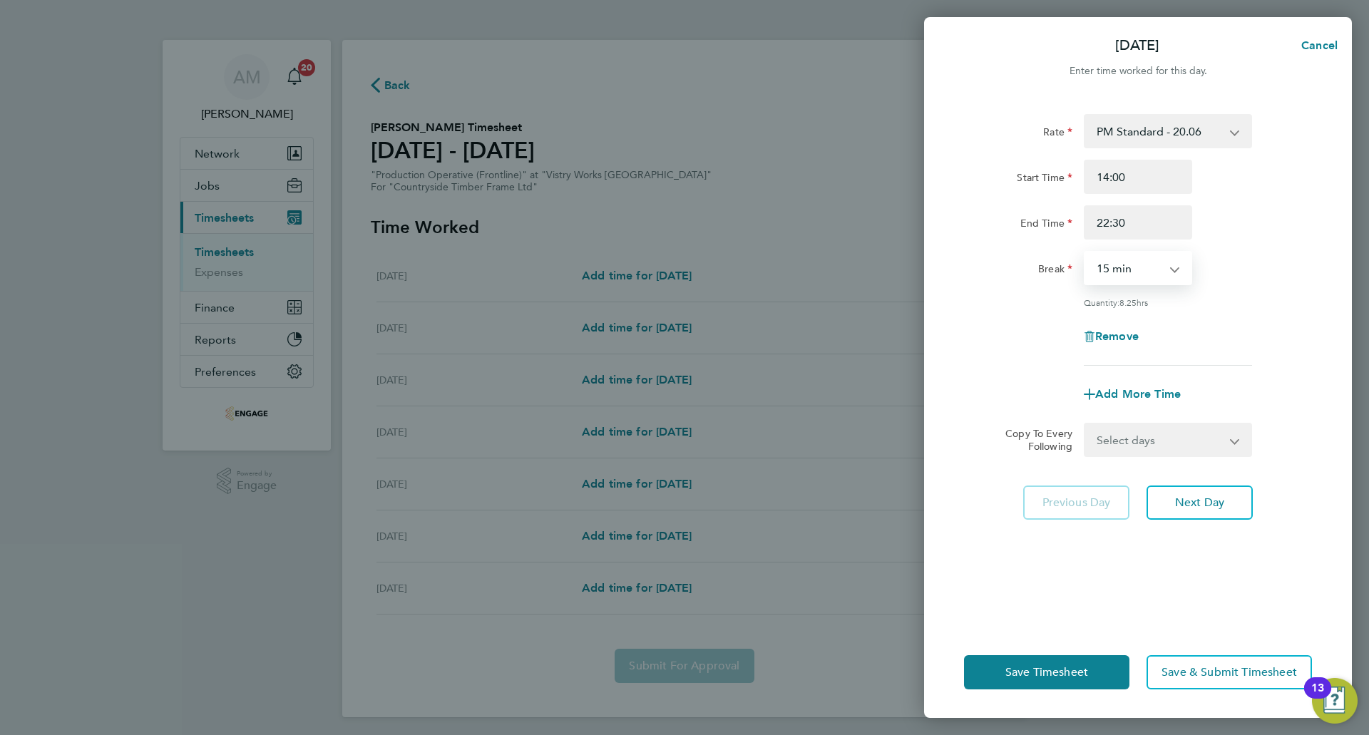
select select "30"
click at [1085, 252] on select "0 min 15 min 30 min 45 min 60 min 75 min 90 min" at bounding box center [1129, 267] width 88 height 31
click at [1110, 436] on select "Select days Day Weekday (Mon-Fri) Weekend (Sat-Sun) Tuesday Wednesday Thursday …" at bounding box center [1160, 439] width 150 height 31
select select "WEEKDAY"
click at [1085, 424] on select "Select days Day Weekday (Mon-Fri) Weekend (Sat-Sun) Tuesday Wednesday Thursday …" at bounding box center [1160, 439] width 150 height 31
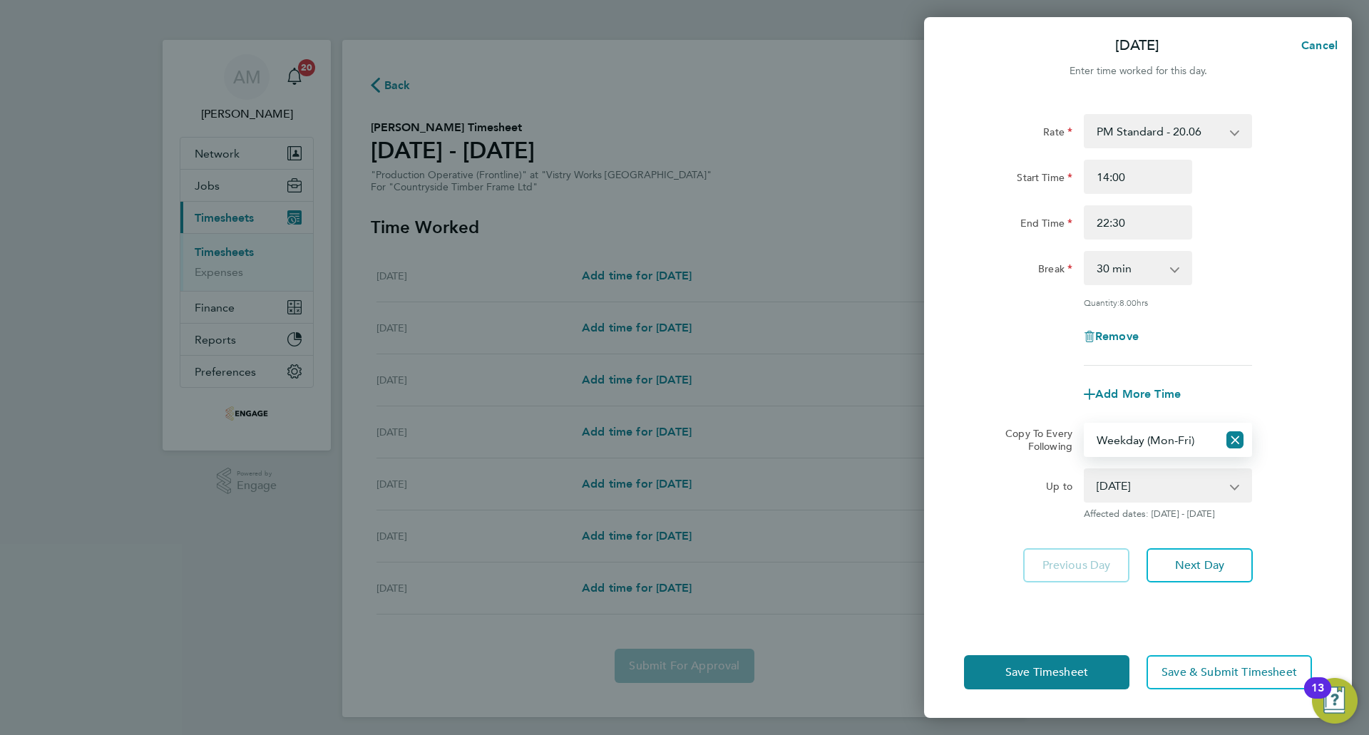
click at [1138, 487] on select "05 Aug 2025 06 Aug 2025 07 Aug 2025 08 Aug 2025 09 Aug 2025 10 Aug 2025" at bounding box center [1159, 485] width 148 height 31
select select "2025-08-07"
click at [1085, 470] on select "05 Aug 2025 06 Aug 2025 07 Aug 2025 08 Aug 2025 09 Aug 2025 10 Aug 2025" at bounding box center [1159, 485] width 148 height 31
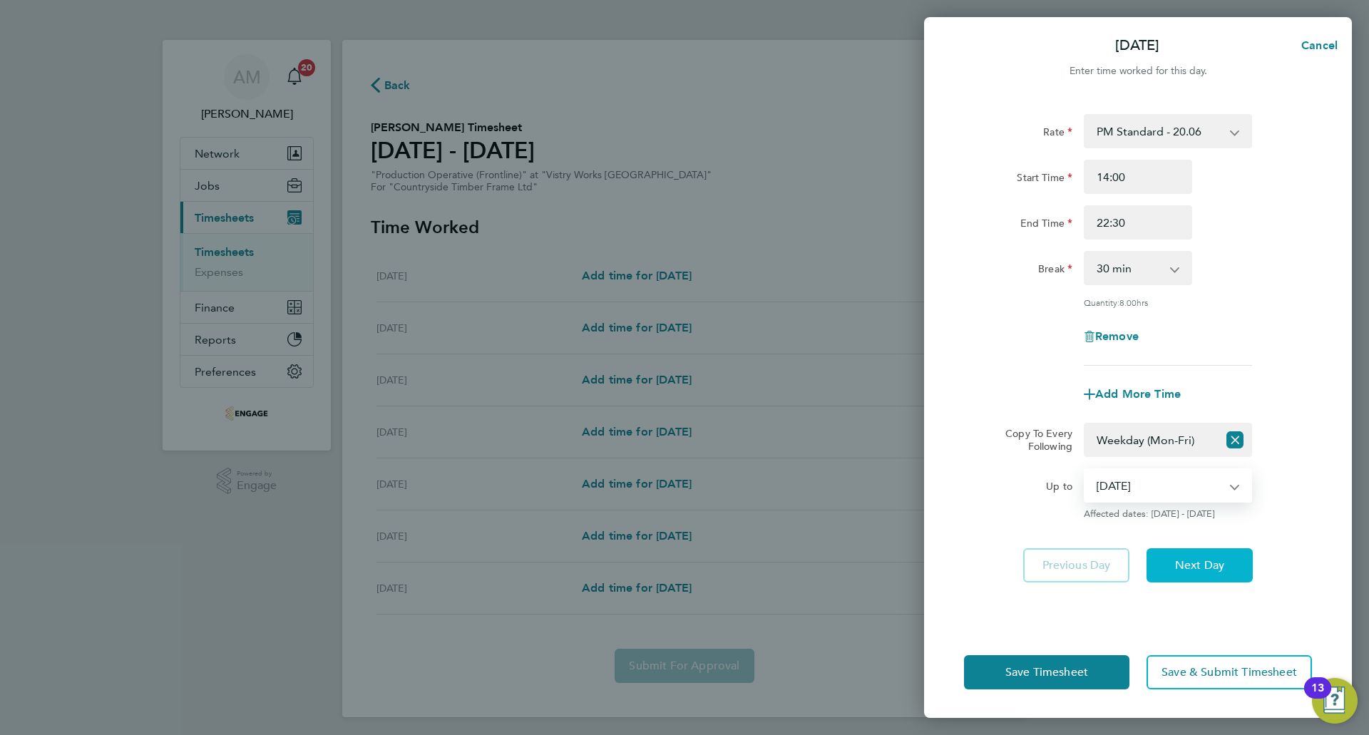
click at [1206, 568] on span "Next Day" at bounding box center [1199, 565] width 49 height 14
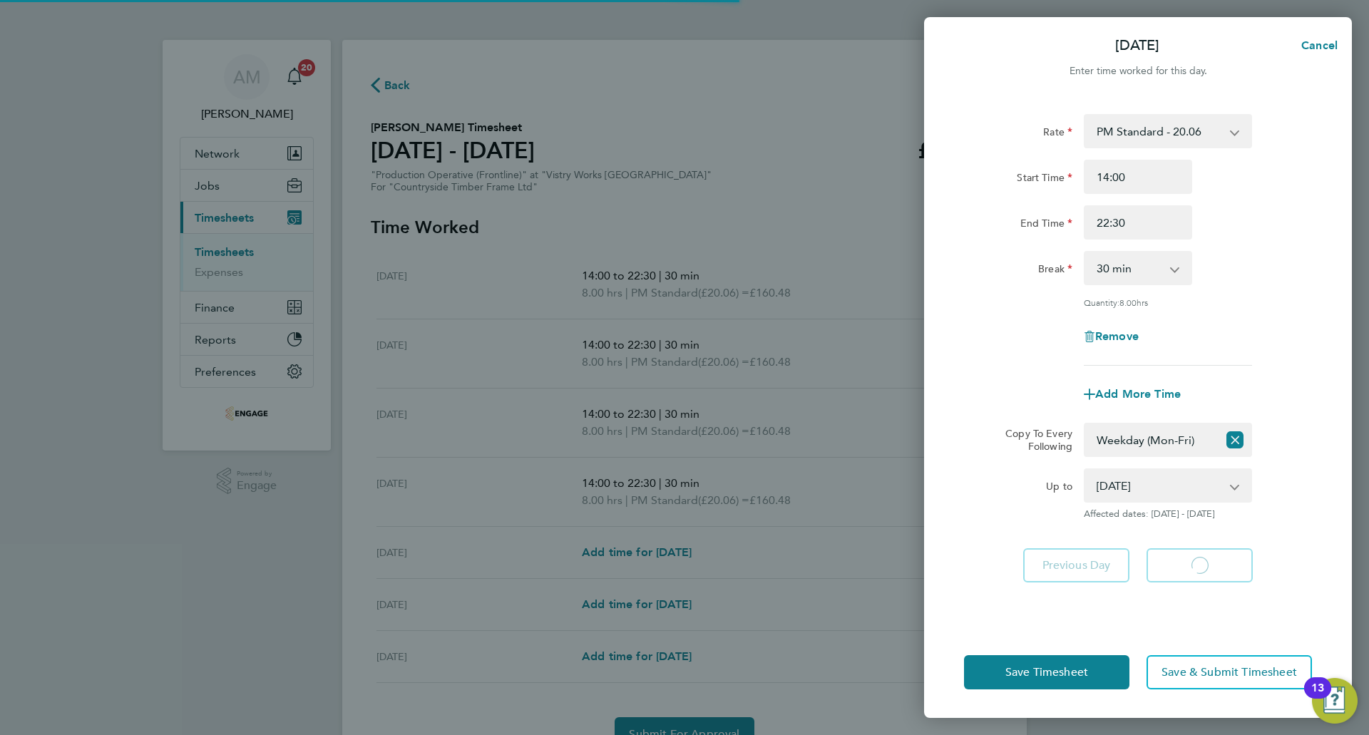
select select "30"
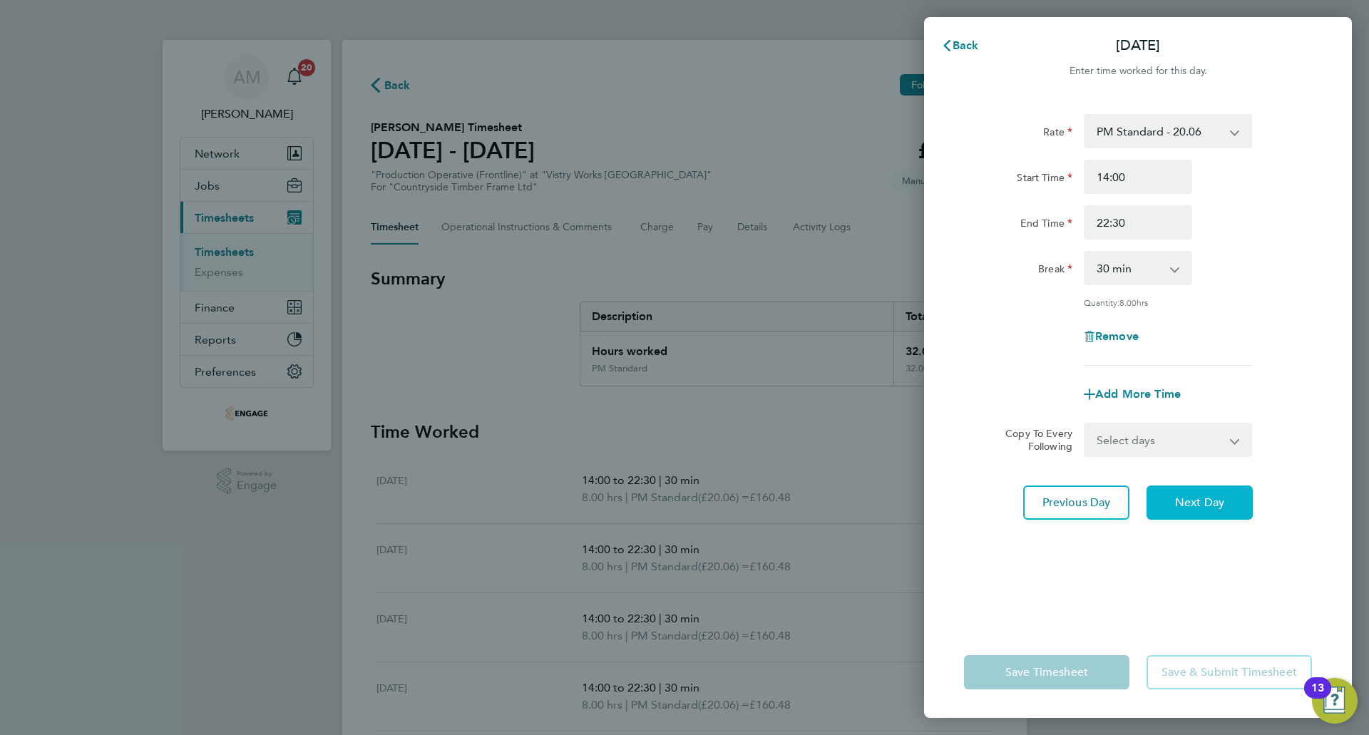
click at [1226, 506] on button "Next Day" at bounding box center [1199, 502] width 106 height 34
select select "30"
click at [1226, 506] on button "Next Day" at bounding box center [1199, 502] width 106 height 34
select select "30"
click at [1226, 506] on button "Next Day" at bounding box center [1199, 502] width 106 height 34
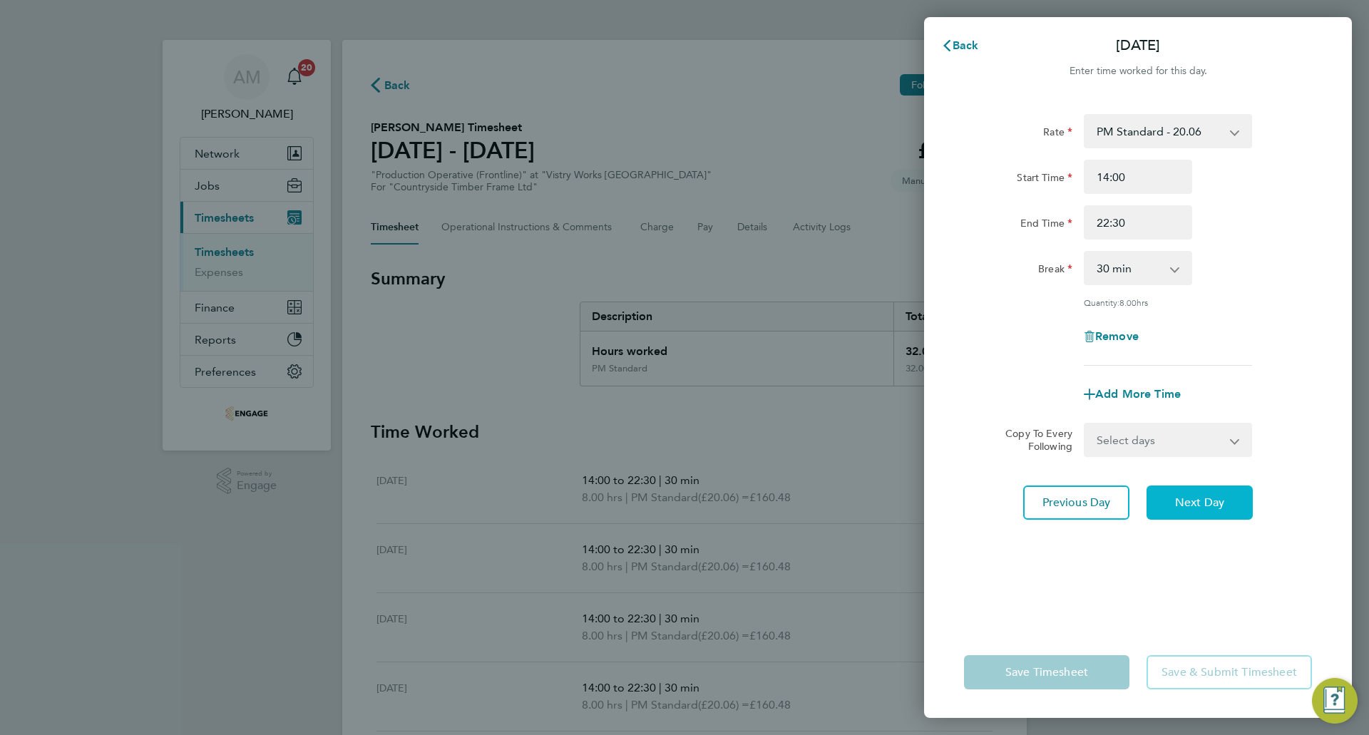
select select "15"
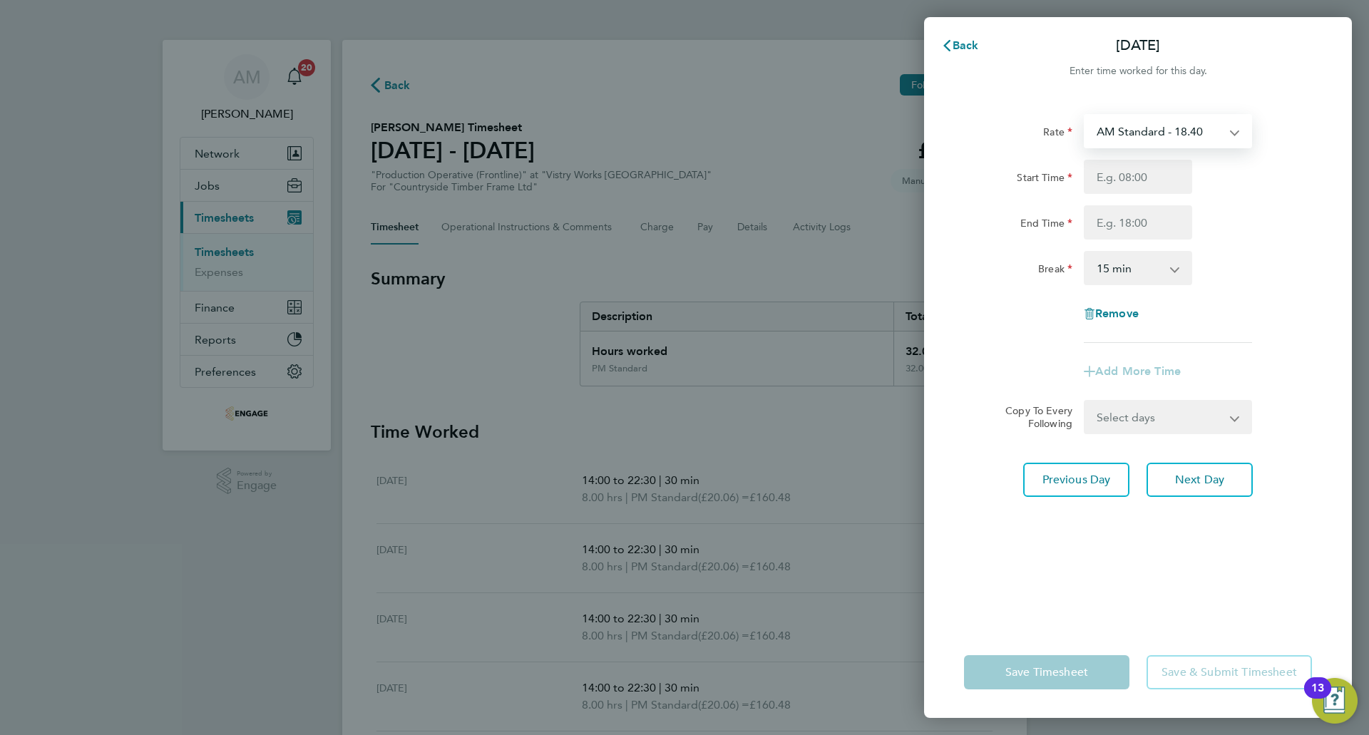
click at [1127, 135] on select "AM Standard - 18.40 PM Standard - 20.06 OT2 - 36.80 PM OT 1 - 30.08 PM OT 2 - 4…" at bounding box center [1159, 130] width 148 height 31
select select "15"
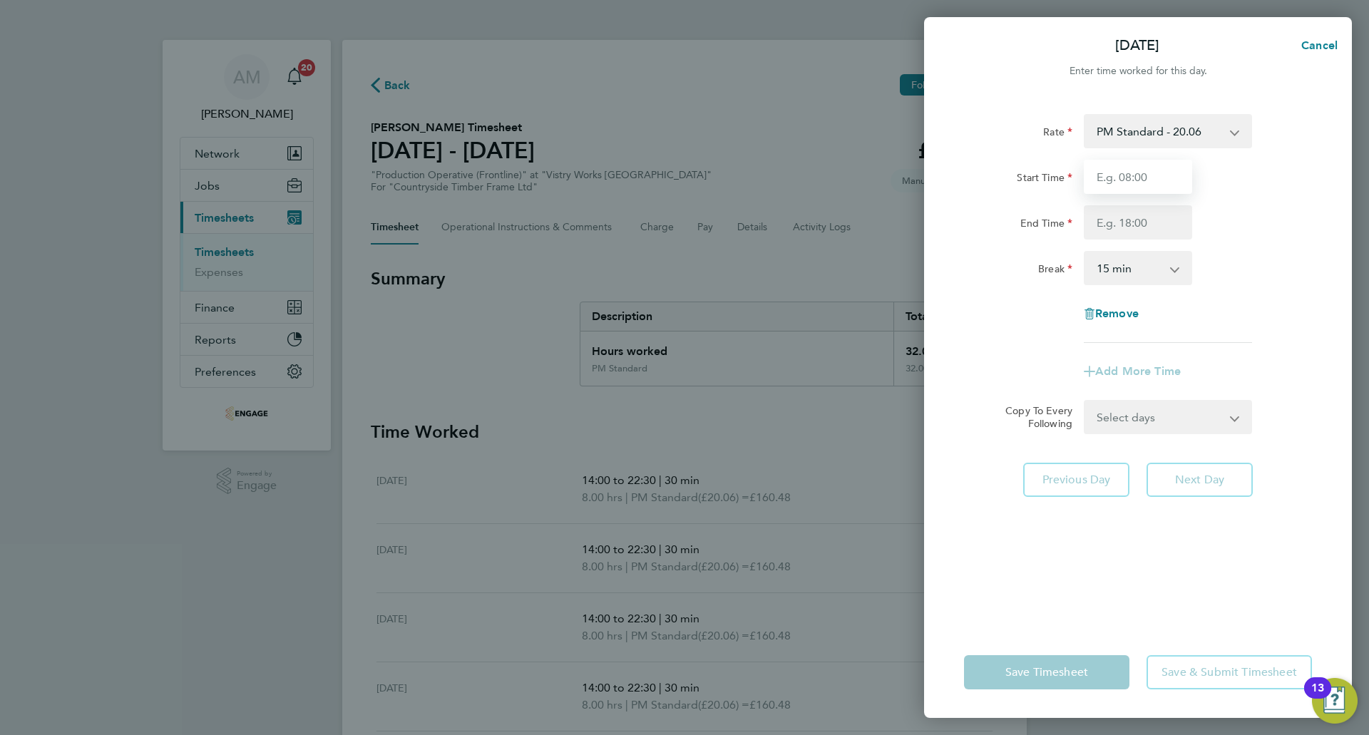
drag, startPoint x: 1127, startPoint y: 145, endPoint x: 1131, endPoint y: 178, distance: 32.3
click at [1130, 178] on input "Start Time" at bounding box center [1138, 177] width 108 height 34
type input "14:00"
click at [1141, 232] on input "End Time" at bounding box center [1138, 222] width 108 height 34
type input "20:00"
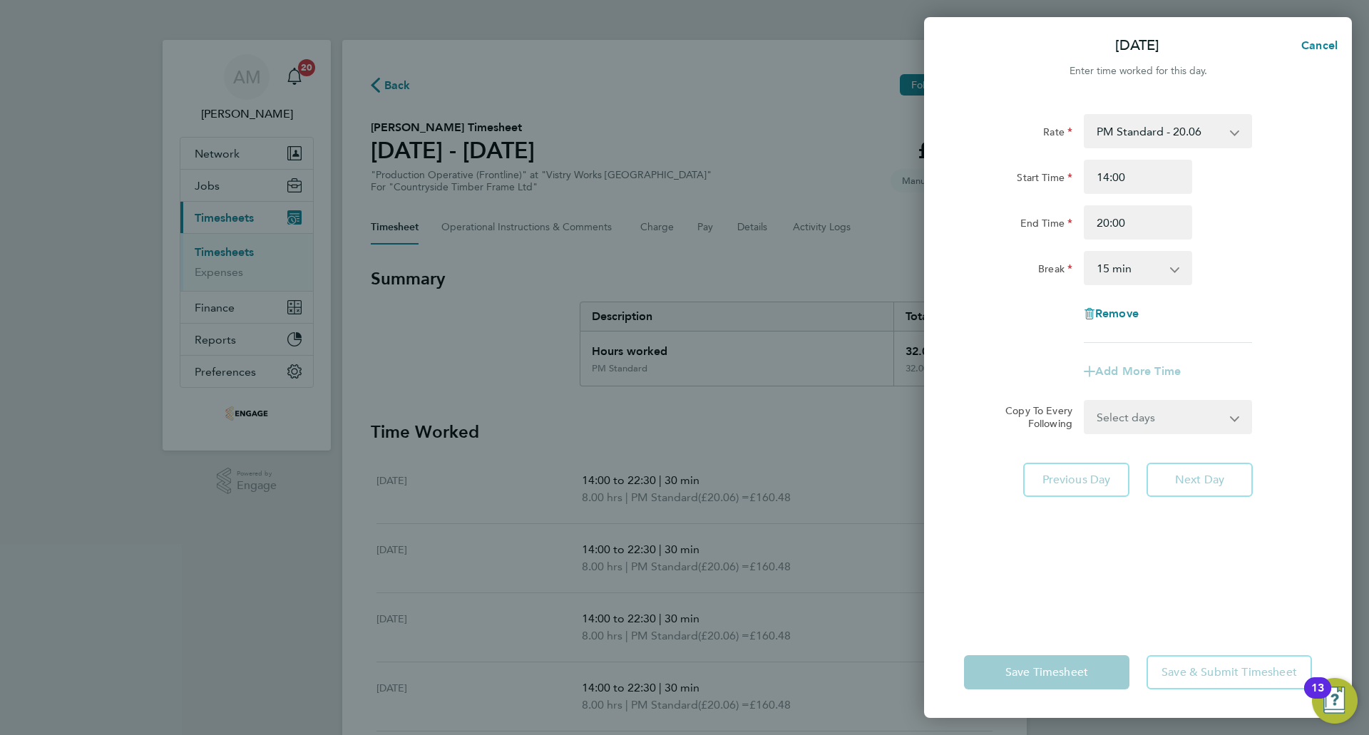
click at [1119, 274] on select "0 min 15 min 30 min 45 min 60 min 75 min 90 min" at bounding box center [1129, 267] width 88 height 31
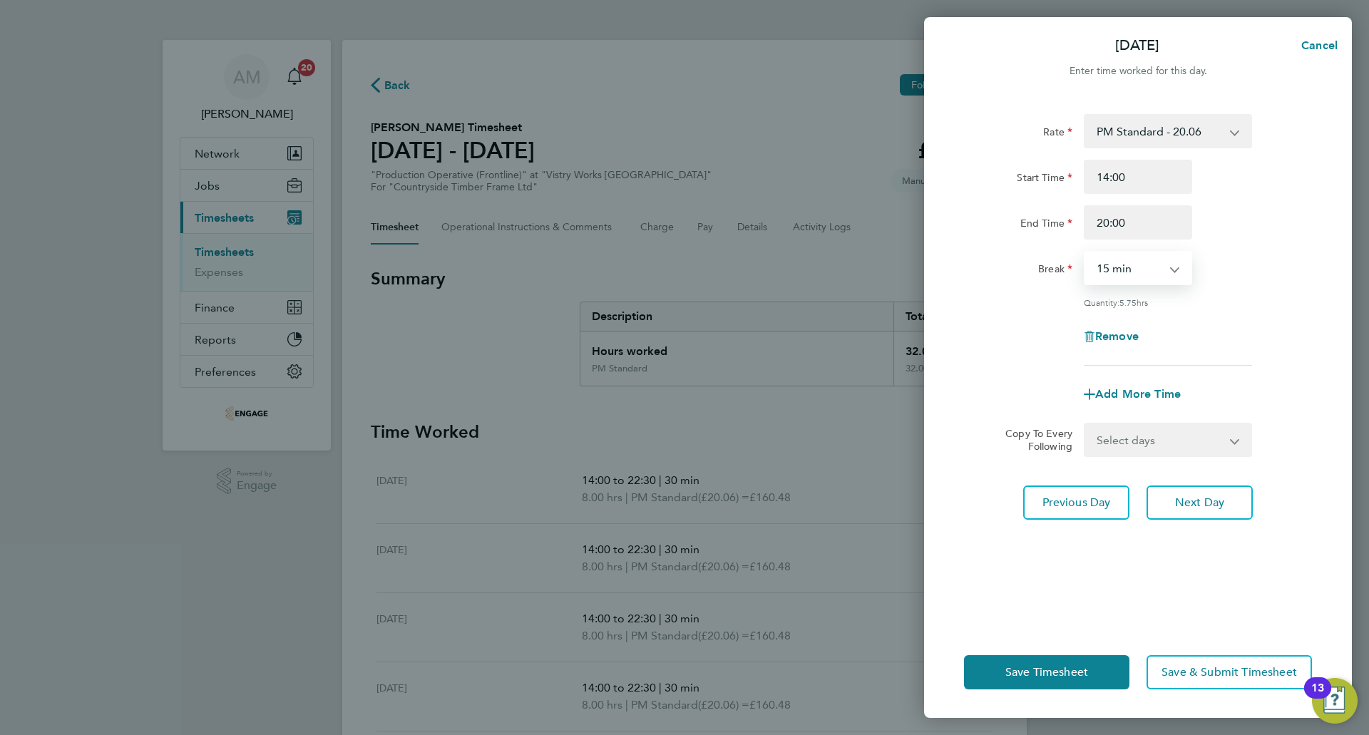
select select "30"
click at [1085, 252] on select "0 min 15 min 30 min 45 min 60 min 75 min 90 min" at bounding box center [1129, 267] width 88 height 31
click at [1074, 672] on span "Save Timesheet" at bounding box center [1046, 672] width 83 height 14
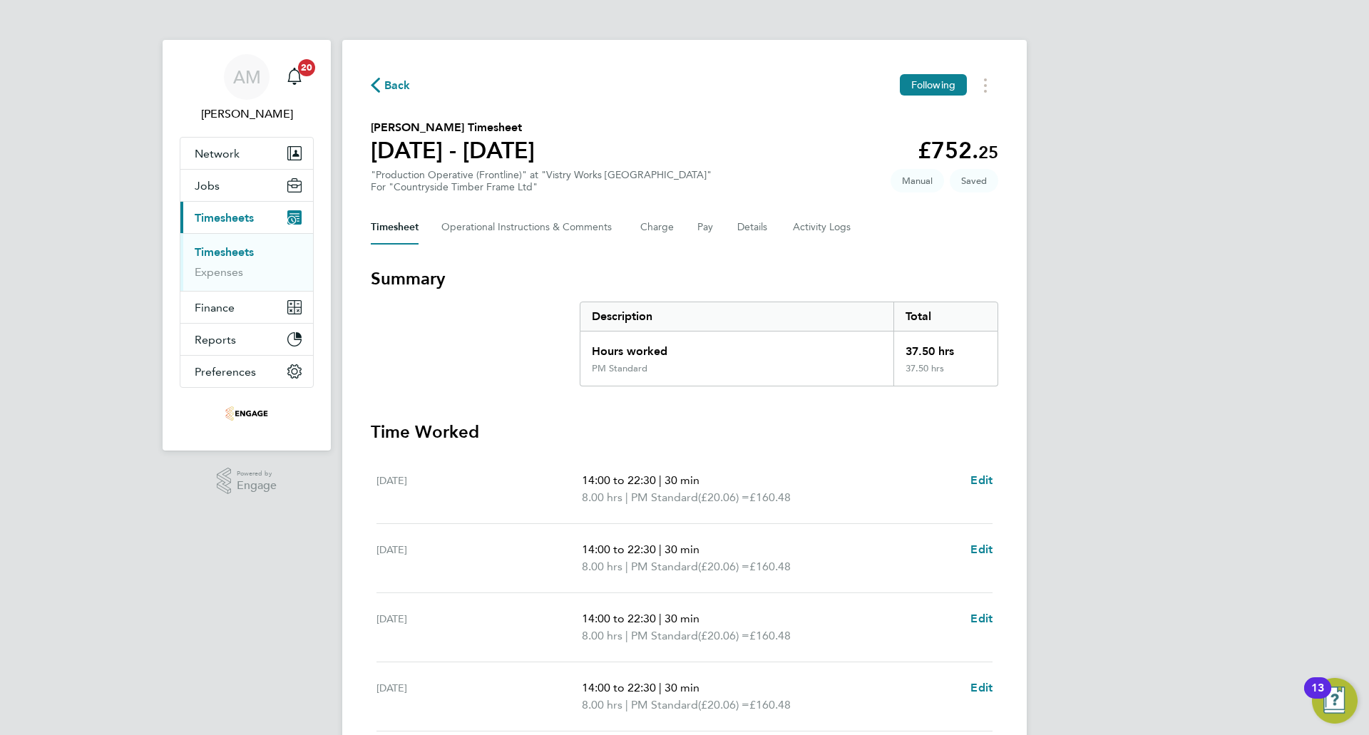
click at [382, 87] on span "Back" at bounding box center [391, 85] width 40 height 14
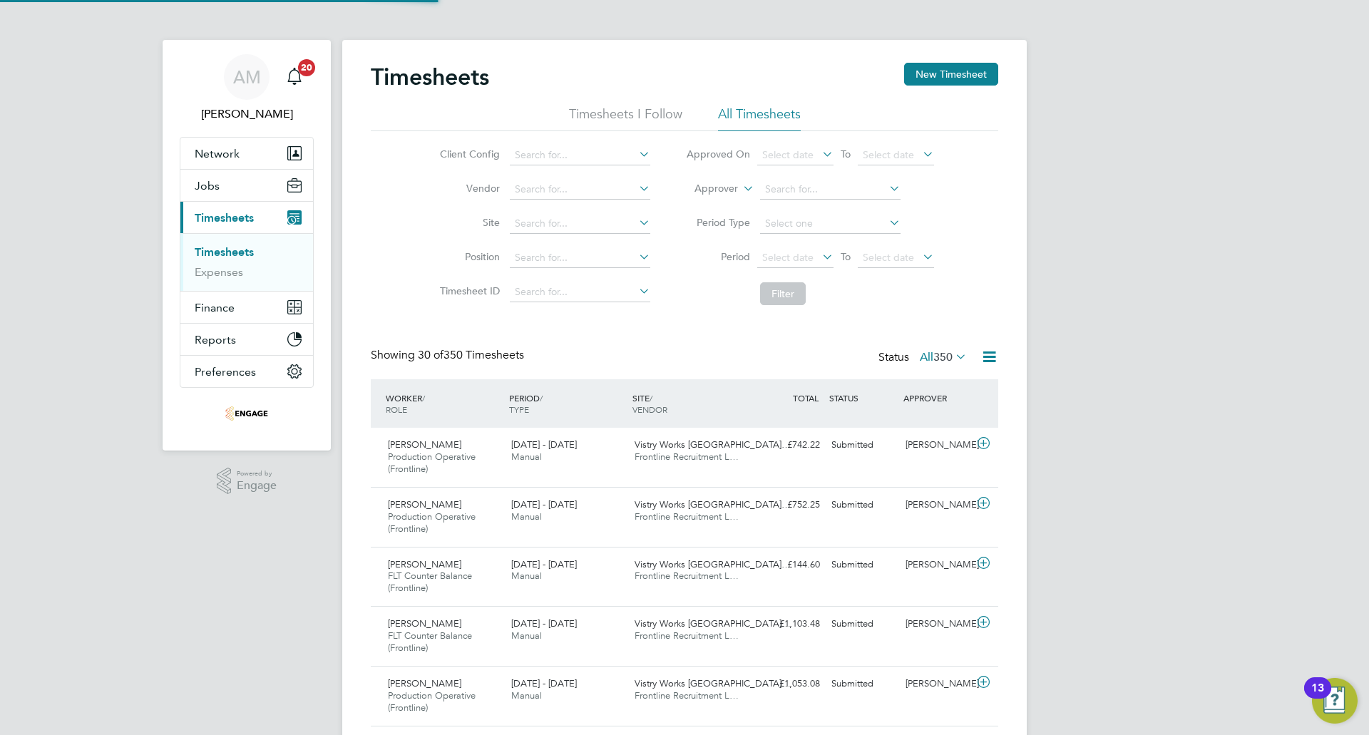
scroll to position [48, 124]
click at [903, 84] on div "Timesheets New Timesheet" at bounding box center [684, 84] width 627 height 43
click at [922, 76] on button "New Timesheet" at bounding box center [951, 74] width 94 height 23
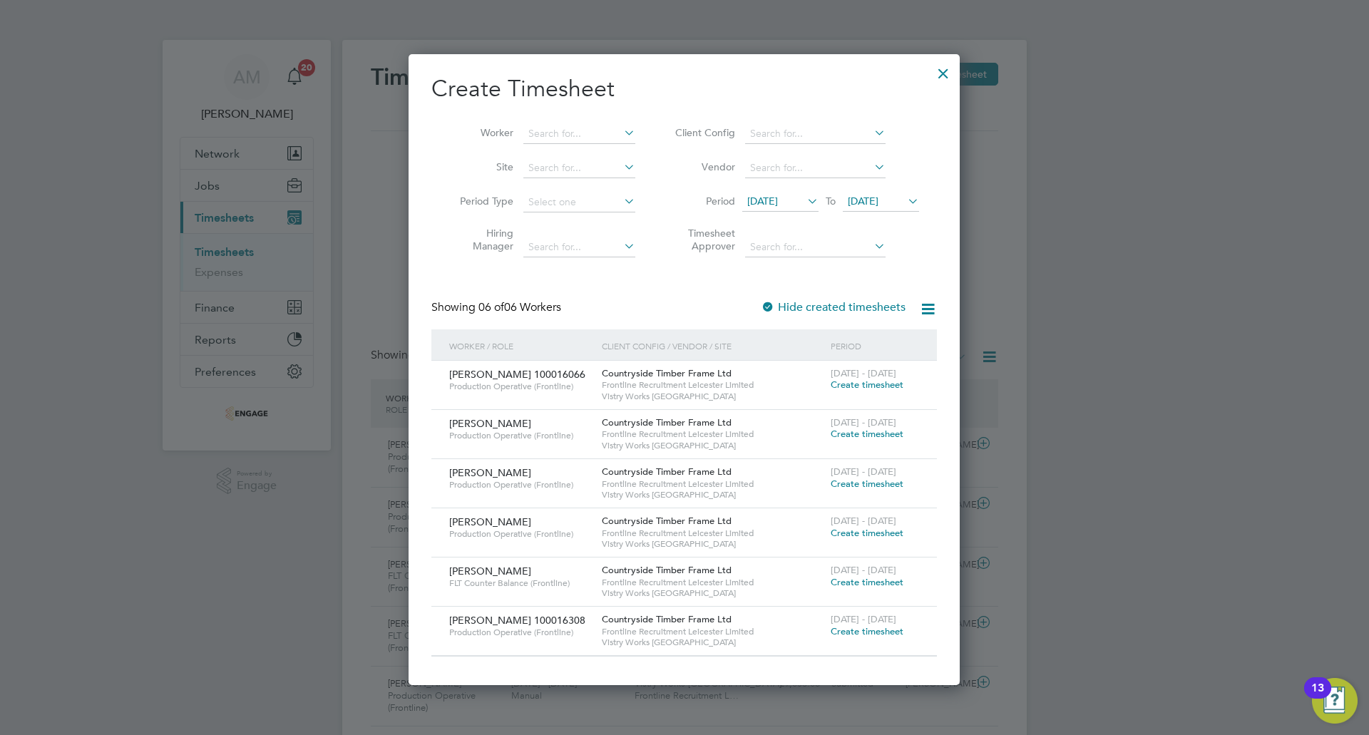
click at [873, 483] on span "Create timesheet" at bounding box center [867, 484] width 73 height 12
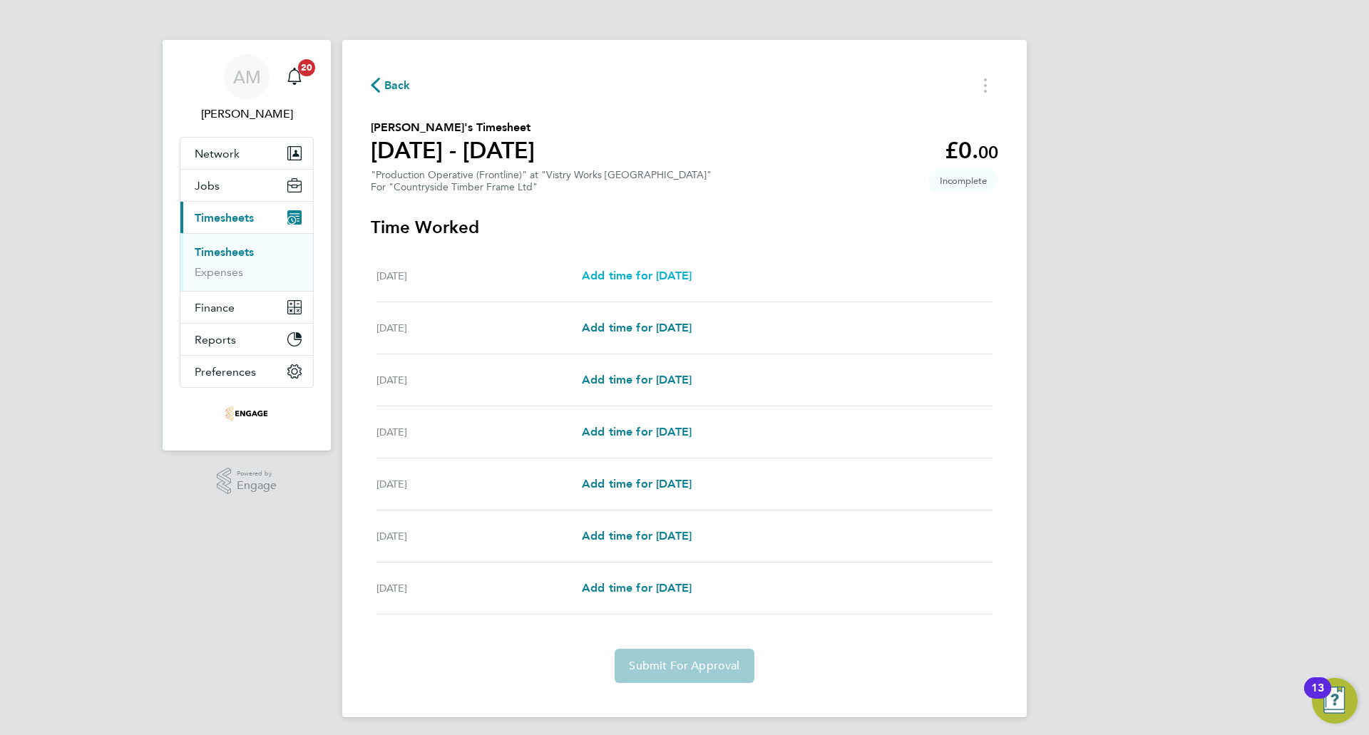
click at [673, 276] on span "Add time for Mon 04 Aug" at bounding box center [637, 276] width 110 height 14
select select "15"
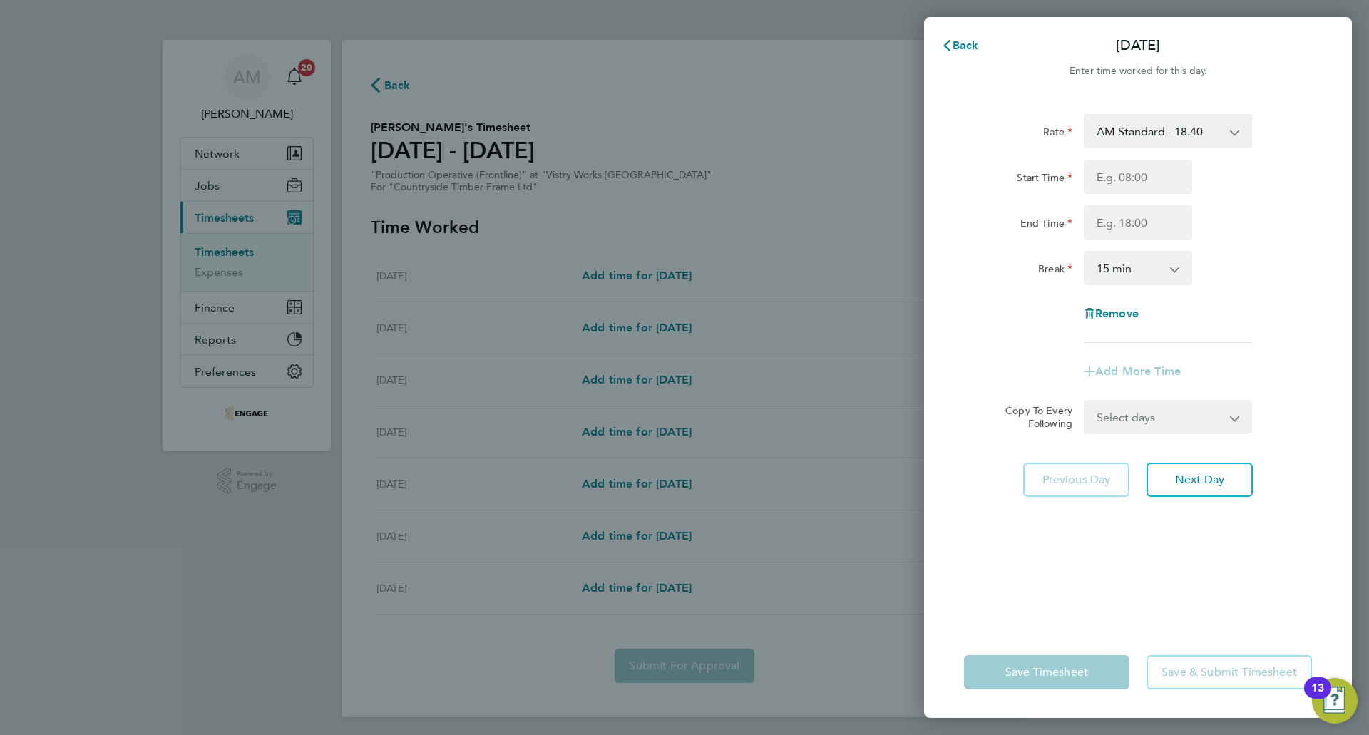
click at [1160, 136] on select "AM Standard - 18.40 PM Standard - 20.06 OT2 - 36.80 PM OT 2 - 40.11 PM OT 1 - 3…" at bounding box center [1159, 130] width 148 height 31
select select "15"
drag, startPoint x: 1161, startPoint y: 144, endPoint x: 1137, endPoint y: 181, distance: 43.9
click at [1137, 181] on input "Start Time" at bounding box center [1138, 177] width 108 height 34
type input "14:00"
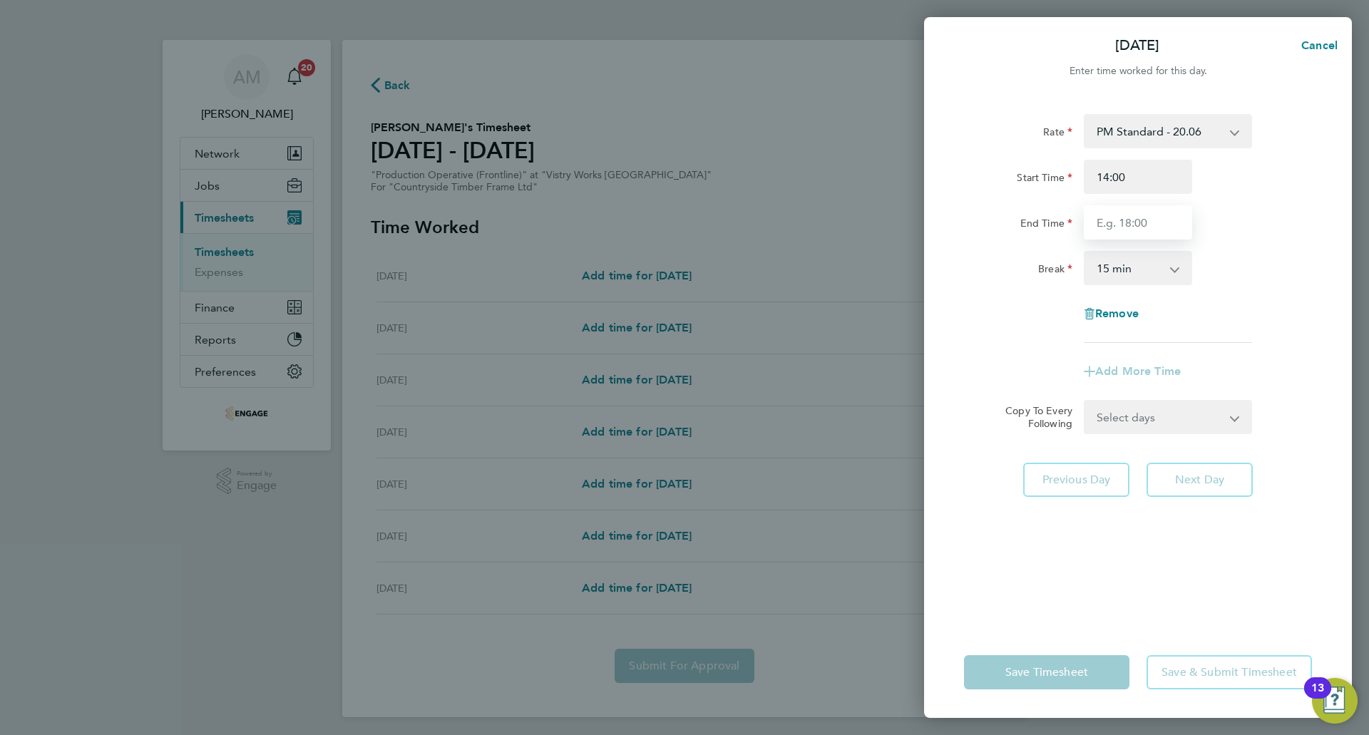
click at [1146, 212] on input "End Time" at bounding box center [1138, 222] width 108 height 34
type input "22:30"
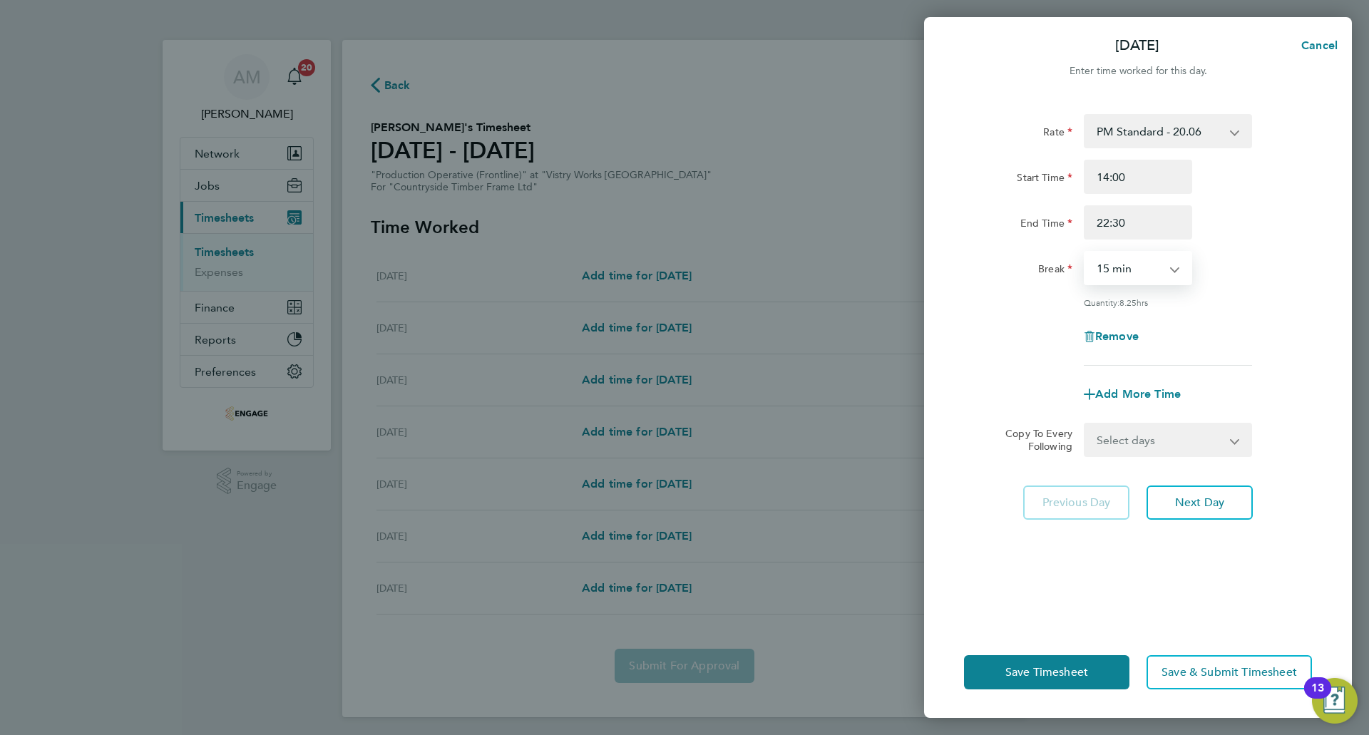
drag, startPoint x: 1140, startPoint y: 271, endPoint x: 1141, endPoint y: 282, distance: 11.4
click at [1140, 271] on select "0 min 15 min 30 min 45 min 60 min 75 min 90 min" at bounding box center [1129, 267] width 88 height 31
select select "30"
click at [1085, 252] on select "0 min 15 min 30 min 45 min 60 min 75 min 90 min" at bounding box center [1129, 267] width 88 height 31
click at [1148, 441] on select "Select days Day Weekday (Mon-Fri) Weekend (Sat-Sun) Tuesday Wednesday Thursday …" at bounding box center [1160, 439] width 150 height 31
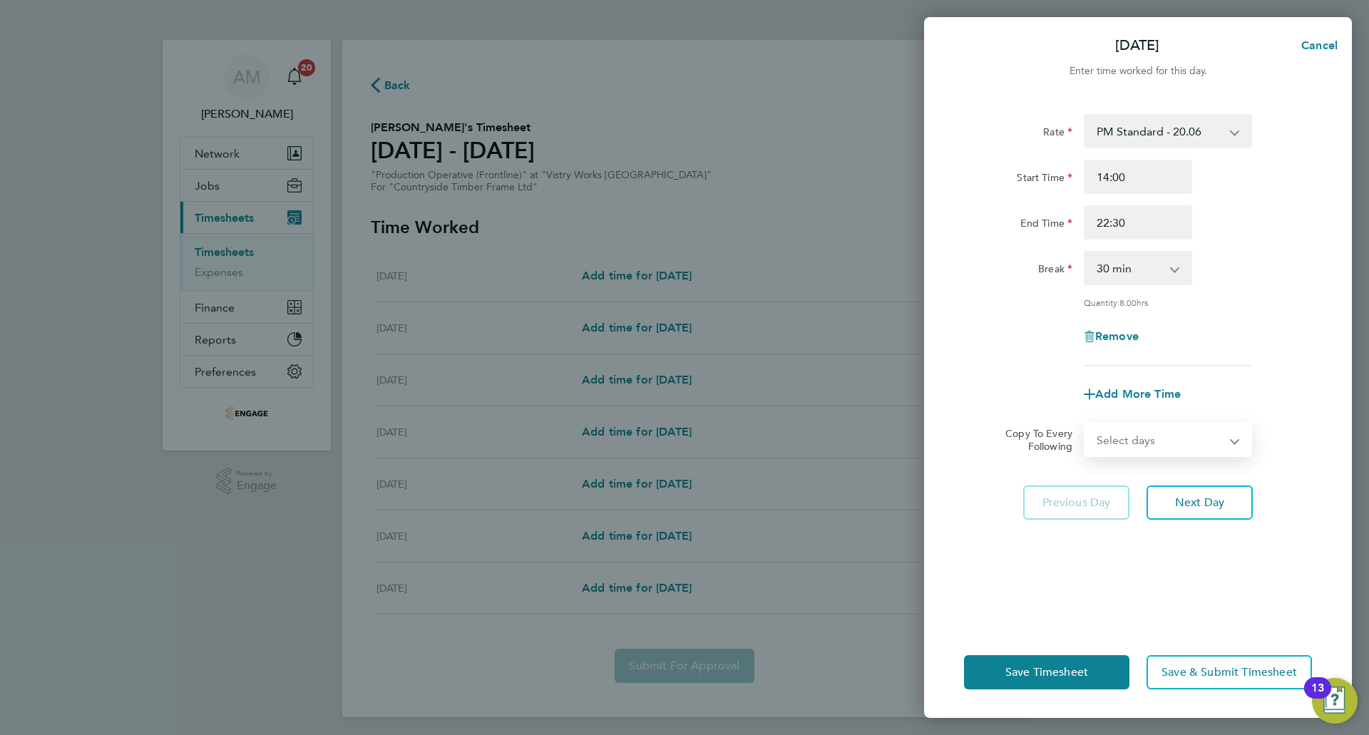
select select "WEEKDAY"
click at [1085, 424] on select "Select days Day Weekday (Mon-Fri) Weekend (Sat-Sun) Tuesday Wednesday Thursday …" at bounding box center [1160, 439] width 150 height 31
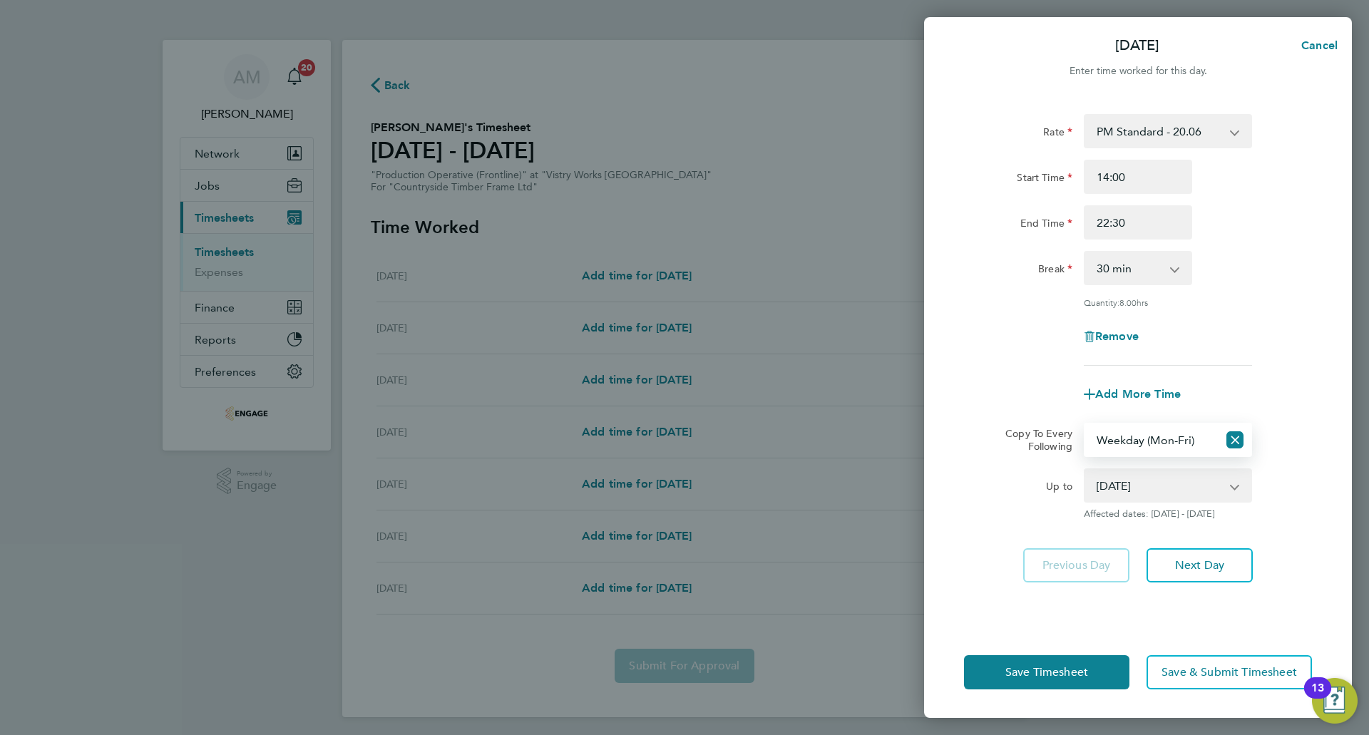
click at [1141, 478] on select "05 Aug 2025 06 Aug 2025 07 Aug 2025 08 Aug 2025 09 Aug 2025 10 Aug 2025" at bounding box center [1159, 485] width 148 height 31
select select "2025-08-07"
click at [1085, 470] on select "05 Aug 2025 06 Aug 2025 07 Aug 2025 08 Aug 2025 09 Aug 2025 10 Aug 2025" at bounding box center [1159, 485] width 148 height 31
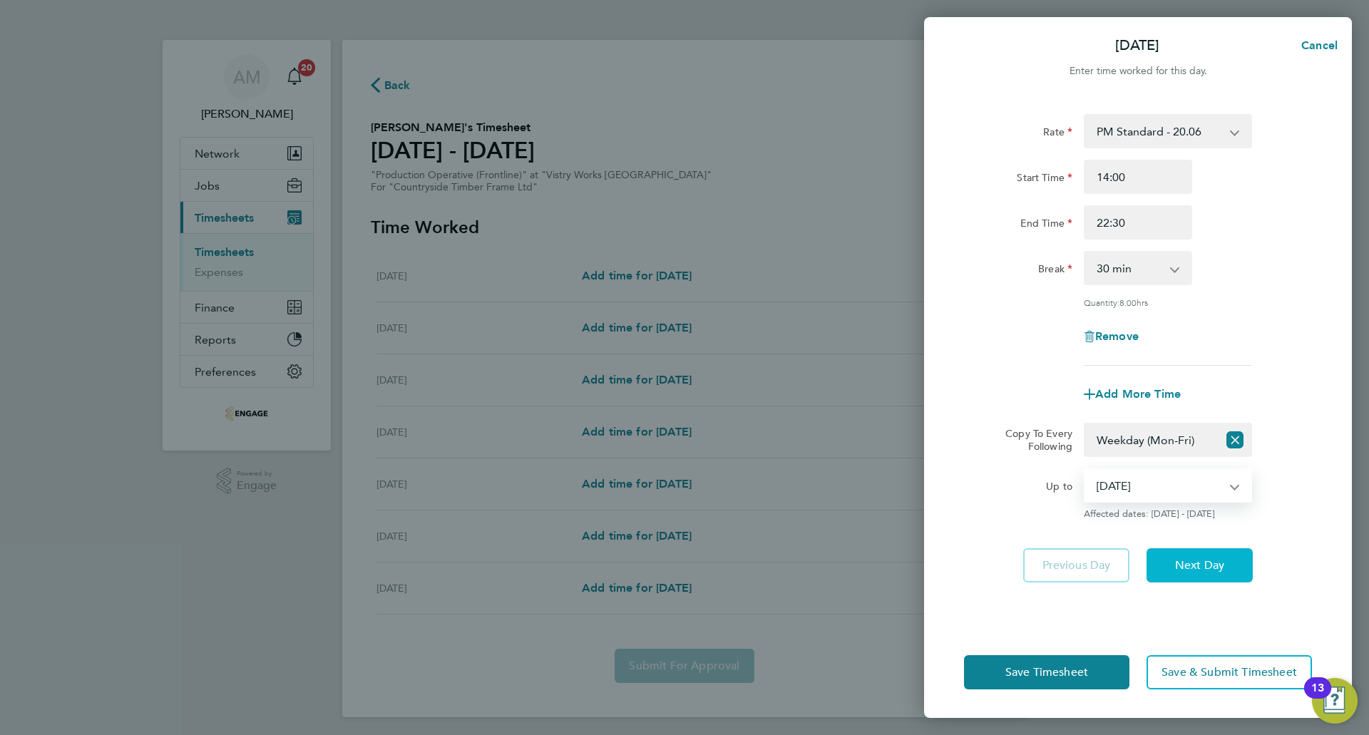
click at [1193, 548] on button "Next Day" at bounding box center [1199, 565] width 106 height 34
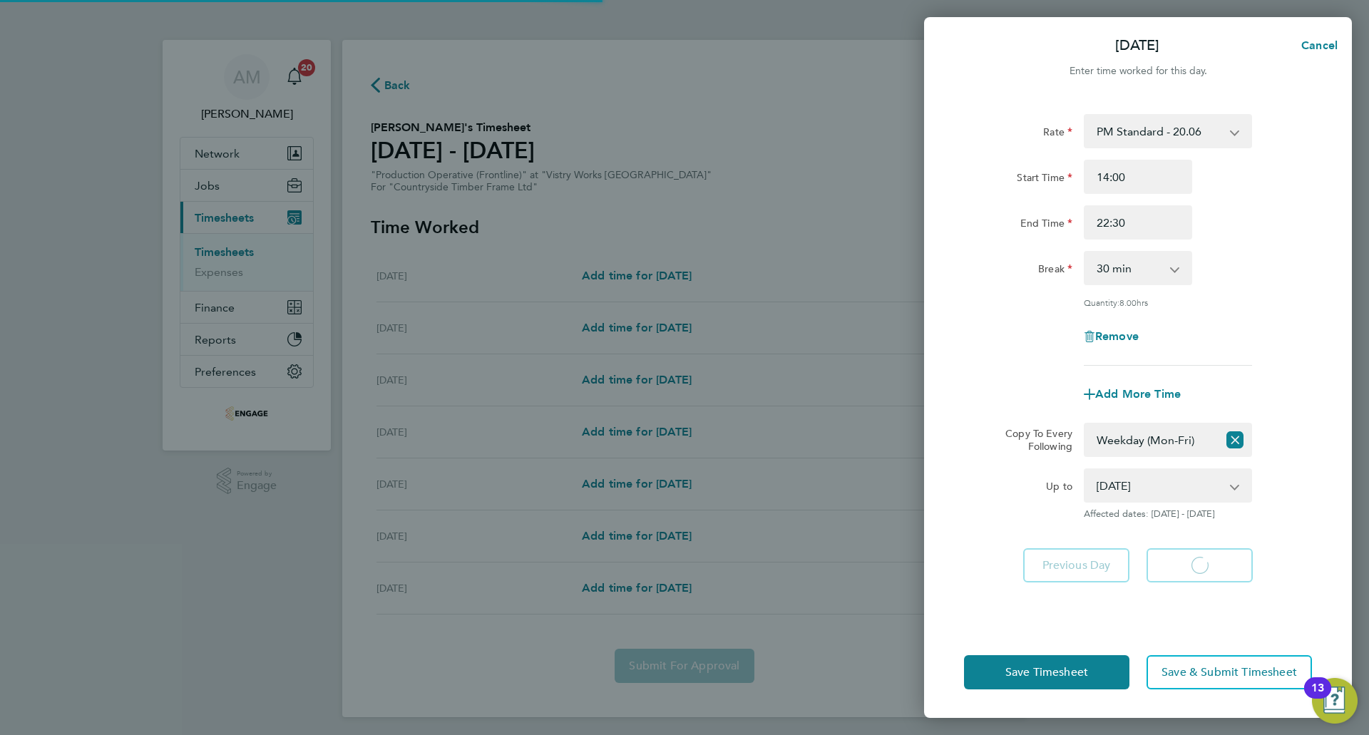
select select "30"
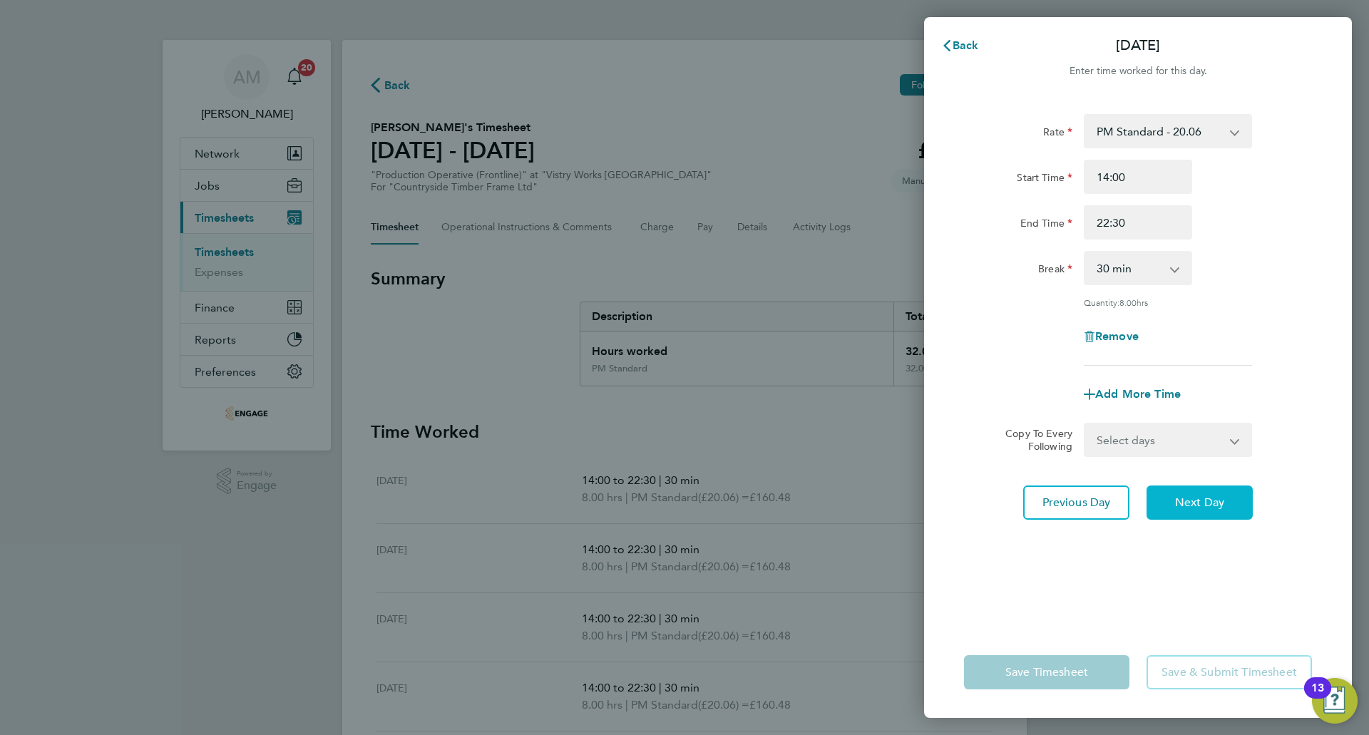
click at [1201, 508] on span "Next Day" at bounding box center [1199, 502] width 49 height 14
select select "30"
click at [1201, 508] on span "Next Day" at bounding box center [1199, 502] width 49 height 14
select select "30"
click at [1201, 508] on span "Next Day" at bounding box center [1199, 502] width 49 height 14
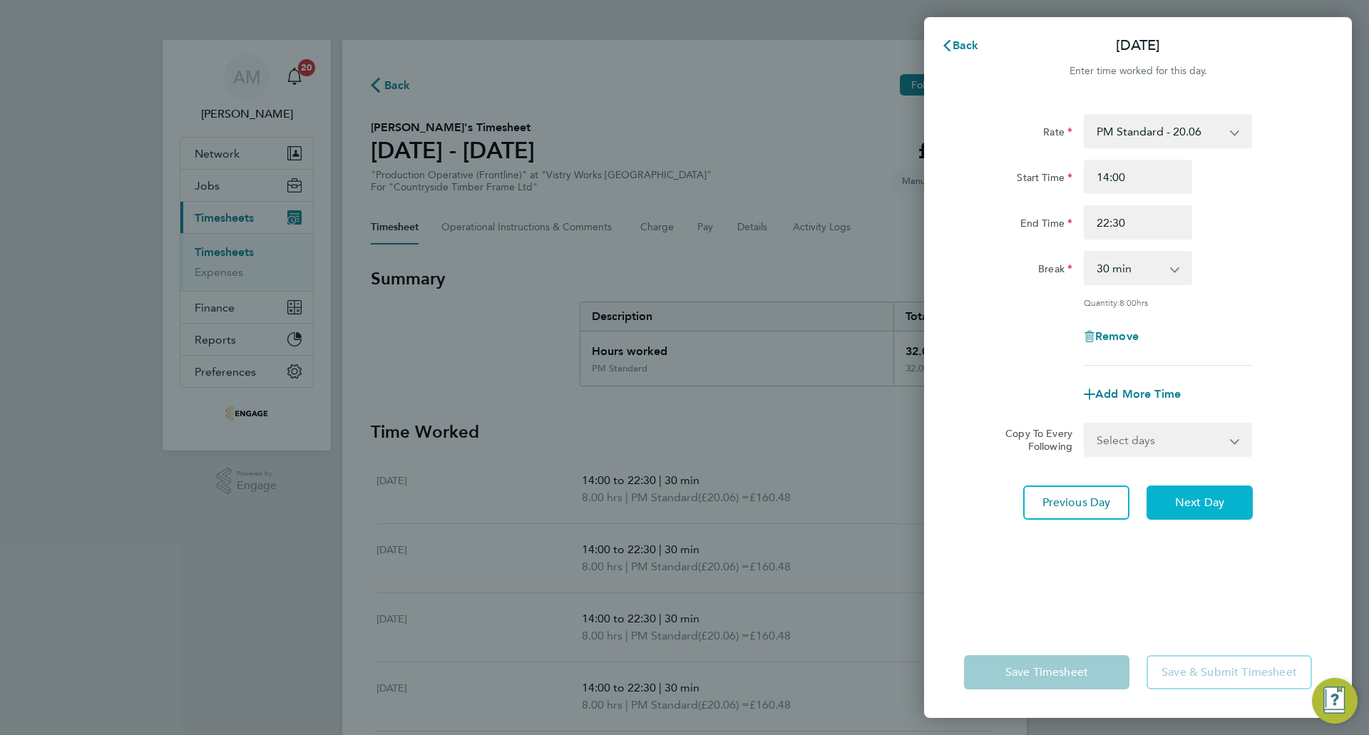
select select "15"
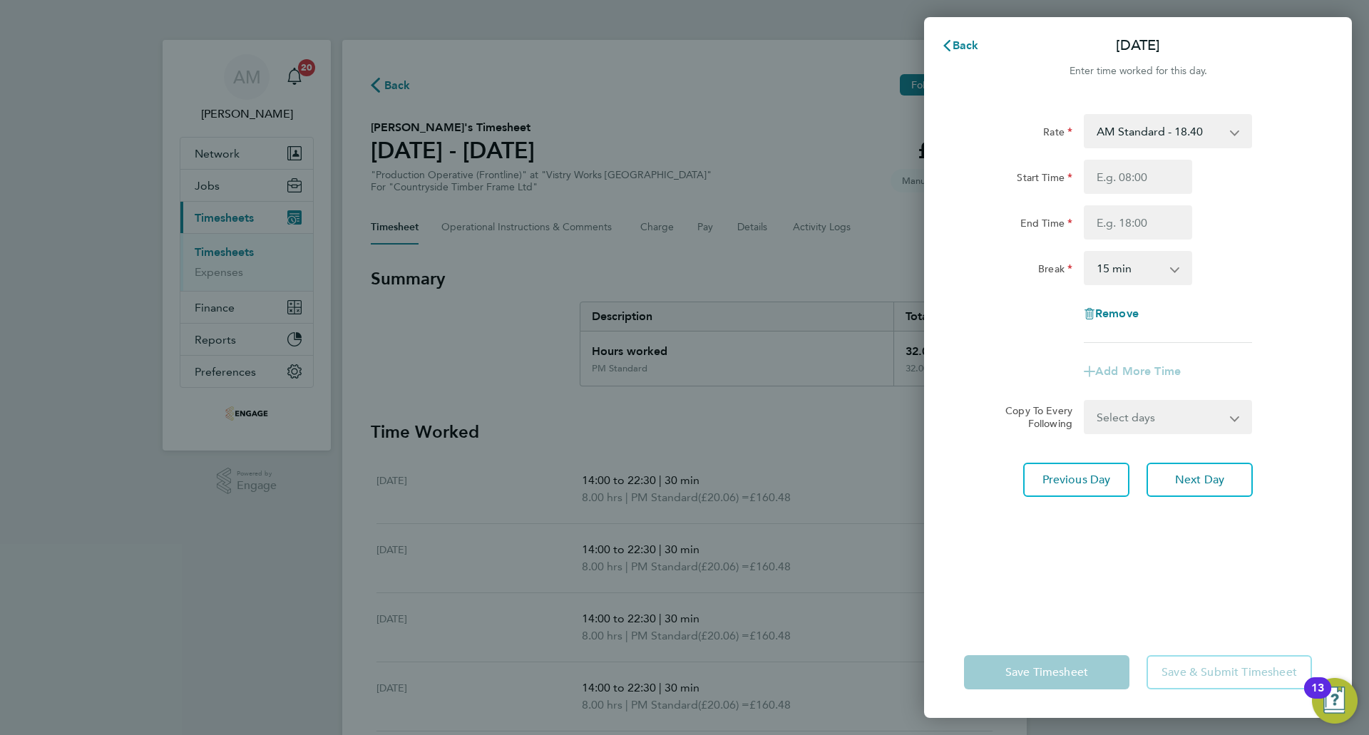
click at [1136, 140] on select "AM Standard - 18.40 PM Standard - 20.06 OT2 - 36.80 PM OT 2 - 40.11 PM OT 1 - 3…" at bounding box center [1159, 130] width 148 height 31
select select "15"
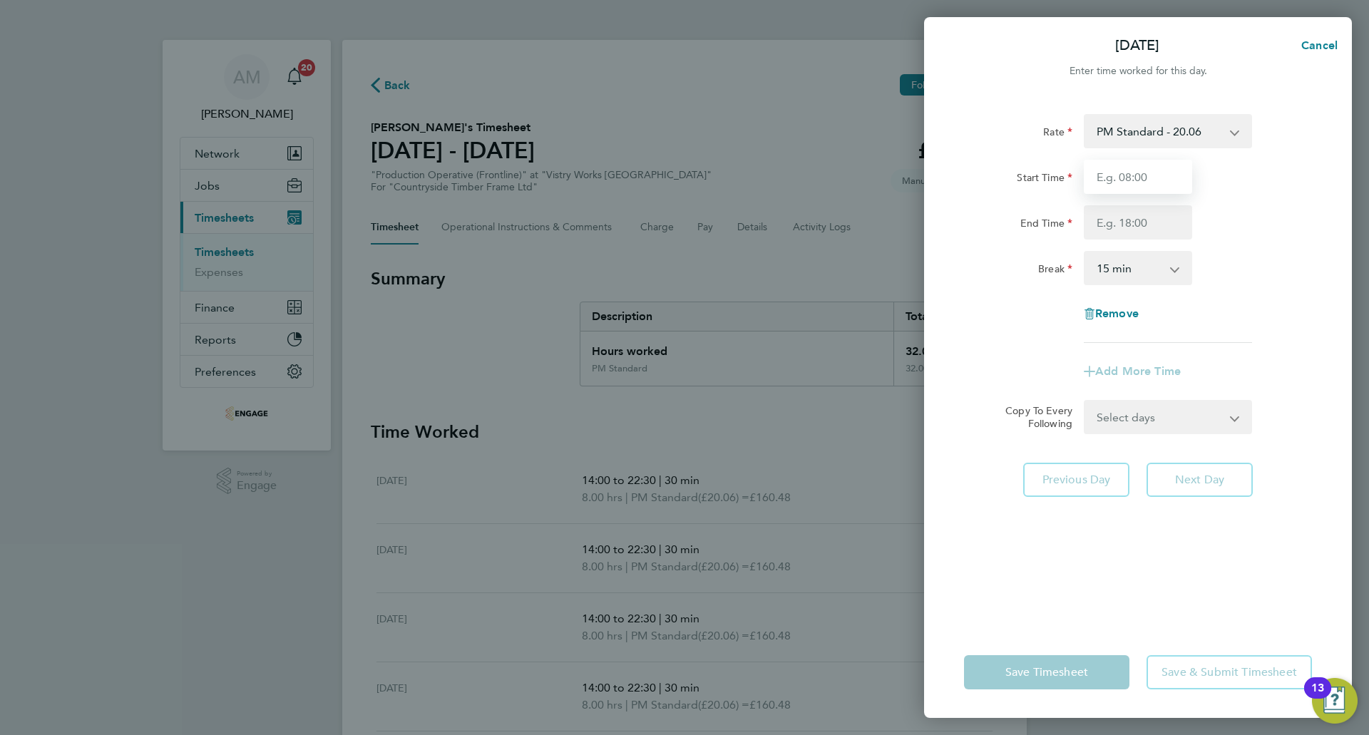
drag, startPoint x: 1136, startPoint y: 145, endPoint x: 1125, endPoint y: 169, distance: 26.1
click at [1125, 169] on input "Start Time" at bounding box center [1138, 177] width 108 height 34
type input "14:00"
click at [1138, 227] on input "End Time" at bounding box center [1138, 222] width 108 height 34
type input "20:00"
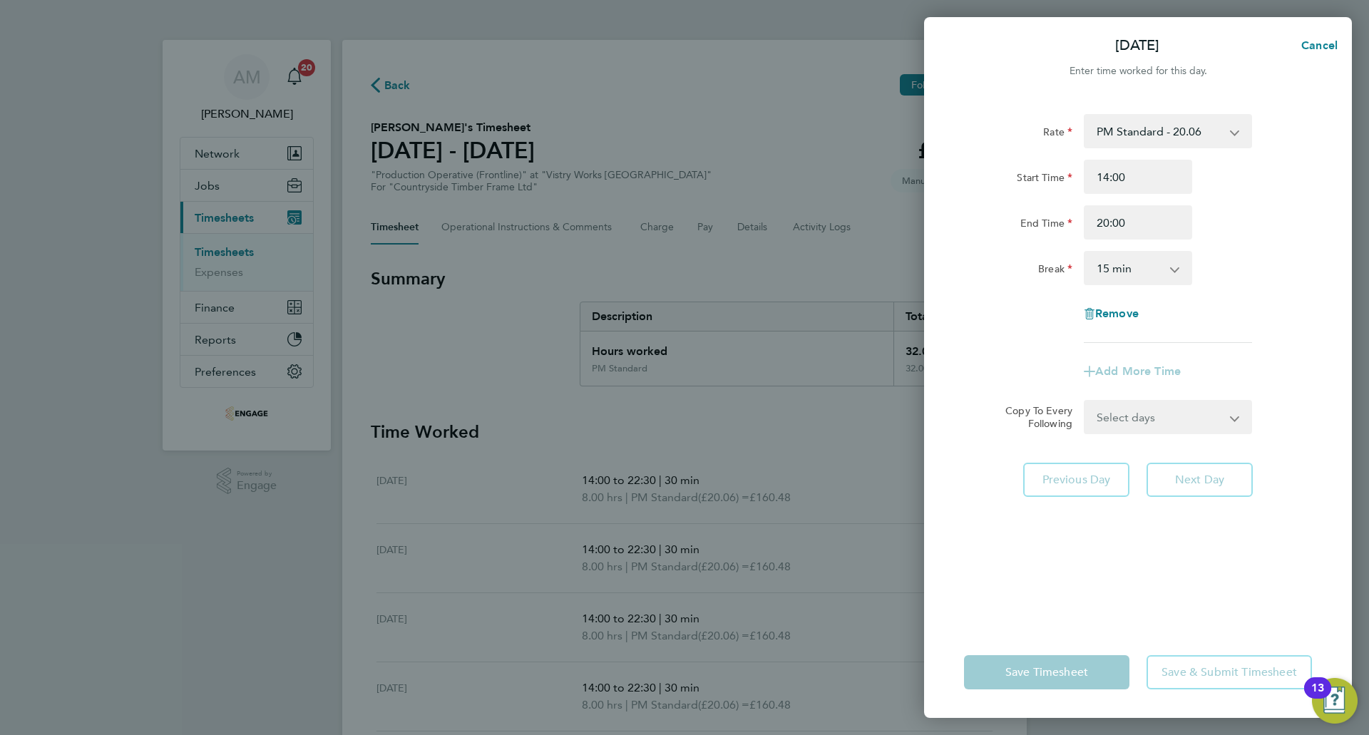
click at [1133, 272] on select "0 min 15 min 30 min 45 min 60 min 75 min 90 min" at bounding box center [1129, 267] width 88 height 31
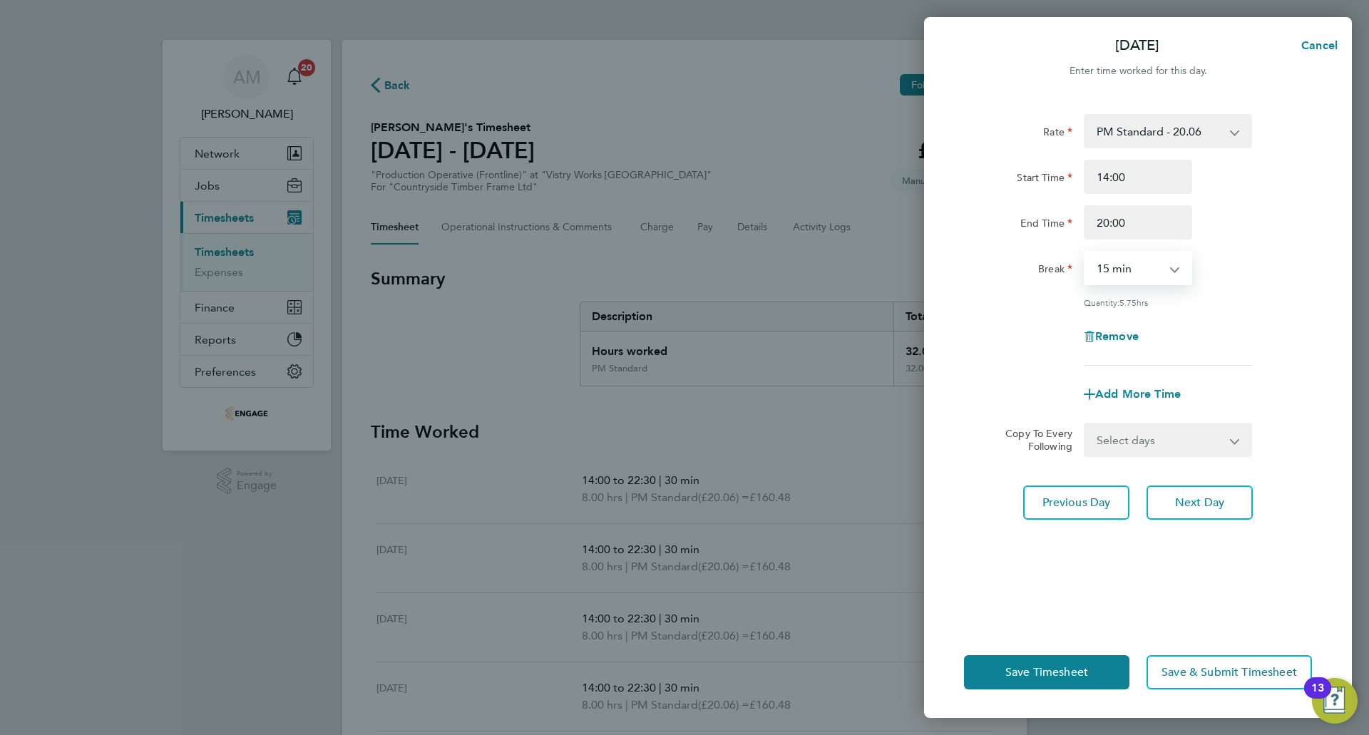
select select "30"
click at [1085, 252] on select "0 min 15 min 30 min 45 min 60 min 75 min 90 min" at bounding box center [1129, 267] width 88 height 31
click at [1173, 508] on button "Next Day" at bounding box center [1199, 502] width 106 height 34
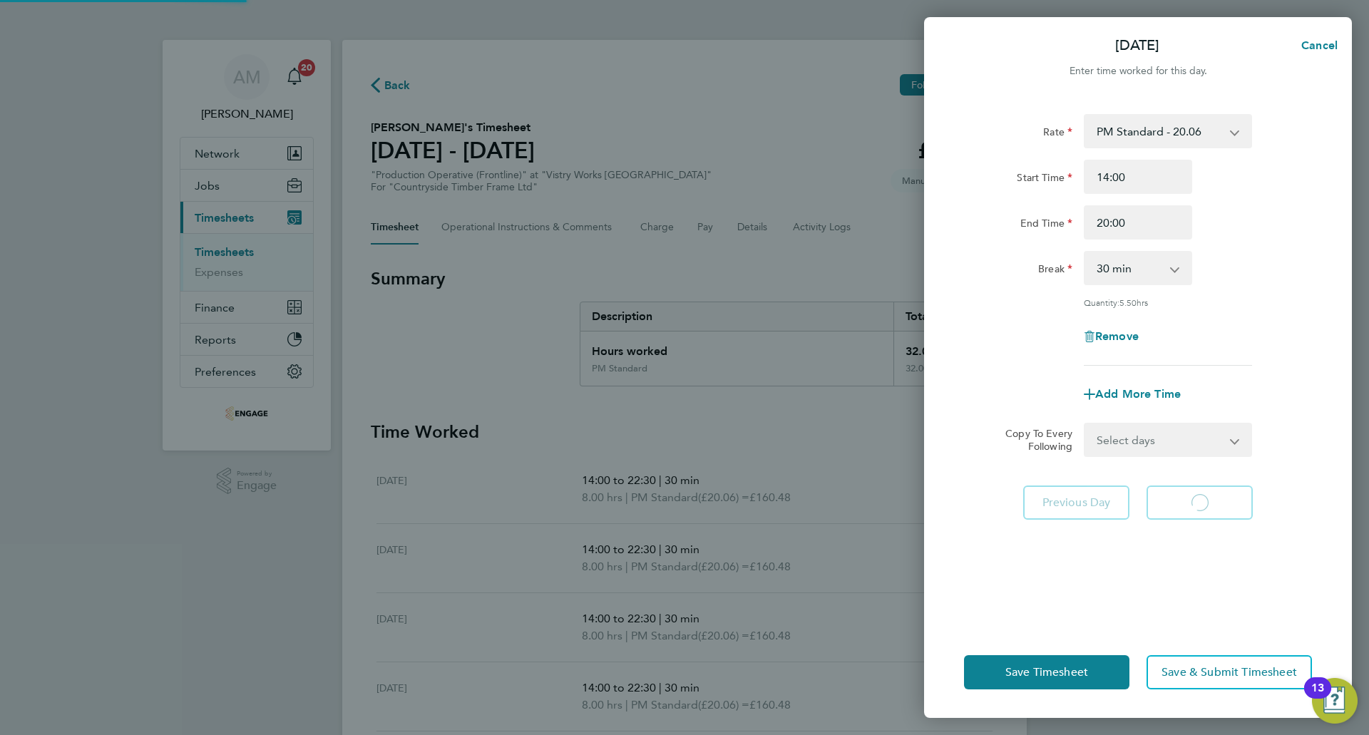
select select "15"
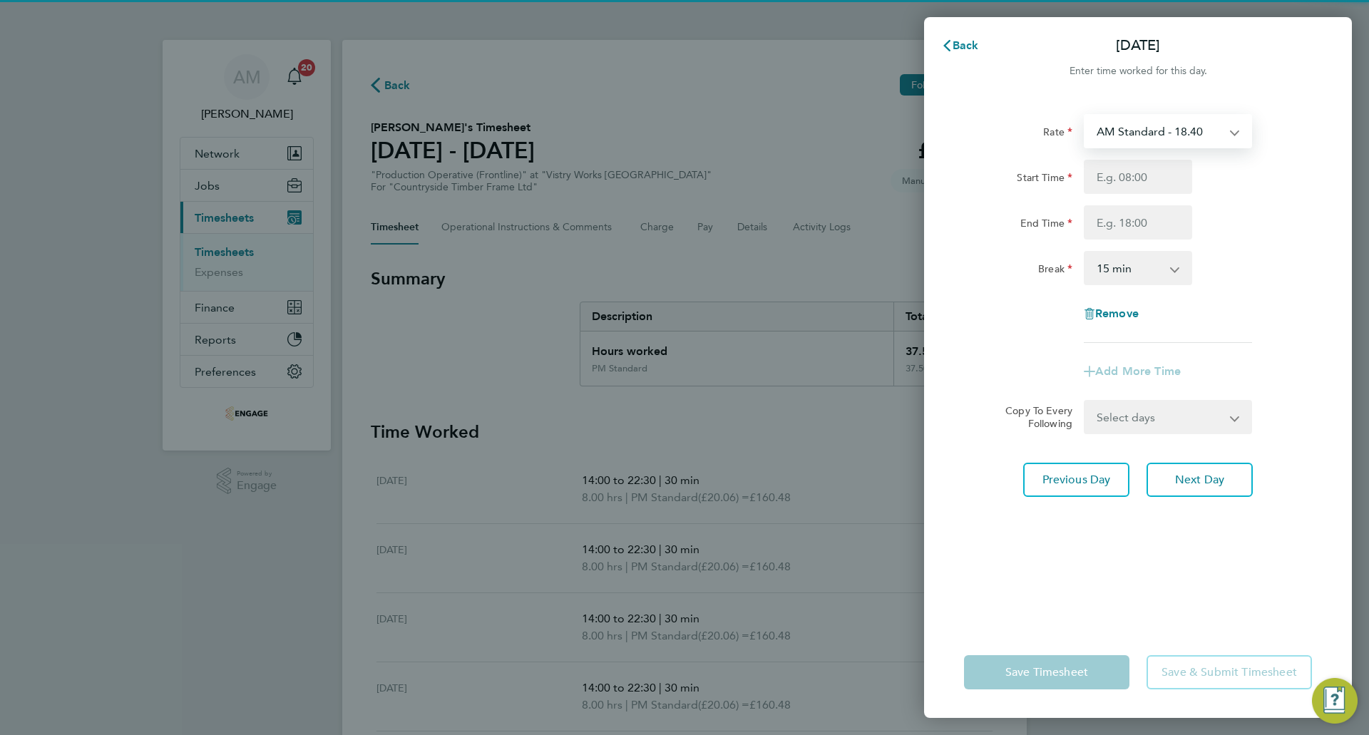
click at [1136, 134] on select "AM Standard - 18.40 PM Standard - 20.06 OT2 - 36.80 PM OT 2 - 40.11 PM OT 1 - 3…" at bounding box center [1159, 130] width 148 height 31
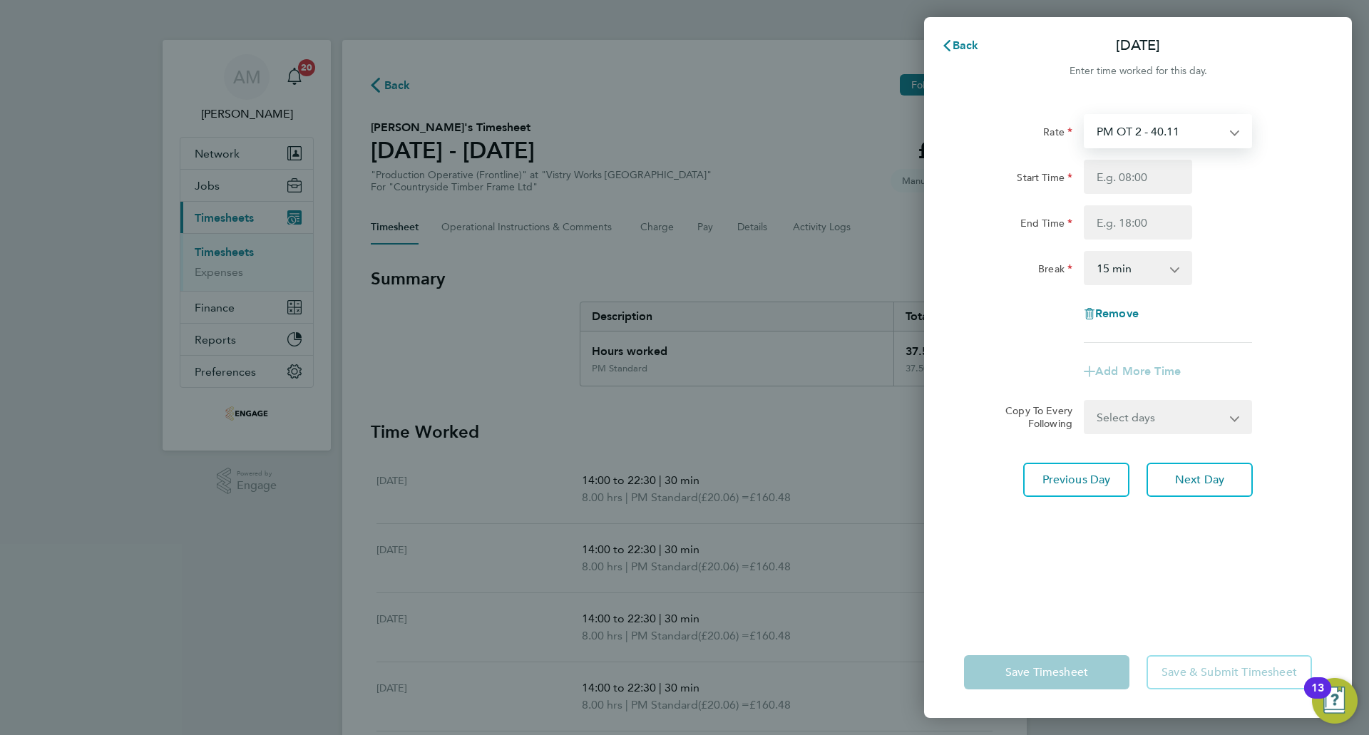
select select "15"
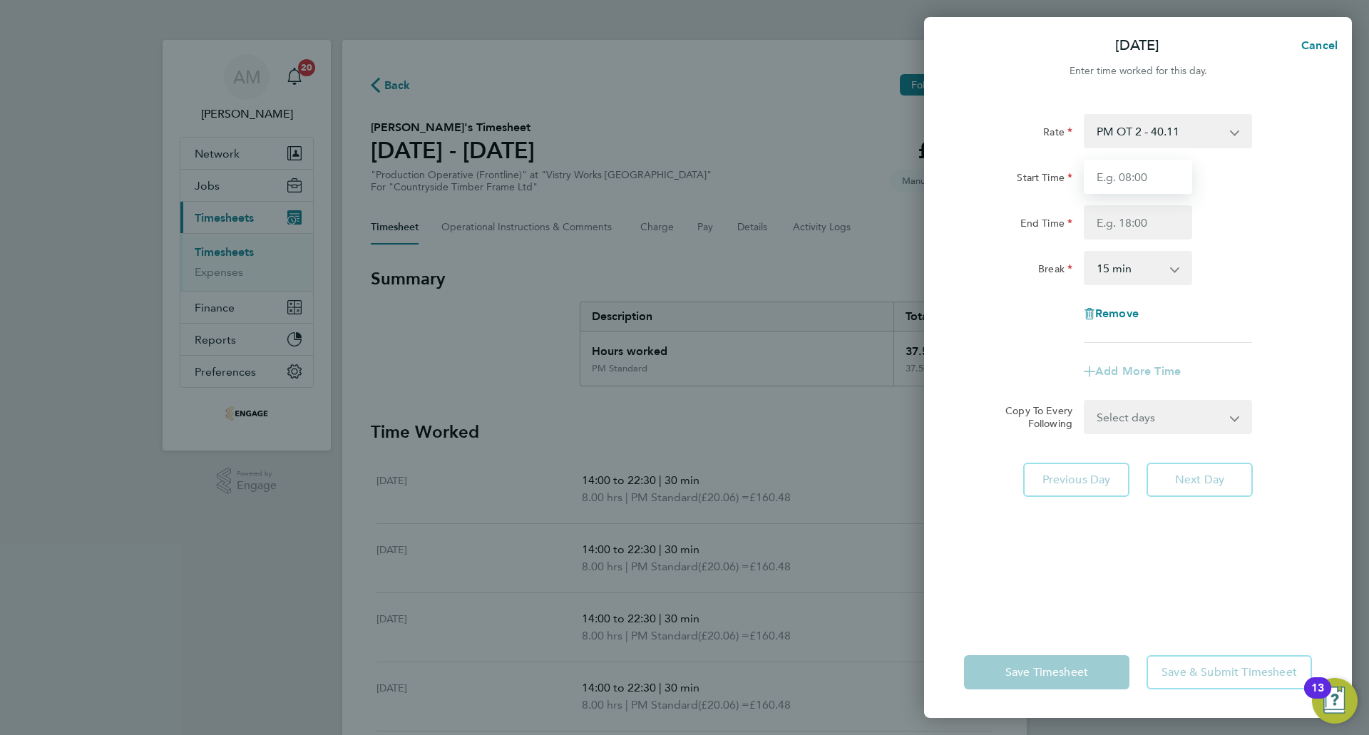
click at [1126, 185] on input "Start Time" at bounding box center [1138, 177] width 108 height 34
type input "07:00"
drag, startPoint x: 1124, startPoint y: 220, endPoint x: 1129, endPoint y: 240, distance: 20.8
click at [1124, 219] on input "End Time" at bounding box center [1138, 222] width 108 height 34
type input "15:00"
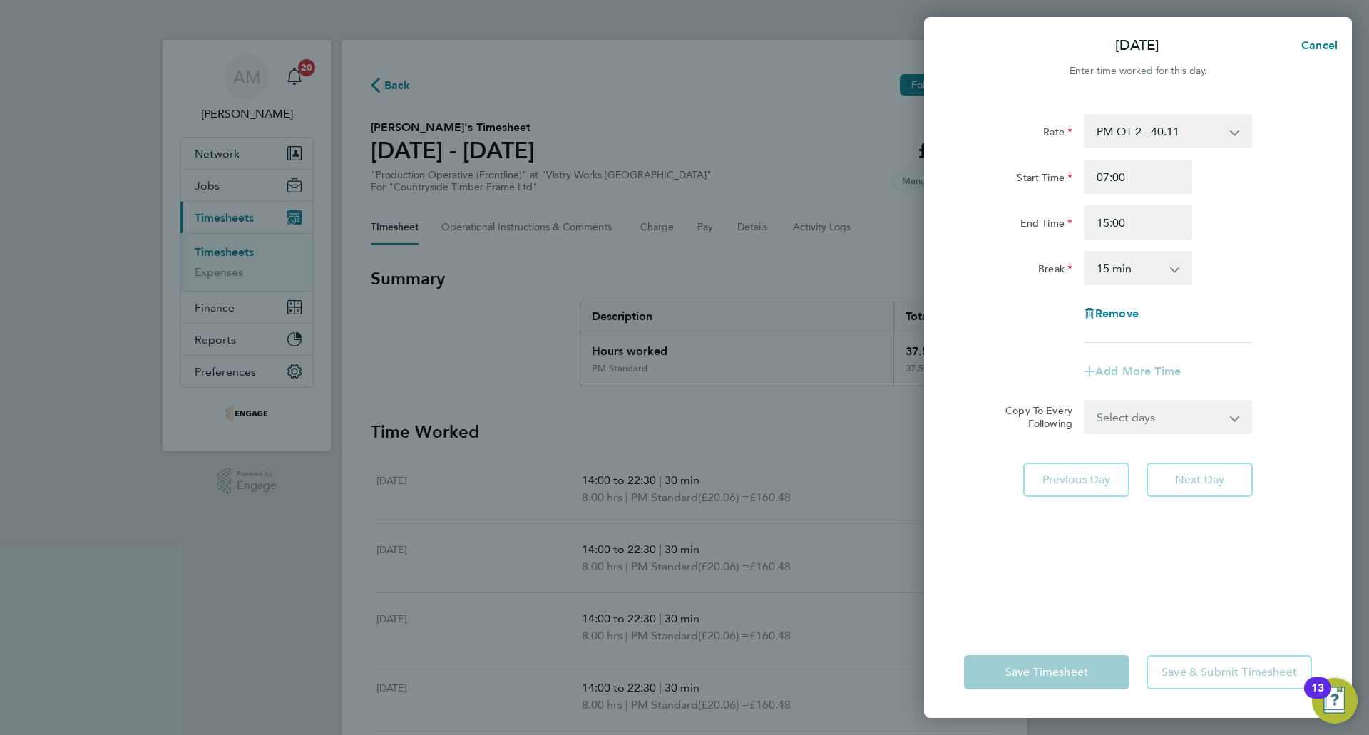
click at [1123, 271] on select "0 min 15 min 30 min 45 min 60 min 75 min 90 min" at bounding box center [1129, 267] width 88 height 31
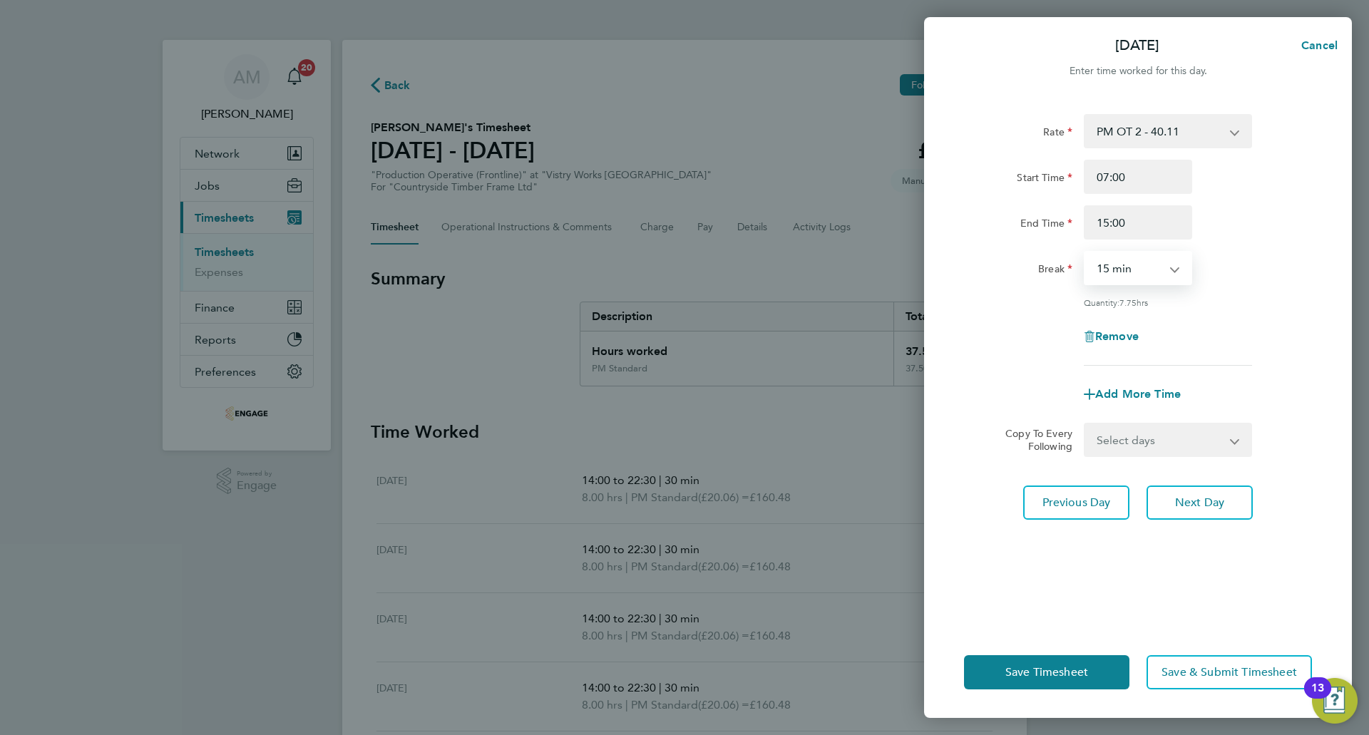
select select "30"
click at [1085, 252] on select "0 min 15 min 30 min 45 min 60 min 75 min 90 min" at bounding box center [1129, 267] width 88 height 31
click at [1056, 677] on span "Save Timesheet" at bounding box center [1046, 672] width 83 height 14
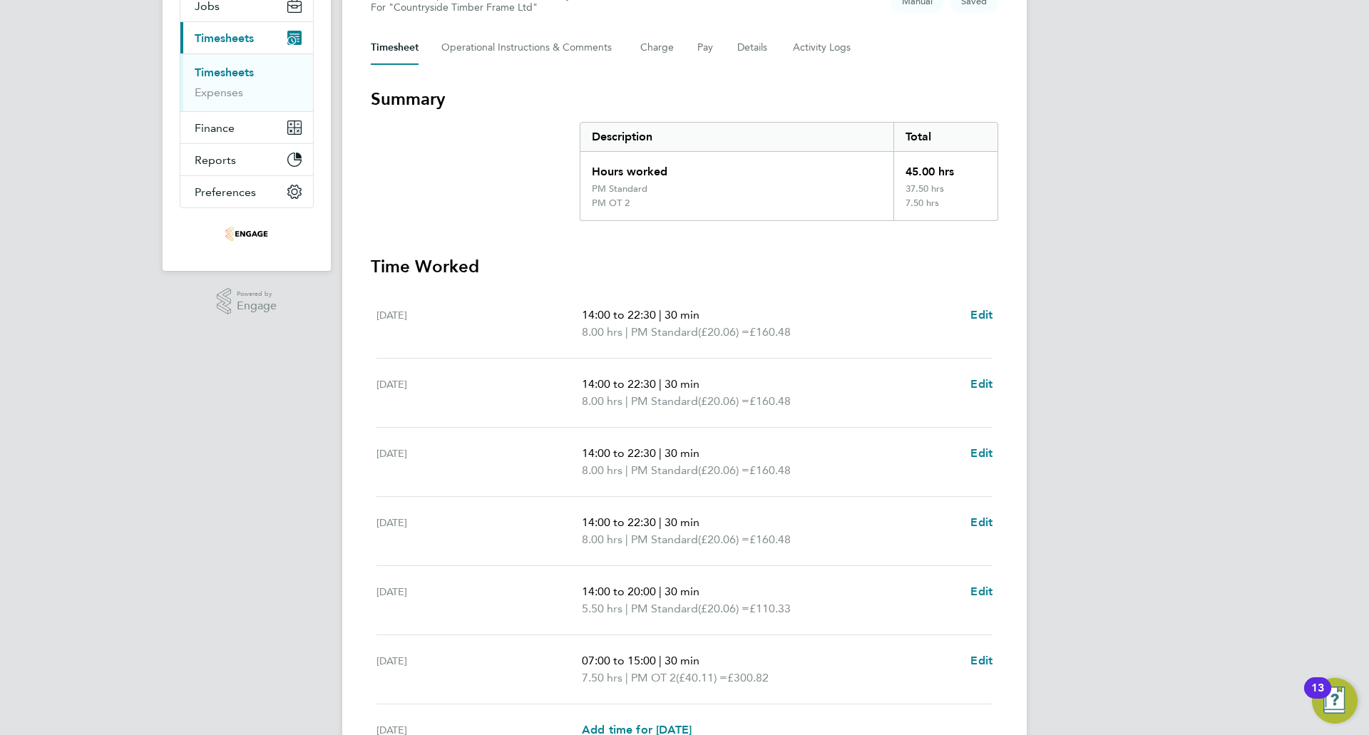
scroll to position [327, 0]
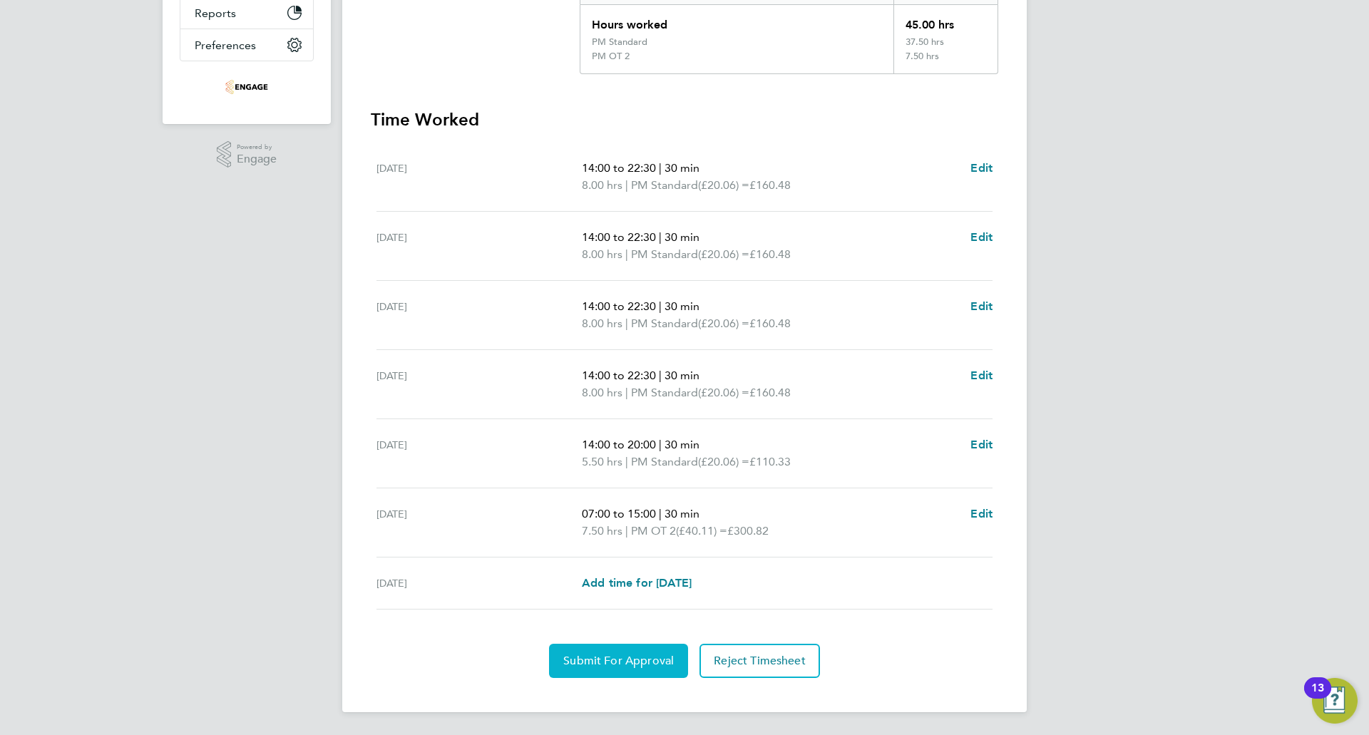
click at [615, 652] on button "Submit For Approval" at bounding box center [618, 661] width 139 height 34
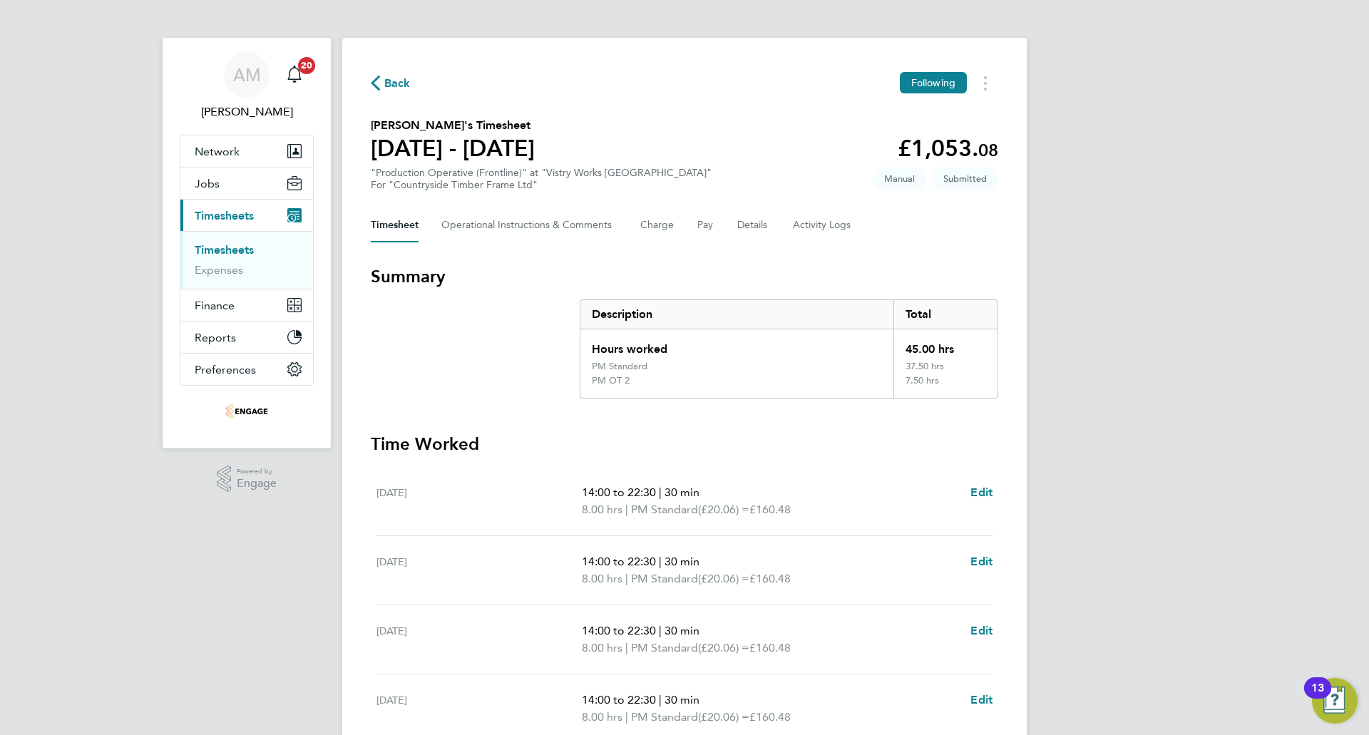
scroll to position [0, 0]
click at [220, 254] on link "Timesheets" at bounding box center [224, 252] width 59 height 14
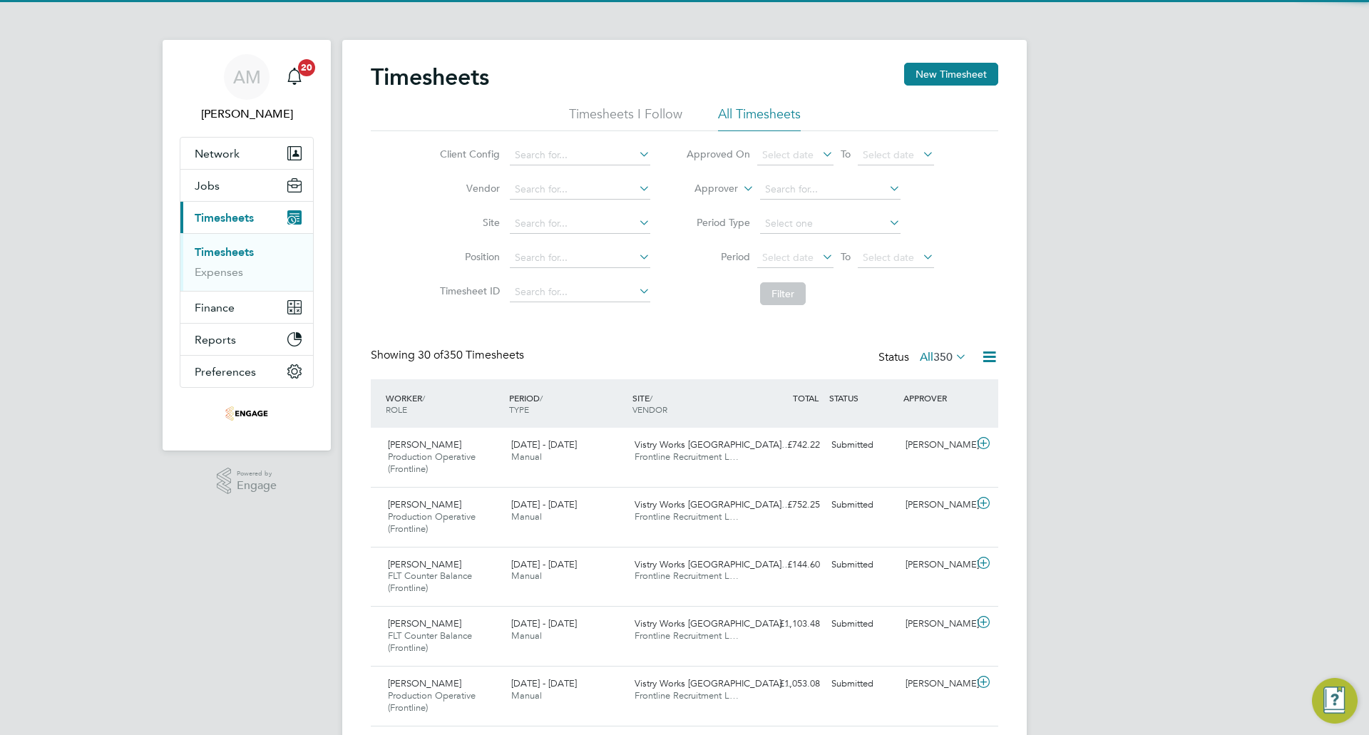
scroll to position [48, 124]
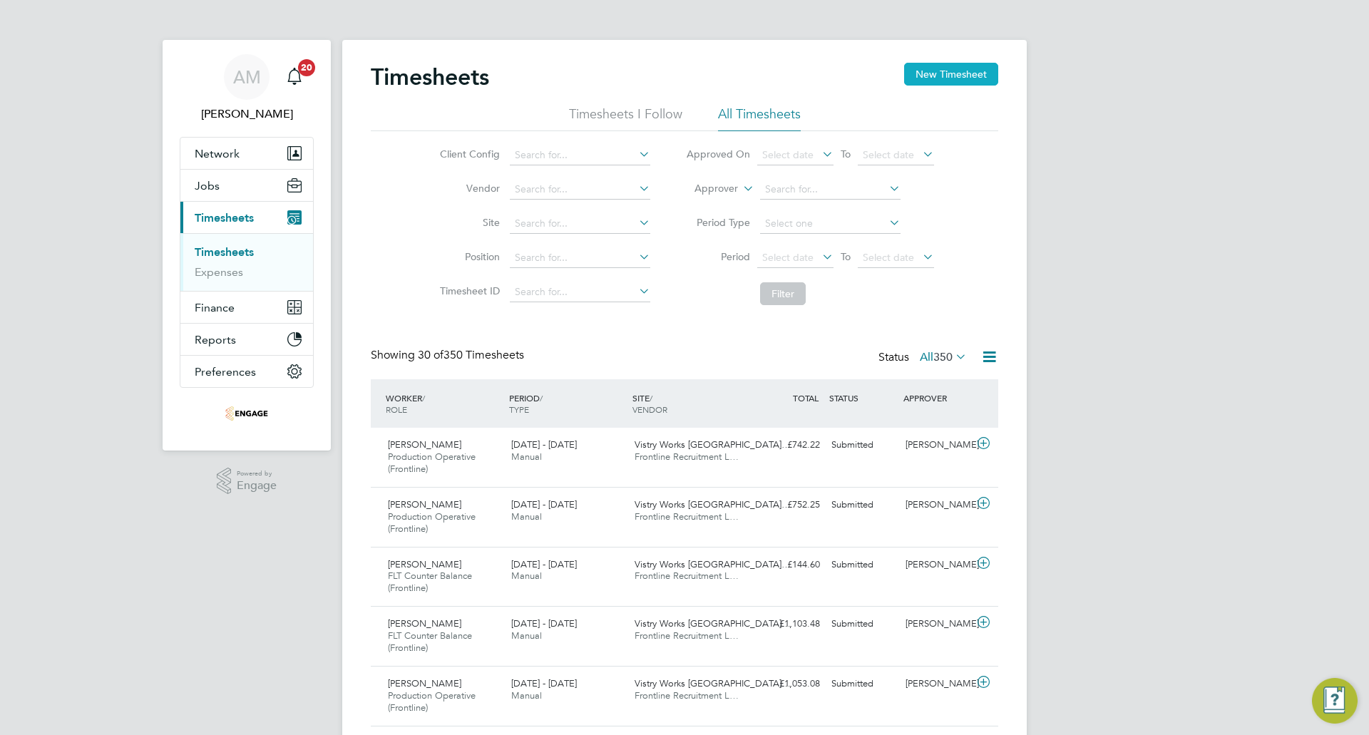
click at [950, 66] on button "New Timesheet" at bounding box center [951, 74] width 94 height 23
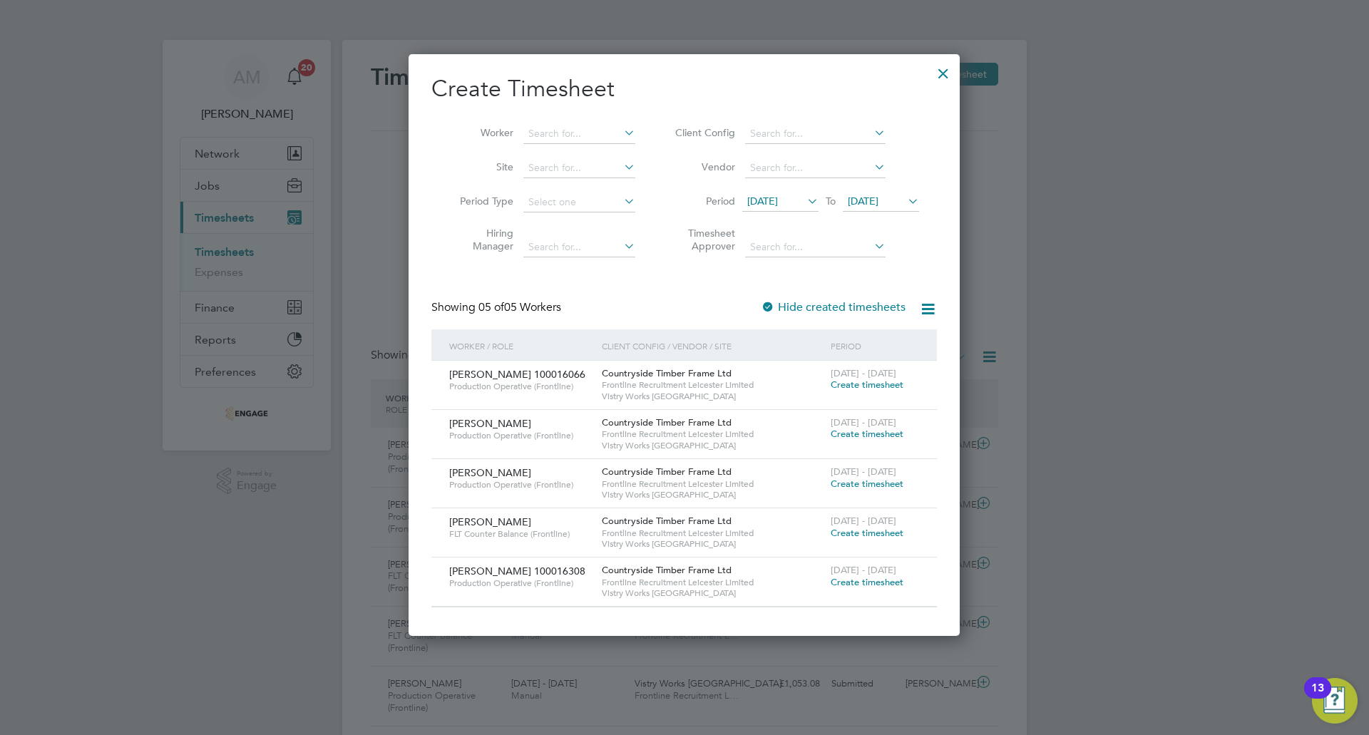
click at [893, 483] on span "Create timesheet" at bounding box center [867, 484] width 73 height 12
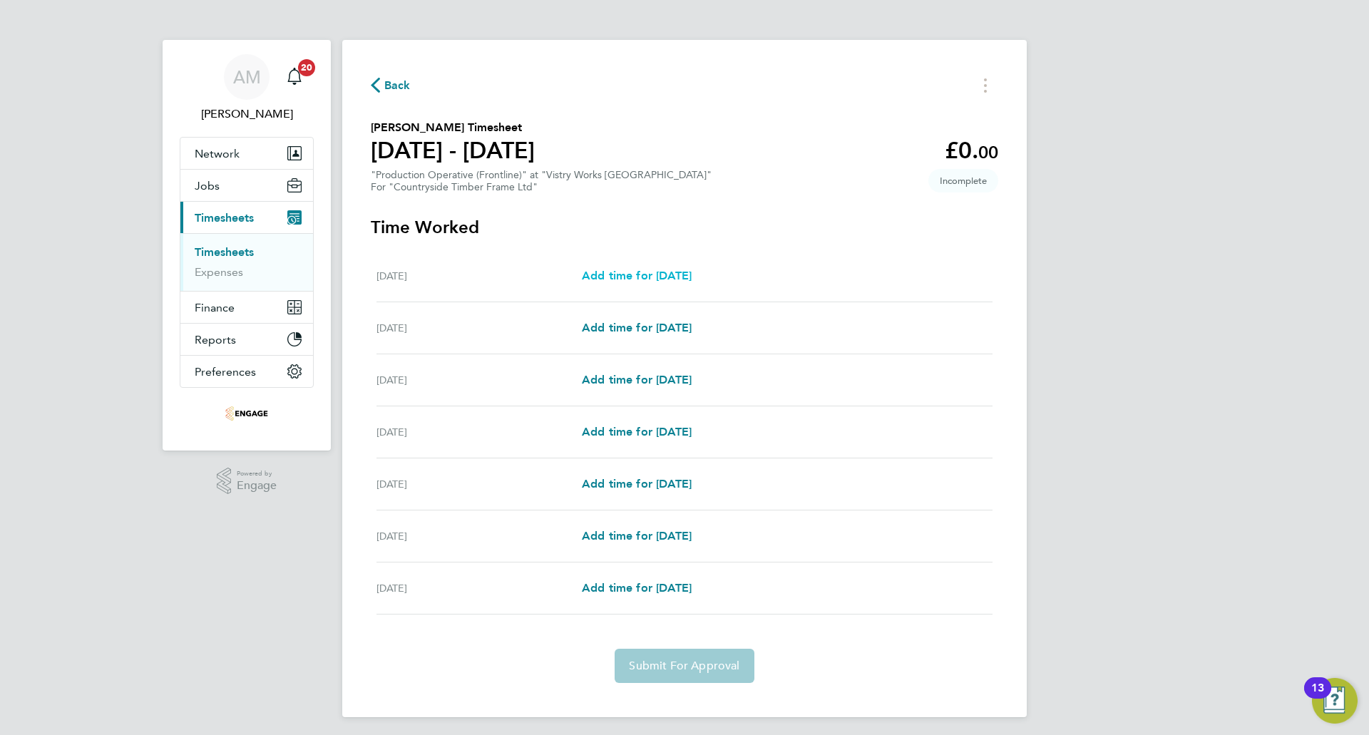
click at [686, 277] on span "Add time for Mon 04 Aug" at bounding box center [637, 276] width 110 height 14
select select "15"
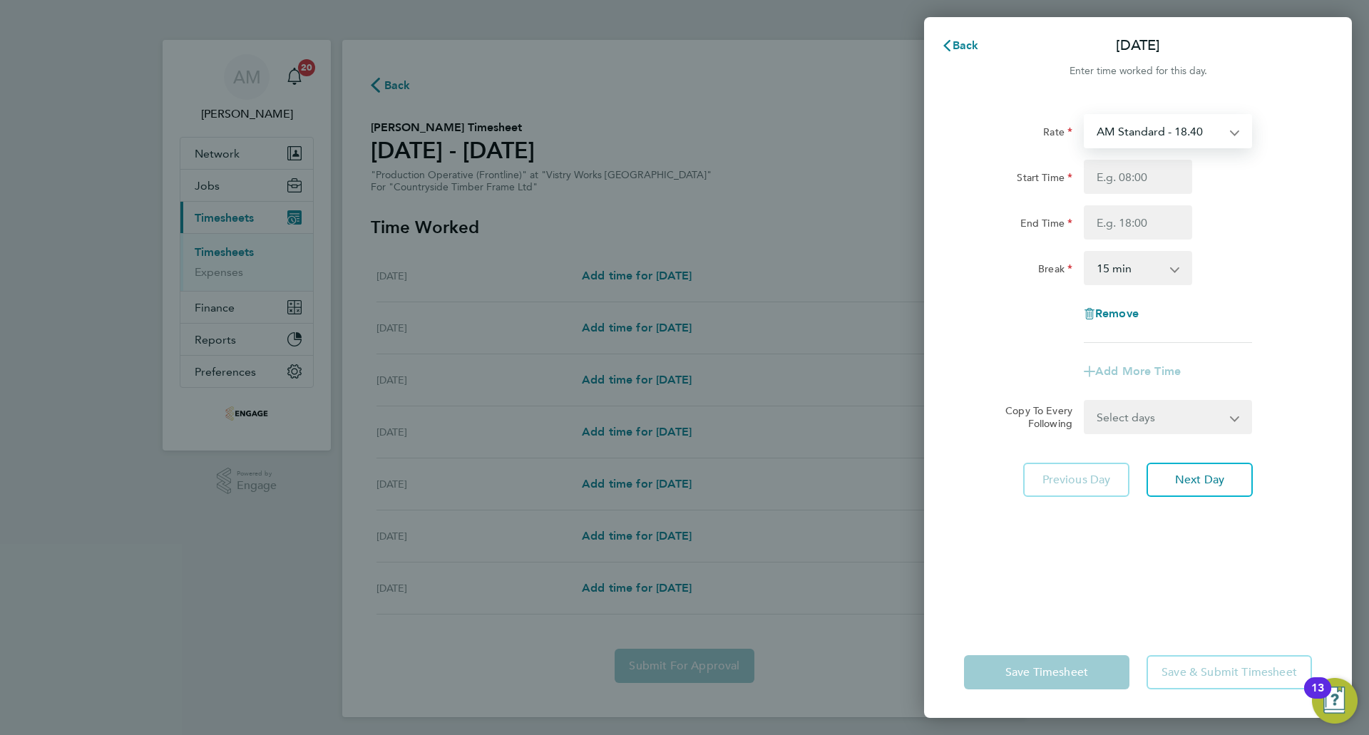
click at [1158, 139] on select "AM Standard - 18.40 PM OT 2 - 40.11 OT2 - 36.80 PM Standard - 20.06 PM OT 1 - 3…" at bounding box center [1159, 130] width 148 height 31
select select "15"
click at [1148, 195] on div "Start Time End Time" at bounding box center [1137, 200] width 359 height 80
click at [1146, 175] on input "Start Time" at bounding box center [1138, 177] width 108 height 34
type input "14:30"
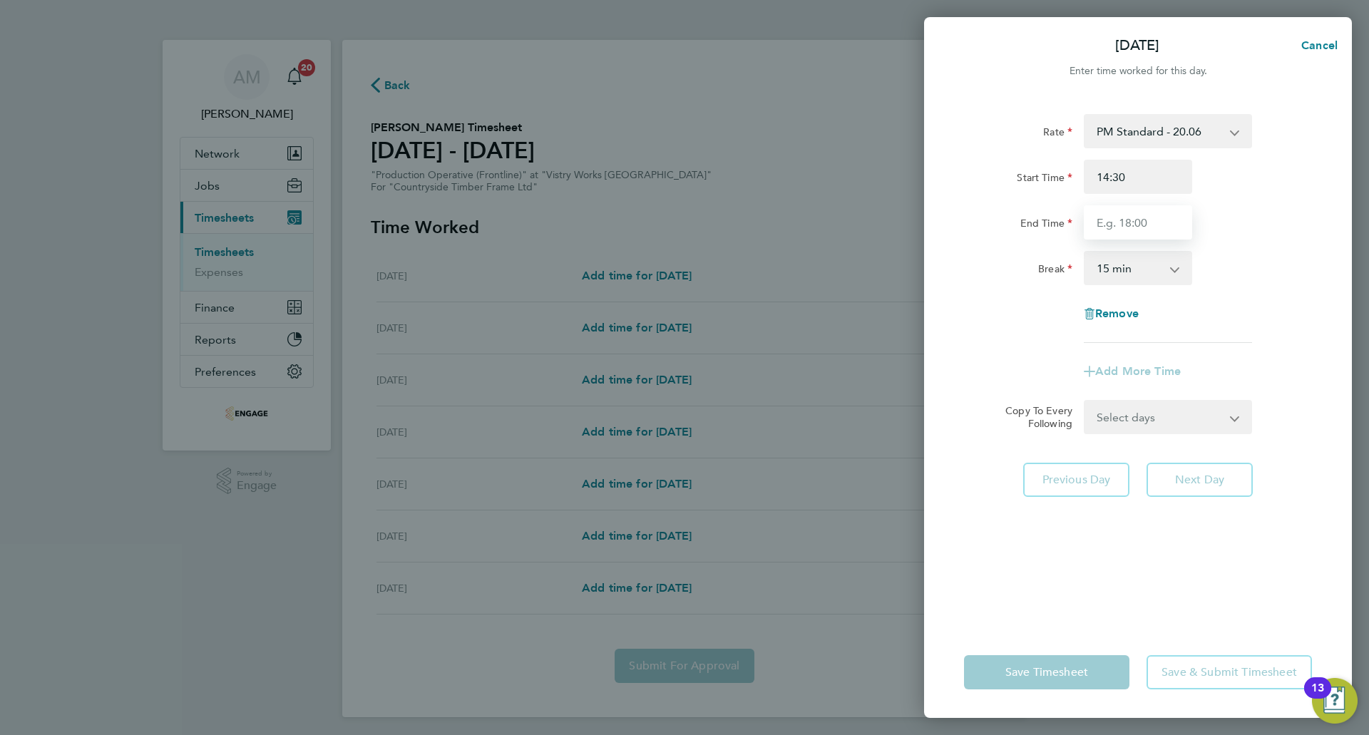
click at [1148, 229] on input "End Time" at bounding box center [1138, 222] width 108 height 34
type input "22:30"
click at [1108, 258] on select "0 min 15 min 30 min 45 min 60 min 75 min 90 min" at bounding box center [1129, 267] width 88 height 31
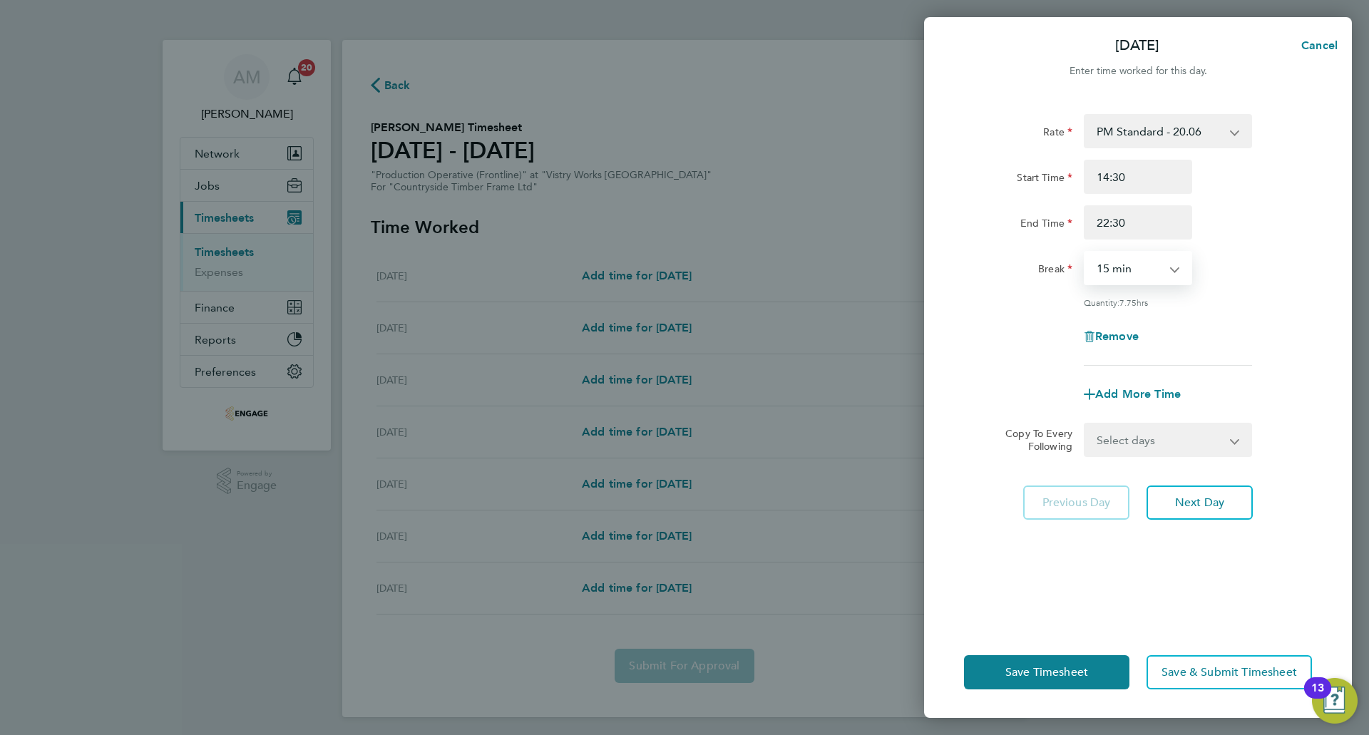
select select "30"
click at [1085, 252] on select "0 min 15 min 30 min 45 min 60 min 75 min 90 min" at bounding box center [1129, 267] width 88 height 31
click at [1170, 510] on button "Next Day" at bounding box center [1199, 502] width 106 height 34
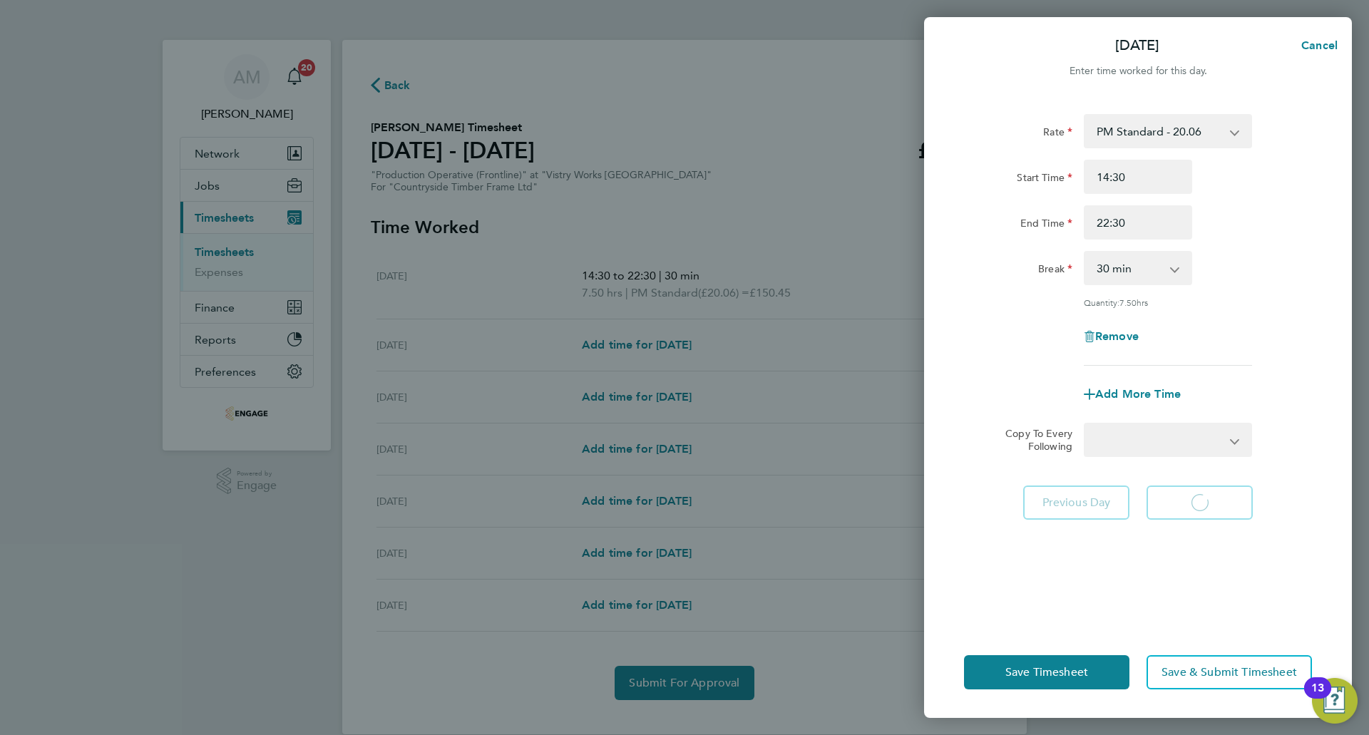
select select "15"
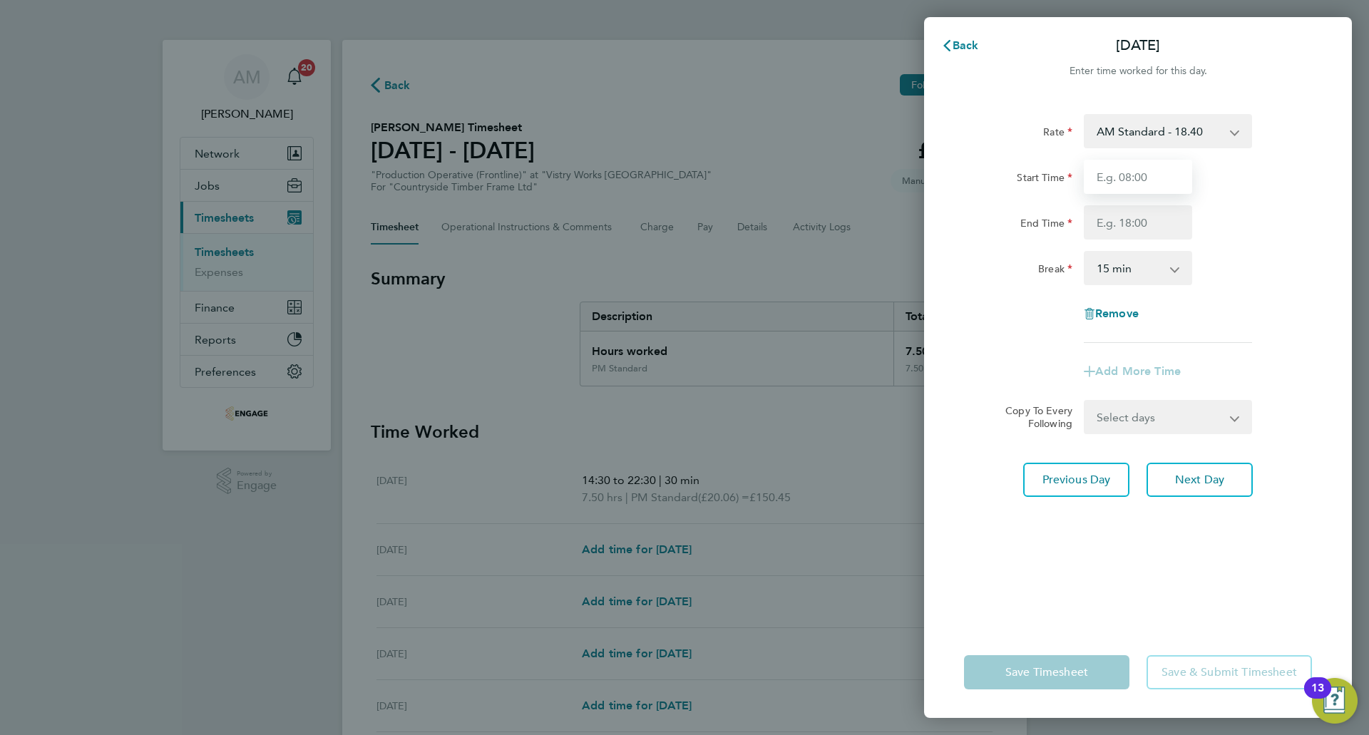
click at [1124, 181] on input "Start Time" at bounding box center [1138, 177] width 108 height 34
click at [1121, 135] on select "AM Standard - 18.40 PM OT 2 - 40.11 OT2 - 36.80 PM Standard - 20.06 PM OT 1 - 3…" at bounding box center [1159, 130] width 148 height 31
select select "15"
click at [1129, 185] on input "Start Time" at bounding box center [1138, 177] width 108 height 34
type input "14:00"
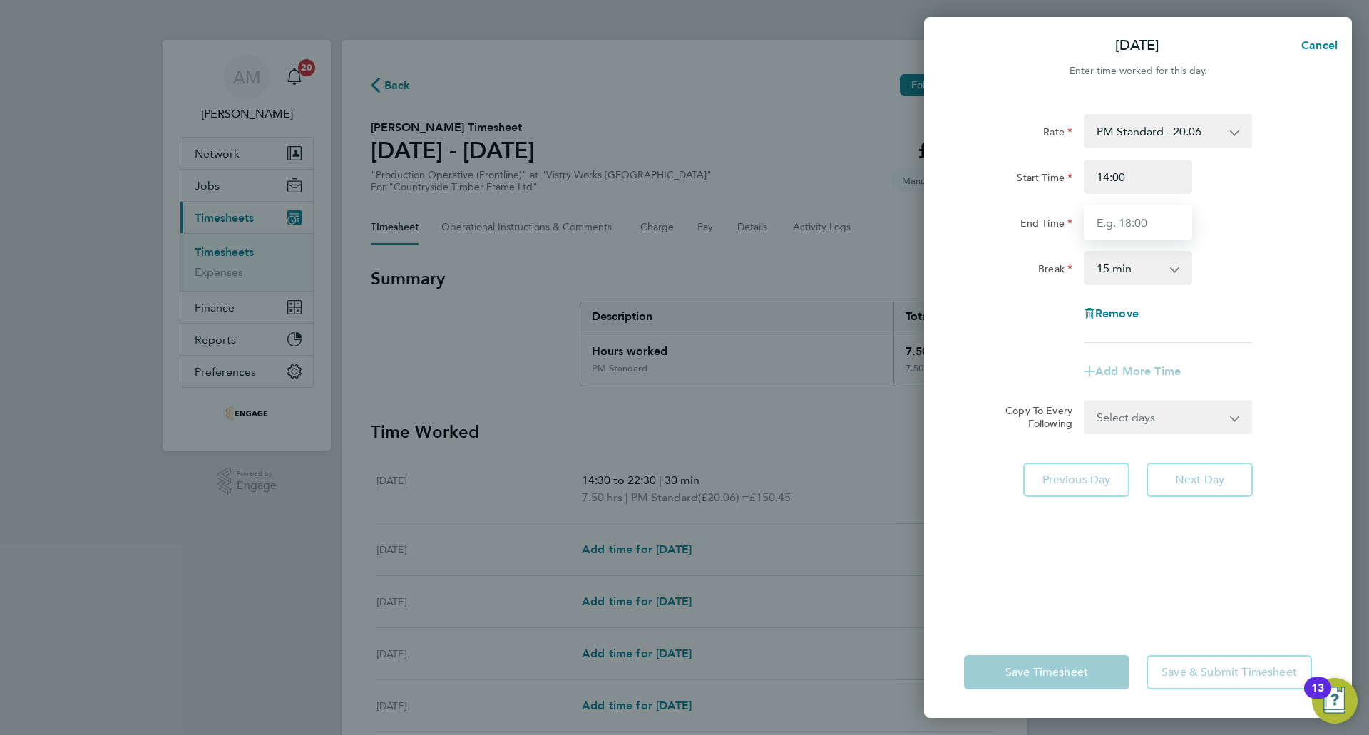
click at [1127, 217] on input "End Time" at bounding box center [1138, 222] width 108 height 34
type input "22:30"
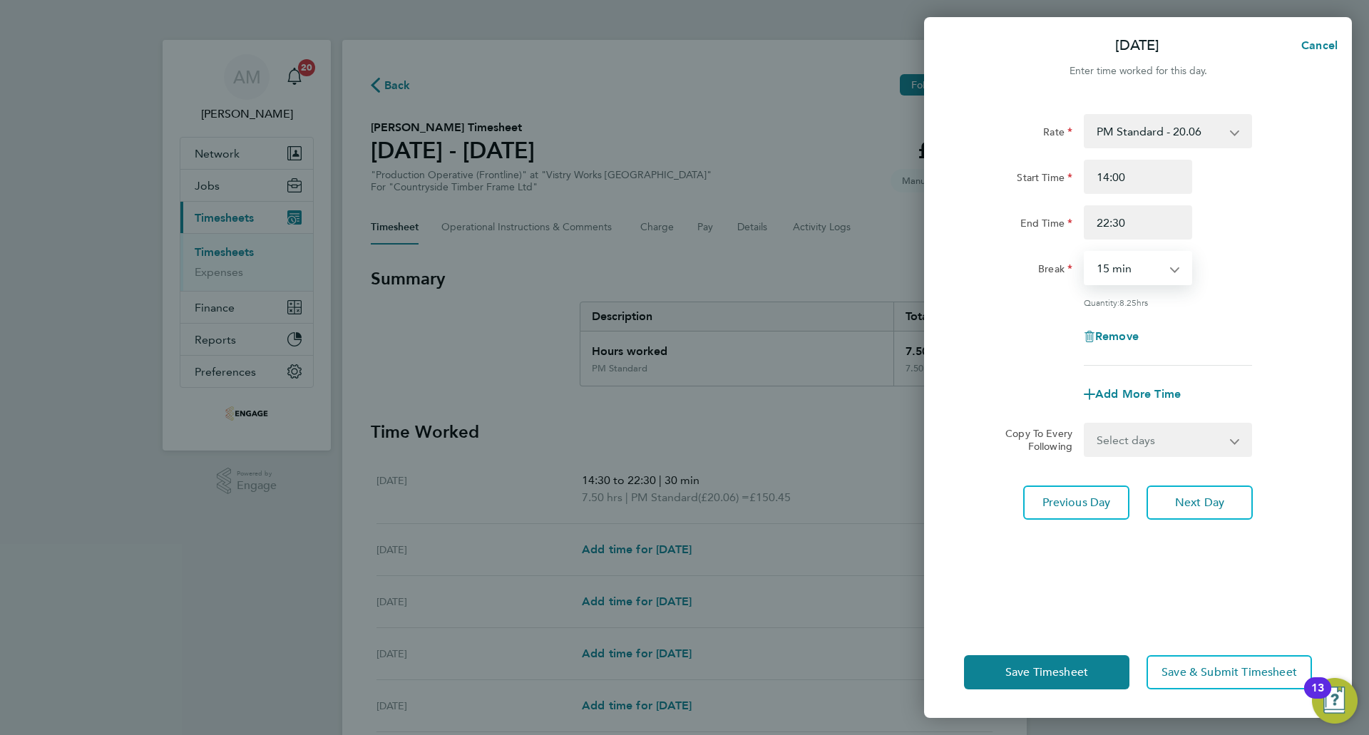
click at [1111, 272] on select "0 min 15 min 30 min 45 min 60 min 75 min 90 min" at bounding box center [1129, 267] width 88 height 31
select select "30"
click at [1085, 252] on select "0 min 15 min 30 min 45 min 60 min 75 min 90 min" at bounding box center [1129, 267] width 88 height 31
click at [1186, 497] on span "Next Day" at bounding box center [1199, 502] width 49 height 14
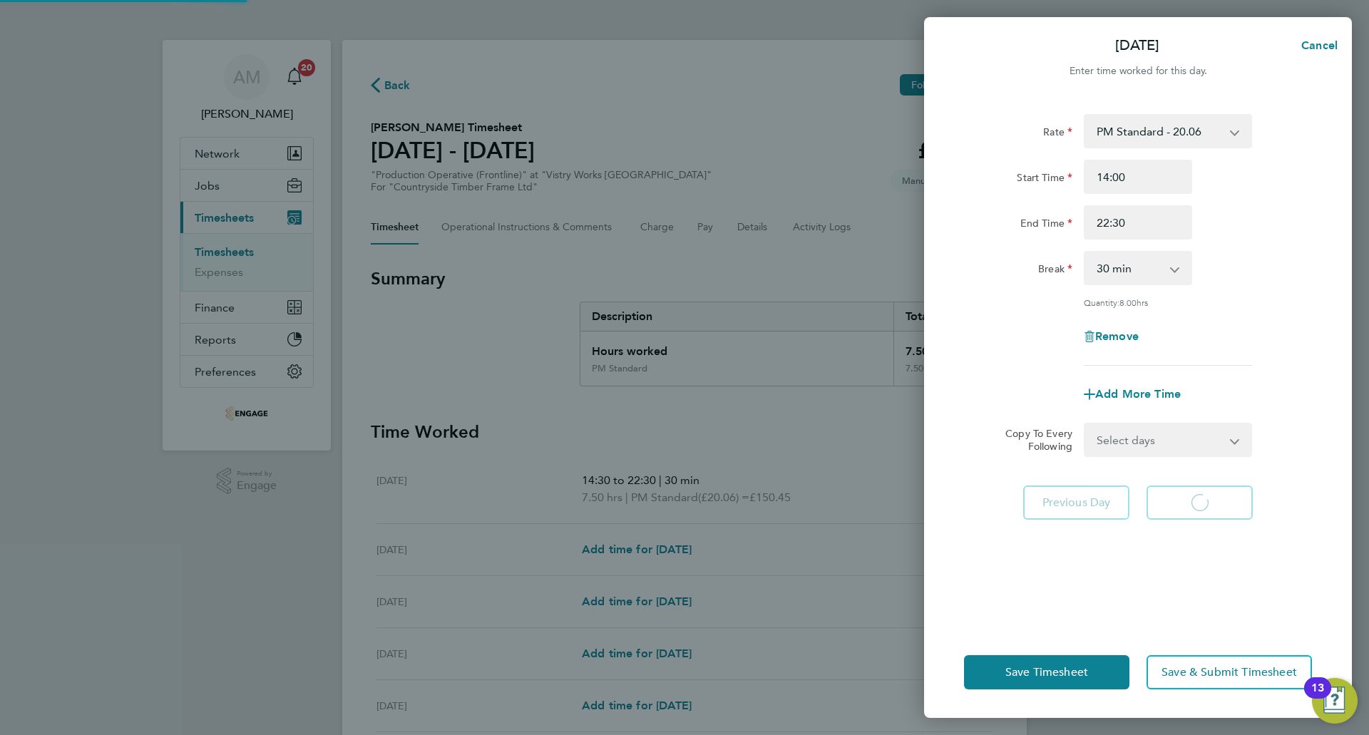
select select "15"
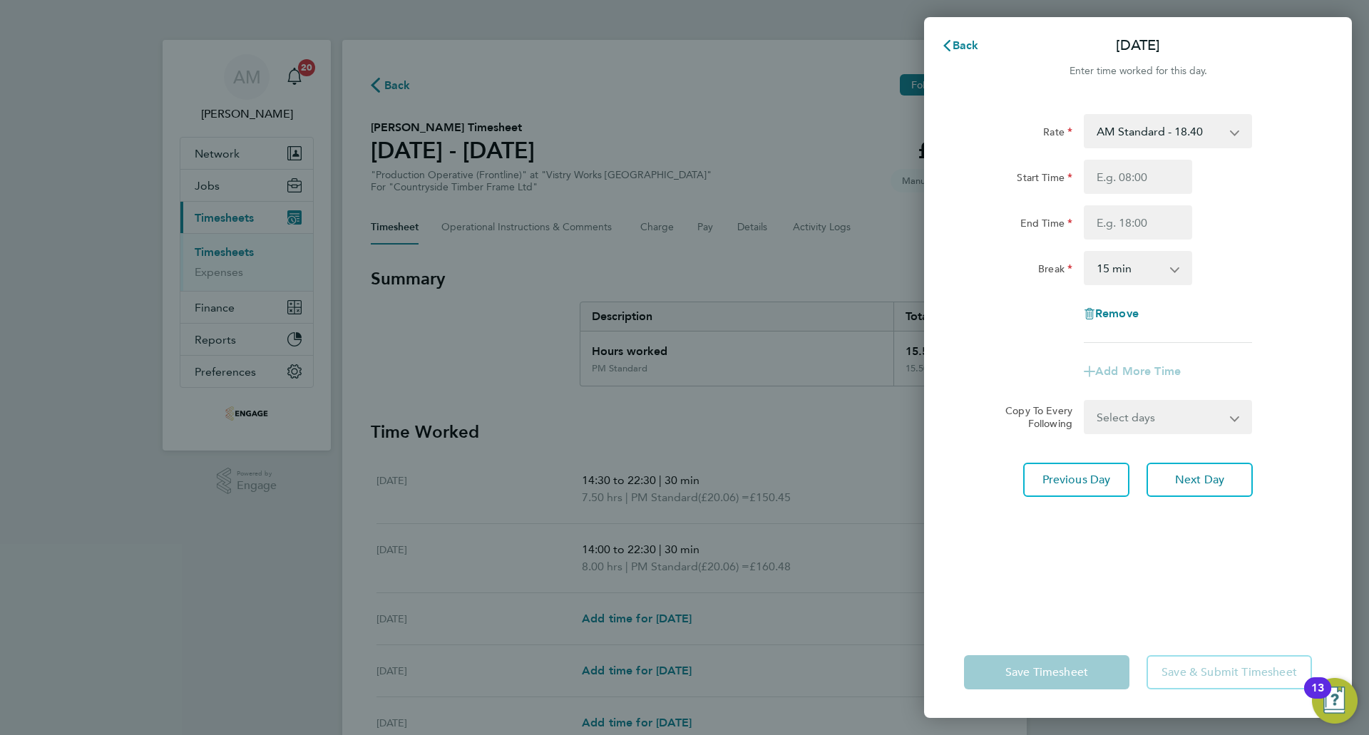
click at [1118, 138] on select "AM Standard - 18.40 PM OT 2 - 40.11 OT2 - 36.80 PM Standard - 20.06 PM OT 1 - 3…" at bounding box center [1159, 130] width 148 height 31
click at [1116, 85] on div at bounding box center [1138, 88] width 428 height 17
click at [1232, 479] on button "Next Day" at bounding box center [1199, 480] width 106 height 34
select select "15"
click at [1122, 125] on select "AM Standard - 18.40 PM OT 2 - 40.11 OT2 - 36.80 PM Standard - 20.06 PM OT 1 - 3…" at bounding box center [1159, 130] width 148 height 31
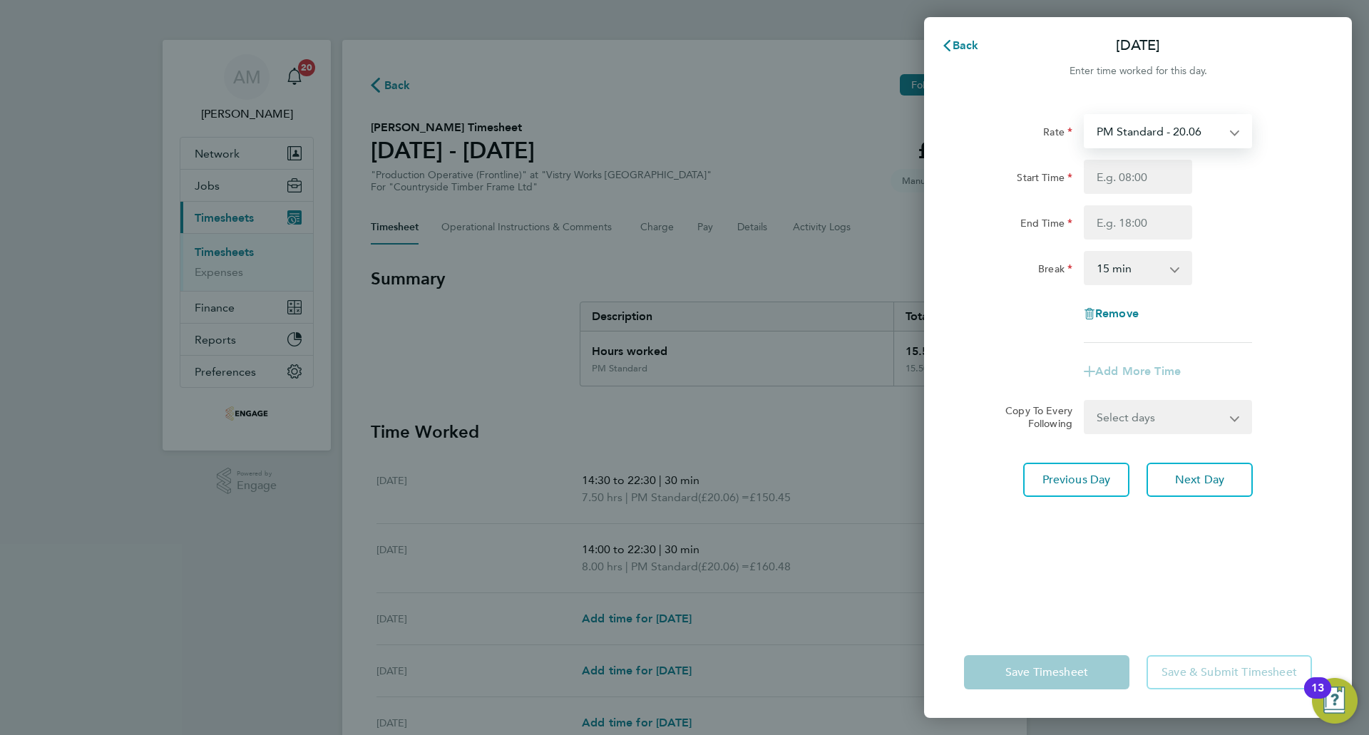
select select "15"
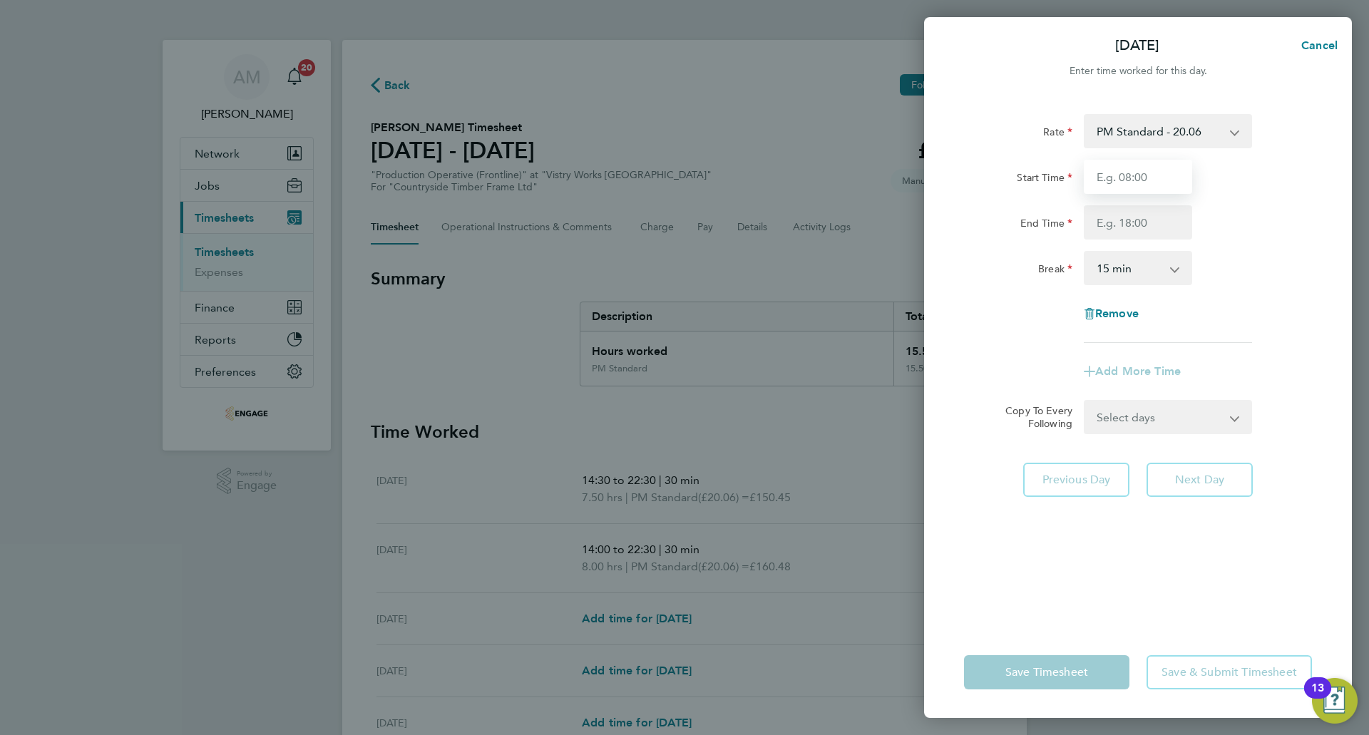
click at [1130, 179] on input "Start Time" at bounding box center [1138, 177] width 108 height 34
type input "16:15"
click at [1130, 215] on input "End Time" at bounding box center [1138, 222] width 108 height 34
type input "22:30"
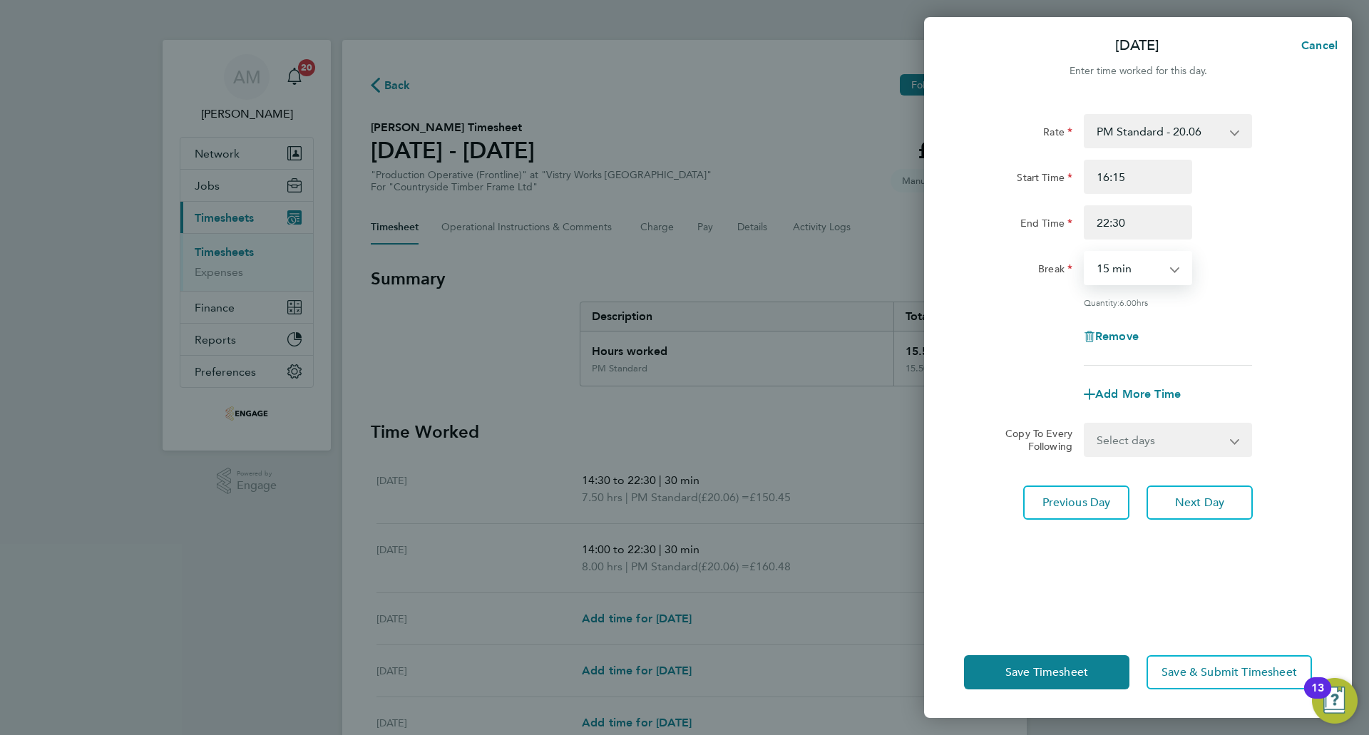
click at [1127, 272] on select "0 min 15 min 30 min 45 min 60 min 75 min 90 min" at bounding box center [1129, 267] width 88 height 31
select select "30"
click at [1085, 252] on select "0 min 15 min 30 min 45 min 60 min 75 min 90 min" at bounding box center [1129, 267] width 88 height 31
click at [1196, 498] on span "Next Day" at bounding box center [1199, 502] width 49 height 14
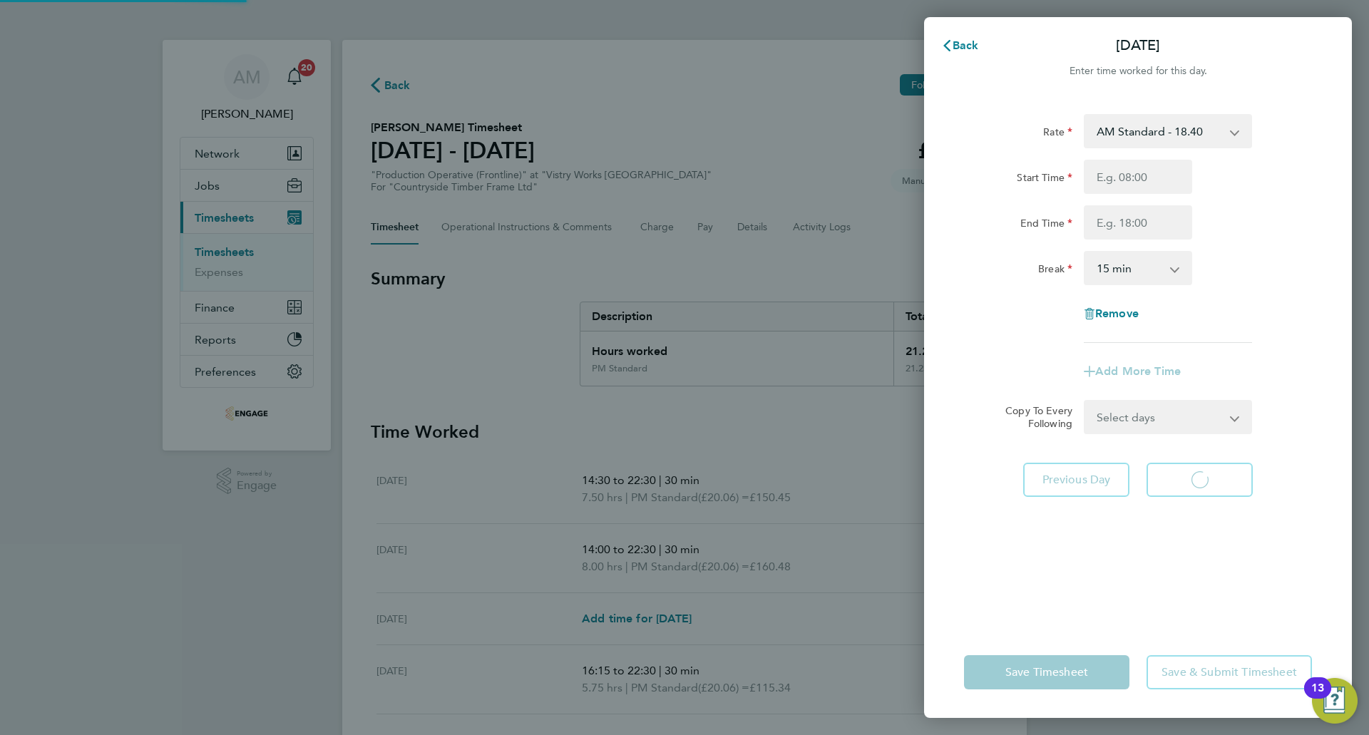
select select "15"
click at [1130, 134] on select "AM Standard - 18.40 PM OT 2 - 40.11 OT2 - 36.80 PM Standard - 20.06 PM OT 1 - 3…" at bounding box center [1159, 130] width 148 height 31
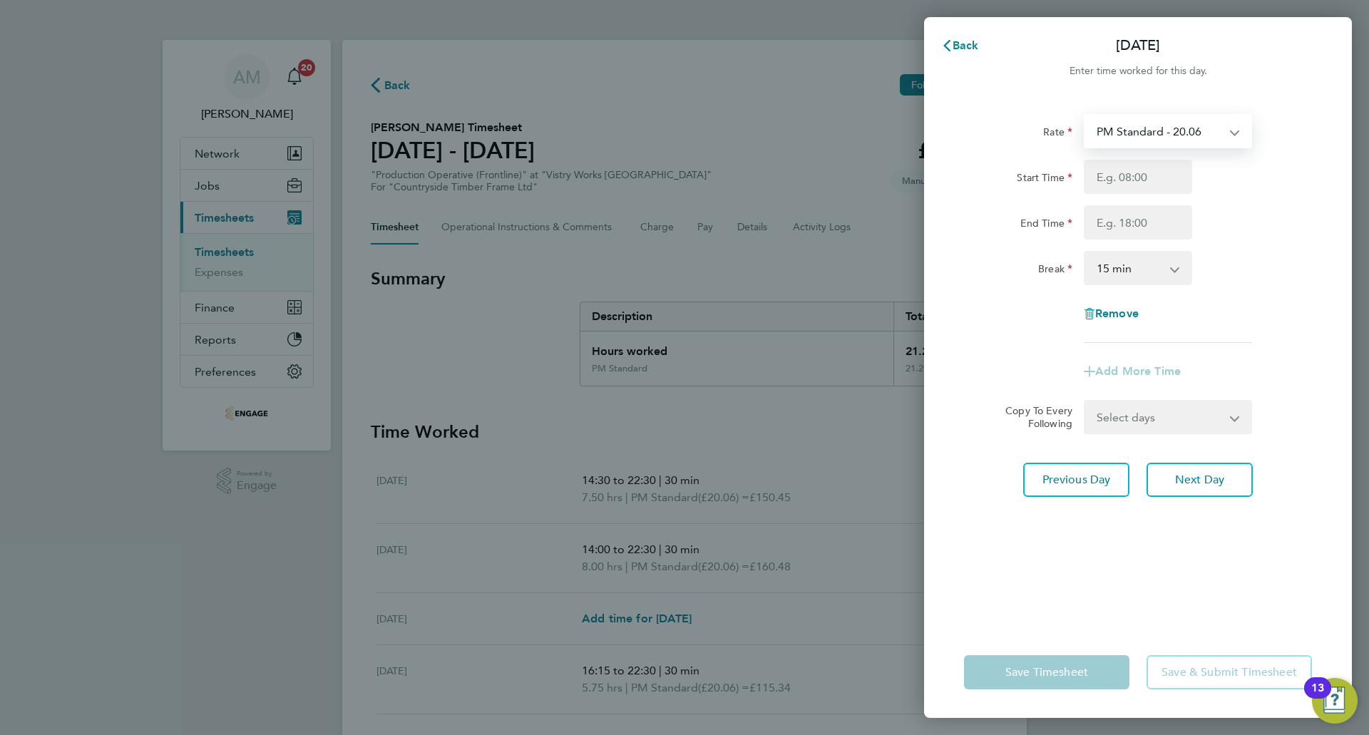
select select "15"
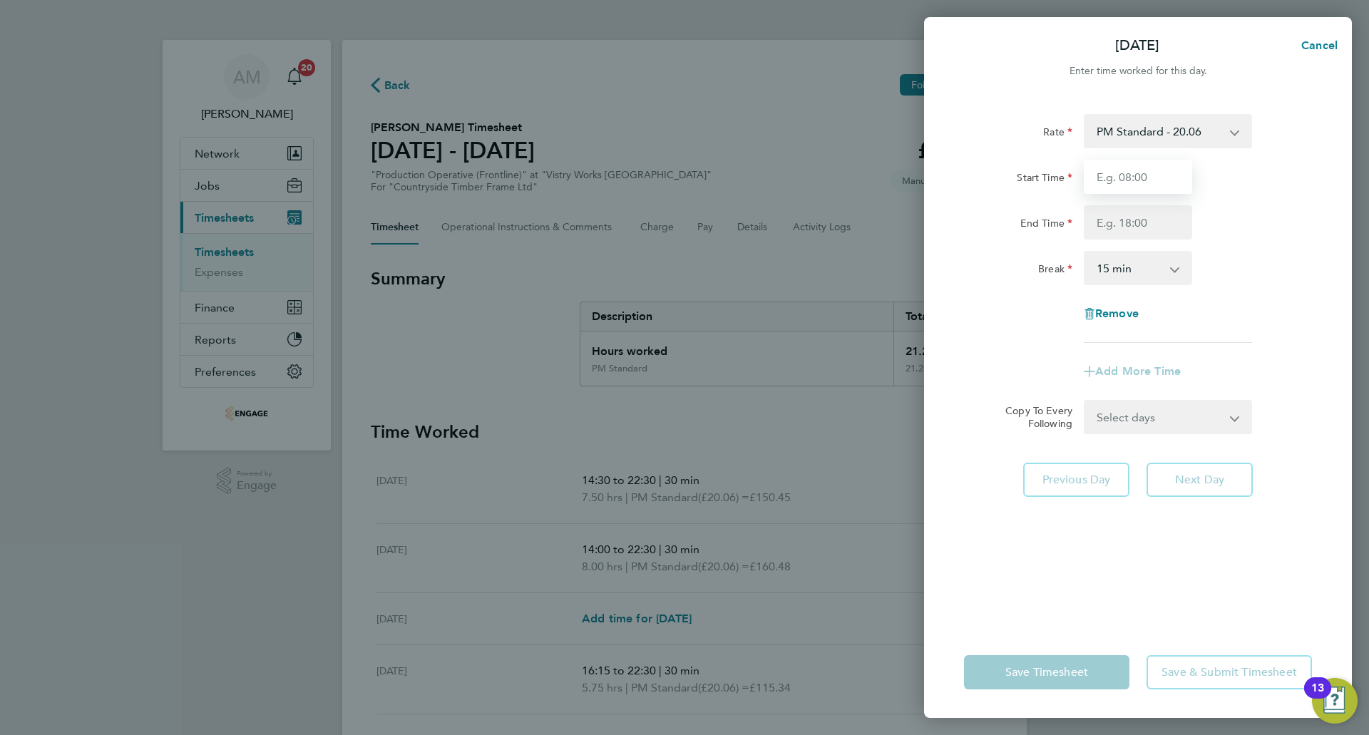
click at [1134, 177] on input "Start Time" at bounding box center [1138, 177] width 108 height 34
type input "14:15"
type input "20:00"
click at [1121, 267] on select "0 min 15 min 30 min 45 min 60 min 75 min 90 min" at bounding box center [1129, 267] width 88 height 31
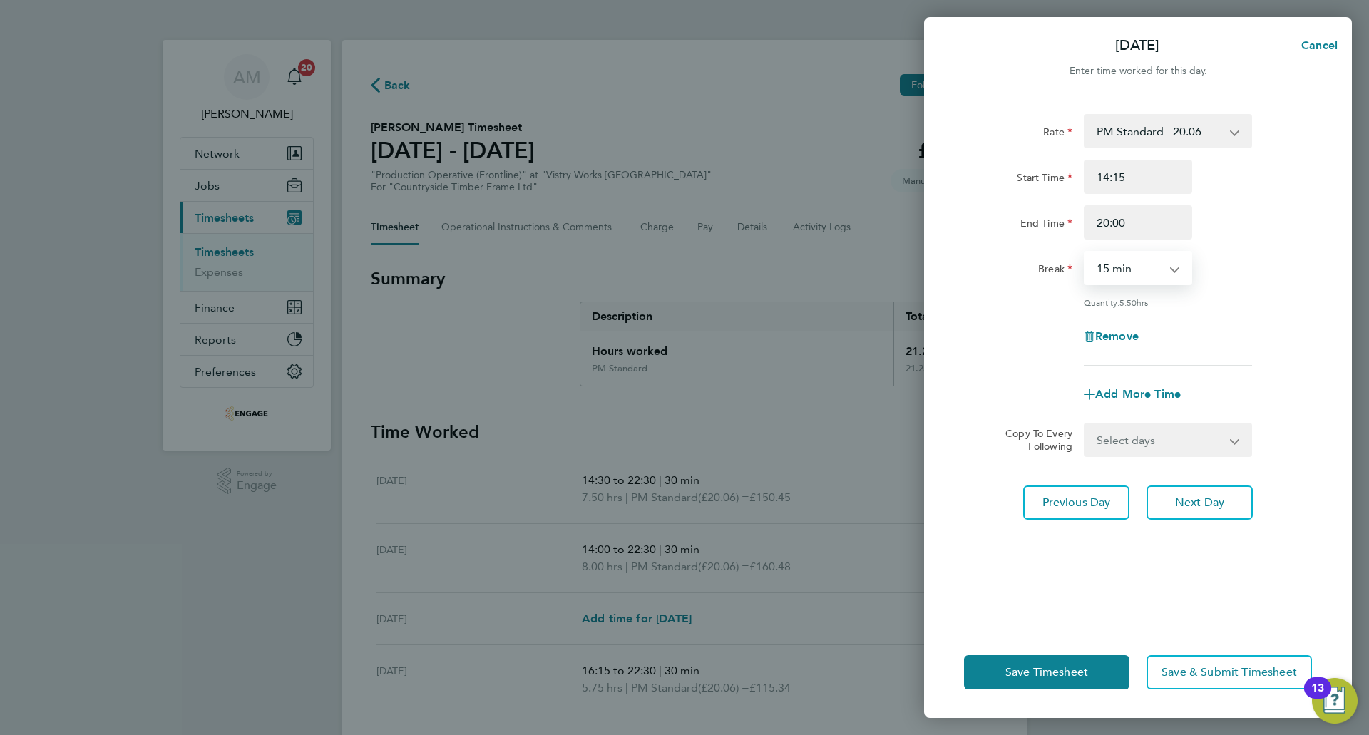
select select "30"
click at [1085, 252] on select "0 min 15 min 30 min 45 min 60 min 75 min 90 min" at bounding box center [1129, 267] width 88 height 31
click at [1056, 673] on span "Save Timesheet" at bounding box center [1046, 672] width 83 height 14
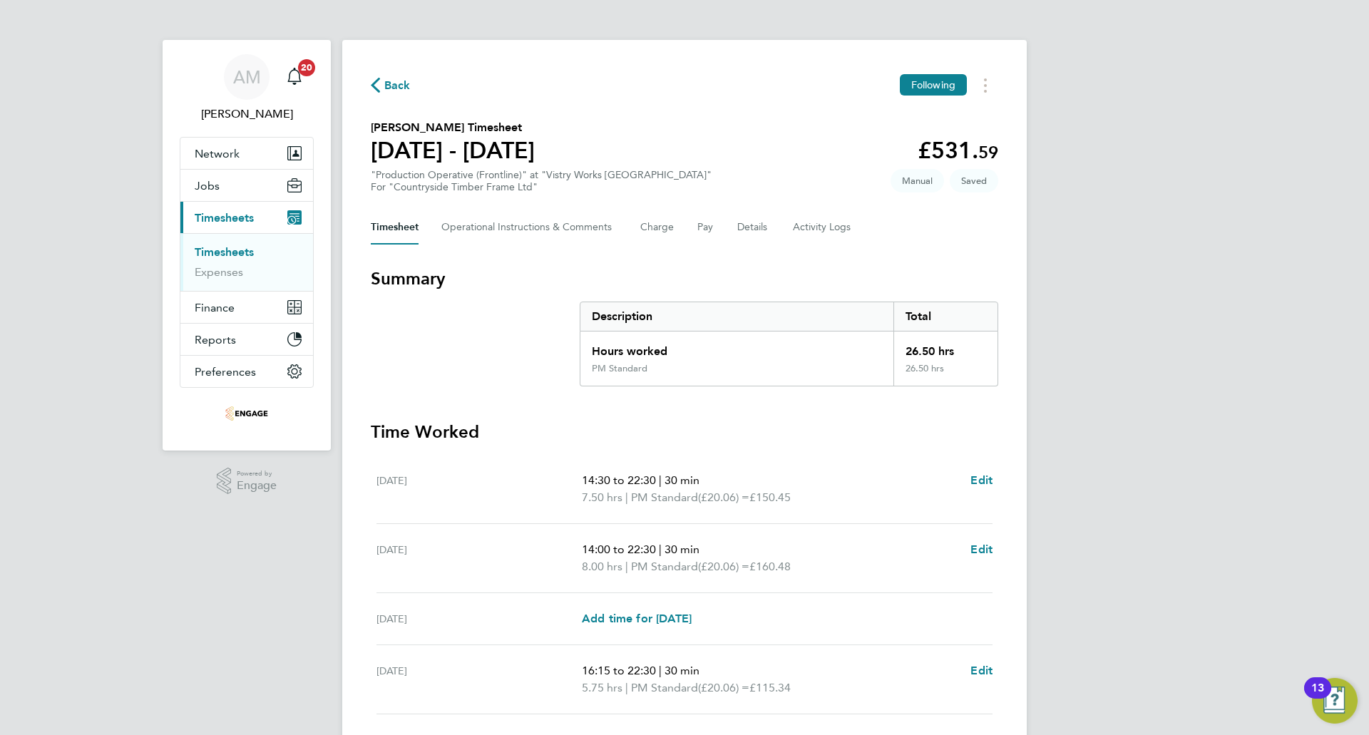
click at [385, 84] on span "Back" at bounding box center [397, 85] width 26 height 17
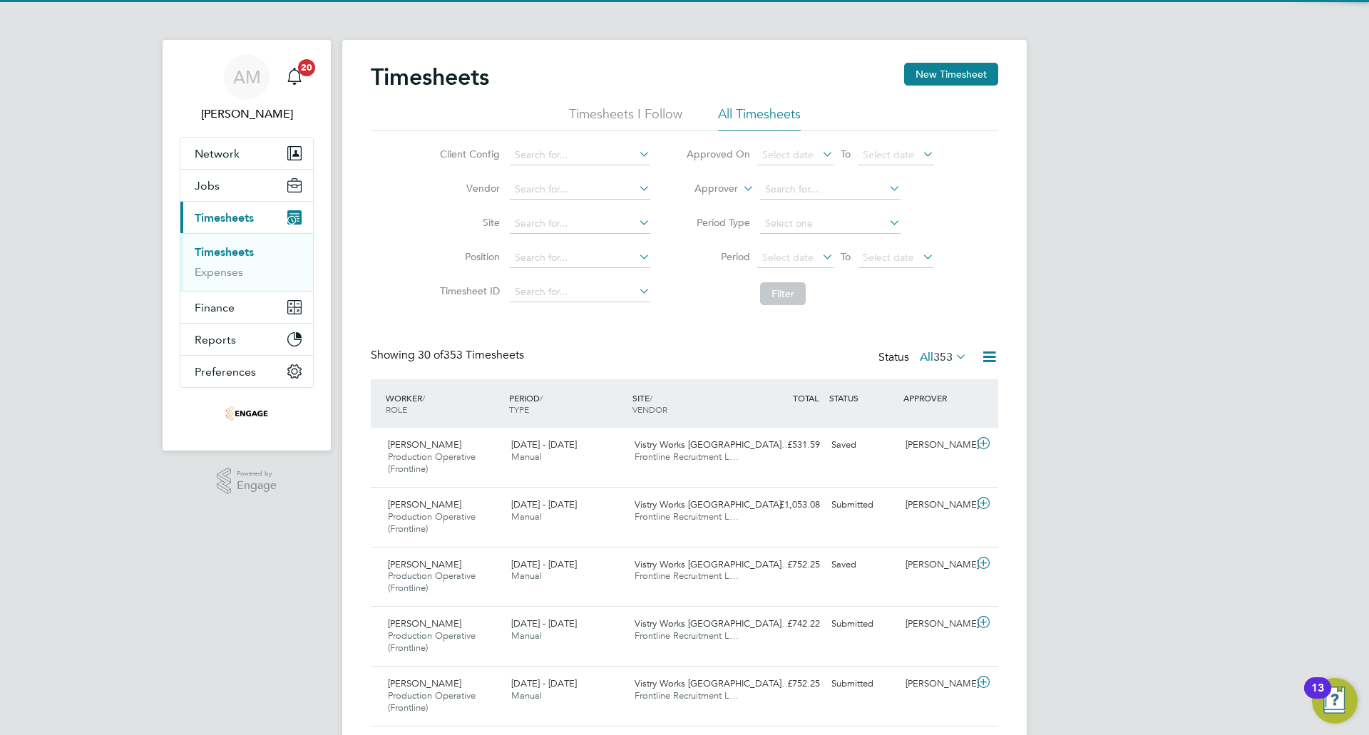
scroll to position [48, 124]
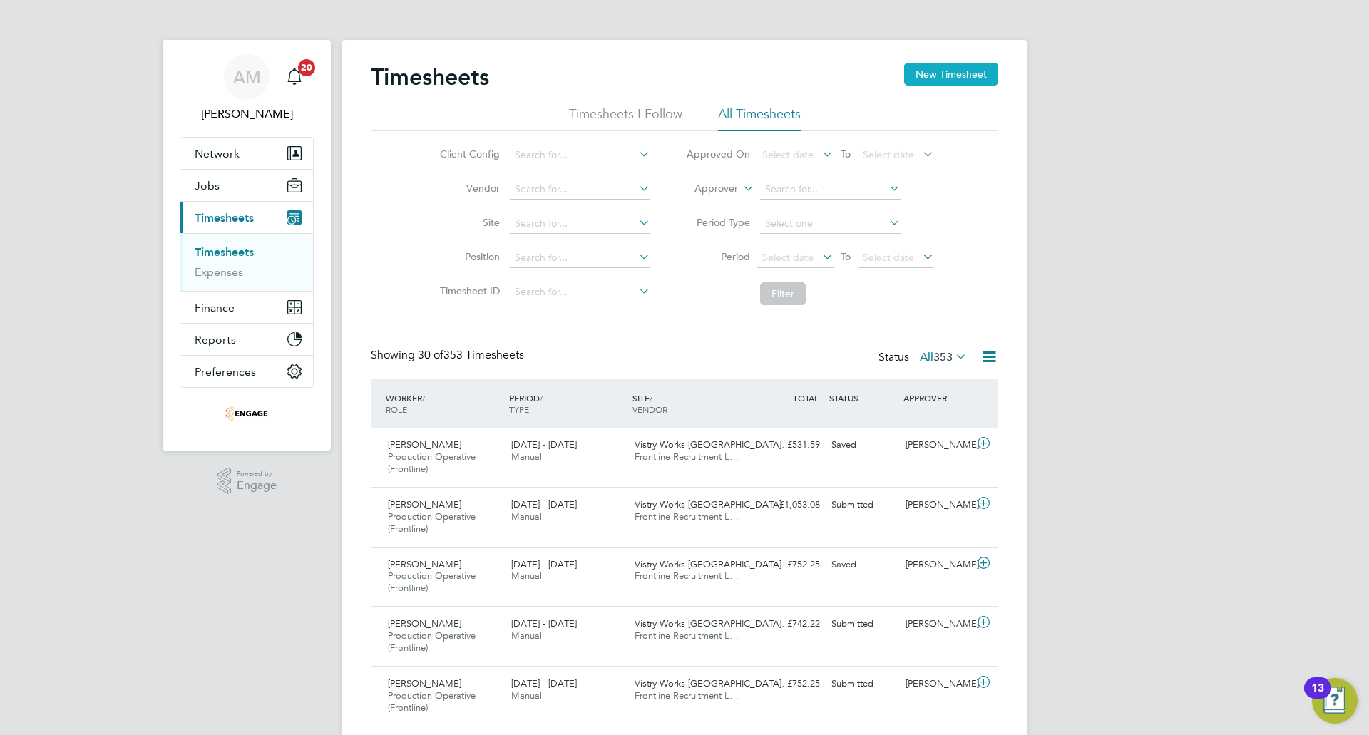
click at [941, 75] on button "New Timesheet" at bounding box center [951, 74] width 94 height 23
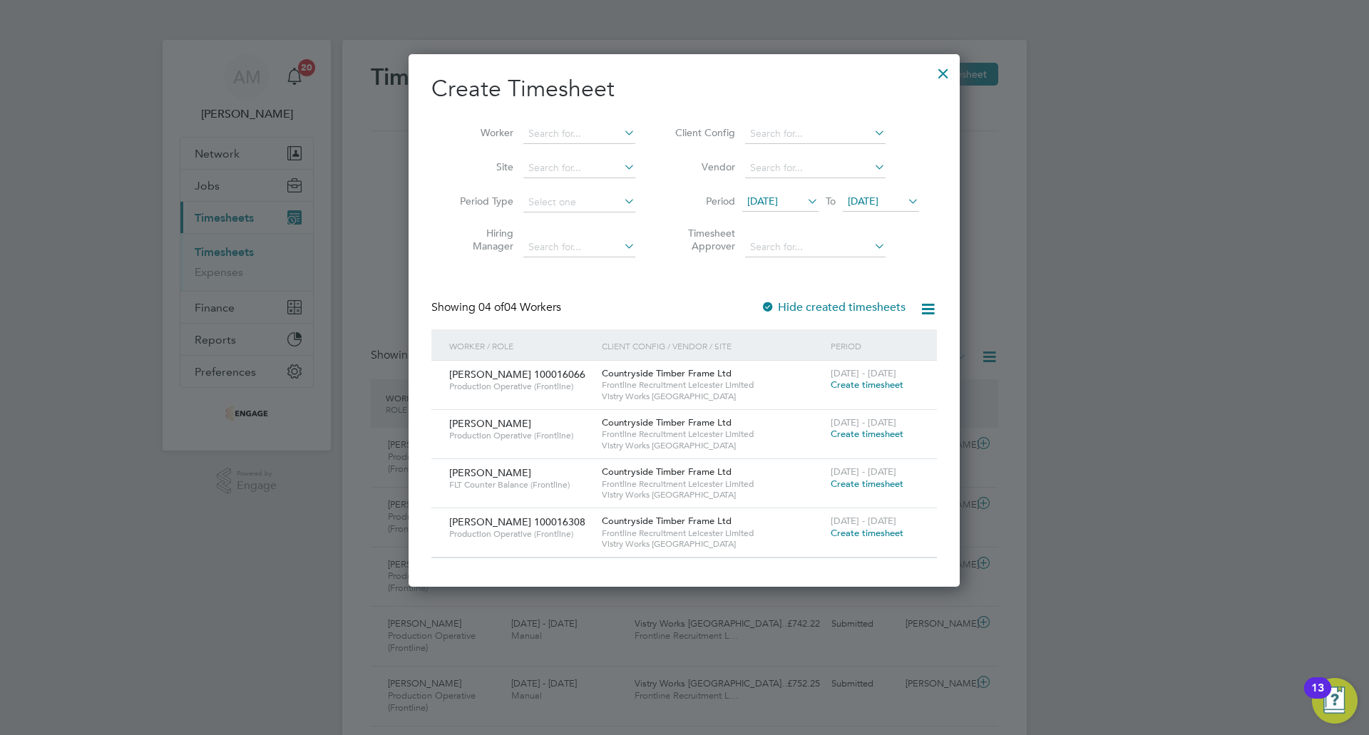
click at [950, 68] on div at bounding box center [943, 70] width 26 height 26
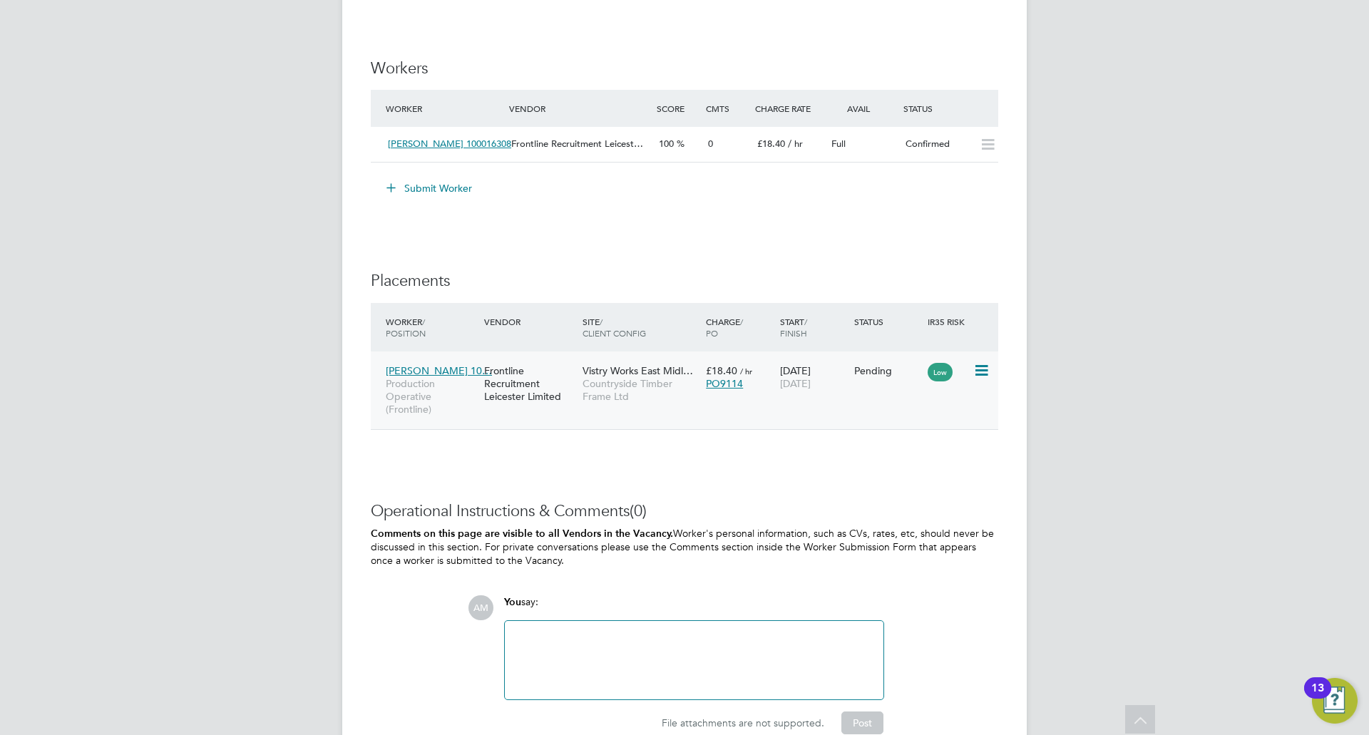
click at [456, 369] on span "William Taylor 10…" at bounding box center [439, 370] width 106 height 13
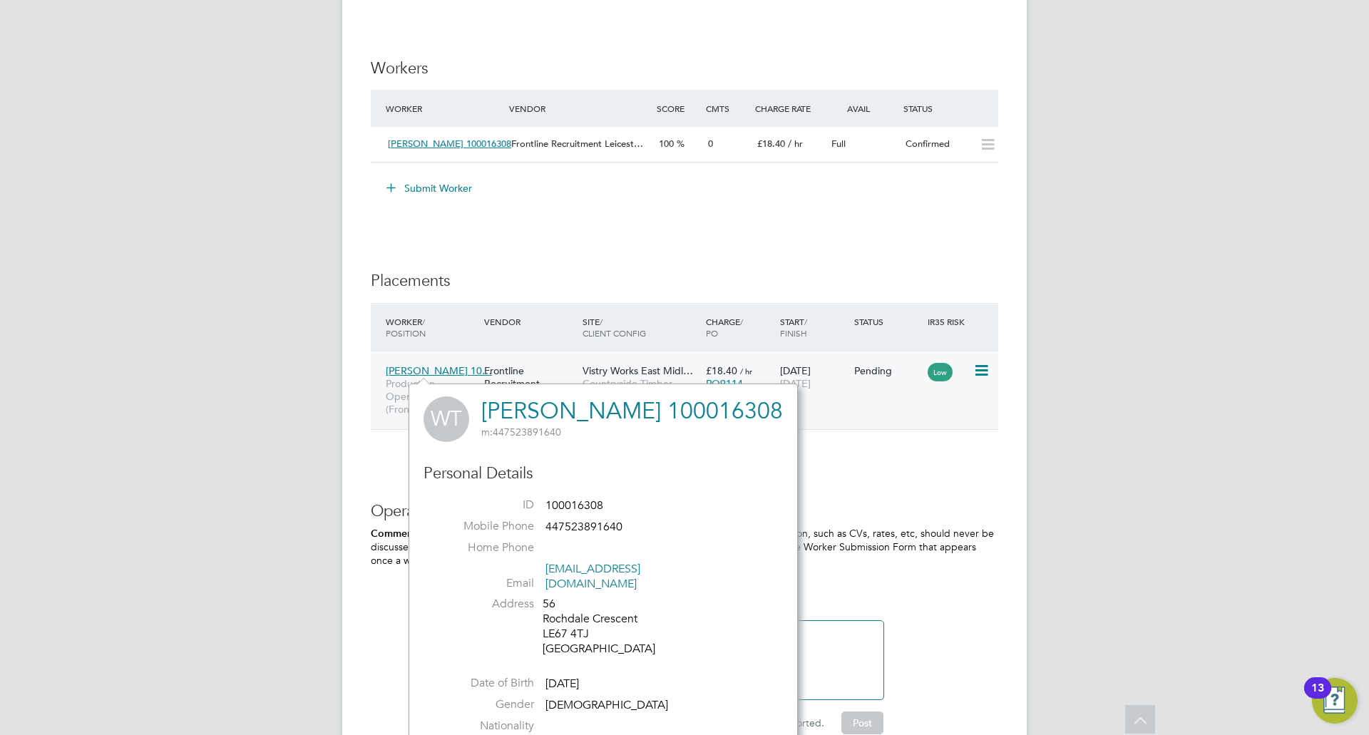
click at [597, 373] on span "Vistry Works East Midl…" at bounding box center [637, 370] width 110 height 13
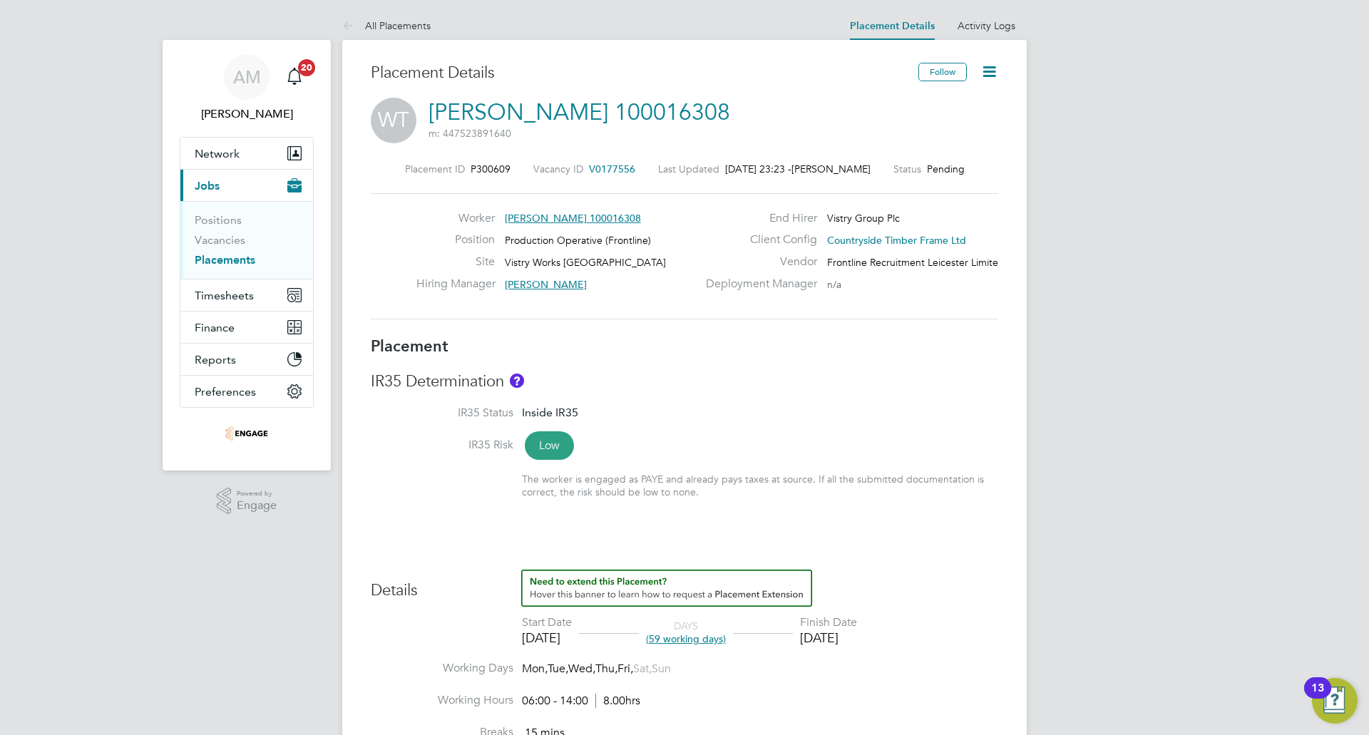
click at [998, 65] on icon at bounding box center [989, 72] width 18 height 18
click at [930, 148] on li "Start" at bounding box center [942, 153] width 105 height 20
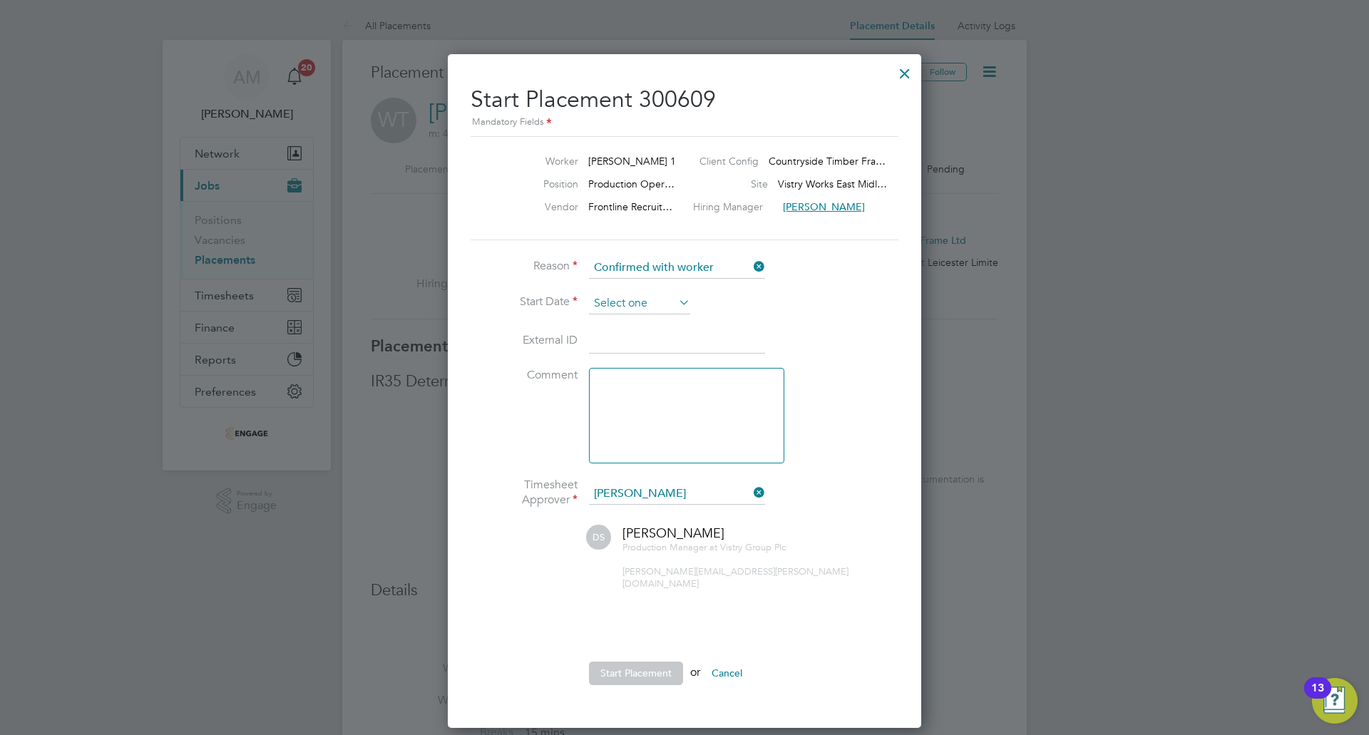
click at [643, 298] on input at bounding box center [639, 303] width 101 height 21
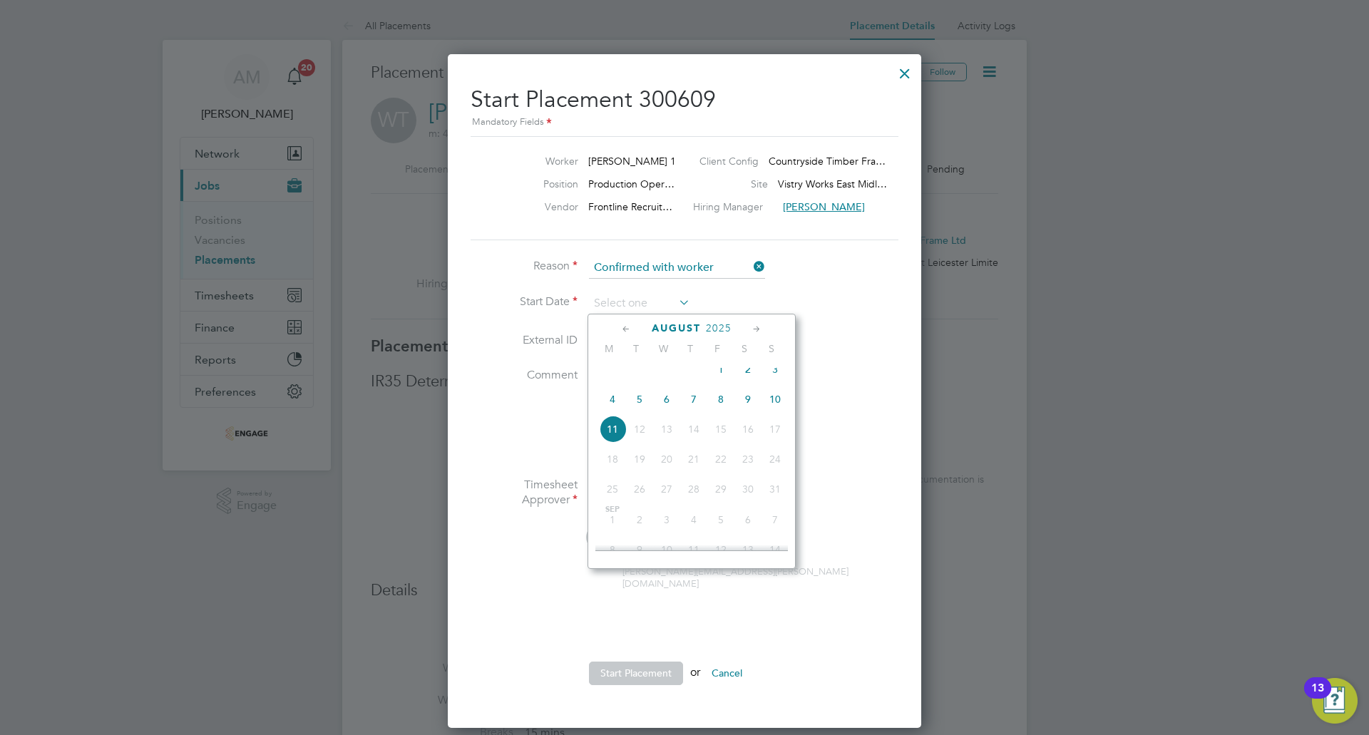
click at [627, 328] on icon at bounding box center [627, 330] width 14 height 16
click at [632, 472] on span "22" at bounding box center [639, 463] width 27 height 27
type input "22 Jul 2025"
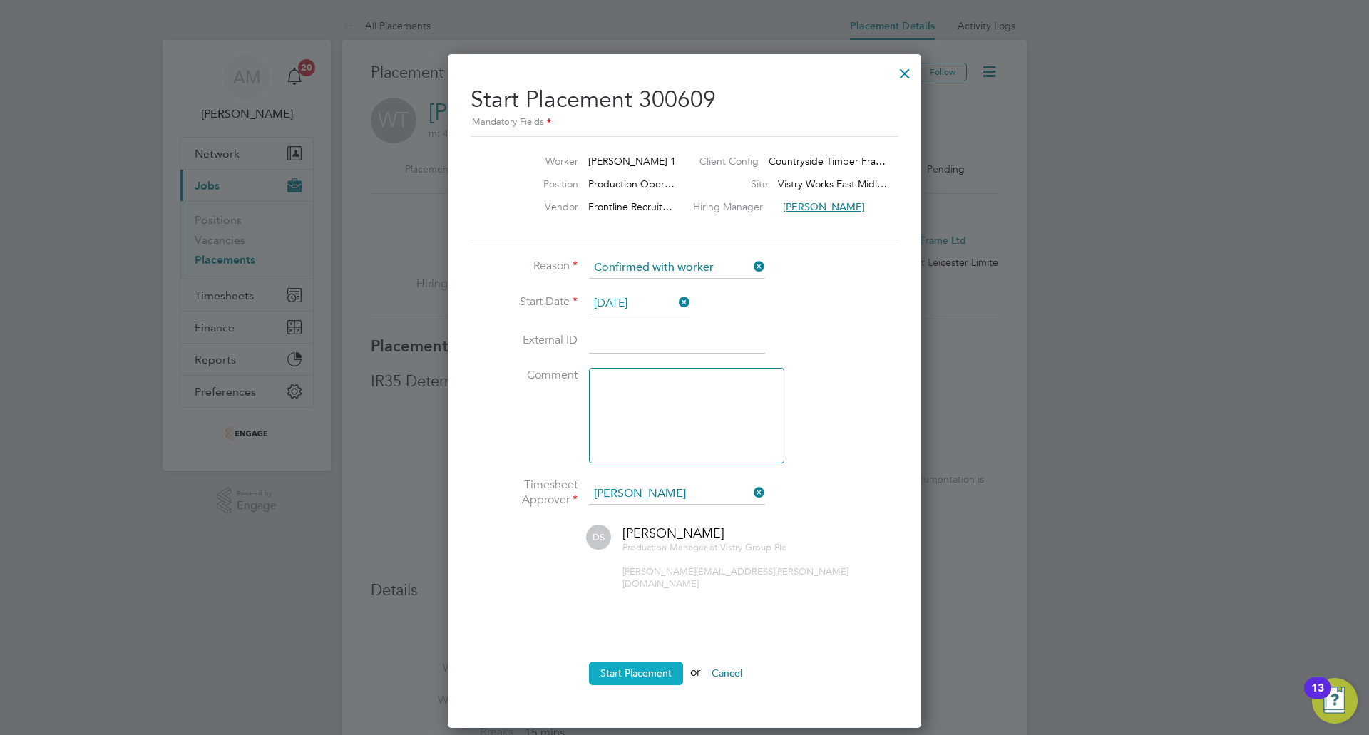
click at [666, 662] on button "Start Placement" at bounding box center [636, 673] width 94 height 23
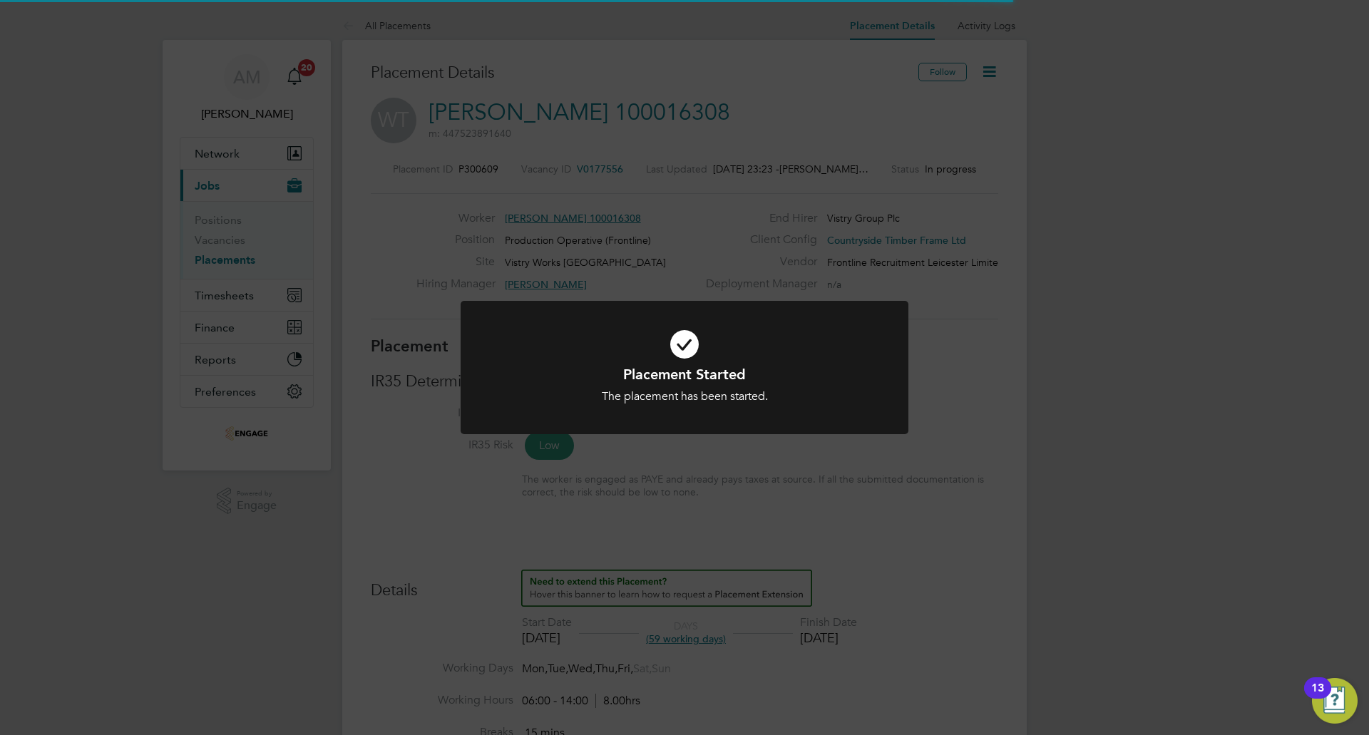
scroll to position [42, 125]
click at [649, 465] on div "Placement Started The placement has been started. Cancel Okay" at bounding box center [684, 367] width 1369 height 735
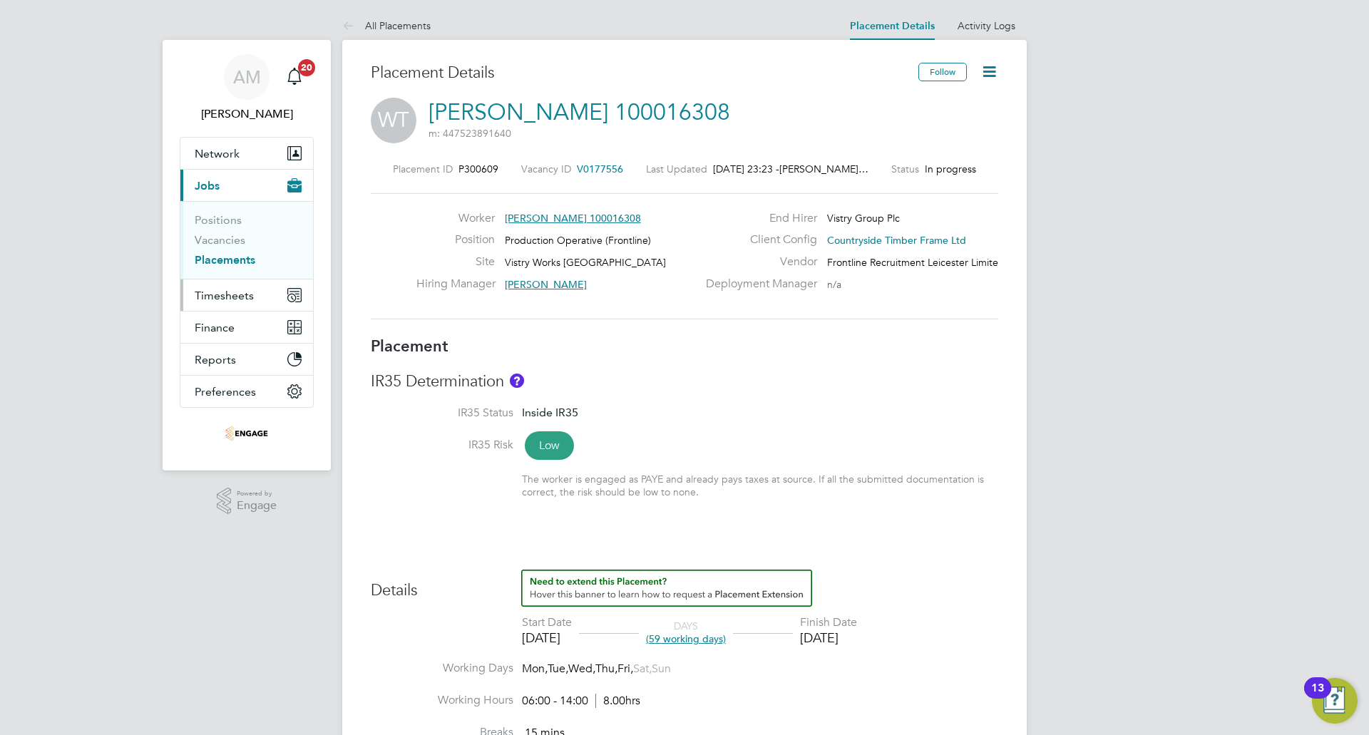
click at [222, 292] on span "Timesheets" at bounding box center [224, 296] width 59 height 14
click at [228, 300] on span "Timesheets" at bounding box center [224, 296] width 59 height 14
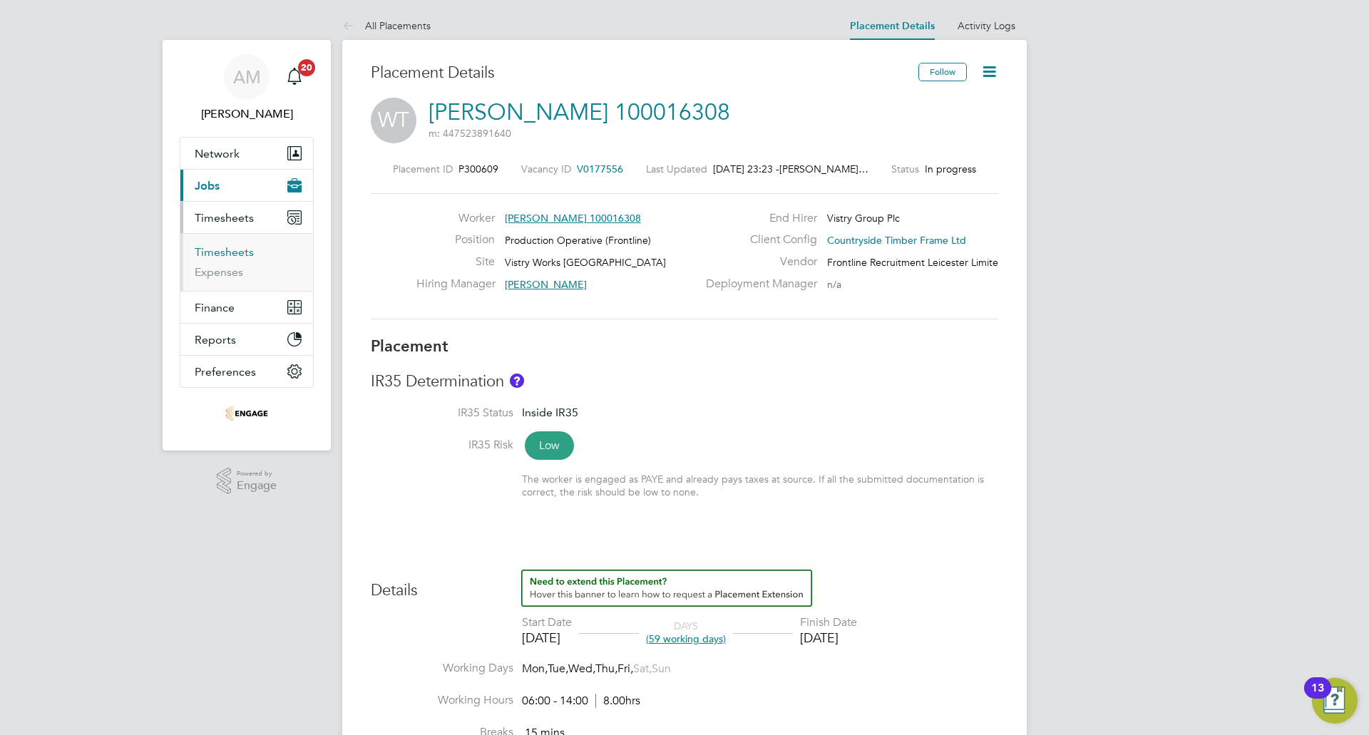
click at [230, 251] on link "Timesheets" at bounding box center [224, 252] width 59 height 14
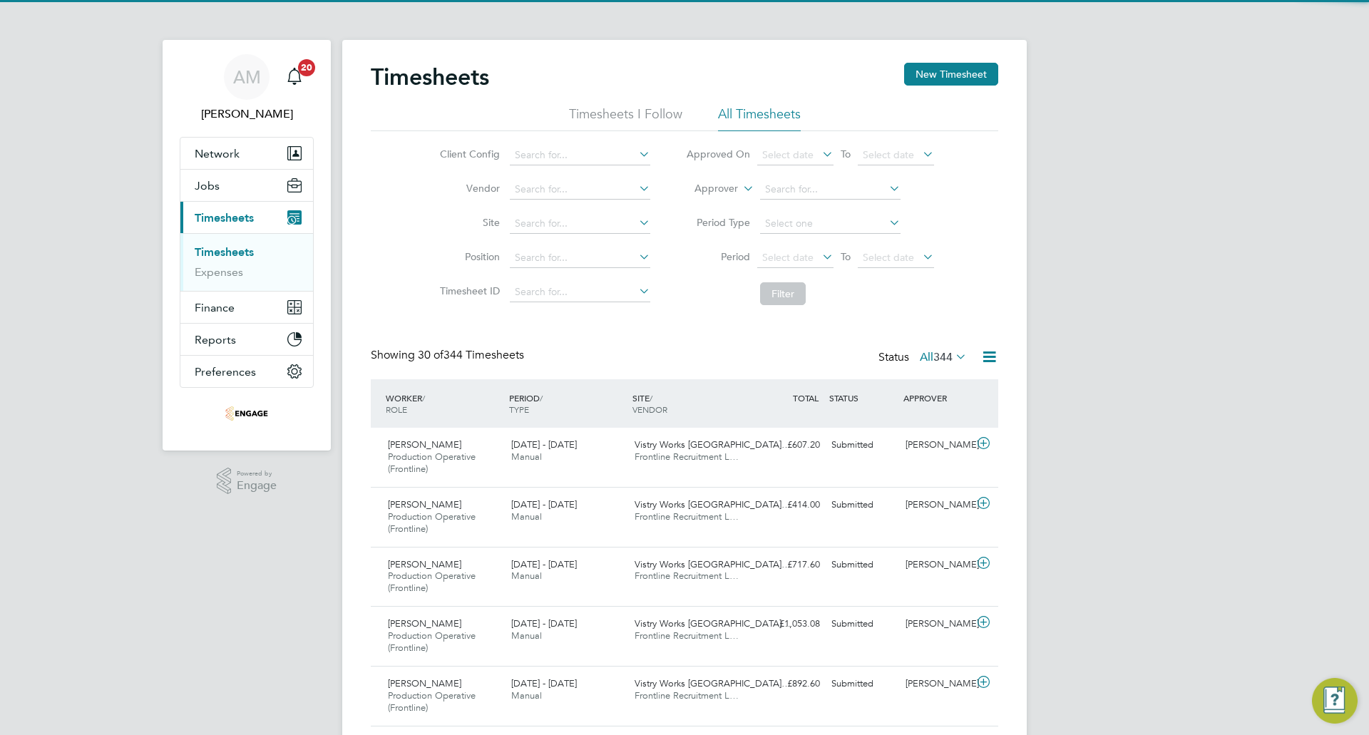
scroll to position [48, 124]
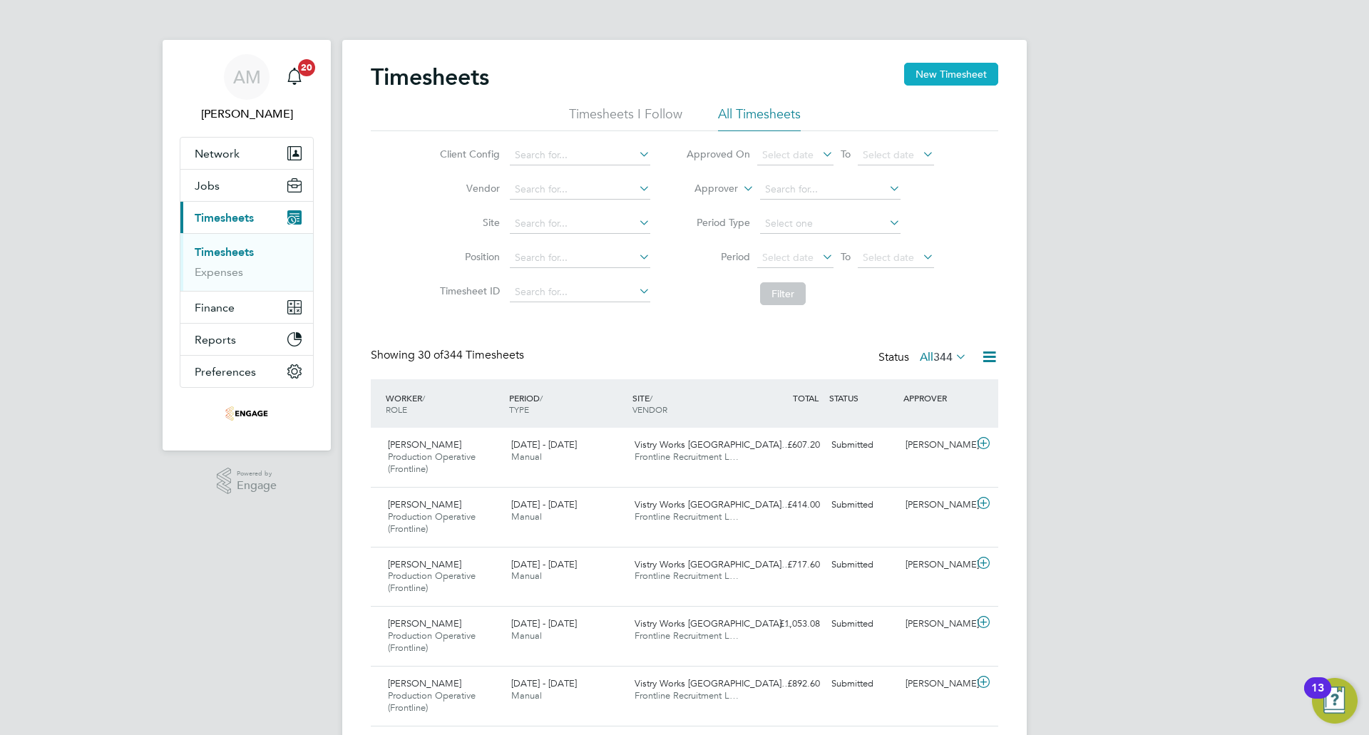
click at [927, 82] on button "New Timesheet" at bounding box center [951, 74] width 94 height 23
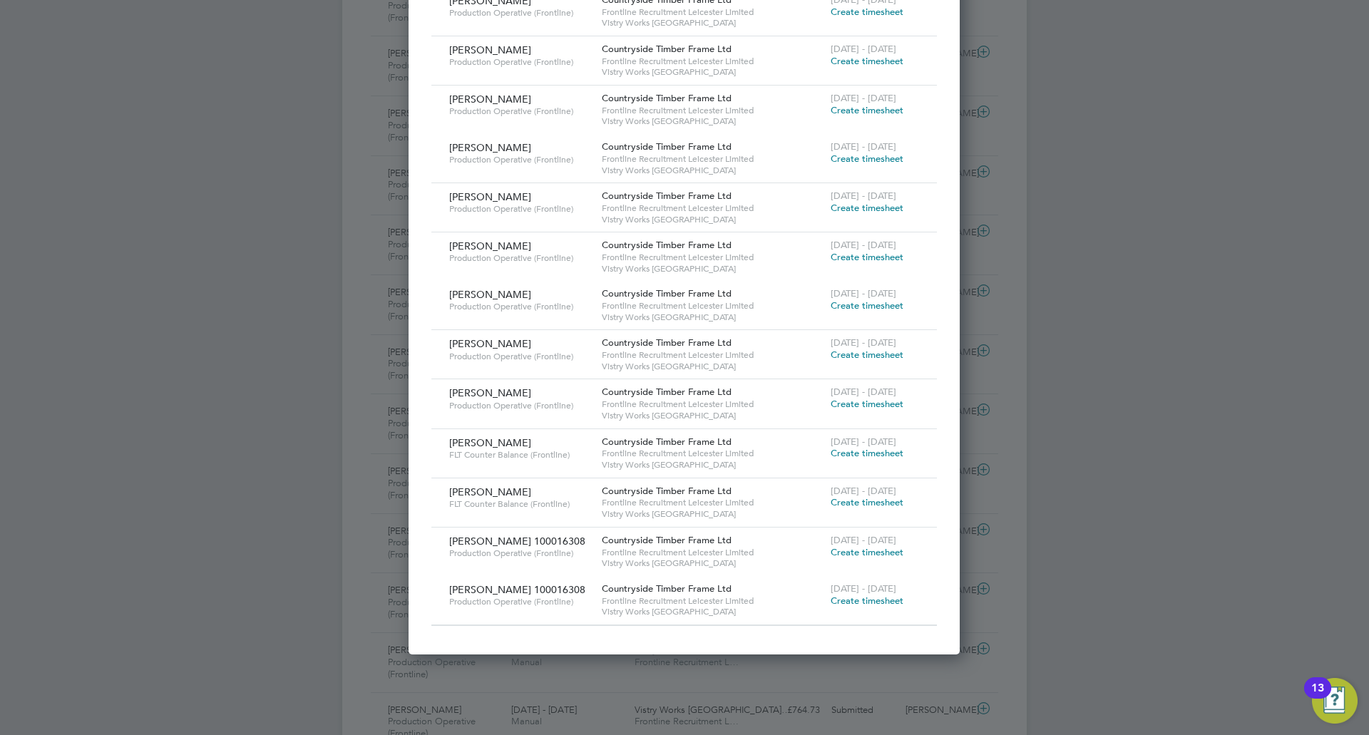
click at [860, 601] on span "Create timesheet" at bounding box center [867, 601] width 73 height 12
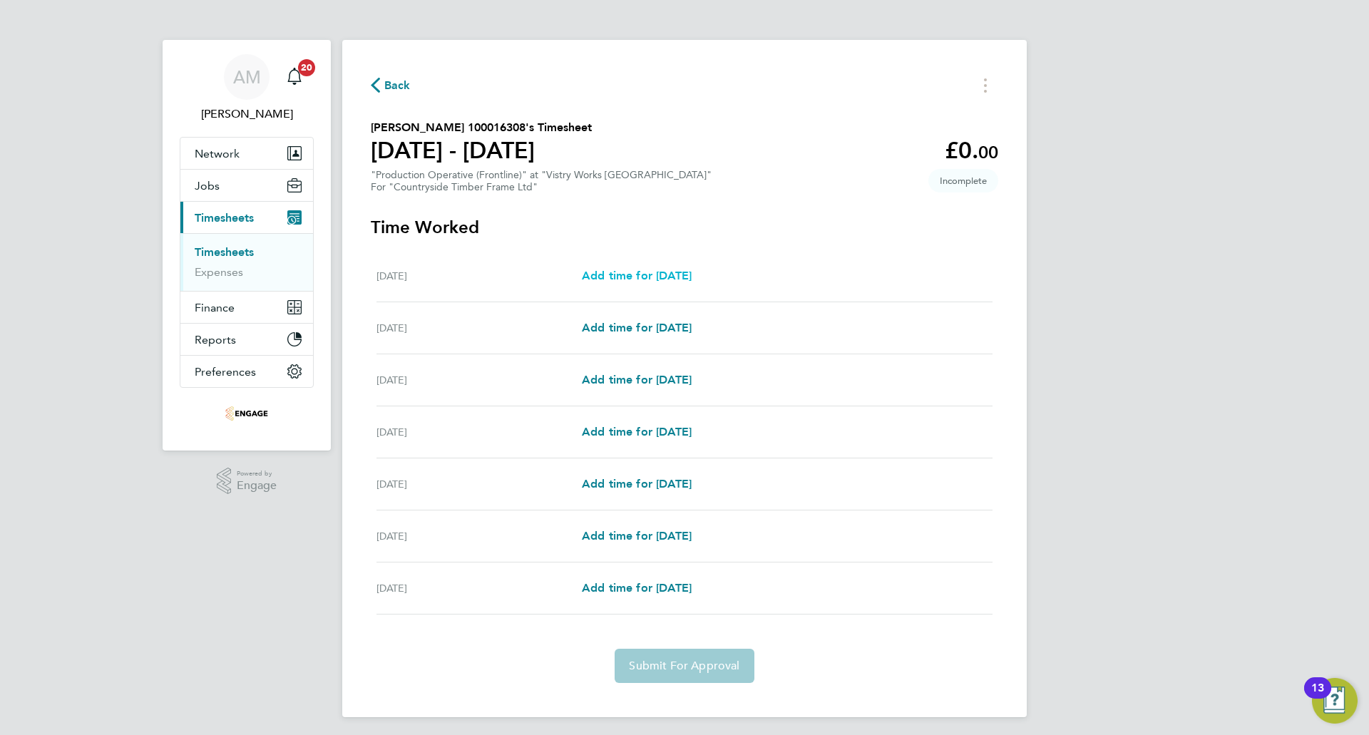
click at [668, 270] on span "Add time for Mon 04 Aug" at bounding box center [637, 276] width 110 height 14
select select "15"
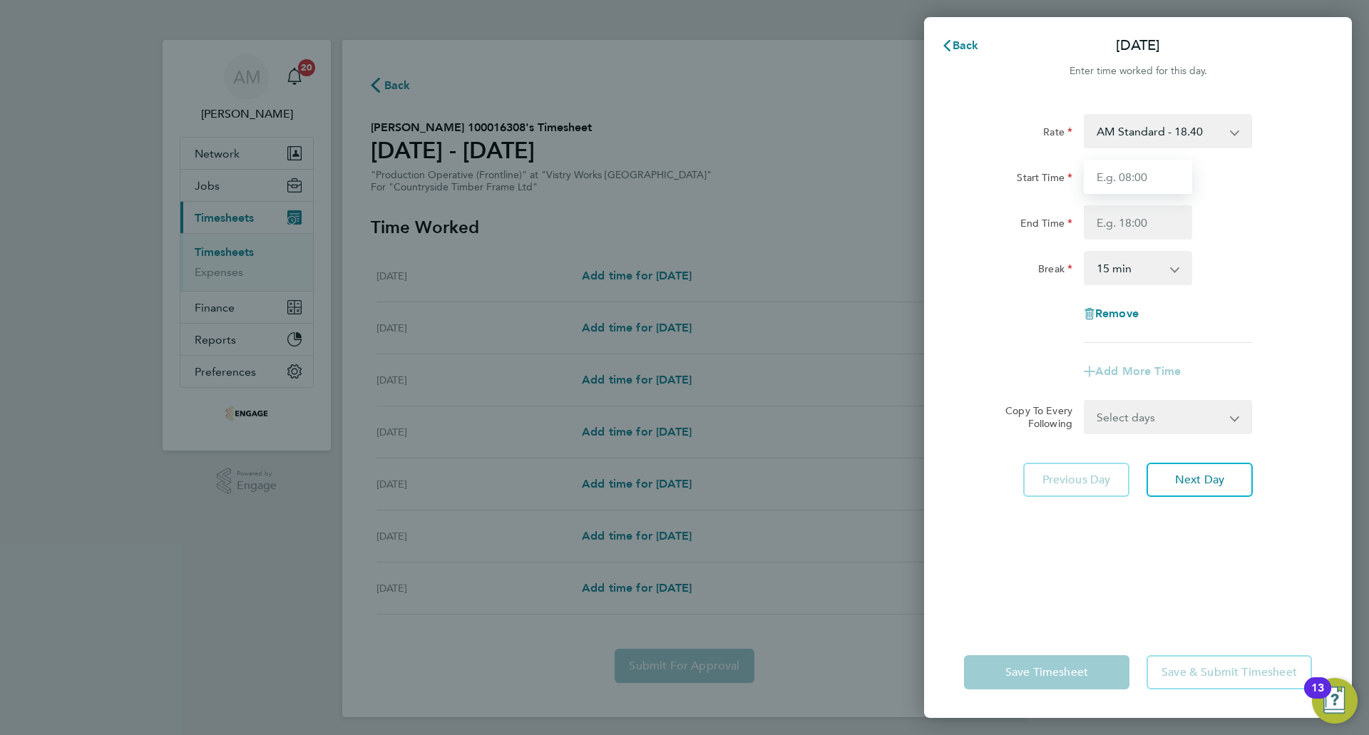
click at [1147, 180] on input "Start Time" at bounding box center [1138, 177] width 108 height 34
type input "06:00"
click at [1129, 212] on input "End Time" at bounding box center [1138, 222] width 108 height 34
type input "14:00"
click at [1132, 274] on select "0 min 15 min 30 min 45 min 60 min 75 min 90 min" at bounding box center [1129, 267] width 88 height 31
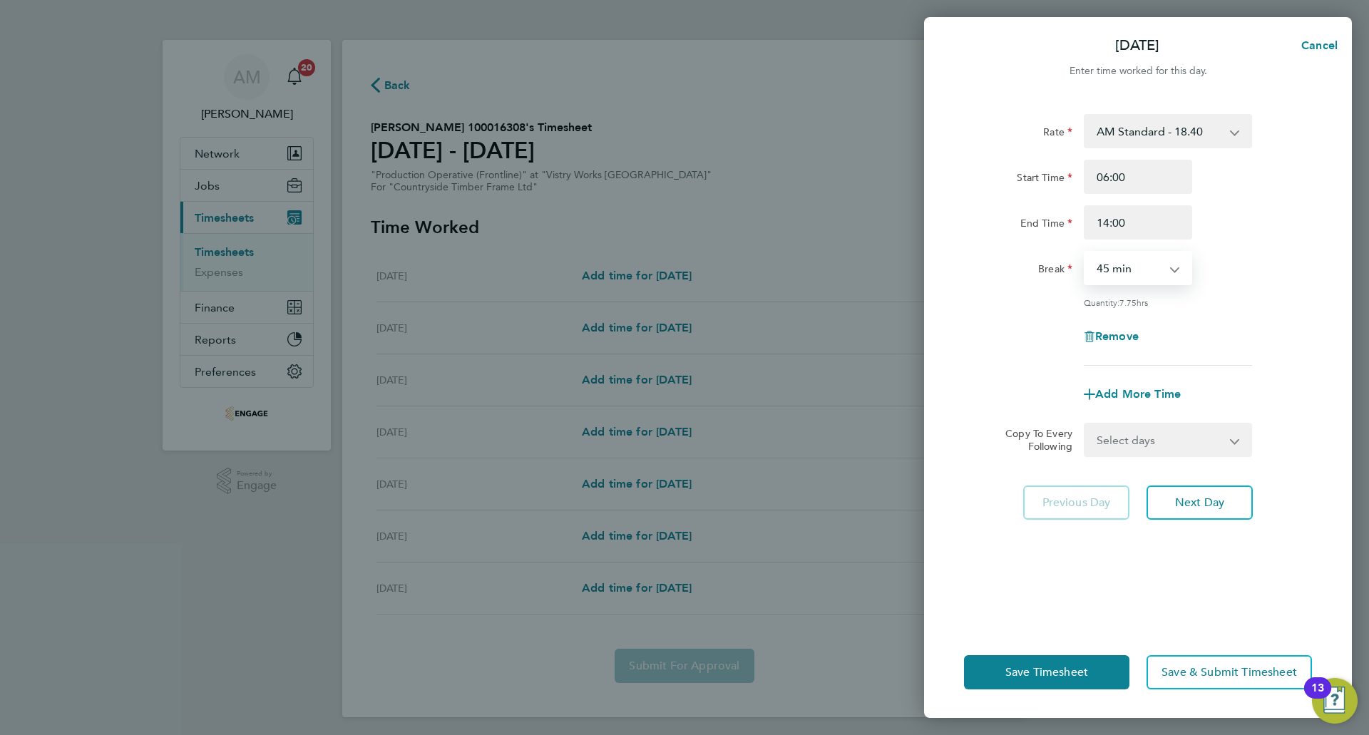
click at [1085, 252] on select "0 min 15 min 30 min 45 min 60 min 75 min 90 min" at bounding box center [1129, 267] width 88 height 31
click at [1123, 284] on div "0 min 15 min 30 min 45 min 60 min 75 min 90 min" at bounding box center [1138, 268] width 108 height 34
click at [1124, 277] on select "0 min 15 min 30 min 45 min 60 min 75 min 90 min" at bounding box center [1129, 267] width 88 height 31
select select "30"
click at [1085, 252] on select "0 min 15 min 30 min 45 min 60 min 75 min 90 min" at bounding box center [1129, 267] width 88 height 31
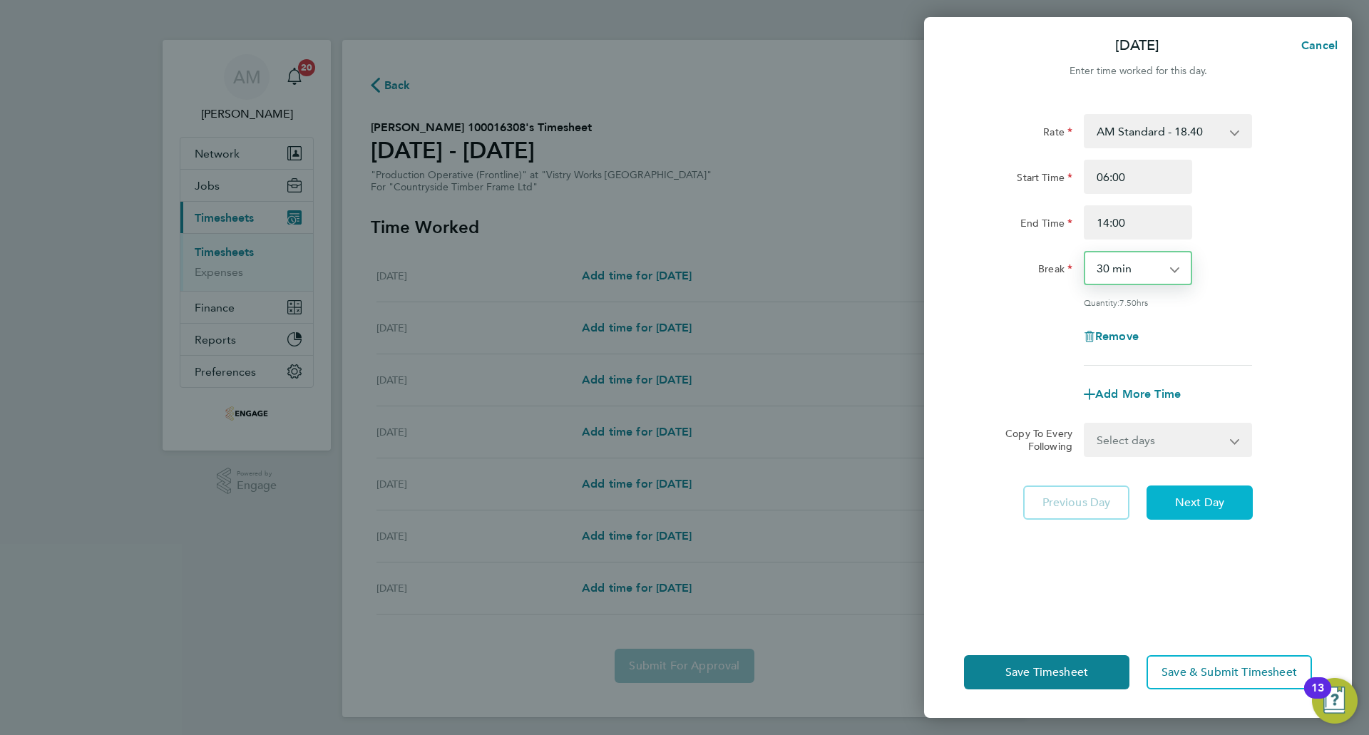
click at [1218, 493] on button "Next Day" at bounding box center [1199, 502] width 106 height 34
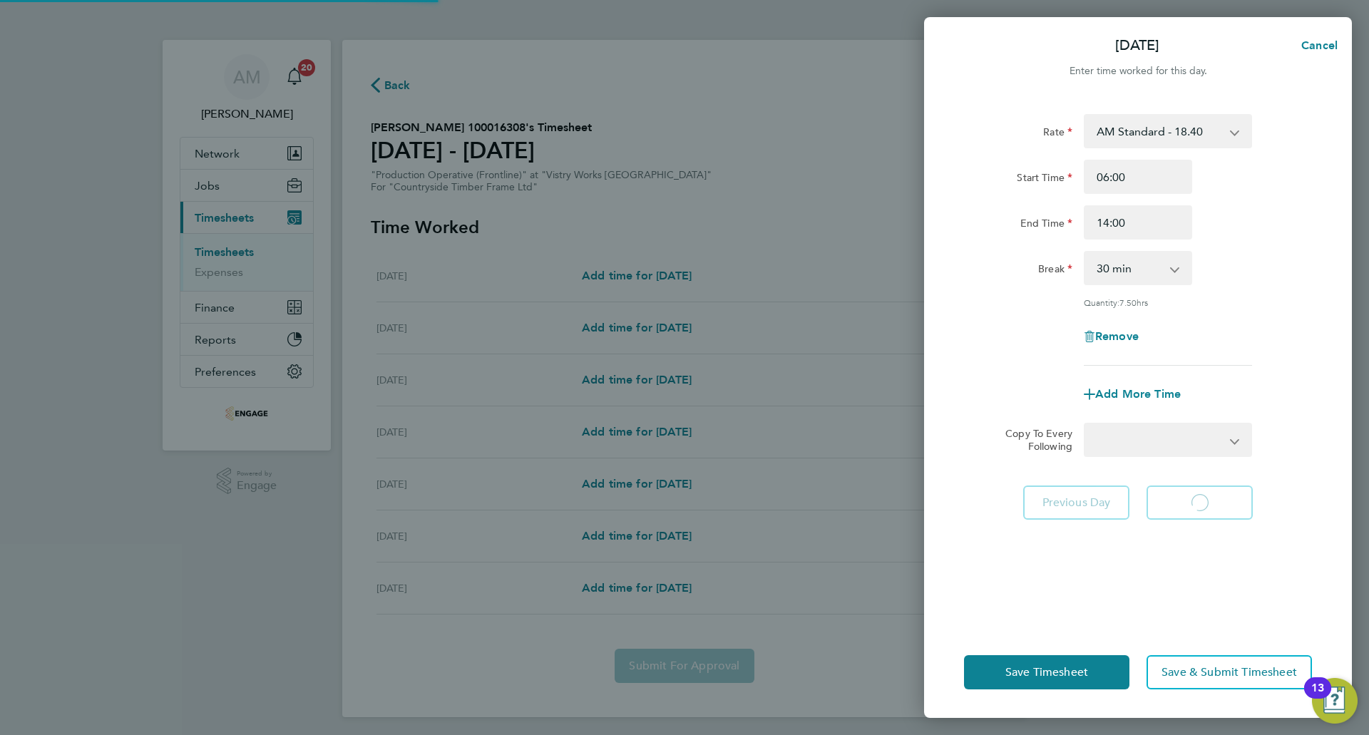
select select "15"
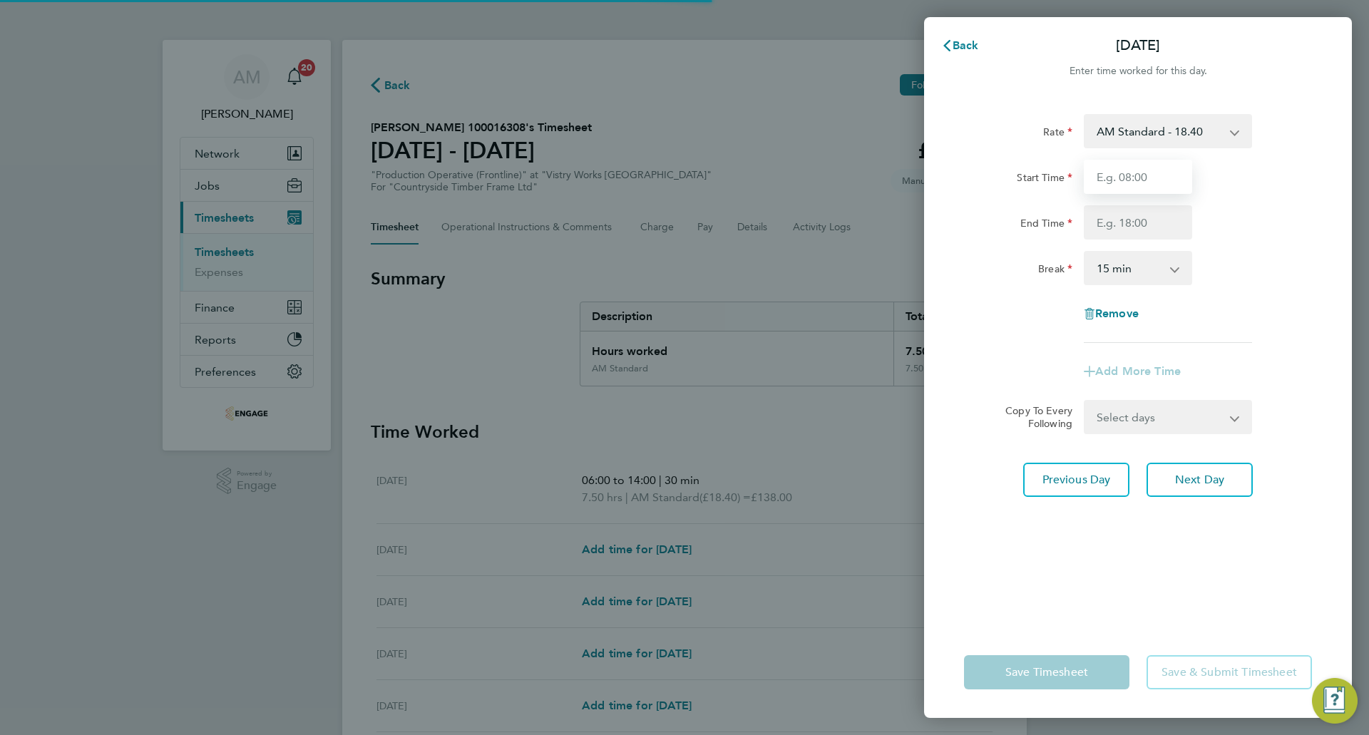
click at [1131, 179] on input "Start Time" at bounding box center [1138, 177] width 108 height 34
type input "06:00"
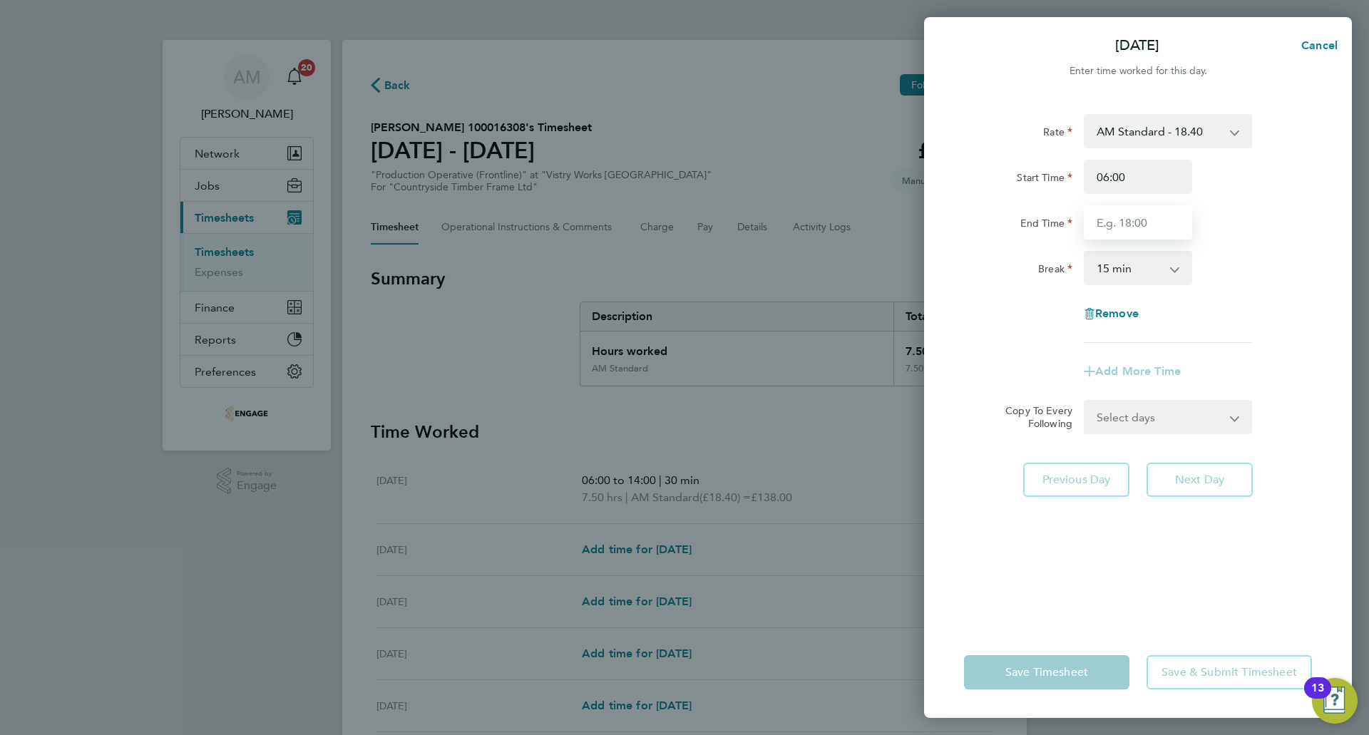
click at [1137, 215] on input "End Time" at bounding box center [1138, 222] width 108 height 34
type input "14:00"
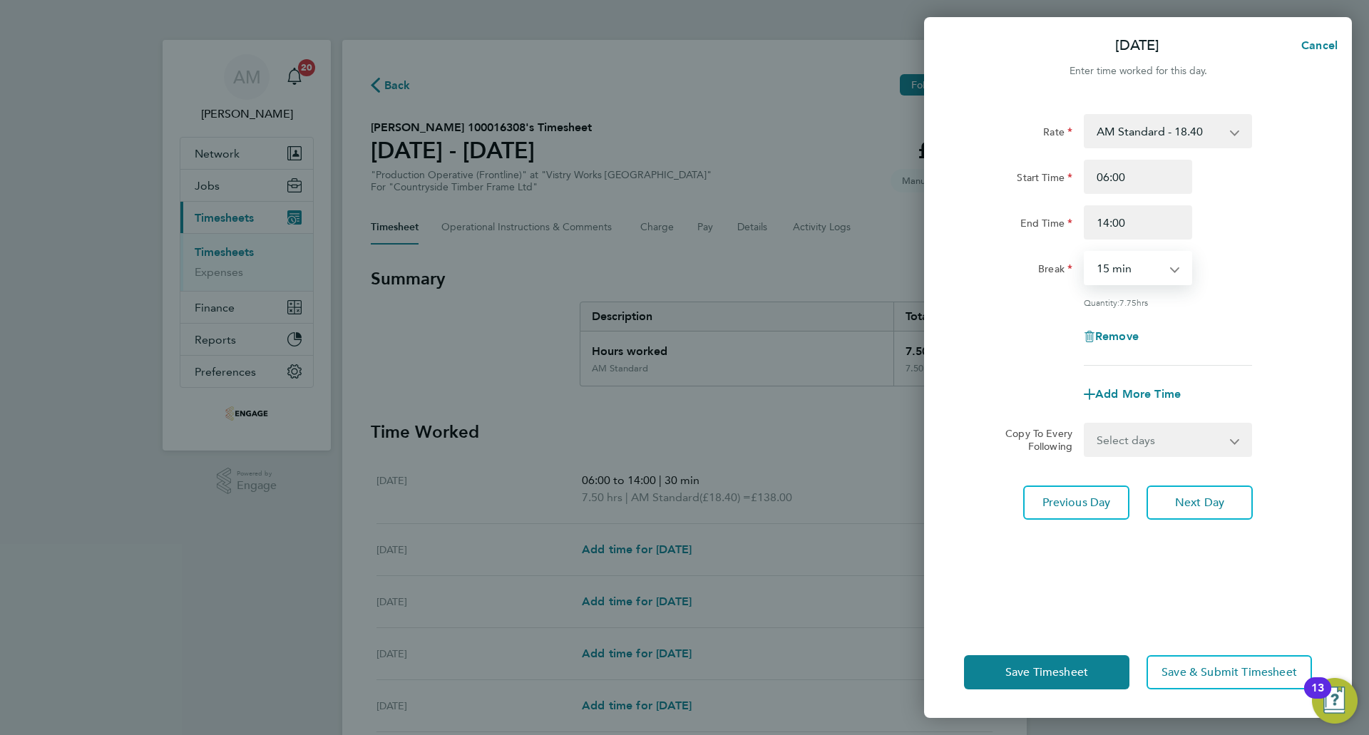
drag, startPoint x: 1137, startPoint y: 265, endPoint x: 1135, endPoint y: 282, distance: 16.5
click at [1137, 265] on select "0 min 15 min 30 min 45 min 60 min 75 min 90 min" at bounding box center [1129, 267] width 88 height 31
select select "30"
click at [1085, 252] on select "0 min 15 min 30 min 45 min 60 min 75 min 90 min" at bounding box center [1129, 267] width 88 height 31
click at [1185, 496] on span "Next Day" at bounding box center [1199, 502] width 49 height 14
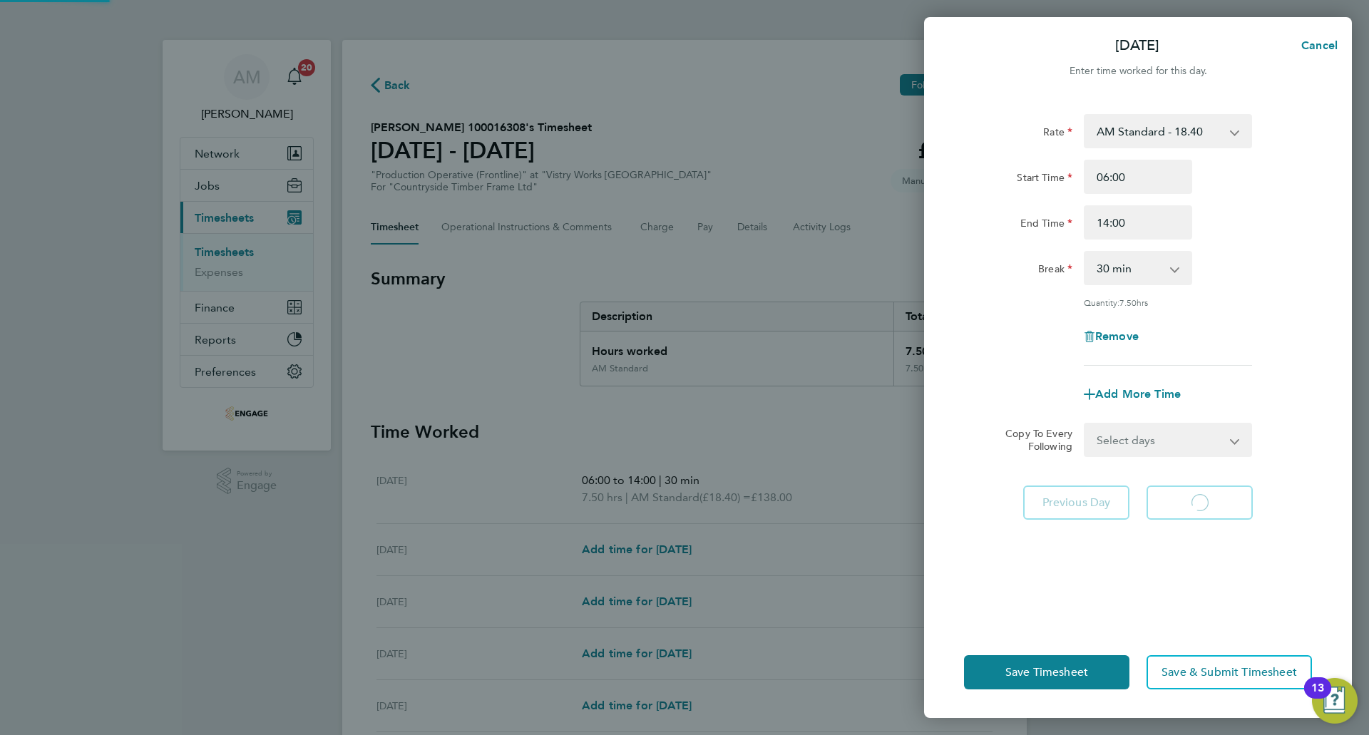
select select "15"
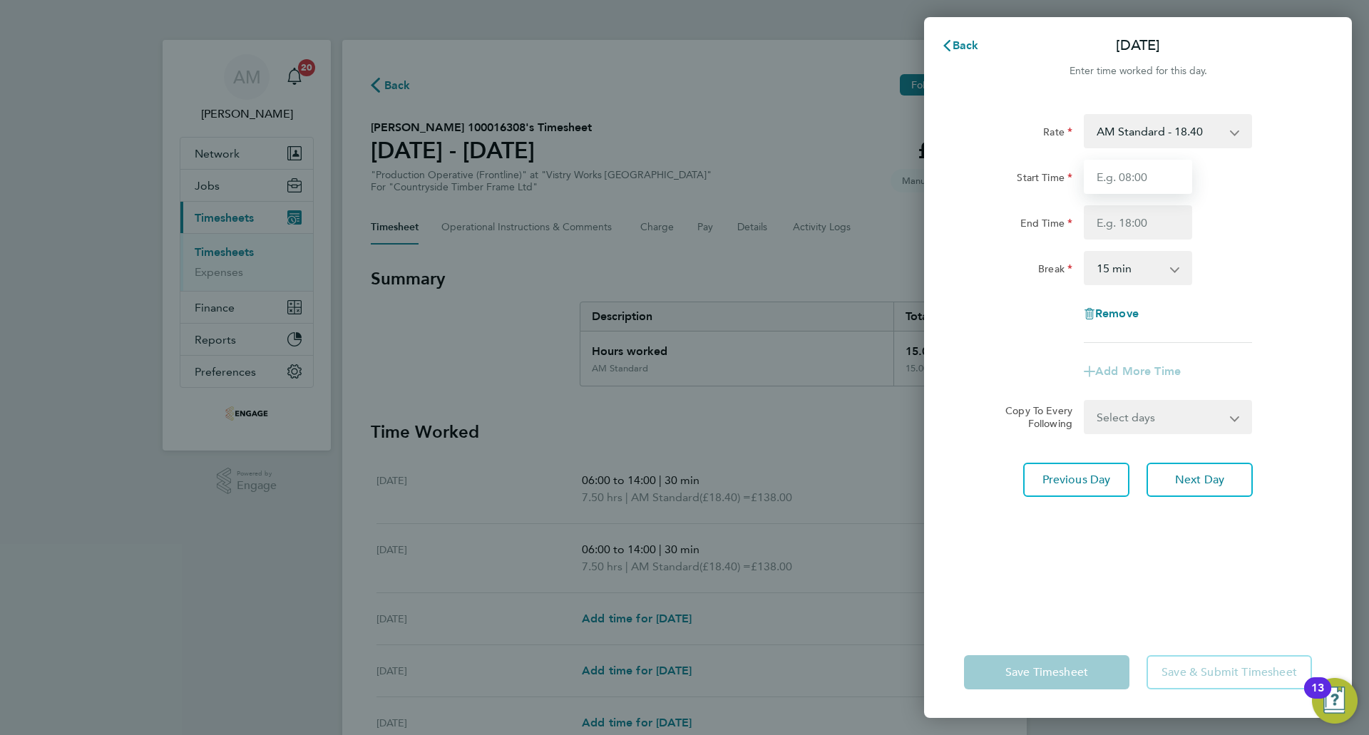
click at [1122, 182] on input "Start Time" at bounding box center [1138, 177] width 108 height 34
type input "06:00"
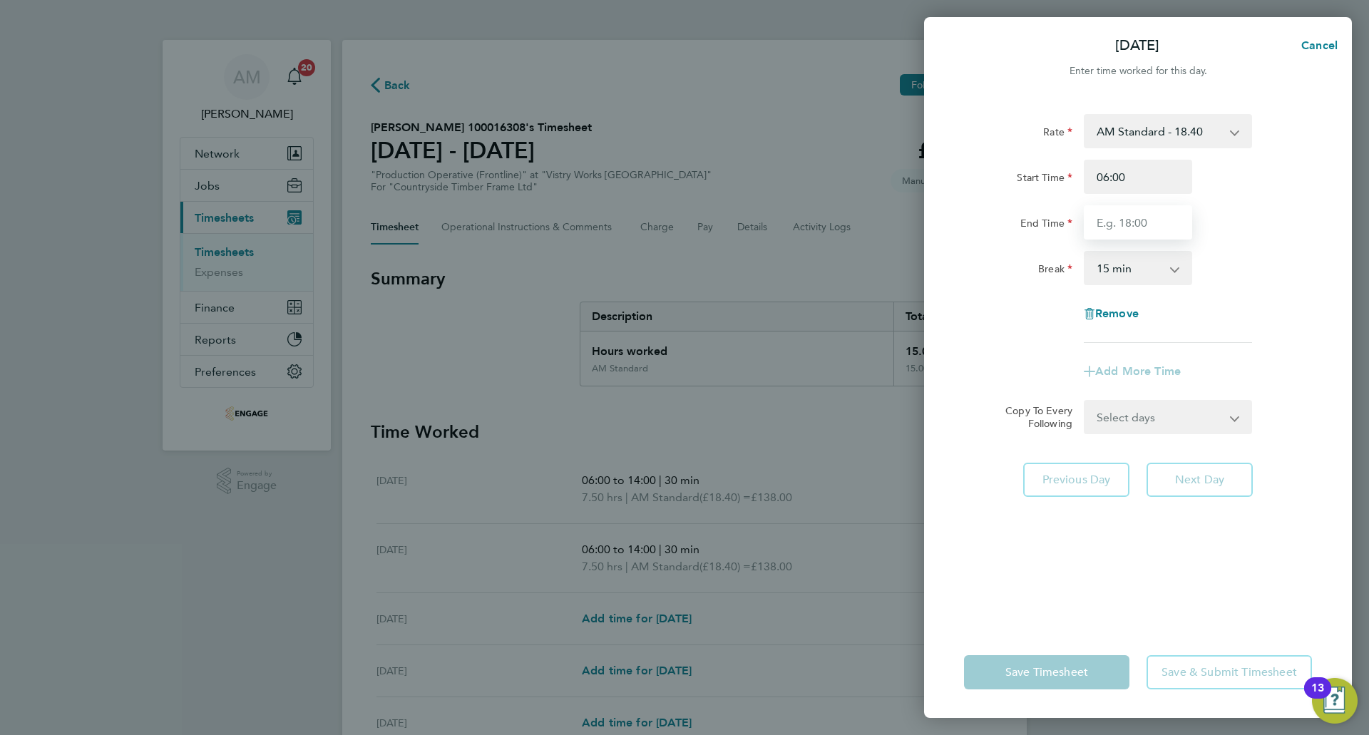
click at [1126, 219] on input "End Time" at bounding box center [1138, 222] width 108 height 34
type input "14:00"
click at [1146, 267] on select "0 min 15 min 30 min 45 min 60 min 75 min 90 min" at bounding box center [1129, 267] width 88 height 31
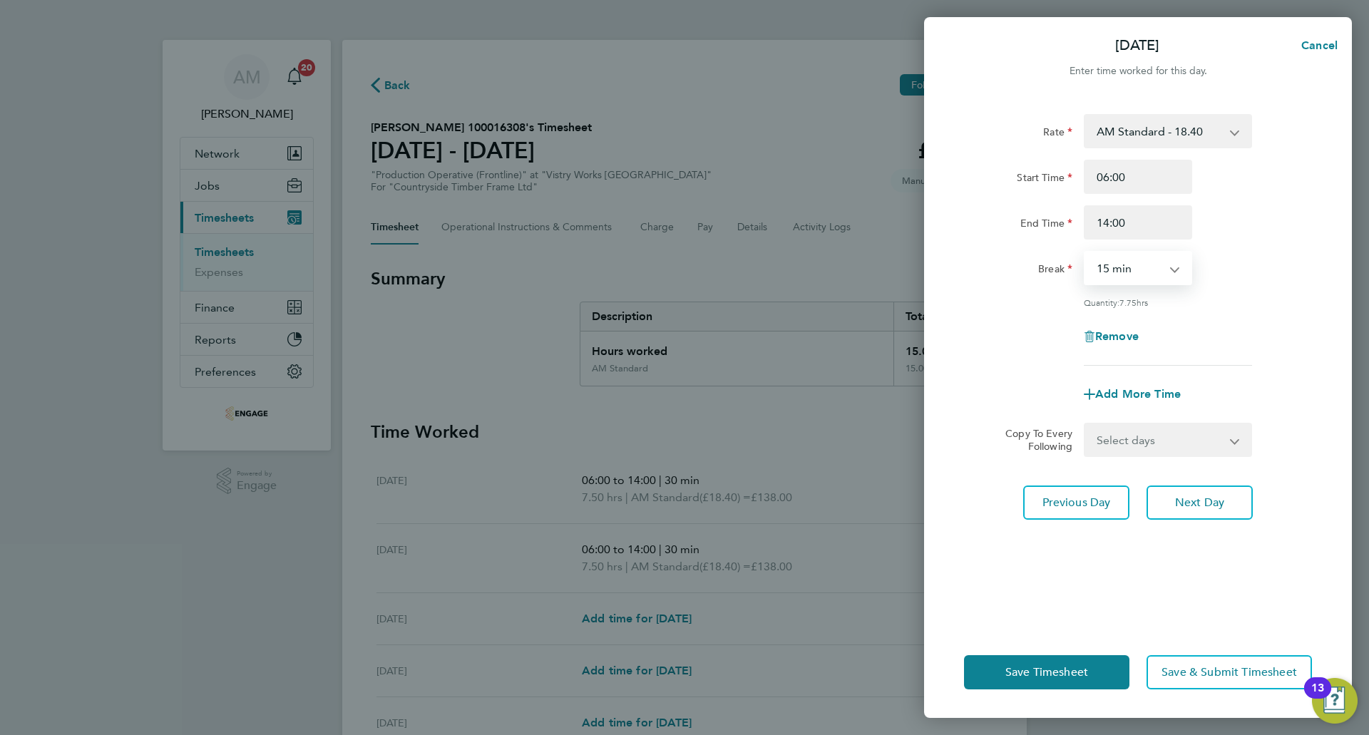
select select "30"
click at [1085, 252] on select "0 min 15 min 30 min 45 min 60 min 75 min 90 min" at bounding box center [1129, 267] width 88 height 31
click at [1232, 498] on button "Next Day" at bounding box center [1199, 502] width 106 height 34
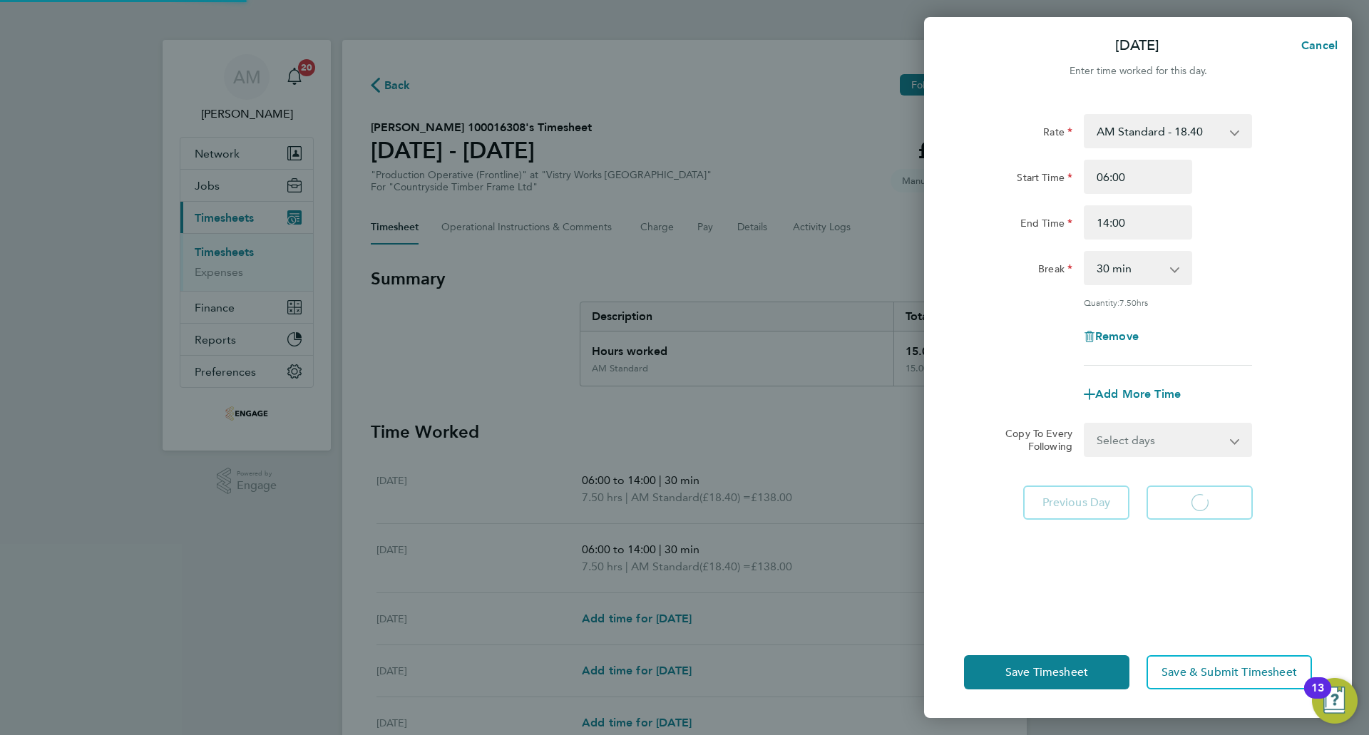
select select "15"
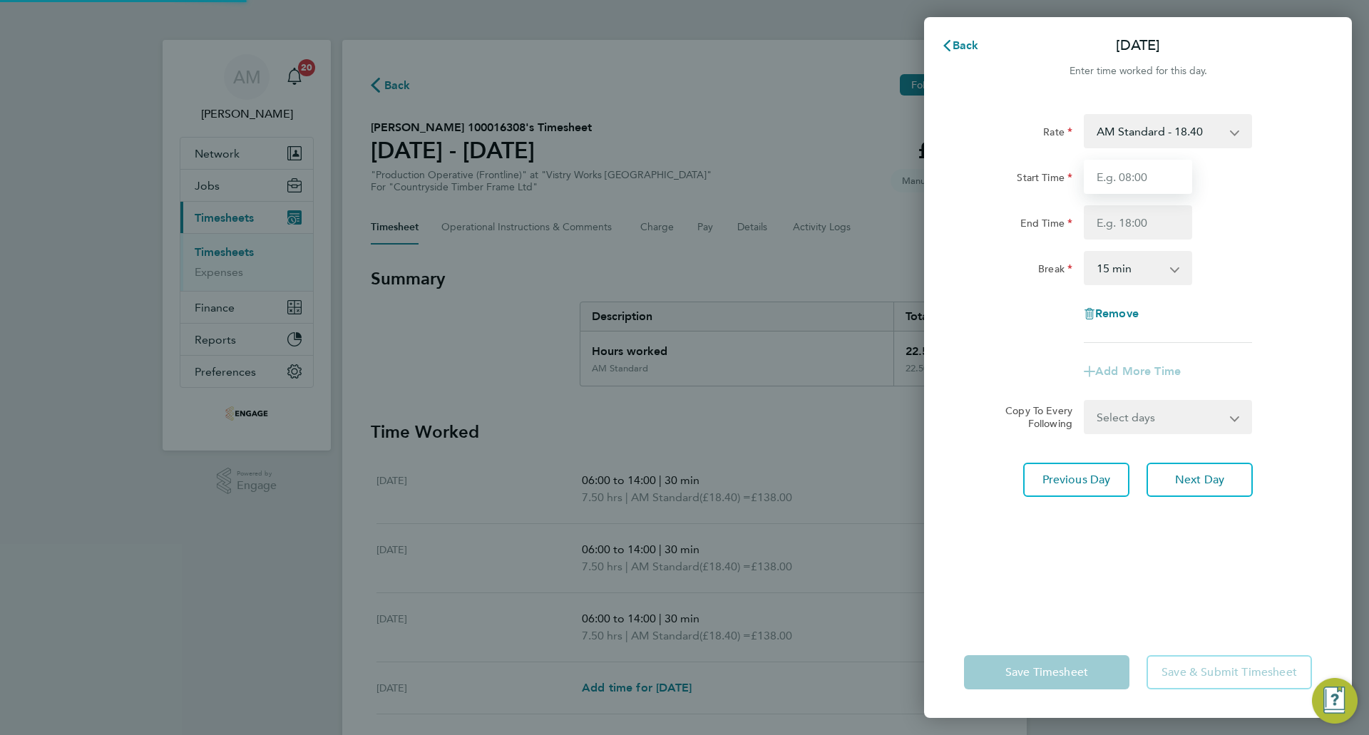
click at [1123, 175] on input "Start Time" at bounding box center [1138, 177] width 108 height 34
type input "06:15"
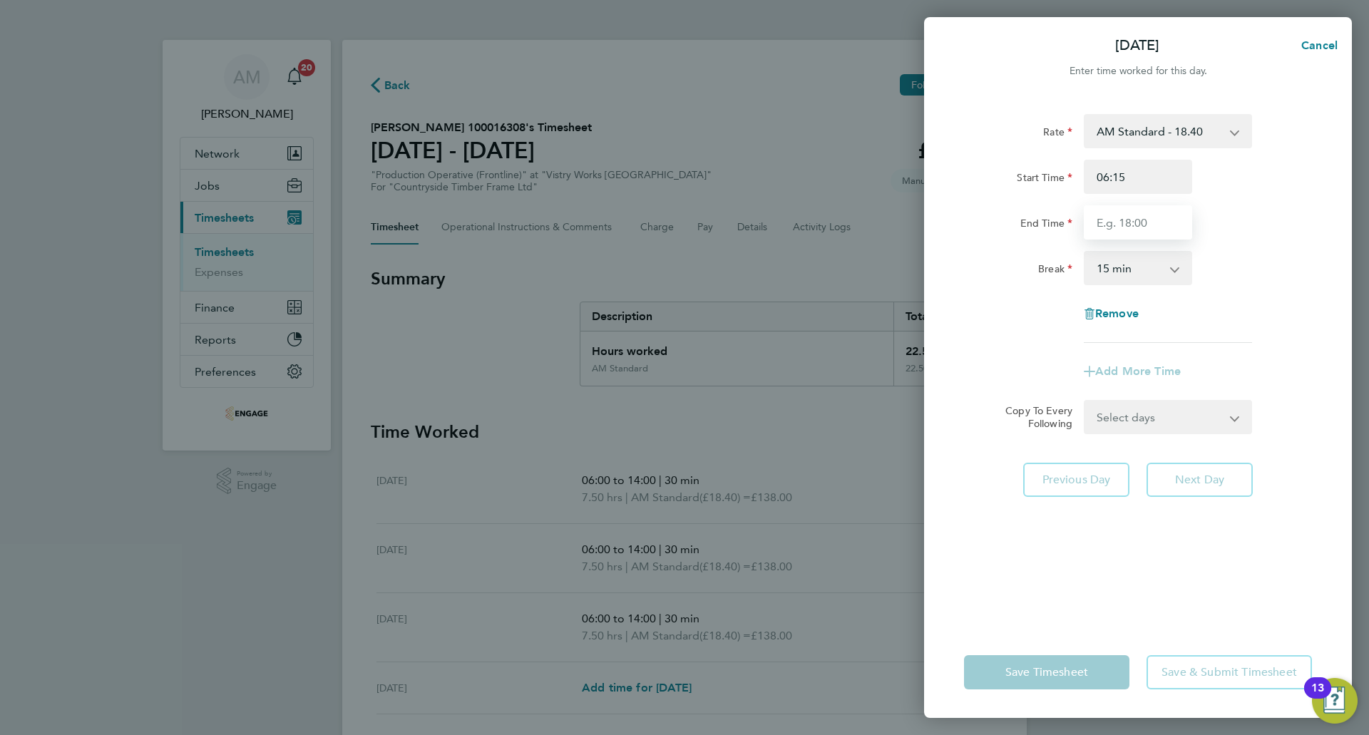
click at [1138, 211] on input "End Time" at bounding box center [1138, 222] width 108 height 34
type input "14:00"
click at [1110, 257] on select "0 min 15 min 30 min 45 min 60 min 75 min 90 min" at bounding box center [1129, 267] width 88 height 31
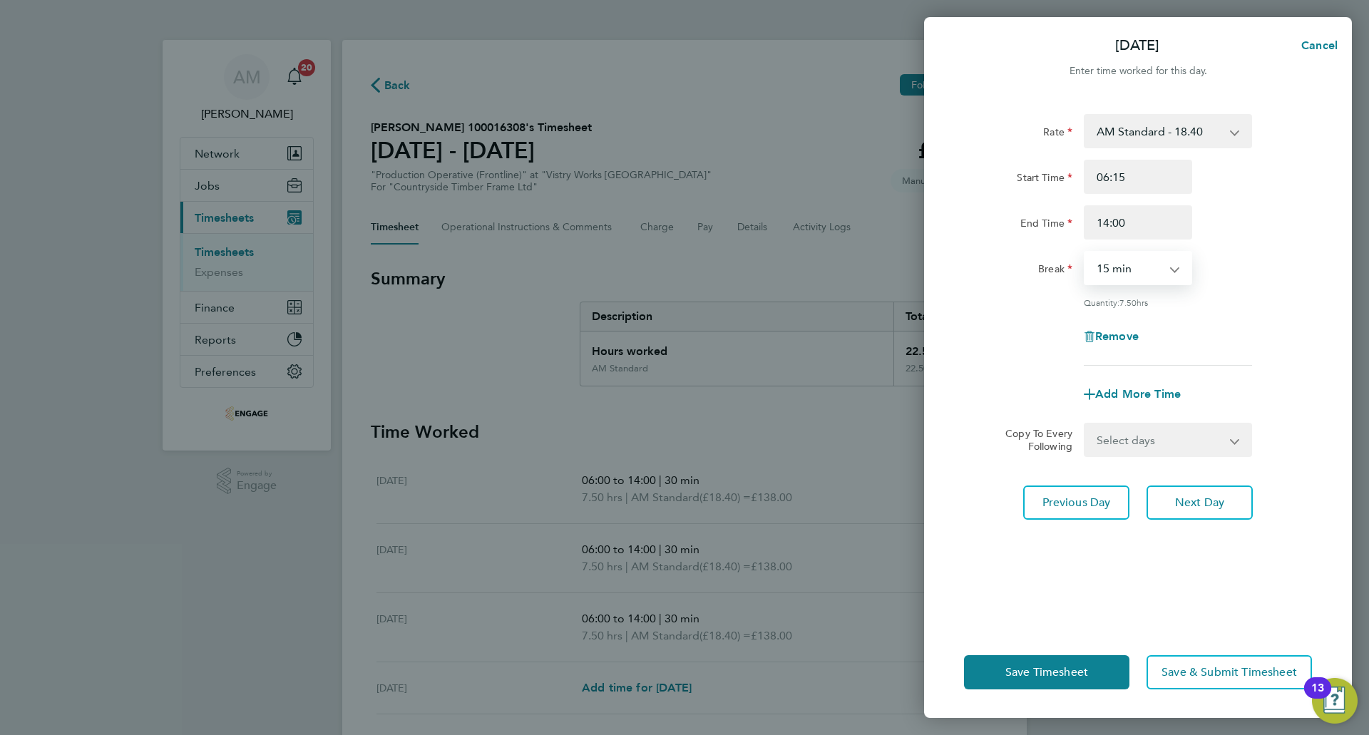
select select "30"
click at [1085, 252] on select "0 min 15 min 30 min 45 min 60 min 75 min 90 min" at bounding box center [1129, 267] width 88 height 31
click at [1214, 506] on span "Next Day" at bounding box center [1199, 502] width 49 height 14
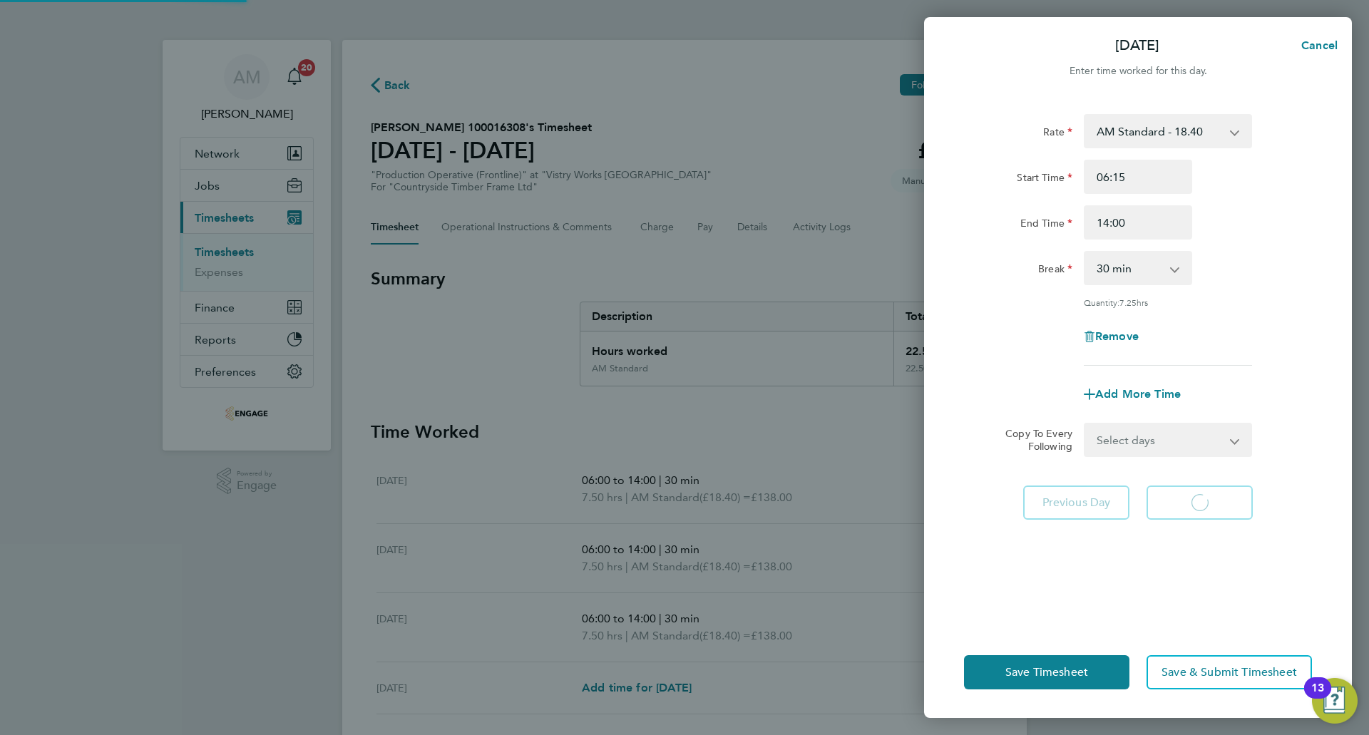
select select "15"
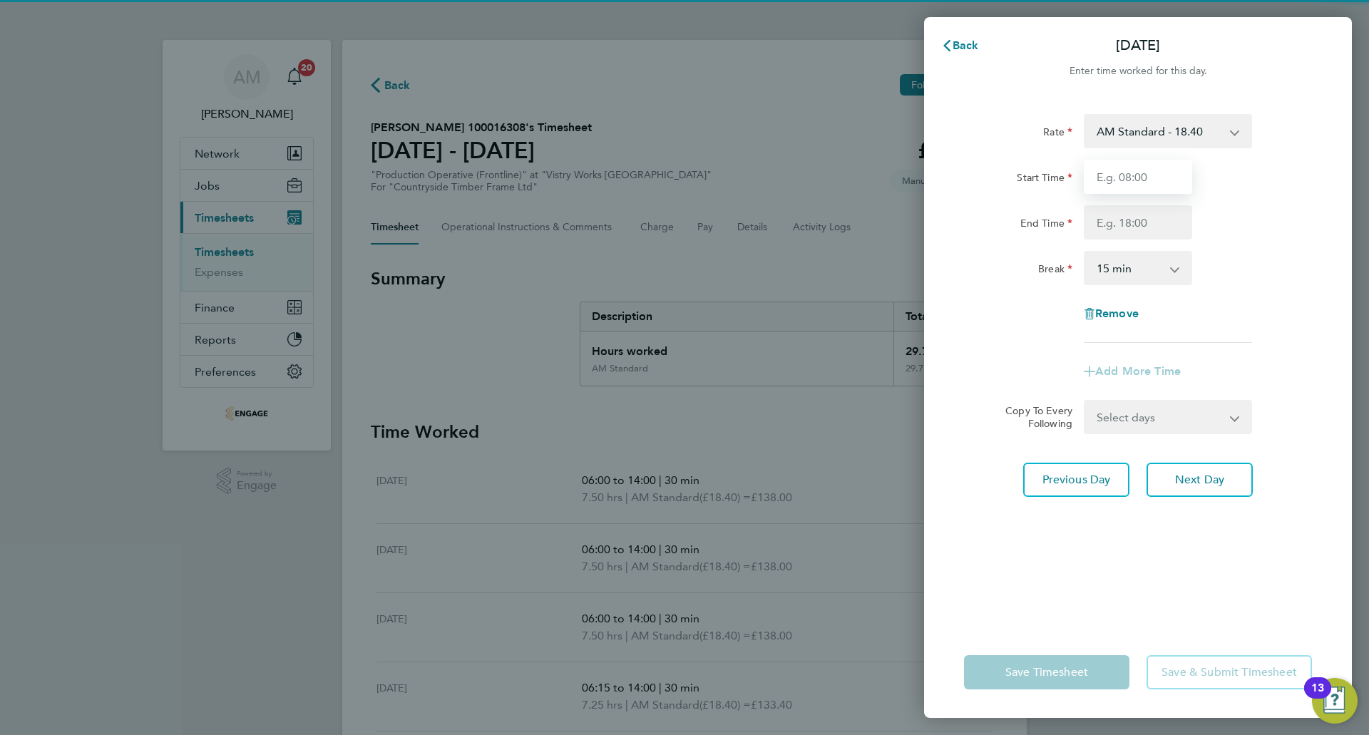
click at [1128, 174] on input "Start Time" at bounding box center [1138, 177] width 108 height 34
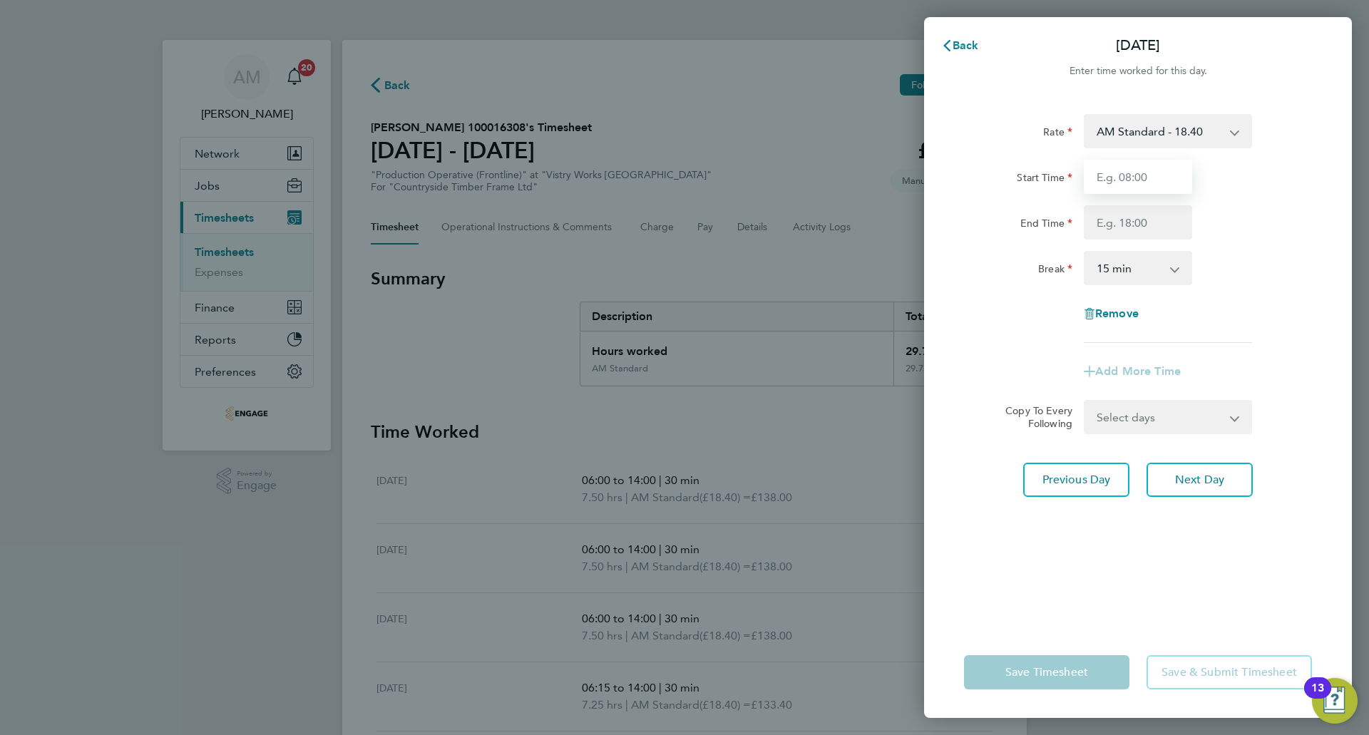
type input "06:00"
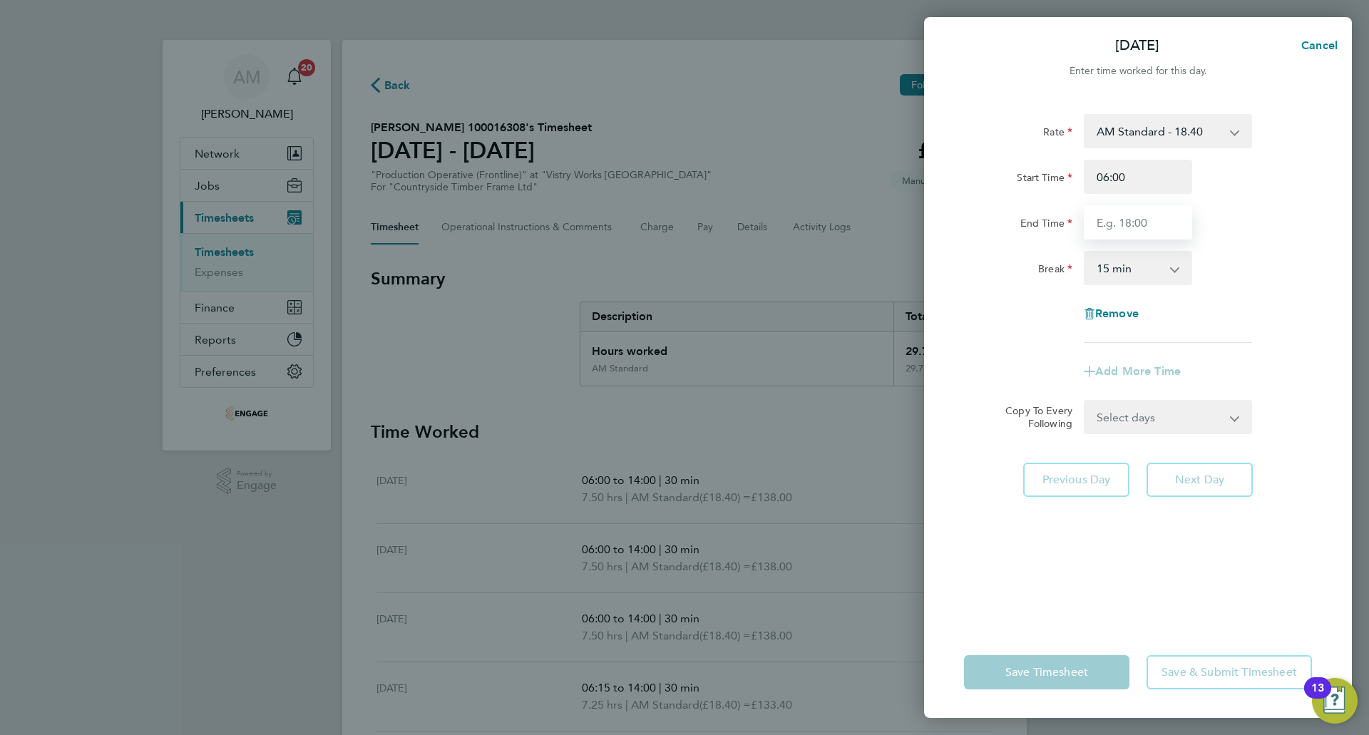
click at [1132, 210] on input "End Time" at bounding box center [1138, 222] width 108 height 34
type input "14:00"
drag, startPoint x: 1137, startPoint y: 239, endPoint x: 1133, endPoint y: 262, distance: 23.9
click at [1134, 259] on select "0 min 15 min 30 min 45 min 60 min 75 min 90 min" at bounding box center [1129, 267] width 88 height 31
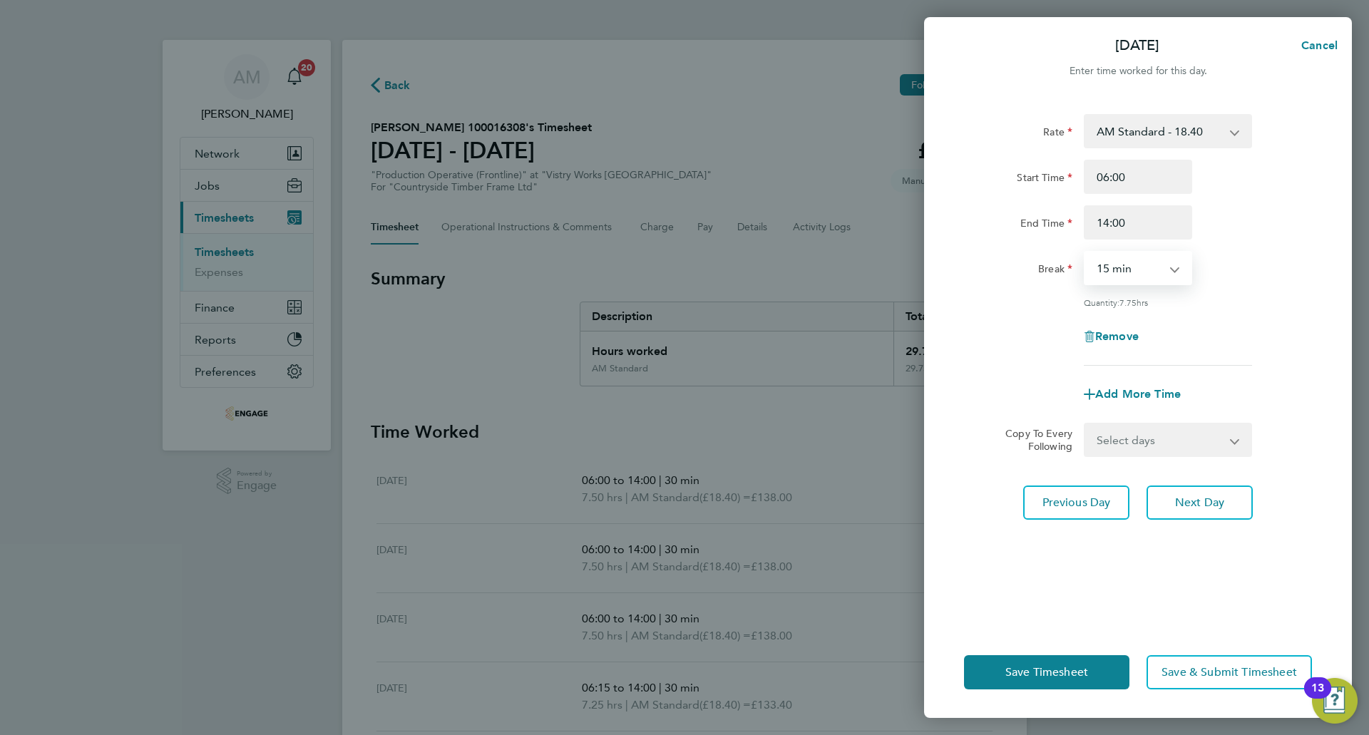
click at [1085, 252] on select "0 min 15 min 30 min 45 min 60 min 75 min 90 min" at bounding box center [1129, 267] width 88 height 31
click at [1114, 271] on select "0 min 15 min 30 min 45 min 60 min 75 min 90 min" at bounding box center [1129, 267] width 88 height 31
select select "30"
click at [1085, 252] on select "0 min 15 min 30 min 45 min 60 min 75 min 90 min" at bounding box center [1129, 267] width 88 height 31
click at [1048, 674] on span "Save Timesheet" at bounding box center [1046, 672] width 83 height 14
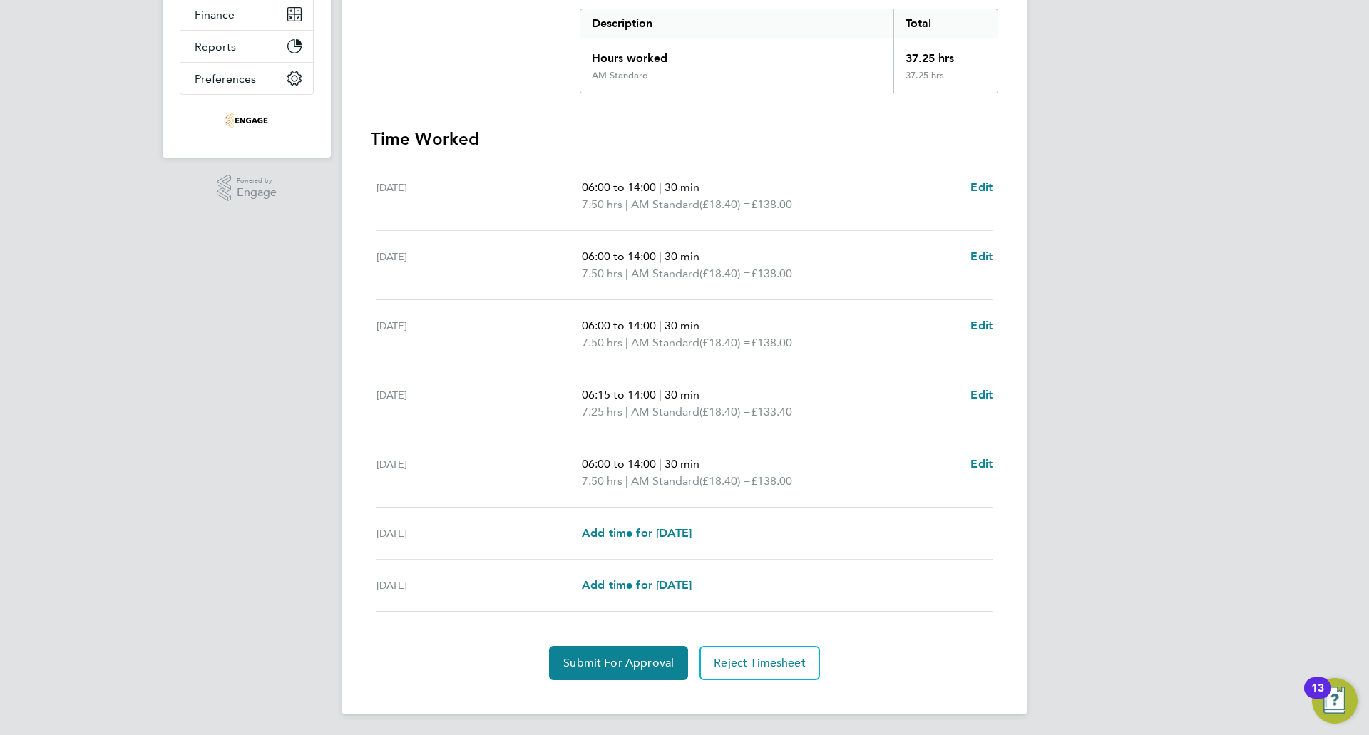
scroll to position [295, 0]
click at [622, 657] on span "Submit For Approval" at bounding box center [618, 661] width 110 height 14
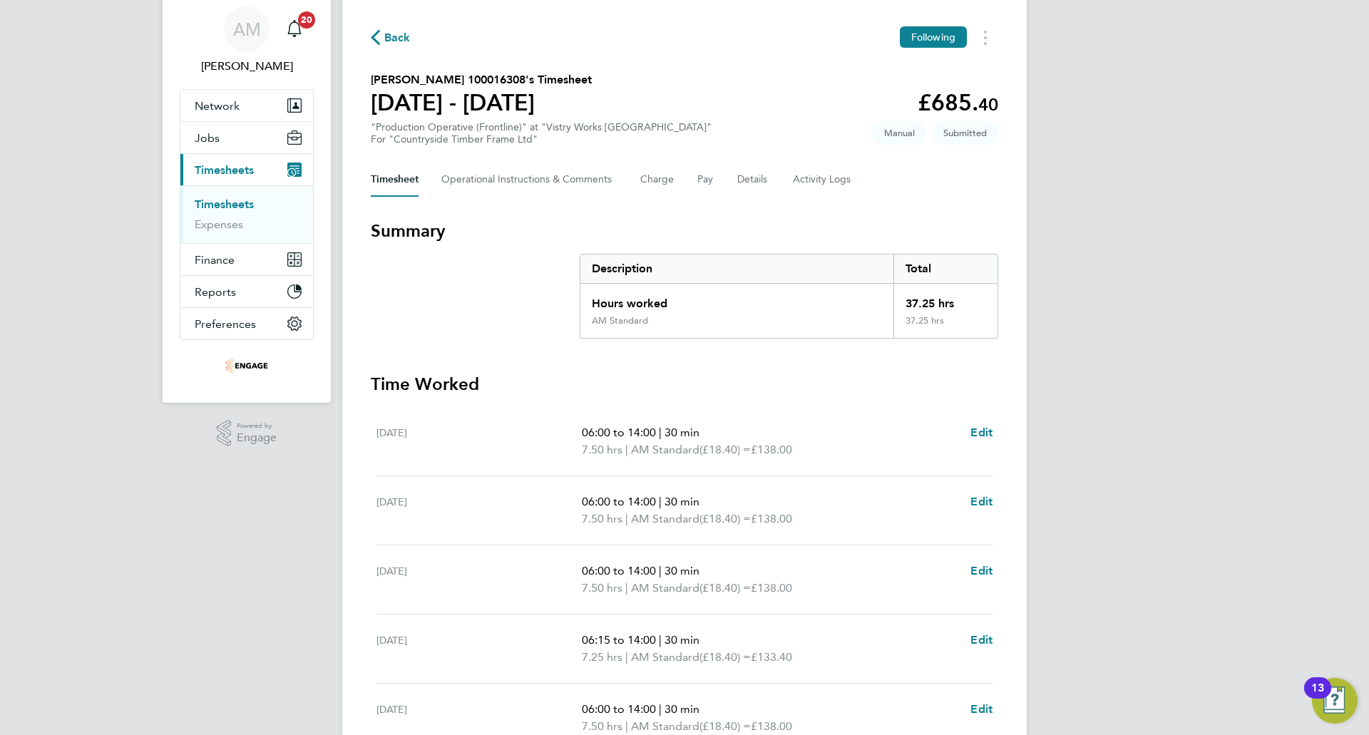
scroll to position [48, 0]
click at [382, 26] on div "Back Following" at bounding box center [684, 37] width 627 height 22
click at [385, 31] on span "Back" at bounding box center [397, 37] width 26 height 17
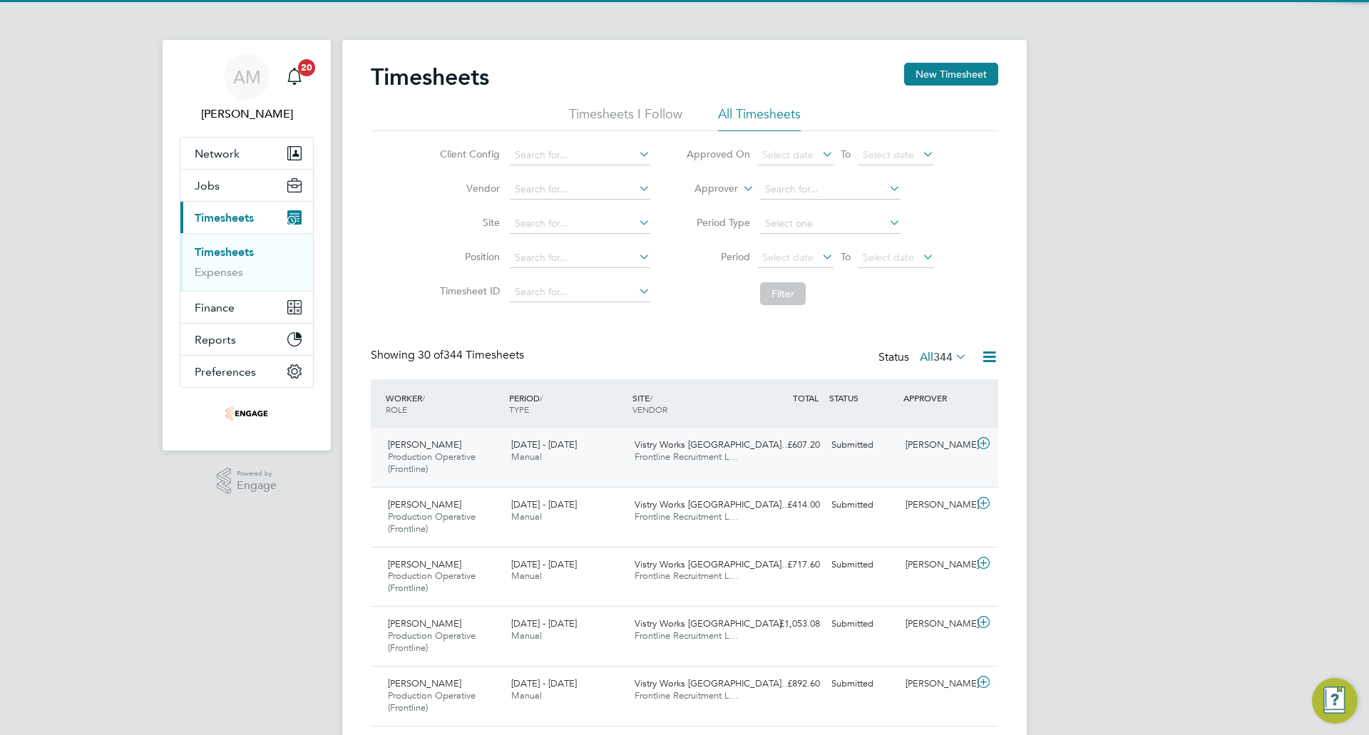
scroll to position [7, 7]
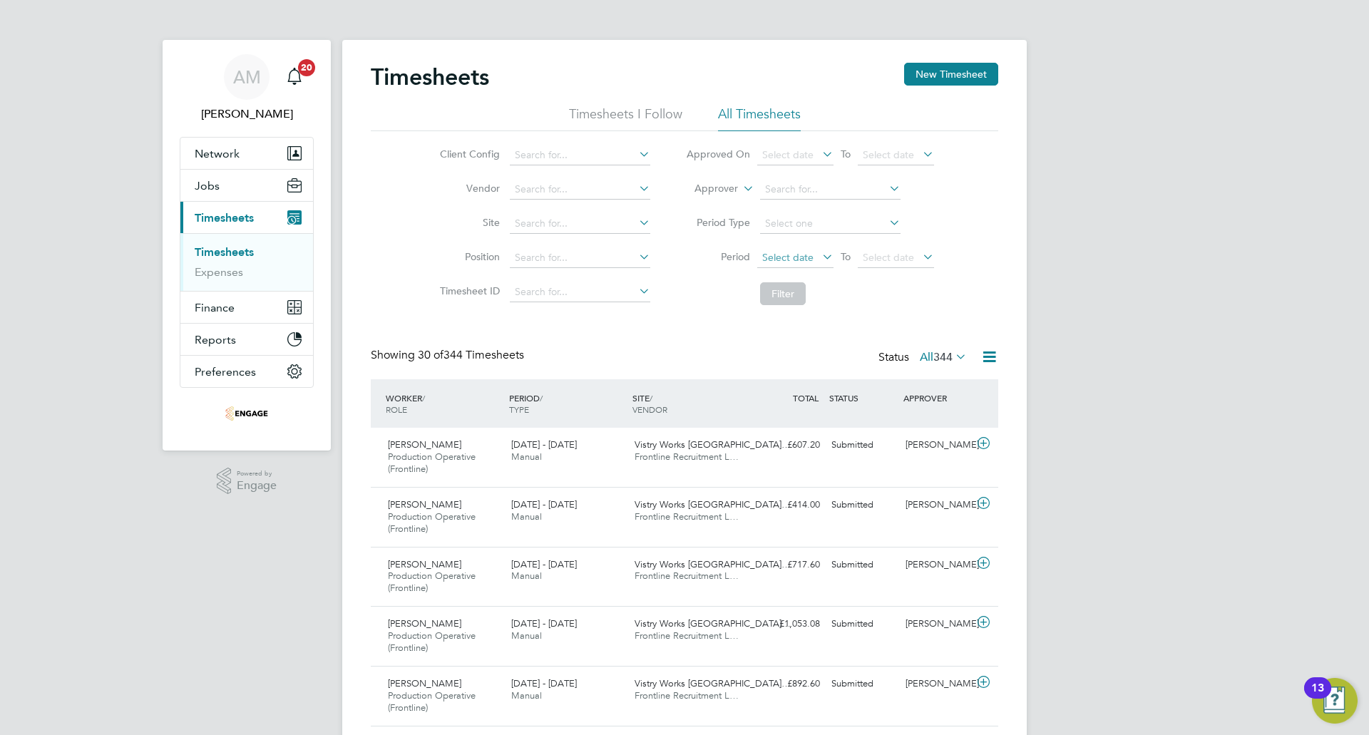
click at [810, 252] on span "Select date" at bounding box center [787, 257] width 51 height 13
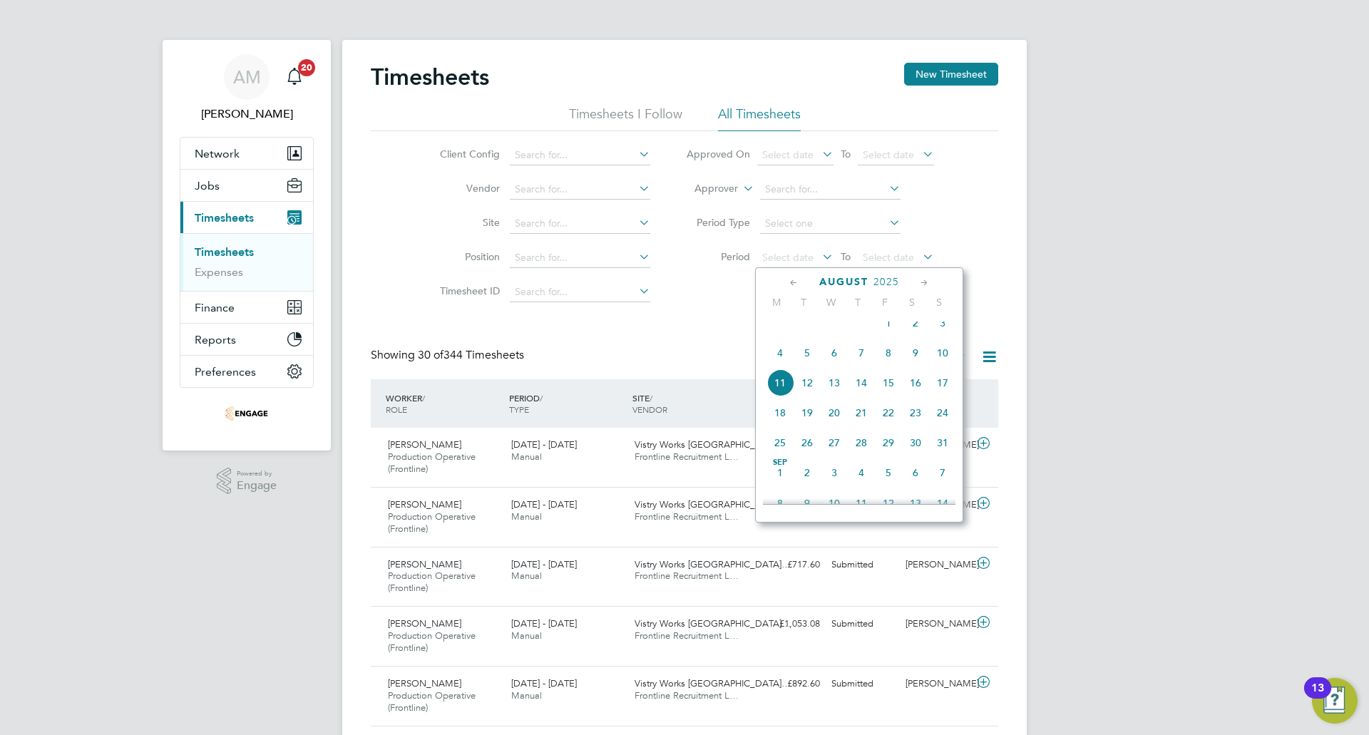
click at [773, 365] on span "4" at bounding box center [779, 352] width 27 height 27
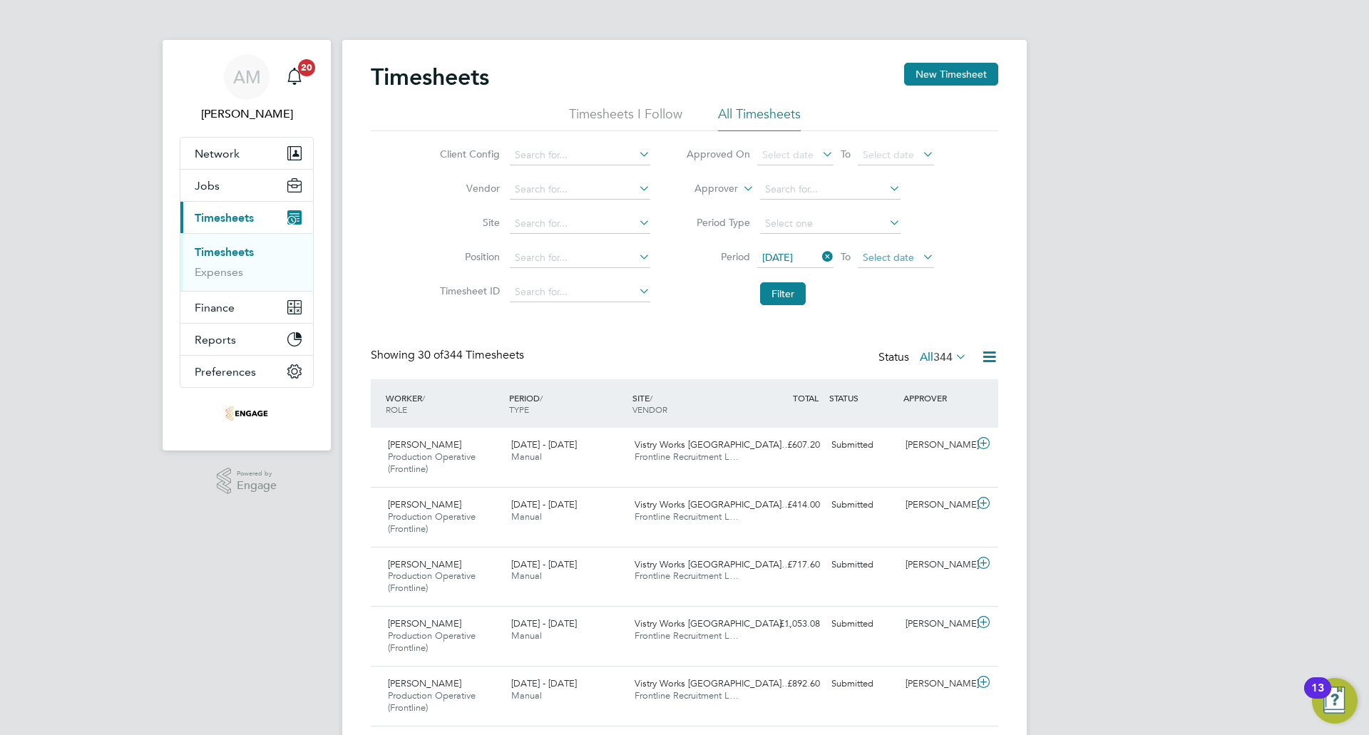
click at [860, 252] on span "Select date" at bounding box center [896, 258] width 76 height 19
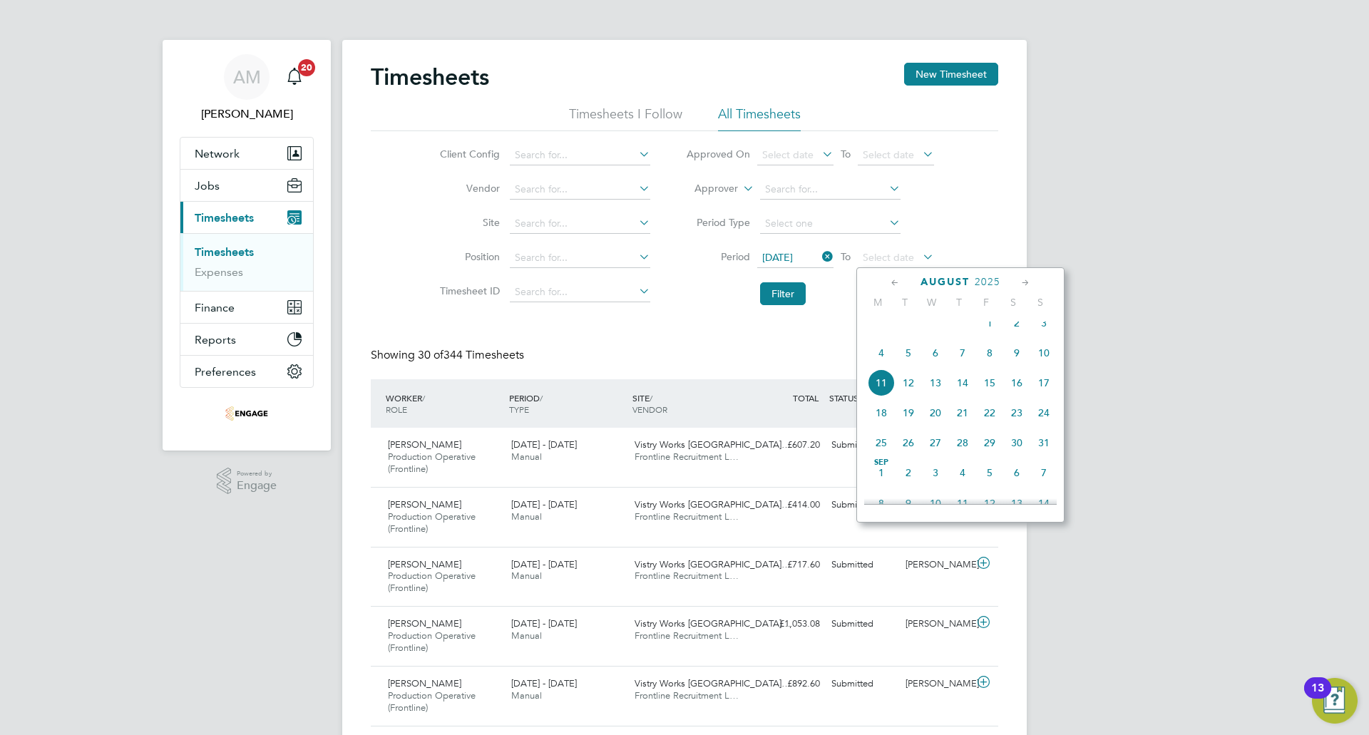
click at [1048, 357] on span "10" at bounding box center [1043, 352] width 27 height 27
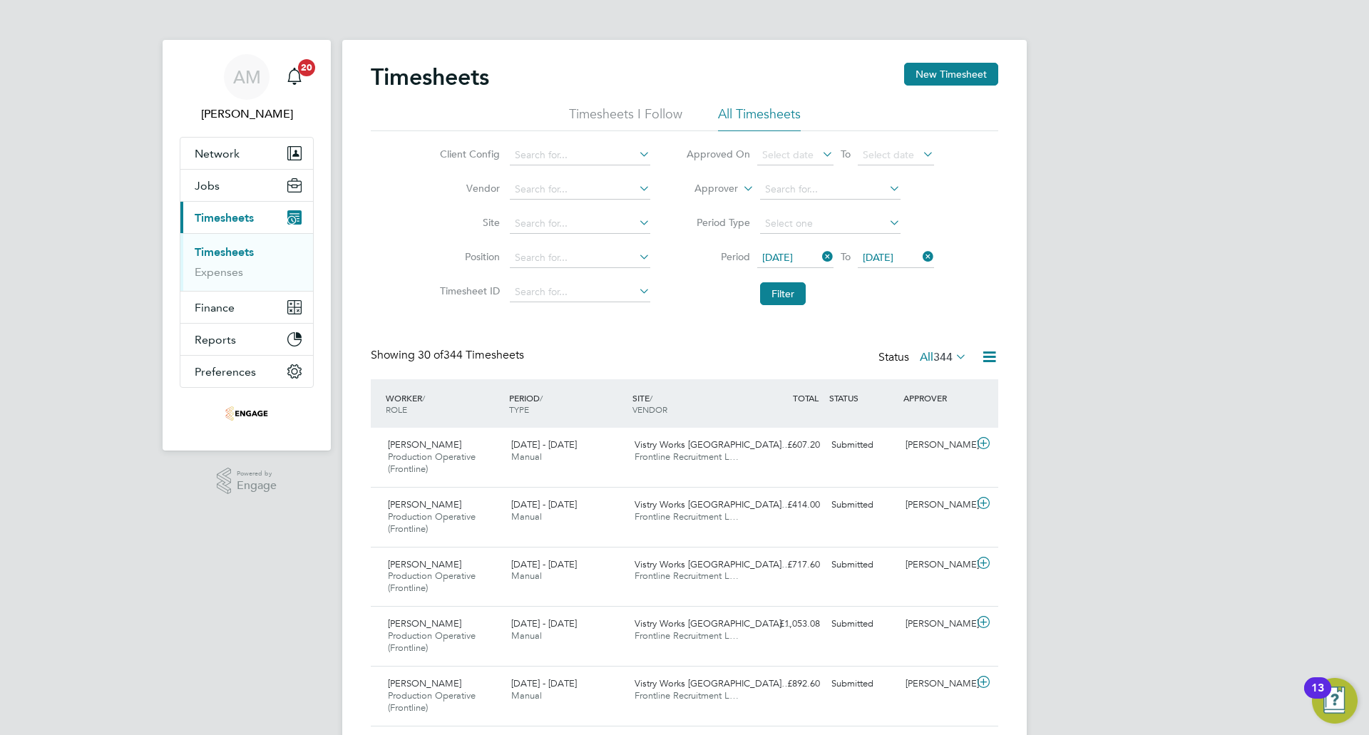
click at [755, 274] on li "Period 04 Aug 2025 To 10 Aug 2025" at bounding box center [810, 258] width 284 height 34
click at [791, 301] on button "Filter" at bounding box center [783, 293] width 46 height 23
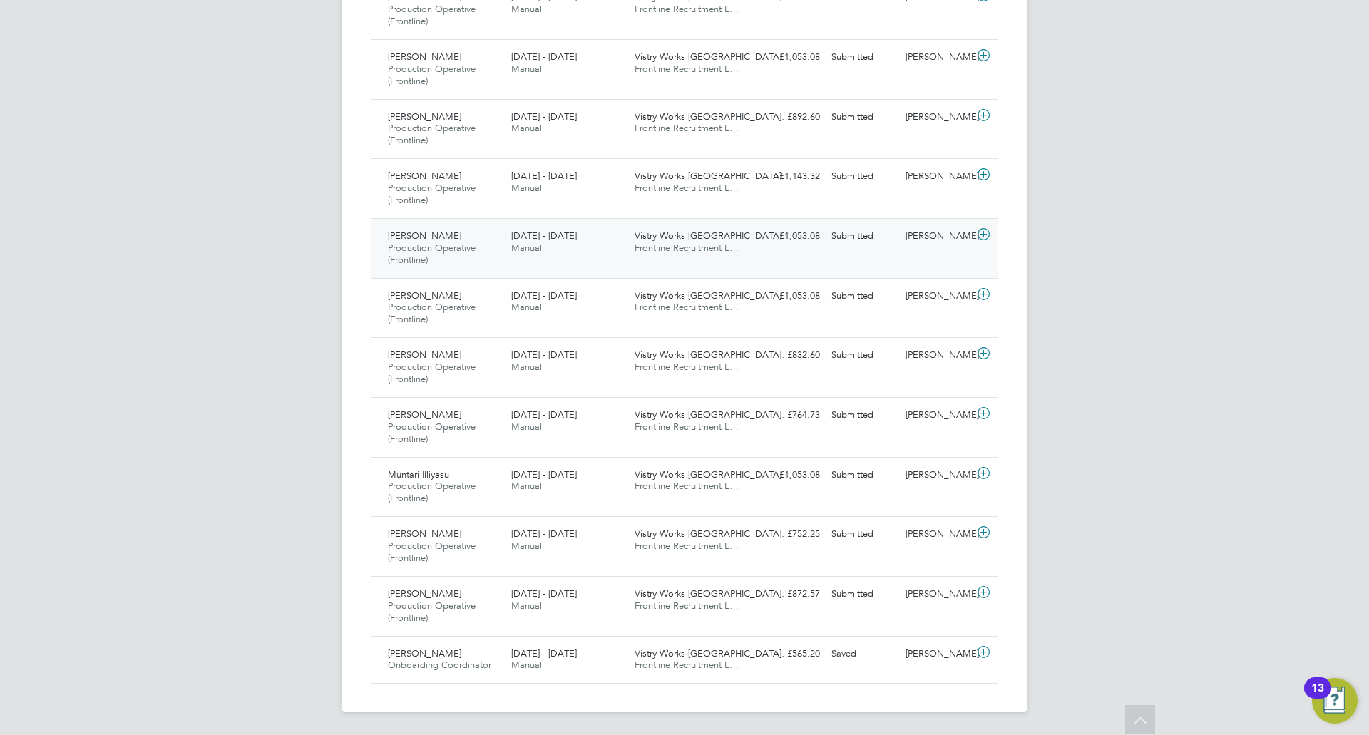
click at [550, 426] on div "4 - 10 Aug 2025 Manual" at bounding box center [566, 421] width 123 height 36
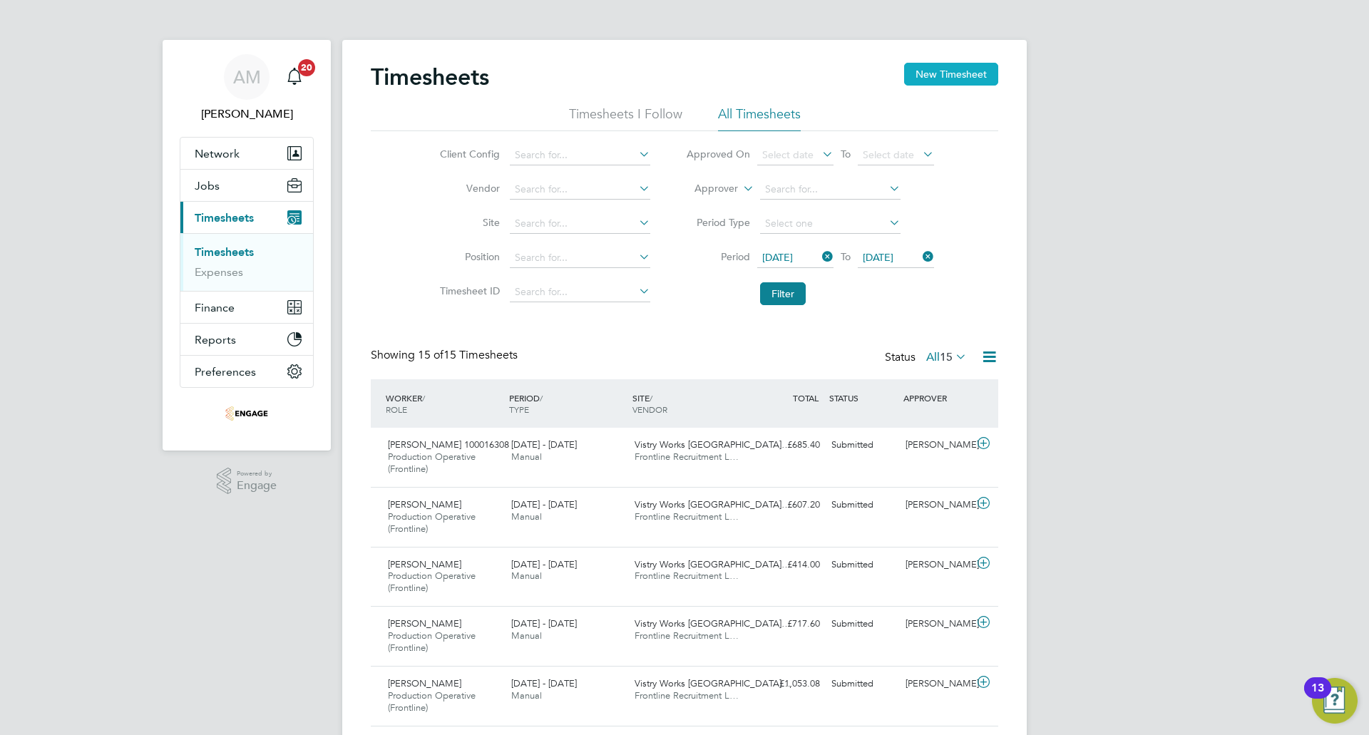
click at [973, 68] on button "New Timesheet" at bounding box center [951, 74] width 94 height 23
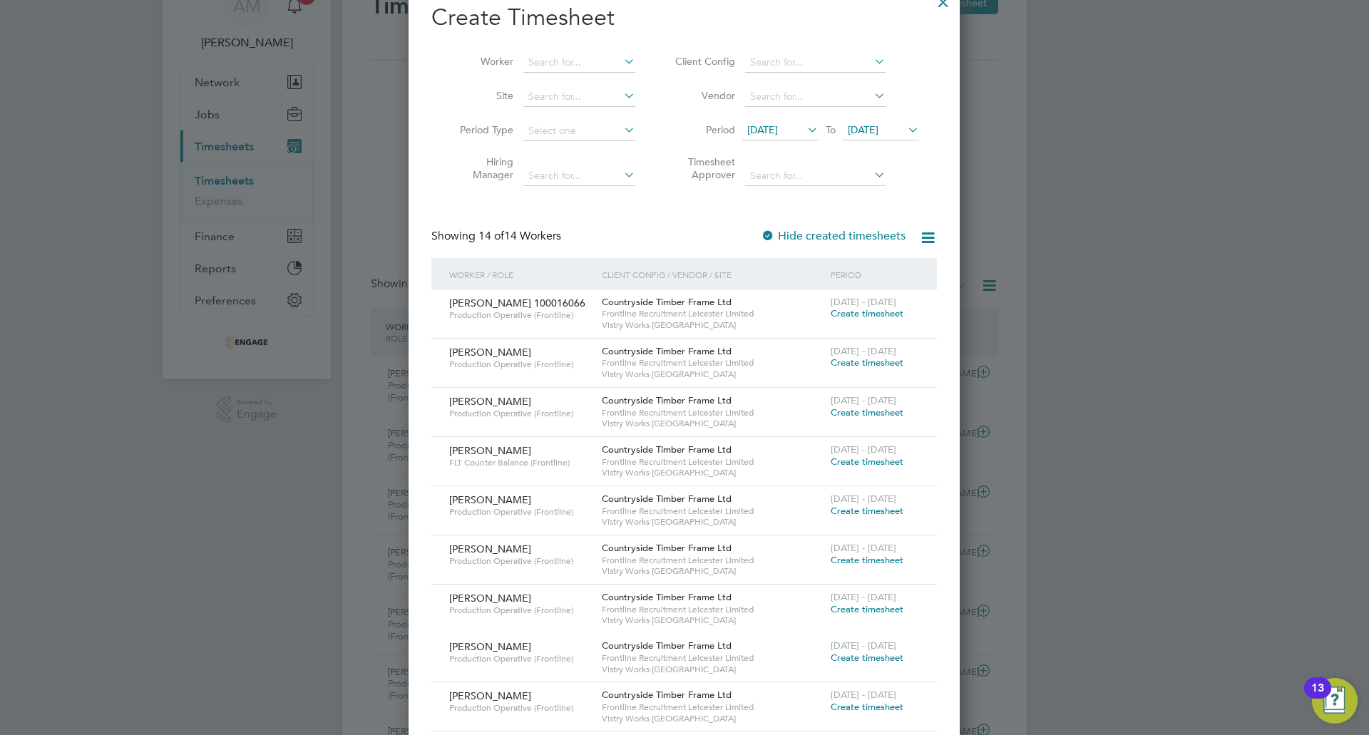
click at [878, 415] on span "Create timesheet" at bounding box center [867, 412] width 73 height 12
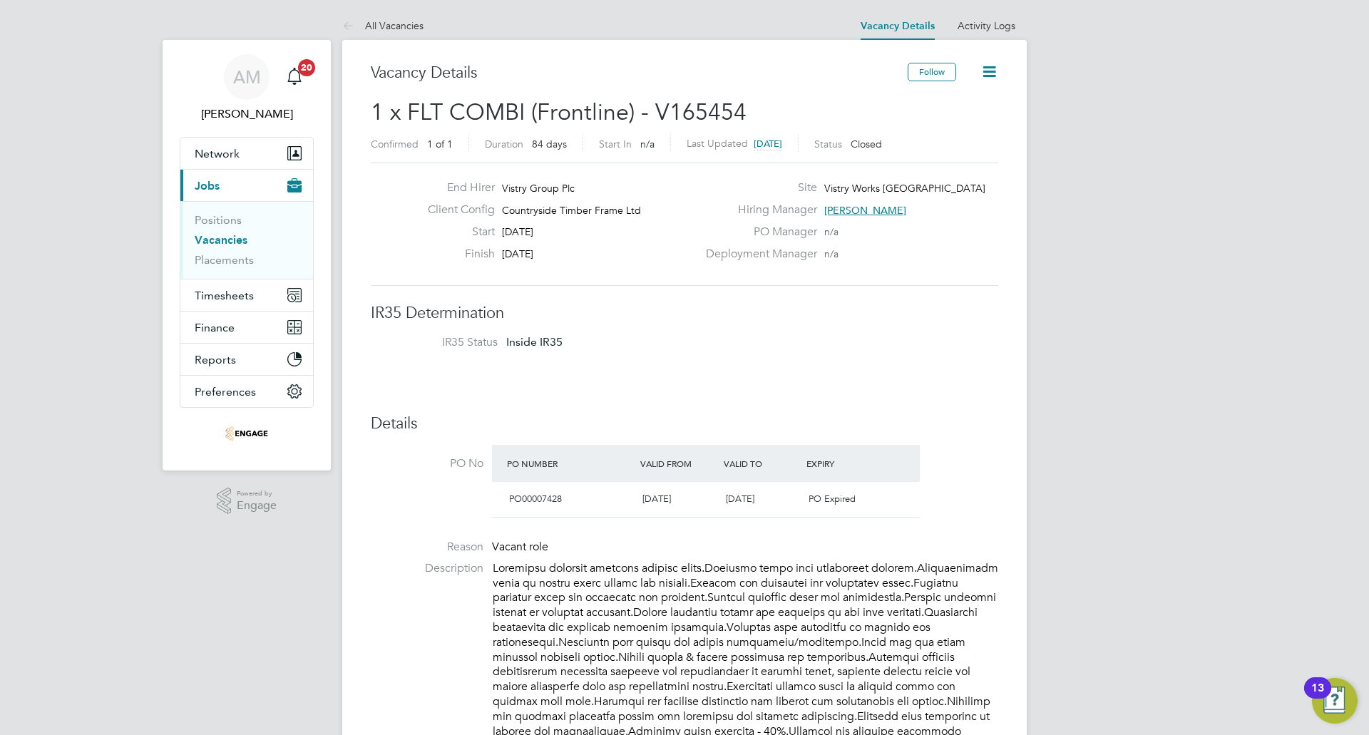
click at [992, 79] on icon at bounding box center [989, 72] width 18 height 18
click at [987, 118] on li "Update Status" at bounding box center [954, 125] width 83 height 20
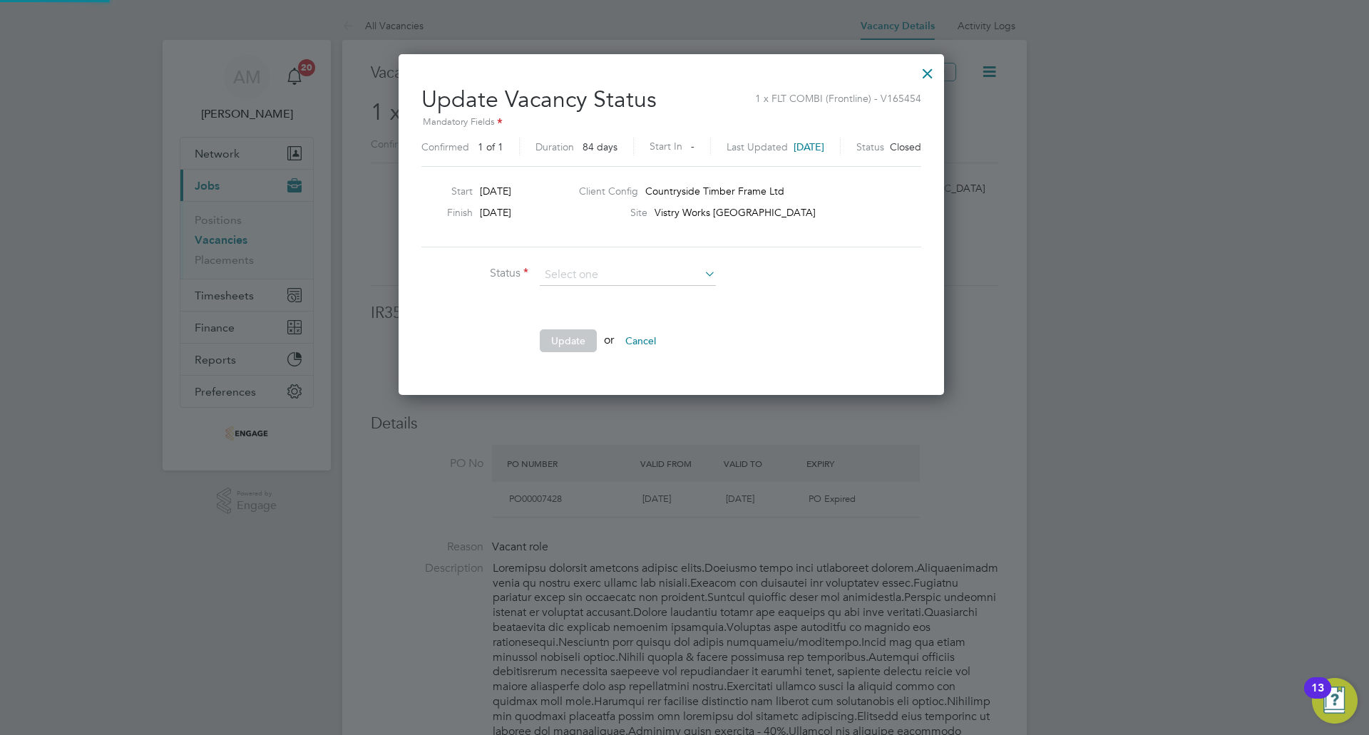
scroll to position [7, 7]
click at [672, 289] on li "Open" at bounding box center [628, 294] width 178 height 19
type input "Open"
click at [940, 68] on div at bounding box center [928, 70] width 26 height 26
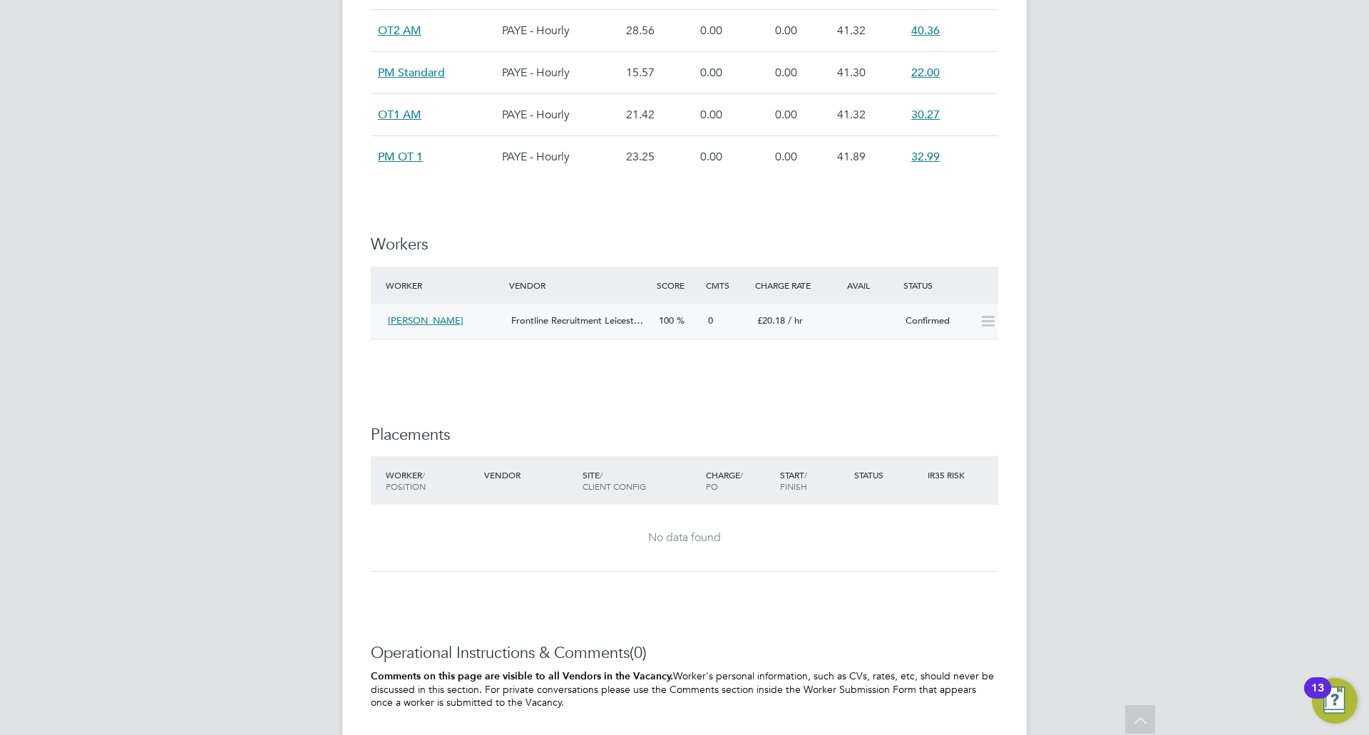
click at [993, 322] on icon at bounding box center [988, 321] width 18 height 11
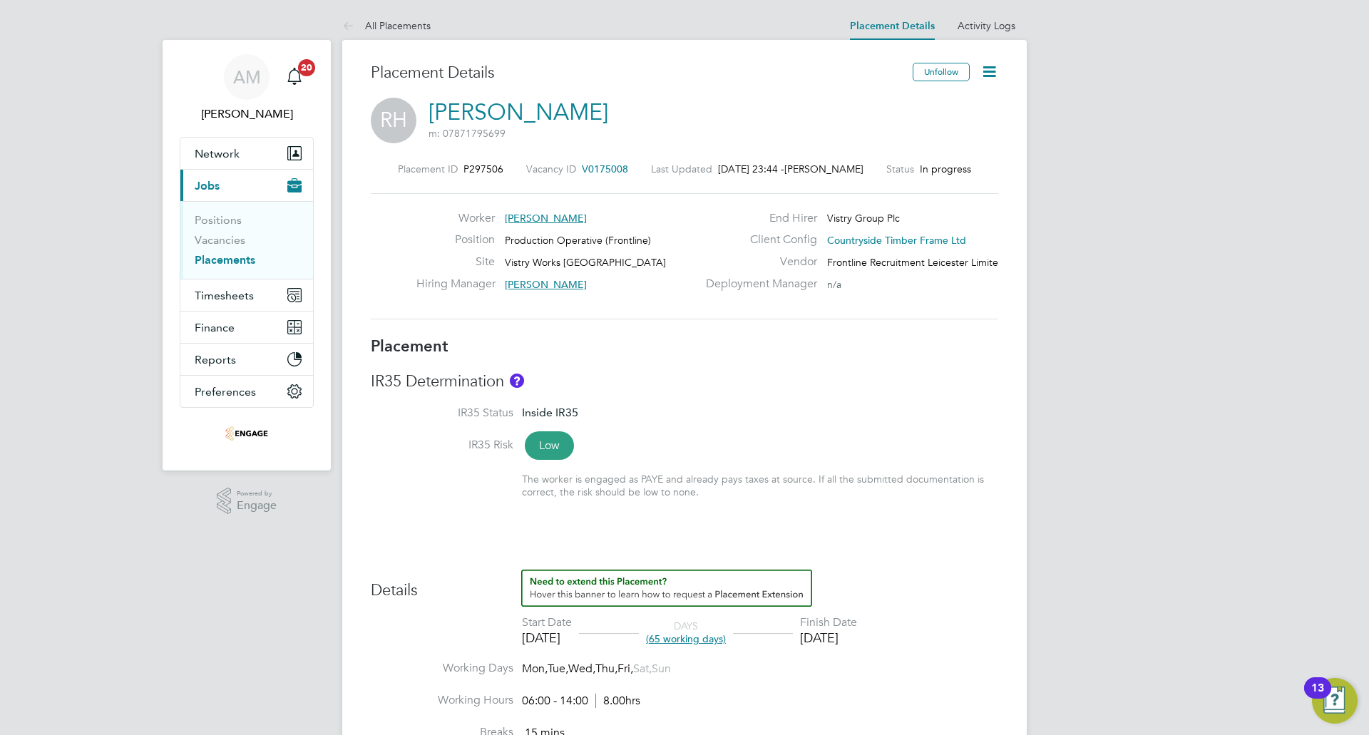
click at [992, 73] on icon at bounding box center [989, 72] width 18 height 18
click at [957, 101] on li "Edit Placement e" at bounding box center [942, 106] width 105 height 20
type input "[PERSON_NAME]"
type input "[DATE]"
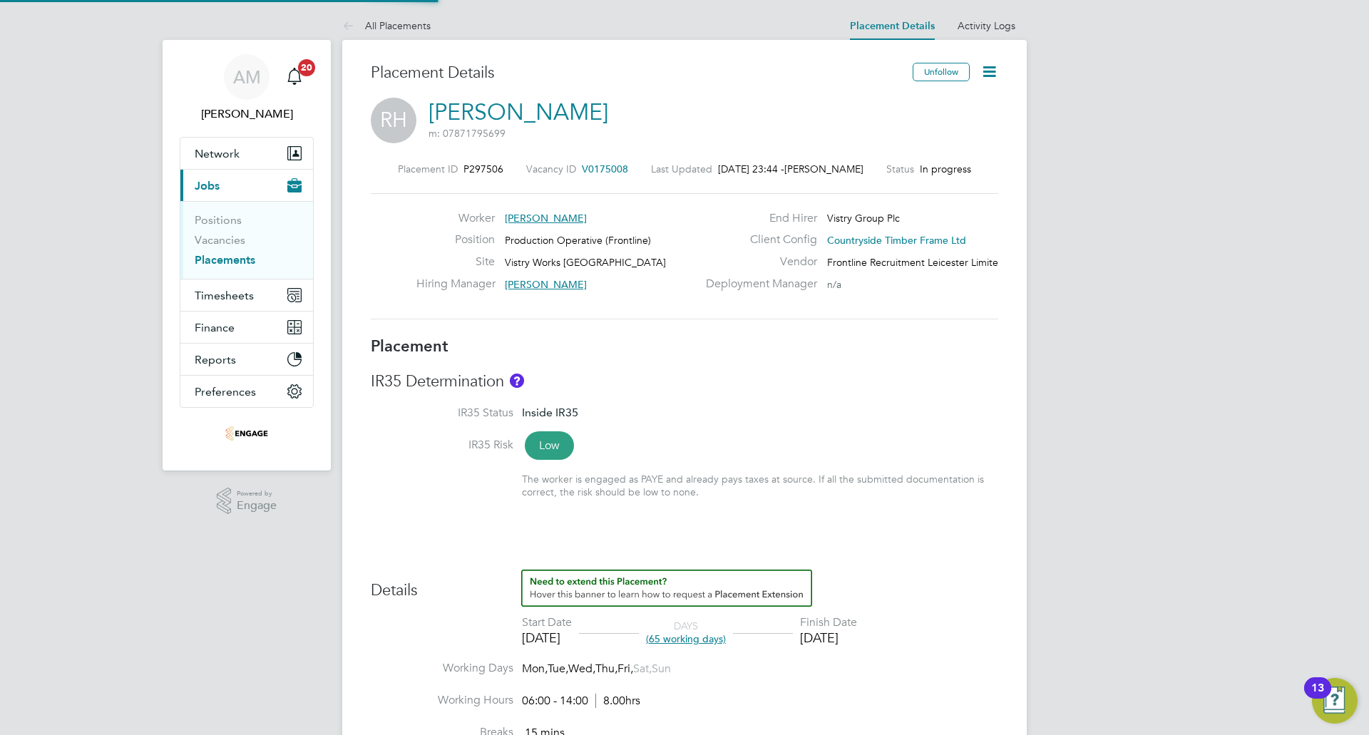
type input "[DATE]"
type input "06:00"
type input "14:00"
type input "100017726"
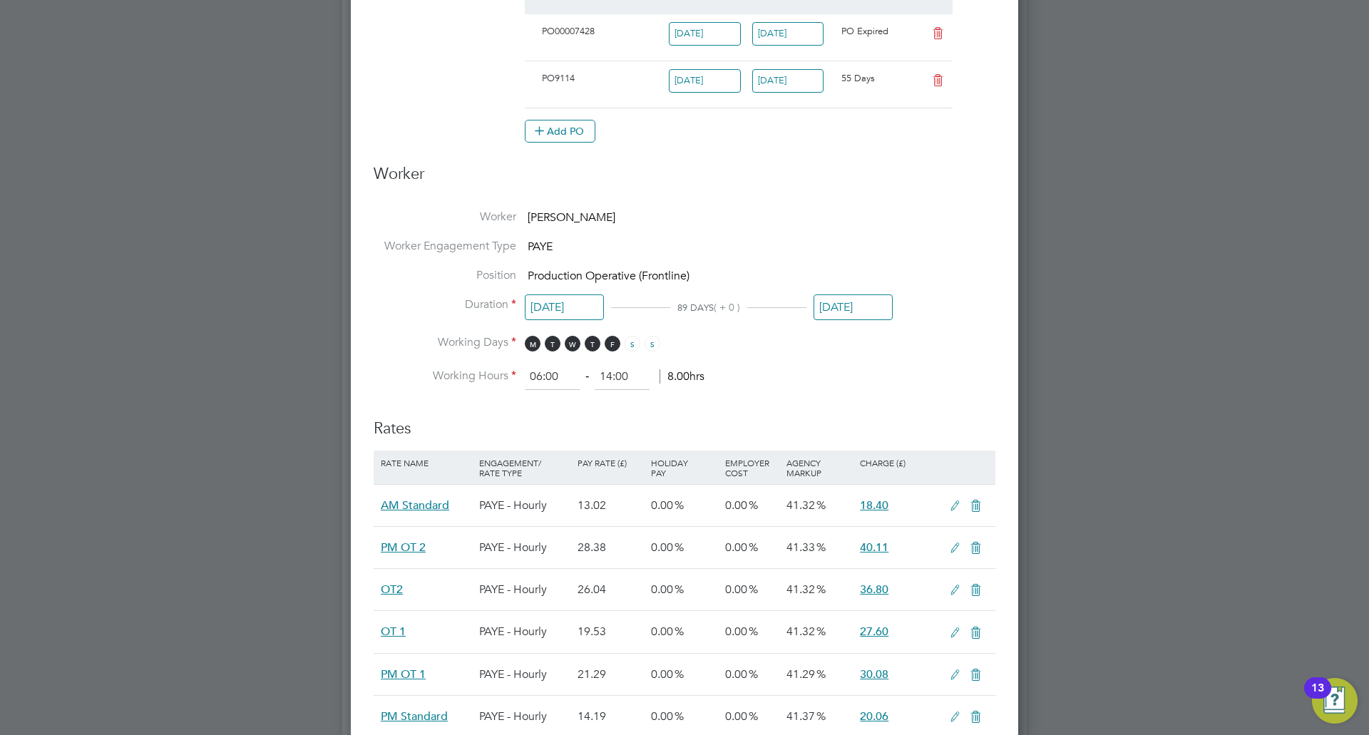
click at [835, 305] on input "[DATE]" at bounding box center [852, 307] width 79 height 26
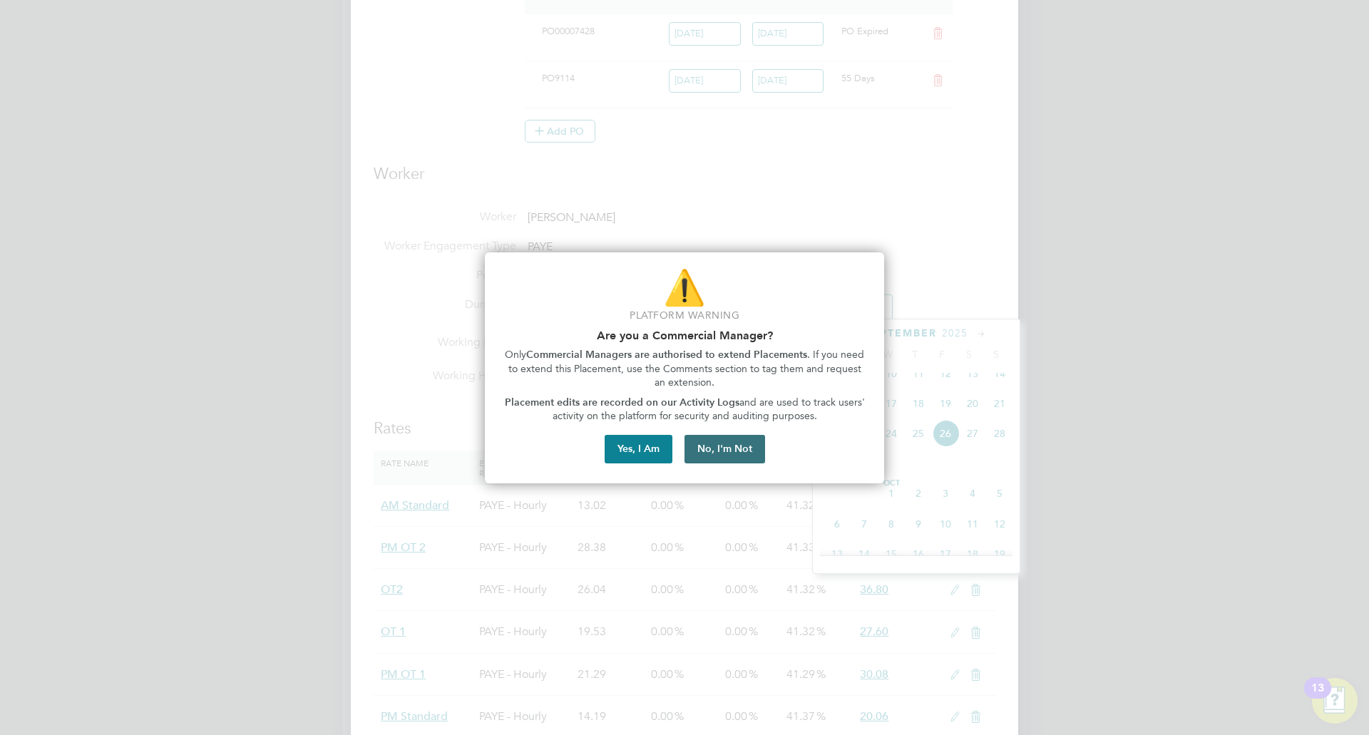
click at [726, 447] on button "No, I'm Not" at bounding box center [724, 449] width 81 height 29
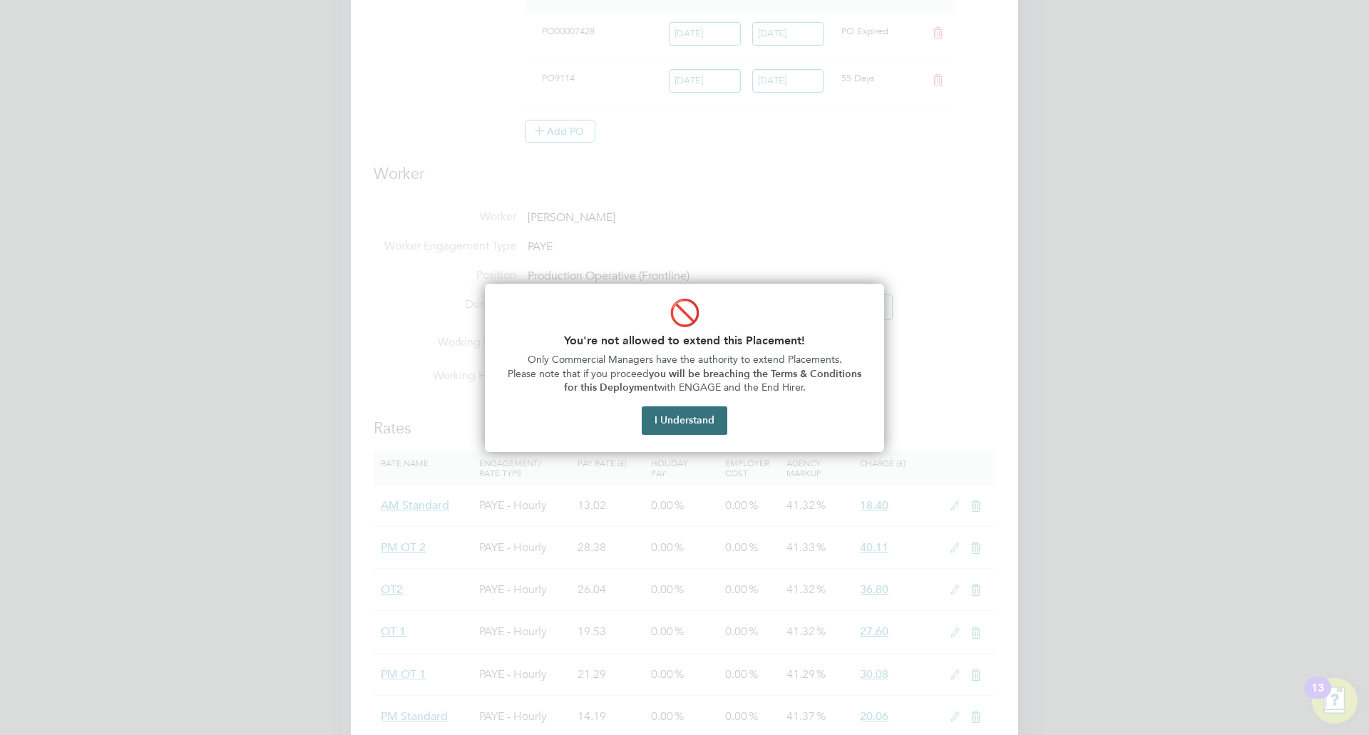
click at [711, 417] on button "I Understand" at bounding box center [685, 420] width 86 height 29
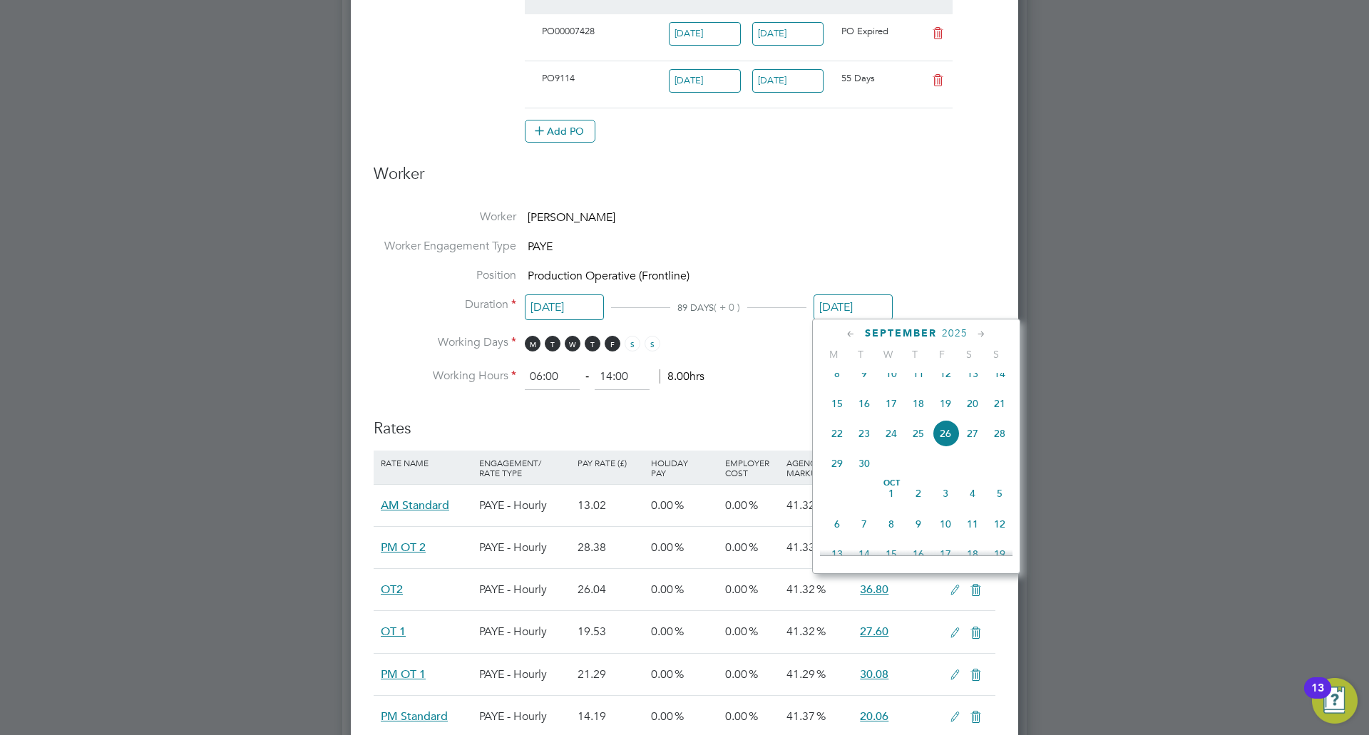
click at [847, 334] on icon at bounding box center [851, 335] width 14 height 16
click at [921, 446] on span "17" at bounding box center [918, 442] width 27 height 27
type input "[DATE]"
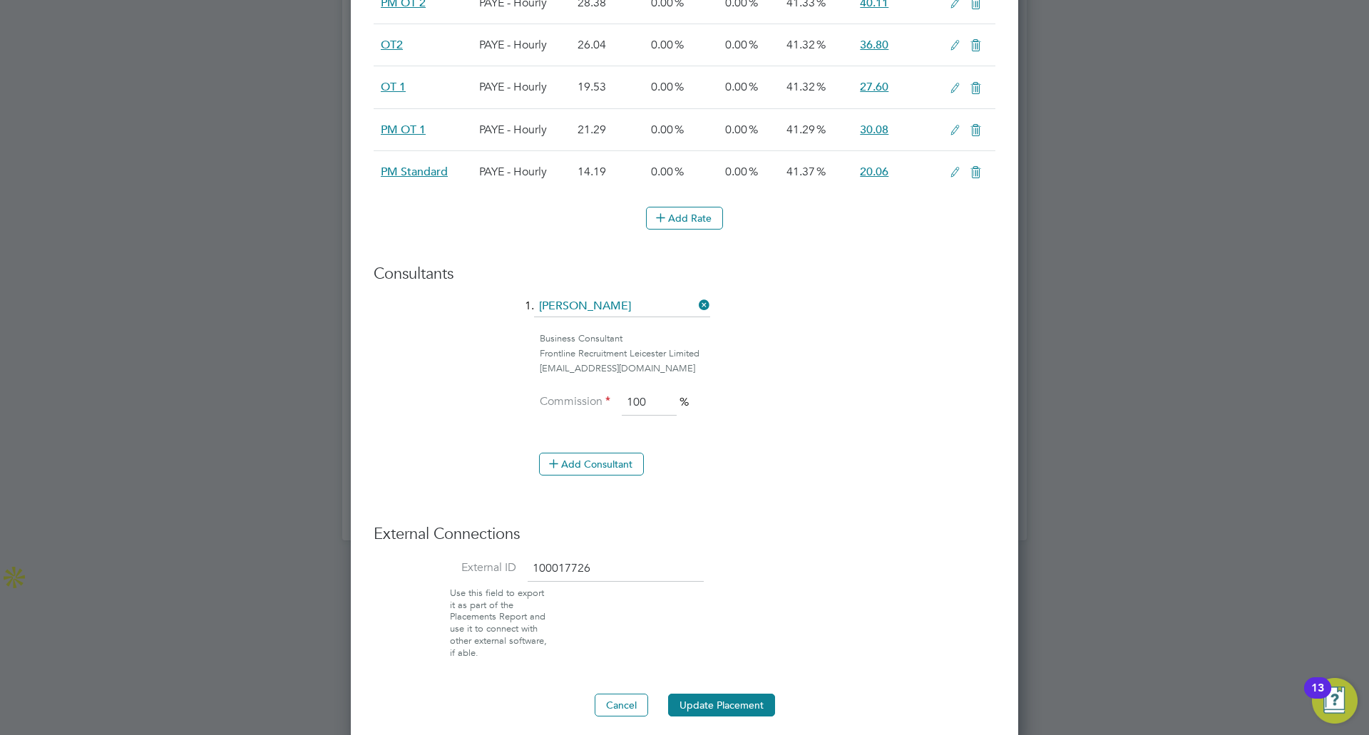
scroll to position [1124, 0]
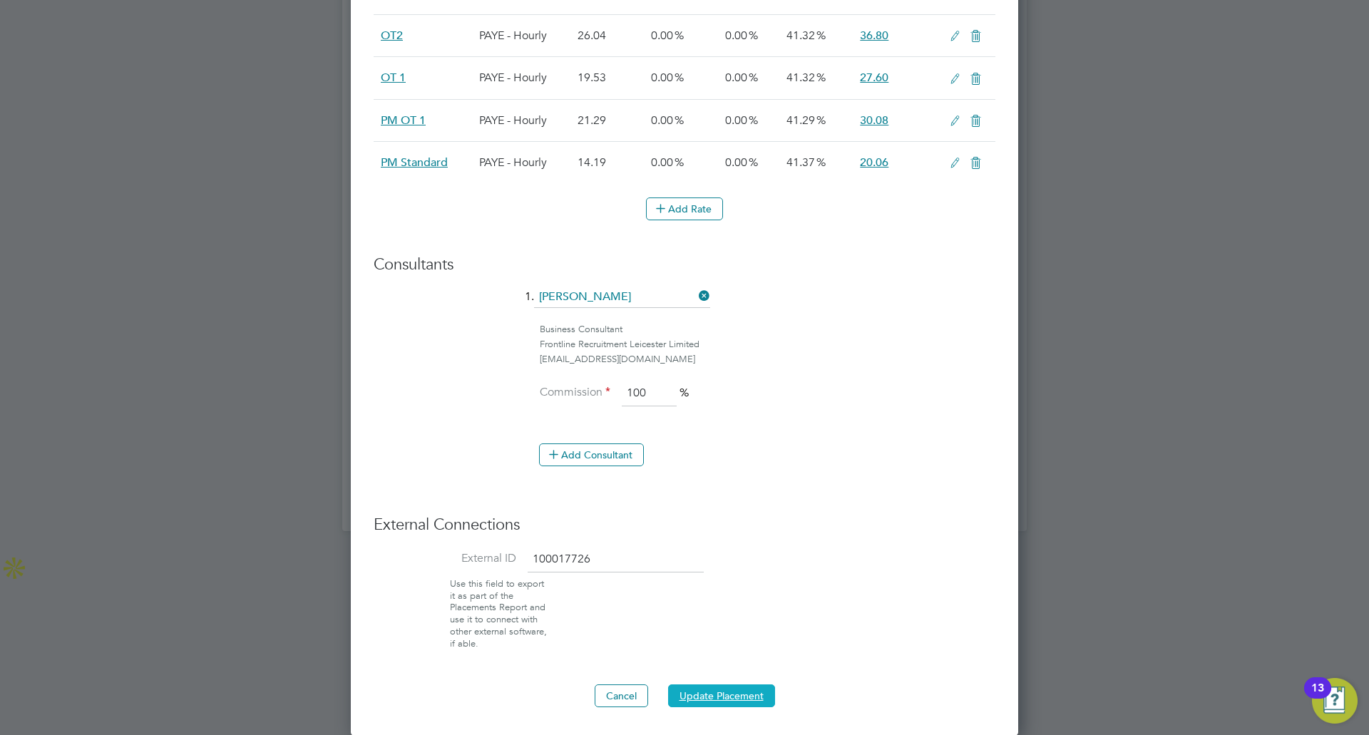
click at [729, 692] on button "Update Placement" at bounding box center [721, 695] width 107 height 23
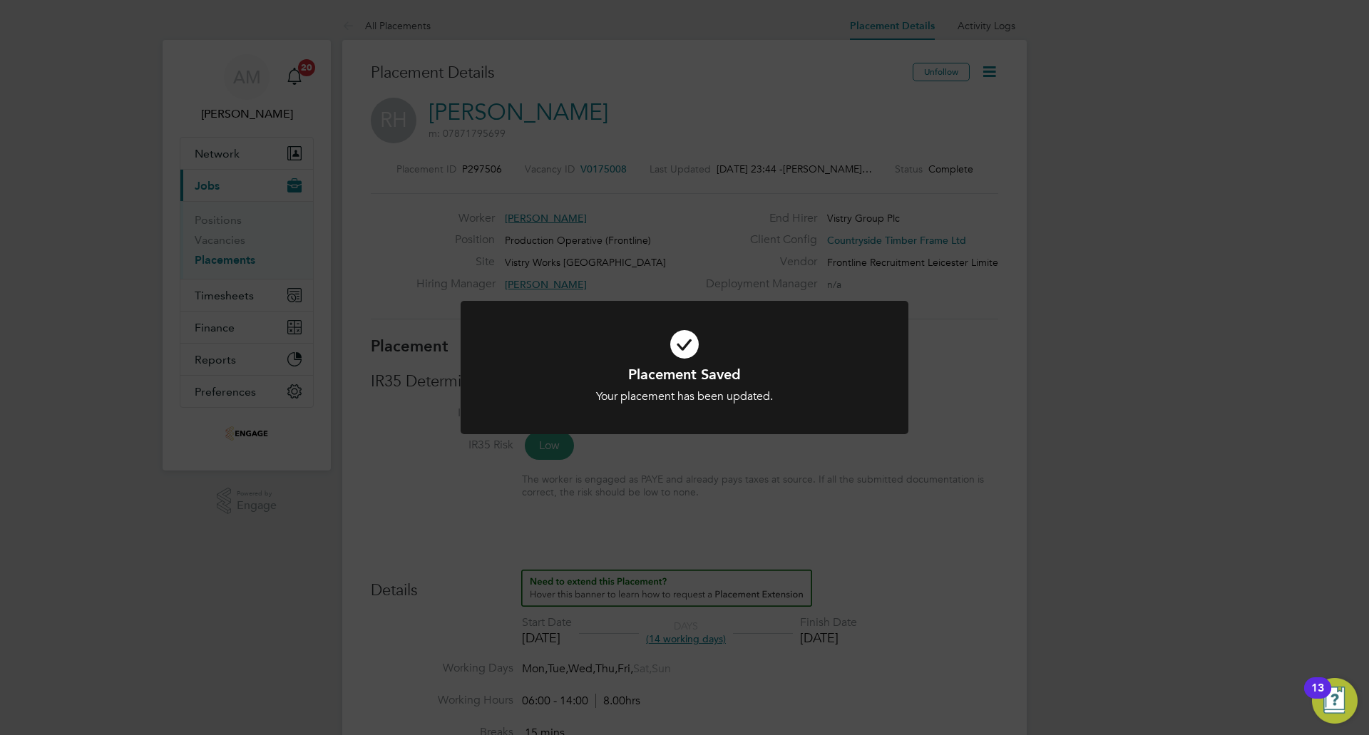
scroll to position [7, 7]
click at [947, 321] on div "Placement Saved Your placement has been updated. Cancel Okay" at bounding box center [684, 367] width 1369 height 735
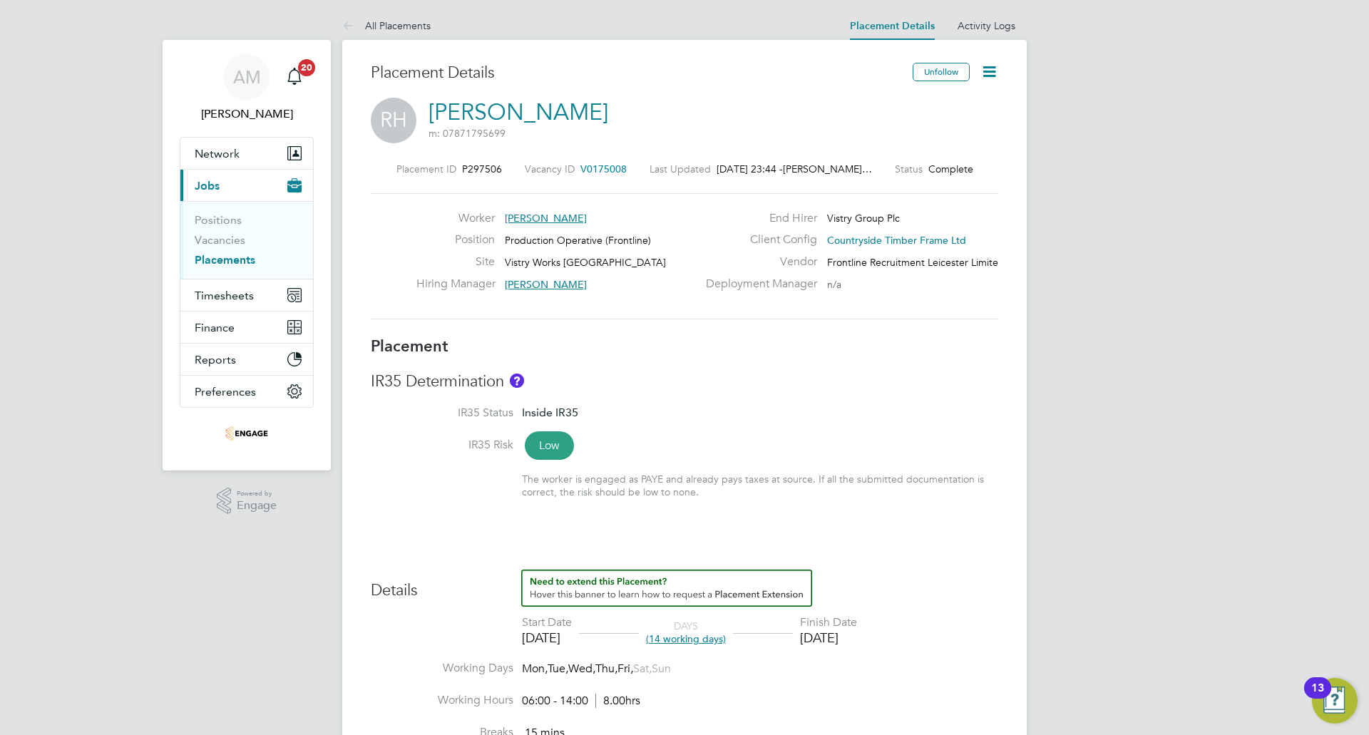
click at [220, 262] on link "Placements" at bounding box center [225, 260] width 61 height 14
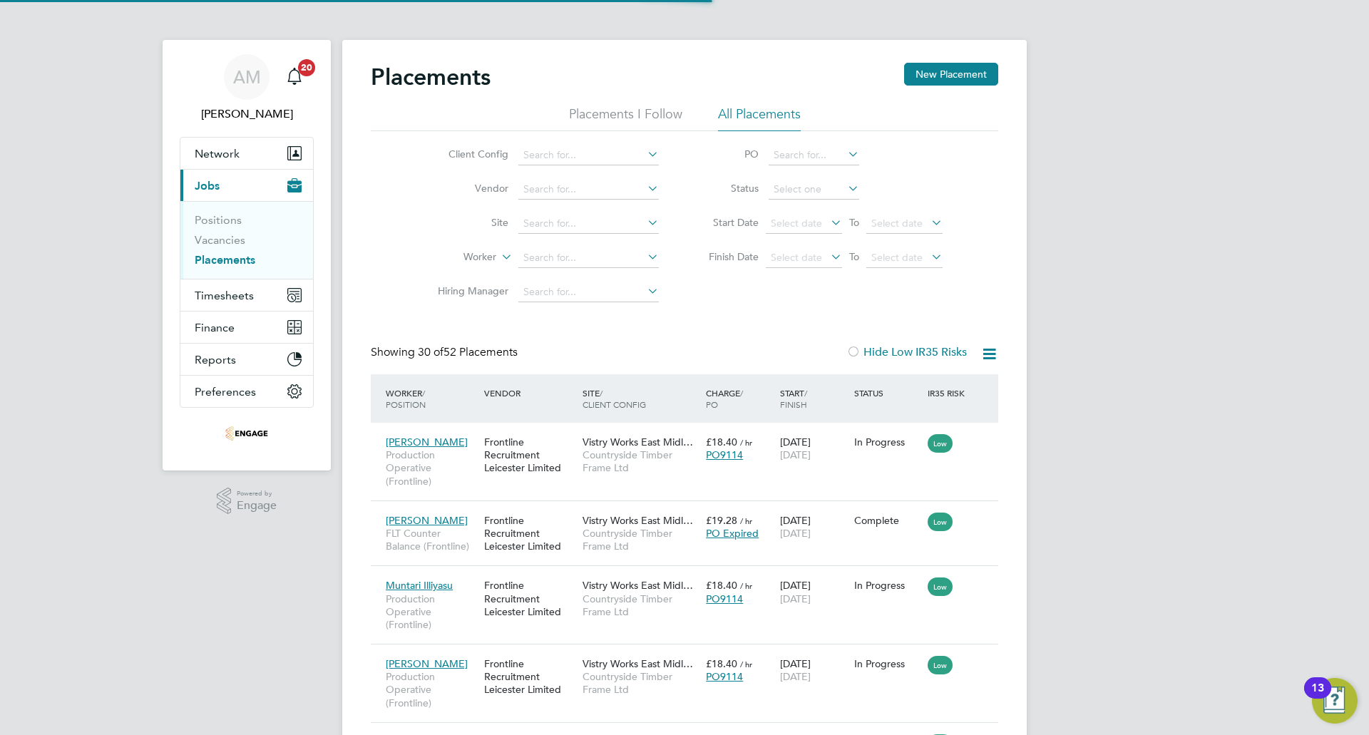
scroll to position [7, 7]
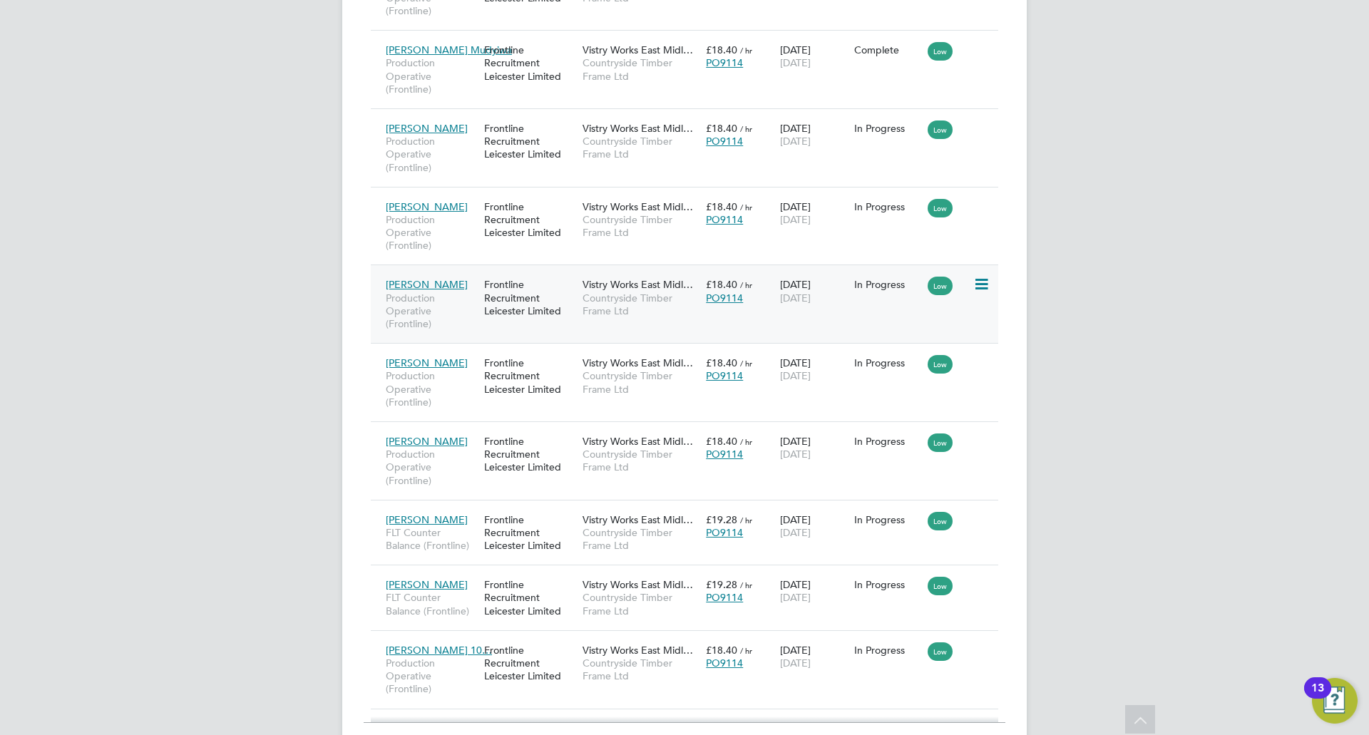
click at [914, 311] on div "[PERSON_NAME] Production Operative (Frontline) Frontline Recruitment Leicester …" at bounding box center [684, 303] width 627 height 78
click at [864, 287] on div "In Progress" at bounding box center [887, 284] width 67 height 13
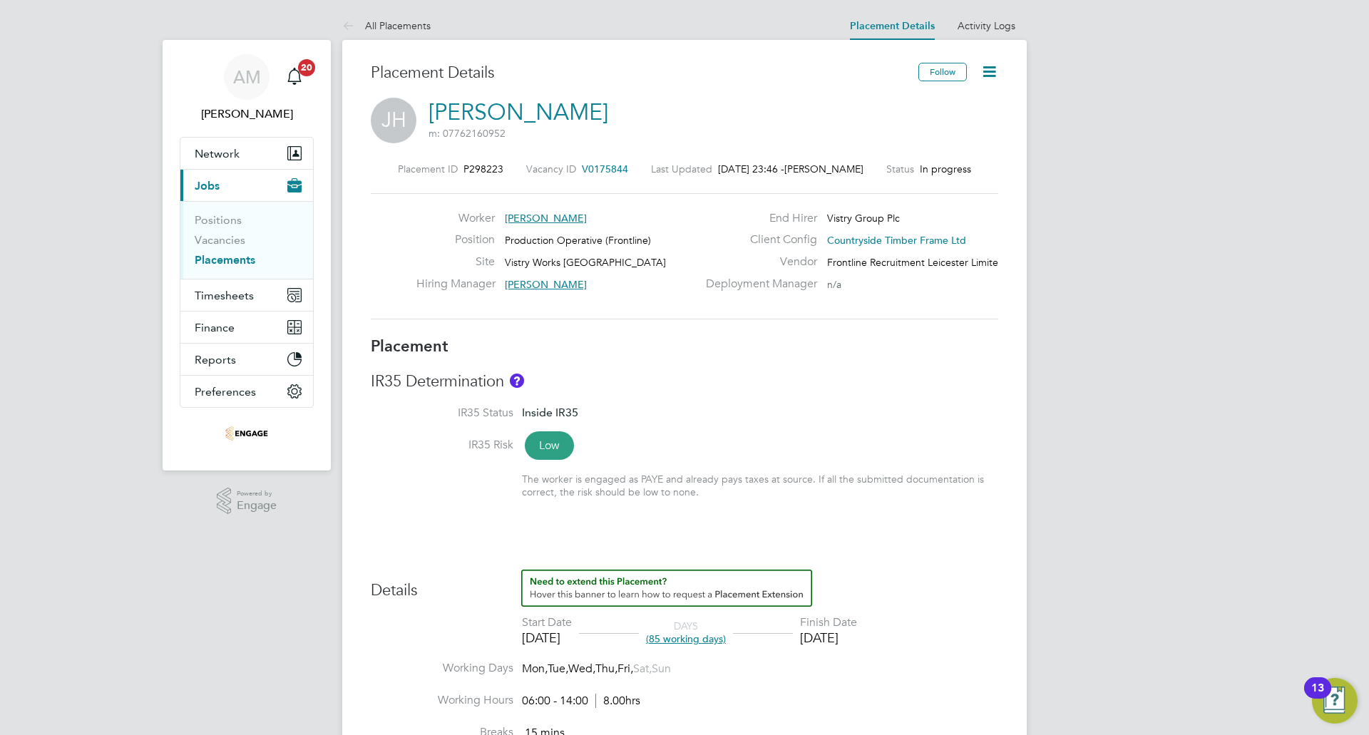
click at [982, 79] on icon at bounding box center [989, 72] width 18 height 18
click at [930, 101] on li "Edit Placement e" at bounding box center [942, 106] width 105 height 20
type input "[PERSON_NAME]"
type input "[DATE]"
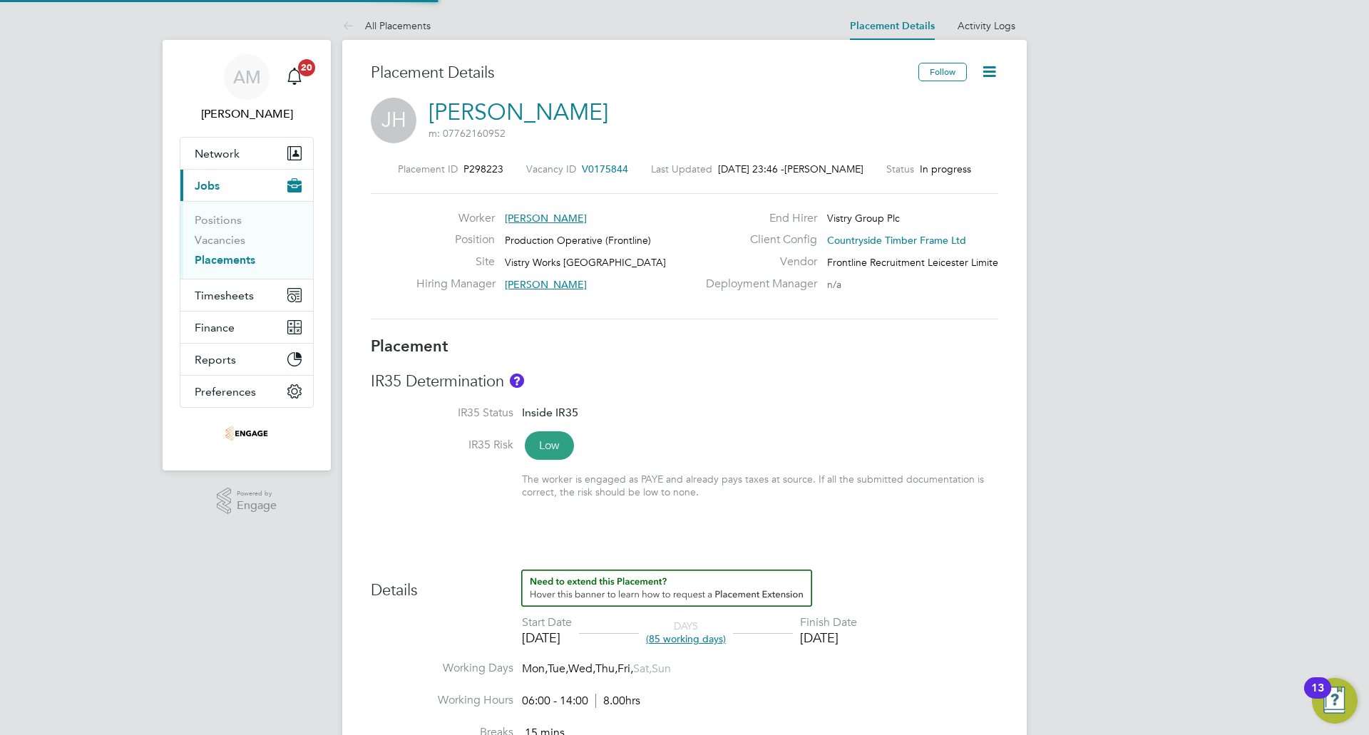
type input "[DATE]"
type input "06:00"
type input "14:00"
type input "100017854"
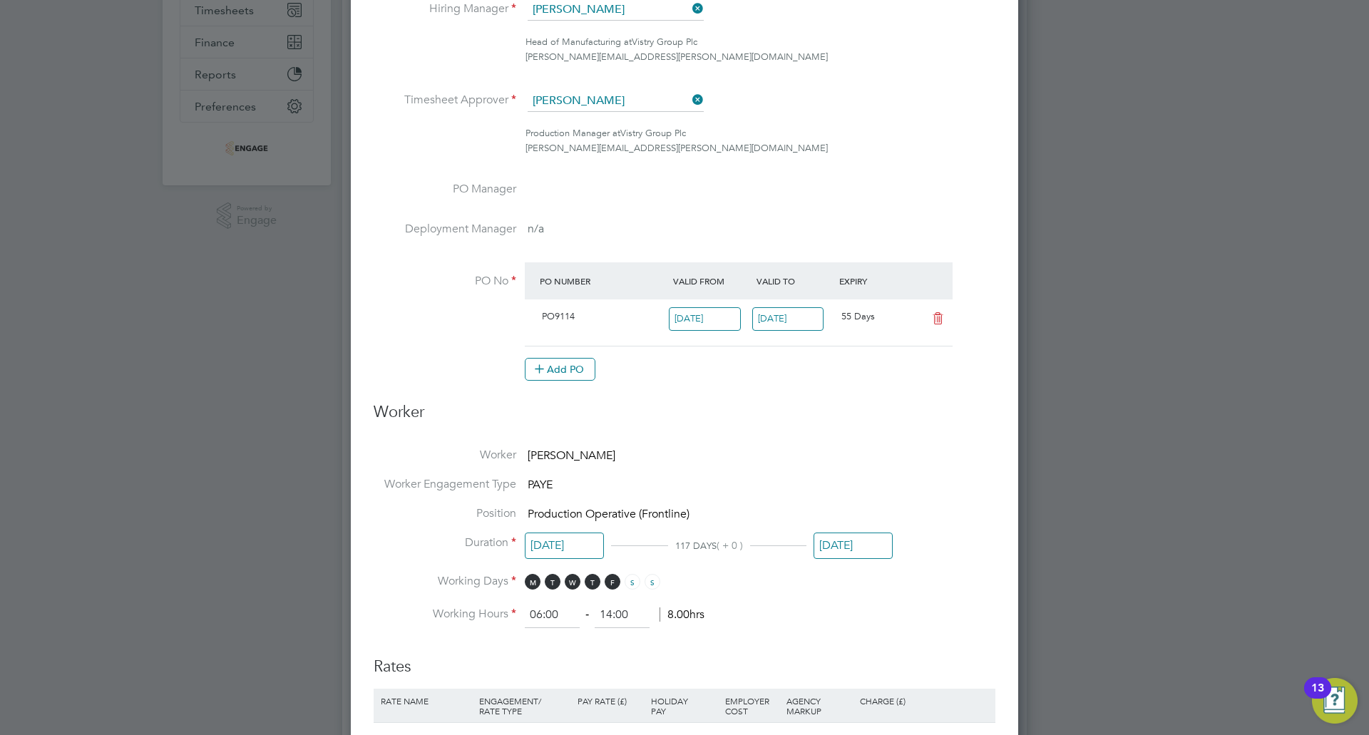
click at [855, 549] on input "[DATE]" at bounding box center [852, 546] width 79 height 26
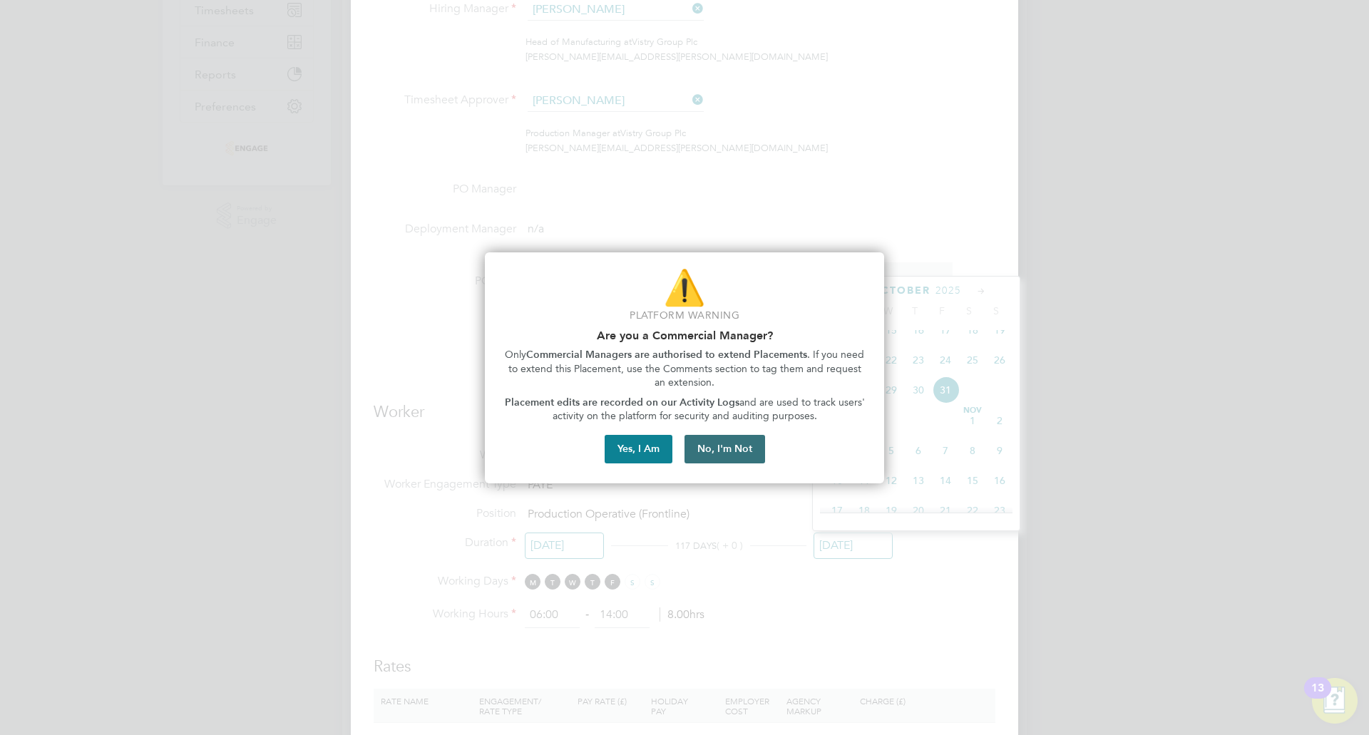
click at [725, 443] on button "No, I'm Not" at bounding box center [724, 449] width 81 height 29
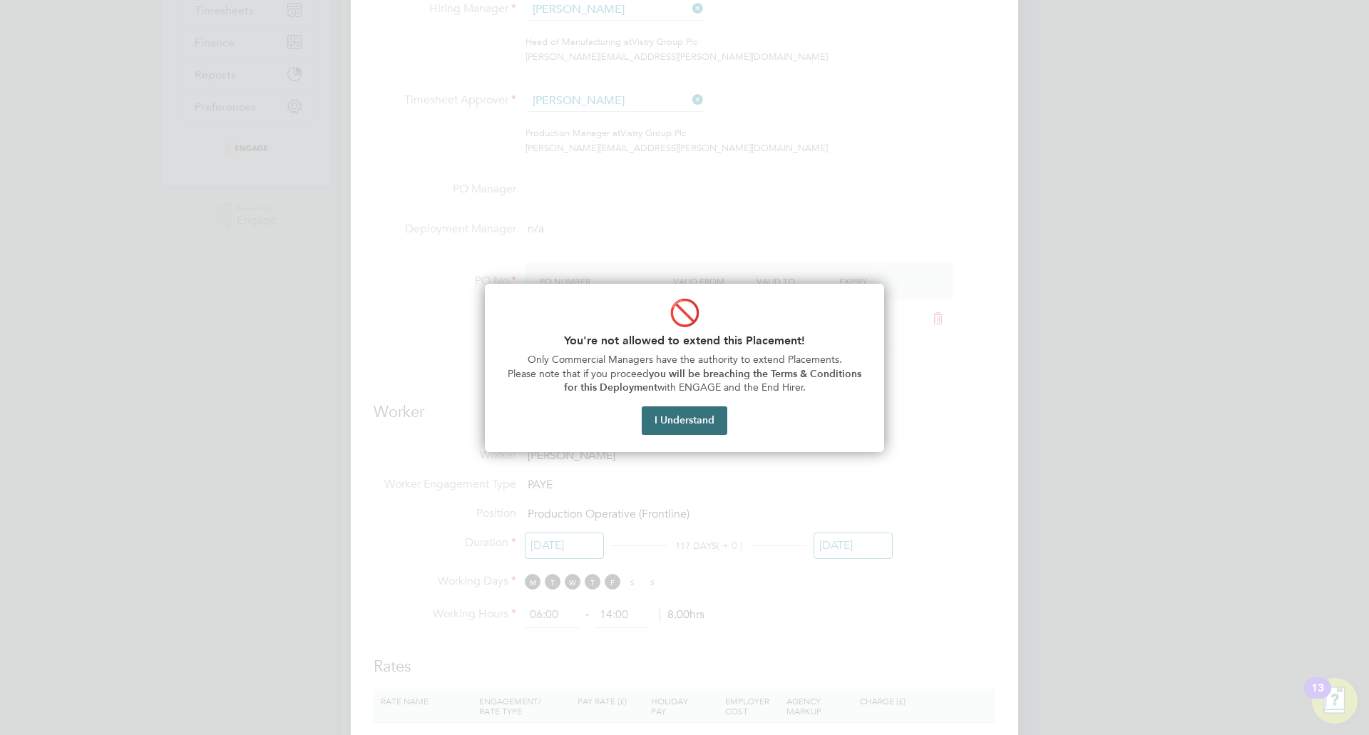
click at [709, 423] on button "I Understand" at bounding box center [685, 420] width 86 height 29
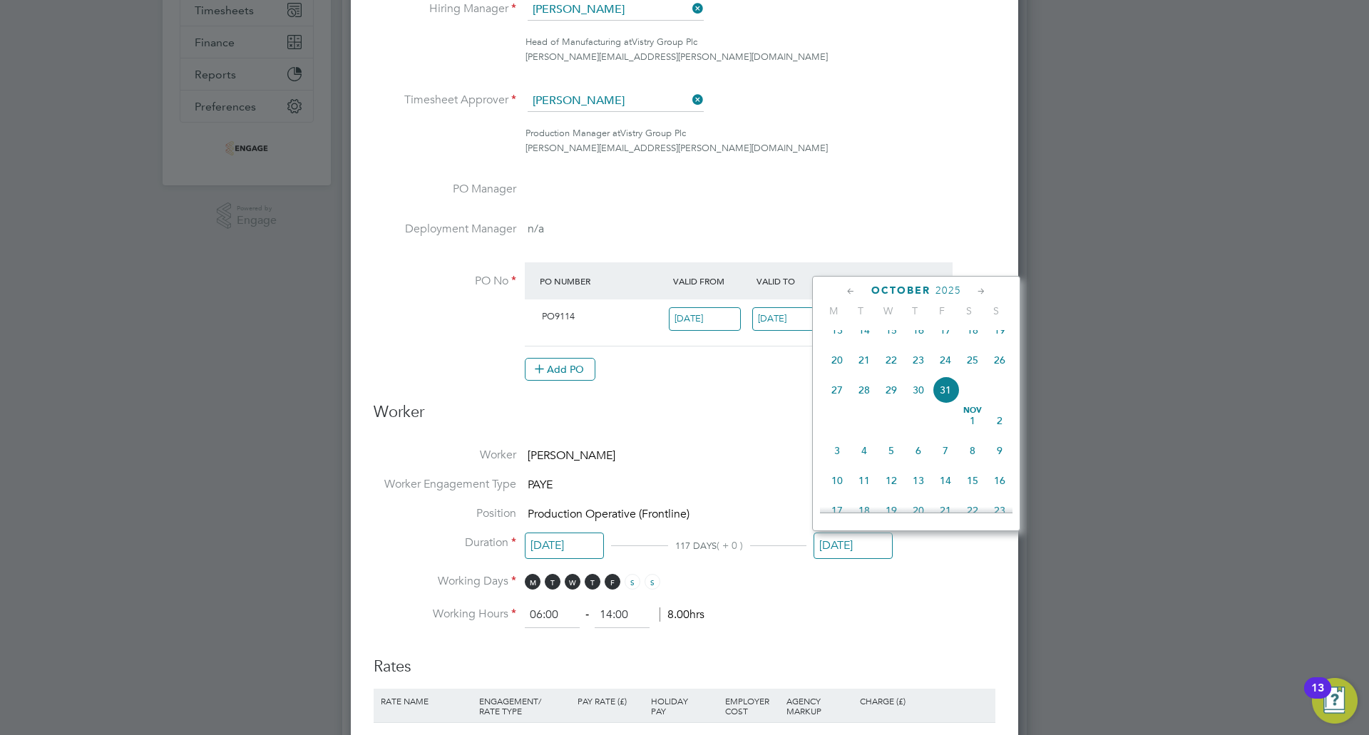
click at [851, 291] on icon at bounding box center [851, 292] width 14 height 16
click at [837, 436] on span "21" at bounding box center [836, 433] width 27 height 27
type input "21 Jul 2025"
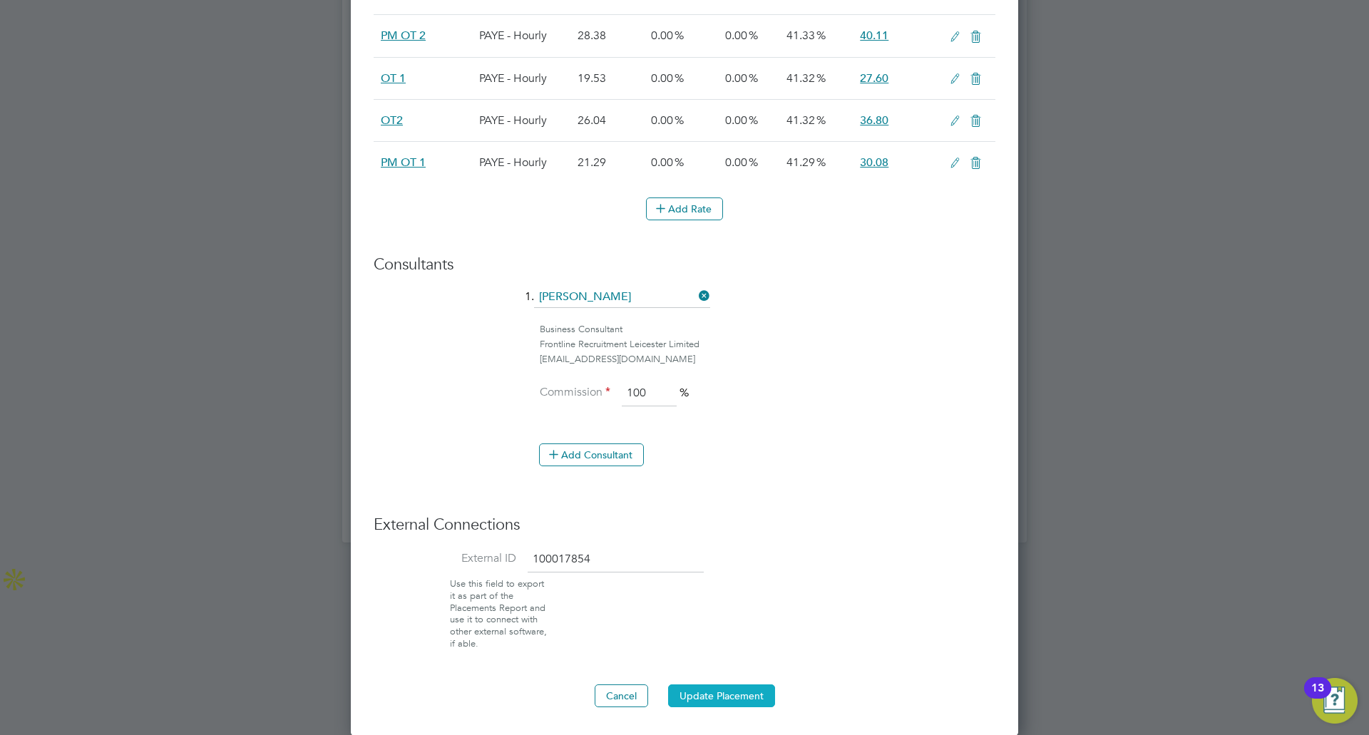
click at [703, 692] on button "Update Placement" at bounding box center [721, 695] width 107 height 23
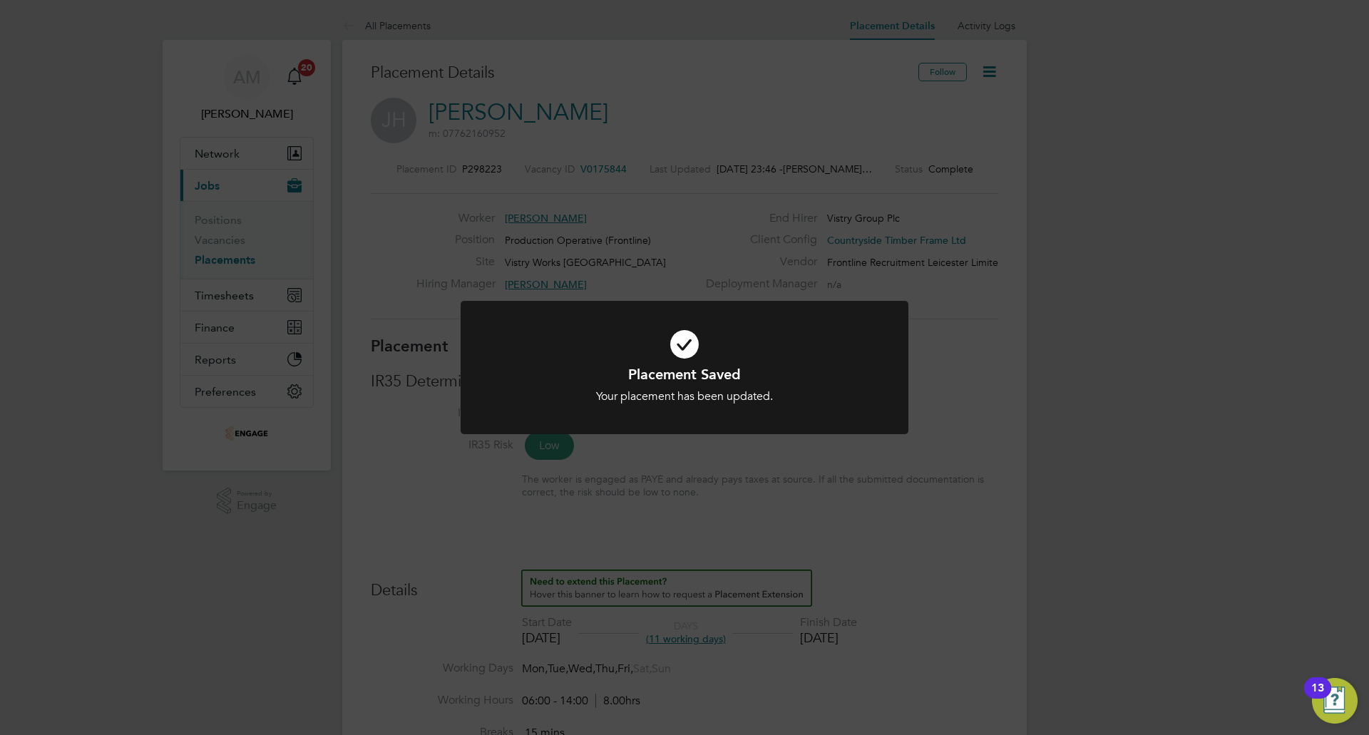
click at [576, 148] on div "Placement Saved Your placement has been updated. Cancel Okay" at bounding box center [684, 367] width 1369 height 735
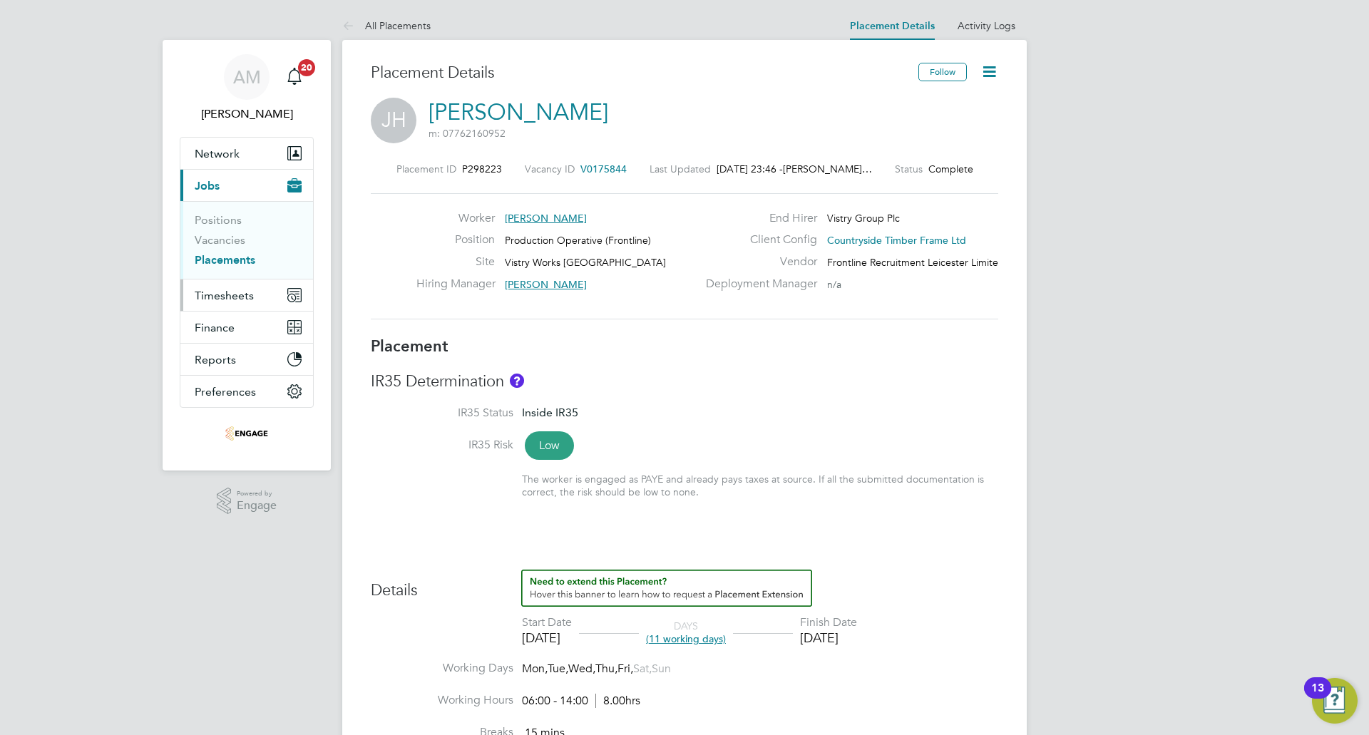
click at [232, 289] on span "Timesheets" at bounding box center [224, 296] width 59 height 14
click at [227, 287] on button "Timesheets" at bounding box center [246, 294] width 133 height 31
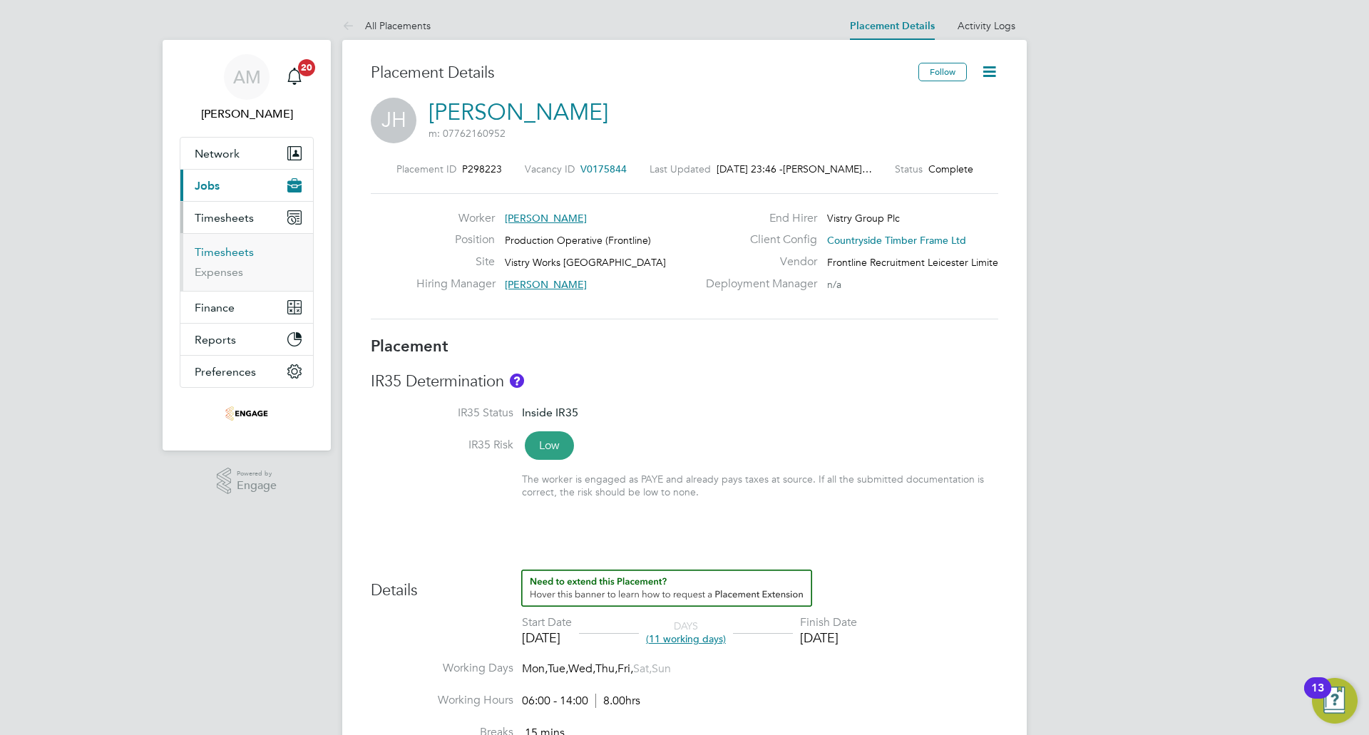
click at [227, 254] on link "Timesheets" at bounding box center [224, 252] width 59 height 14
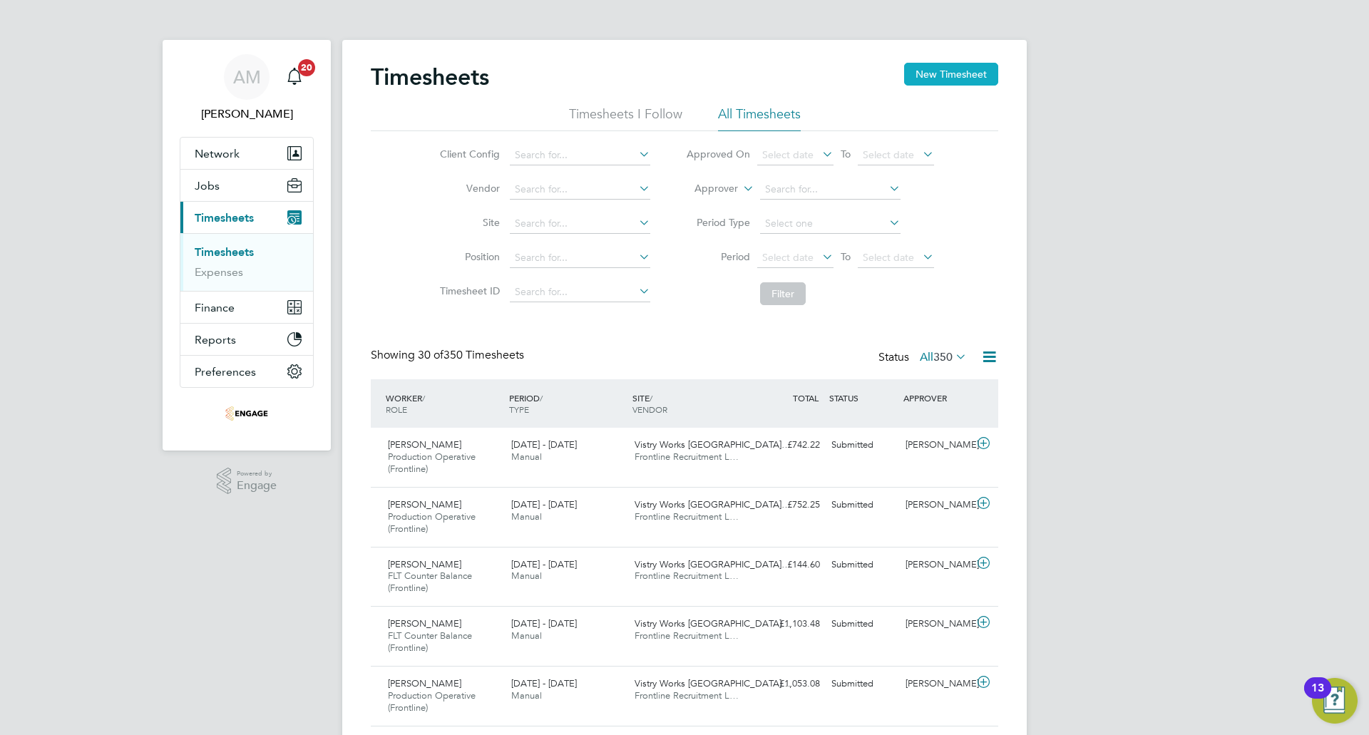
click at [939, 72] on button "New Timesheet" at bounding box center [951, 74] width 94 height 23
